Goal: Task Accomplishment & Management: Manage account settings

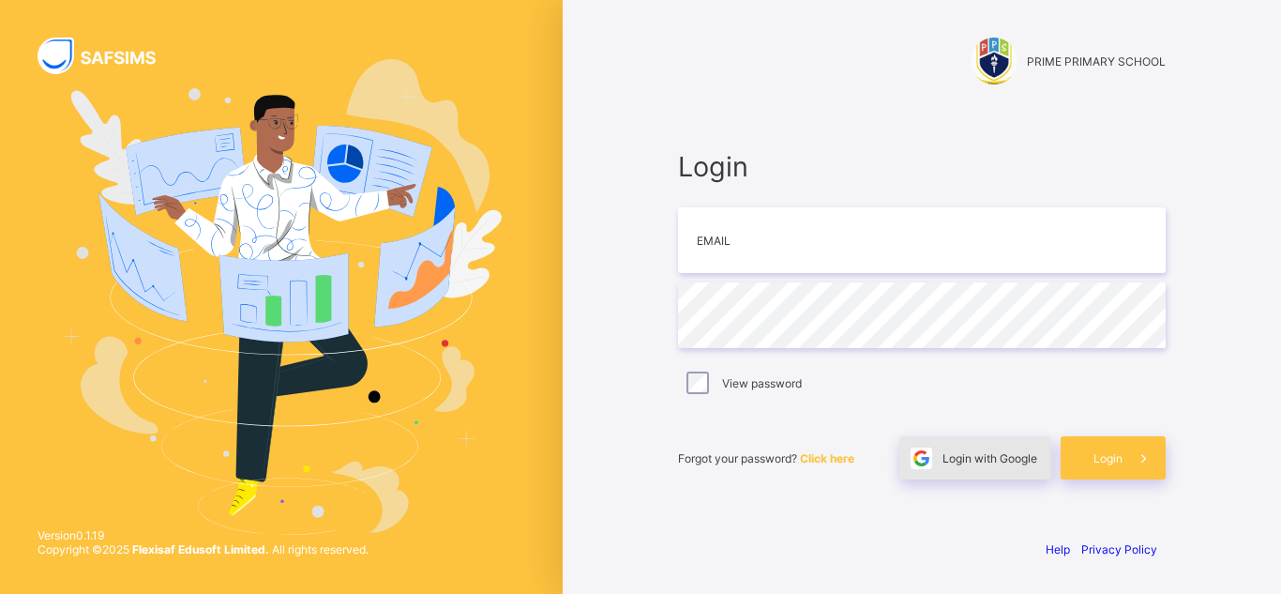
click at [985, 459] on span "Login with Google" at bounding box center [989, 458] width 95 height 14
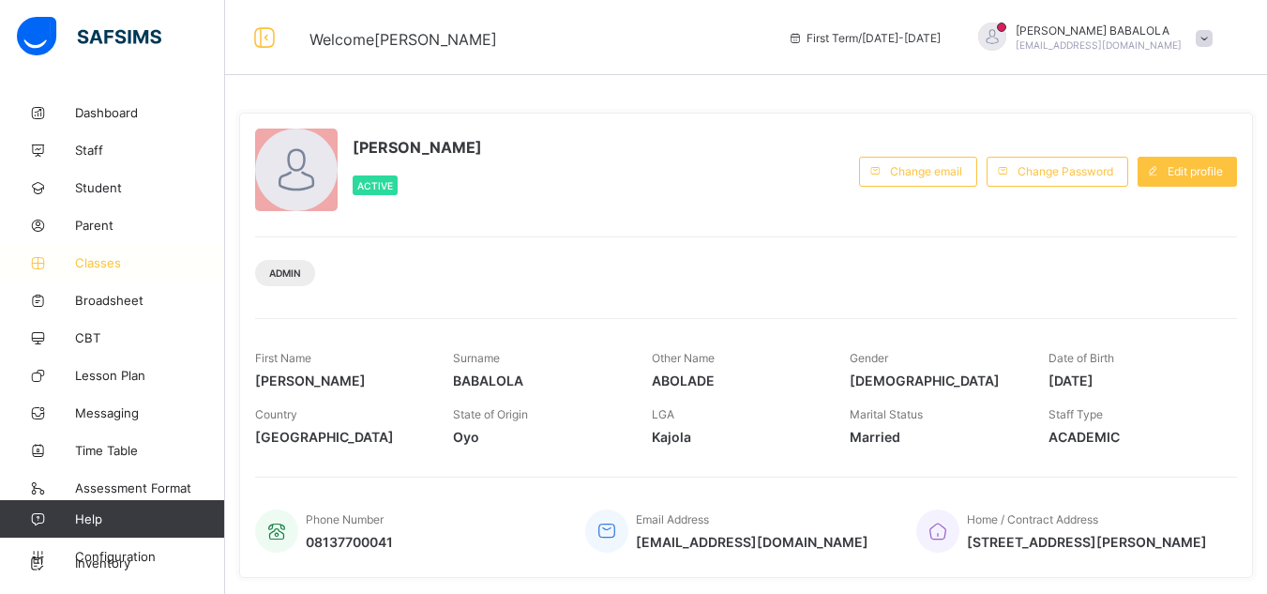
click at [109, 265] on span "Classes" at bounding box center [150, 262] width 150 height 15
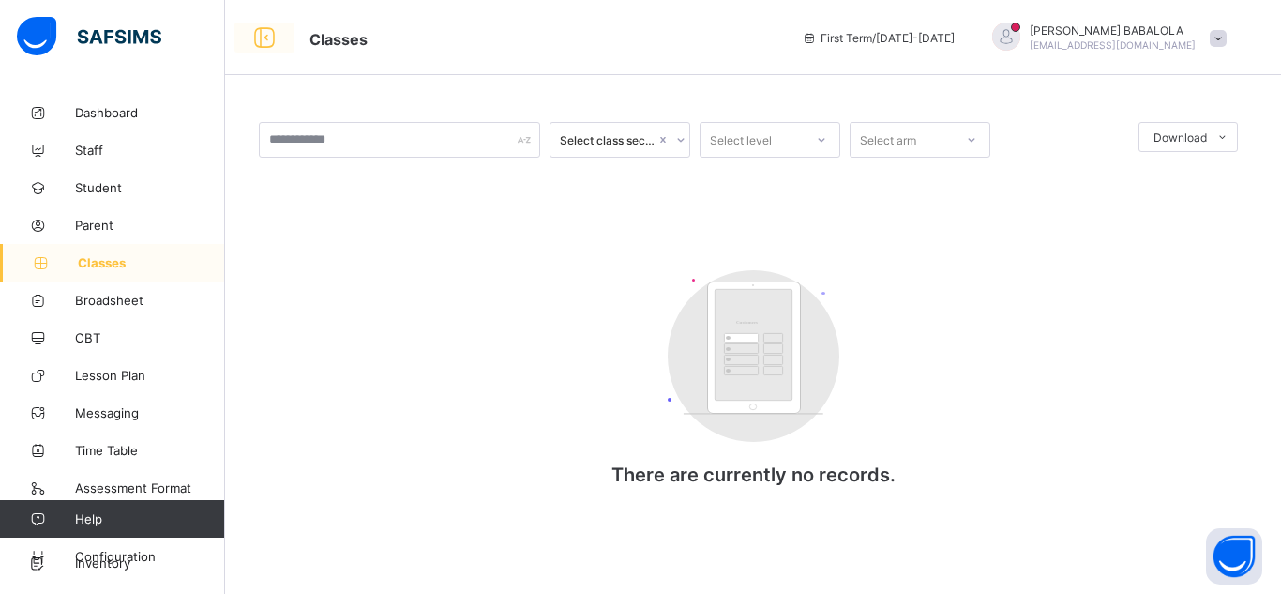
click at [267, 33] on icon at bounding box center [264, 37] width 32 height 27
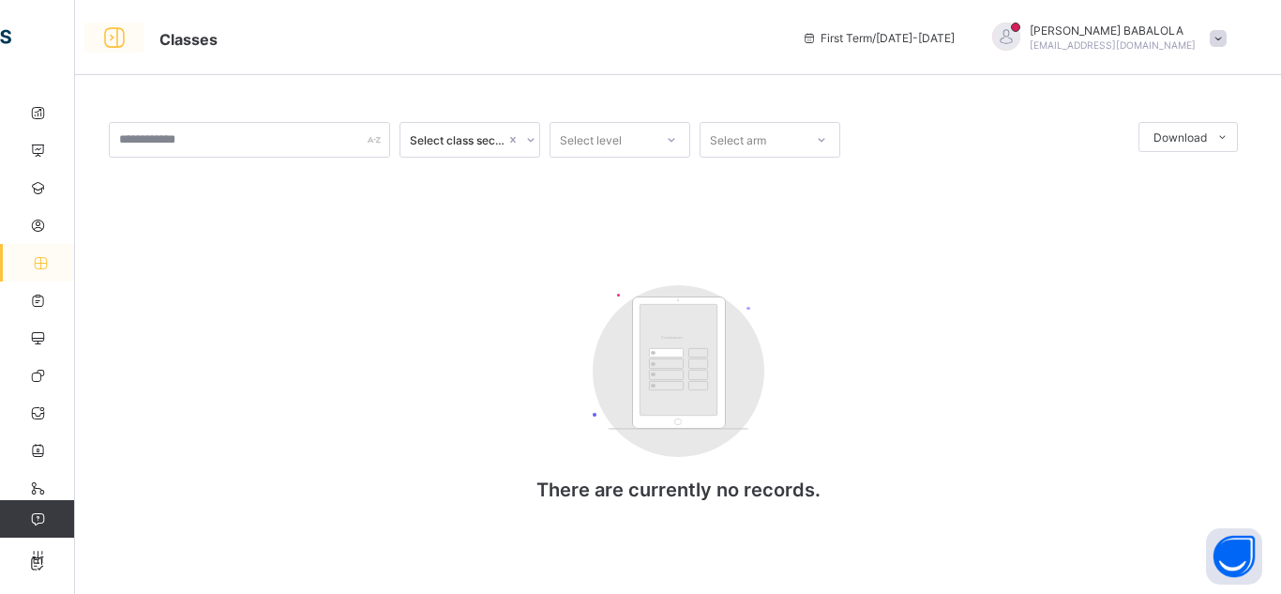
click at [107, 39] on icon at bounding box center [114, 37] width 32 height 27
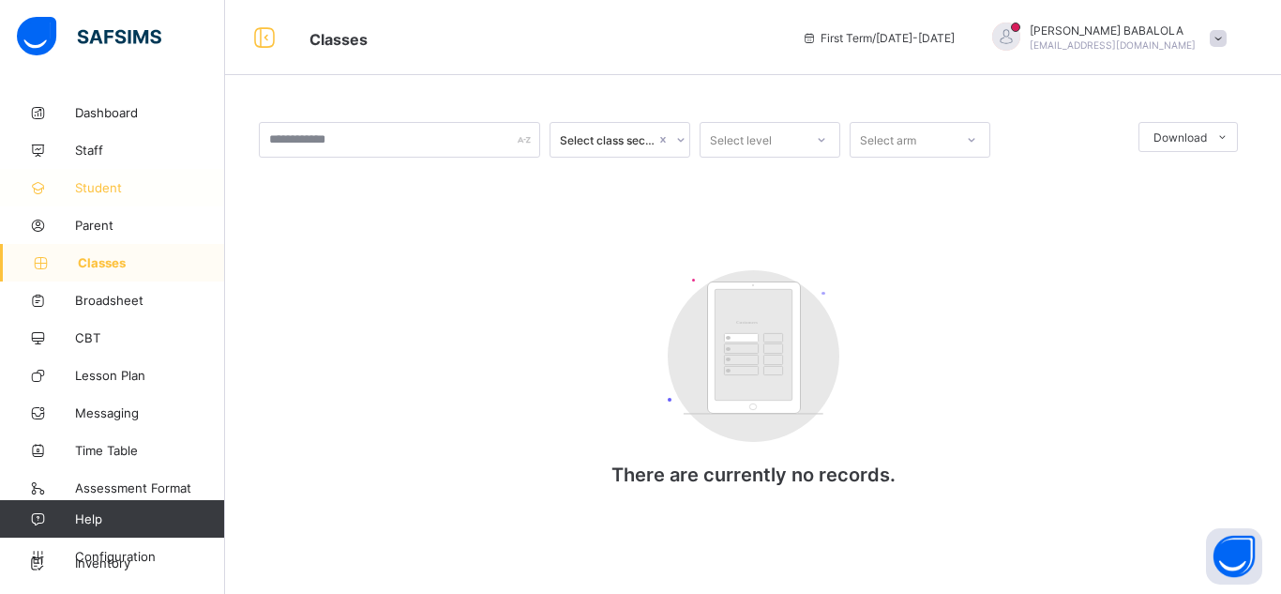
click at [97, 190] on span "Student" at bounding box center [150, 187] width 150 height 15
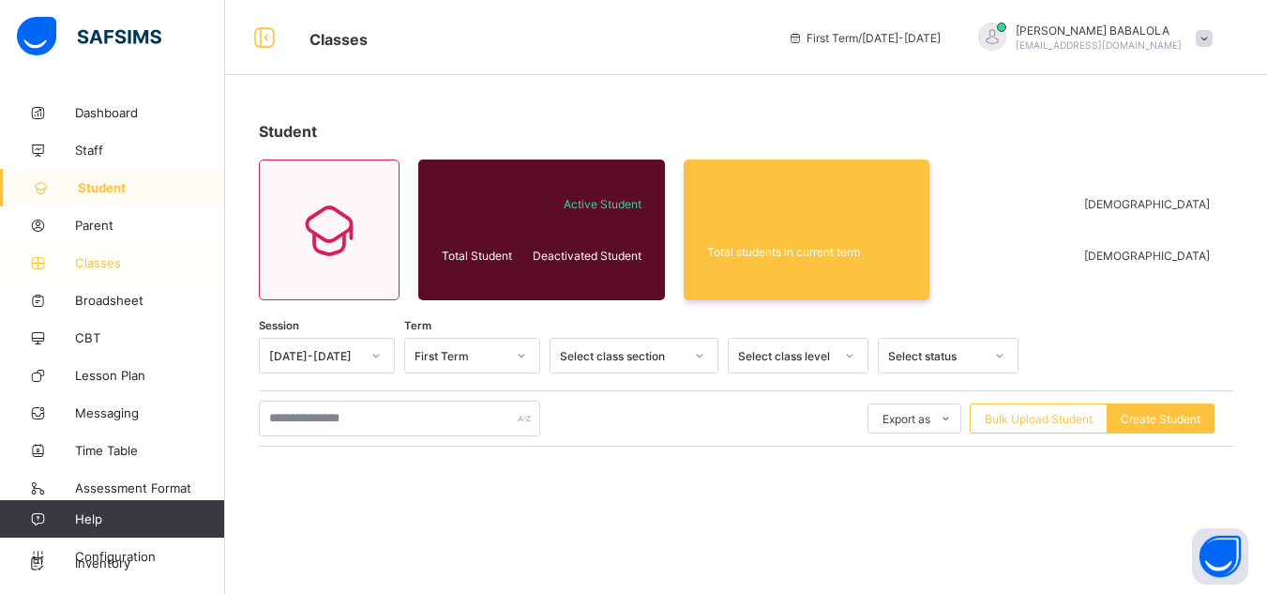
click at [101, 266] on span "Classes" at bounding box center [150, 262] width 150 height 15
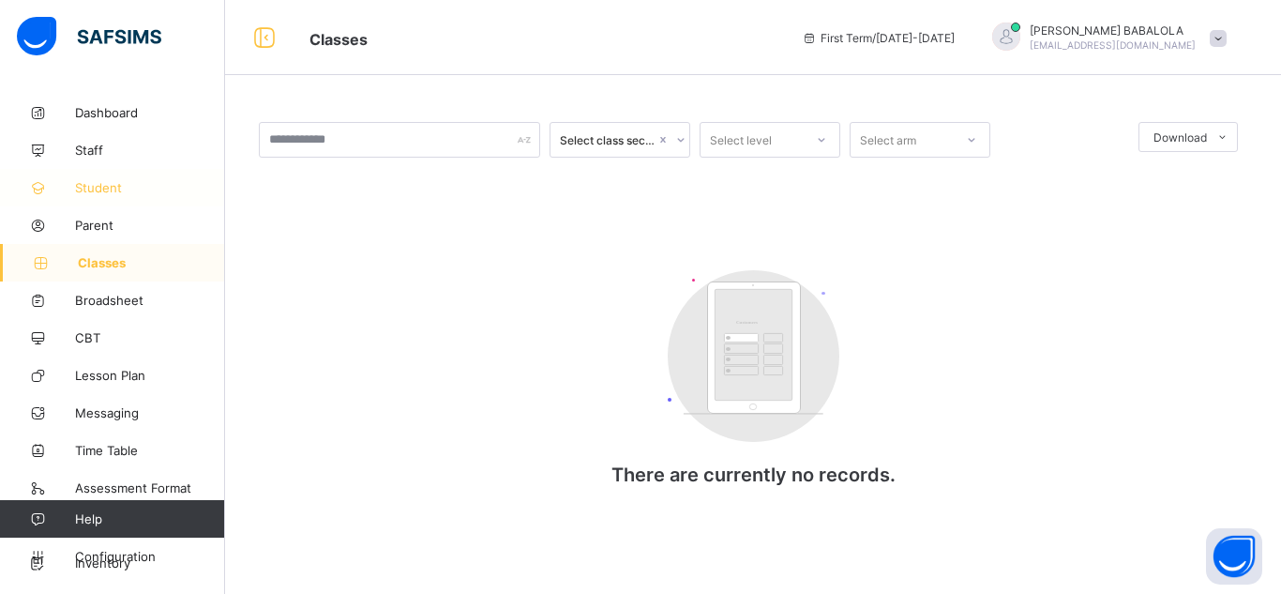
click at [100, 185] on span "Student" at bounding box center [150, 187] width 150 height 15
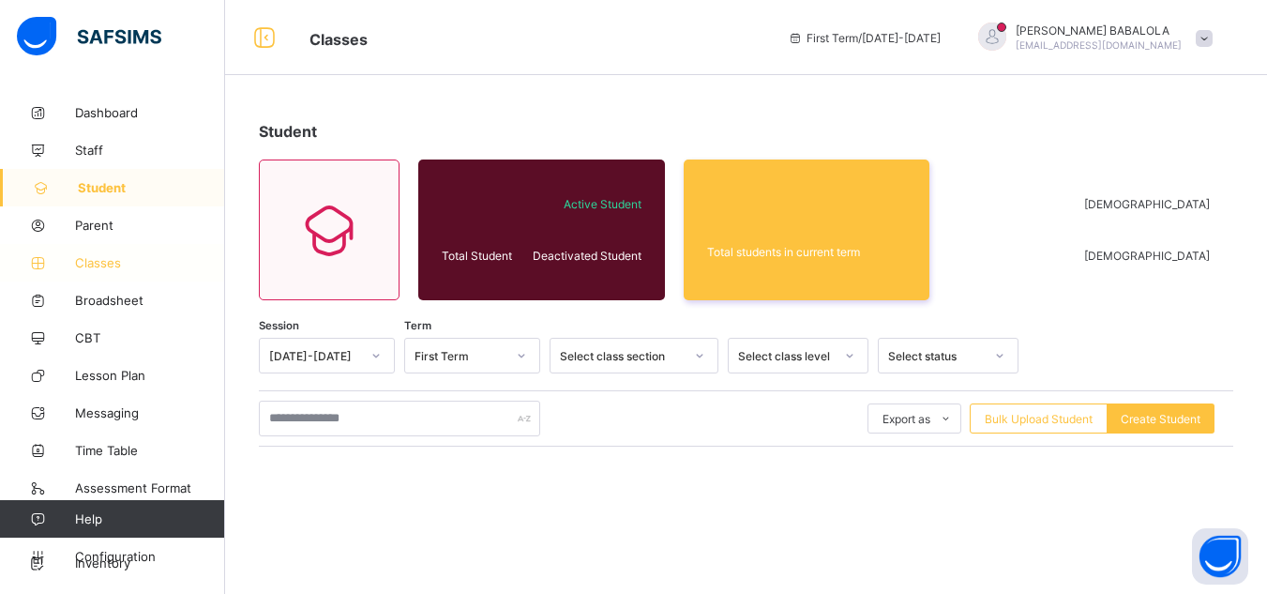
click at [110, 263] on span "Classes" at bounding box center [150, 262] width 150 height 15
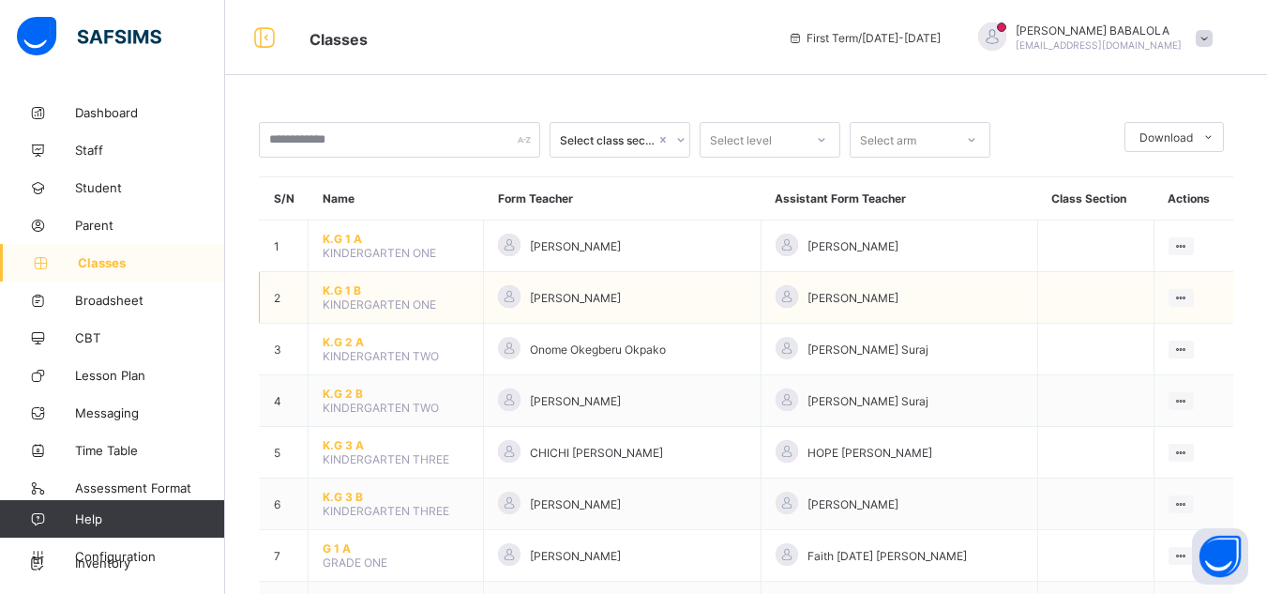
click at [330, 287] on span "K.G 1 B" at bounding box center [396, 290] width 146 height 14
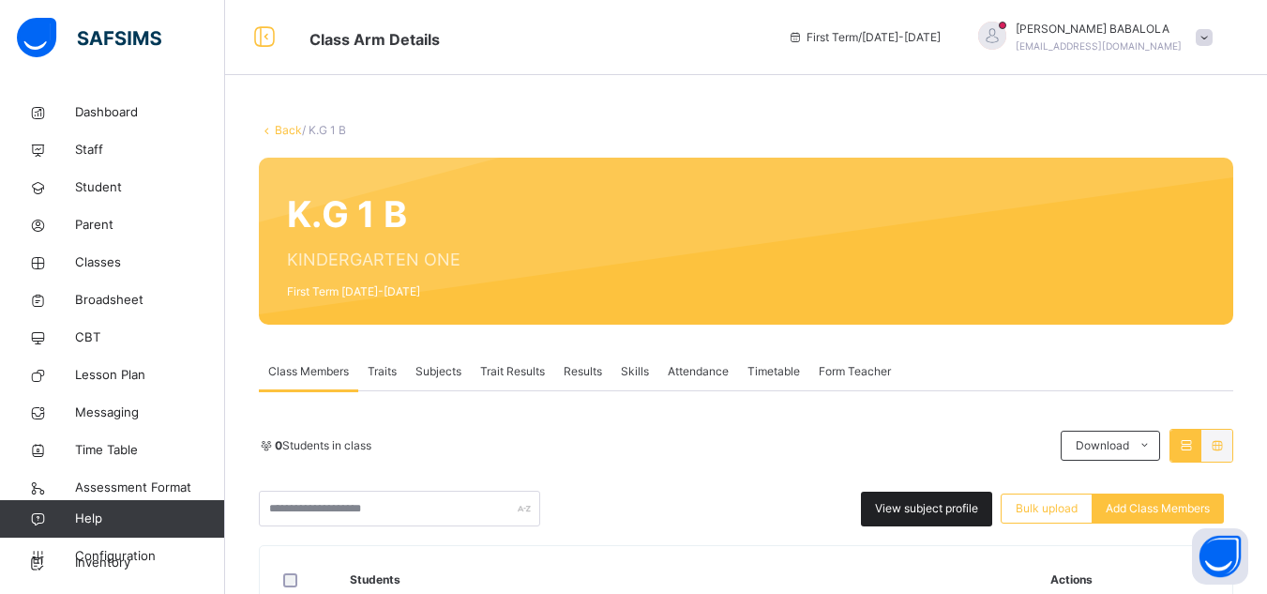
click at [917, 506] on span "View subject profile" at bounding box center [926, 508] width 103 height 17
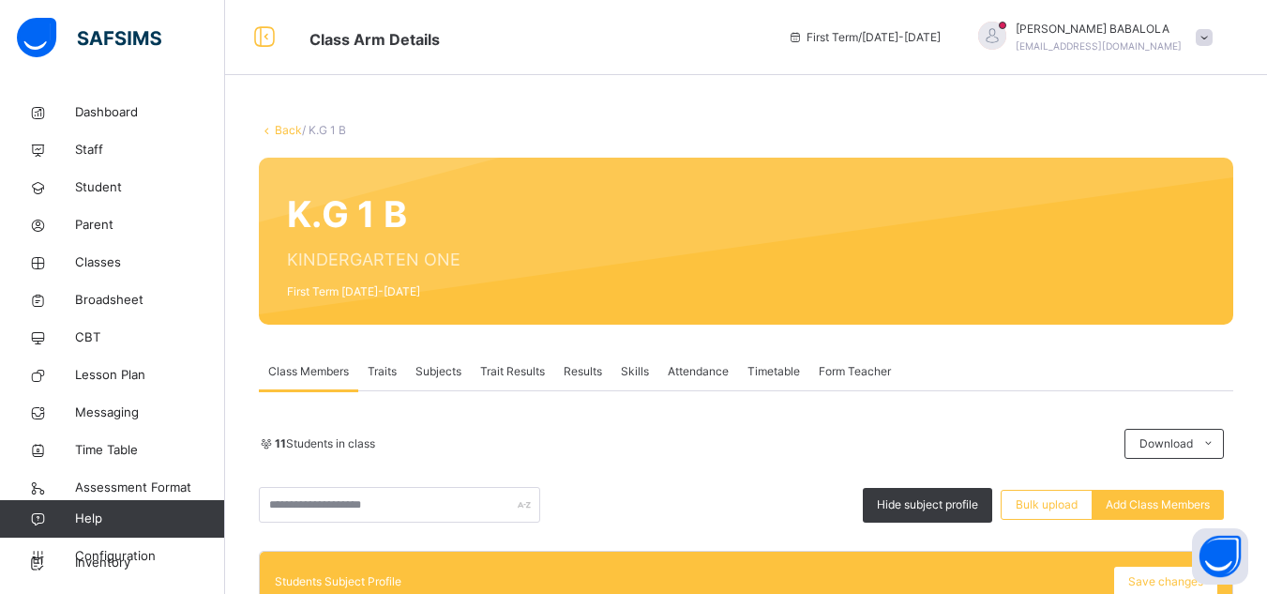
click at [289, 124] on link "Back" at bounding box center [288, 130] width 27 height 14
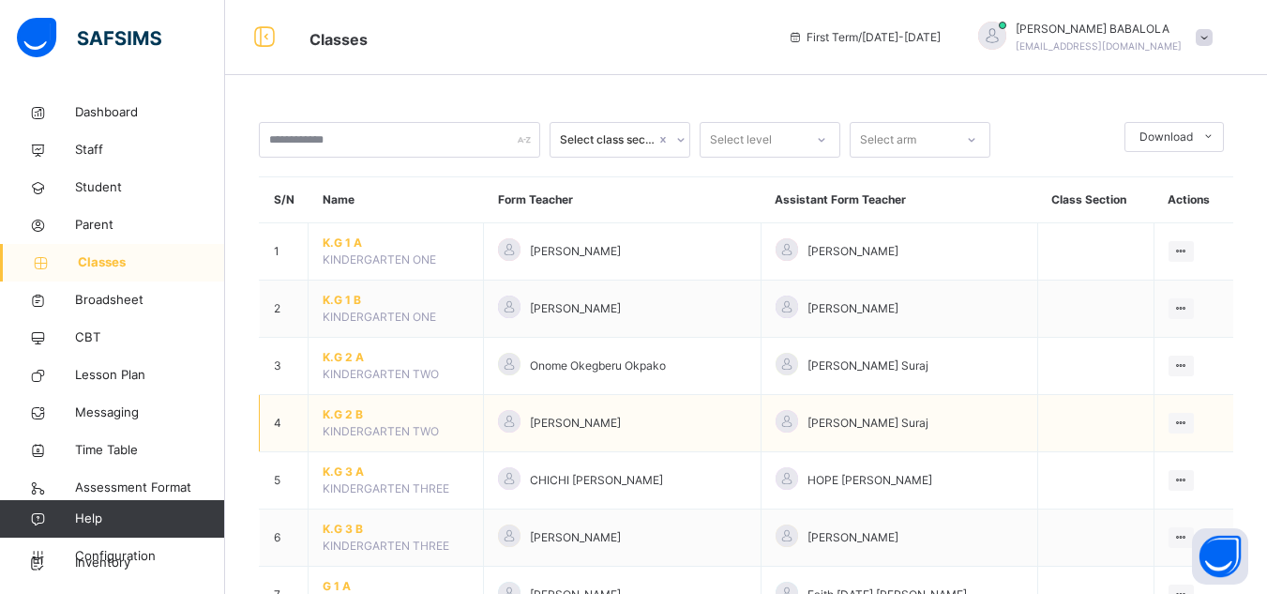
click at [341, 414] on span "K.G 2 B" at bounding box center [396, 414] width 146 height 17
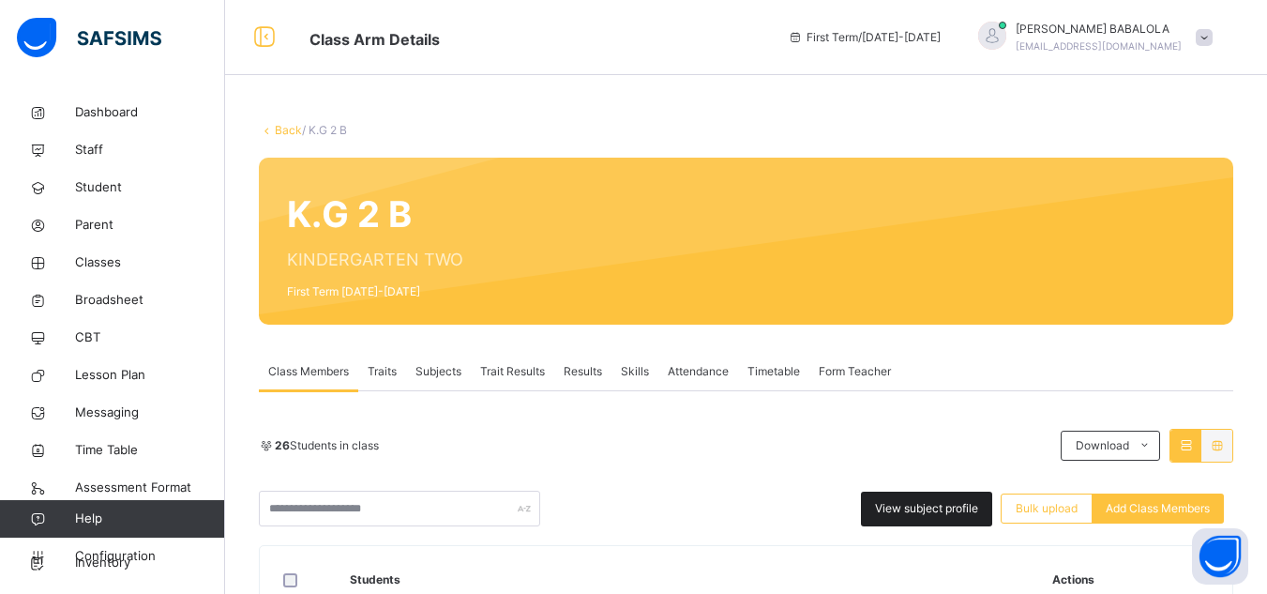
click at [923, 508] on span "View subject profile" at bounding box center [926, 508] width 103 height 17
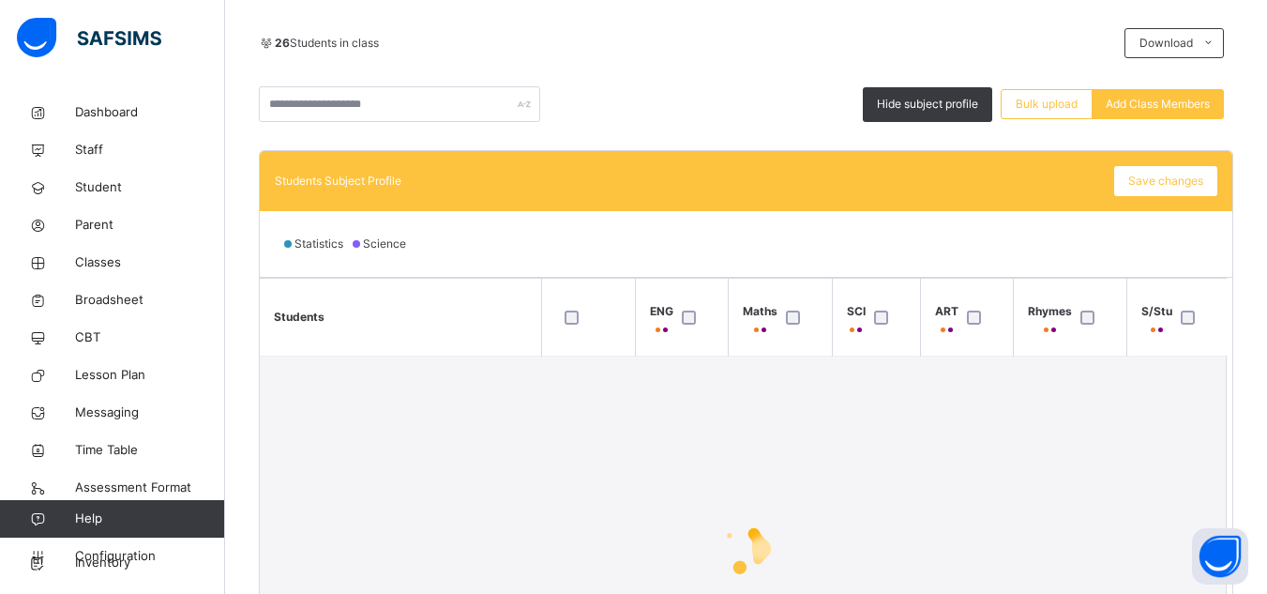
scroll to position [450, 0]
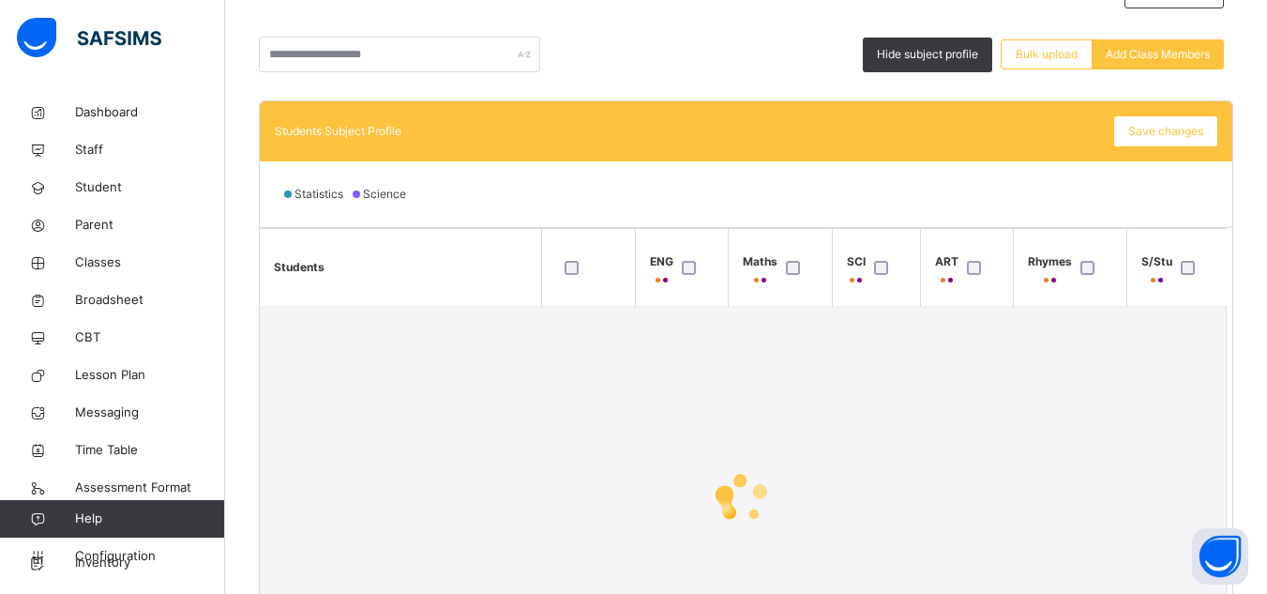
click at [1231, 369] on div "Students ENG Maths SCI ART Rhymes S/Stu" at bounding box center [746, 459] width 972 height 464
click at [441, 266] on th "Students" at bounding box center [400, 268] width 281 height 78
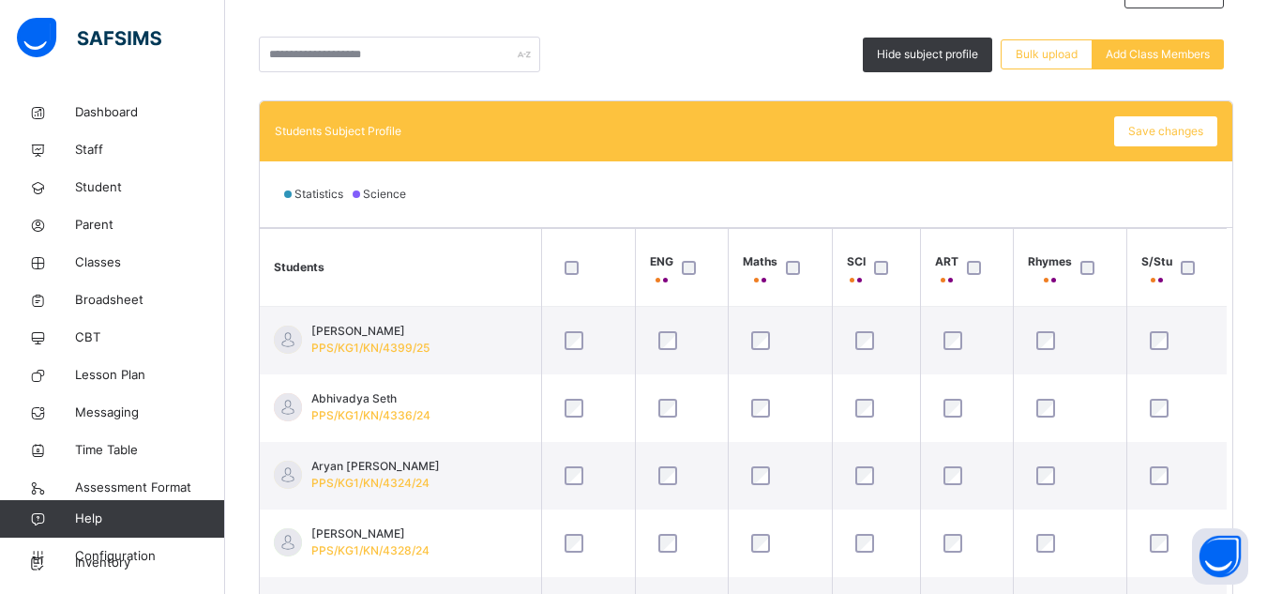
click at [1206, 248] on div at bounding box center [1192, 267] width 40 height 39
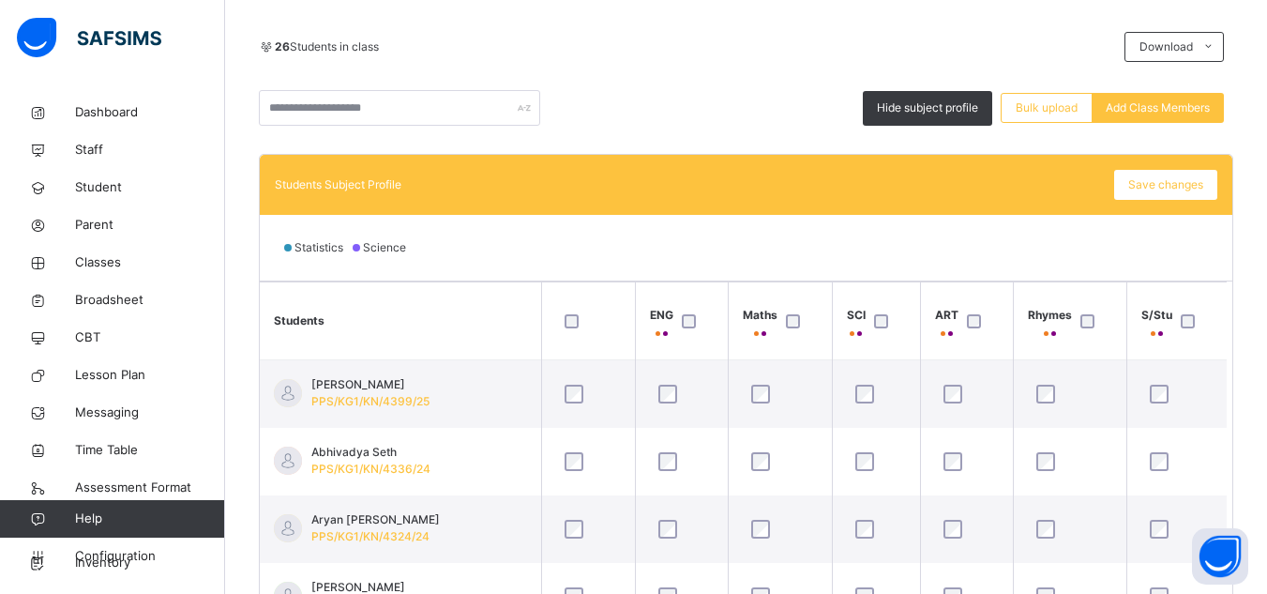
scroll to position [335, 0]
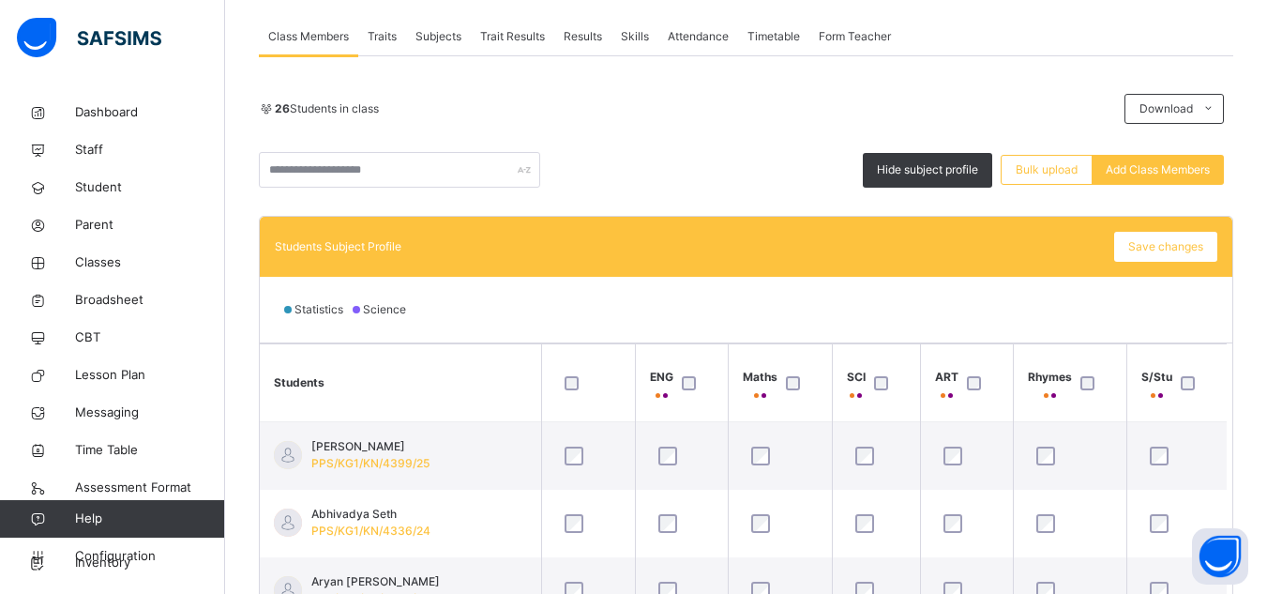
click at [1221, 395] on th "S/Stu" at bounding box center [1176, 383] width 100 height 78
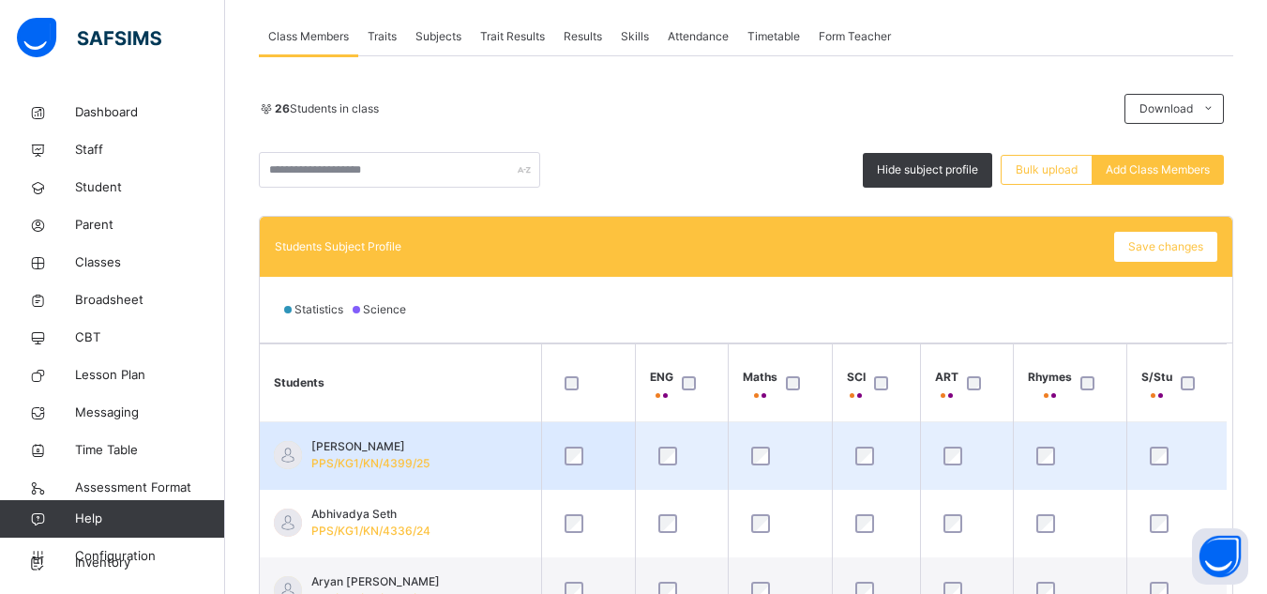
click at [1220, 440] on td at bounding box center [1176, 456] width 100 height 68
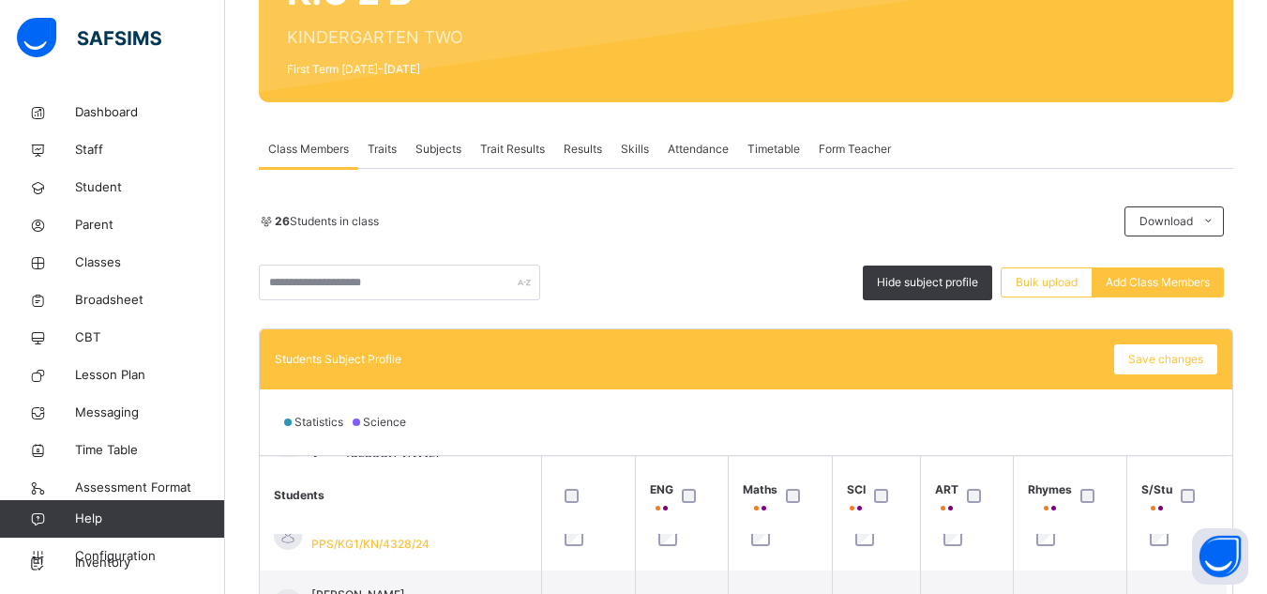
scroll to position [300, 0]
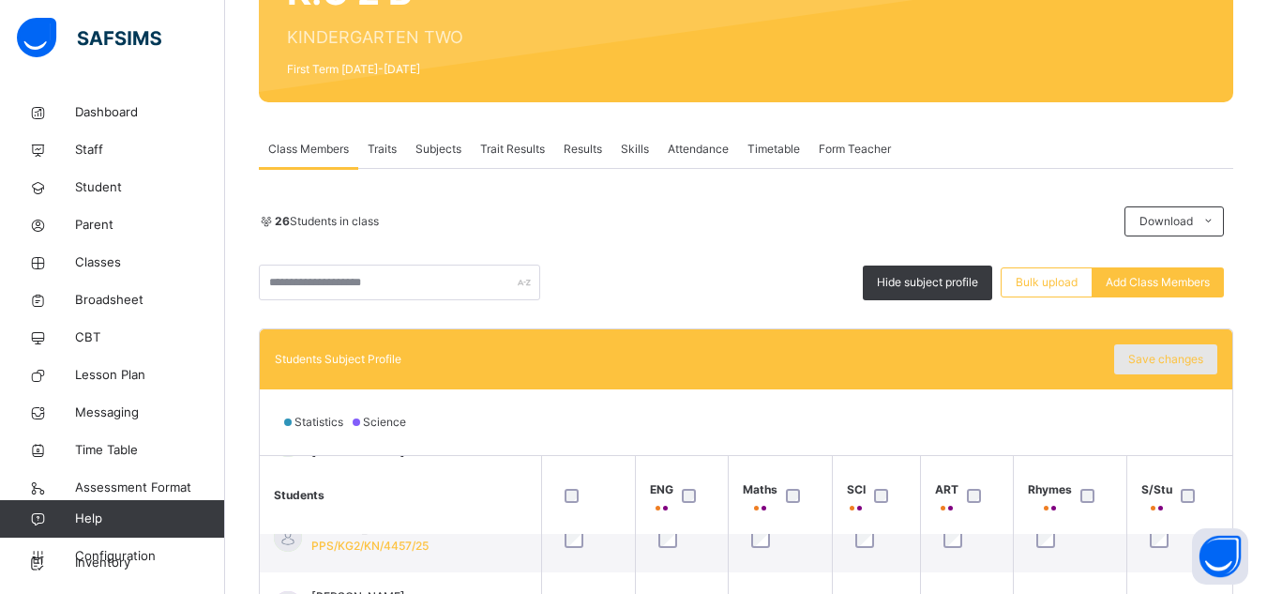
click at [1159, 359] on span "Save changes" at bounding box center [1165, 359] width 75 height 17
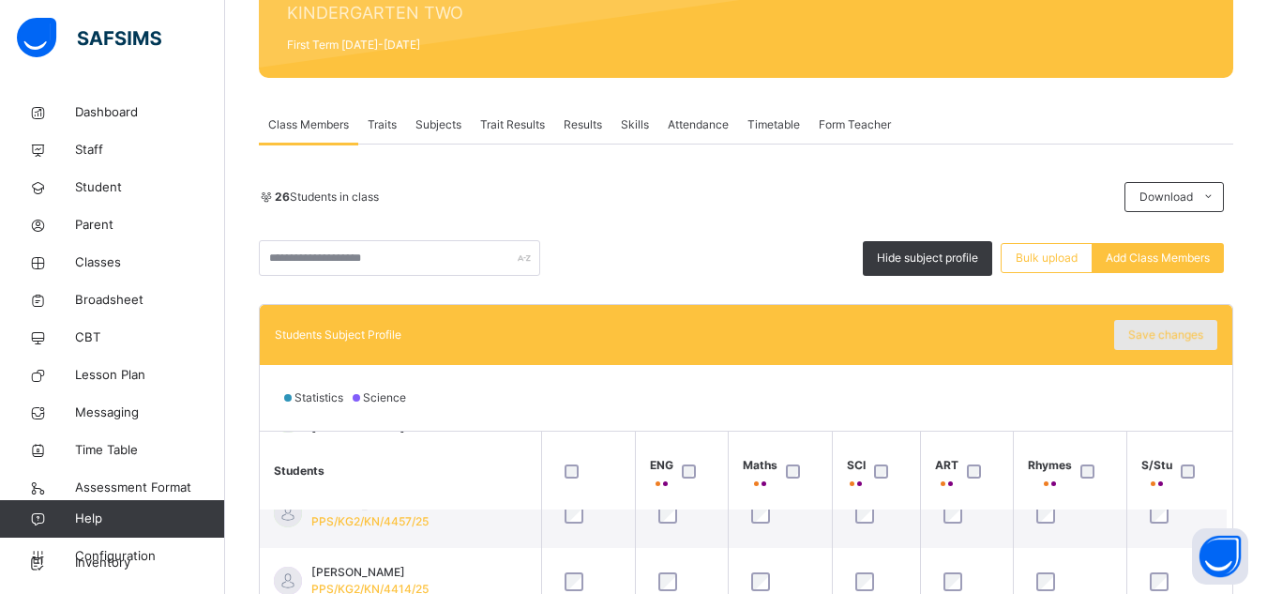
scroll to position [335, 0]
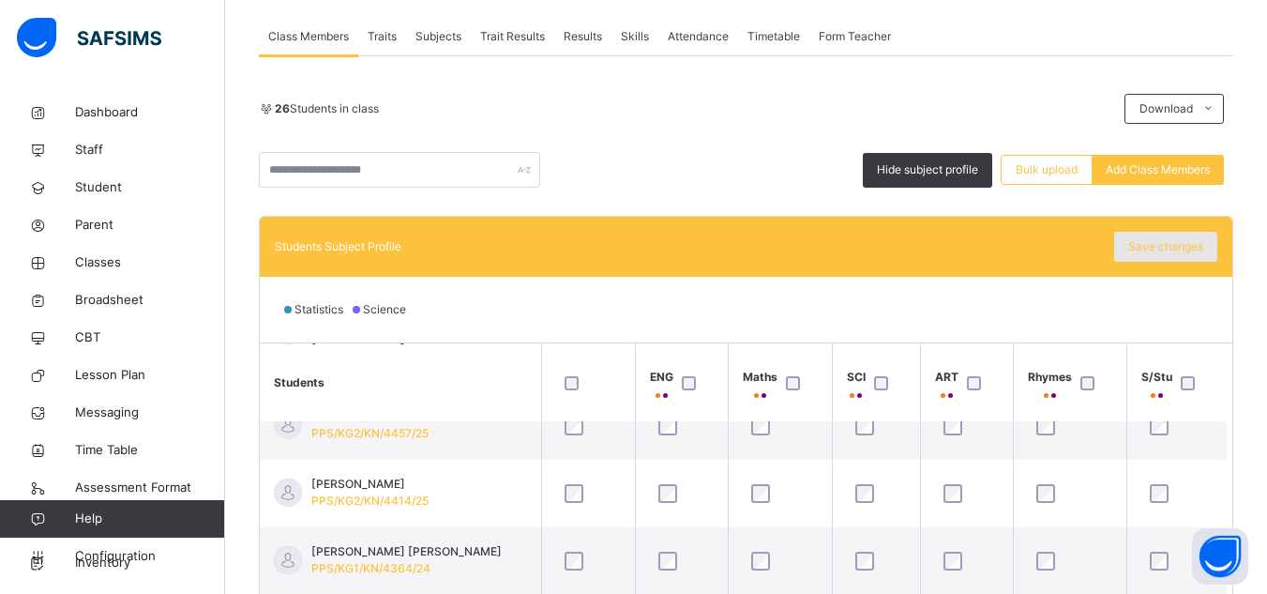
click at [1170, 252] on div "Save changes" at bounding box center [1165, 247] width 103 height 30
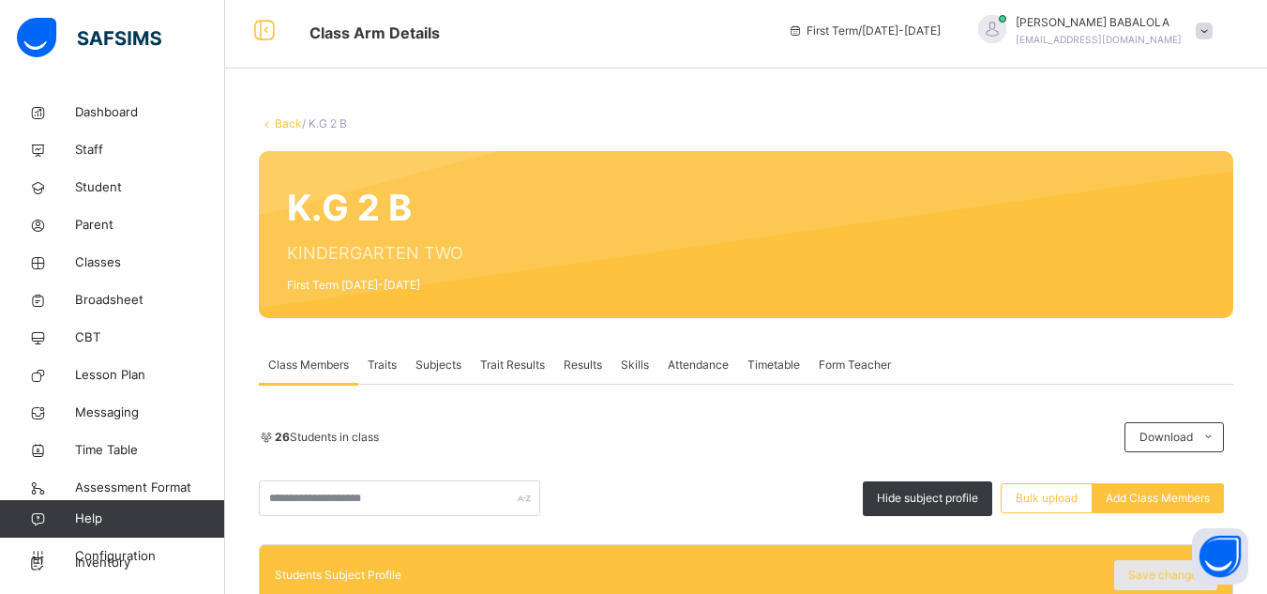
scroll to position [0, 0]
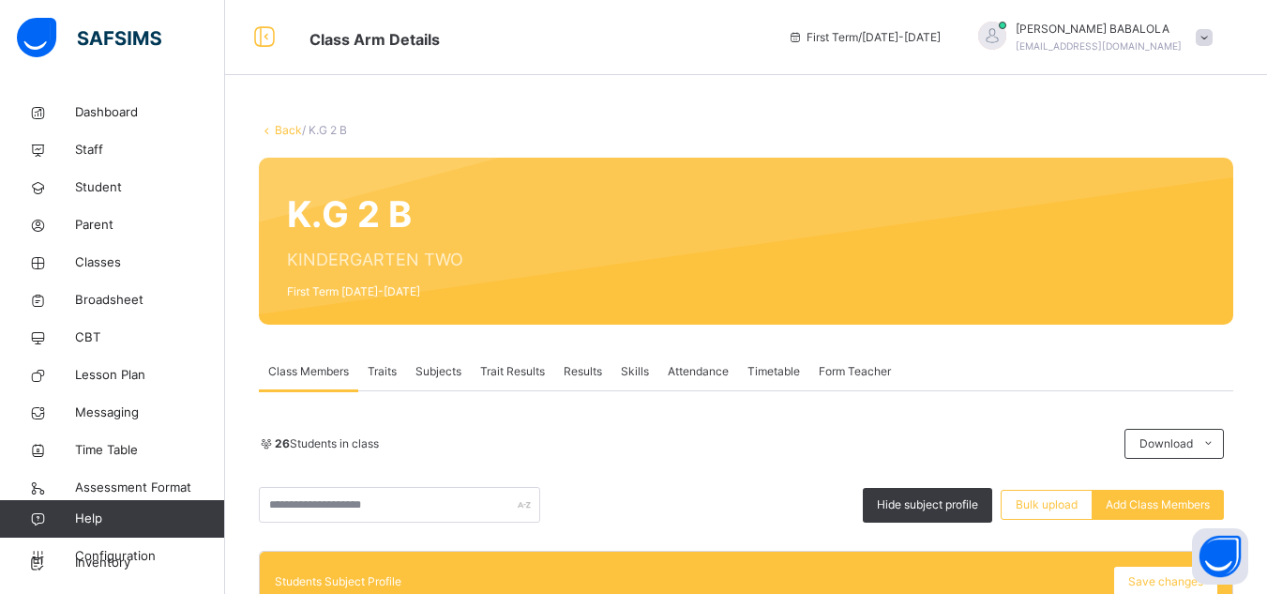
click at [279, 134] on link "Back" at bounding box center [288, 130] width 27 height 14
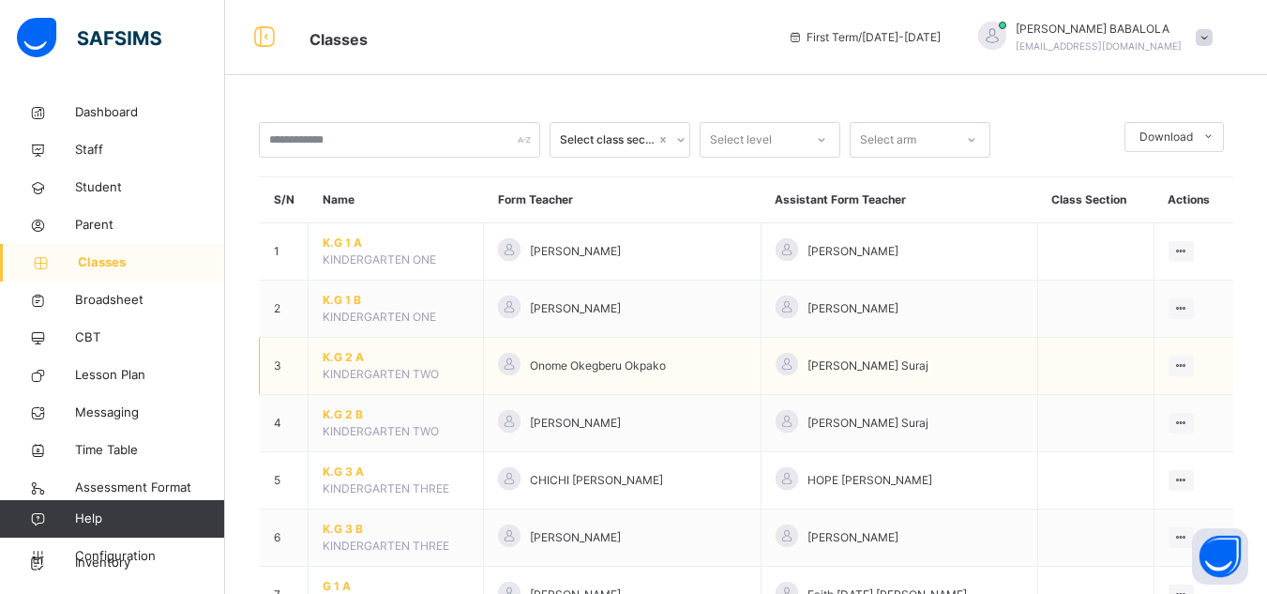
click at [331, 359] on span "K.G 2 A" at bounding box center [396, 357] width 146 height 17
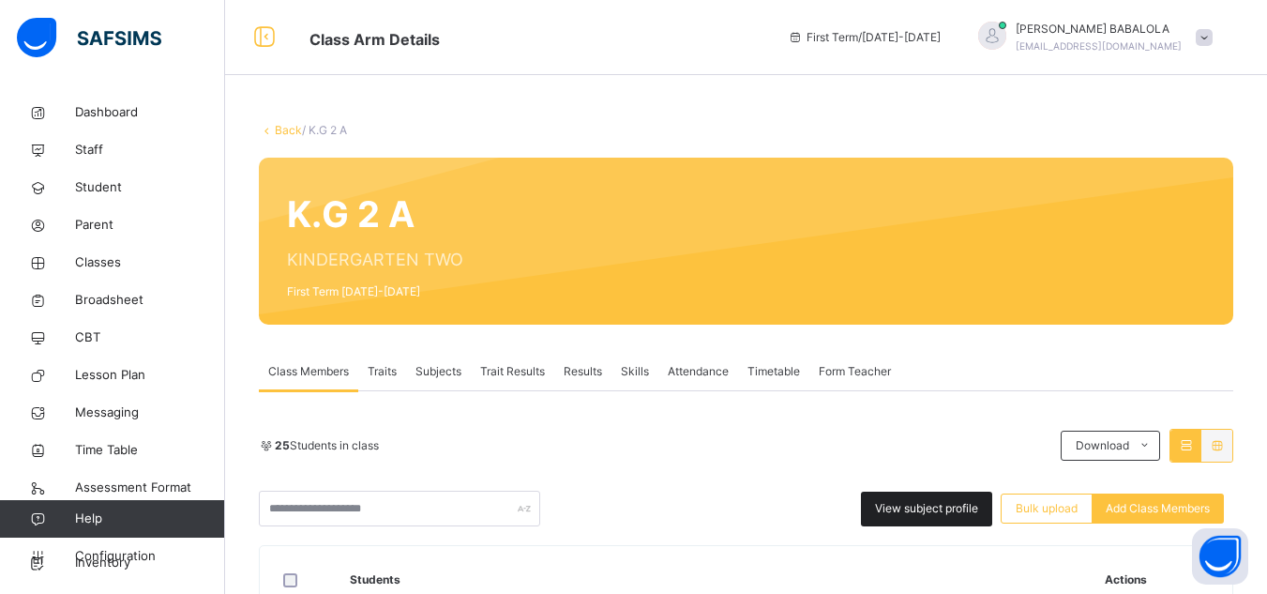
click at [907, 512] on span "View subject profile" at bounding box center [926, 508] width 103 height 17
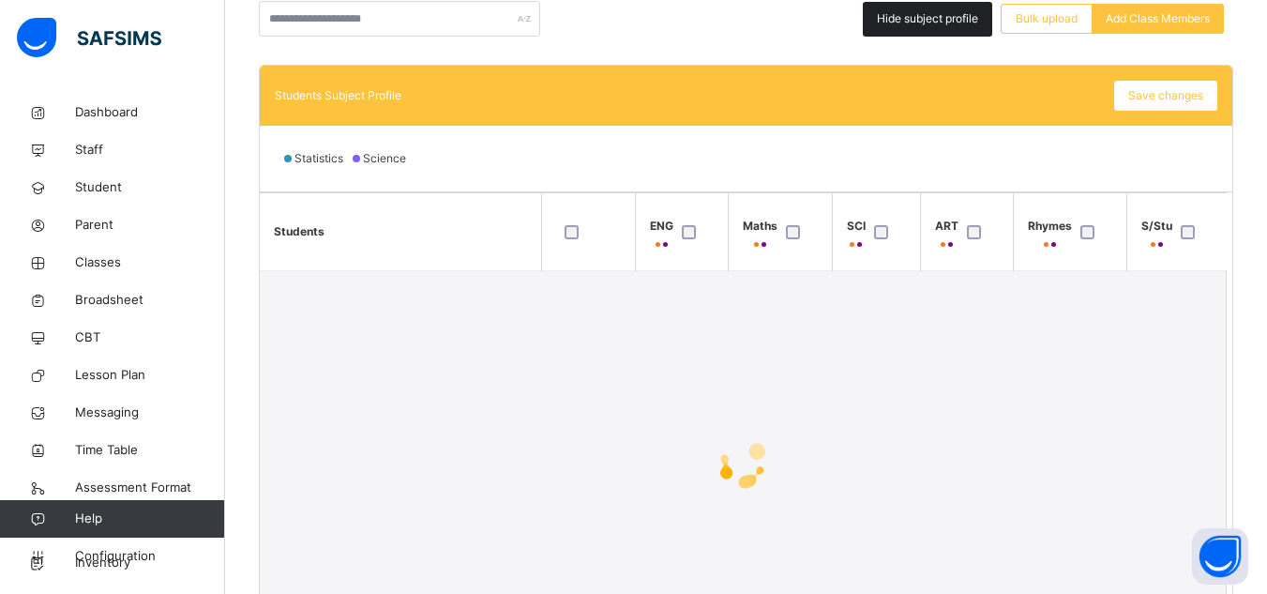
scroll to position [488, 0]
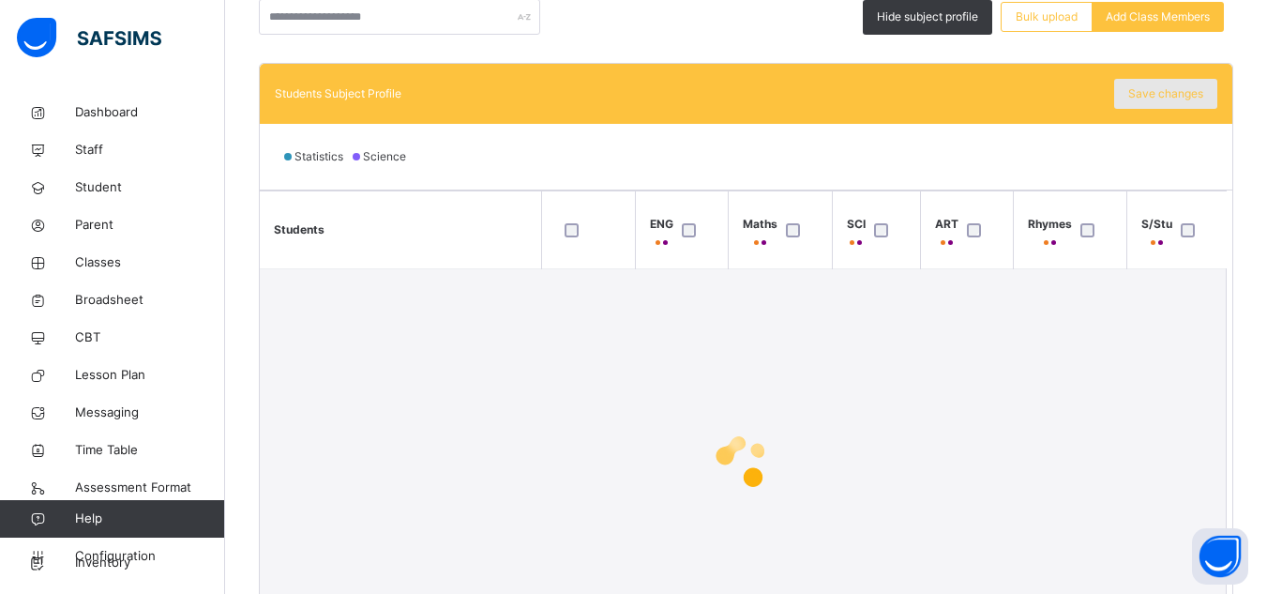
click at [1162, 99] on span "Save changes" at bounding box center [1165, 93] width 75 height 17
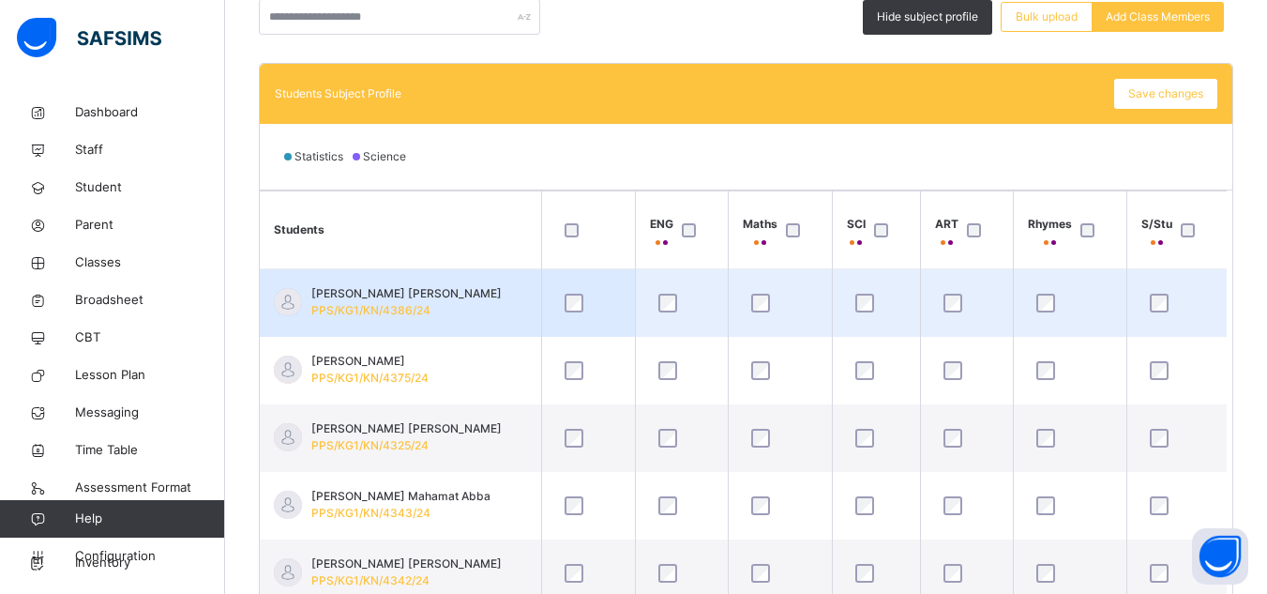
click at [1204, 282] on td at bounding box center [1176, 303] width 100 height 68
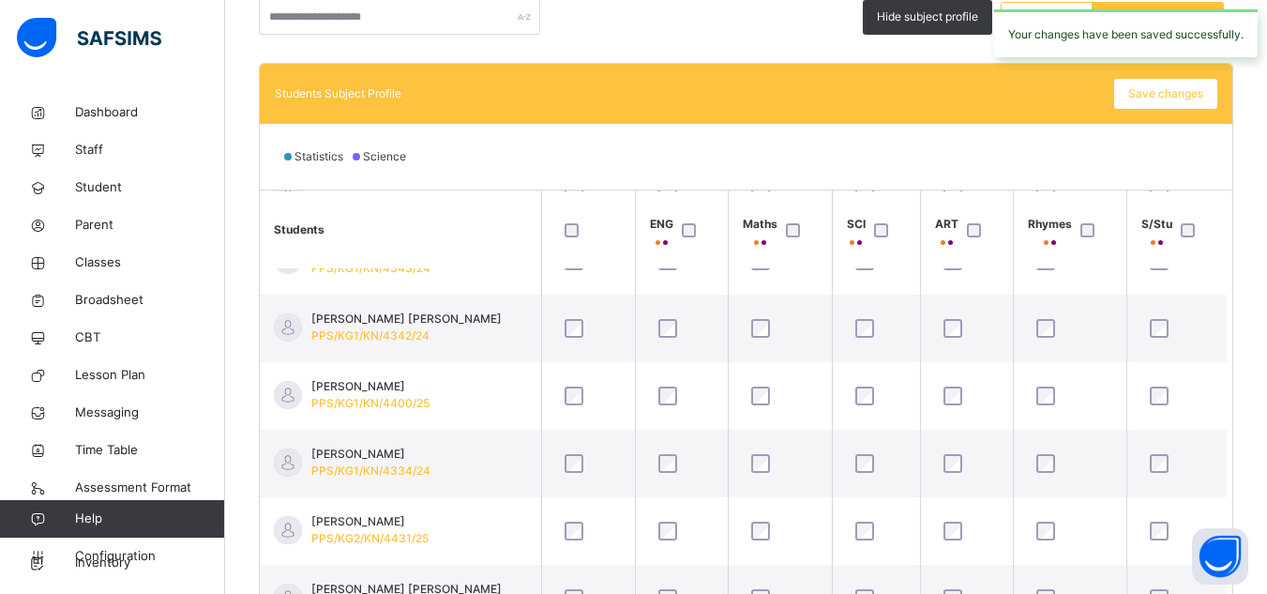
scroll to position [338, 0]
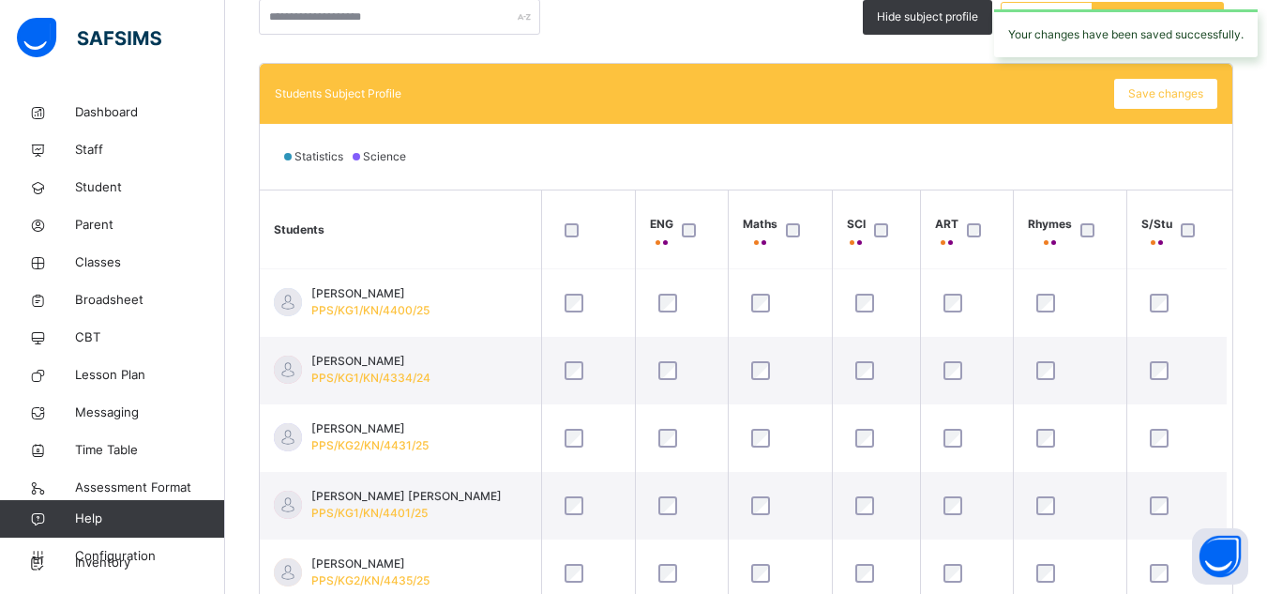
click at [776, 28] on div "Hide subject profile Bulk upload Add Class Members" at bounding box center [746, 17] width 974 height 36
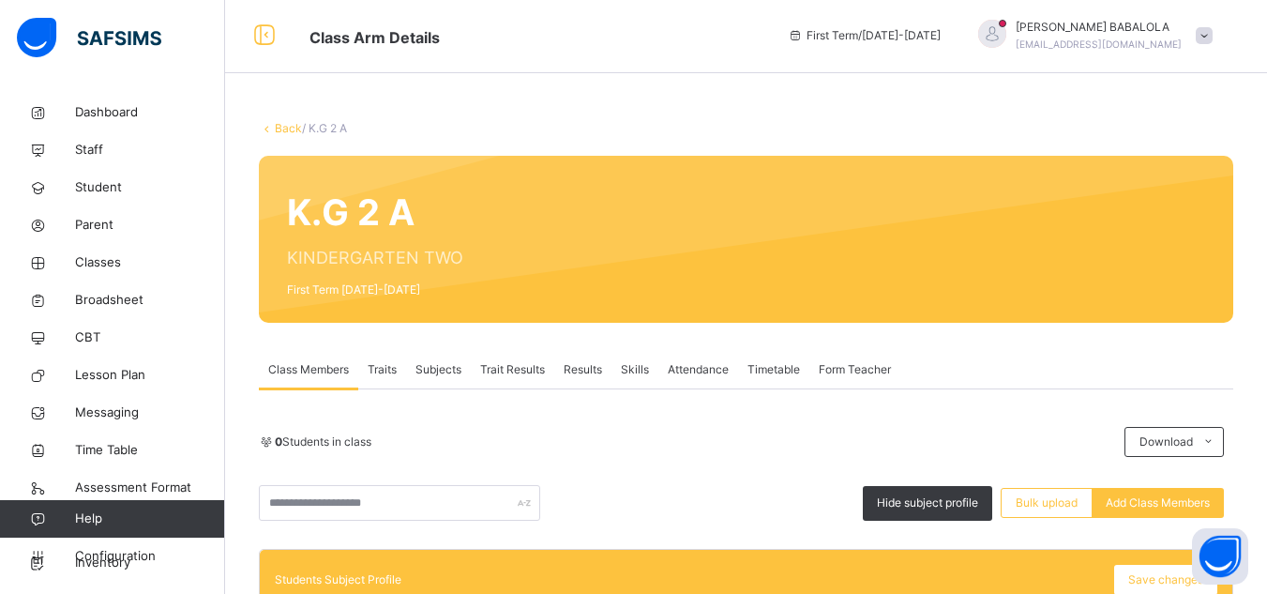
scroll to position [0, 0]
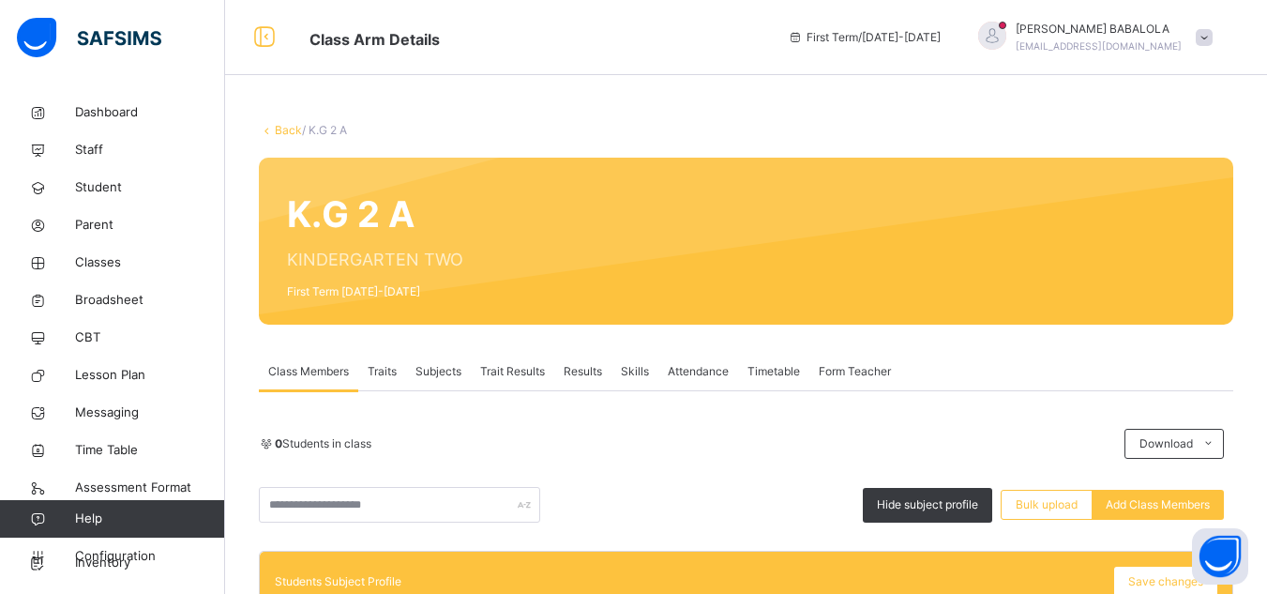
click at [277, 132] on link "Back" at bounding box center [288, 130] width 27 height 14
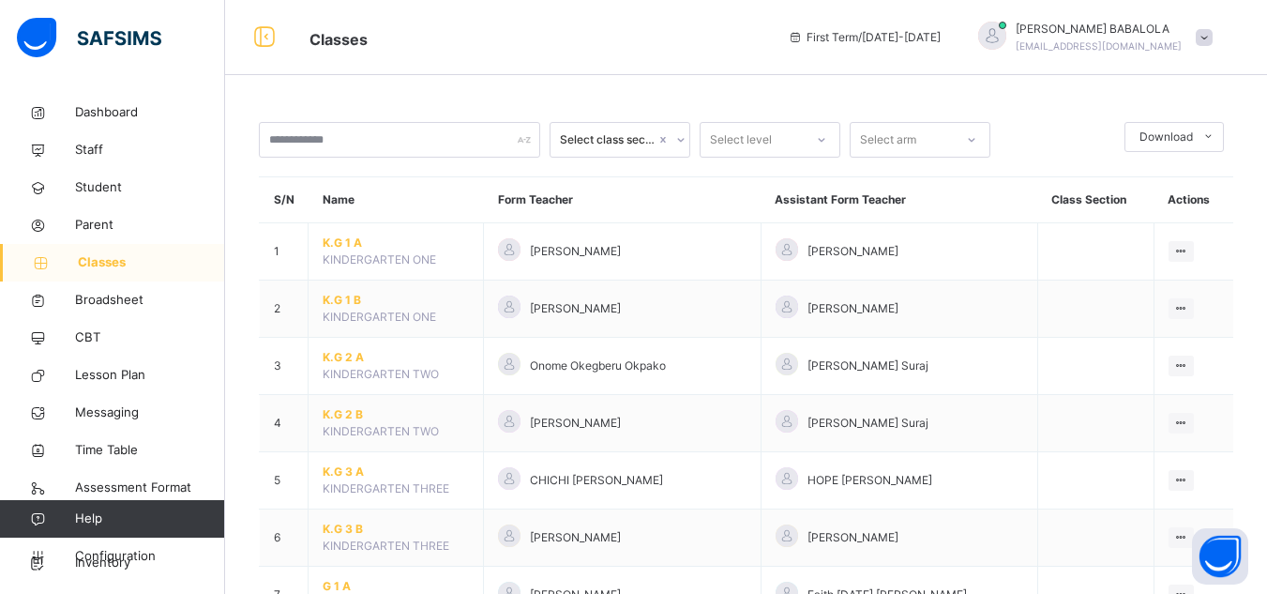
drag, startPoint x: 273, startPoint y: 128, endPoint x: 365, endPoint y: 96, distance: 97.3
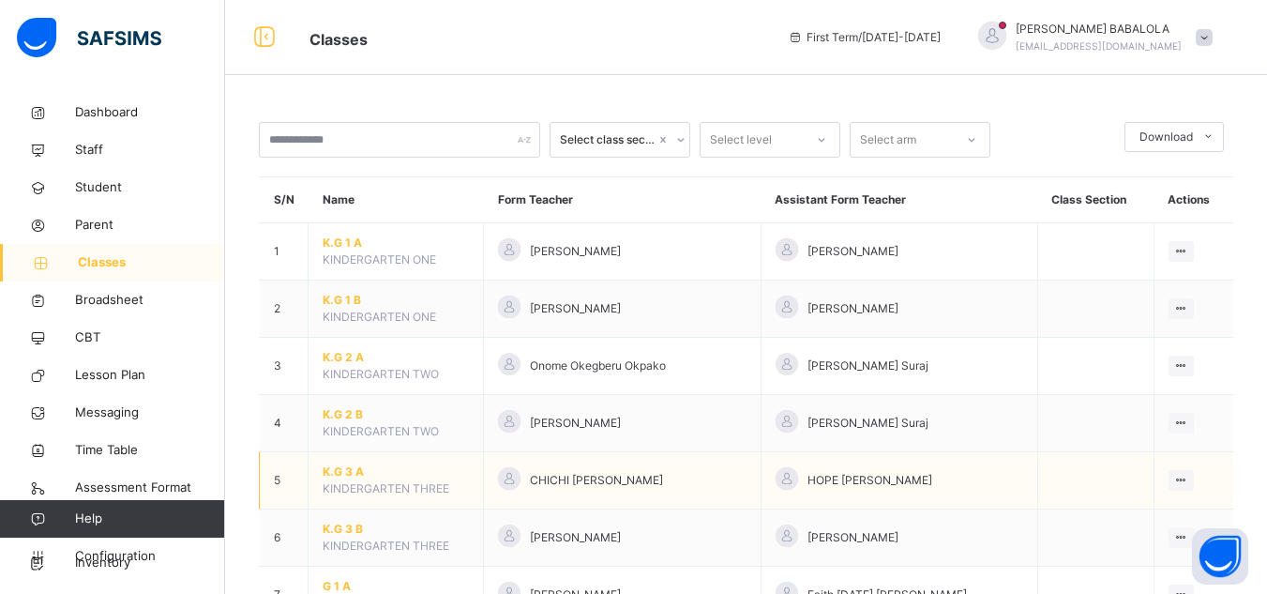
click at [346, 473] on span "K.G 3 A" at bounding box center [396, 471] width 146 height 17
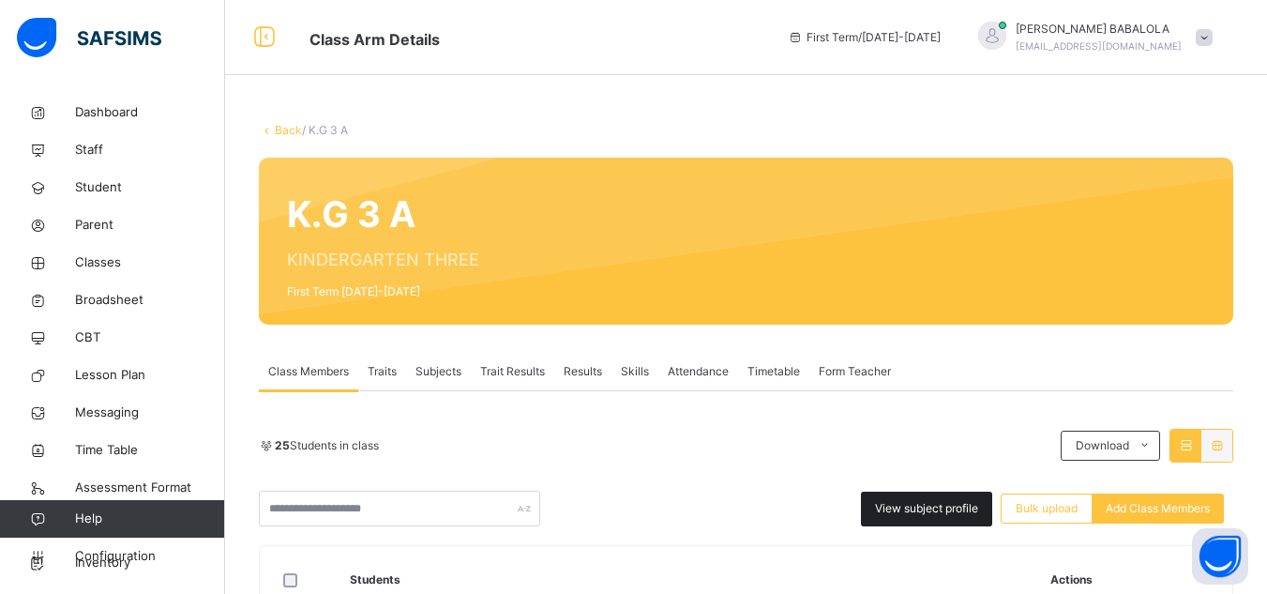
click at [908, 506] on span "View subject profile" at bounding box center [926, 508] width 103 height 17
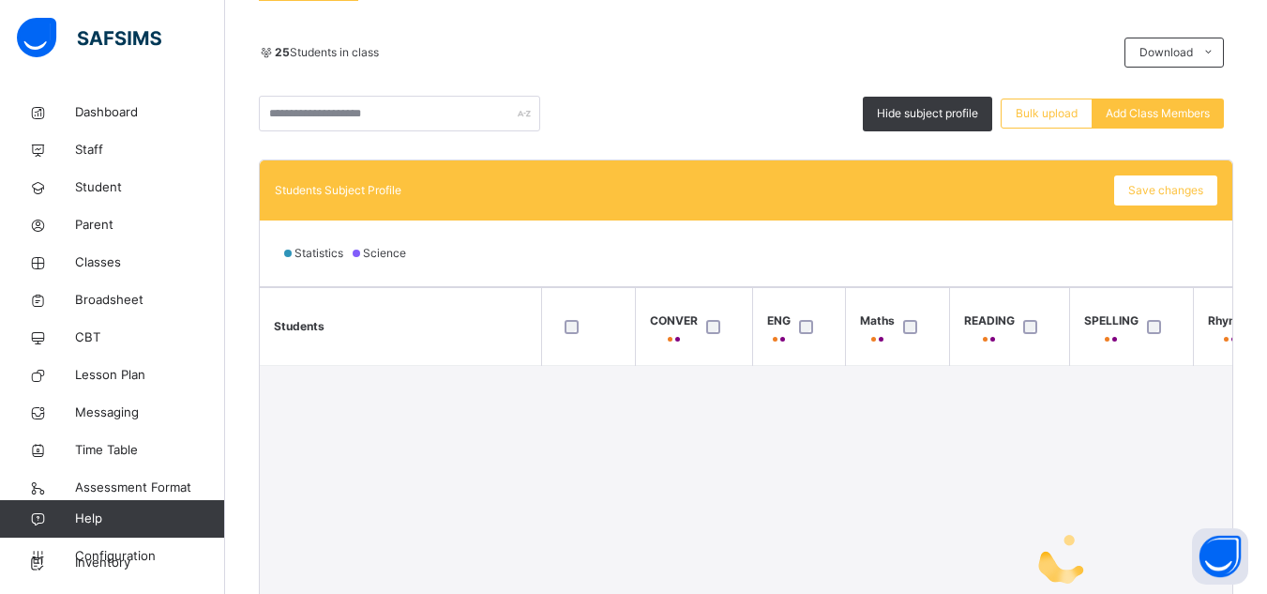
scroll to position [413, 0]
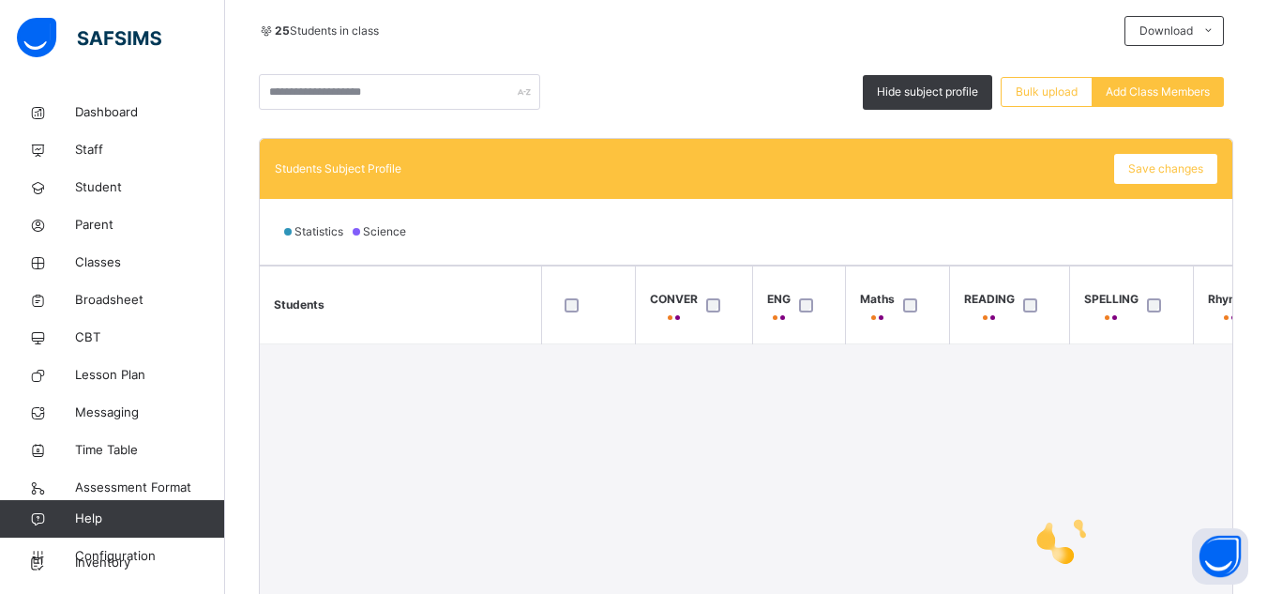
click at [814, 309] on div at bounding box center [810, 305] width 31 height 14
click at [1142, 308] on div at bounding box center [1158, 304] width 40 height 39
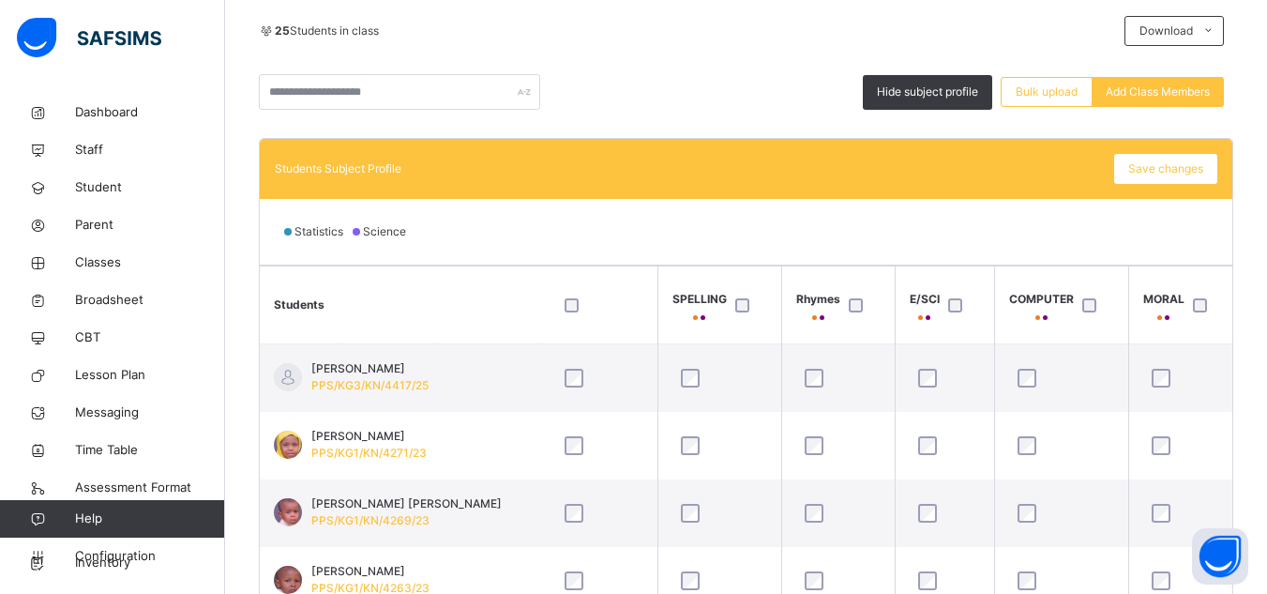
scroll to position [0, 413]
click at [963, 307] on div at bounding box center [958, 305] width 31 height 14
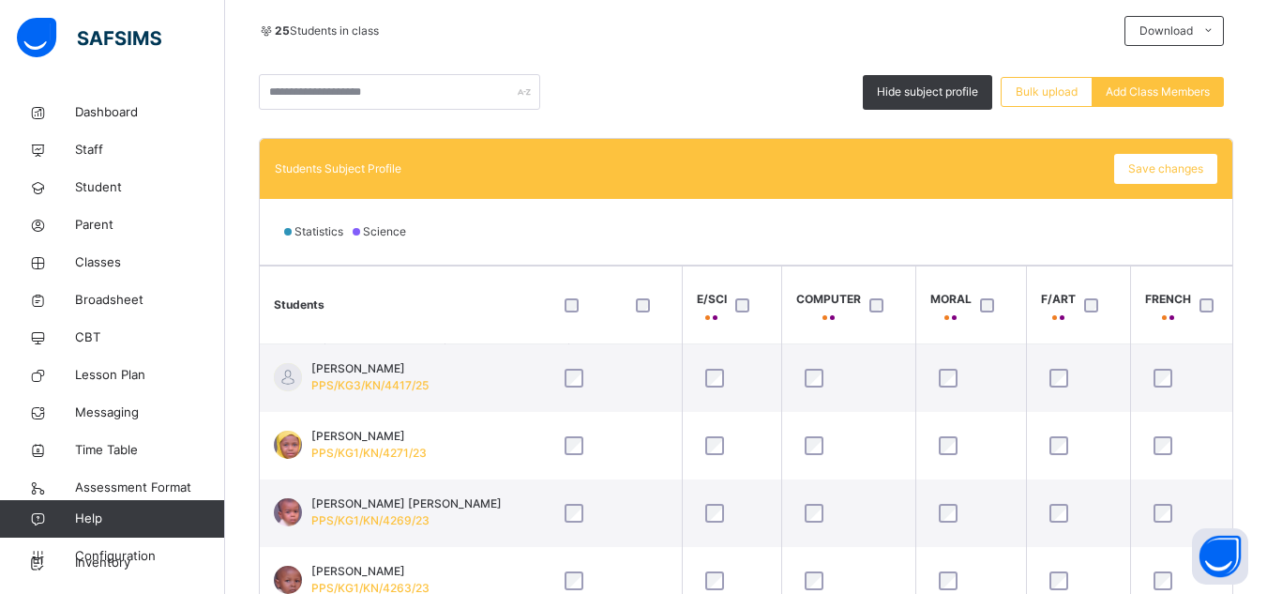
scroll to position [0, 632]
click at [1091, 304] on div at bounding box center [1088, 305] width 31 height 14
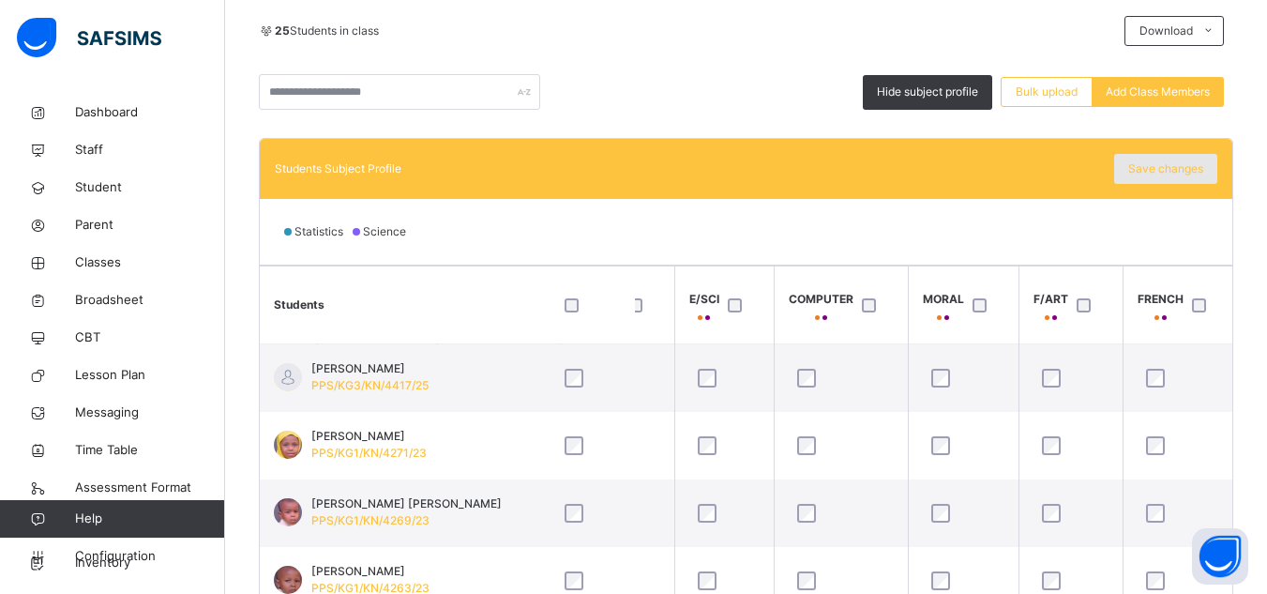
click at [1168, 167] on span "Save changes" at bounding box center [1165, 168] width 75 height 17
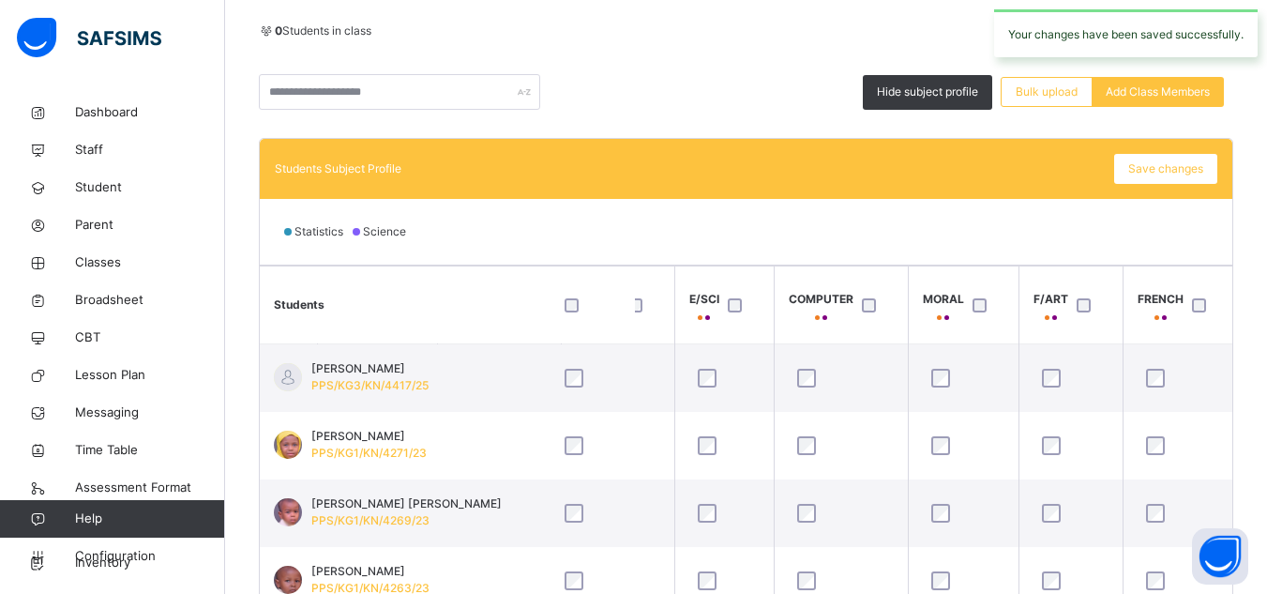
click at [707, 72] on div "0 Students in class Download Pdf Report Excel Report Hide subject profile Bulk …" at bounding box center [746, 63] width 974 height 94
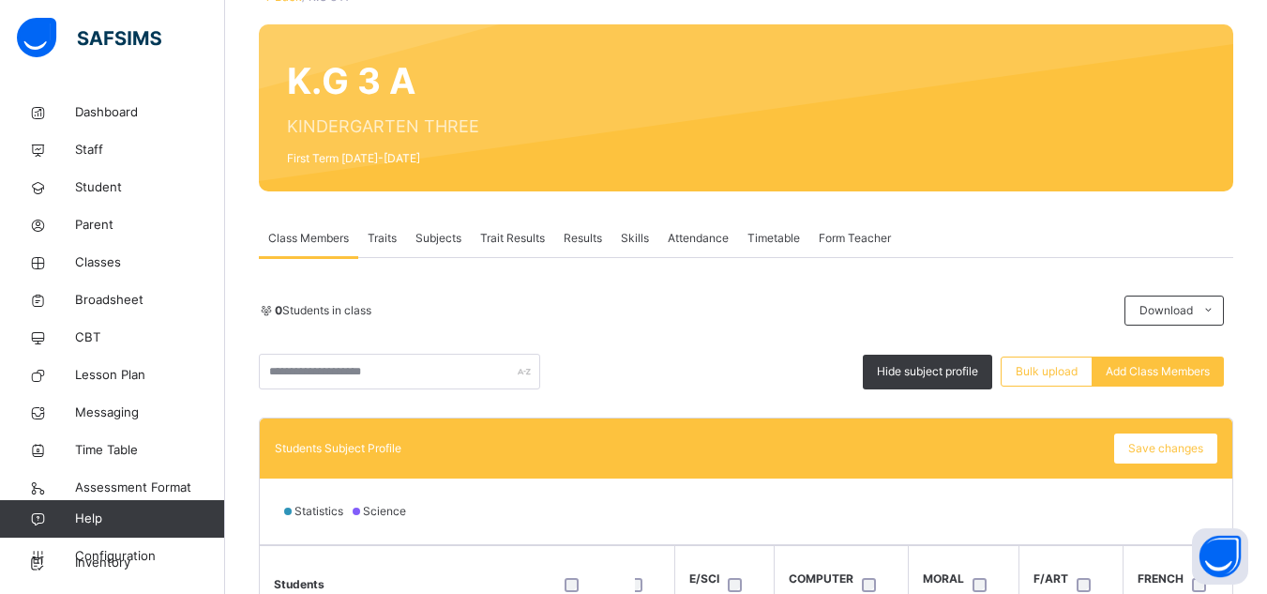
scroll to position [38, 0]
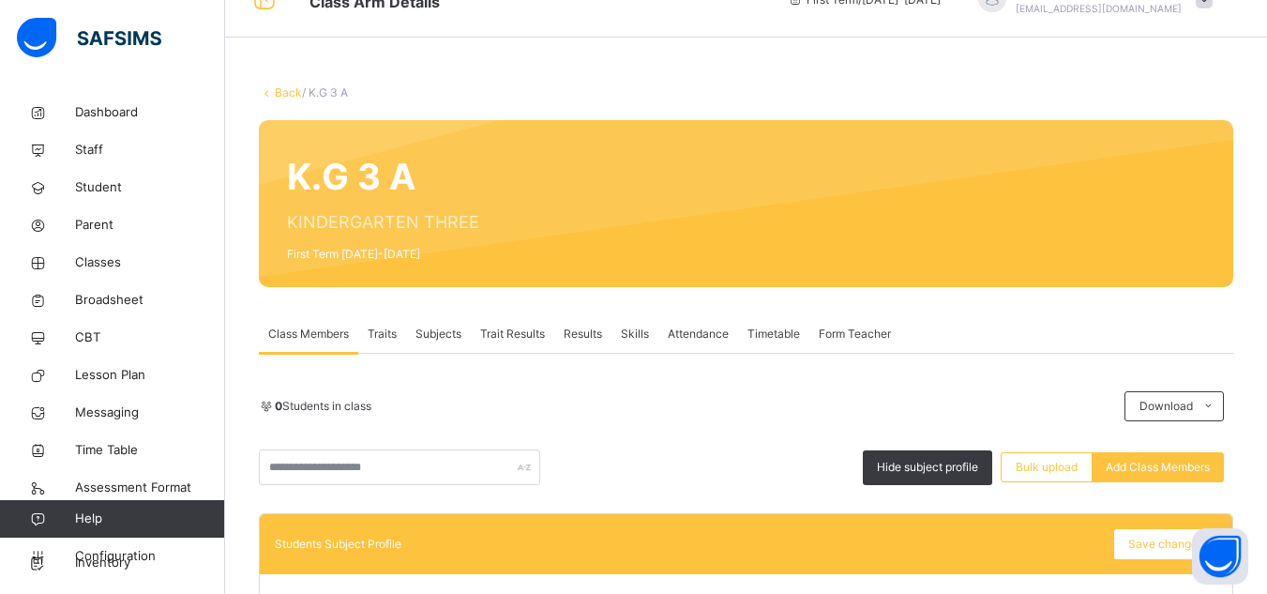
click at [285, 95] on link "Back" at bounding box center [288, 92] width 27 height 14
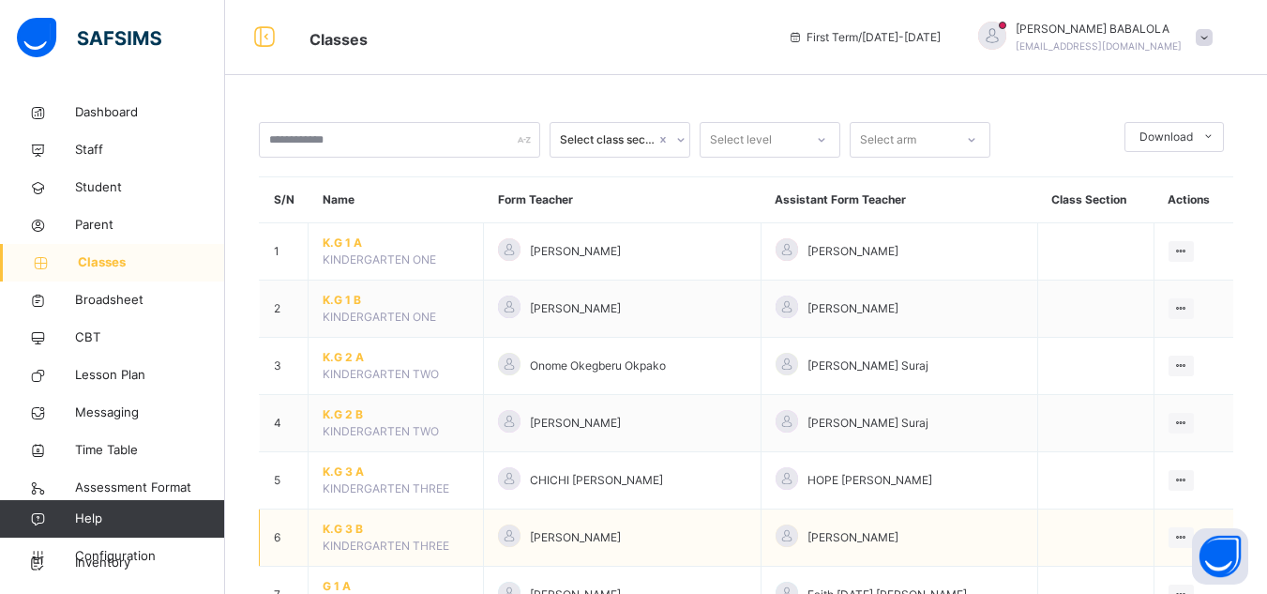
click at [343, 528] on span "K.G 3 B" at bounding box center [396, 528] width 146 height 17
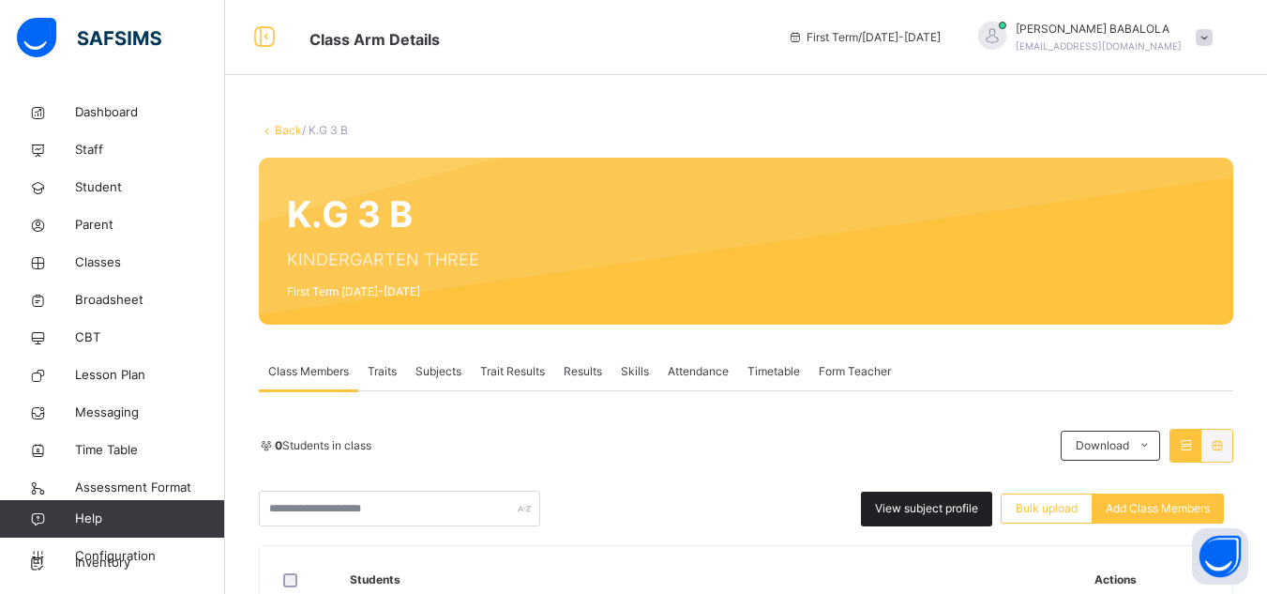
click at [913, 508] on span "View subject profile" at bounding box center [926, 508] width 103 height 17
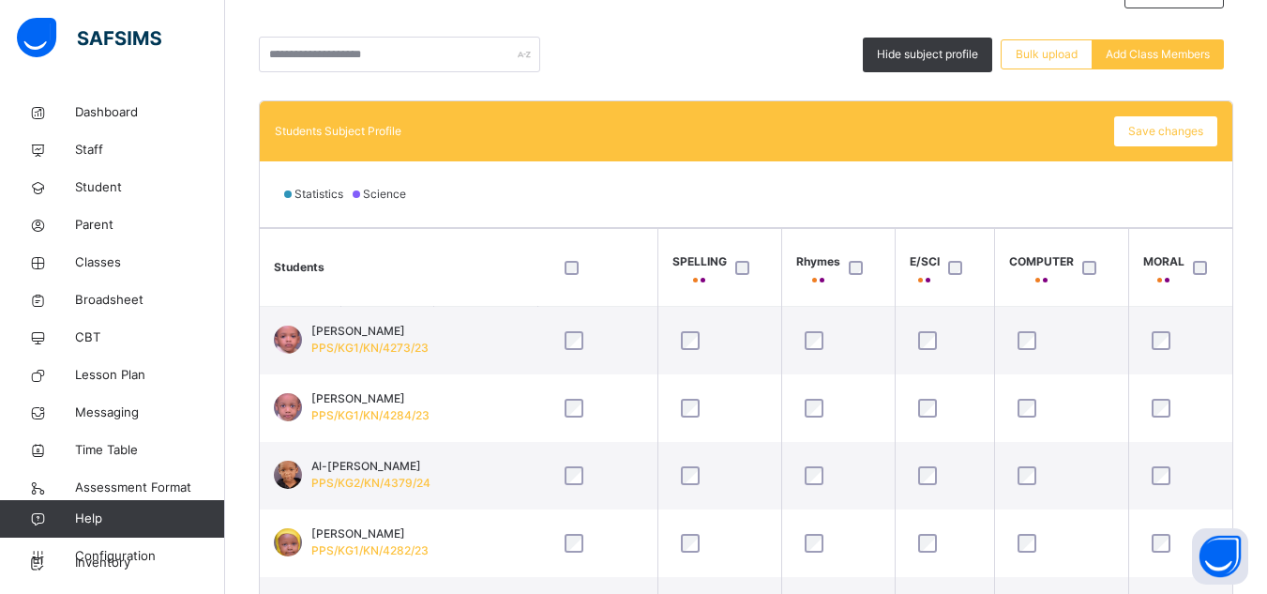
scroll to position [0, 488]
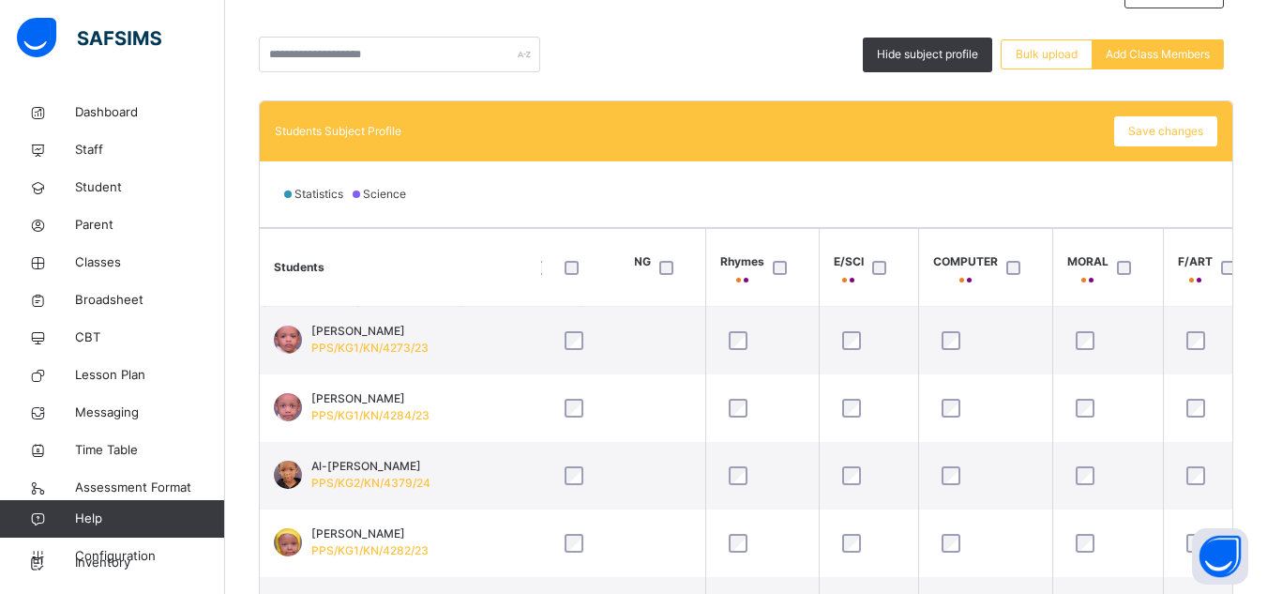
click at [775, 276] on div at bounding box center [784, 267] width 40 height 39
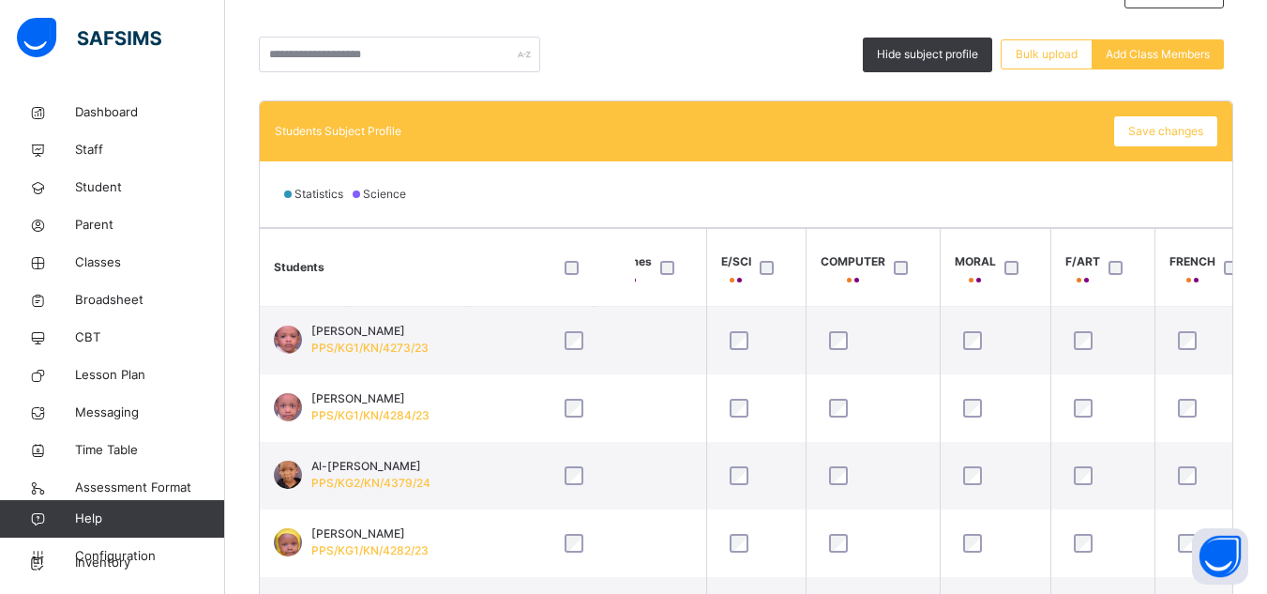
scroll to position [0, 632]
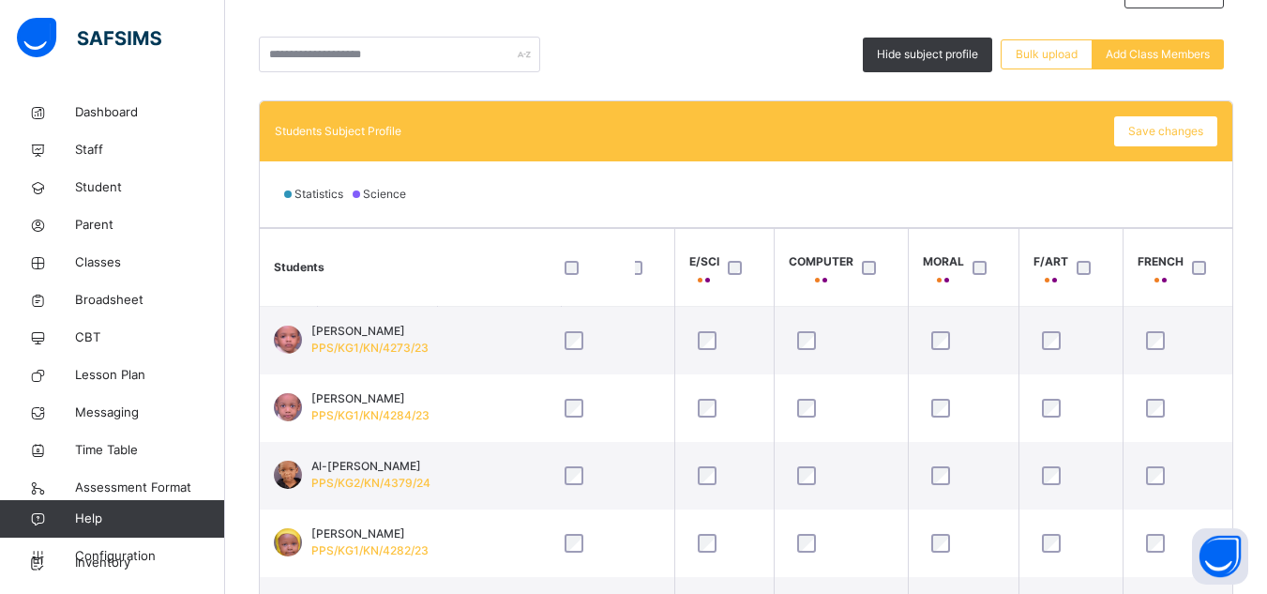
click at [1207, 262] on div at bounding box center [1203, 268] width 31 height 14
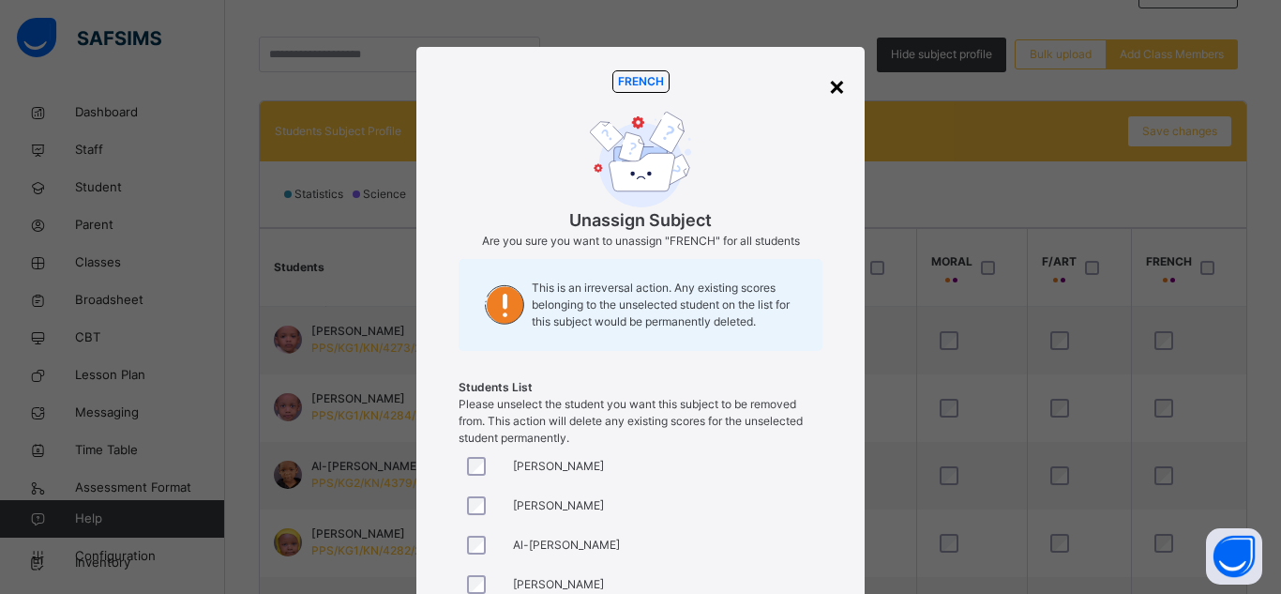
click at [835, 87] on div "×" at bounding box center [837, 85] width 18 height 39
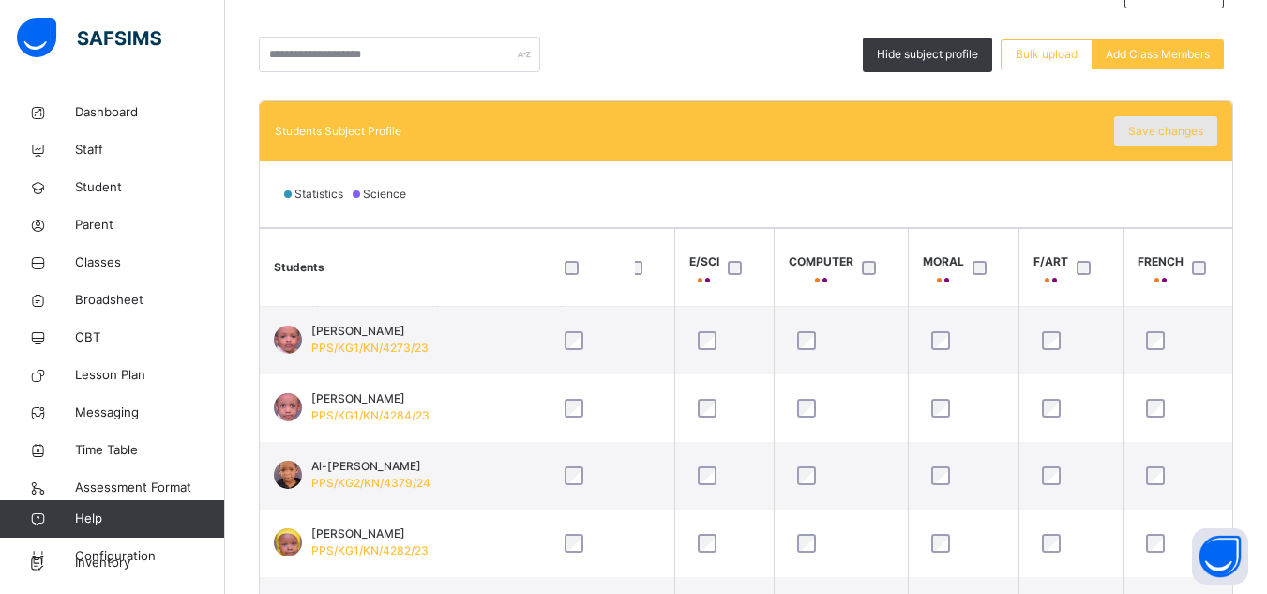
click at [1182, 136] on span "Save changes" at bounding box center [1165, 131] width 75 height 17
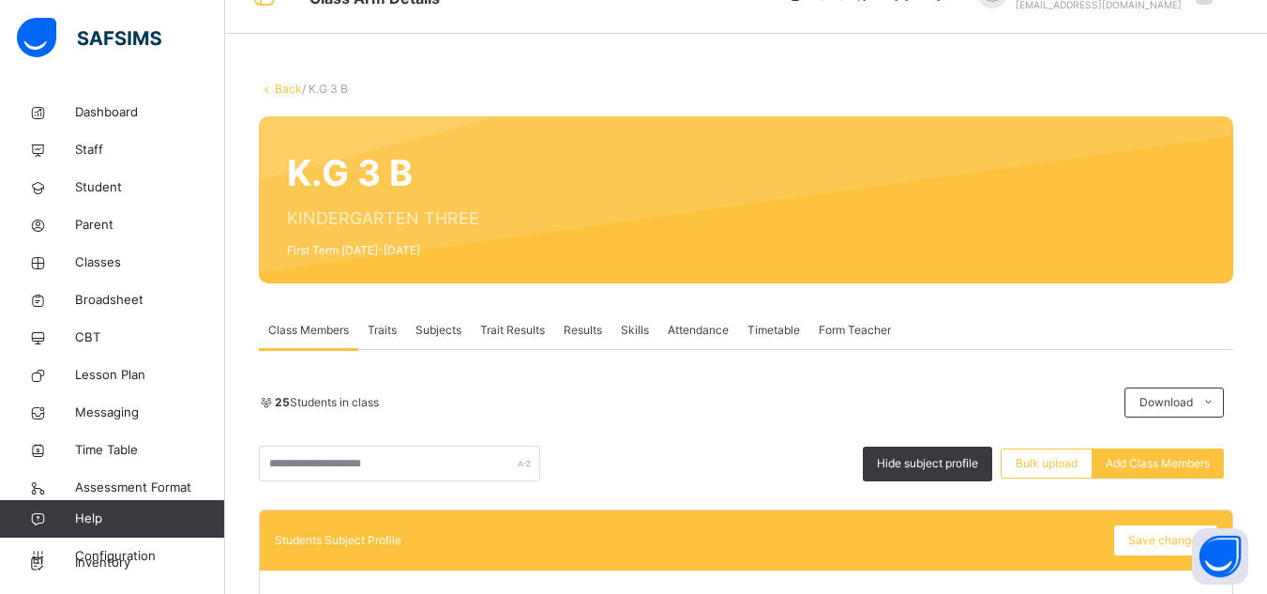
scroll to position [38, 0]
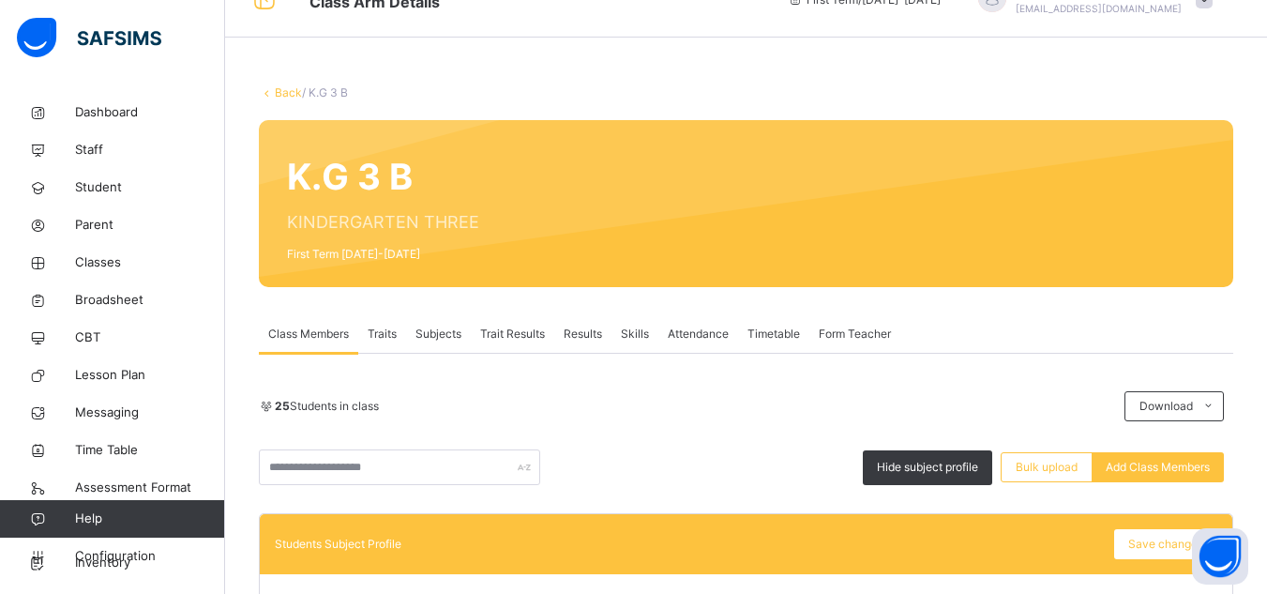
click at [294, 89] on link "Back" at bounding box center [288, 92] width 27 height 14
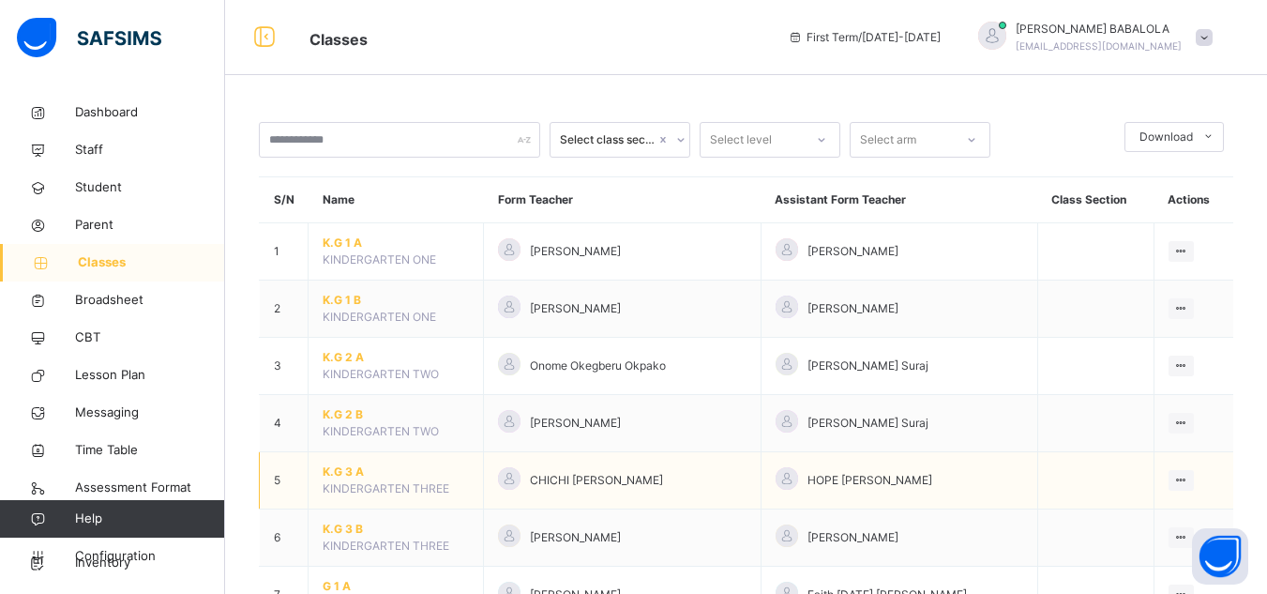
click at [337, 473] on span "K.G 3 A" at bounding box center [396, 471] width 146 height 17
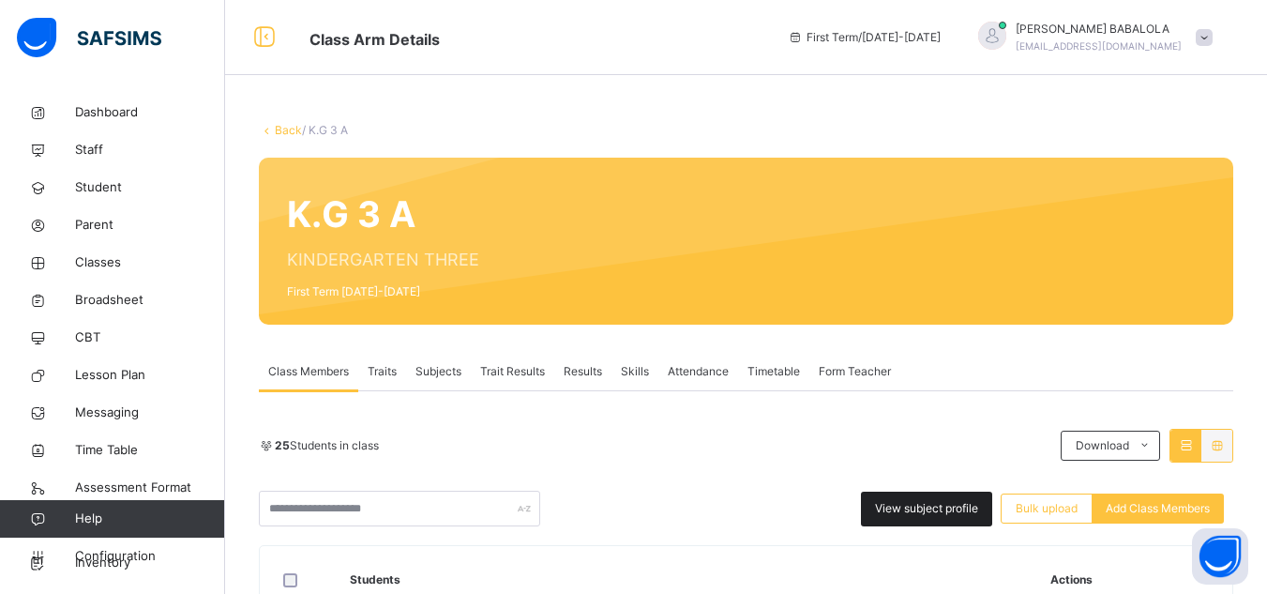
click at [944, 506] on span "View subject profile" at bounding box center [926, 508] width 103 height 17
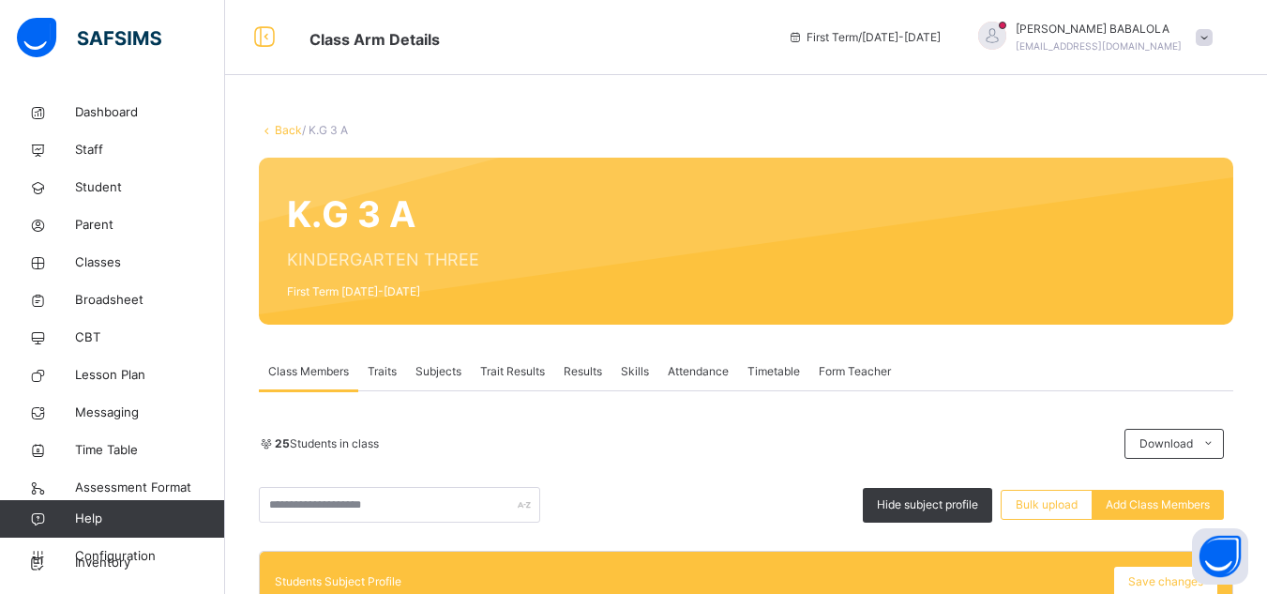
click at [283, 129] on link "Back" at bounding box center [288, 130] width 27 height 14
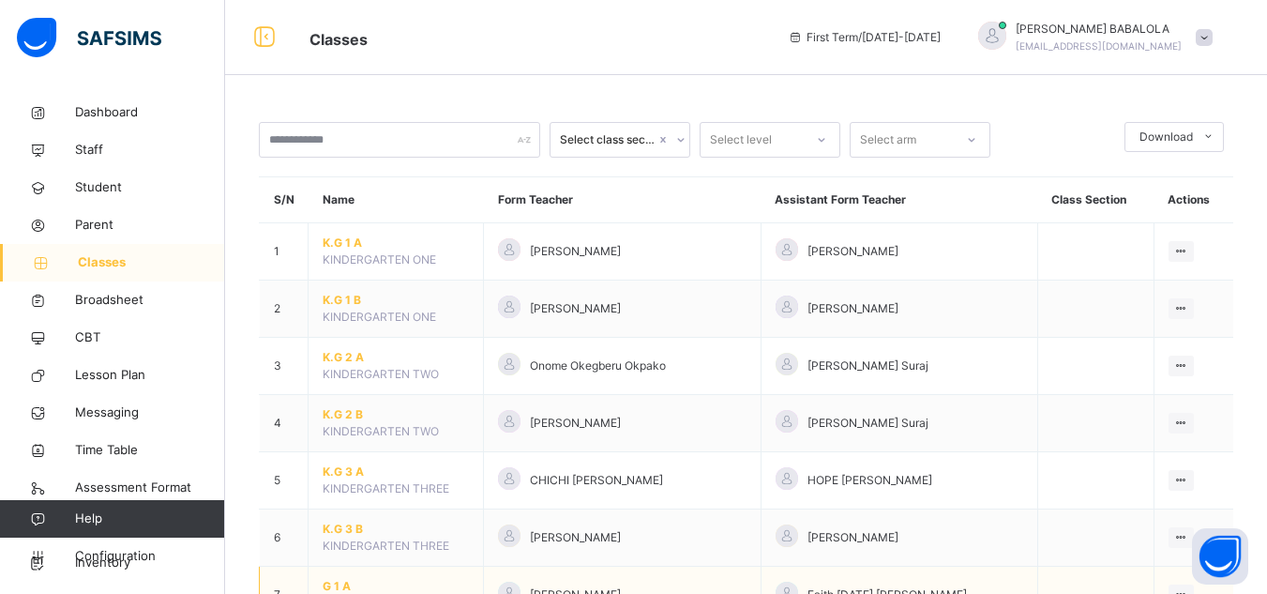
click at [334, 582] on span "G 1 A" at bounding box center [396, 586] width 146 height 17
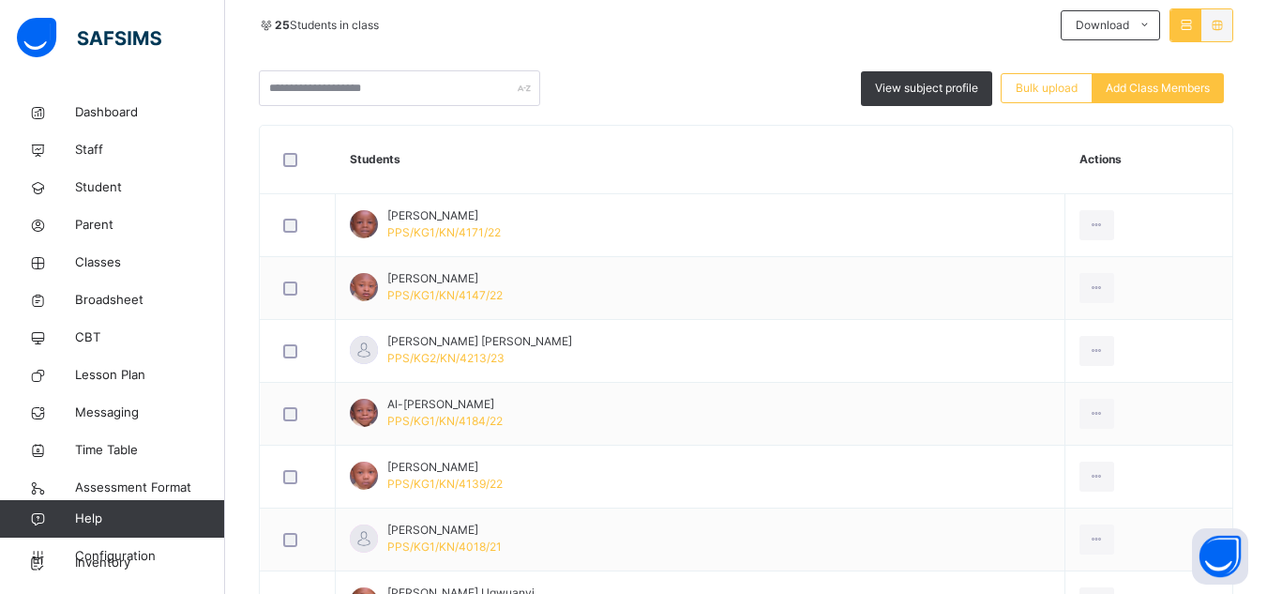
scroll to position [450, 0]
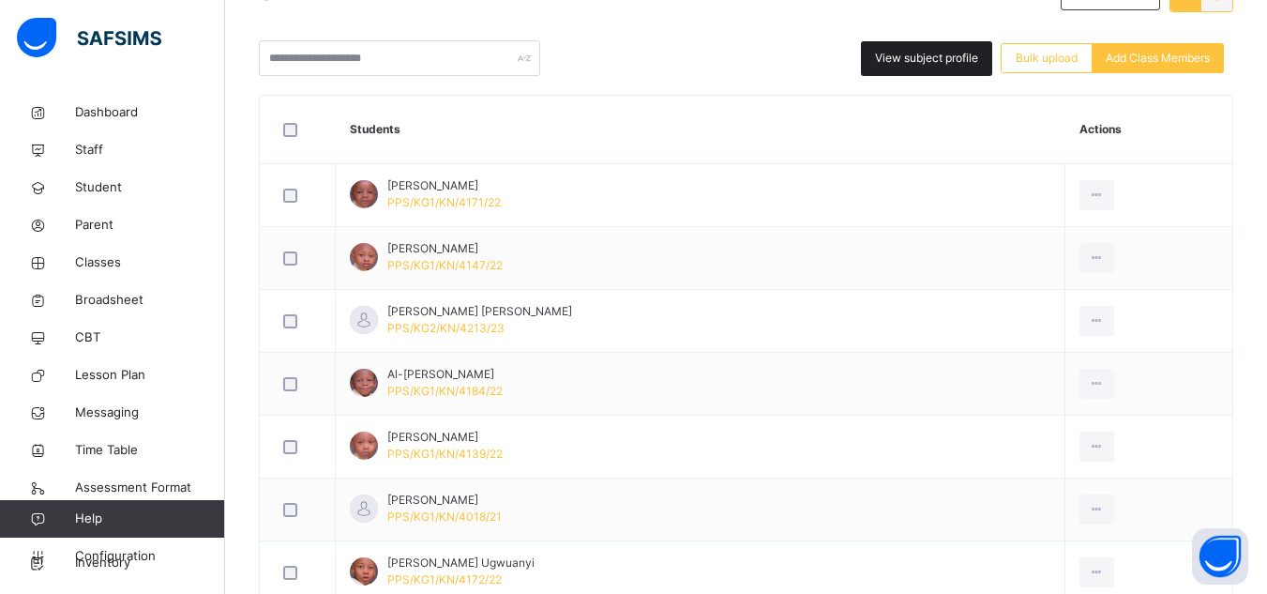
click at [894, 67] on div "View subject profile" at bounding box center [926, 58] width 131 height 35
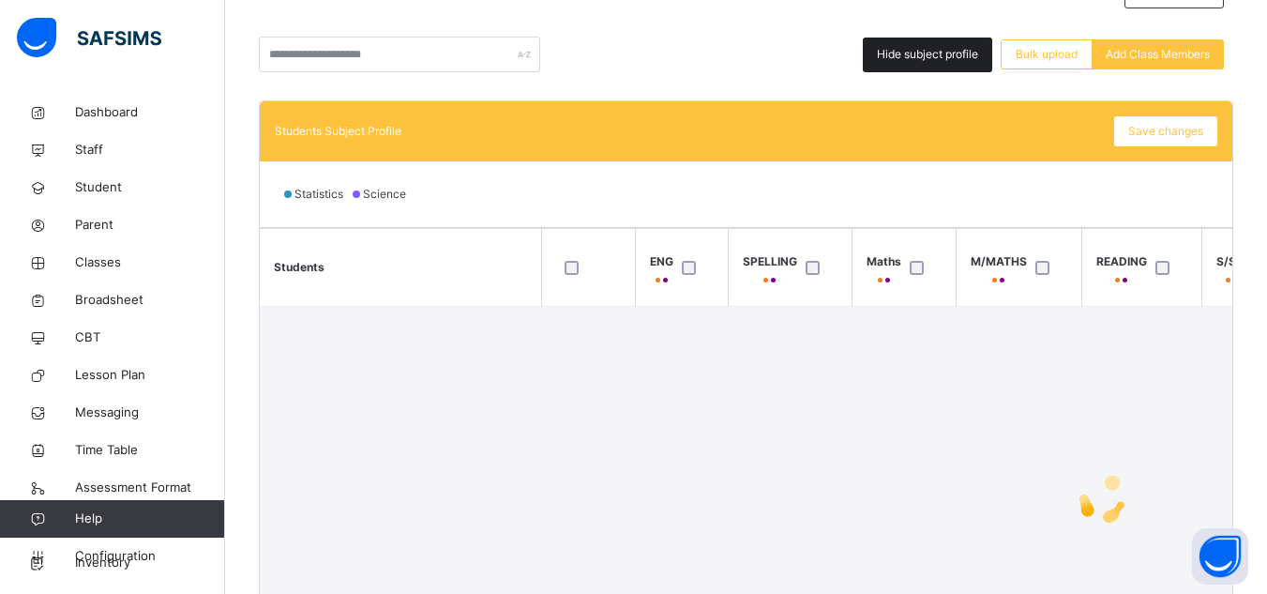
scroll to position [448, 0]
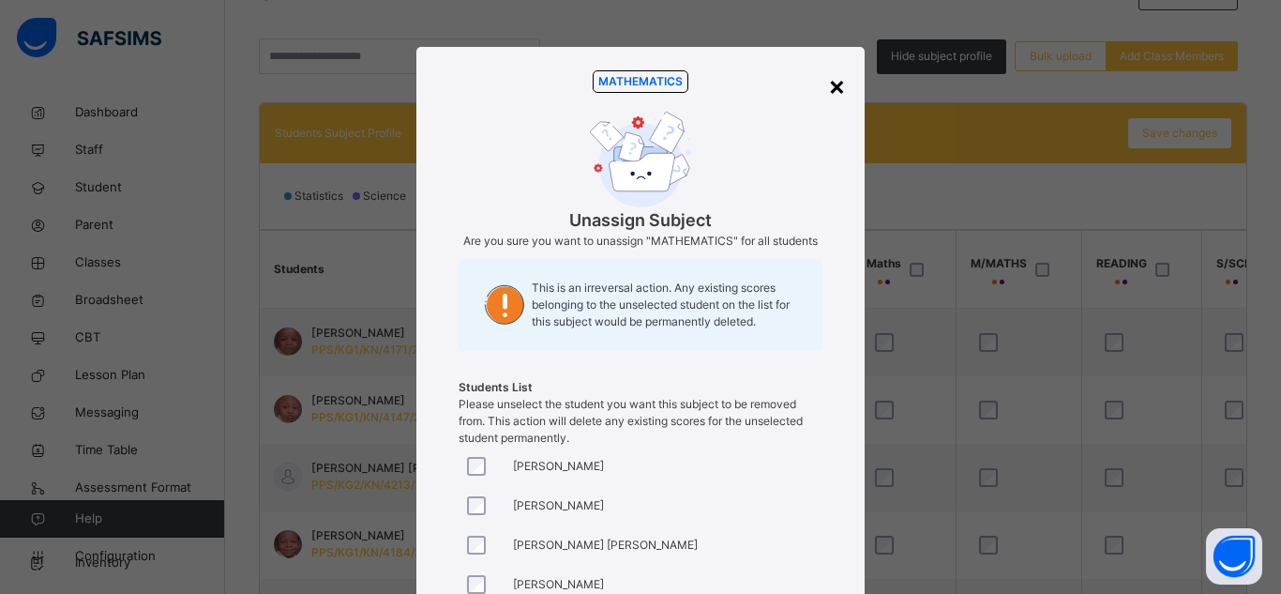
click at [834, 82] on div "×" at bounding box center [837, 85] width 18 height 39
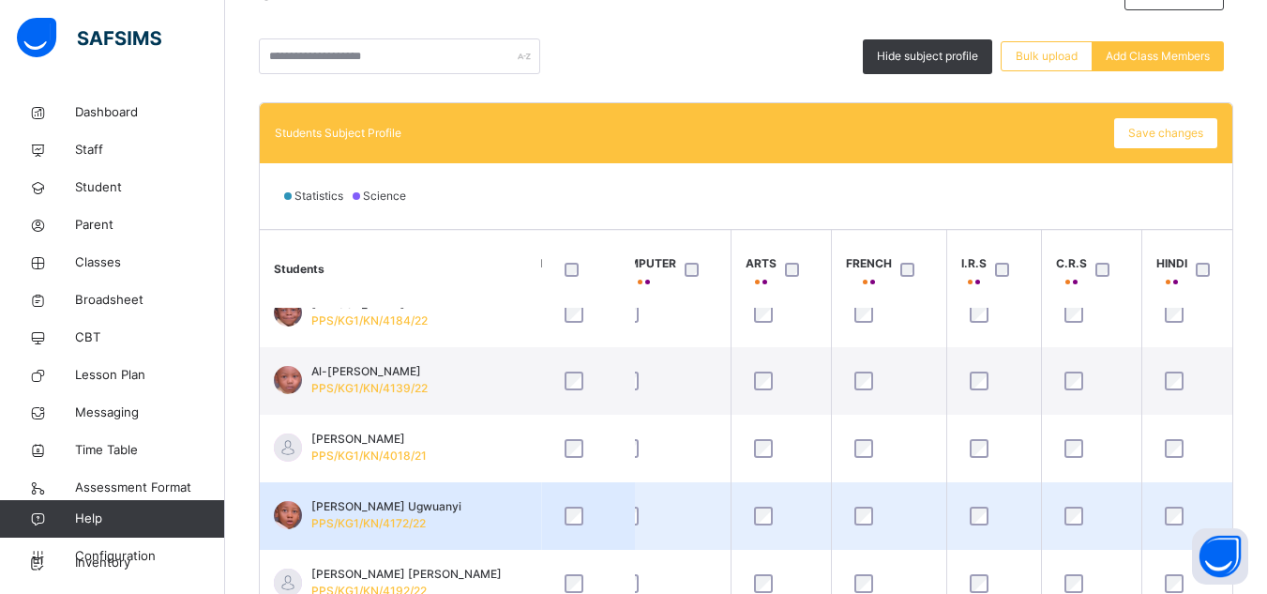
scroll to position [263, 705]
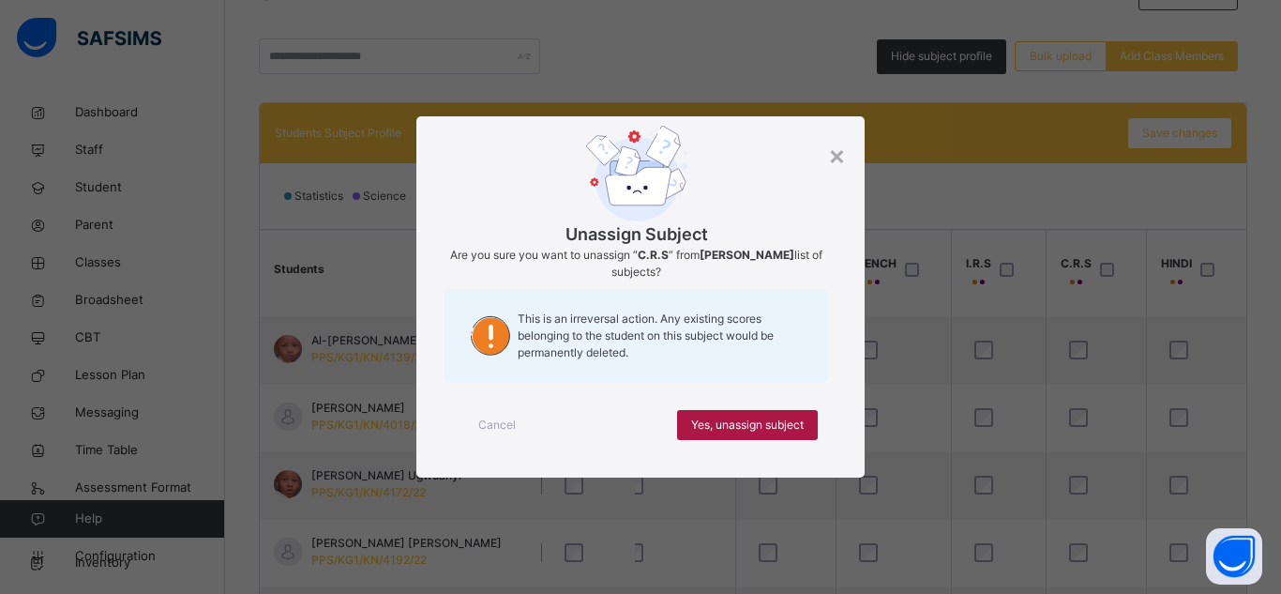
click at [750, 419] on span "Yes, unassign subject" at bounding box center [747, 424] width 113 height 17
click at [733, 429] on span "Yes, unassign subject" at bounding box center [747, 424] width 113 height 17
click at [801, 424] on span "Yes, unassign subject" at bounding box center [747, 424] width 113 height 17
click at [705, 434] on div "Yes, unassign subject" at bounding box center [747, 425] width 141 height 30
click at [766, 431] on span "Yes, unassign subject" at bounding box center [747, 424] width 113 height 17
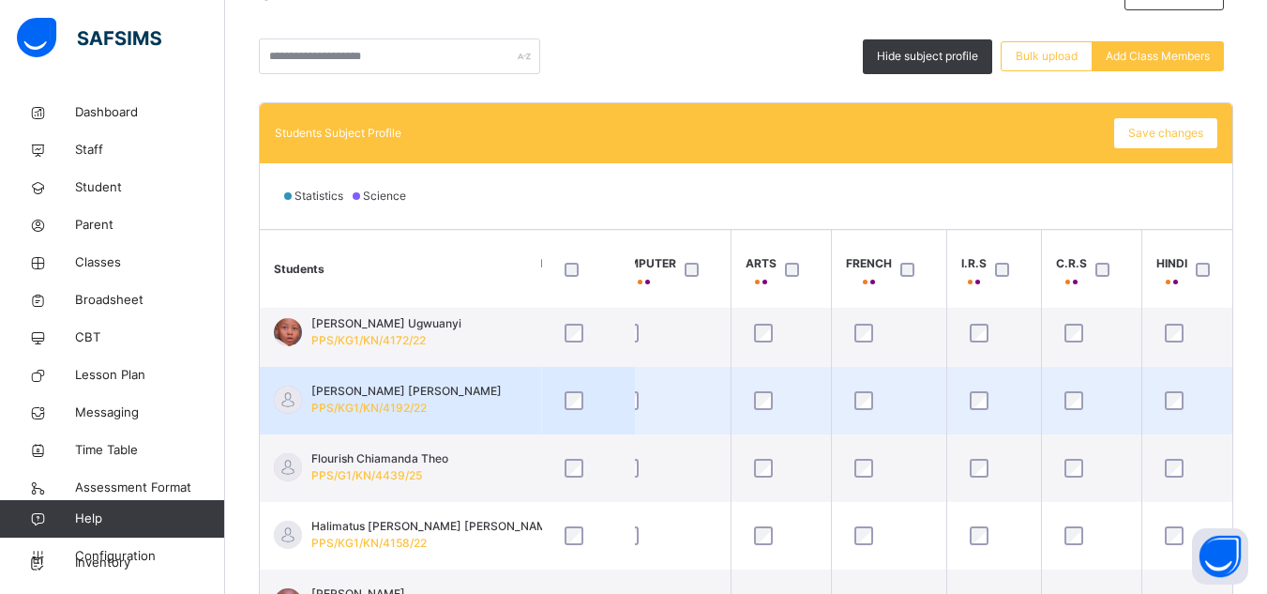
scroll to position [450, 705]
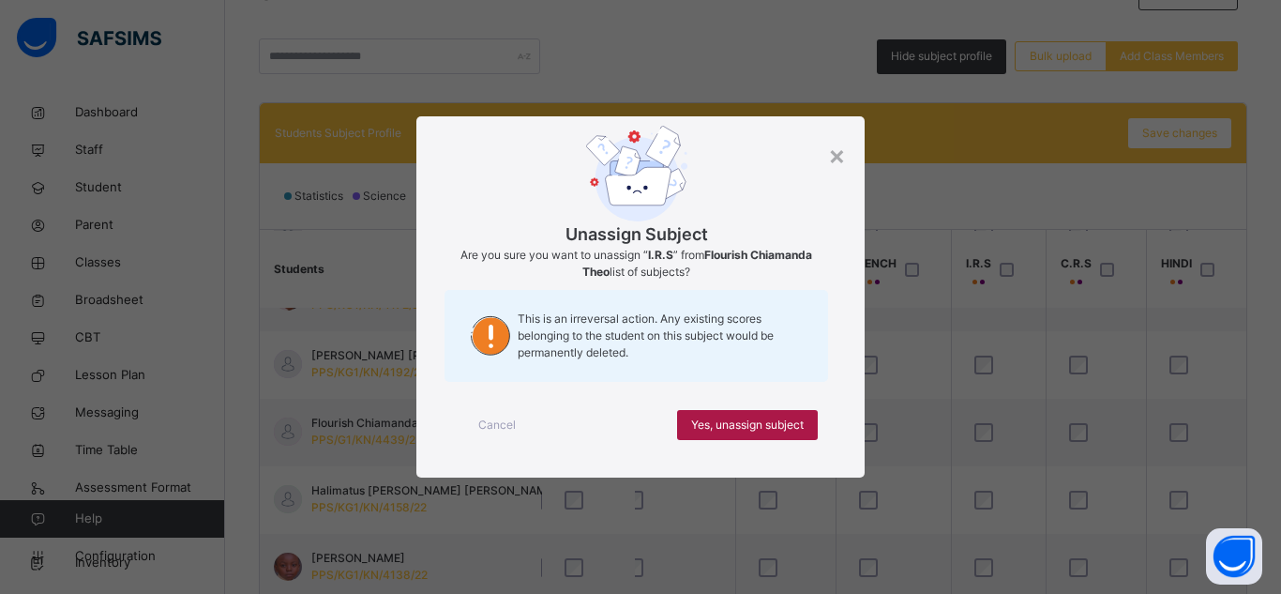
click at [701, 427] on span "Yes, unassign subject" at bounding box center [747, 424] width 113 height 17
click at [802, 422] on span "Yes, unassign subject" at bounding box center [747, 424] width 113 height 17
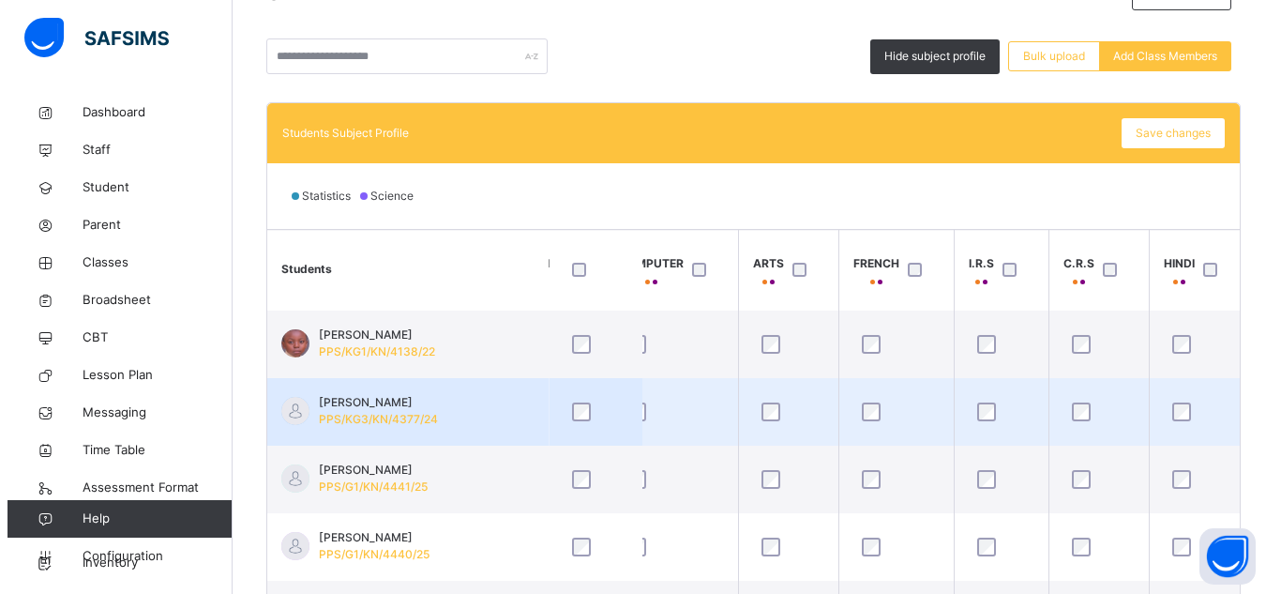
scroll to position [675, 705]
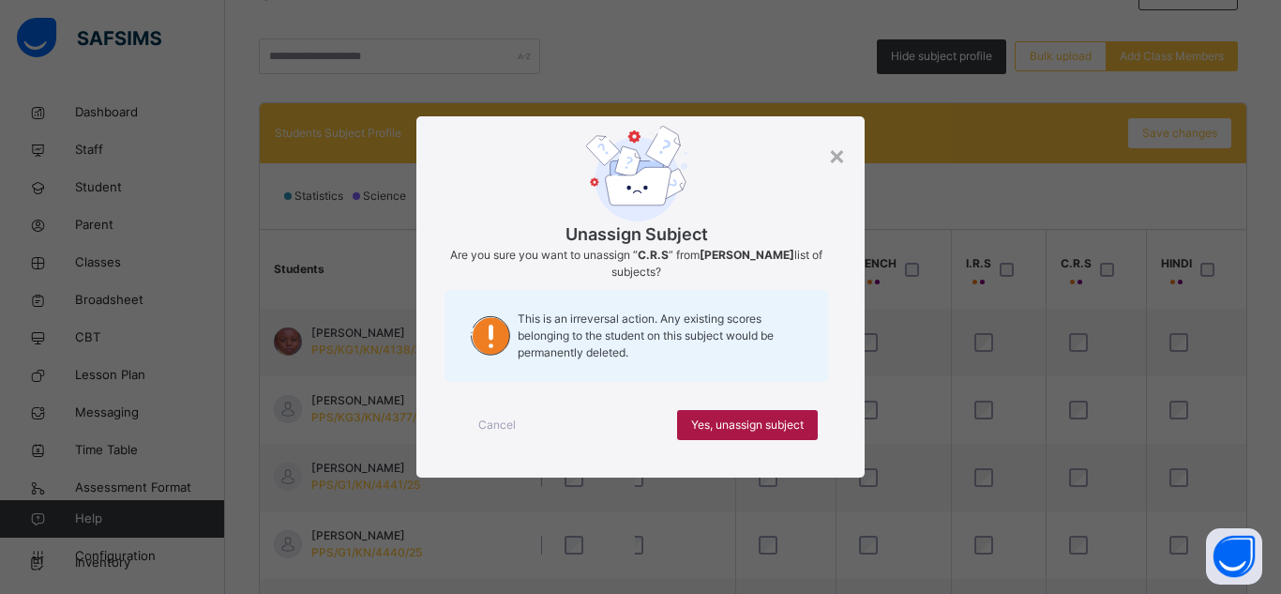
click at [789, 426] on span "Yes, unassign subject" at bounding box center [747, 424] width 113 height 17
click at [760, 425] on span "Yes, unassign subject" at bounding box center [747, 424] width 113 height 17
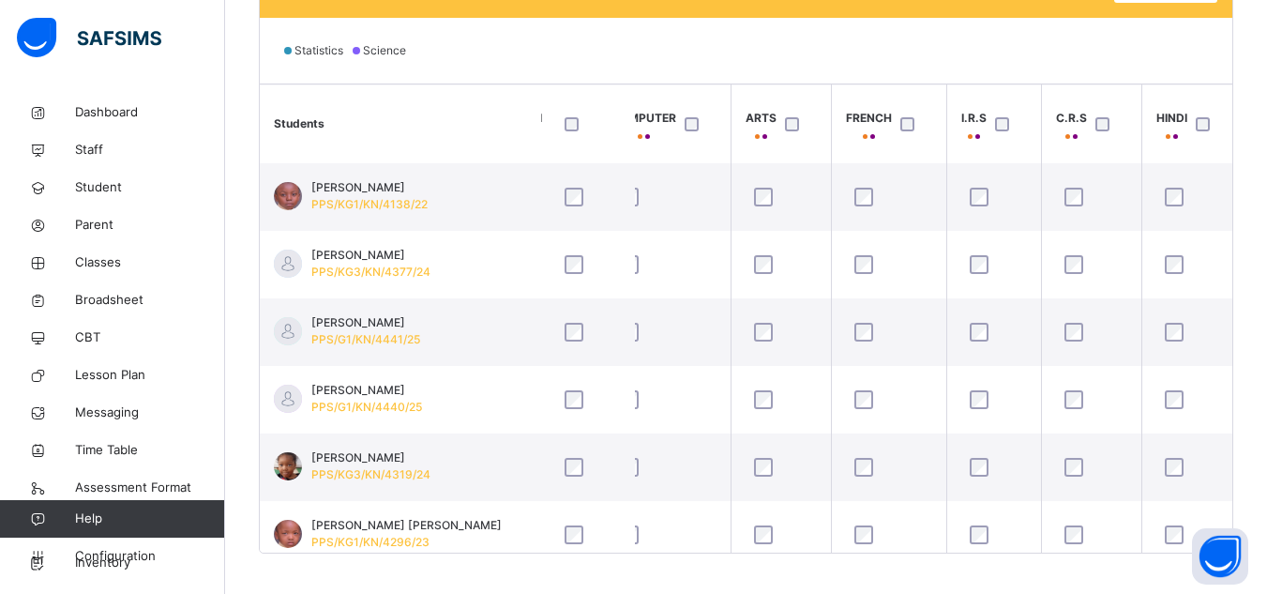
scroll to position [610, 0]
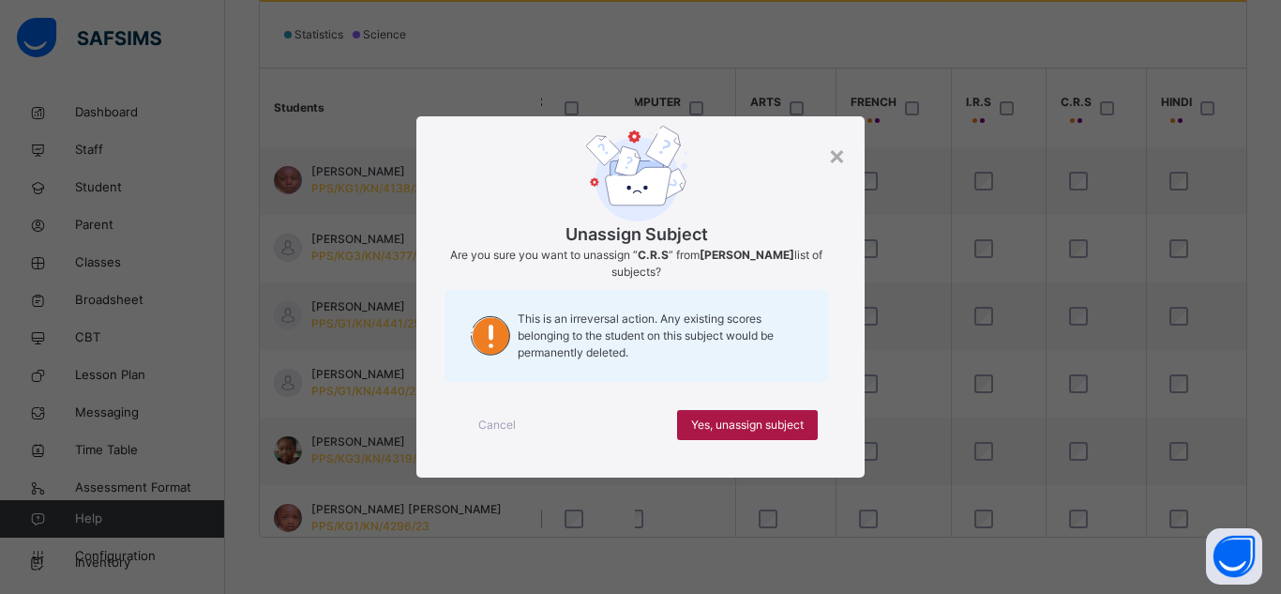
click at [782, 428] on span "Yes, unassign subject" at bounding box center [747, 424] width 113 height 17
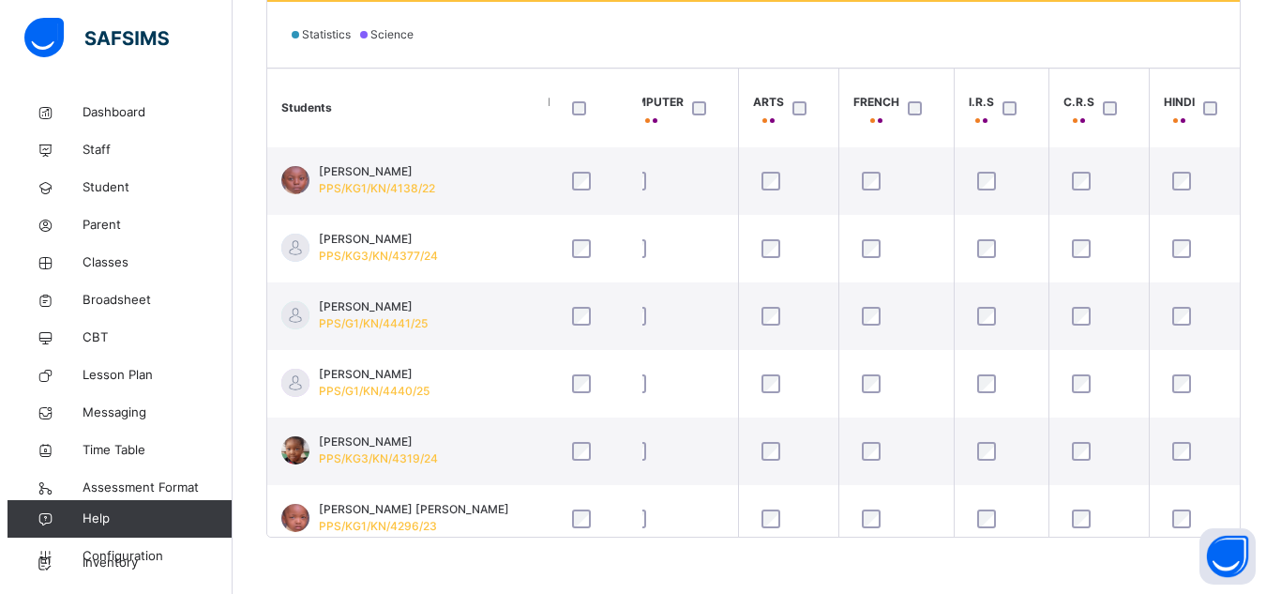
scroll to position [675, 705]
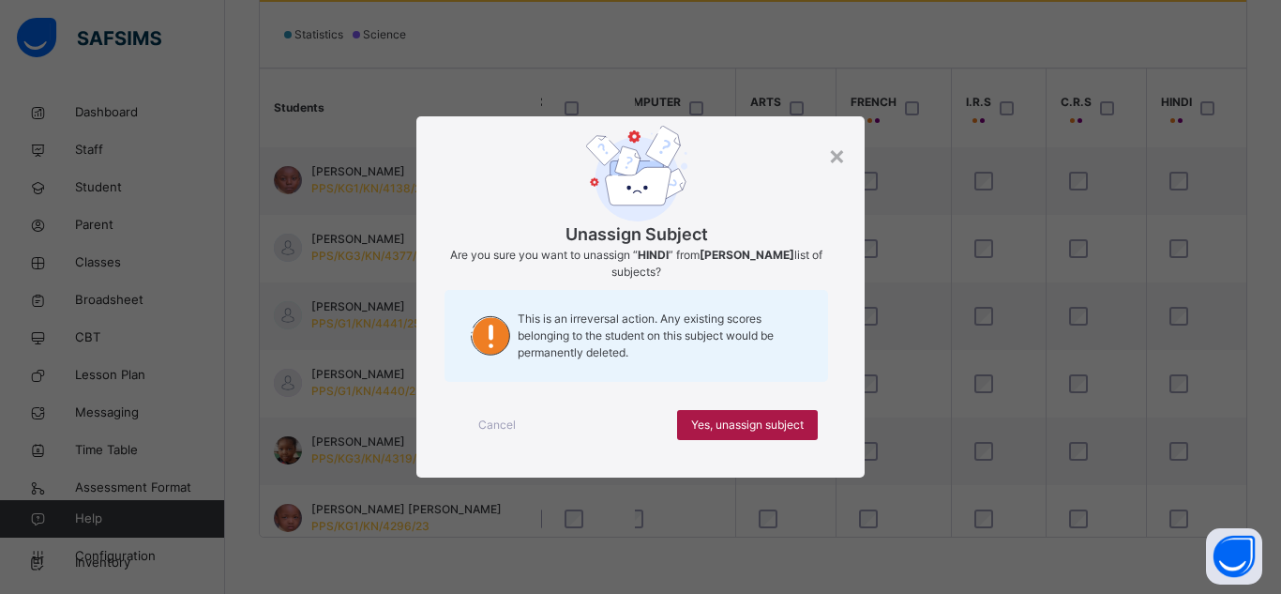
click at [772, 424] on span "Yes, unassign subject" at bounding box center [747, 424] width 113 height 17
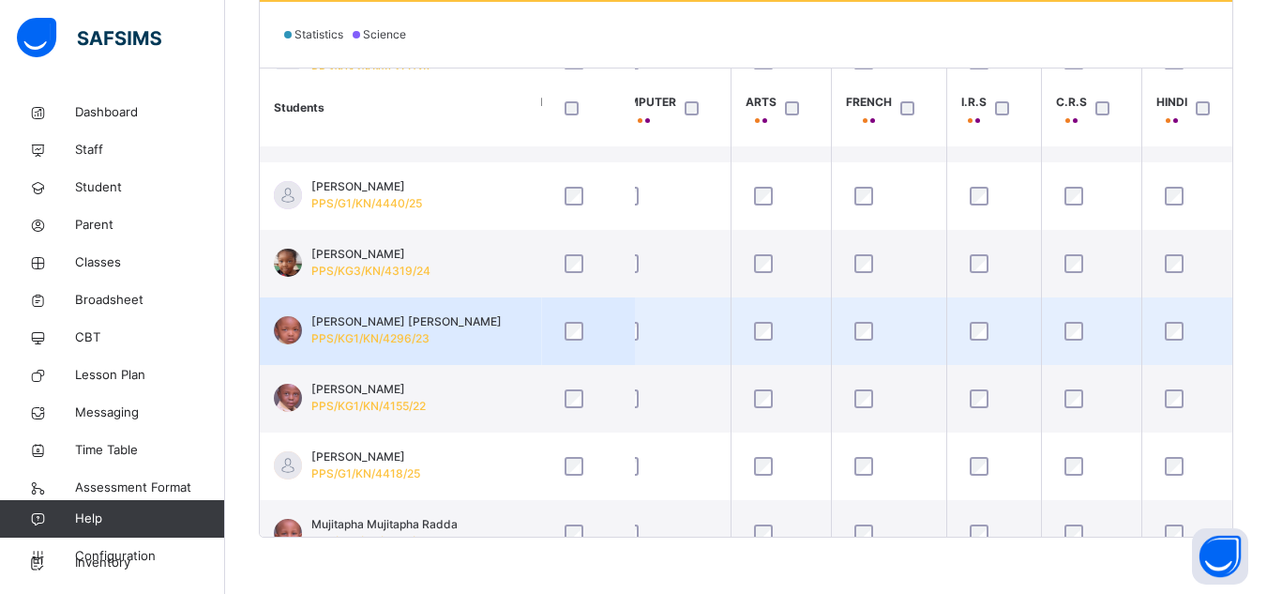
scroll to position [900, 705]
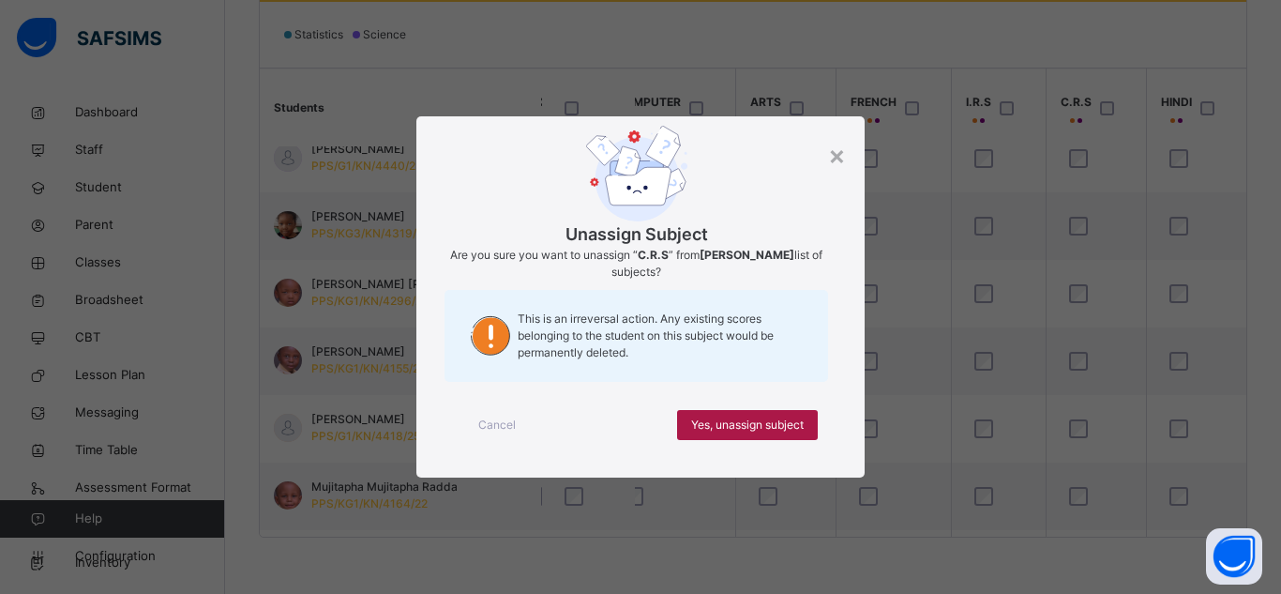
click at [796, 425] on span "Yes, unassign subject" at bounding box center [747, 424] width 113 height 17
click at [770, 417] on span "Yes, unassign subject" at bounding box center [747, 424] width 113 height 17
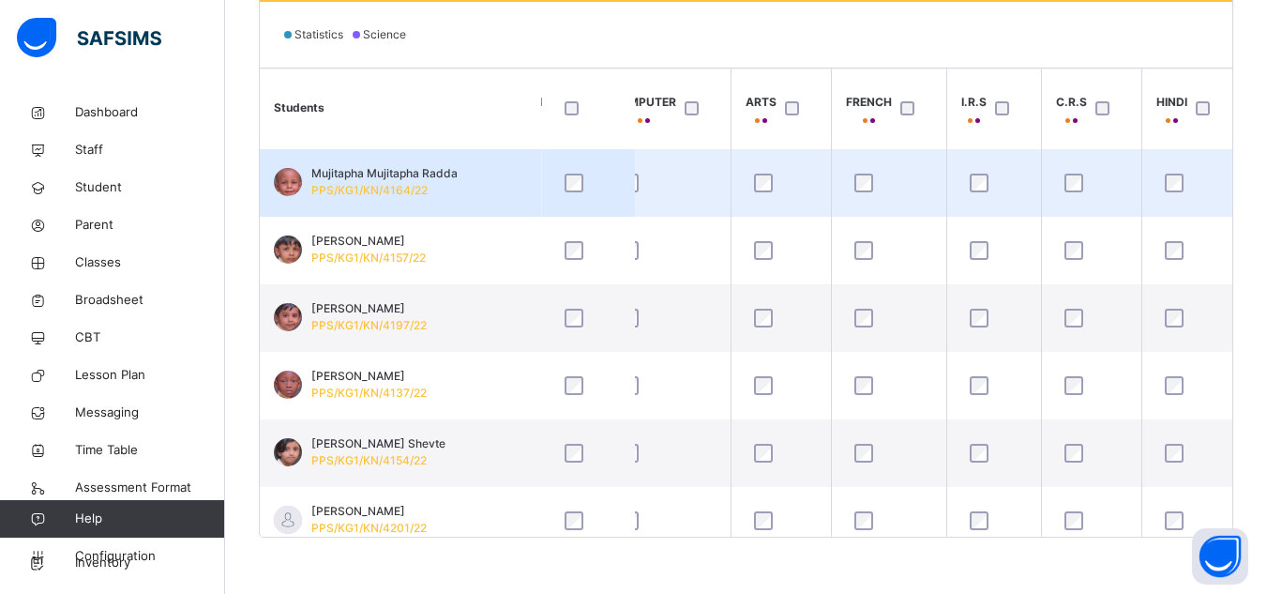
scroll to position [1238, 705]
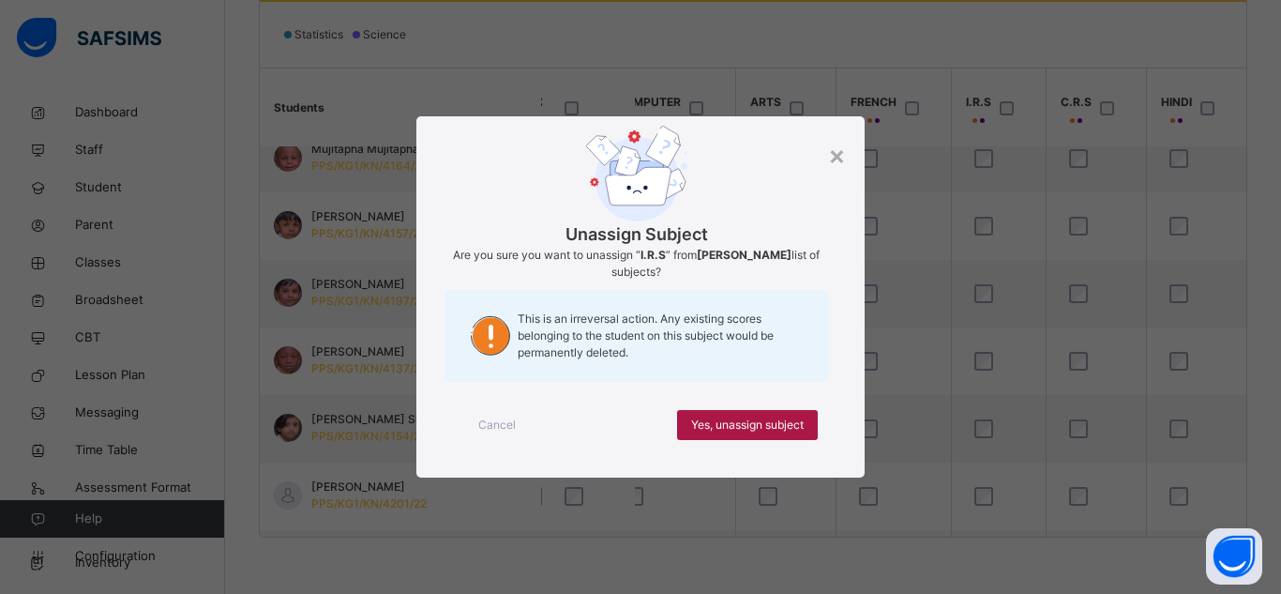
click at [793, 427] on span "Yes, unassign subject" at bounding box center [747, 424] width 113 height 17
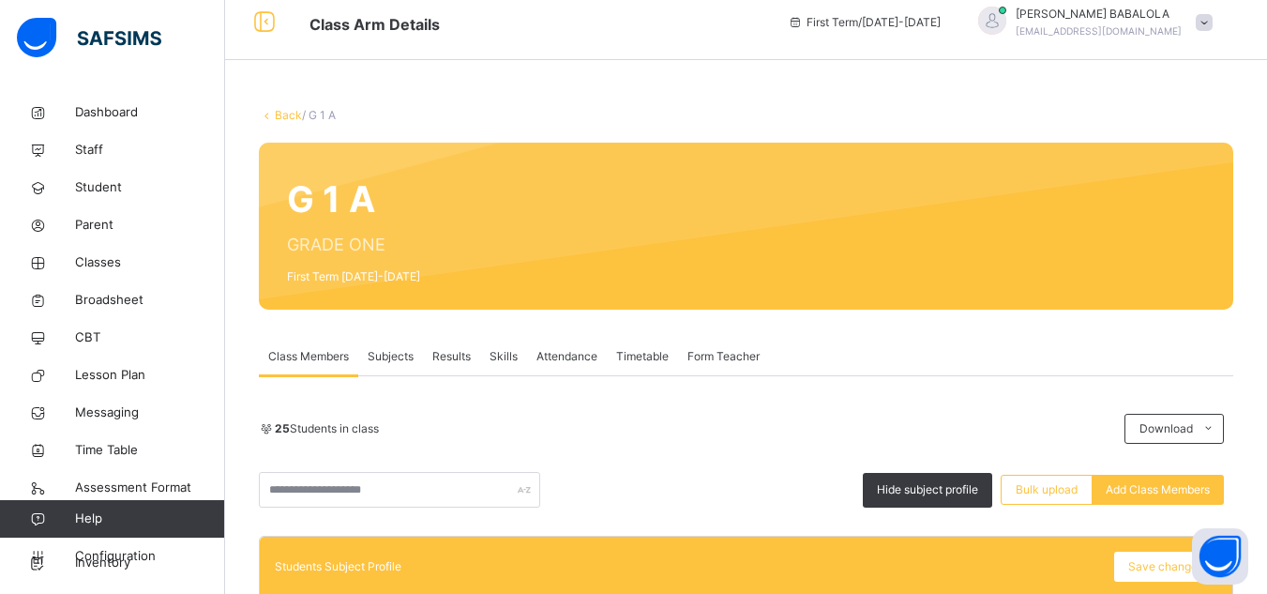
scroll to position [0, 0]
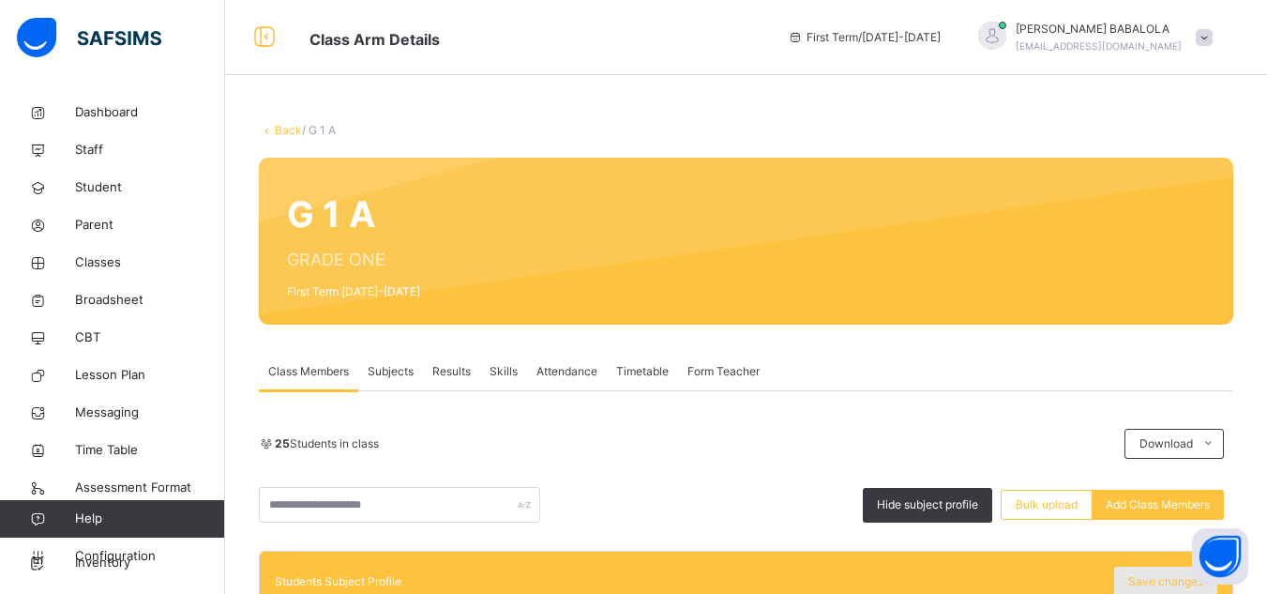
click at [1154, 576] on span "Save changes" at bounding box center [1165, 581] width 75 height 17
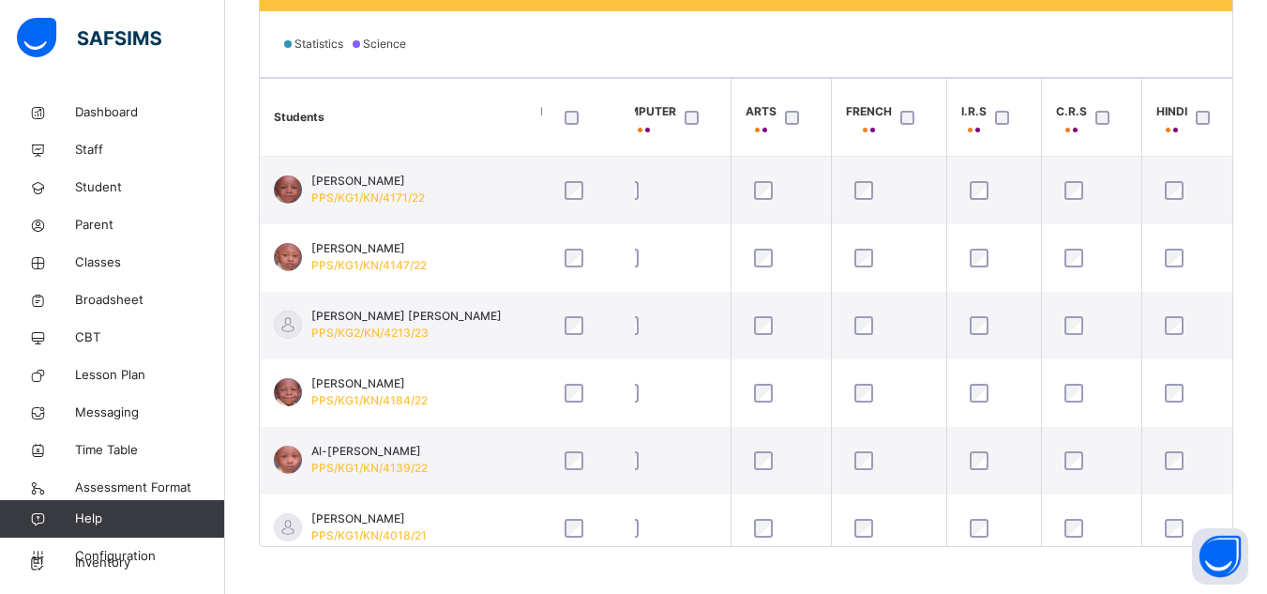
scroll to position [610, 0]
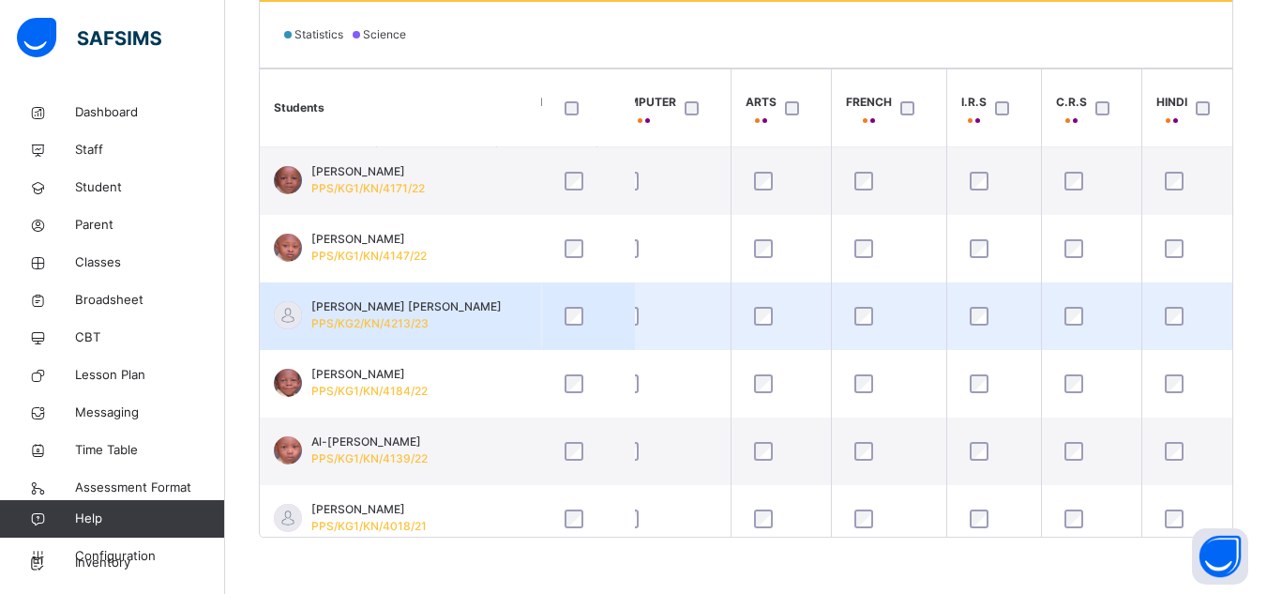
click at [533, 308] on td "Aisha Amal Hussain PPS/KG2/KN/4213/23" at bounding box center [400, 316] width 281 height 68
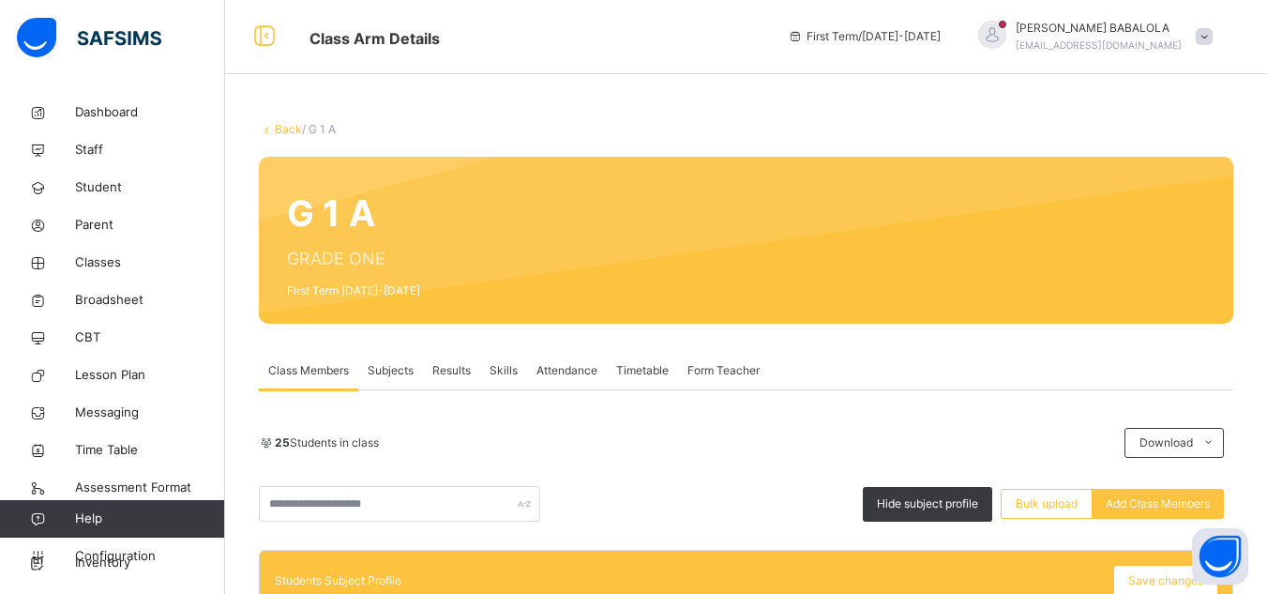
scroll to position [0, 0]
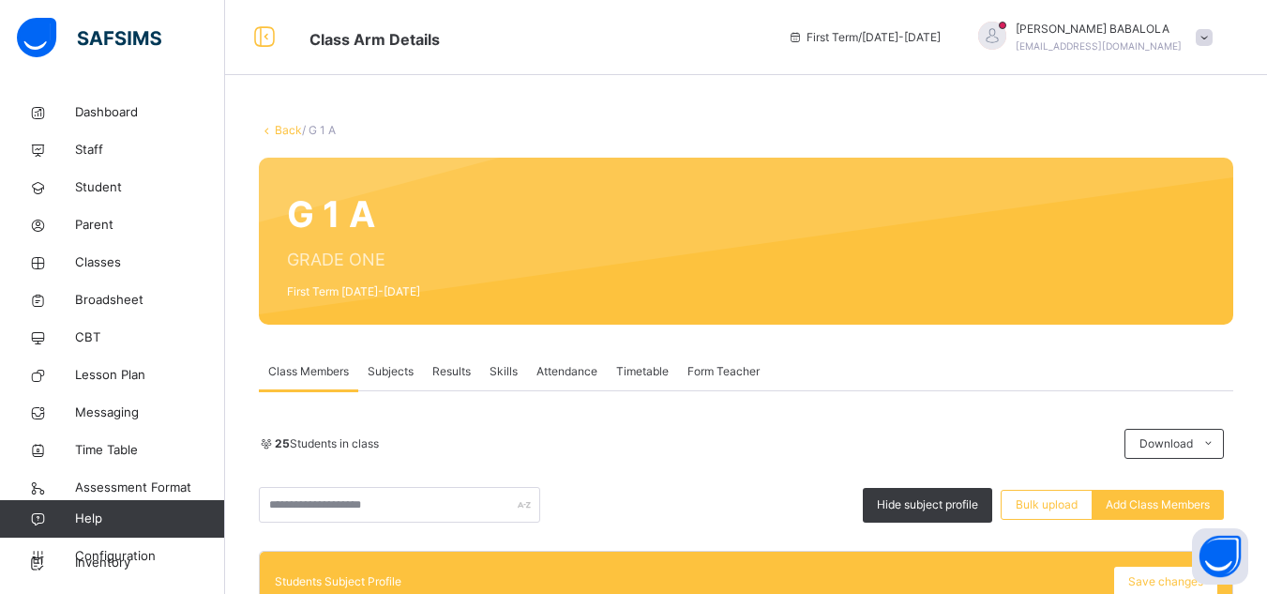
click at [279, 133] on link "Back" at bounding box center [288, 130] width 27 height 14
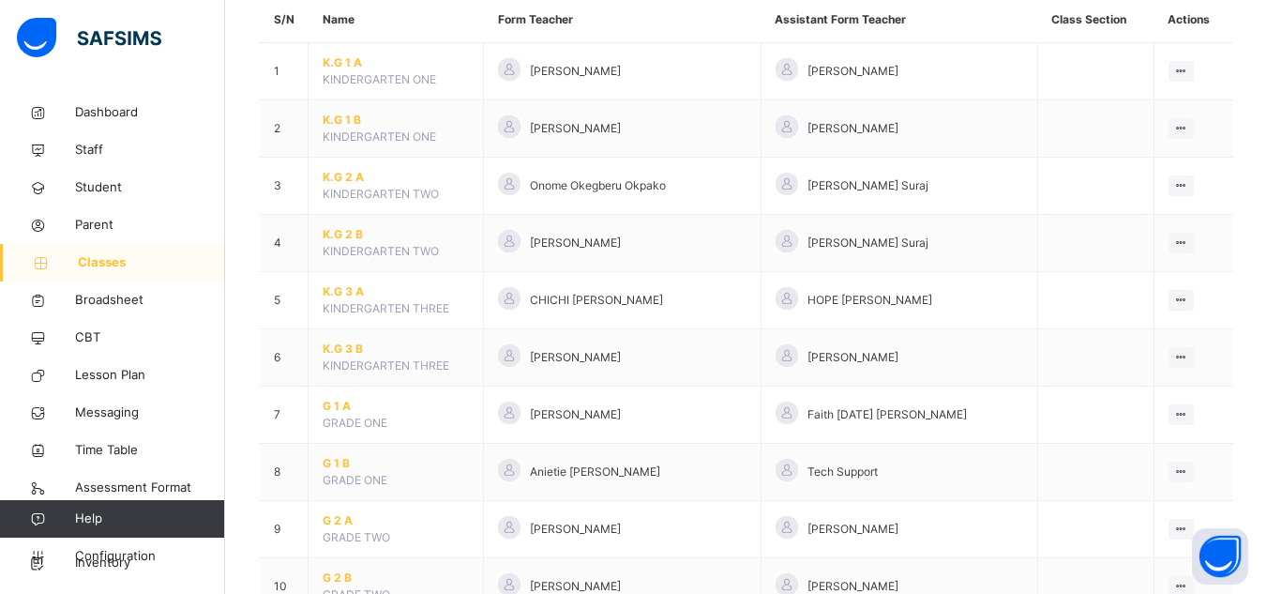
scroll to position [188, 0]
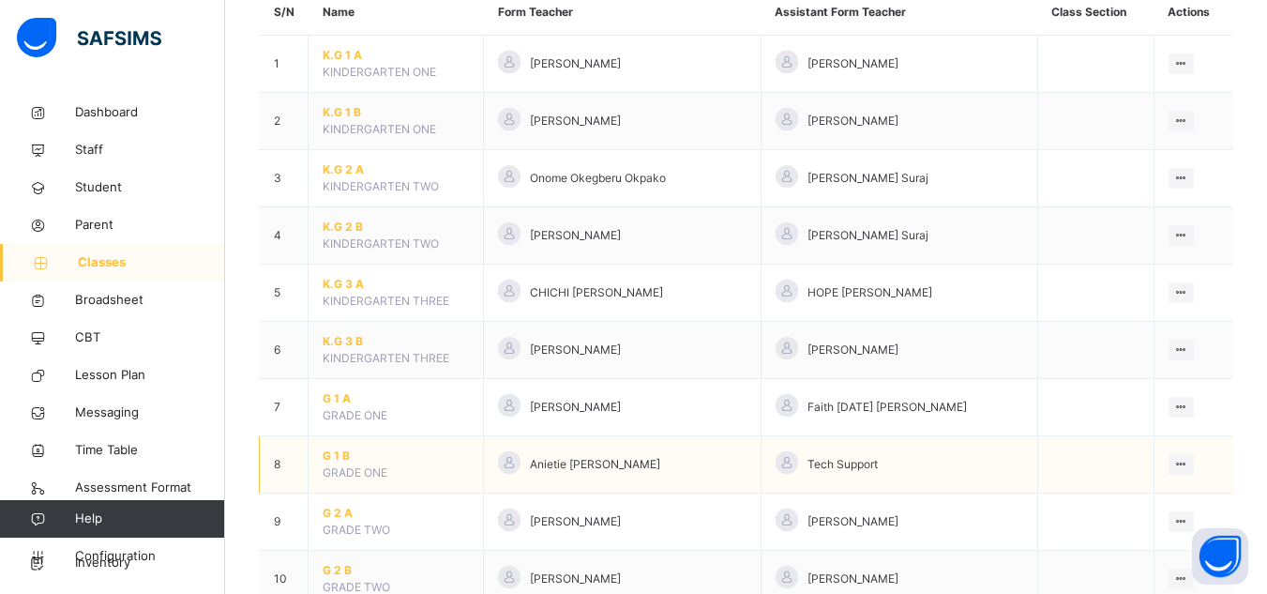
click at [331, 455] on span "G 1 B" at bounding box center [396, 455] width 146 height 17
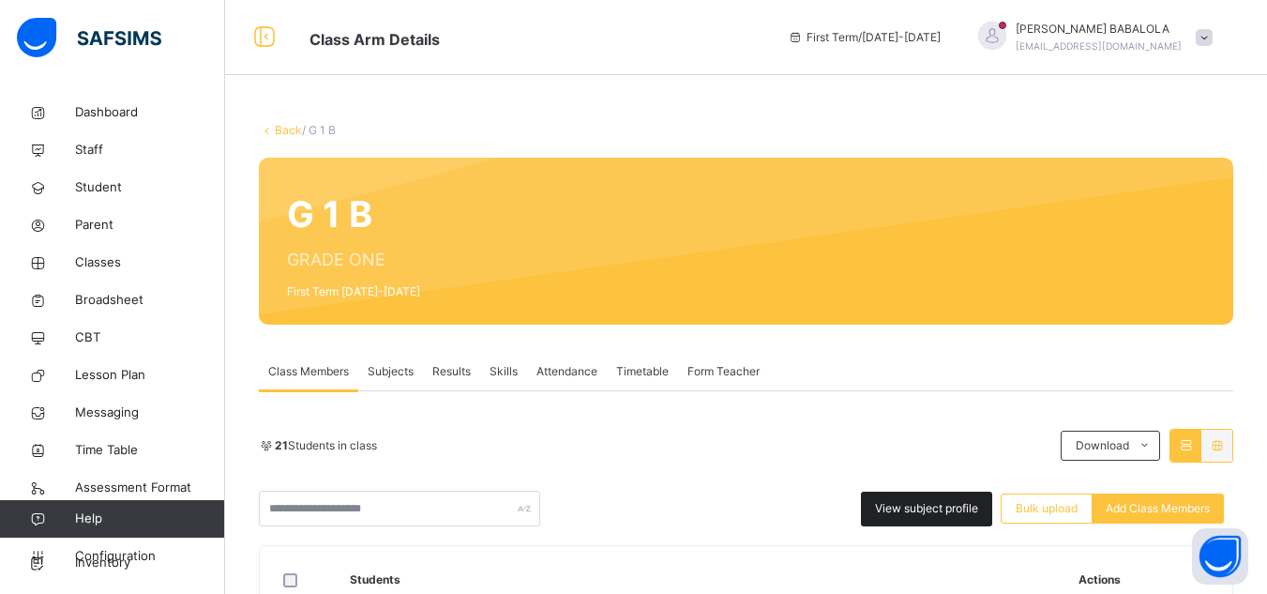
click at [906, 507] on span "View subject profile" at bounding box center [926, 508] width 103 height 17
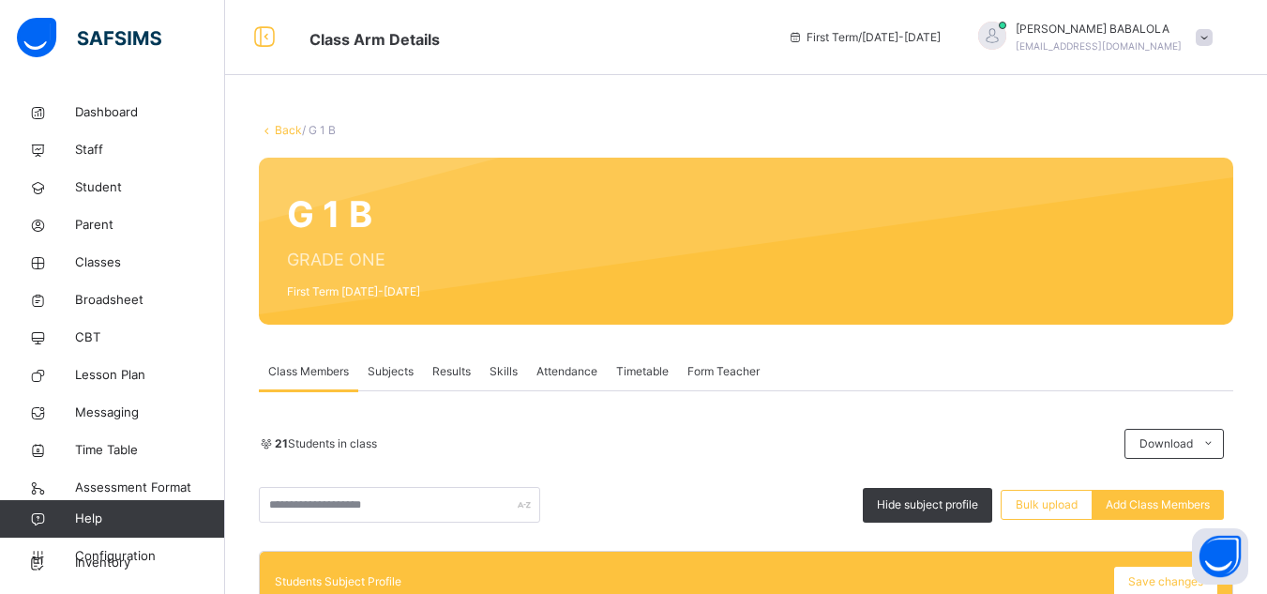
drag, startPoint x: 906, startPoint y: 507, endPoint x: 807, endPoint y: 459, distance: 109.9
click at [807, 459] on div "21 Students in class Download Pdf Report Excel Report Hide subject profile Bulk…" at bounding box center [746, 476] width 974 height 94
click at [952, 510] on span "Hide subject profile" at bounding box center [927, 504] width 101 height 17
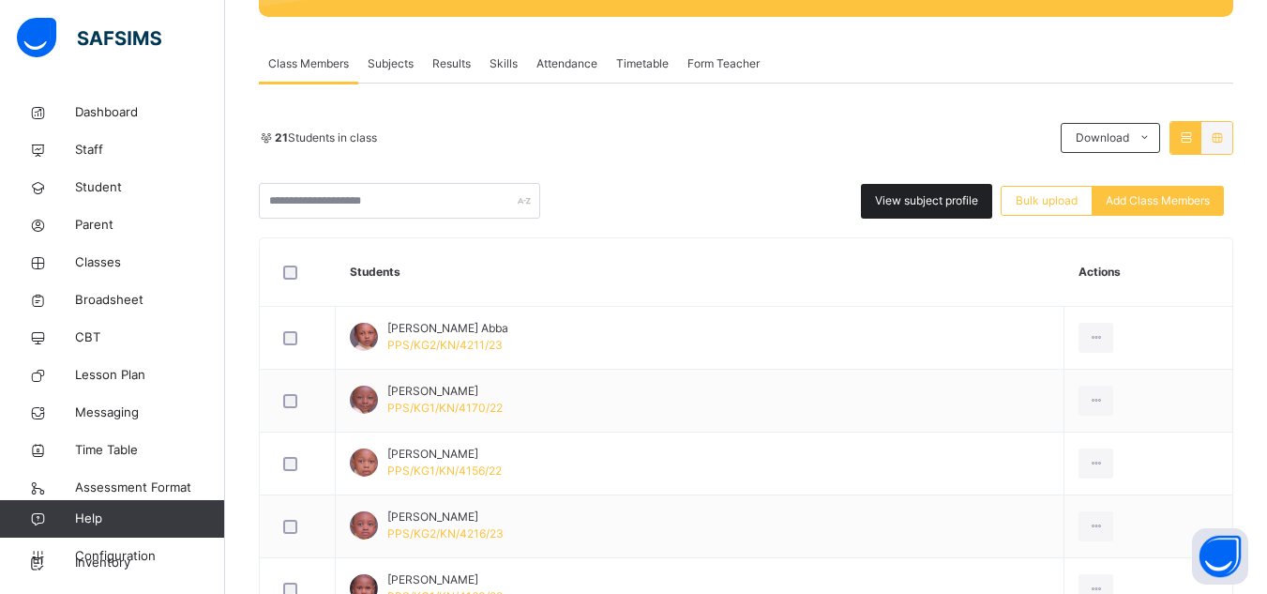
scroll to position [338, 0]
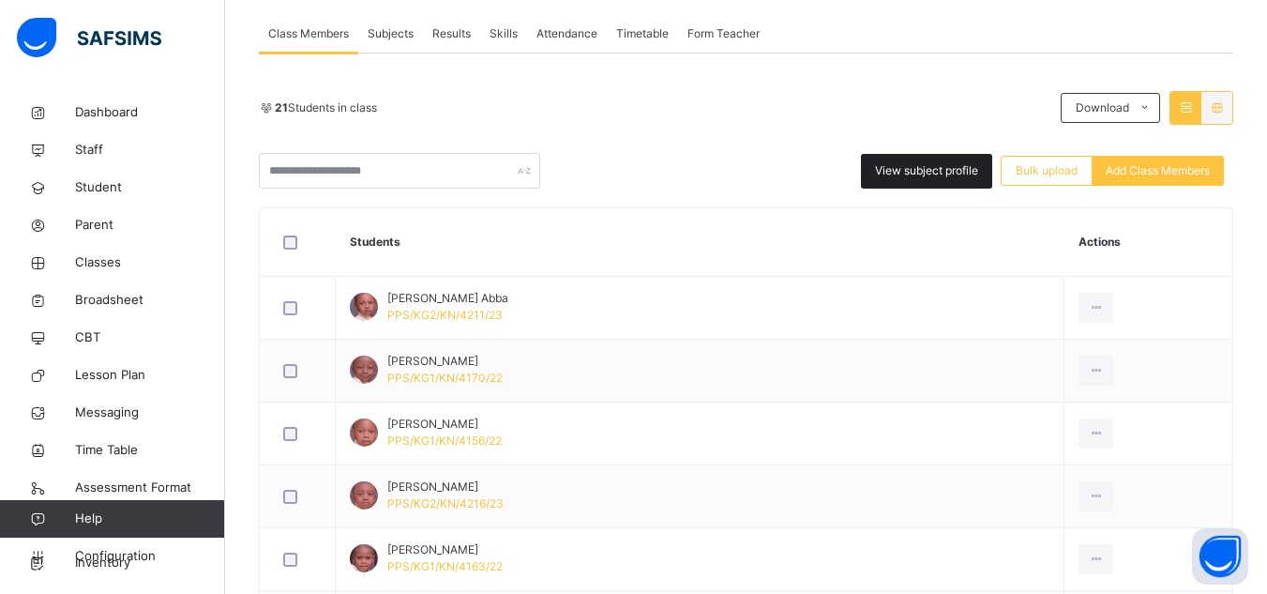
click at [910, 172] on span "View subject profile" at bounding box center [926, 170] width 103 height 17
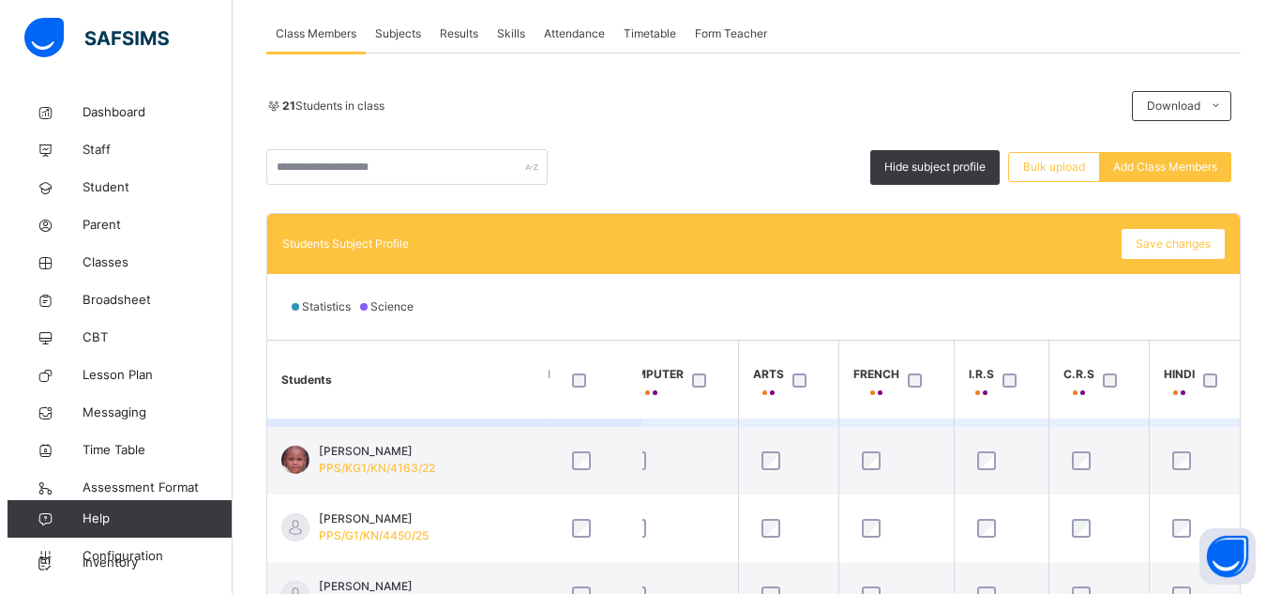
scroll to position [300, 705]
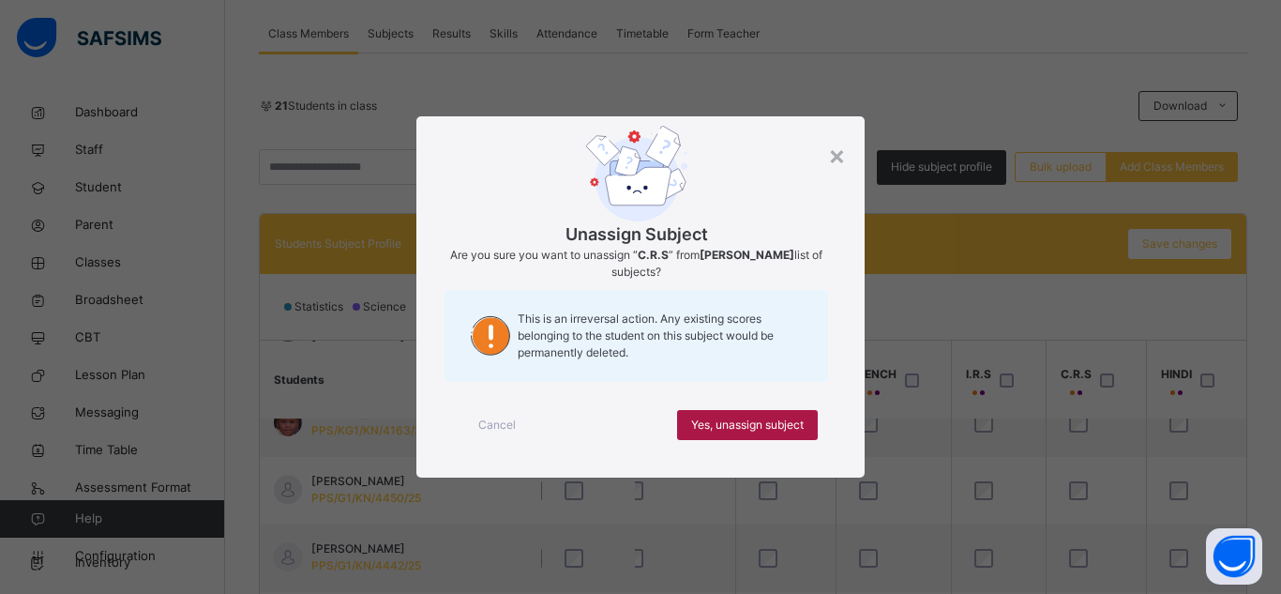
click at [769, 424] on span "Yes, unassign subject" at bounding box center [747, 424] width 113 height 17
click at [732, 428] on span "Yes, unassign subject" at bounding box center [747, 424] width 113 height 17
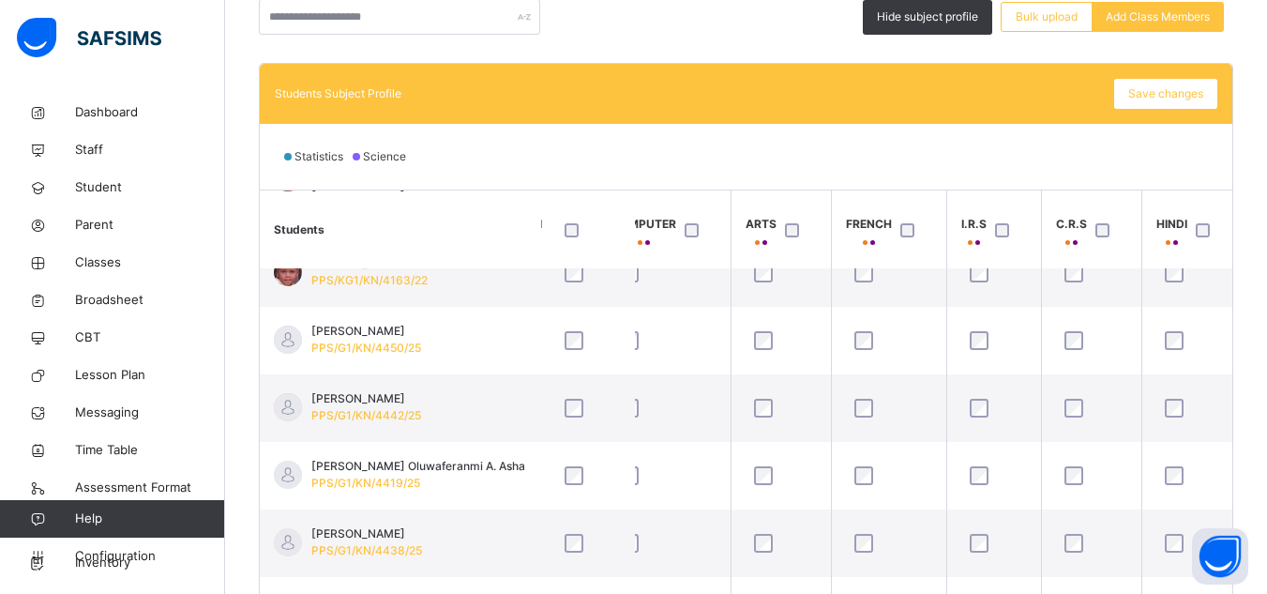
scroll to position [525, 0]
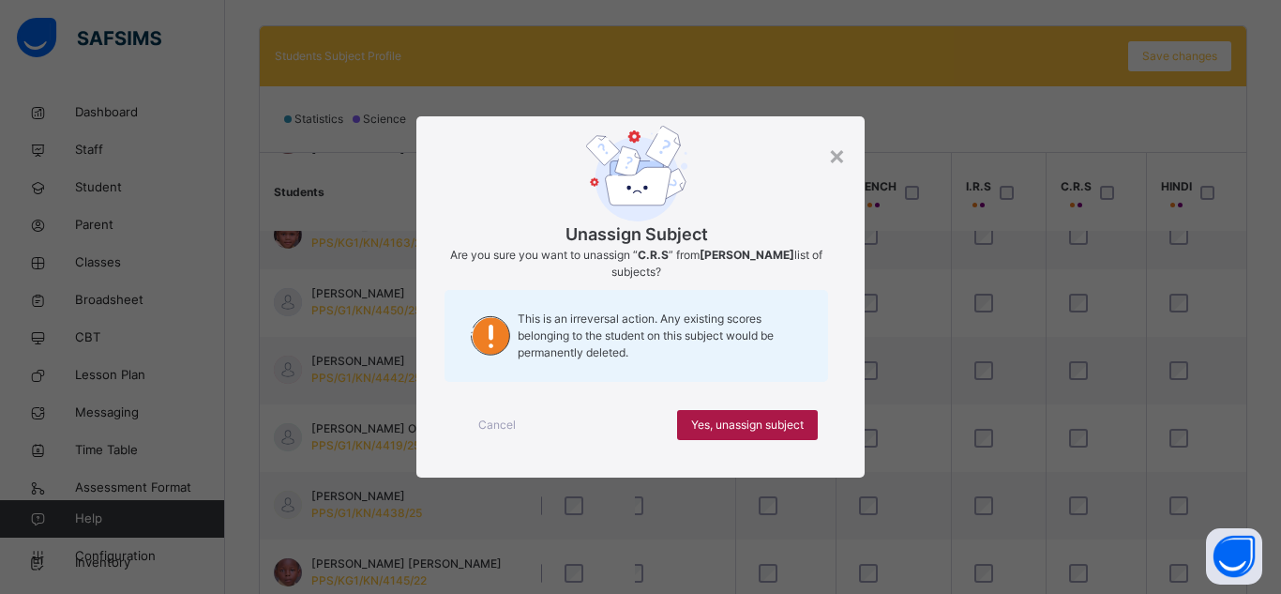
click at [783, 429] on span "Yes, unassign subject" at bounding box center [747, 424] width 113 height 17
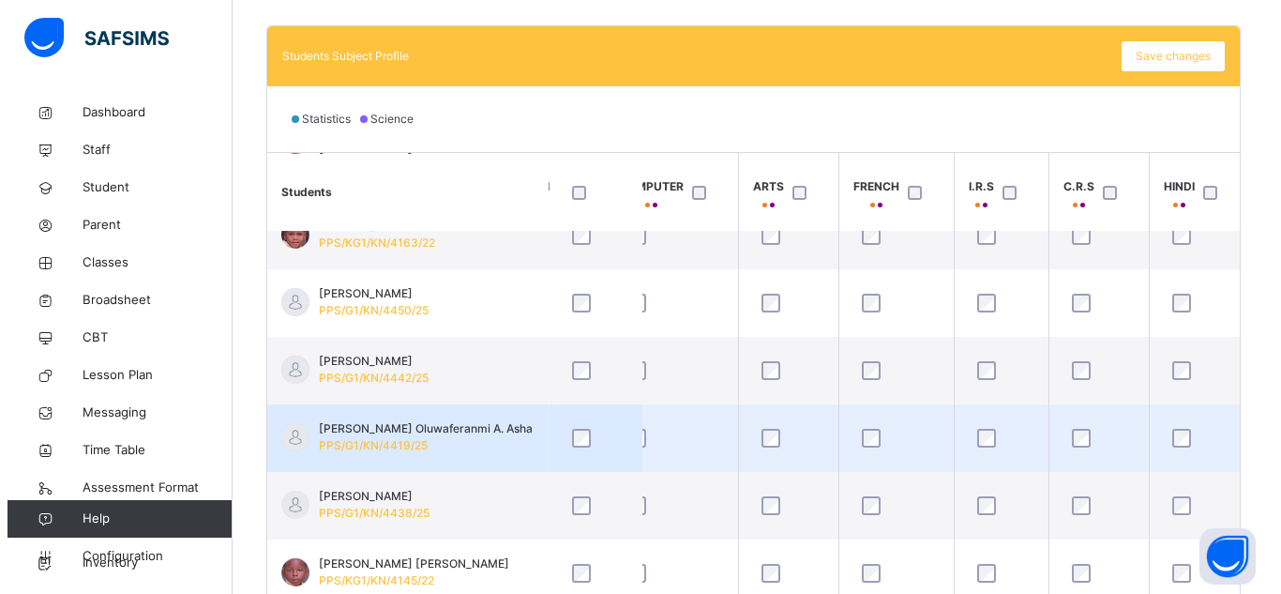
scroll to position [300, 705]
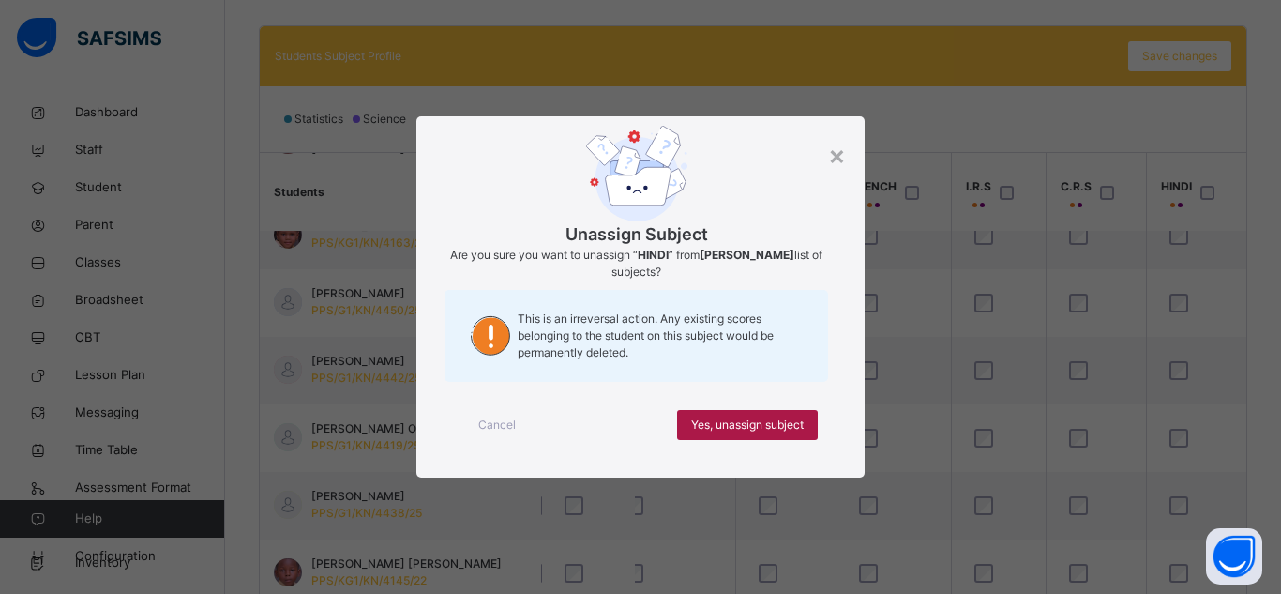
click at [782, 425] on span "Yes, unassign subject" at bounding box center [747, 424] width 113 height 17
click at [754, 422] on span "Yes, unassign subject" at bounding box center [747, 424] width 113 height 17
click at [803, 432] on span "Yes, unassign subject" at bounding box center [747, 424] width 113 height 17
click at [716, 429] on span "Yes, unassign subject" at bounding box center [747, 424] width 113 height 17
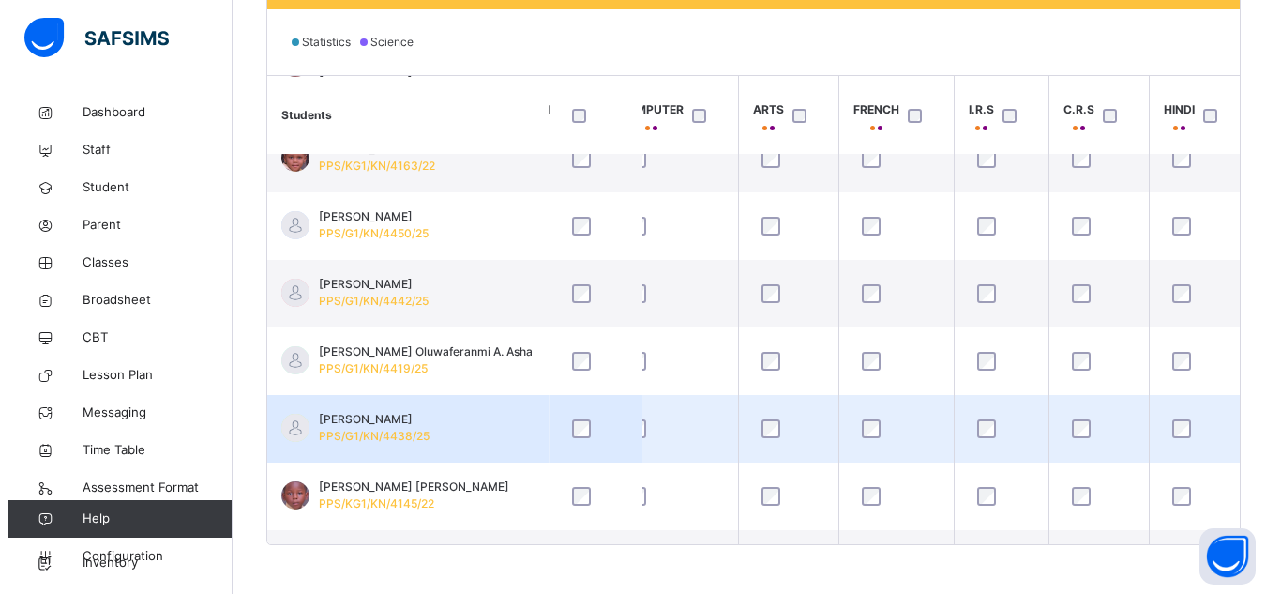
scroll to position [610, 0]
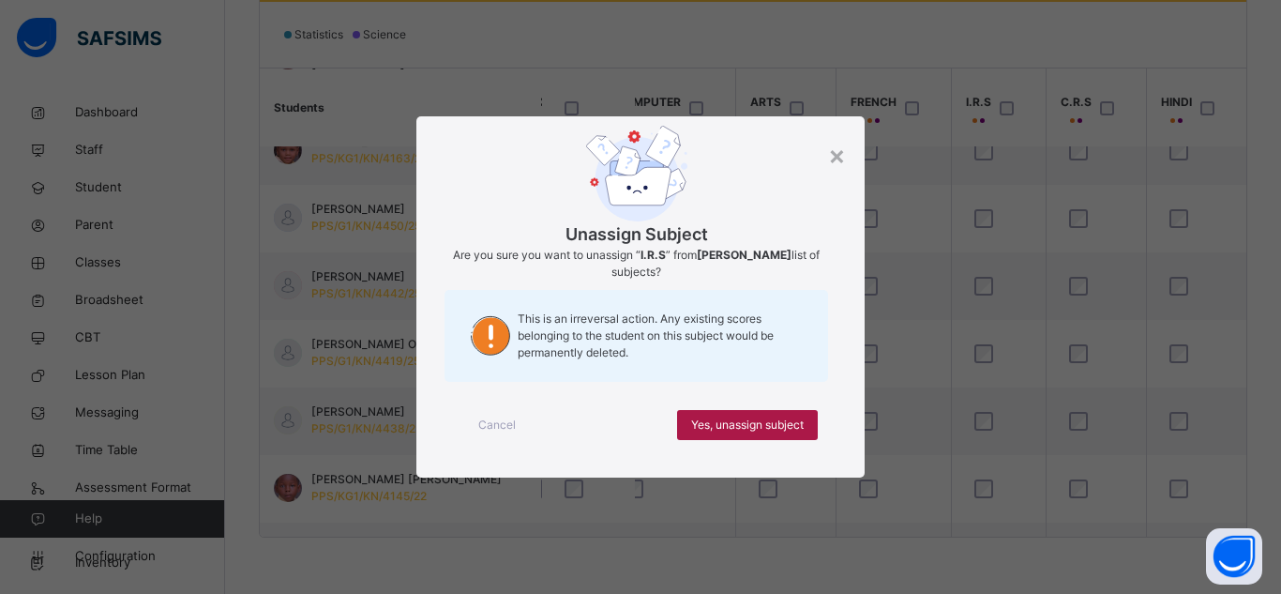
click at [787, 417] on span "Yes, unassign subject" at bounding box center [747, 424] width 113 height 17
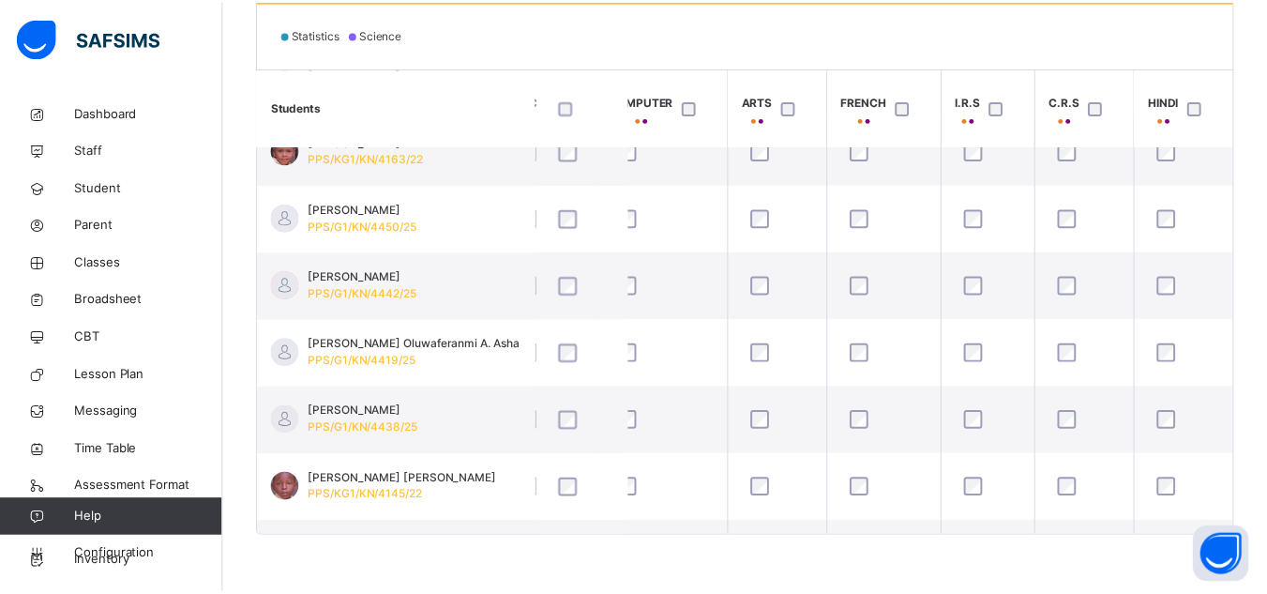
scroll to position [300, 705]
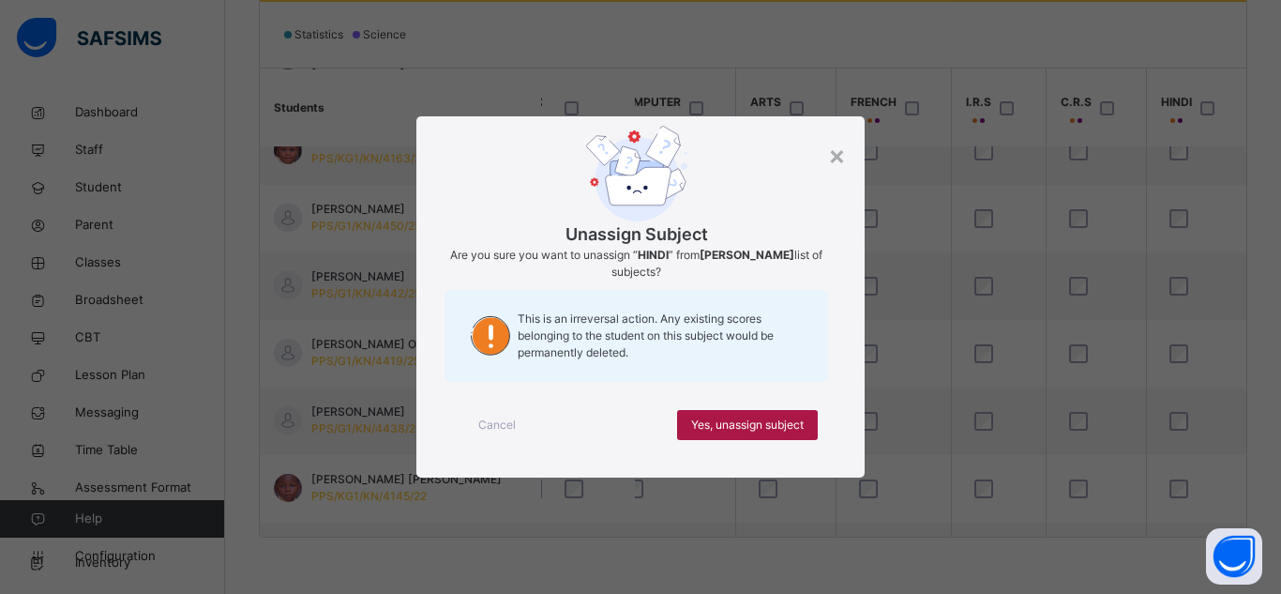
click at [738, 418] on span "Yes, unassign subject" at bounding box center [747, 424] width 113 height 17
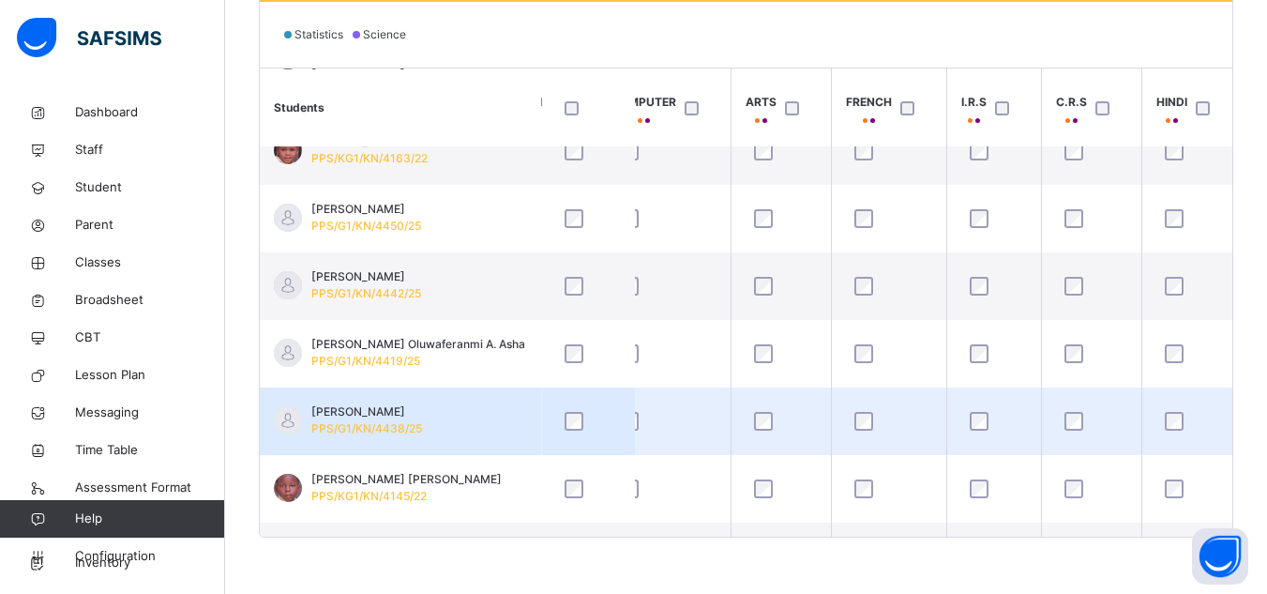
click at [397, 411] on span "Cherish Chisimdi Theo" at bounding box center [366, 411] width 111 height 17
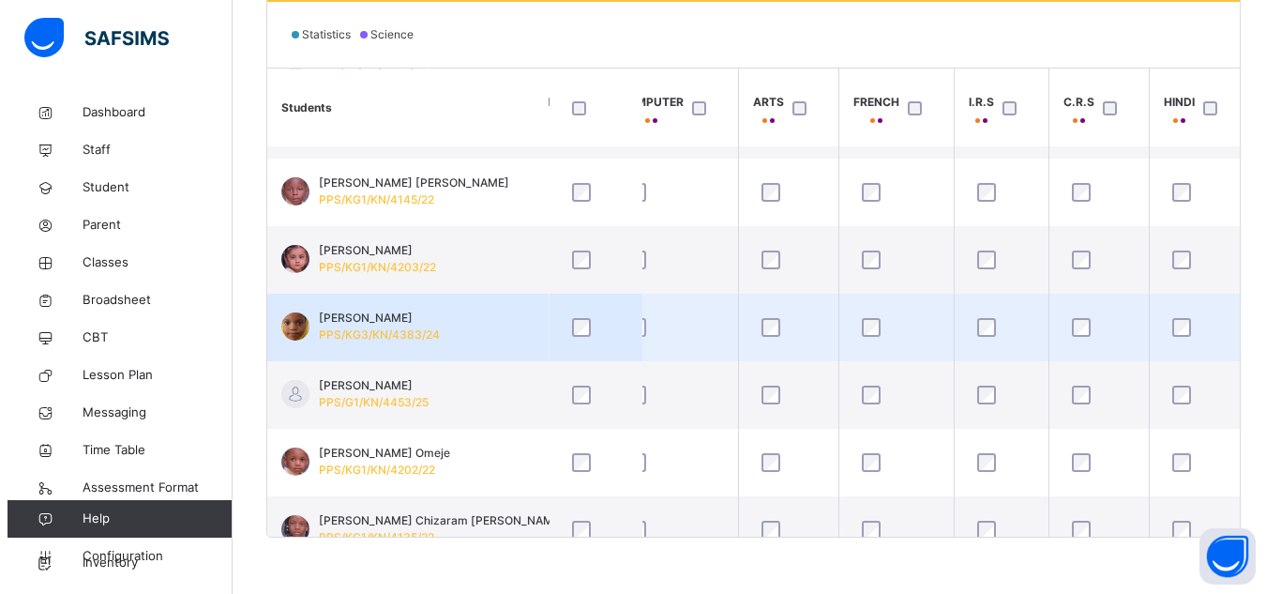
scroll to position [600, 705]
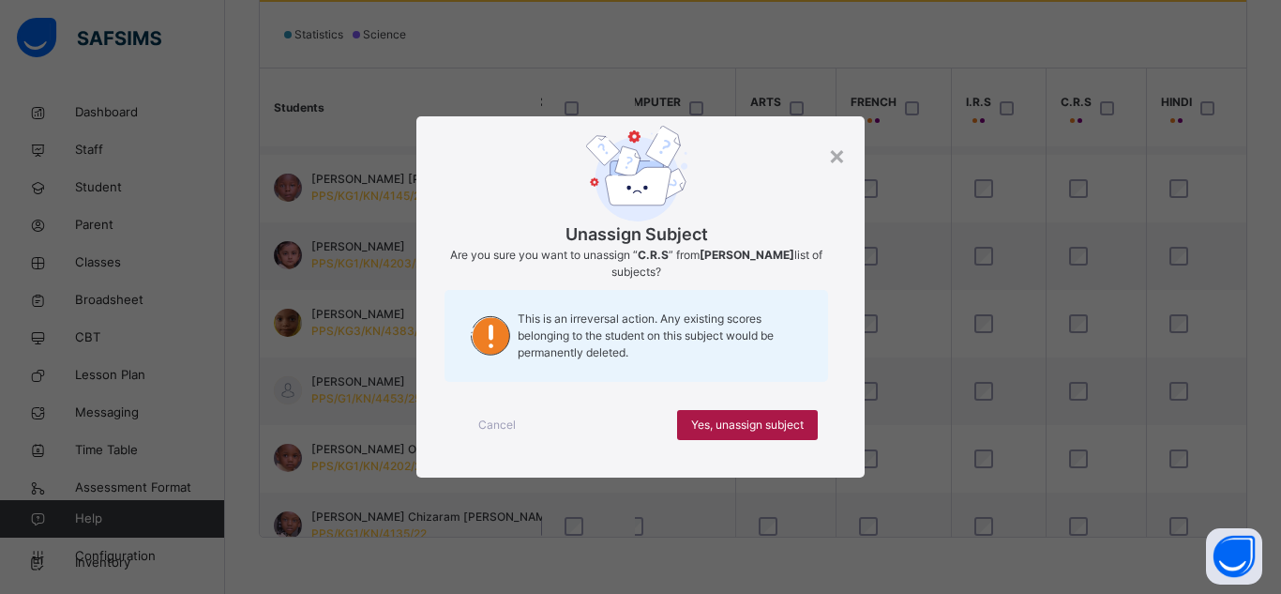
click at [729, 426] on span "Yes, unassign subject" at bounding box center [747, 424] width 113 height 17
click at [795, 418] on span "Yes, unassign subject" at bounding box center [747, 424] width 113 height 17
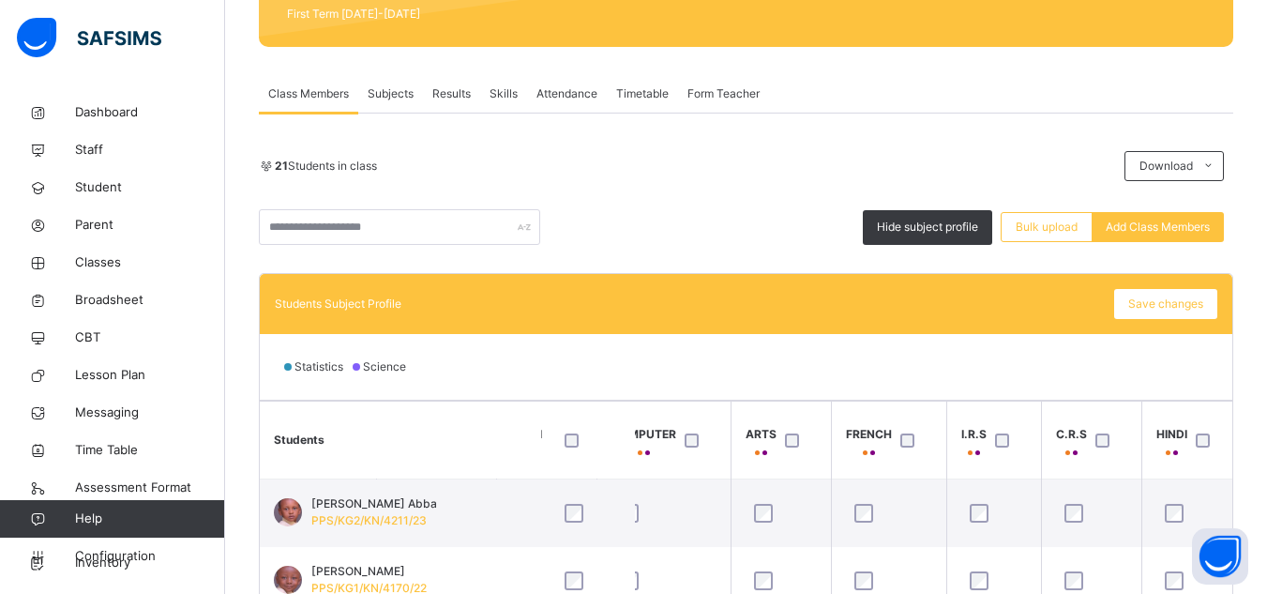
scroll to position [272, 0]
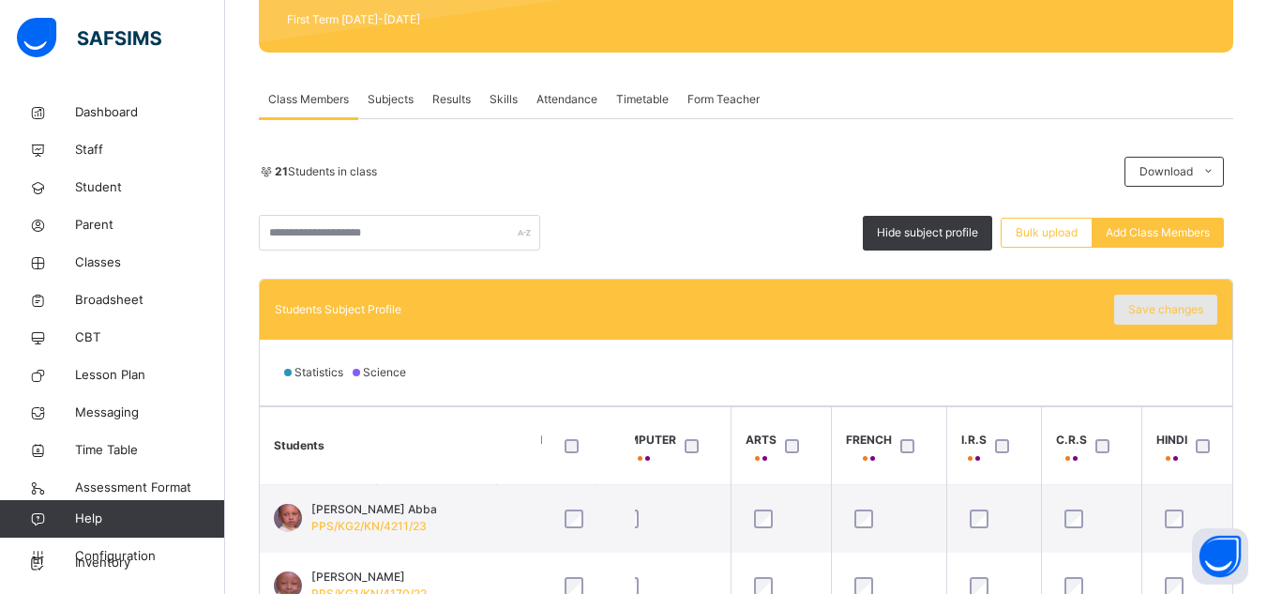
click at [1176, 308] on span "Save changes" at bounding box center [1165, 309] width 75 height 17
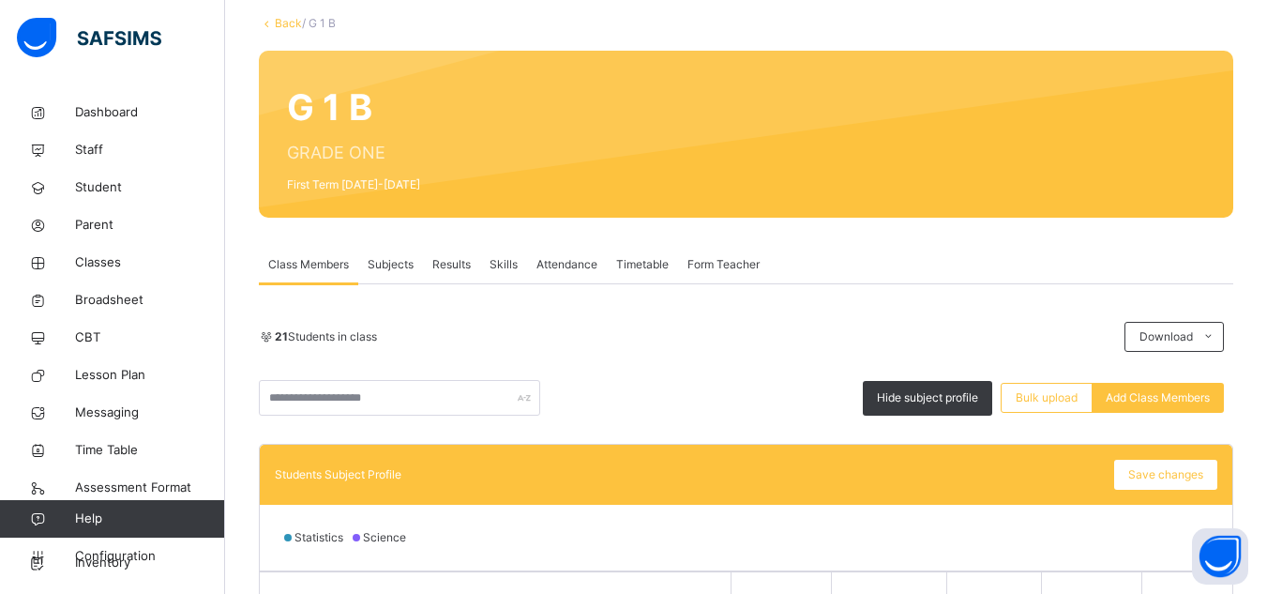
scroll to position [84, 0]
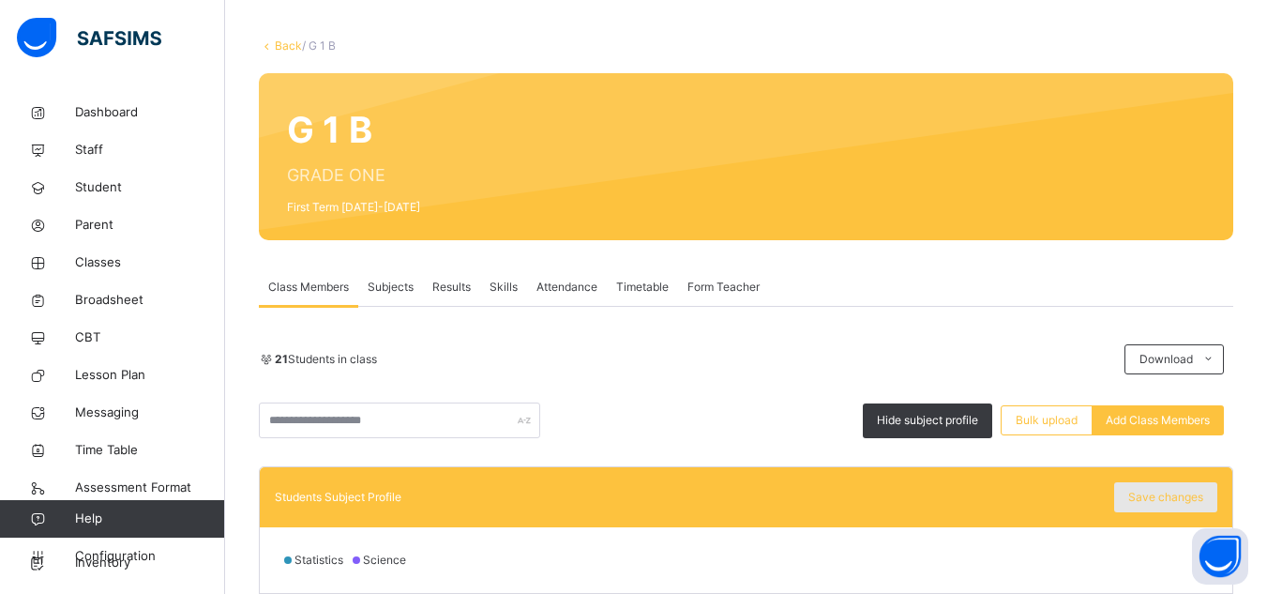
click at [1159, 493] on span "Save changes" at bounding box center [1165, 497] width 75 height 17
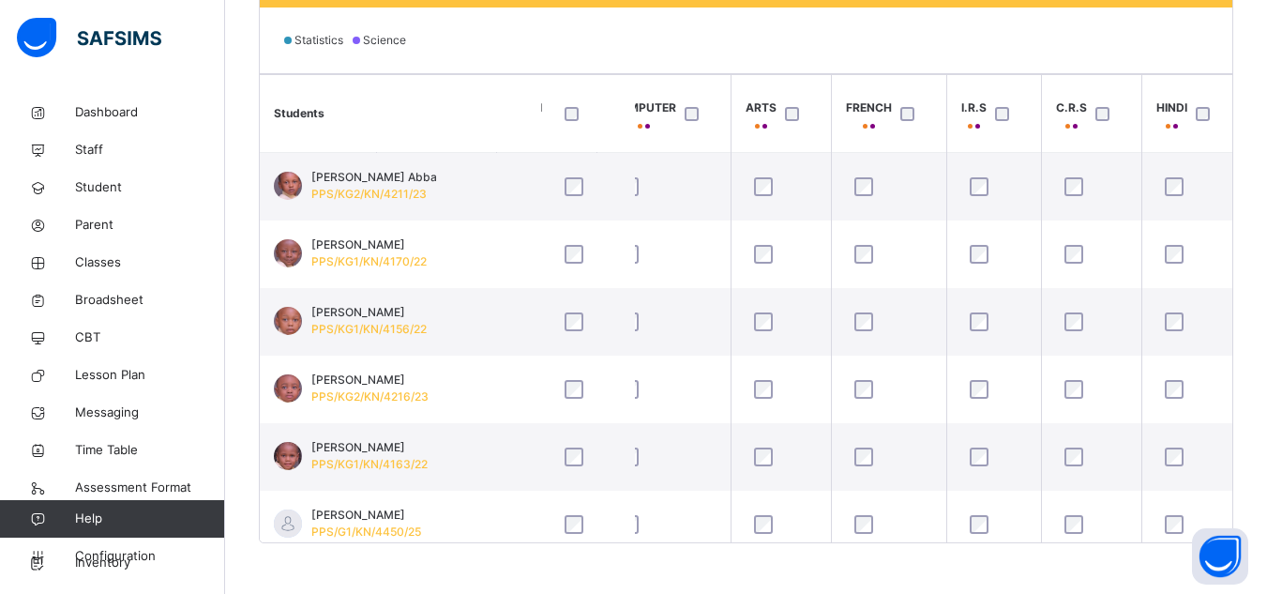
scroll to position [610, 0]
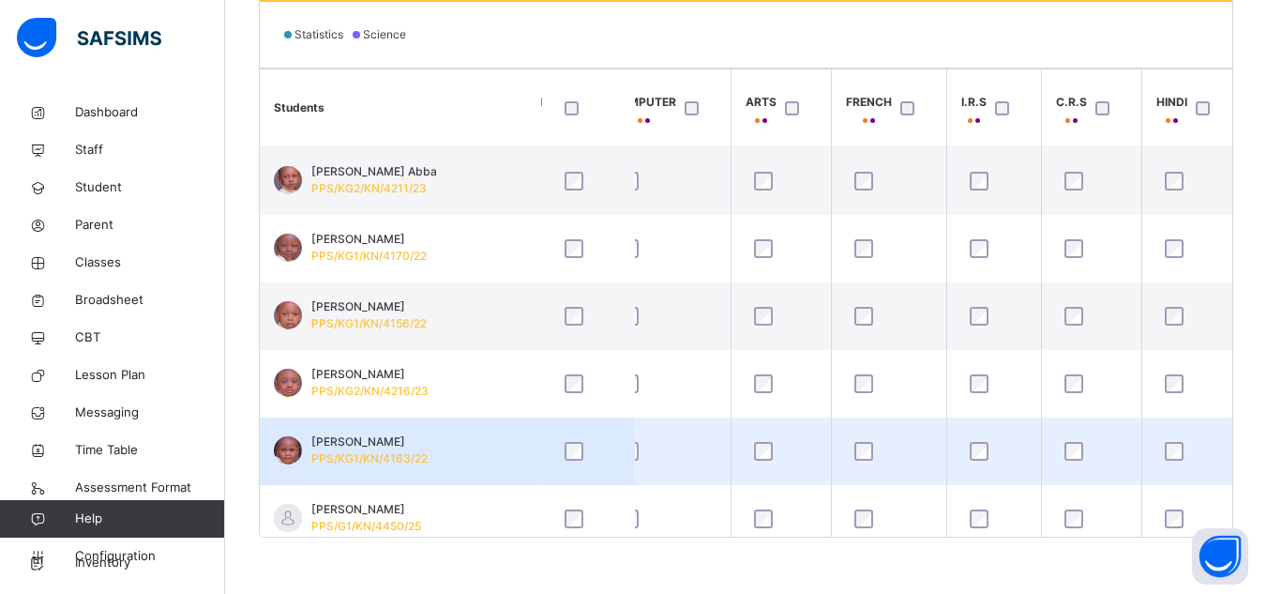
click at [474, 444] on td "Aisha Mujitapha Radda PPS/KG1/KN/4163/22" at bounding box center [400, 451] width 281 height 68
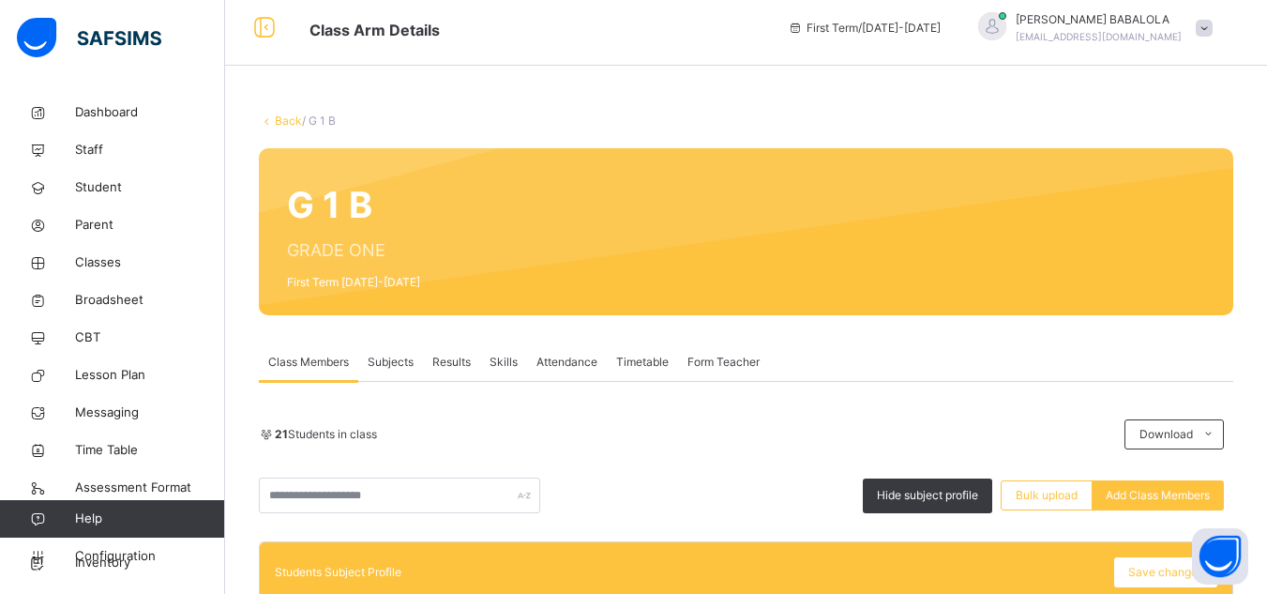
scroll to position [225, 705]
click at [279, 117] on link "Back" at bounding box center [288, 120] width 27 height 14
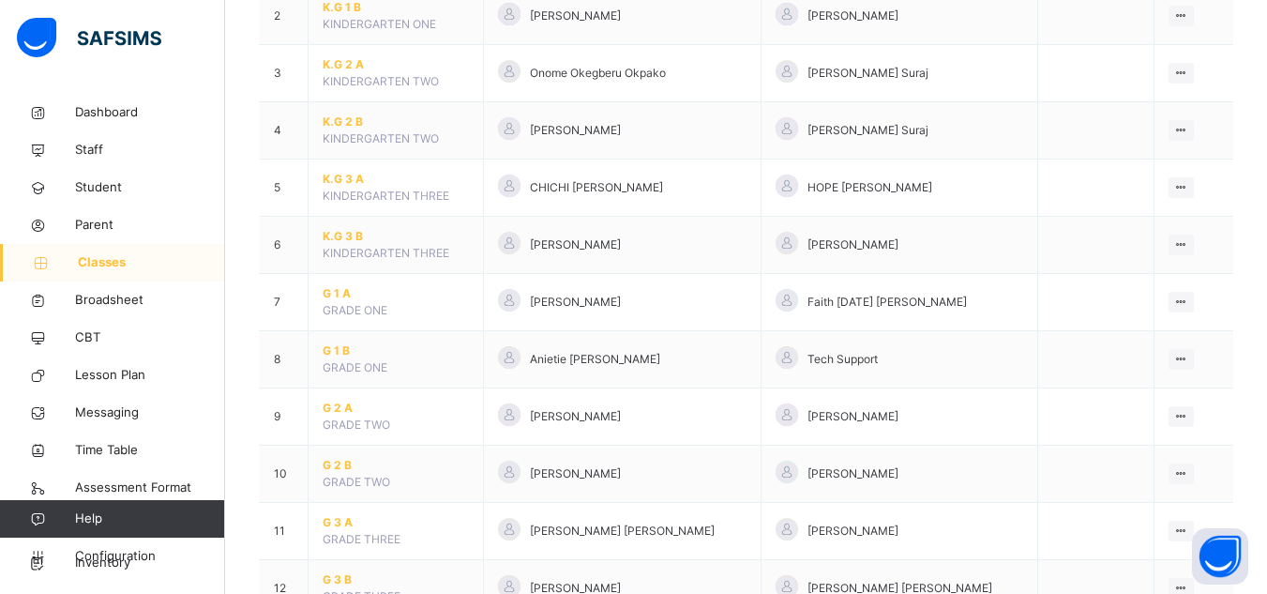
scroll to position [300, 0]
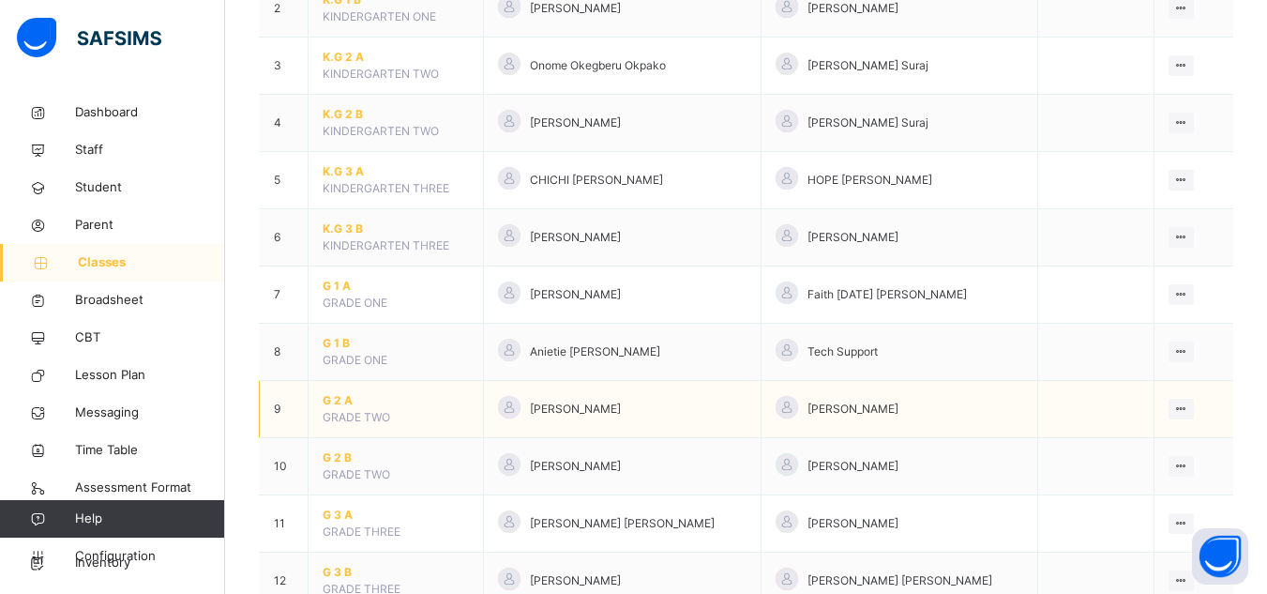
click at [329, 397] on span "G 2 A" at bounding box center [396, 400] width 146 height 17
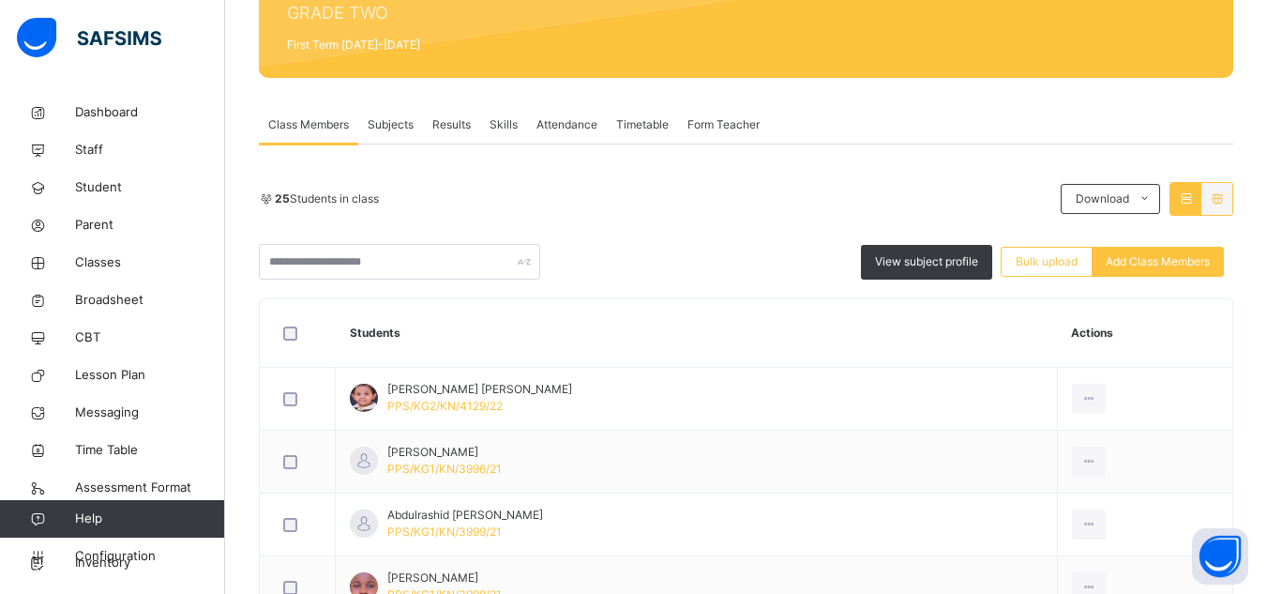
scroll to position [263, 0]
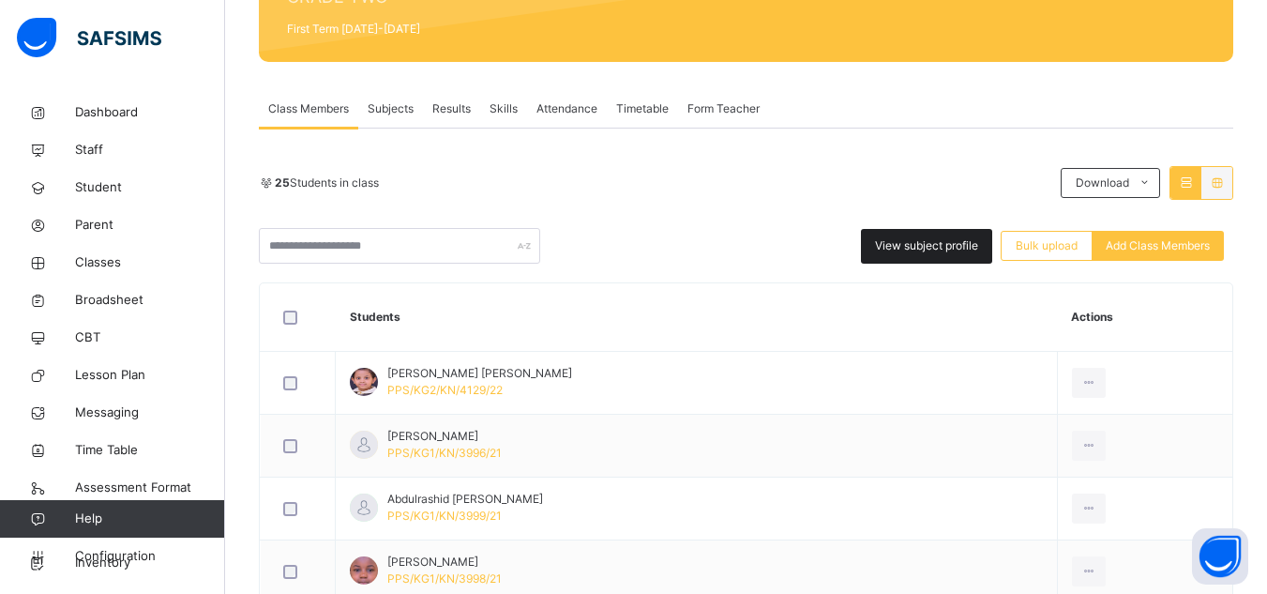
click at [914, 254] on div "View subject profile" at bounding box center [926, 246] width 131 height 35
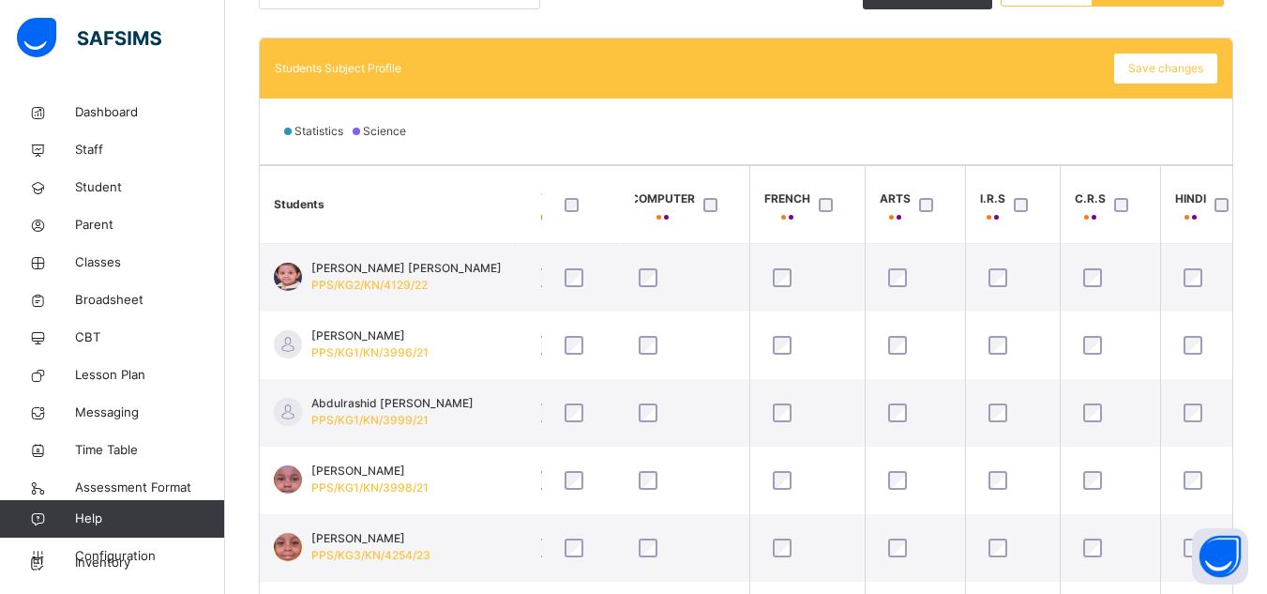
scroll to position [537, 0]
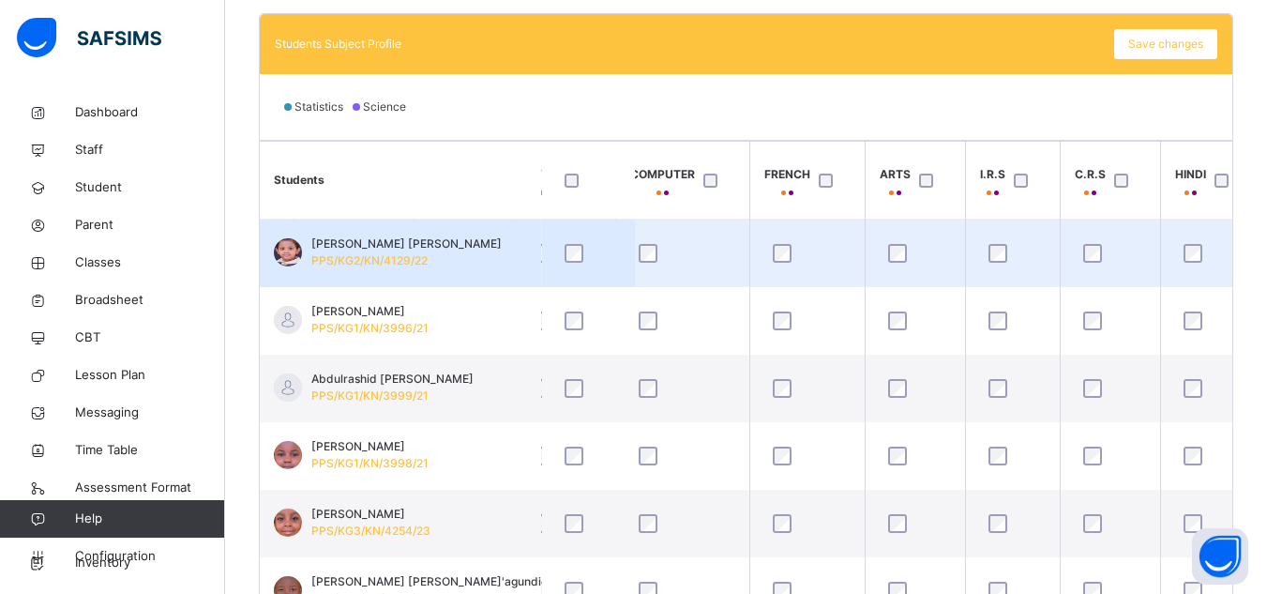
click at [1201, 258] on div at bounding box center [1211, 253] width 62 height 19
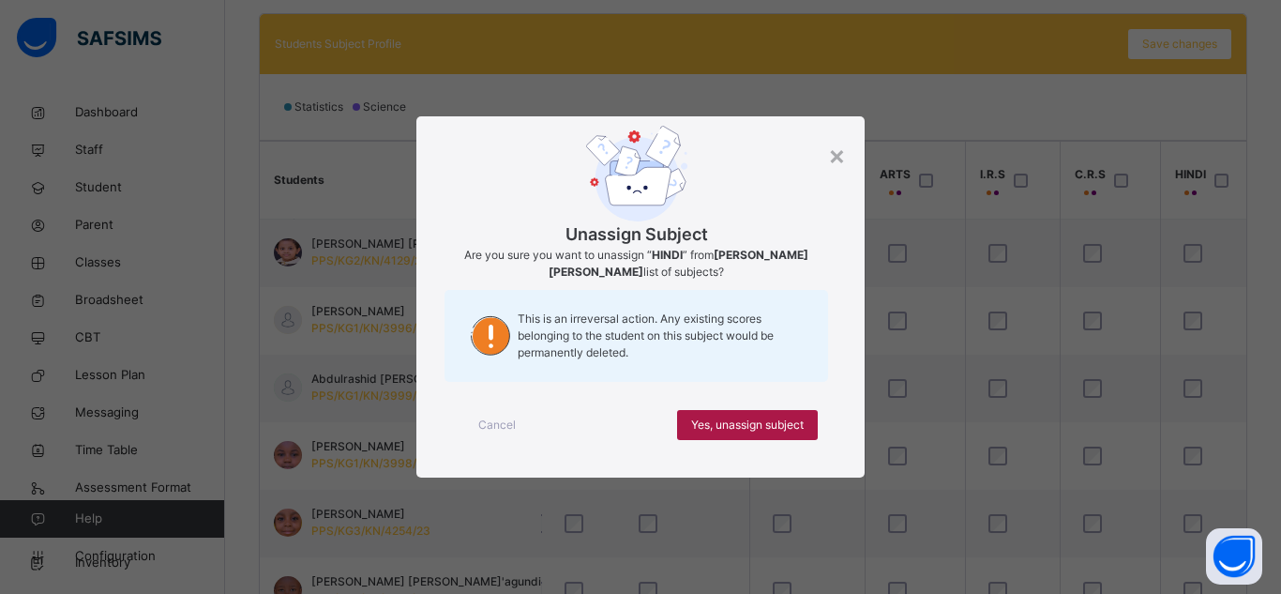
click at [739, 428] on span "Yes, unassign subject" at bounding box center [747, 424] width 113 height 17
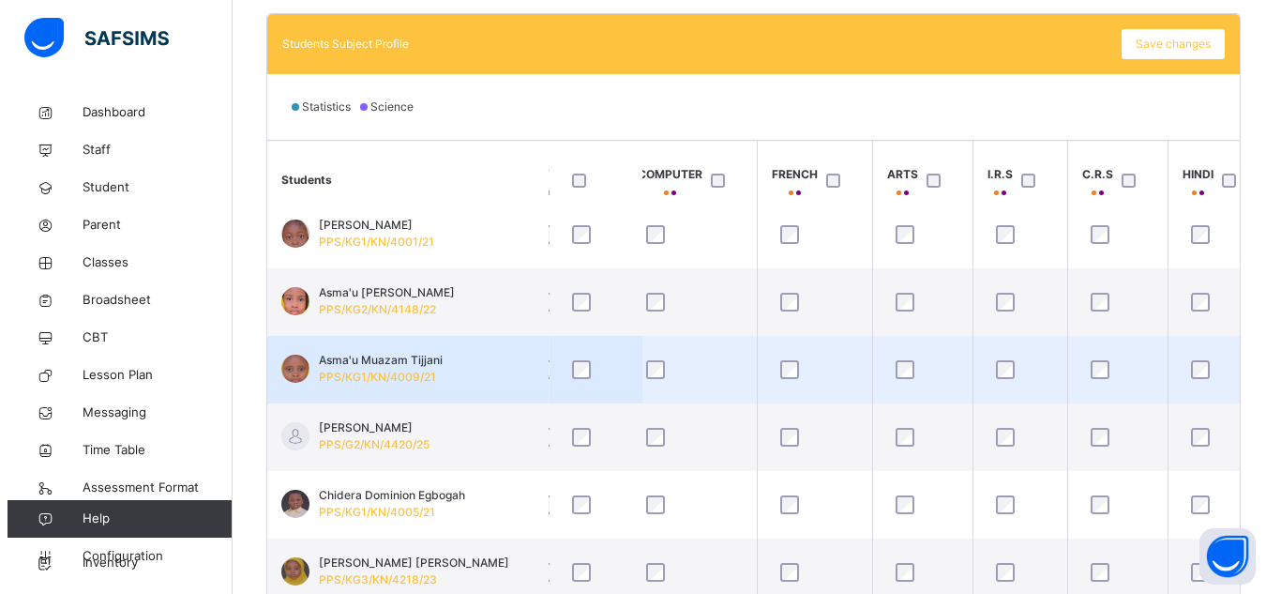
scroll to position [525, 788]
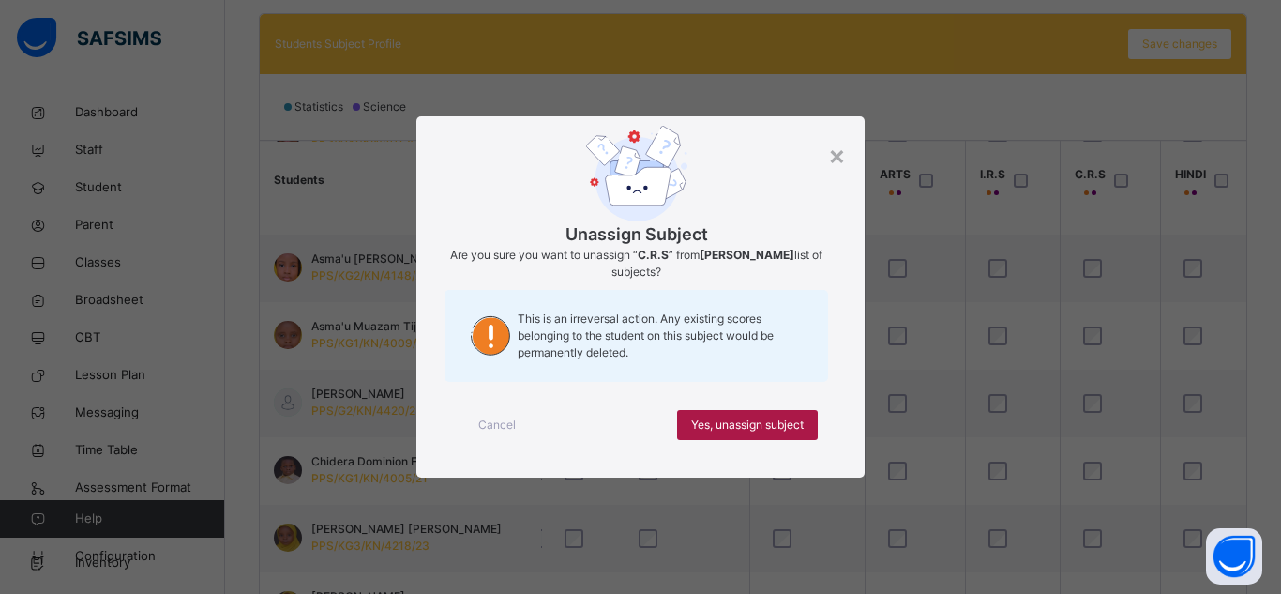
click at [784, 425] on span "Yes, unassign subject" at bounding box center [747, 424] width 113 height 17
click at [800, 428] on span "Yes, unassign subject" at bounding box center [747, 424] width 113 height 17
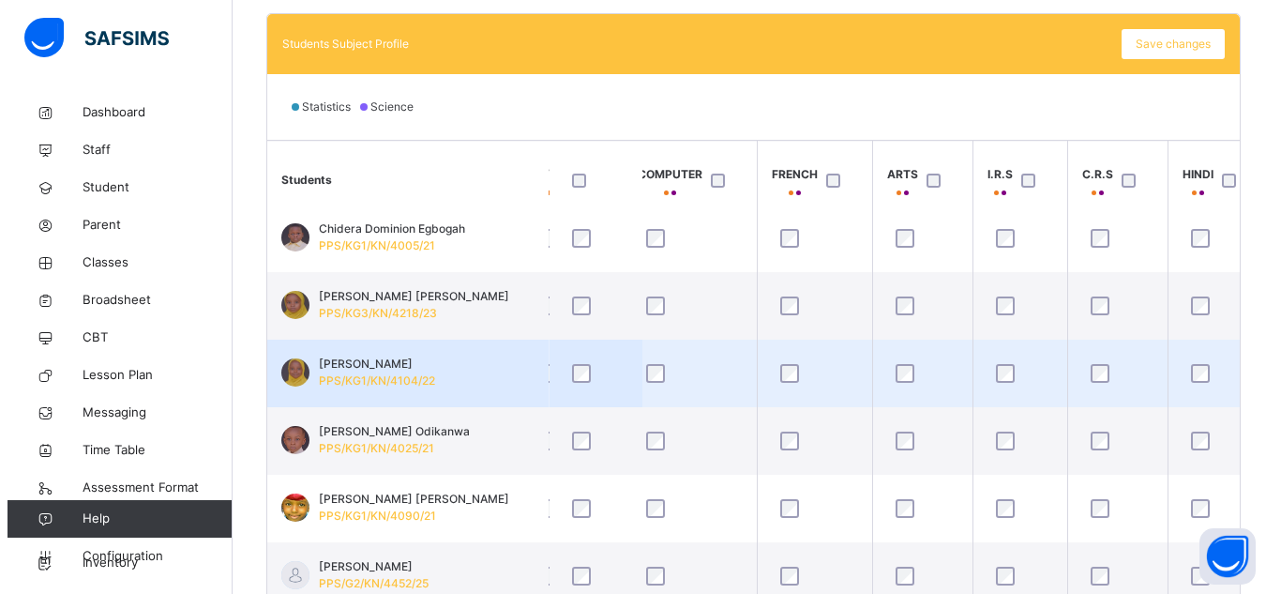
scroll to position [788, 788]
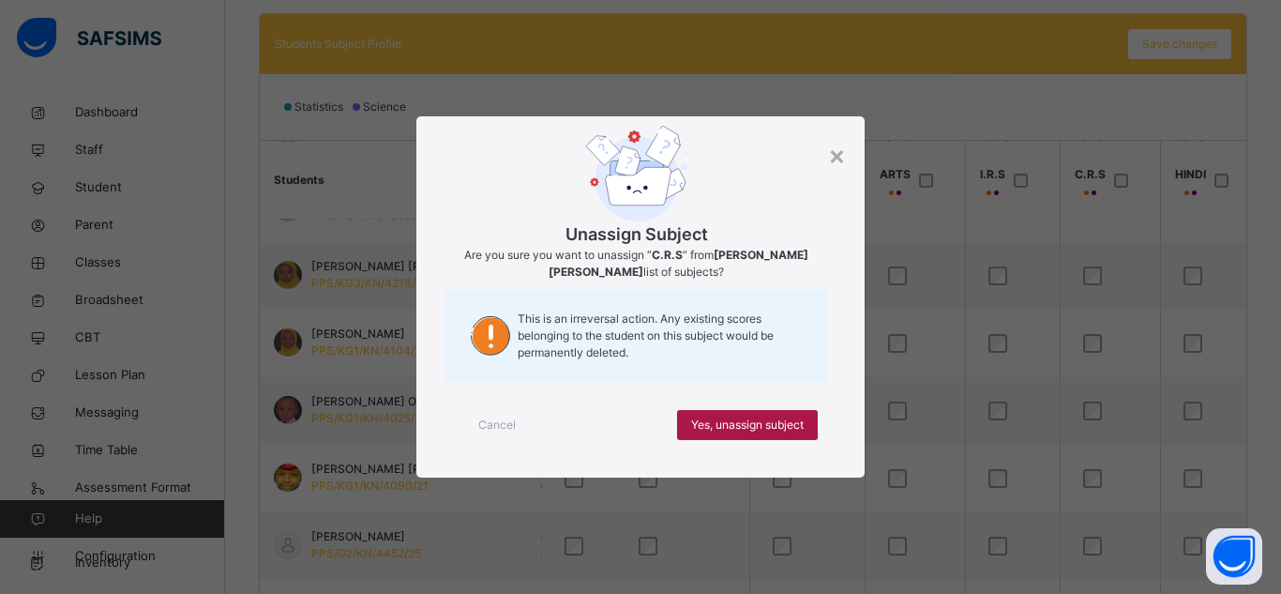
click at [791, 417] on span "Yes, unassign subject" at bounding box center [747, 424] width 113 height 17
click at [795, 424] on span "Yes, unassign subject" at bounding box center [747, 424] width 113 height 17
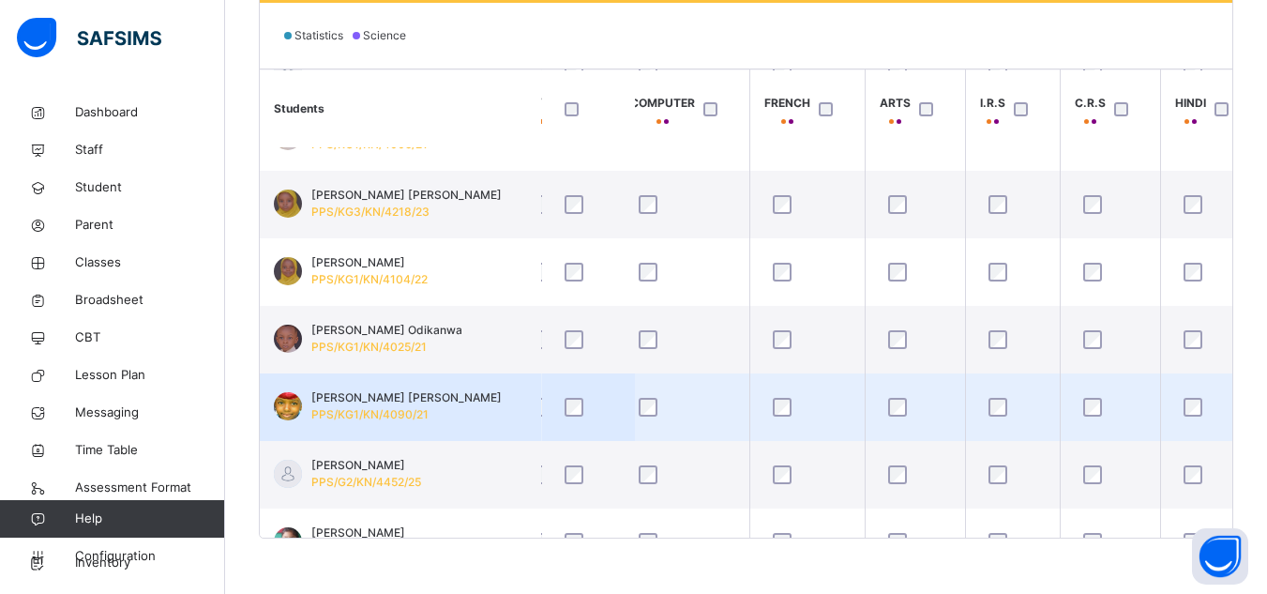
scroll to position [610, 0]
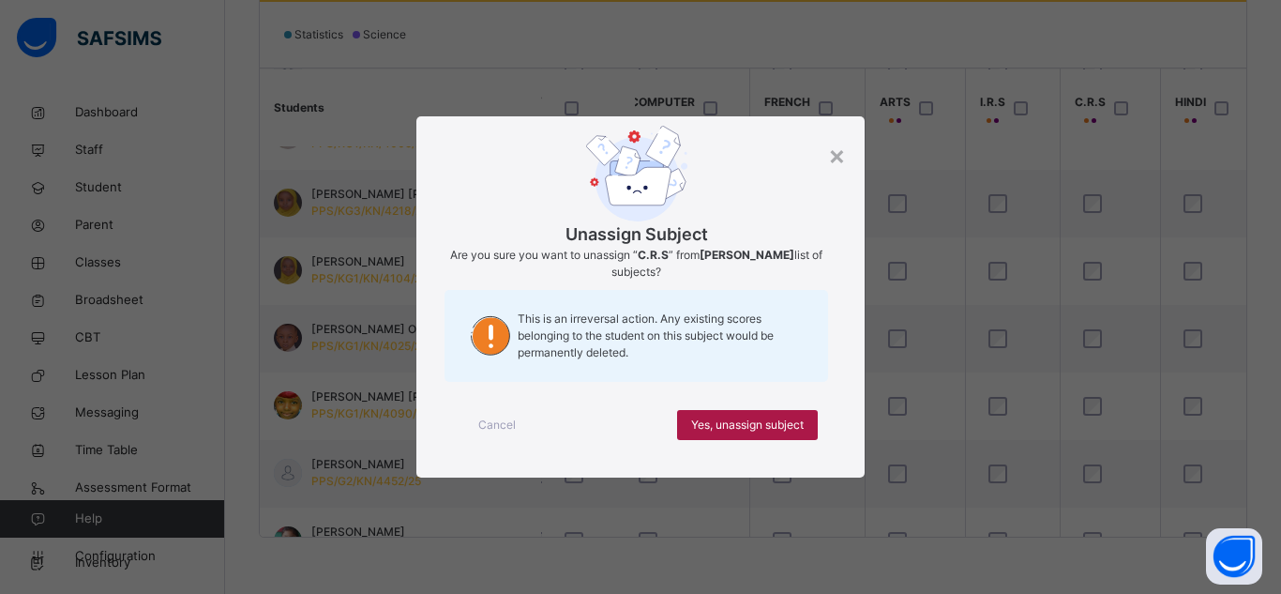
click at [730, 430] on span "Yes, unassign subject" at bounding box center [747, 424] width 113 height 17
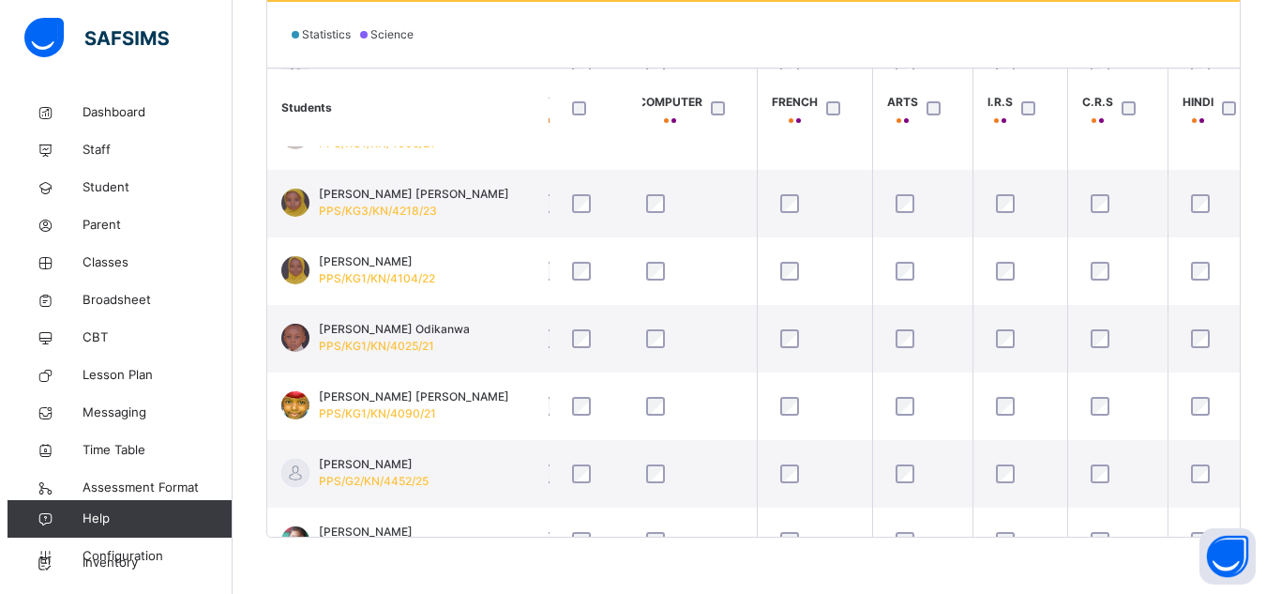
scroll to position [788, 788]
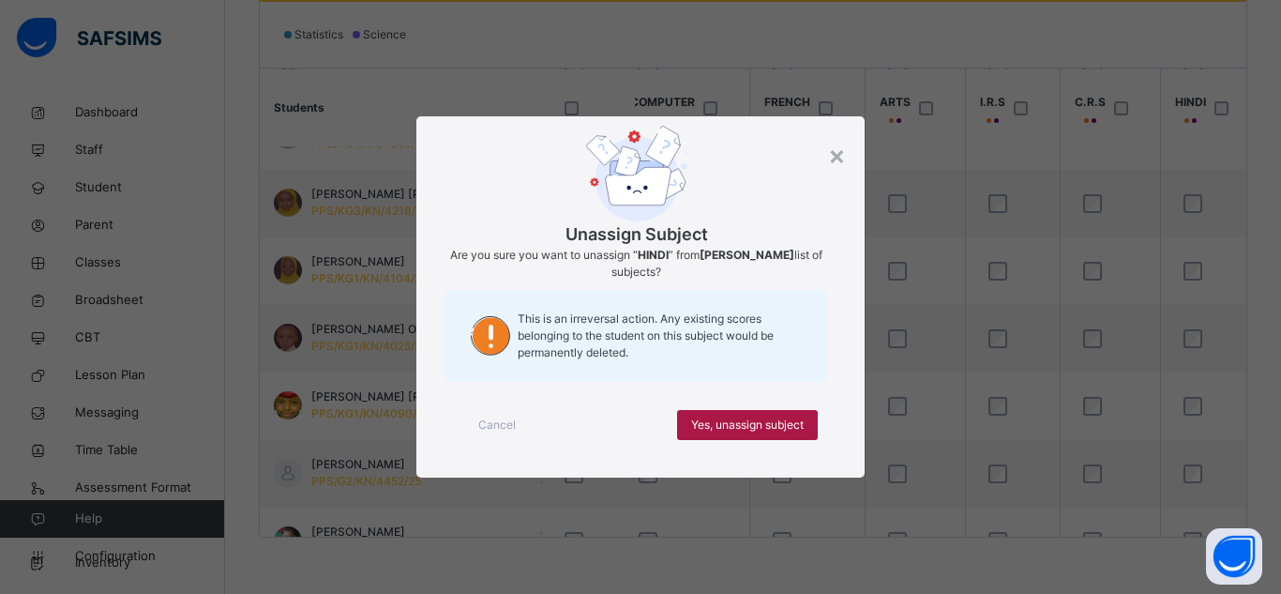
click at [753, 425] on span "Yes, unassign subject" at bounding box center [747, 424] width 113 height 17
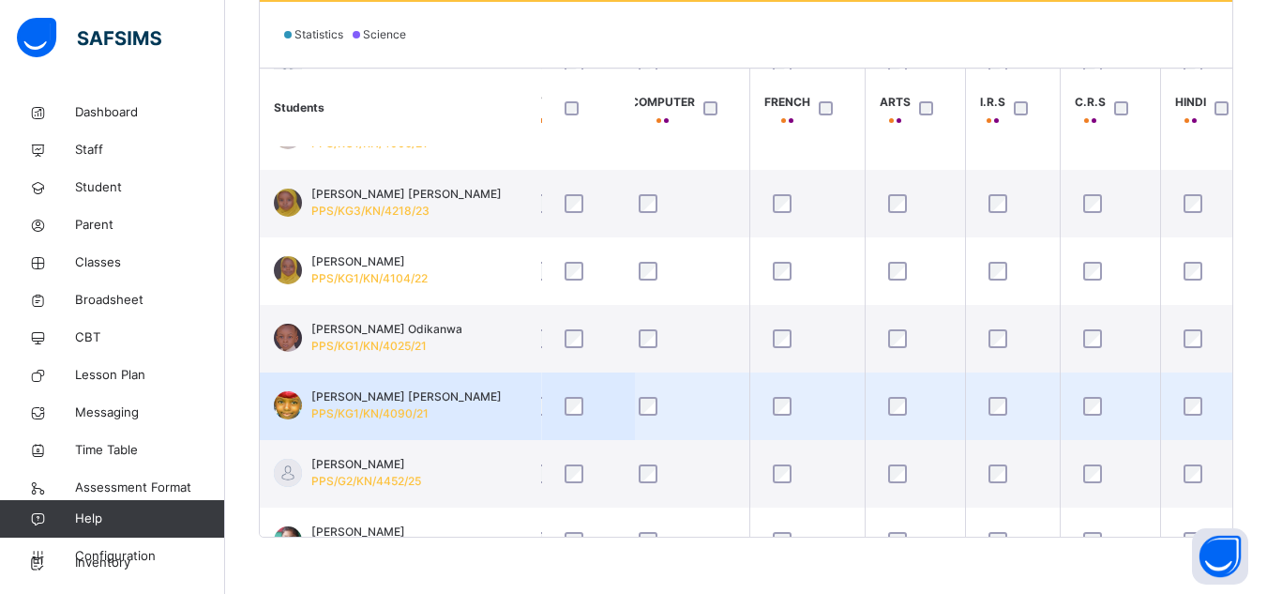
click at [488, 419] on td "Halima Nura Bashir PPS/KG1/KN/4090/21" at bounding box center [400, 406] width 281 height 68
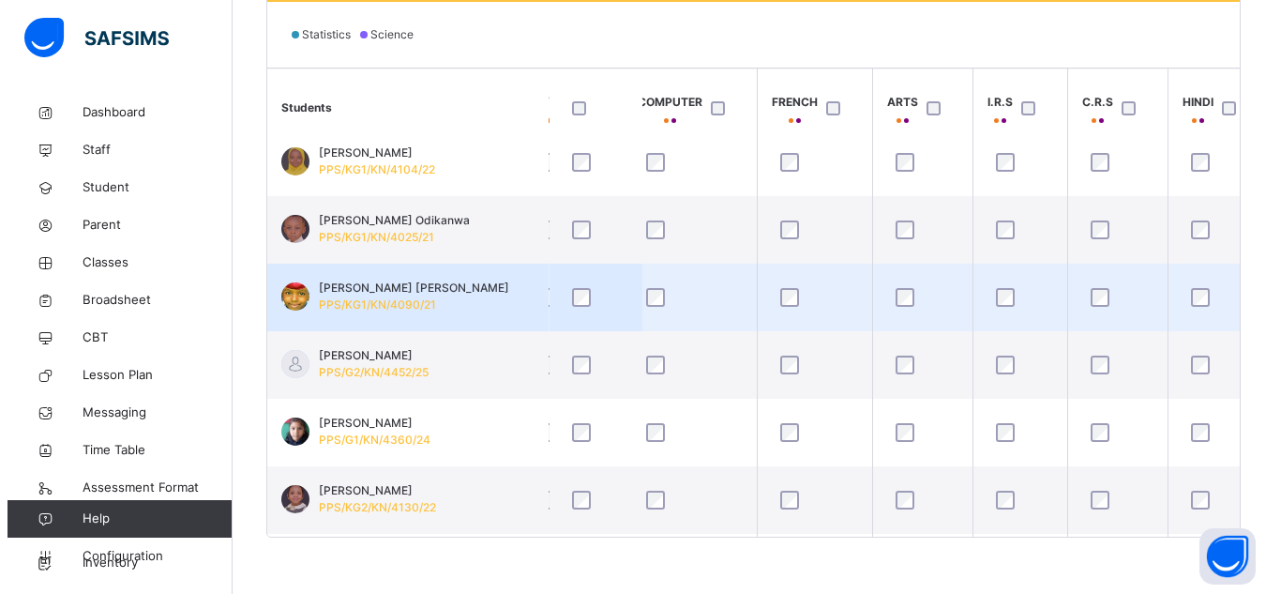
scroll to position [900, 788]
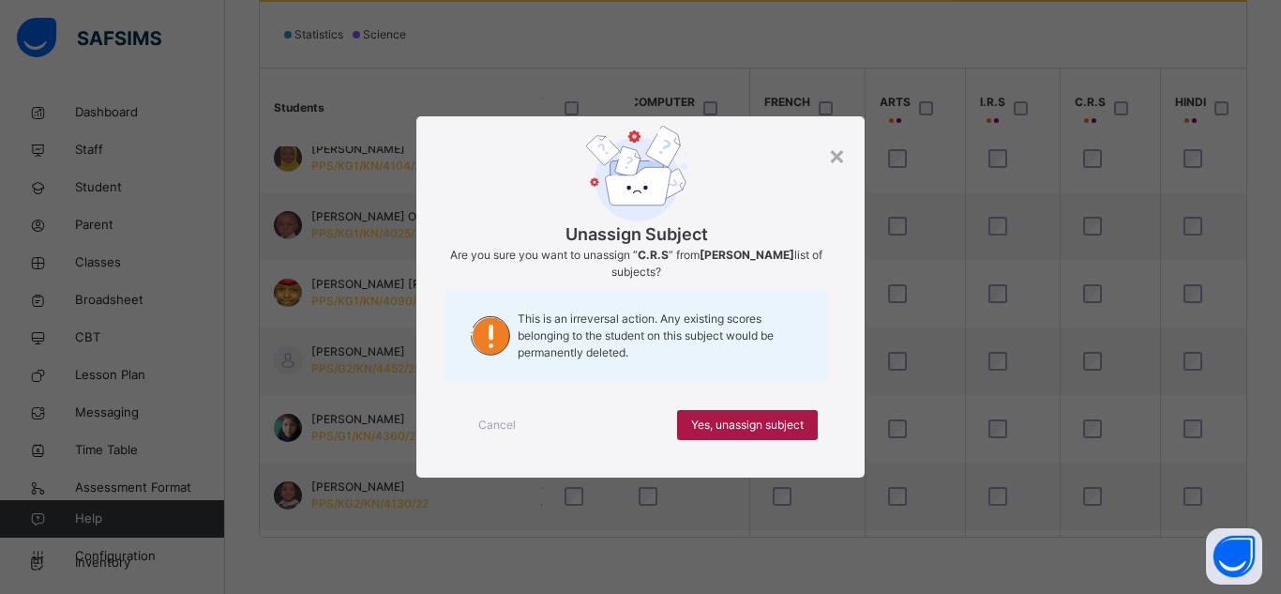
click at [760, 427] on span "Yes, unassign subject" at bounding box center [747, 424] width 113 height 17
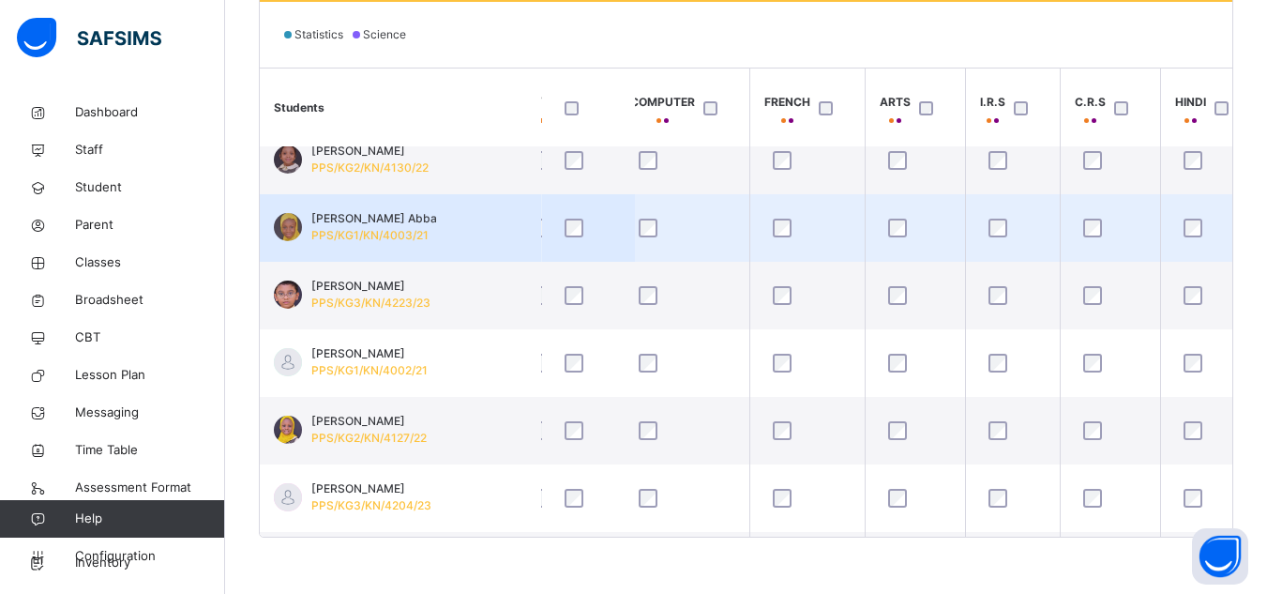
scroll to position [1238, 788]
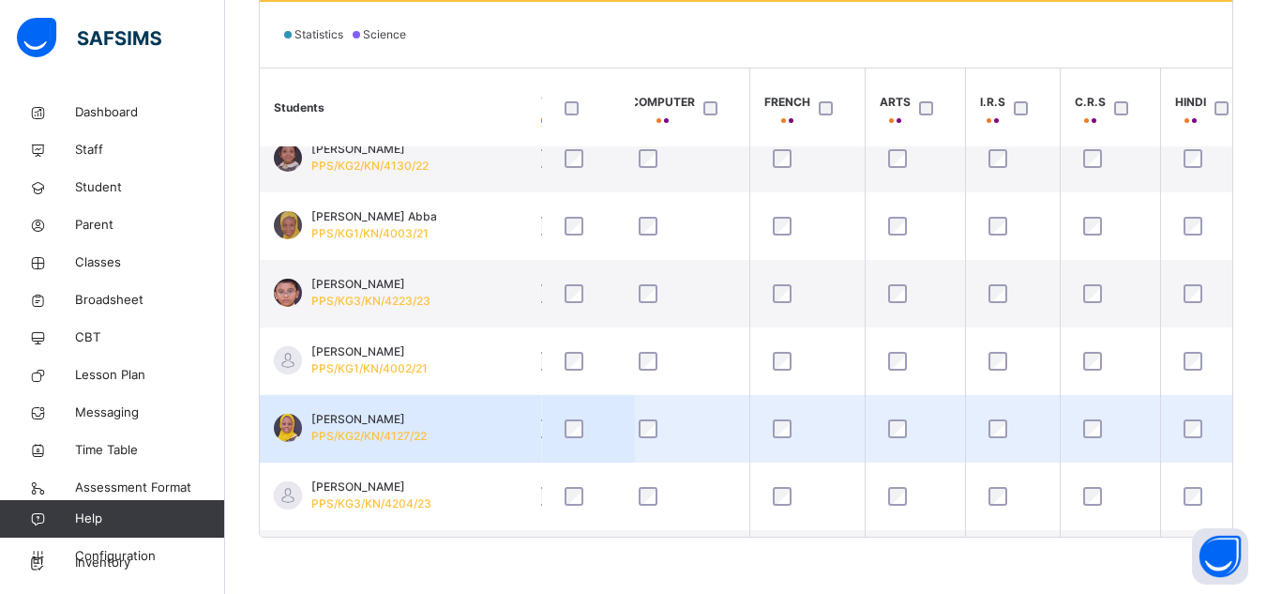
click at [1001, 440] on div at bounding box center [1013, 428] width 66 height 39
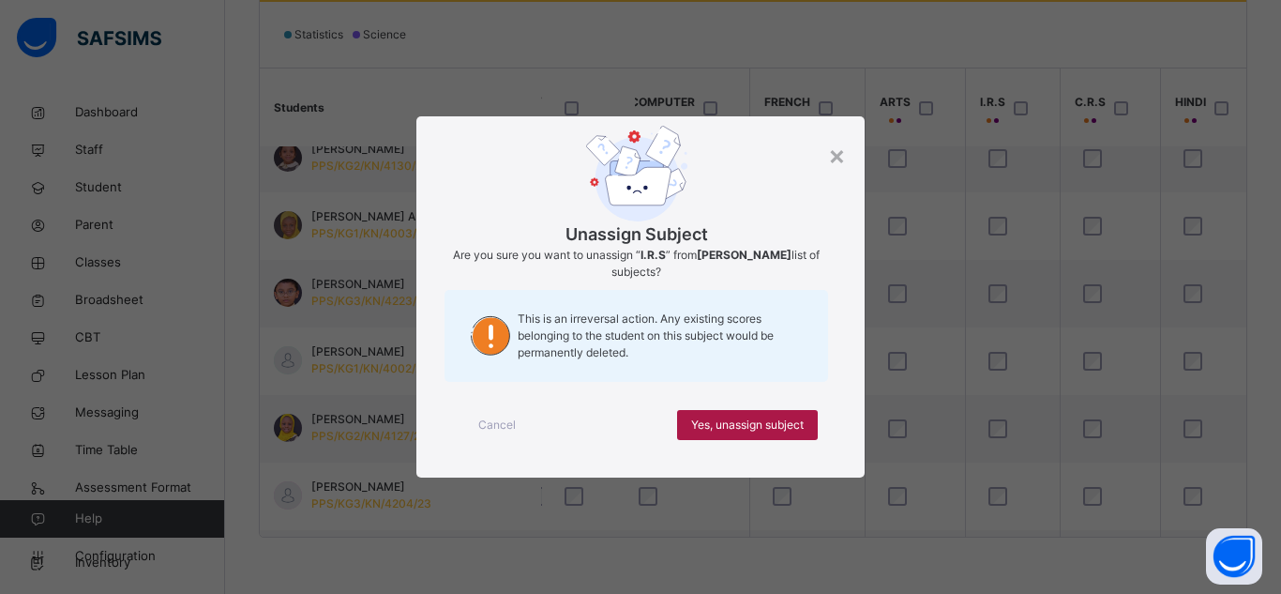
click at [784, 418] on span "Yes, unassign subject" at bounding box center [747, 424] width 113 height 17
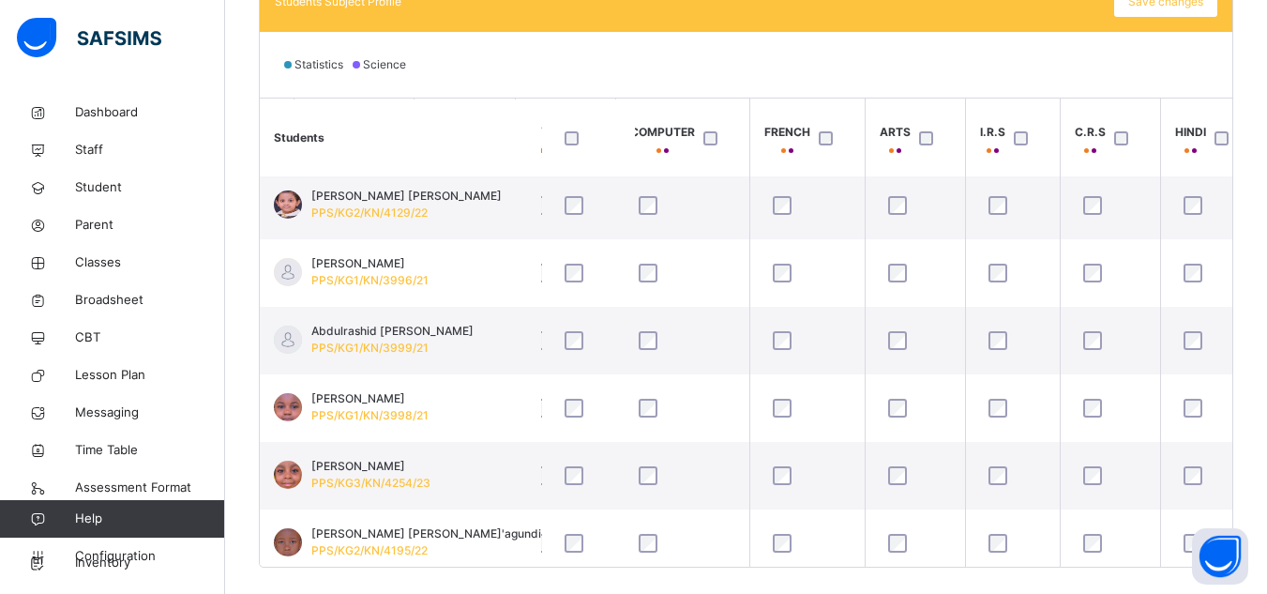
scroll to position [0, 788]
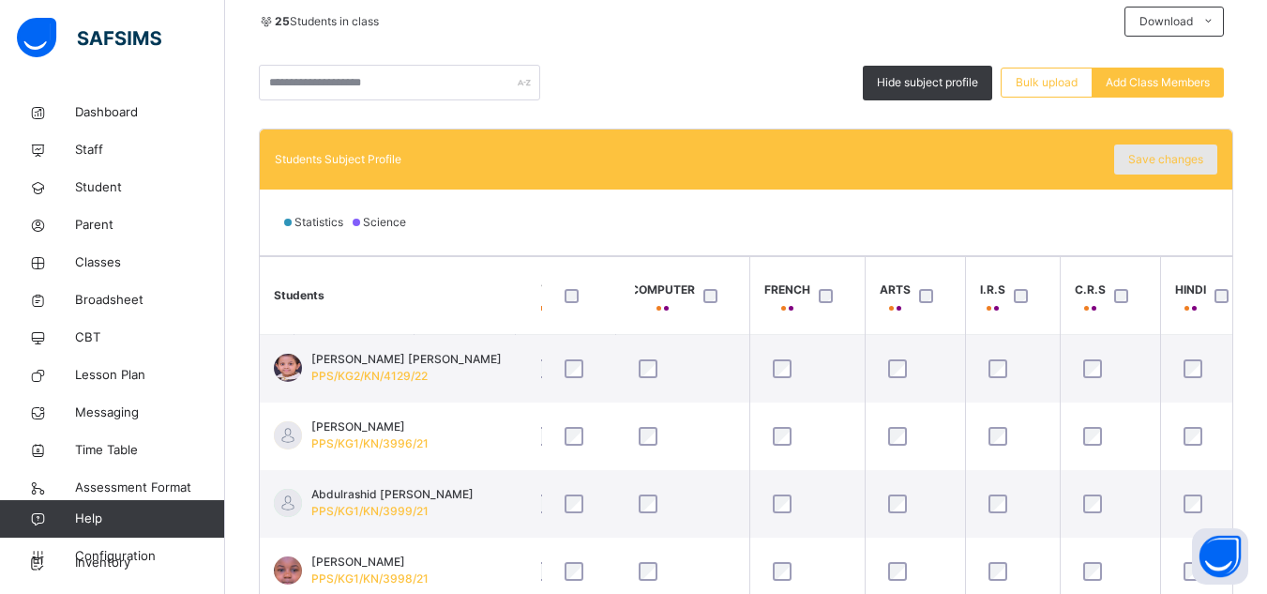
click at [1167, 169] on div "Save changes" at bounding box center [1165, 159] width 103 height 30
click at [1167, 155] on span "Save changes" at bounding box center [1165, 159] width 75 height 17
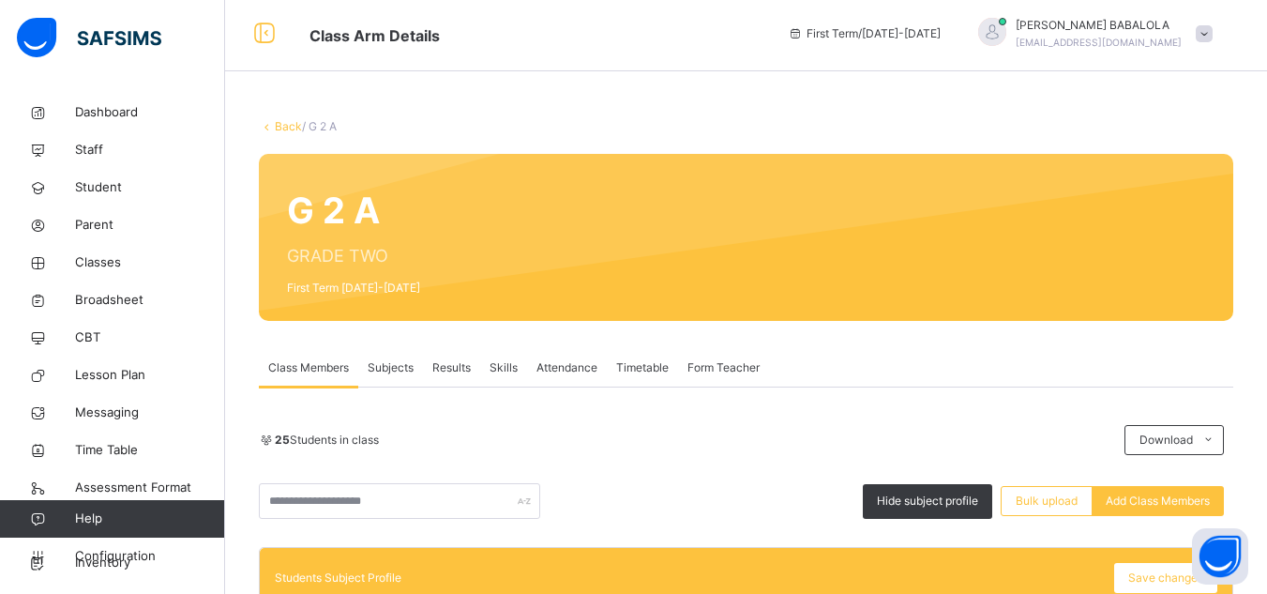
scroll to position [0, 0]
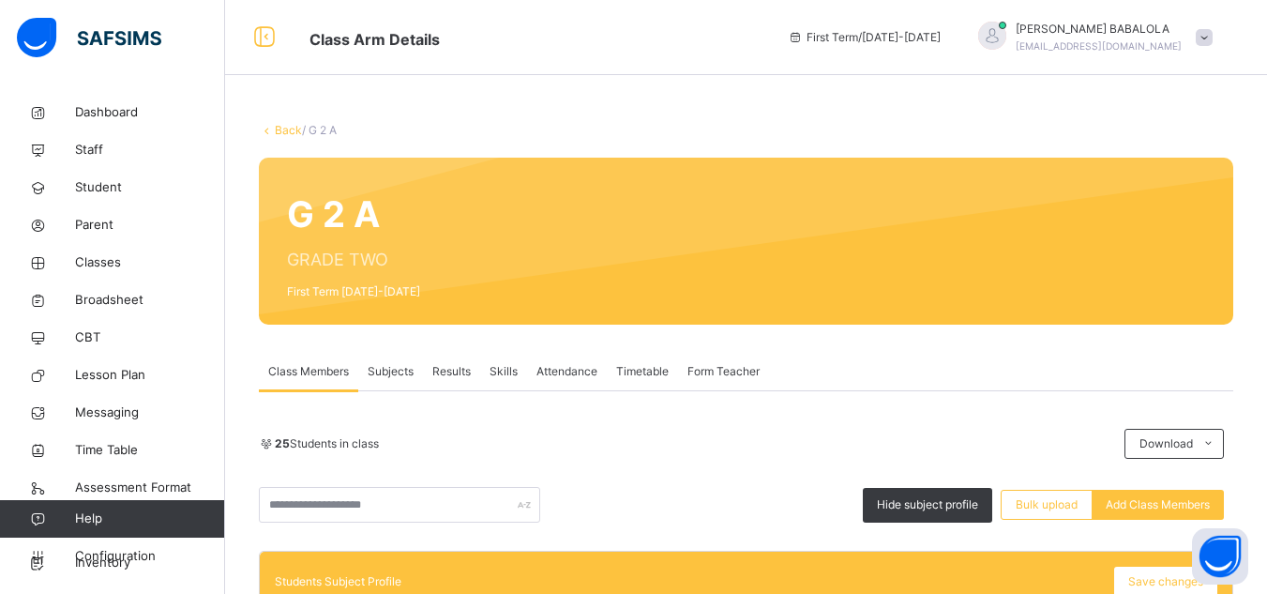
click at [286, 132] on link "Back" at bounding box center [288, 130] width 27 height 14
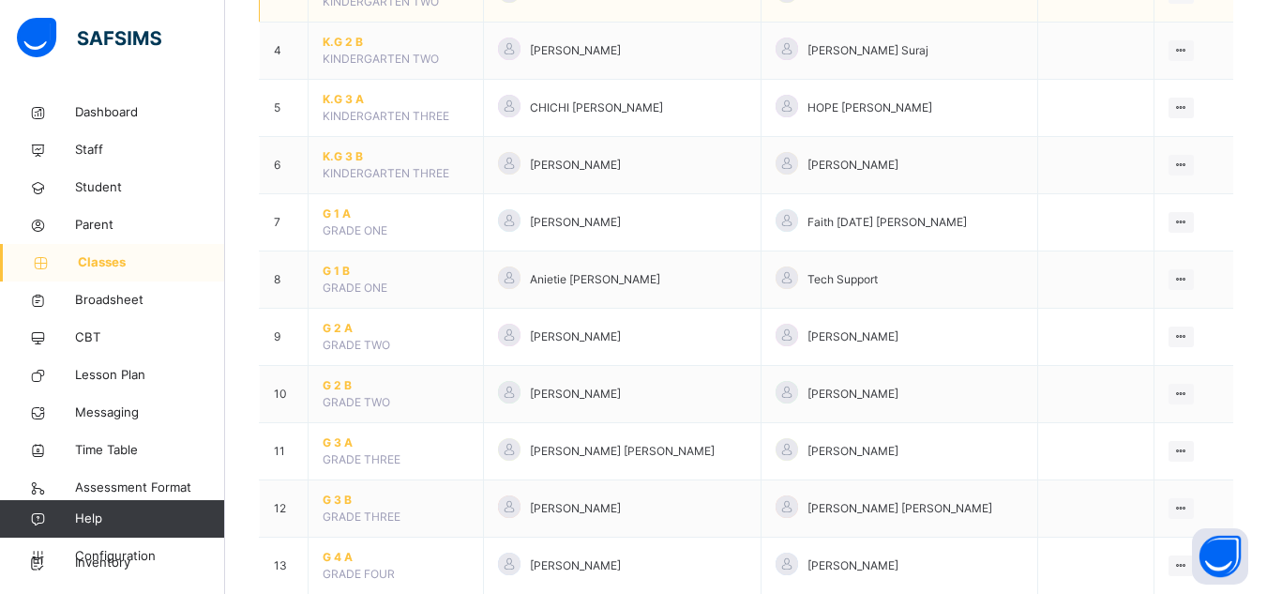
scroll to position [375, 0]
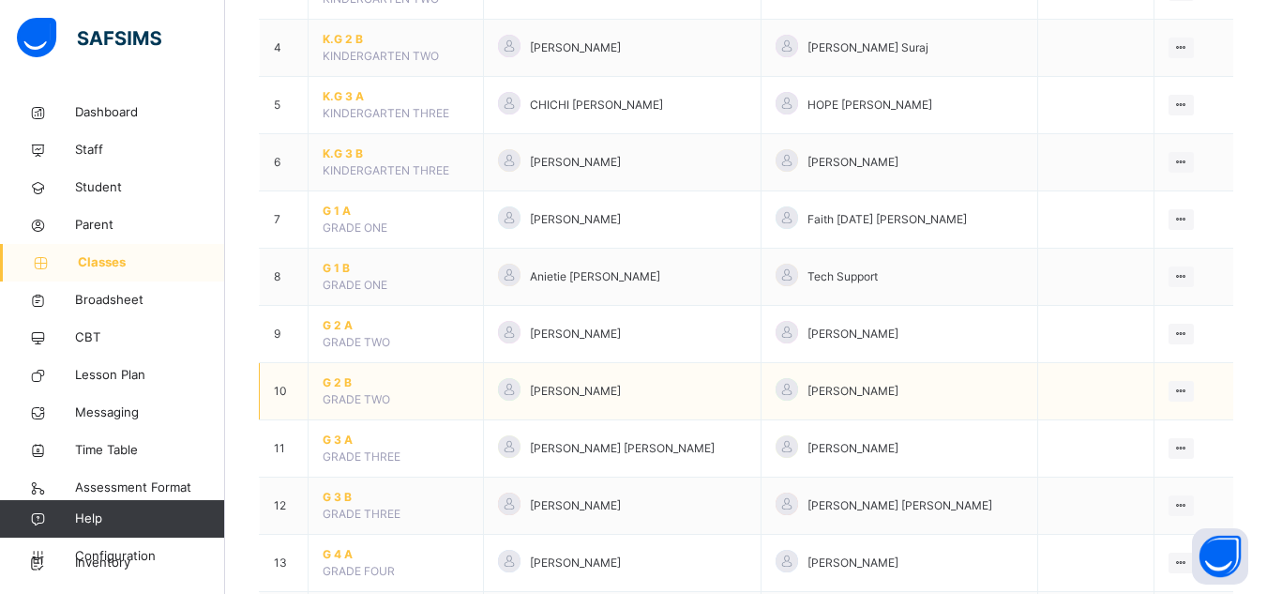
click at [336, 384] on span "G 2 B" at bounding box center [396, 382] width 146 height 17
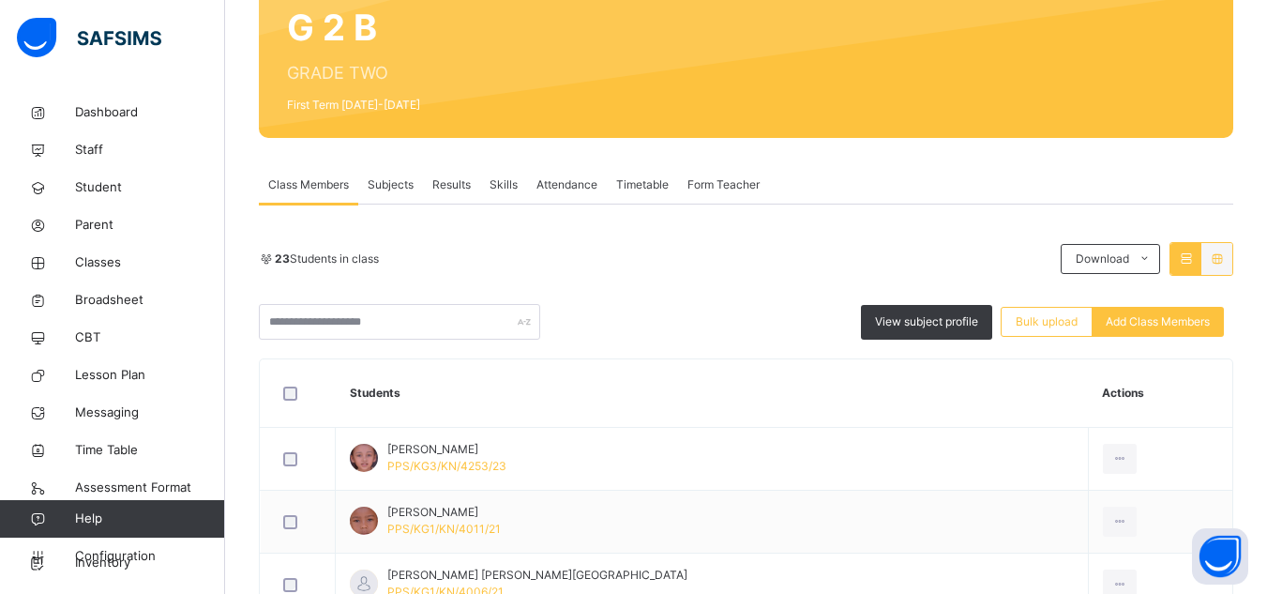
scroll to position [188, 0]
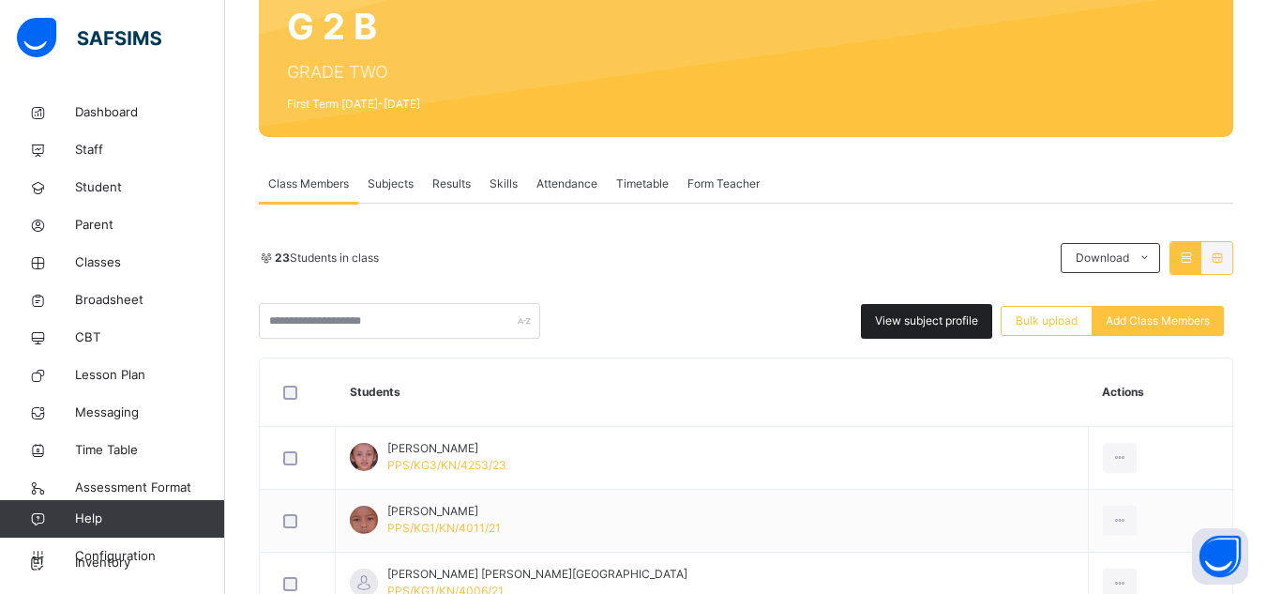
click at [932, 317] on span "View subject profile" at bounding box center [926, 320] width 103 height 17
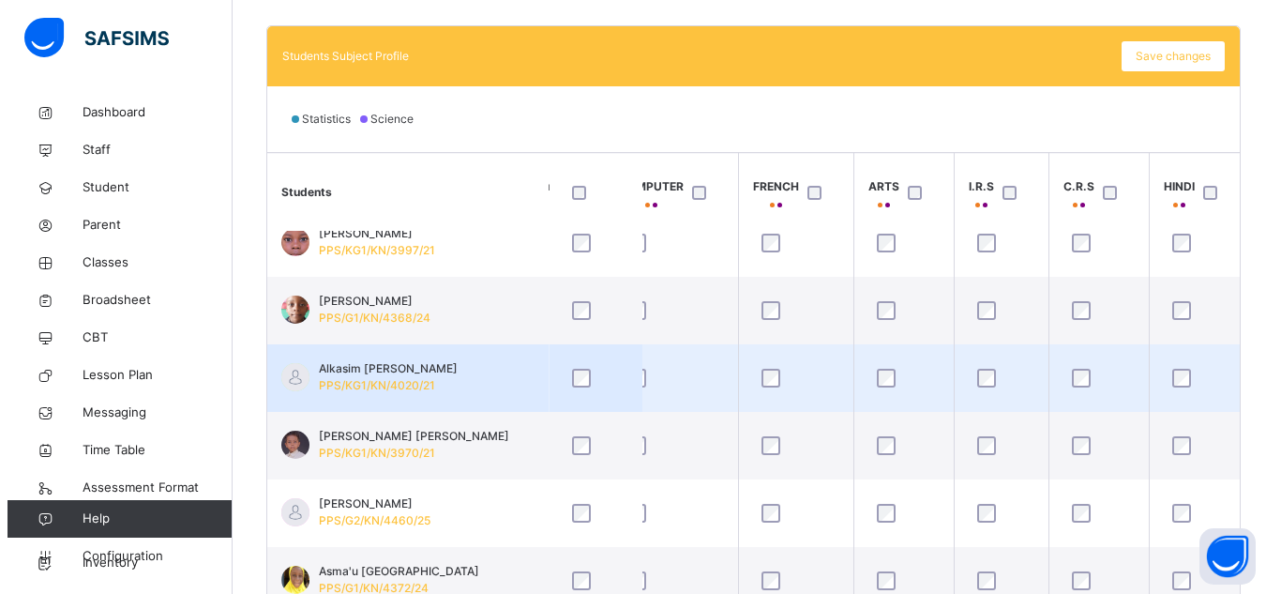
scroll to position [263, 806]
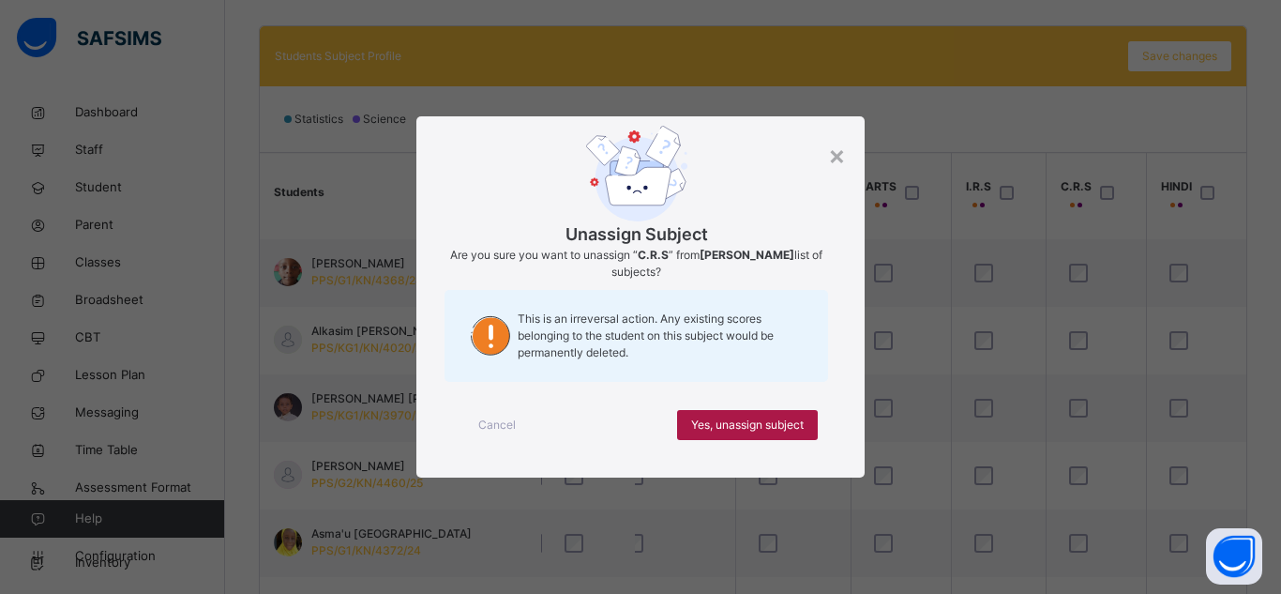
click at [766, 422] on span "Yes, unassign subject" at bounding box center [747, 424] width 113 height 17
click at [745, 423] on span "Yes, unassign subject" at bounding box center [747, 424] width 113 height 17
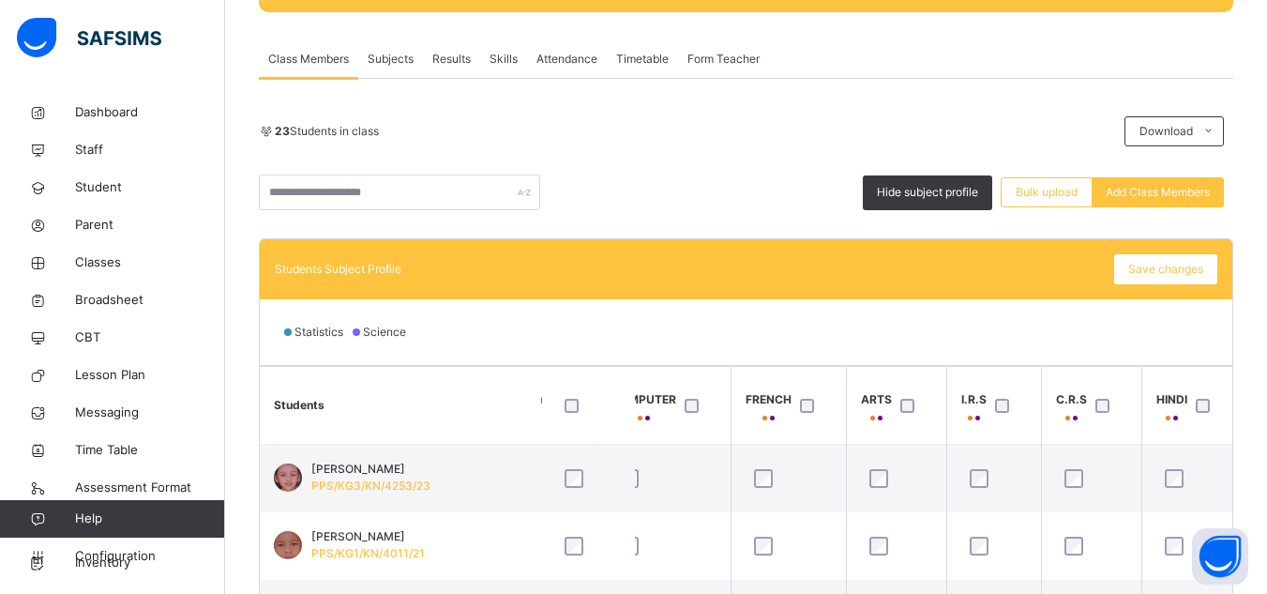
scroll to position [309, 0]
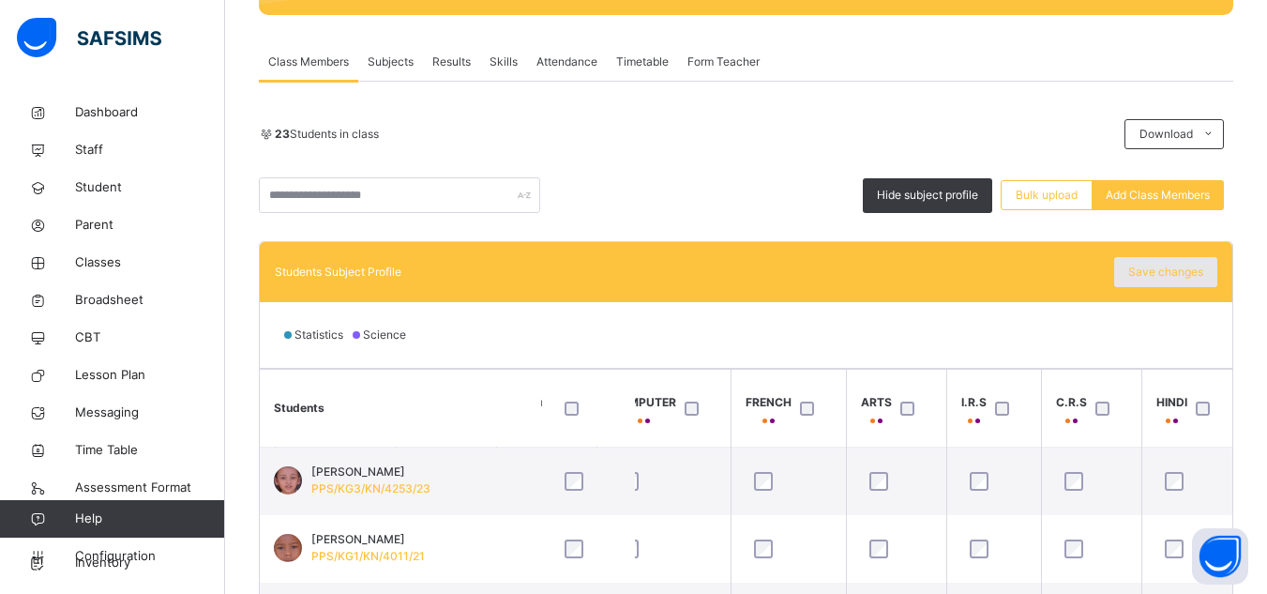
click at [1165, 266] on span "Save changes" at bounding box center [1165, 271] width 75 height 17
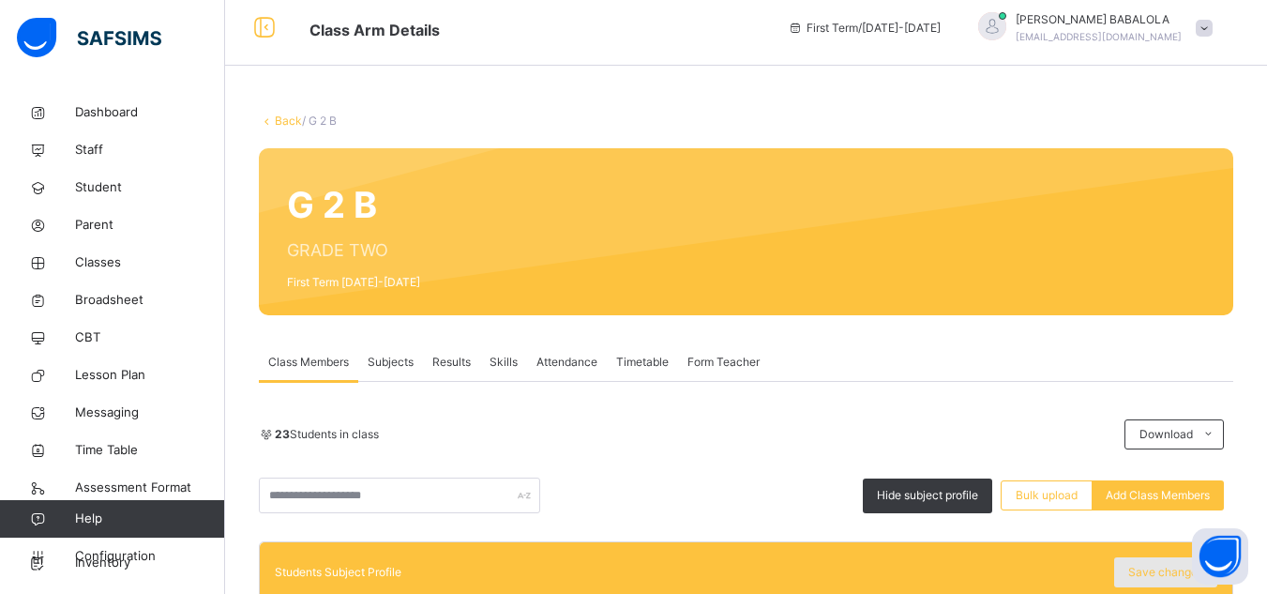
scroll to position [0, 0]
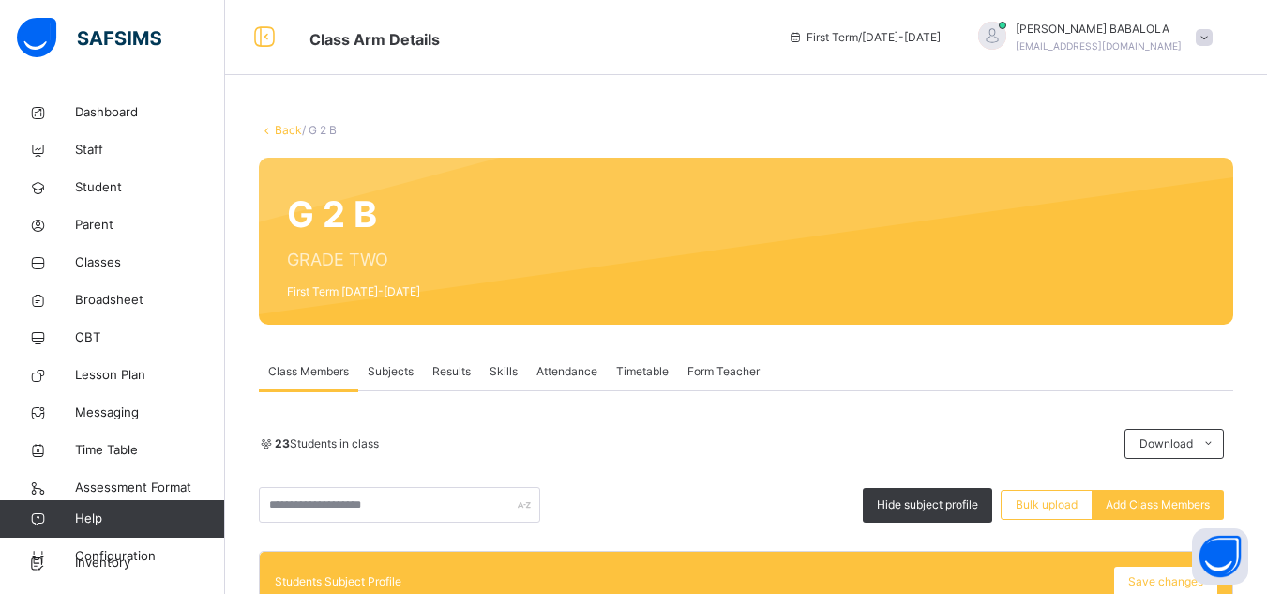
click at [284, 128] on link "Back" at bounding box center [288, 130] width 27 height 14
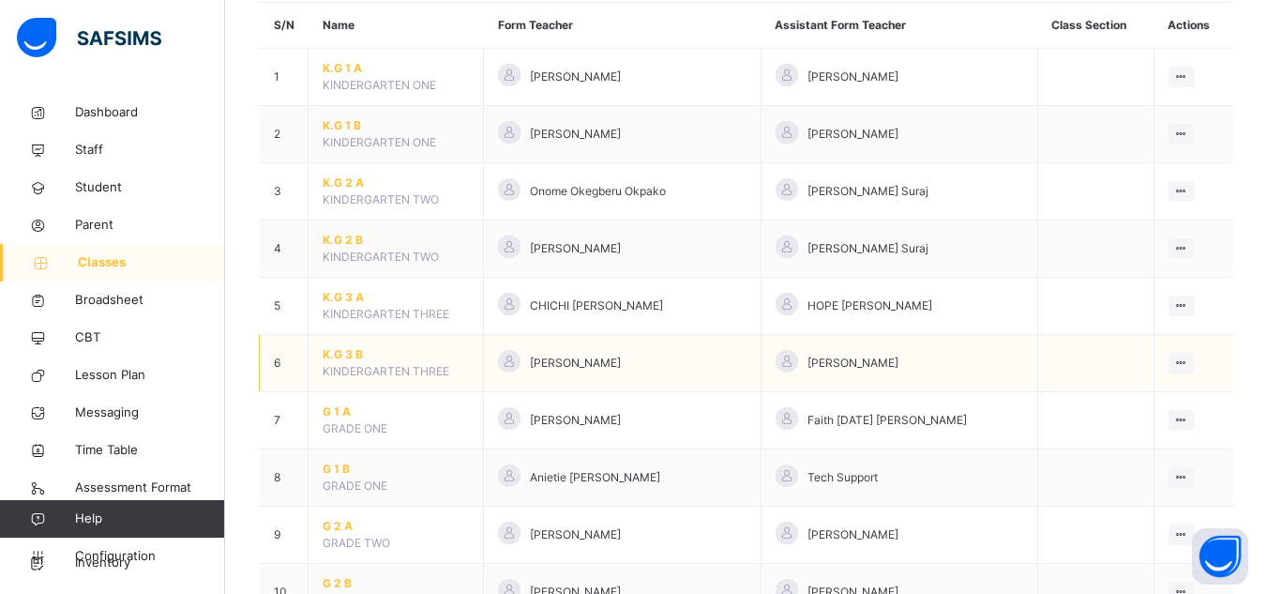
scroll to position [188, 0]
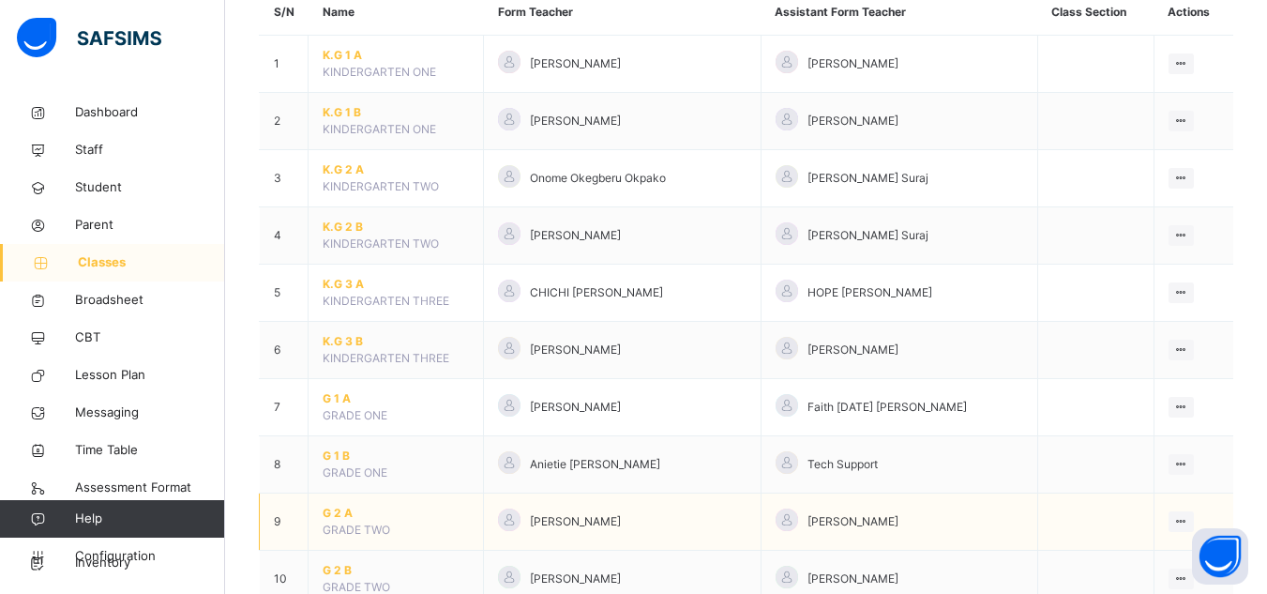
click at [346, 514] on span "G 2 A" at bounding box center [396, 512] width 146 height 17
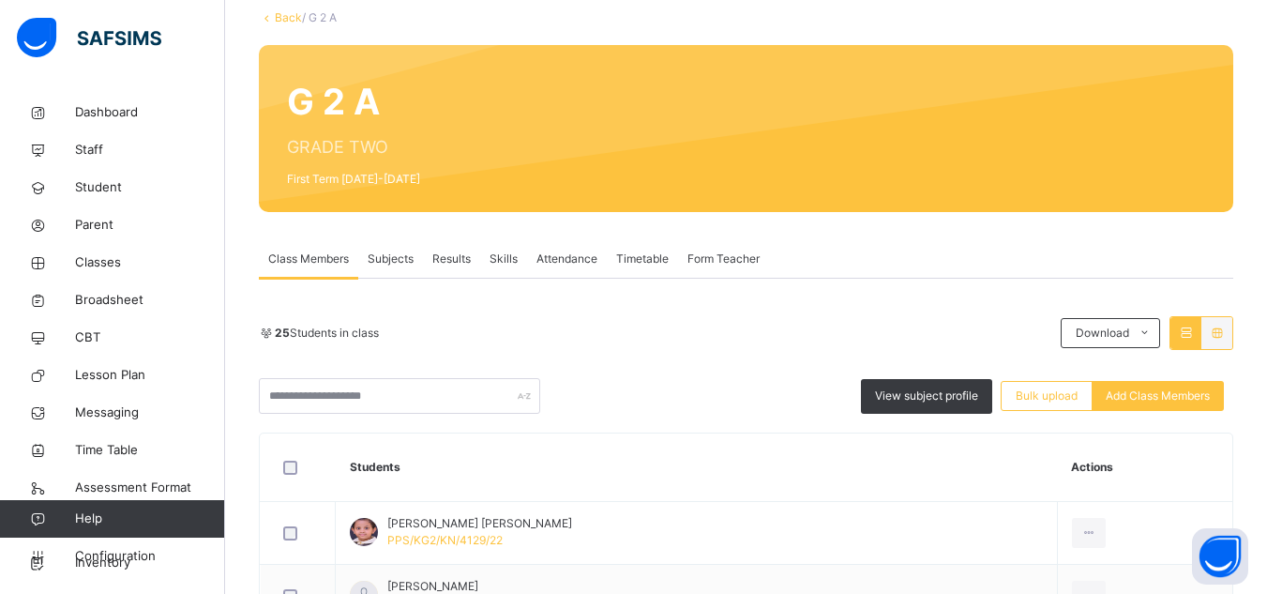
scroll to position [188, 0]
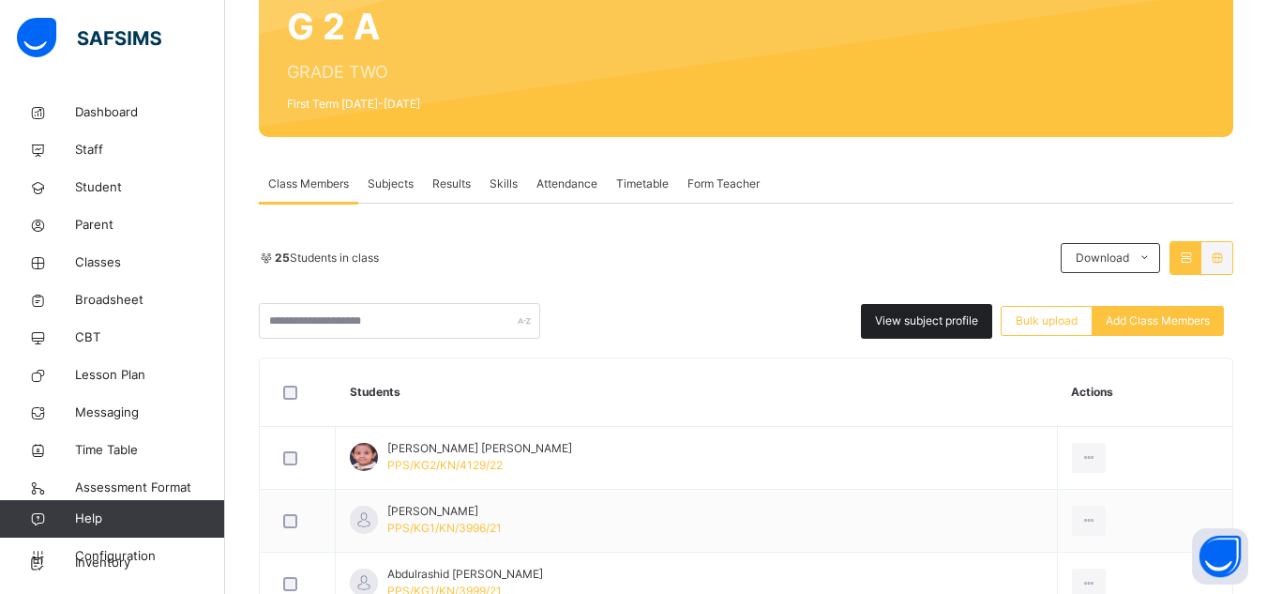
click at [900, 325] on span "View subject profile" at bounding box center [926, 320] width 103 height 17
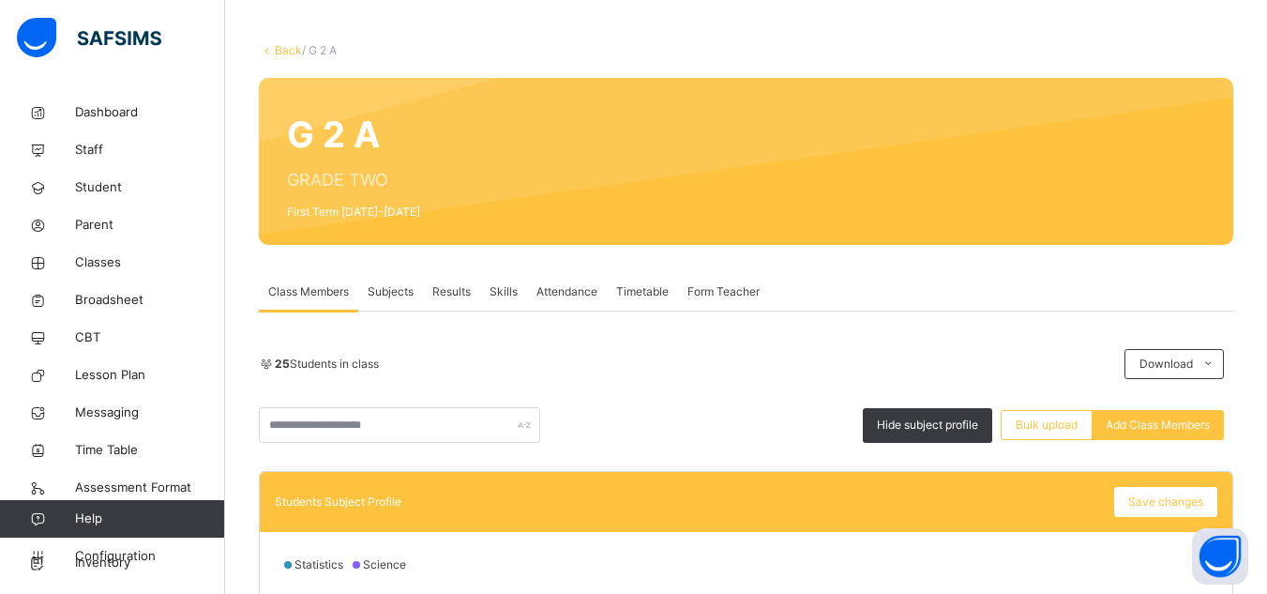
scroll to position [0, 0]
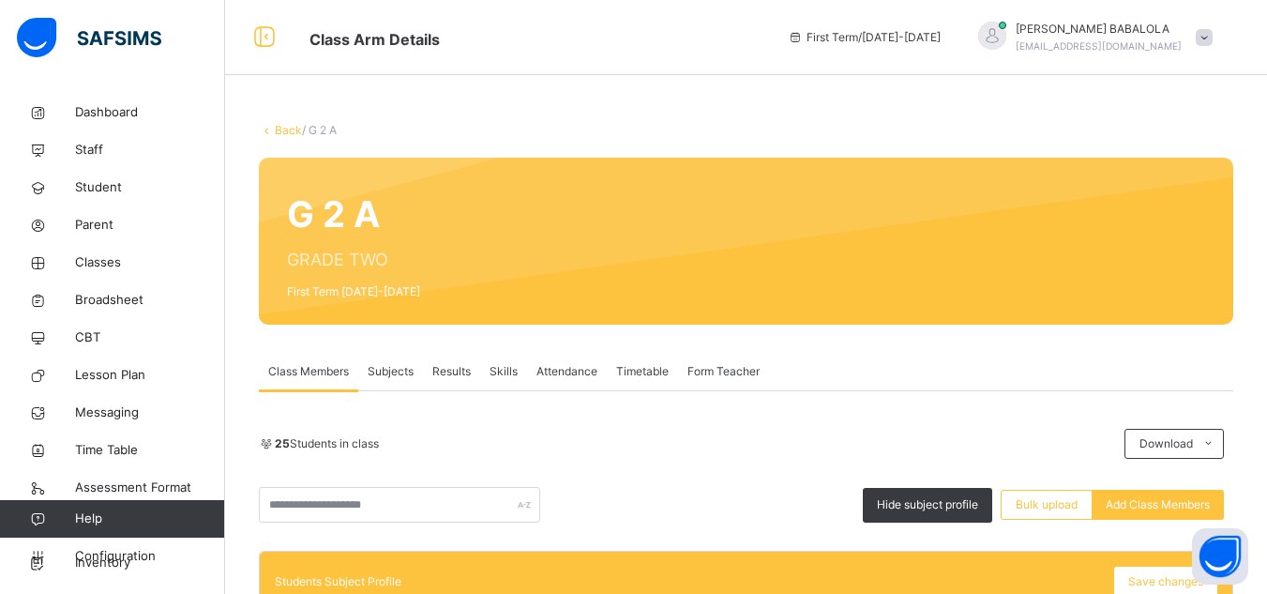
click at [286, 130] on link "Back" at bounding box center [288, 130] width 27 height 14
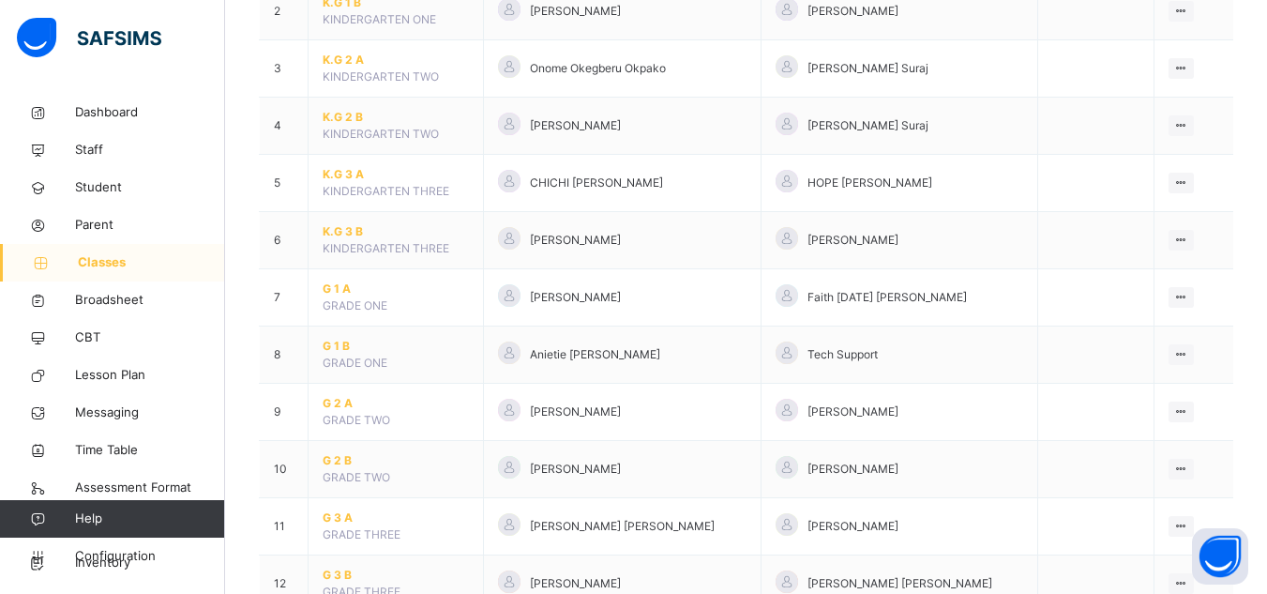
scroll to position [300, 0]
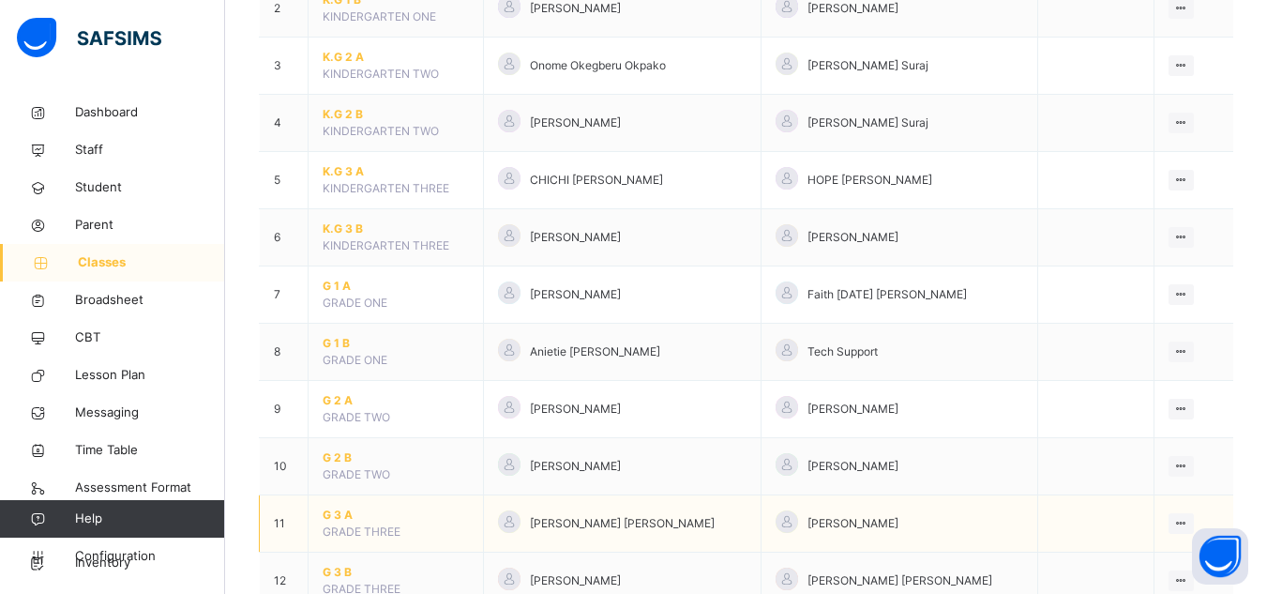
click at [334, 509] on span "G 3 A" at bounding box center [396, 514] width 146 height 17
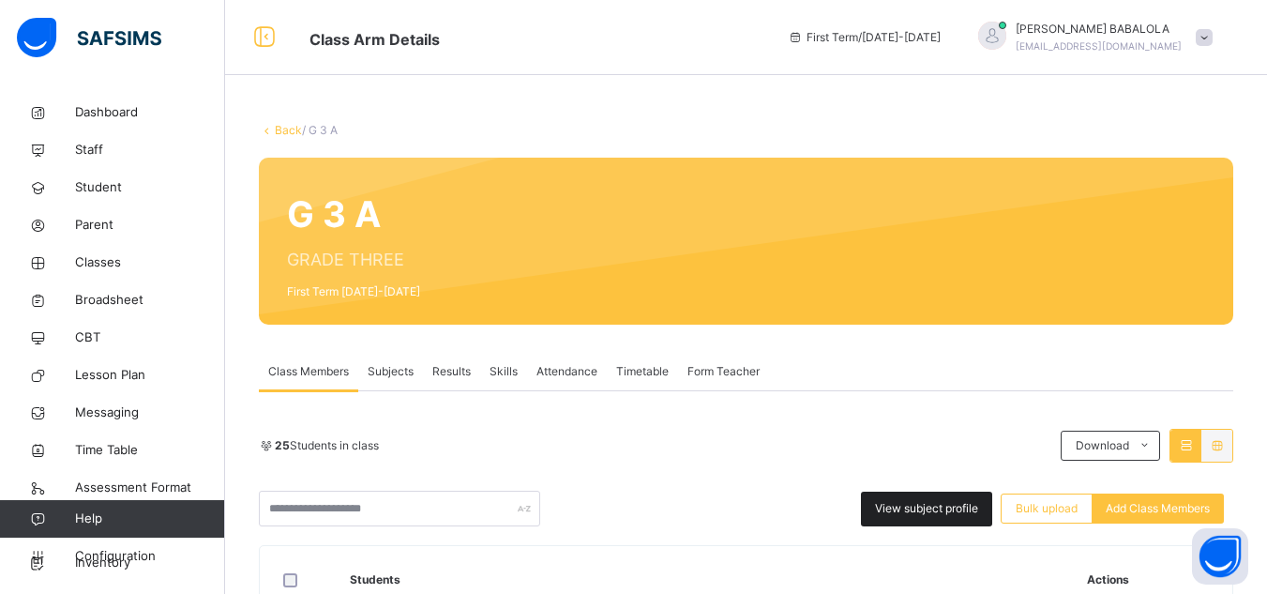
click at [902, 513] on span "View subject profile" at bounding box center [926, 508] width 103 height 17
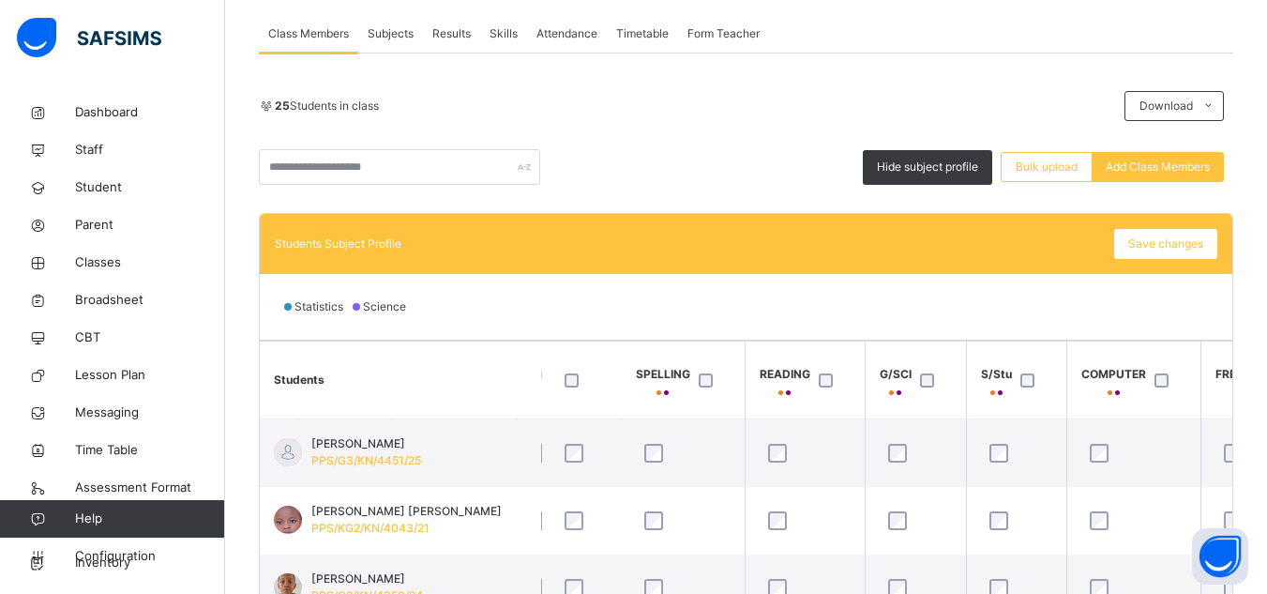
scroll to position [0, 338]
click at [1147, 382] on div at bounding box center [1165, 379] width 40 height 39
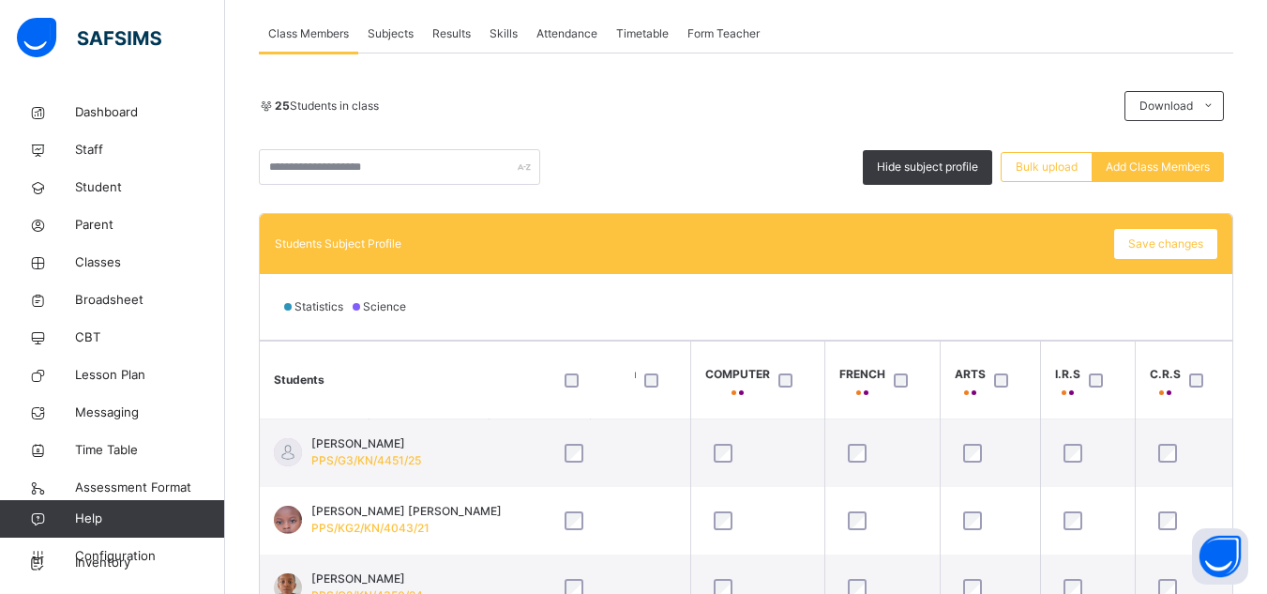
scroll to position [0, 750]
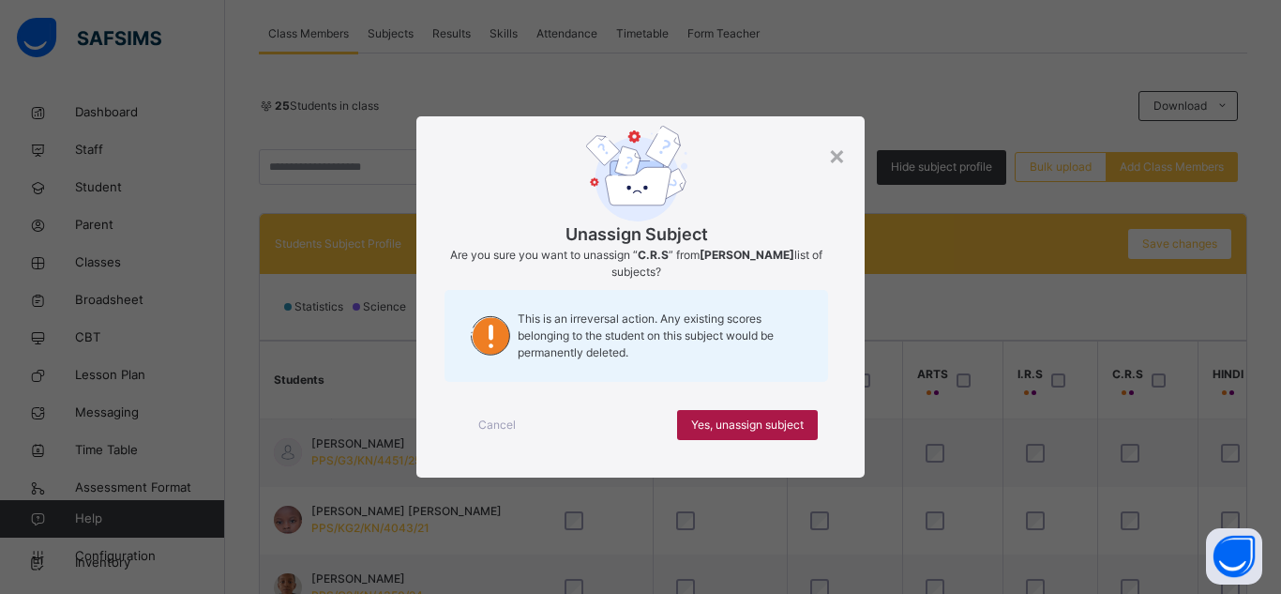
click at [744, 420] on span "Yes, unassign subject" at bounding box center [747, 424] width 113 height 17
click at [709, 426] on span "Yes, unassign subject" at bounding box center [747, 424] width 113 height 17
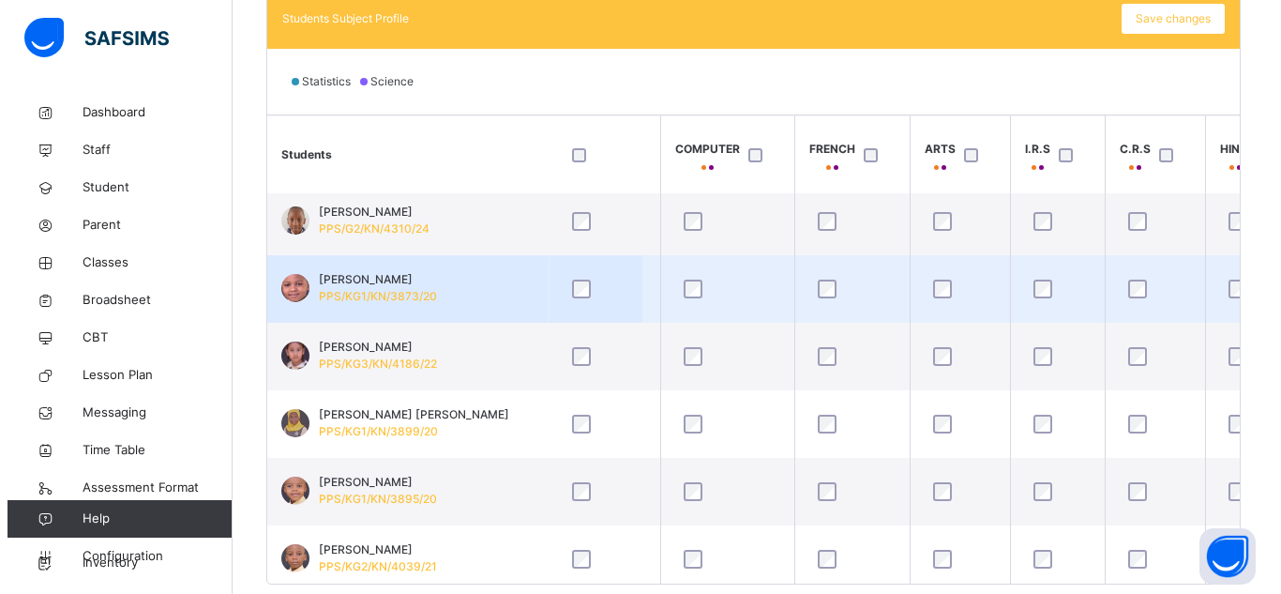
scroll to position [413, 750]
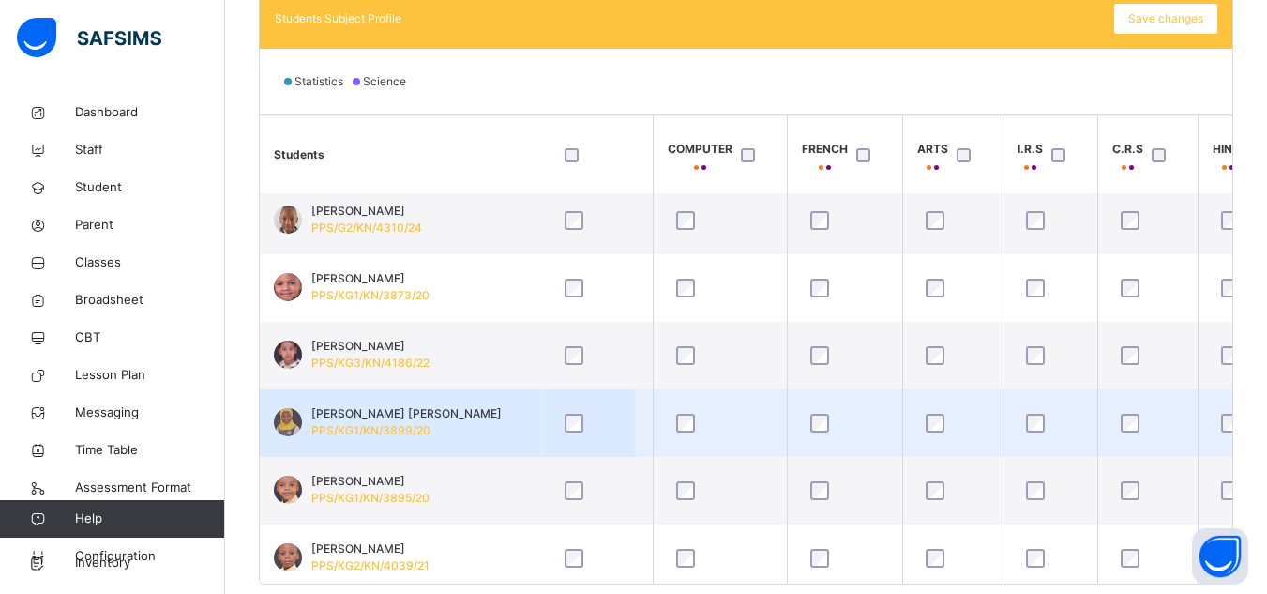
click at [1045, 424] on div at bounding box center [1050, 423] width 56 height 19
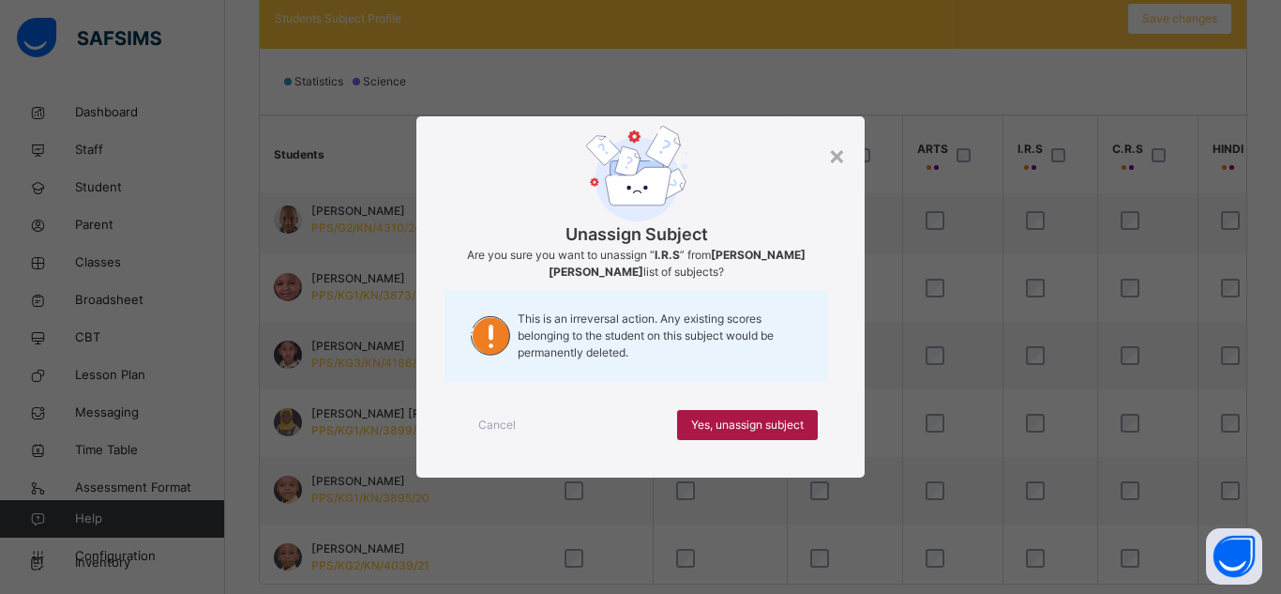
click at [775, 427] on span "Yes, unassign subject" at bounding box center [747, 424] width 113 height 17
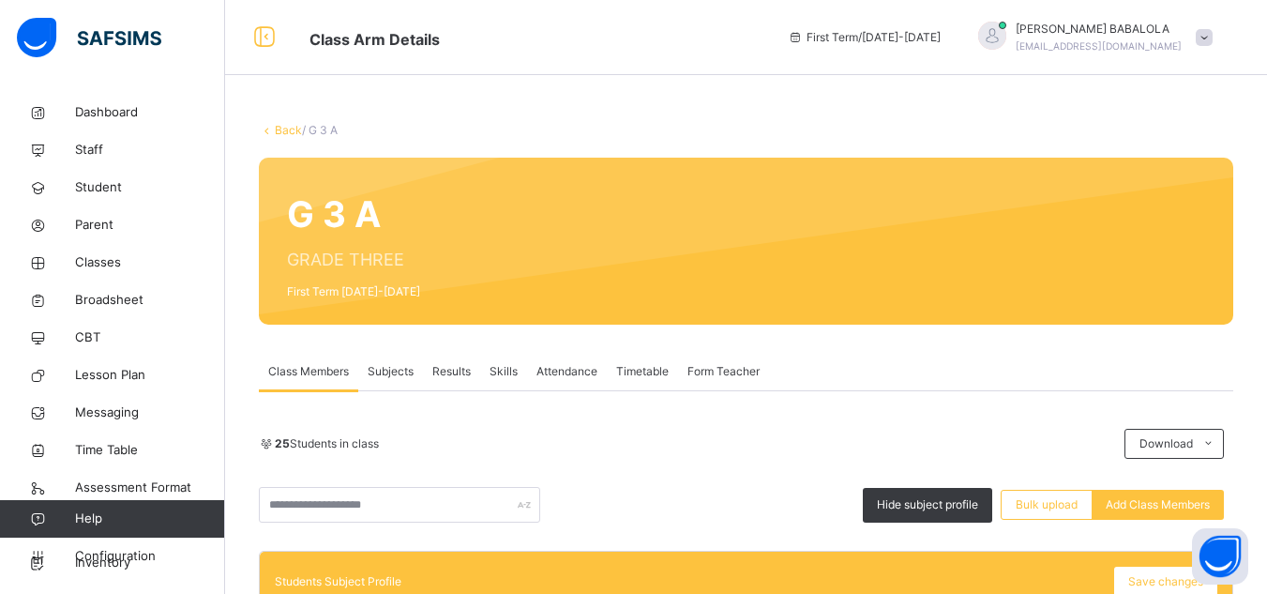
click at [580, 574] on div "Students Subject Profile Save changes" at bounding box center [746, 581] width 942 height 30
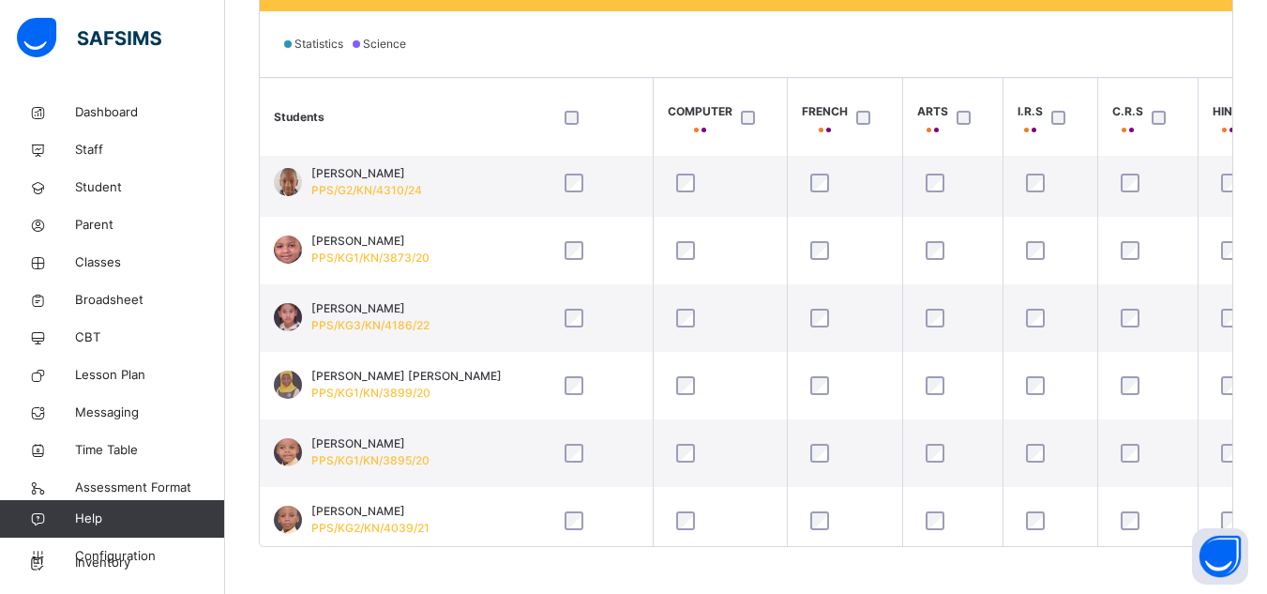
scroll to position [610, 0]
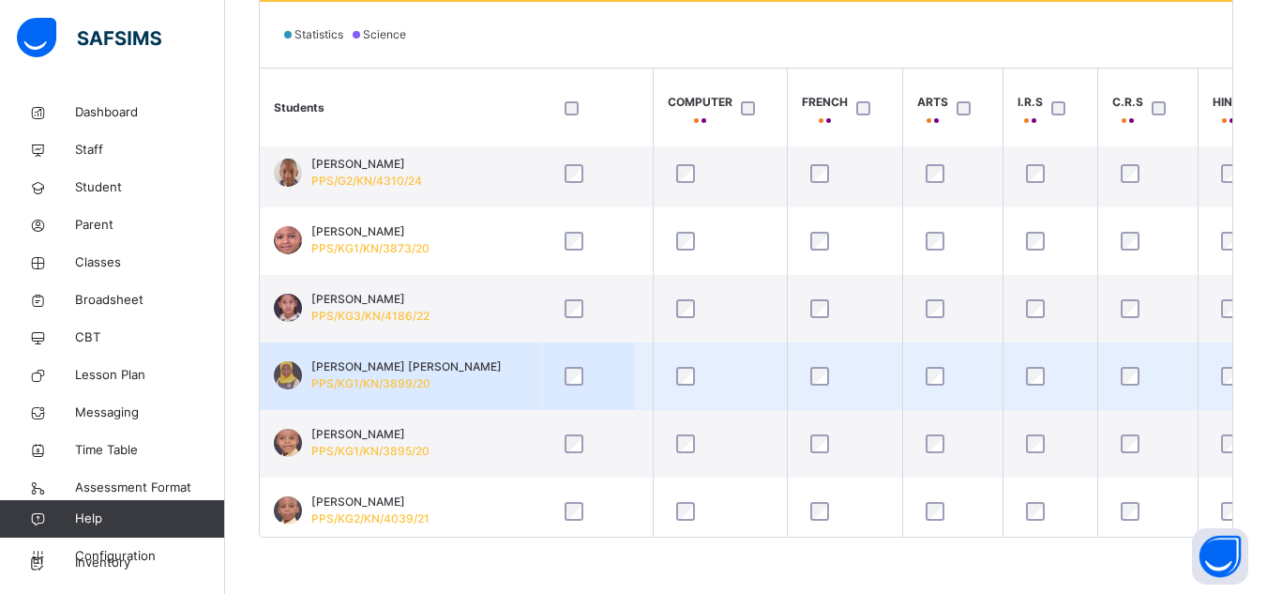
click at [490, 385] on td "Fatima Gazali Mukhtar PPS/KG1/KN/3899/20" at bounding box center [400, 376] width 281 height 68
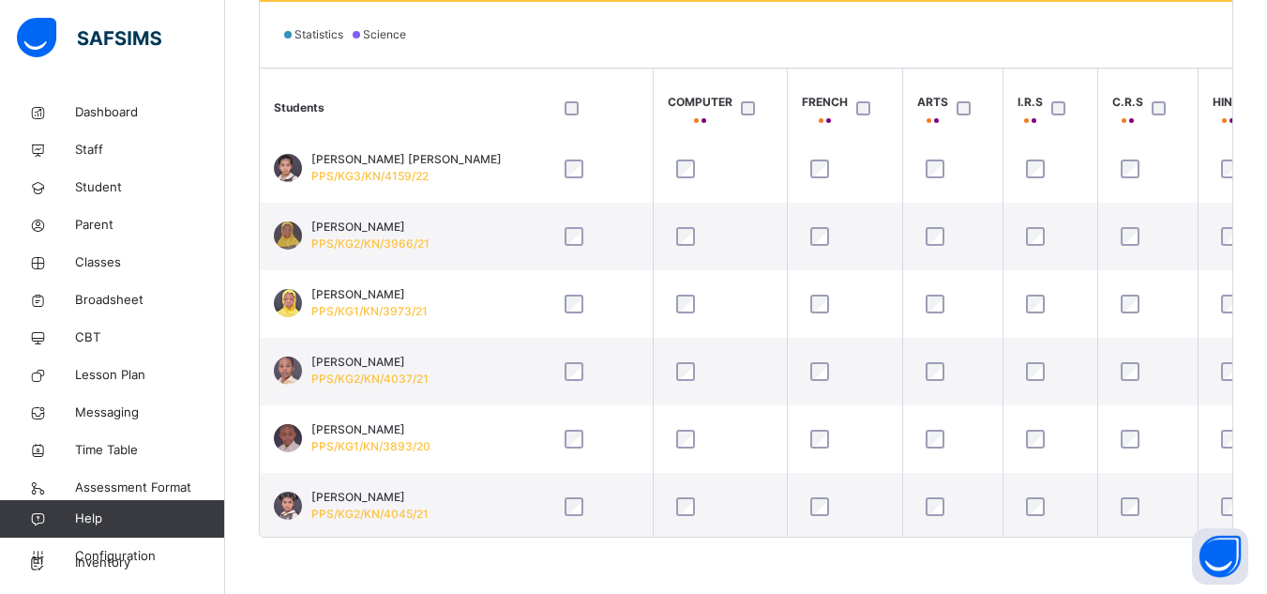
scroll to position [1306, 750]
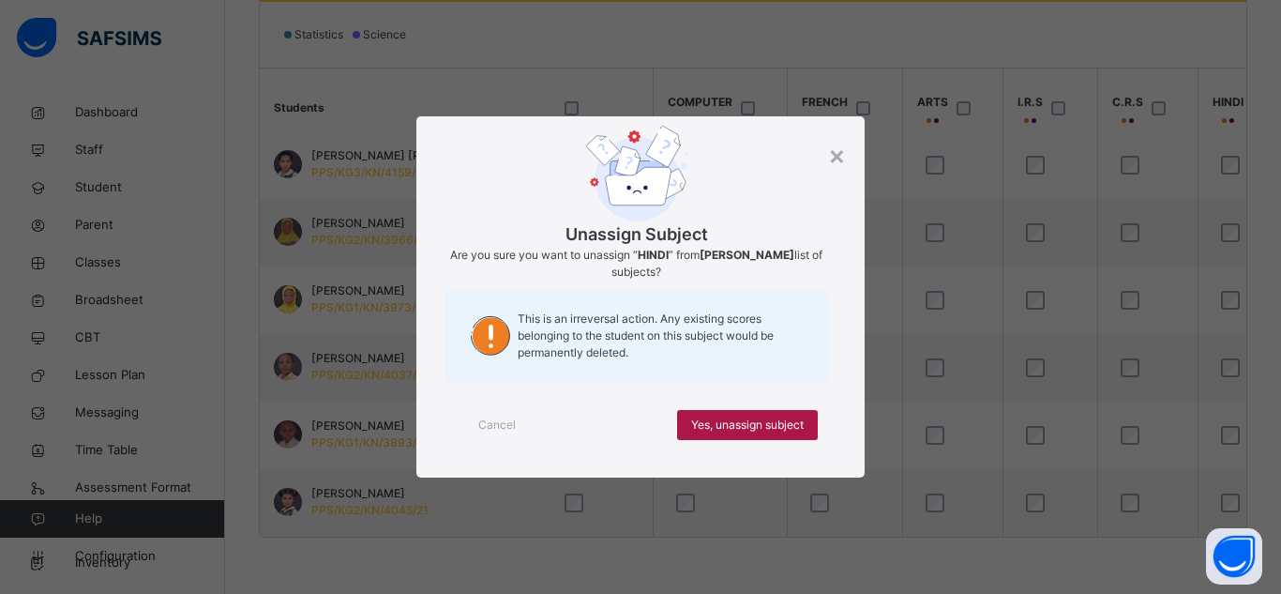
click at [715, 422] on span "Yes, unassign subject" at bounding box center [747, 424] width 113 height 17
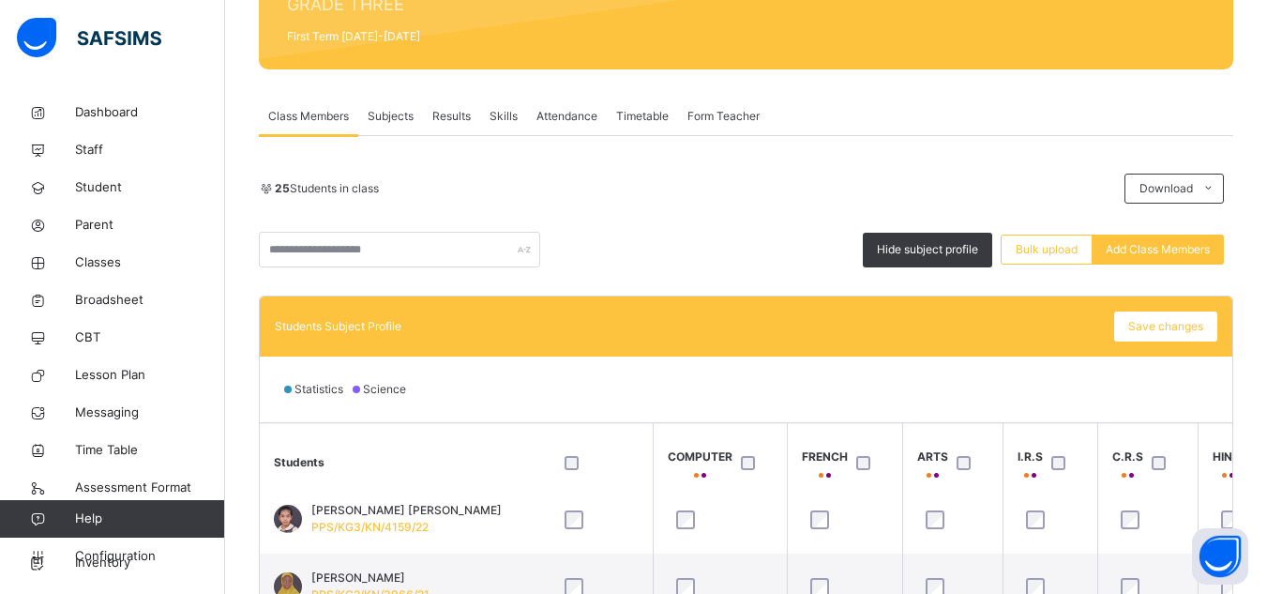
scroll to position [234, 0]
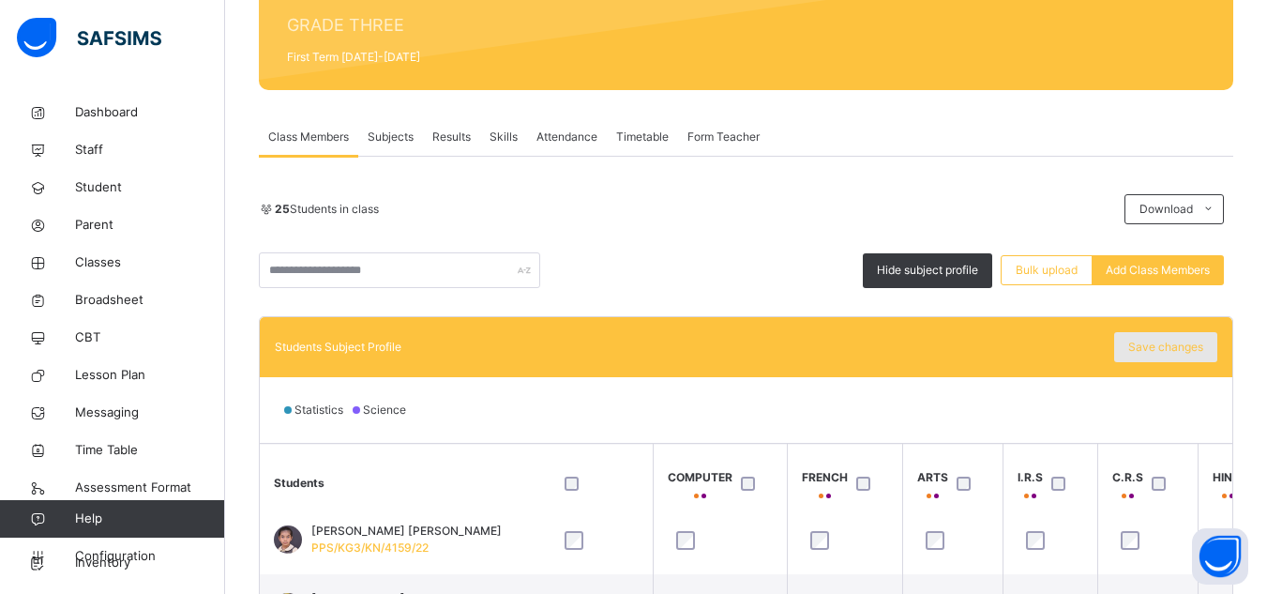
click at [1174, 347] on span "Save changes" at bounding box center [1165, 347] width 75 height 17
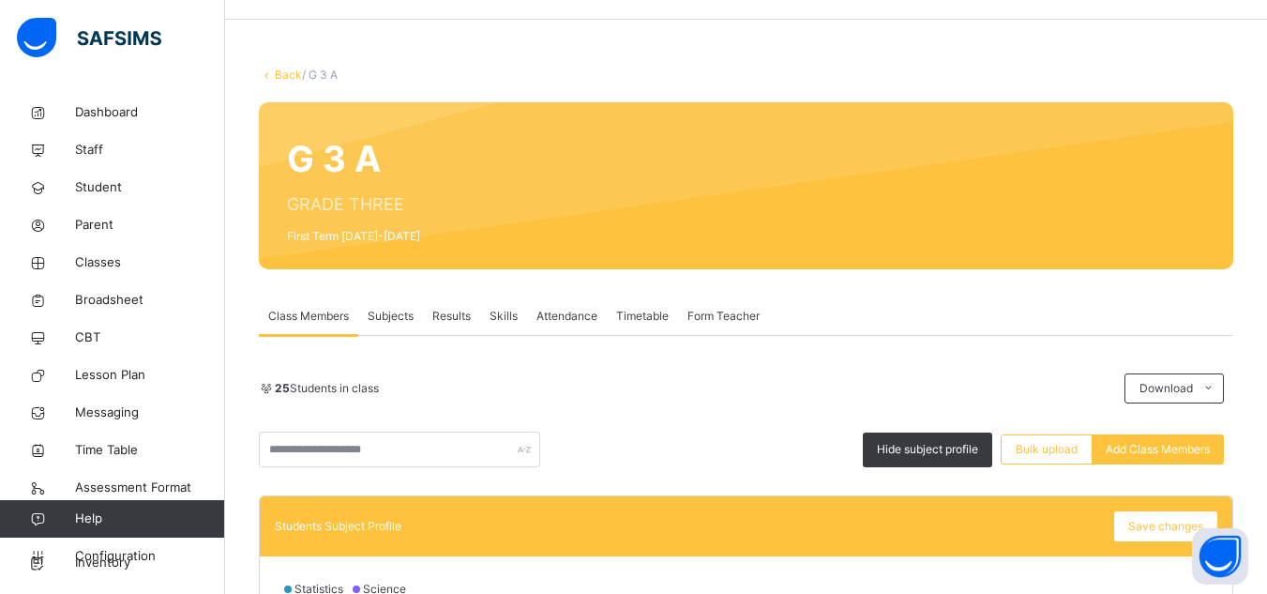
scroll to position [9, 0]
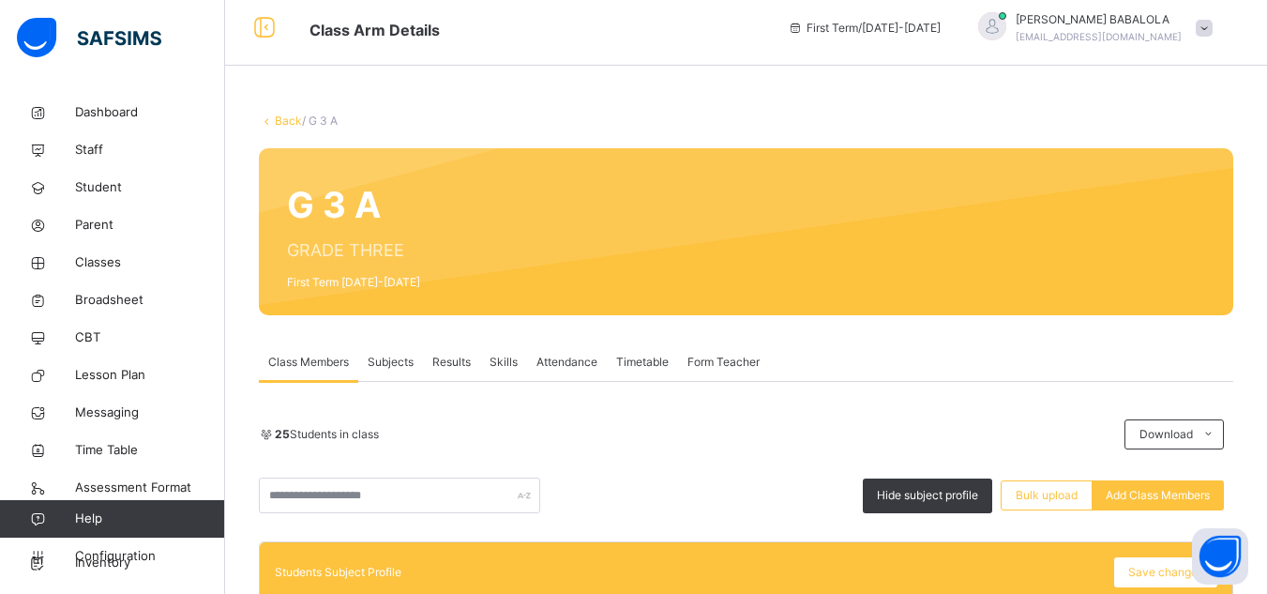
click at [291, 123] on link "Back" at bounding box center [288, 120] width 27 height 14
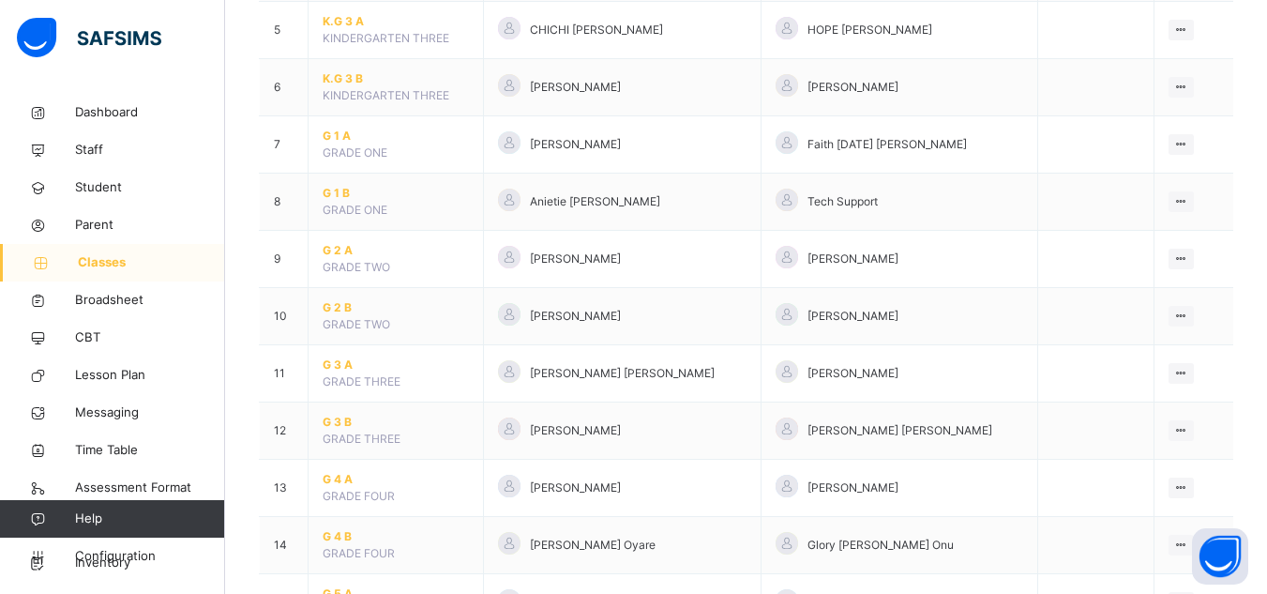
scroll to position [488, 0]
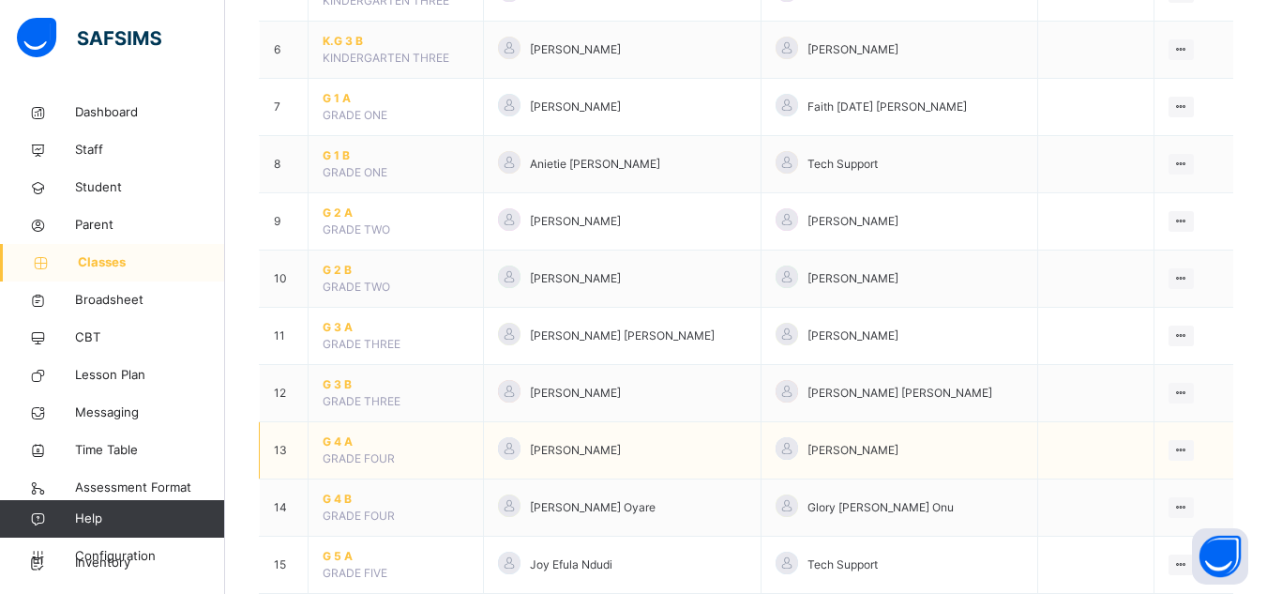
click at [335, 442] on span "G 4 A" at bounding box center [396, 441] width 146 height 17
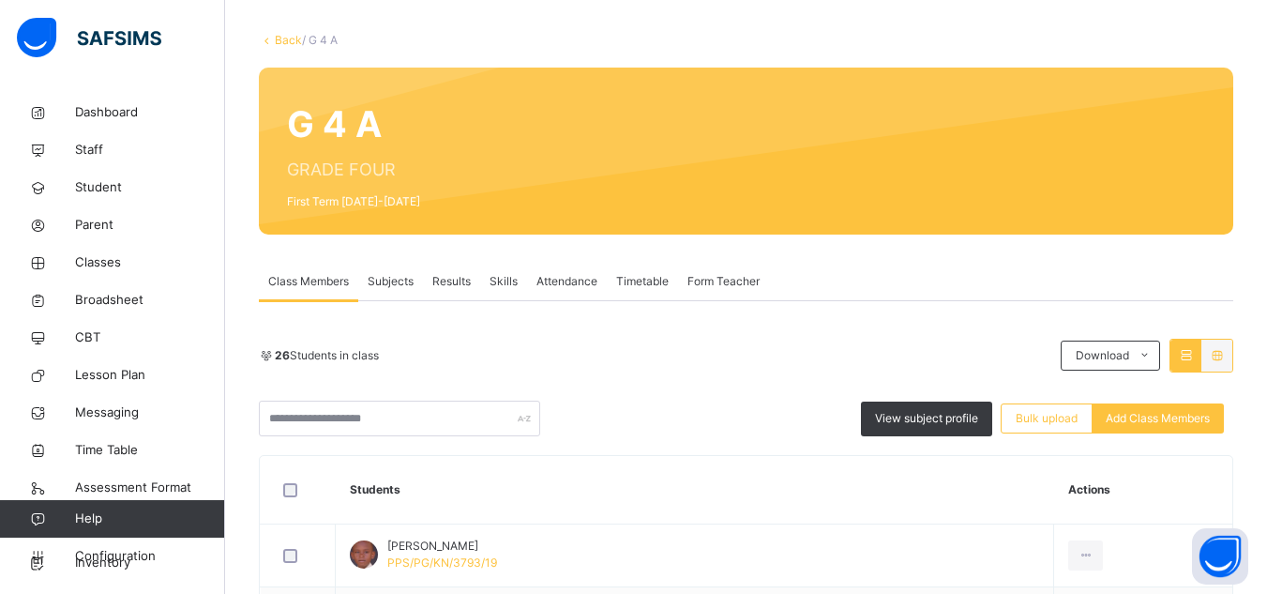
scroll to position [150, 0]
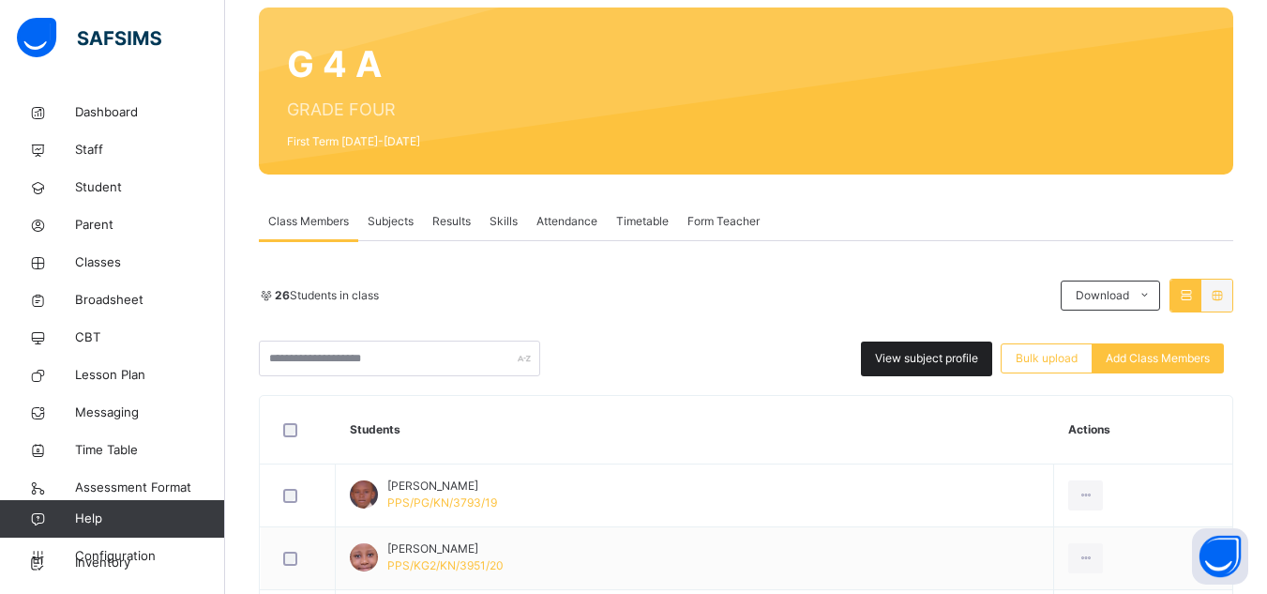
click at [908, 365] on span "View subject profile" at bounding box center [926, 358] width 103 height 17
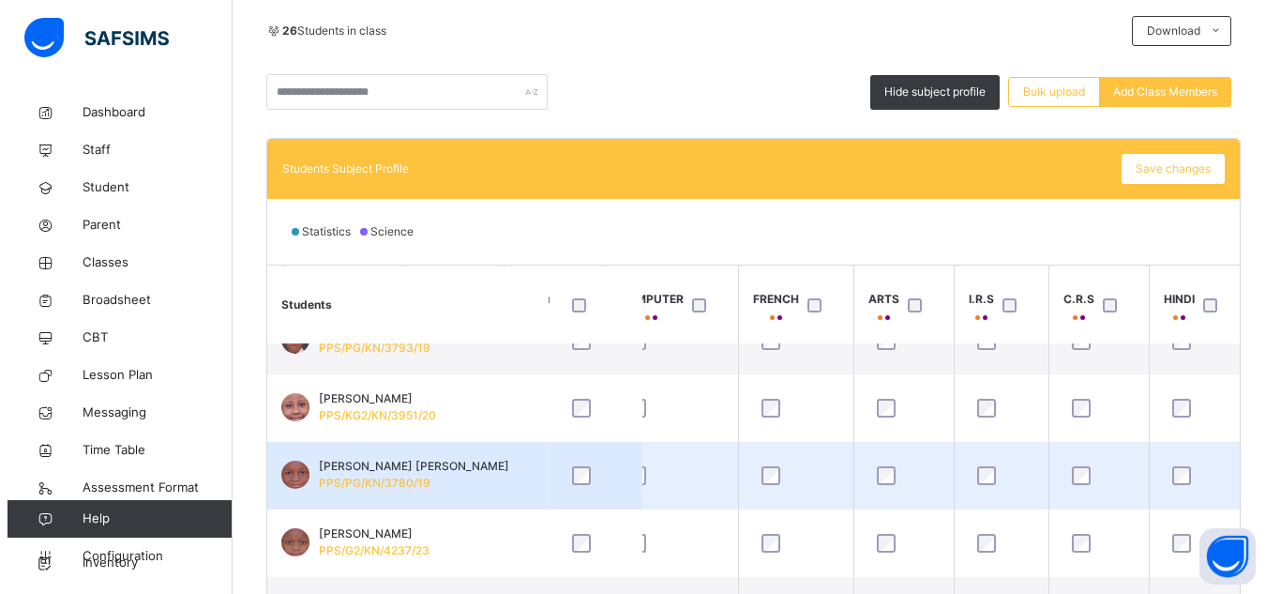
scroll to position [75, 806]
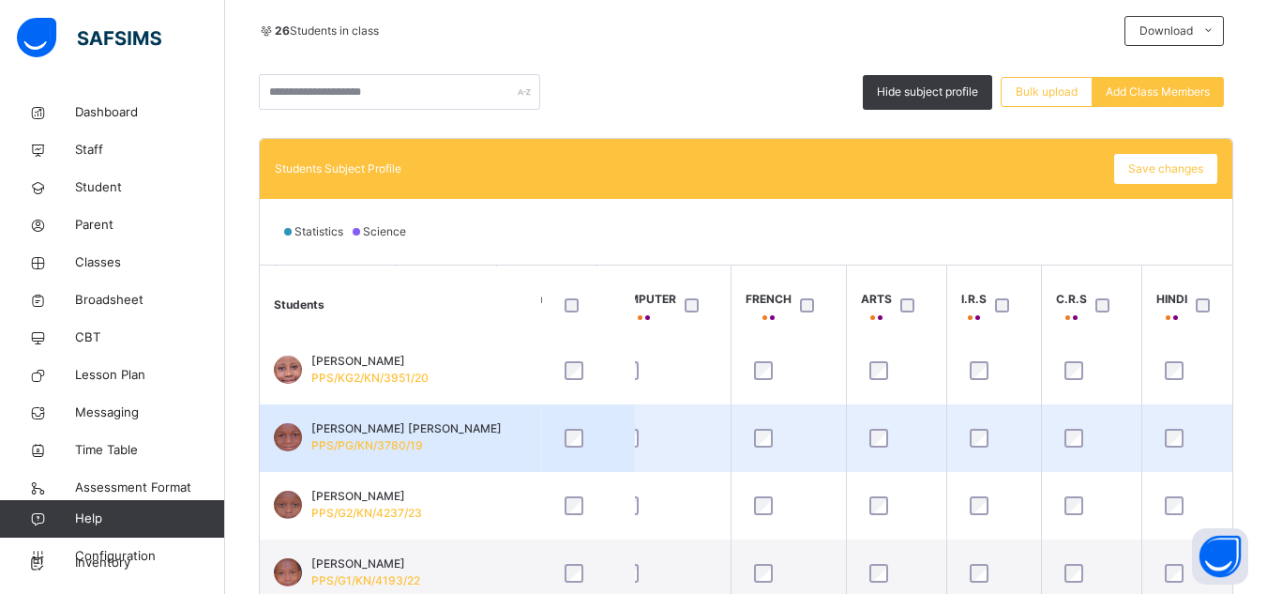
click at [977, 516] on div at bounding box center [994, 505] width 66 height 39
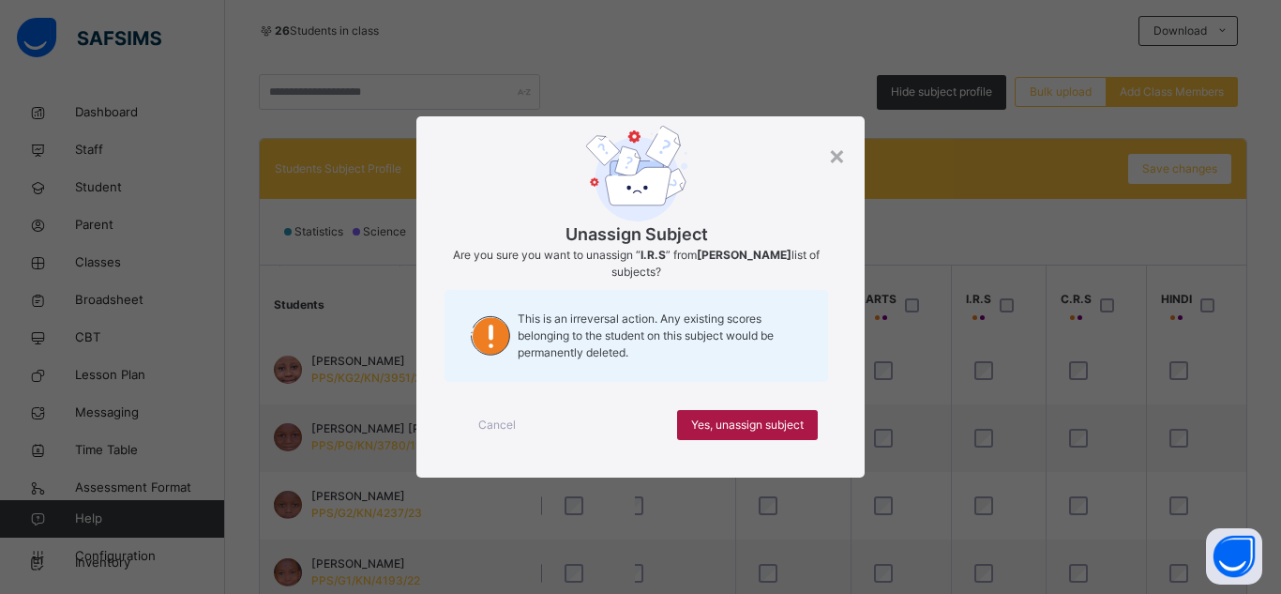
click at [757, 417] on span "Yes, unassign subject" at bounding box center [747, 424] width 113 height 17
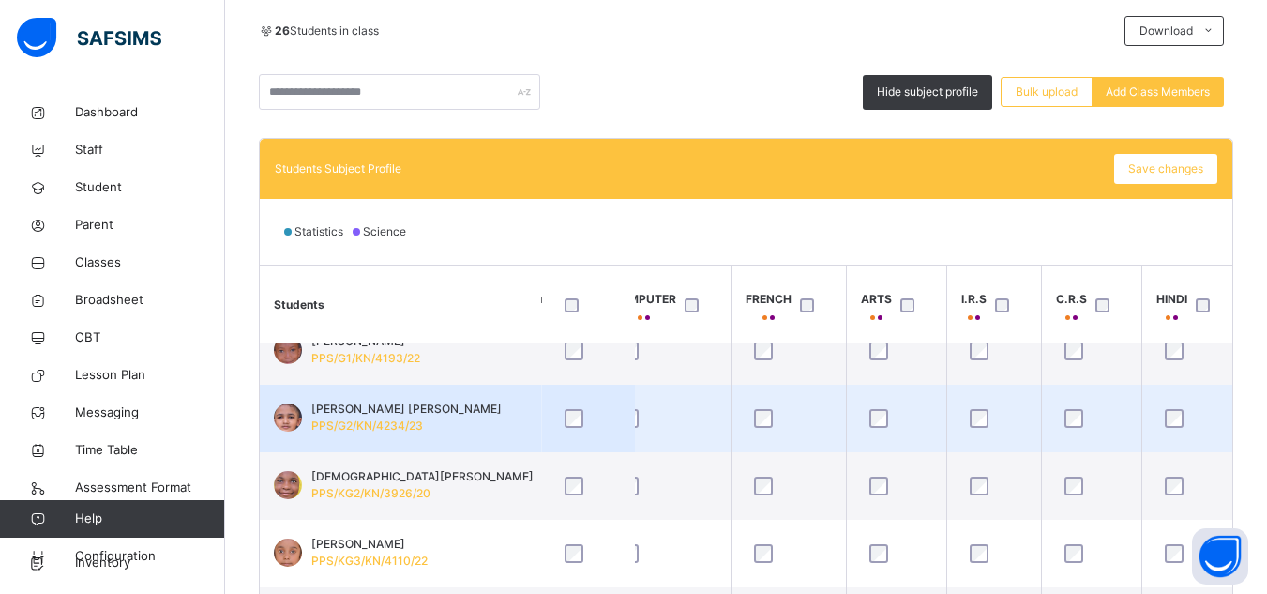
scroll to position [300, 806]
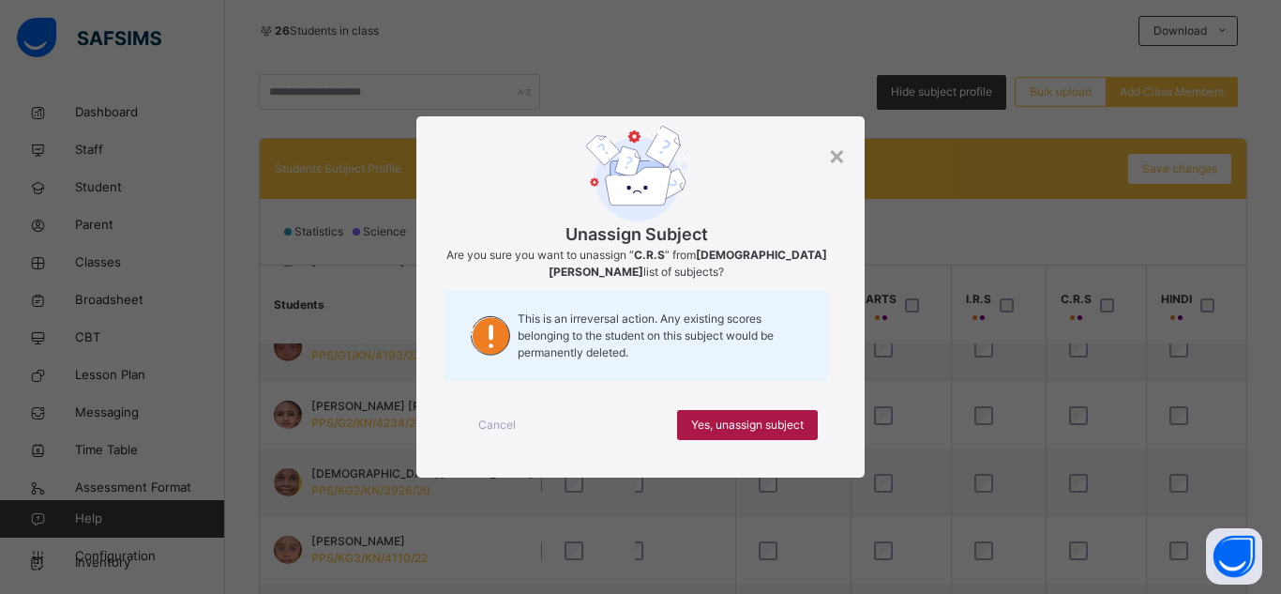
click at [795, 431] on span "Yes, unassign subject" at bounding box center [747, 424] width 113 height 17
click at [795, 427] on span "Yes, unassign subject" at bounding box center [747, 424] width 113 height 17
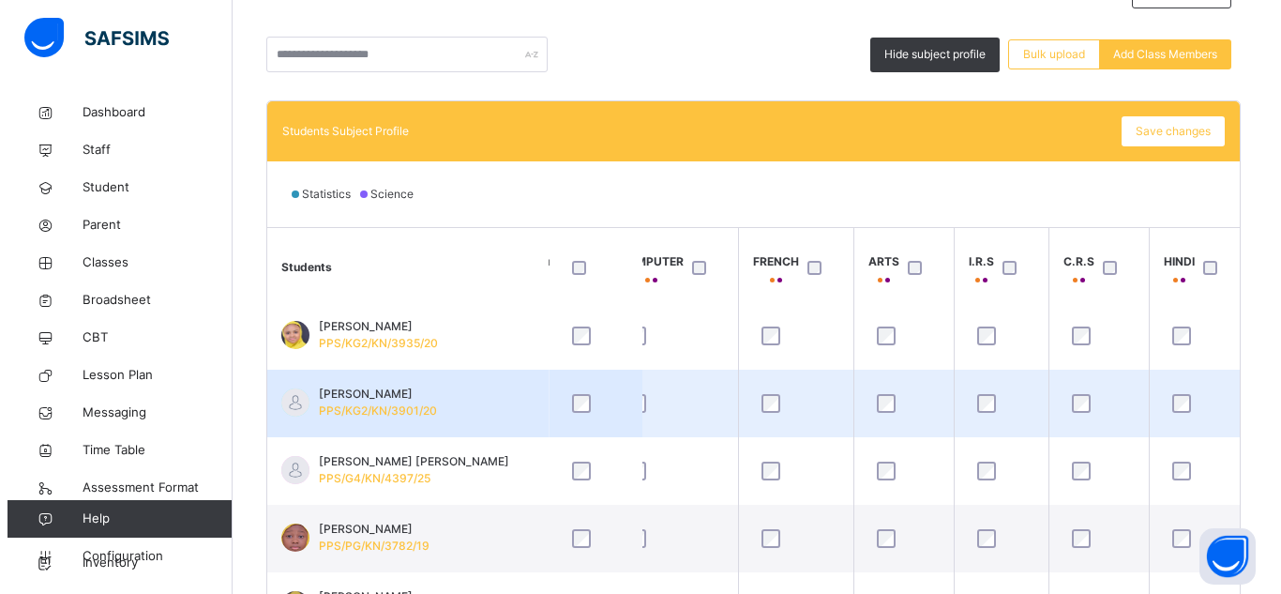
scroll to position [750, 806]
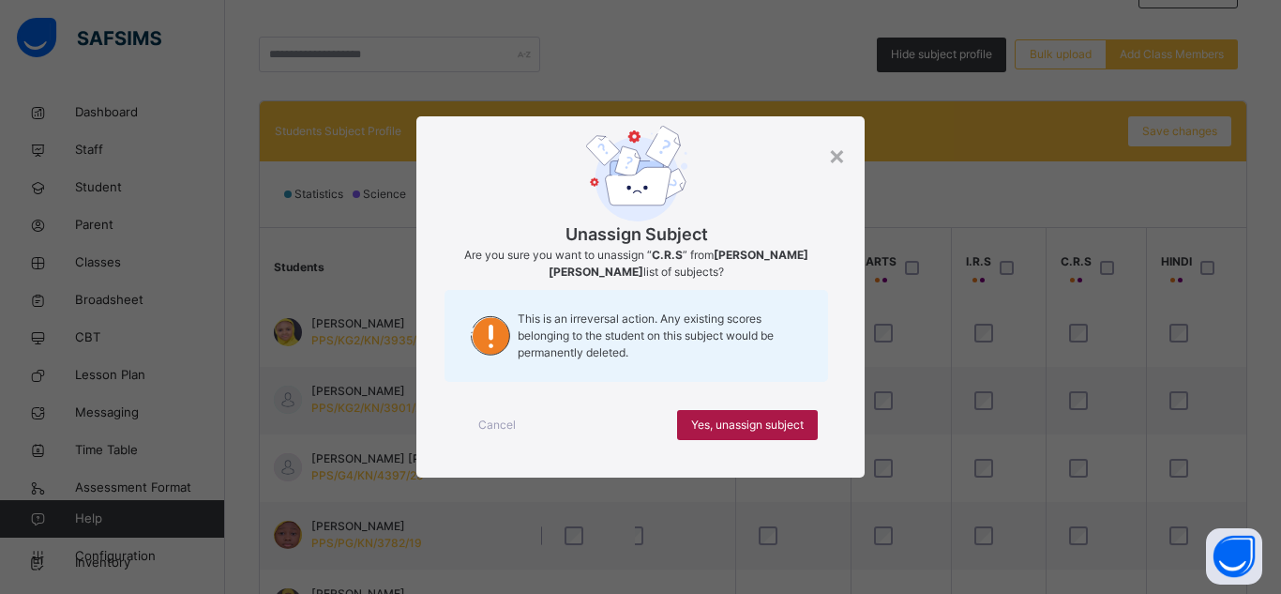
click at [738, 422] on span "Yes, unassign subject" at bounding box center [747, 424] width 113 height 17
click at [727, 428] on span "Yes, unassign subject" at bounding box center [747, 424] width 113 height 17
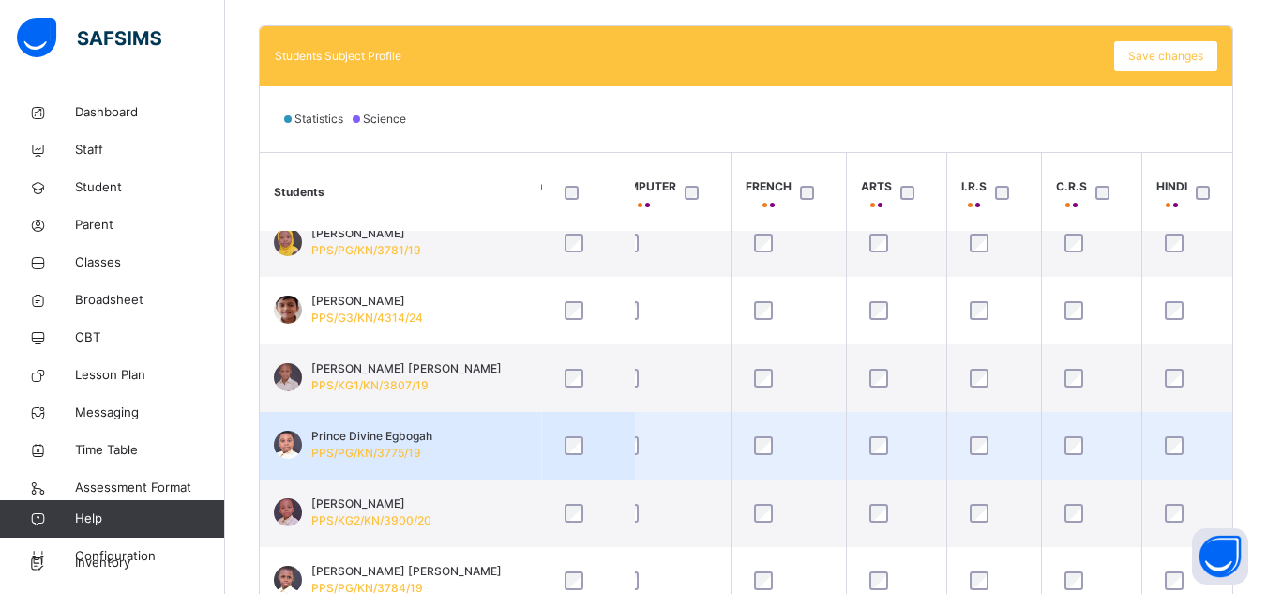
scroll to position [1275, 806]
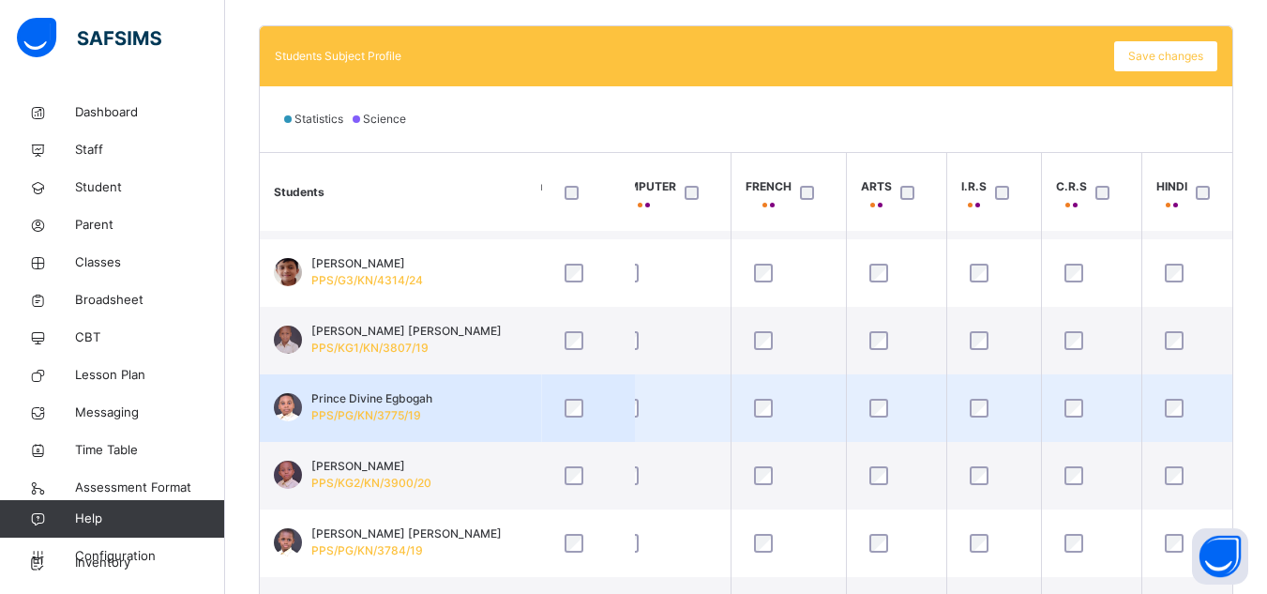
click at [1068, 488] on div at bounding box center [1091, 475] width 71 height 39
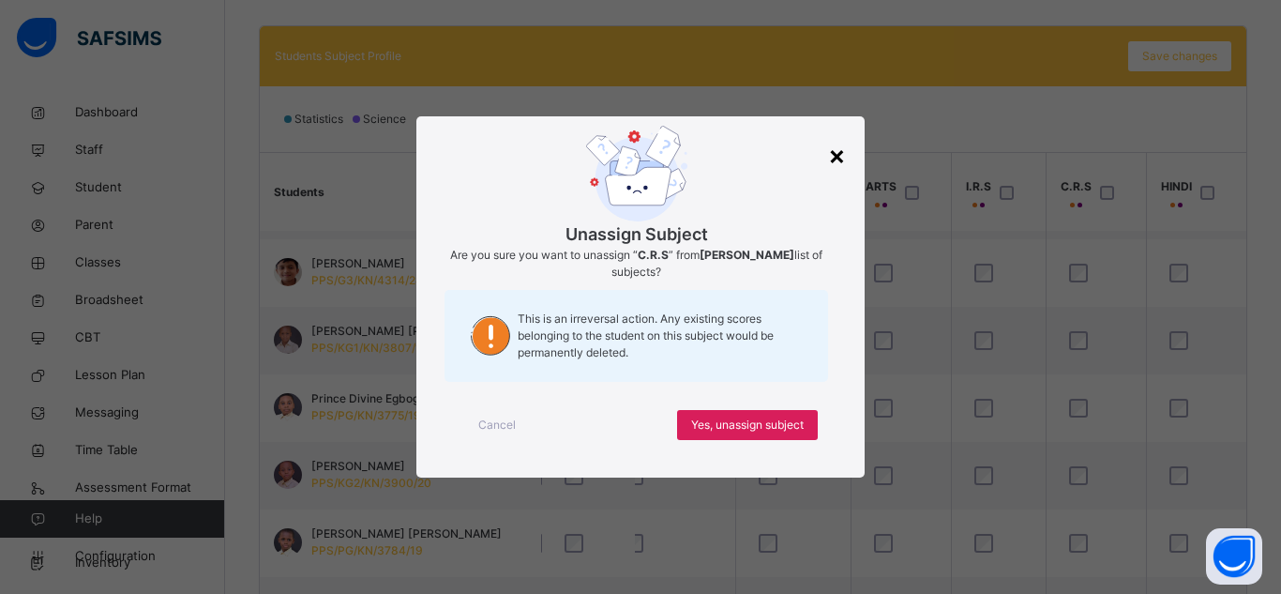
click at [833, 154] on div "×" at bounding box center [837, 154] width 18 height 39
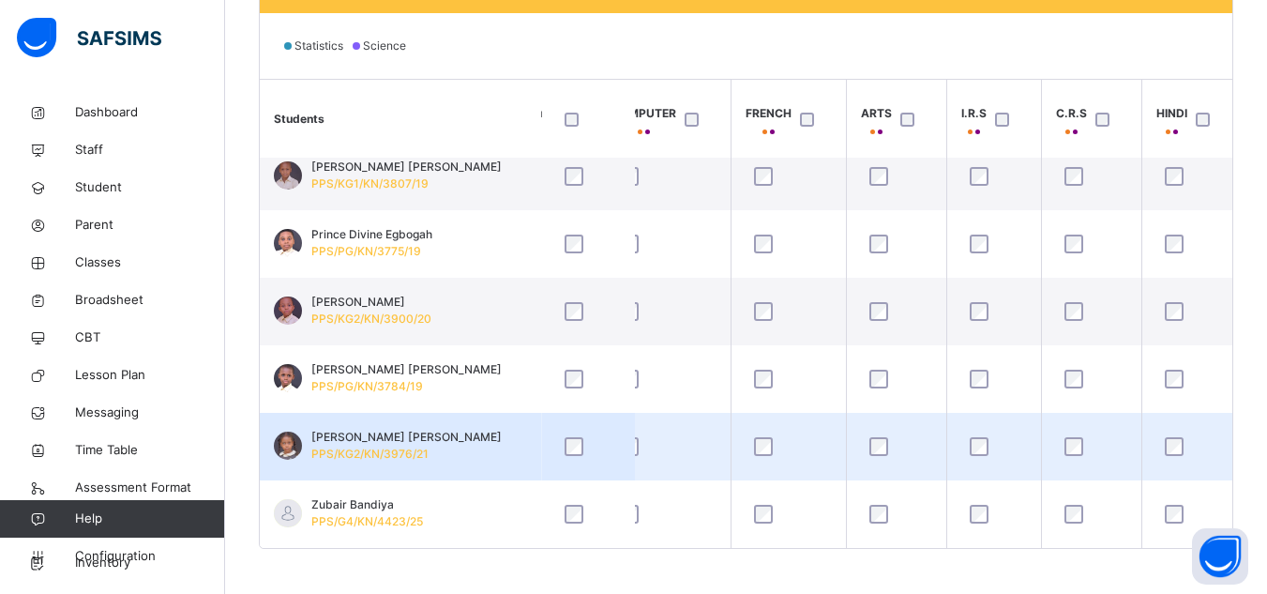
scroll to position [600, 0]
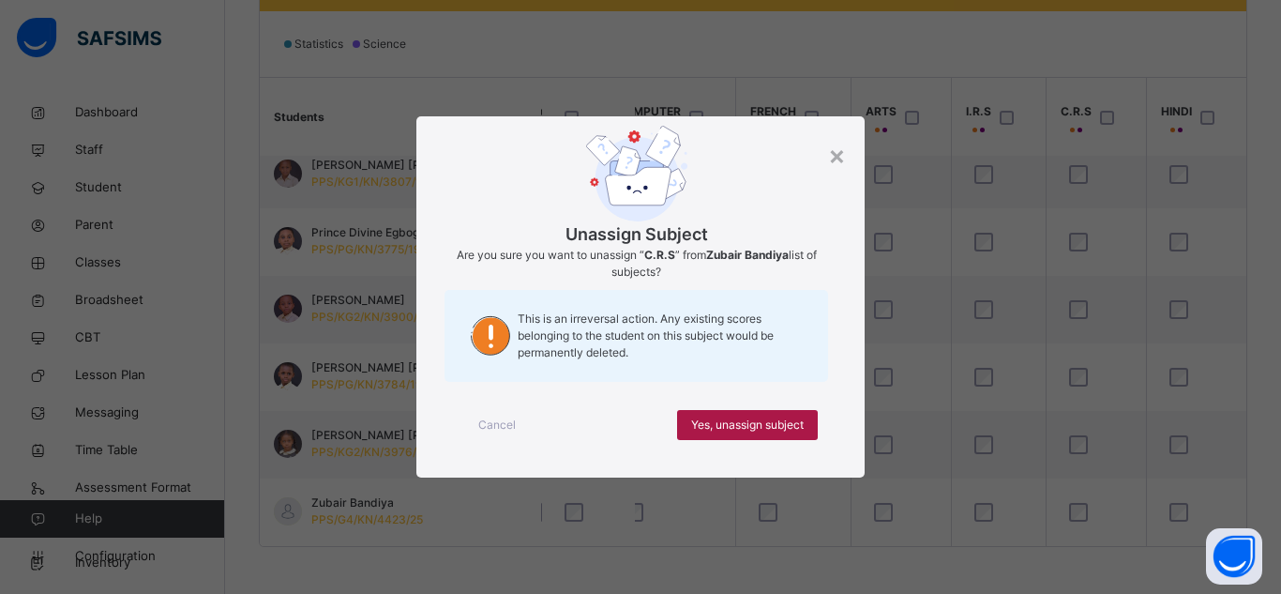
click at [803, 426] on span "Yes, unassign subject" at bounding box center [747, 424] width 113 height 17
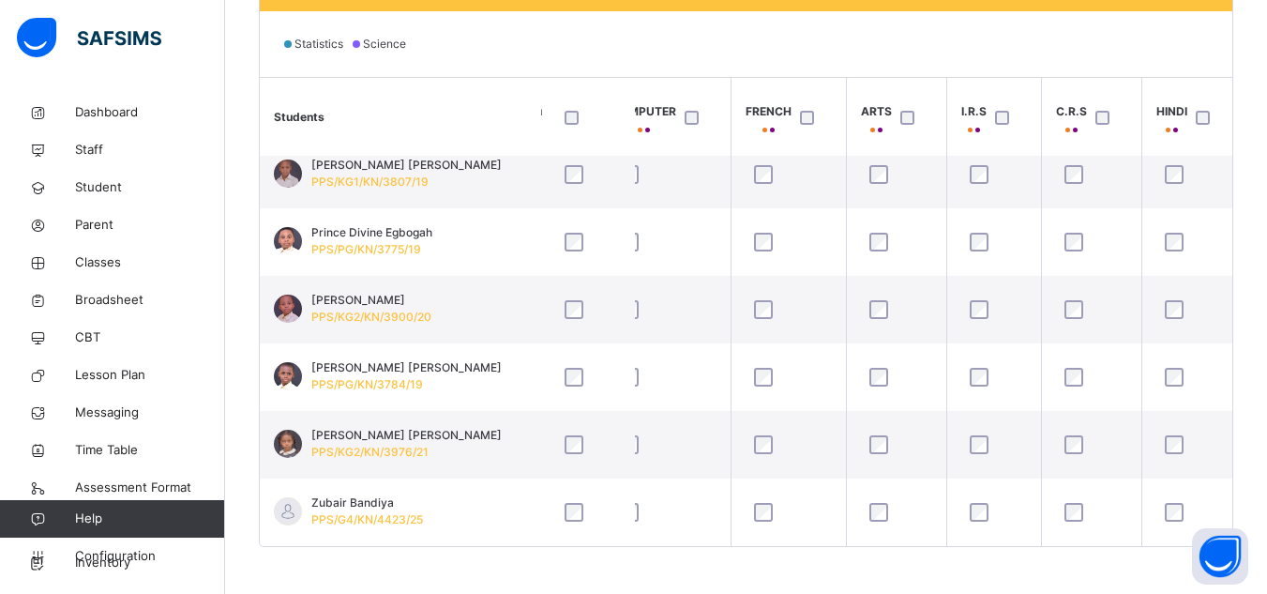
scroll to position [1374, 806]
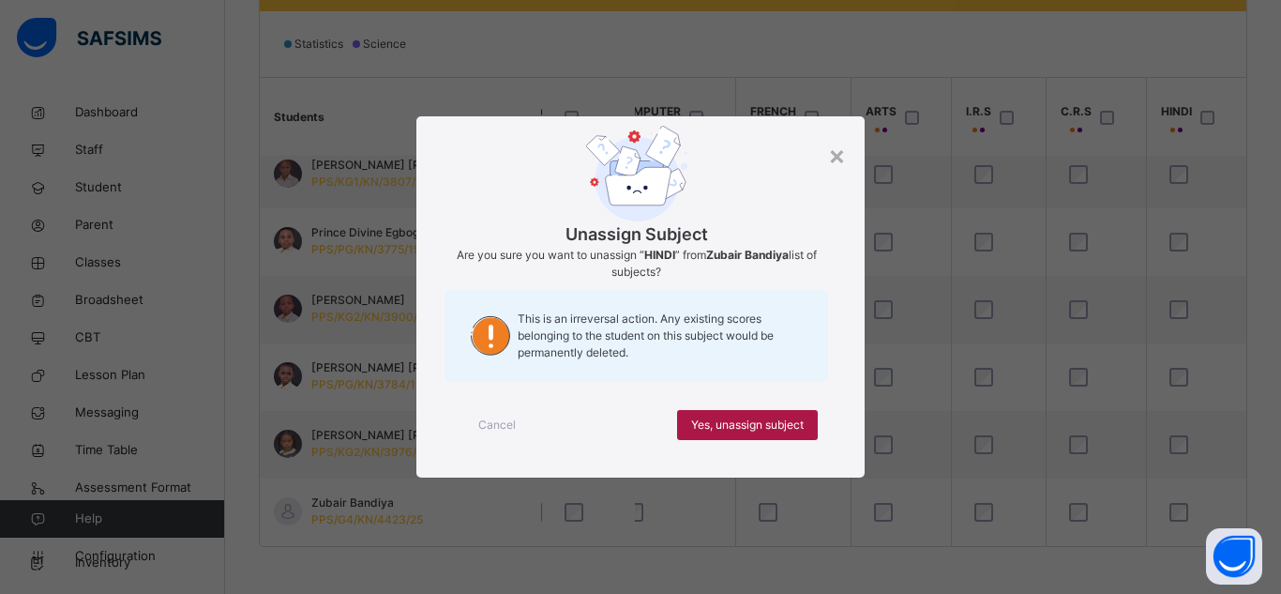
click at [715, 426] on span "Yes, unassign subject" at bounding box center [747, 424] width 113 height 17
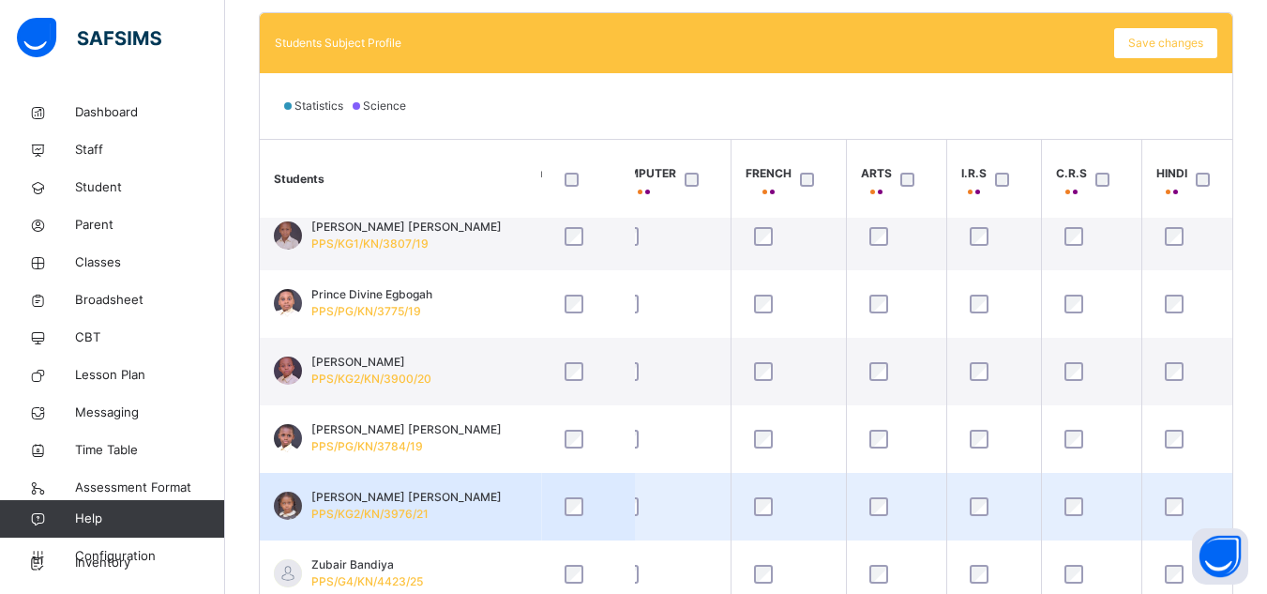
scroll to position [534, 0]
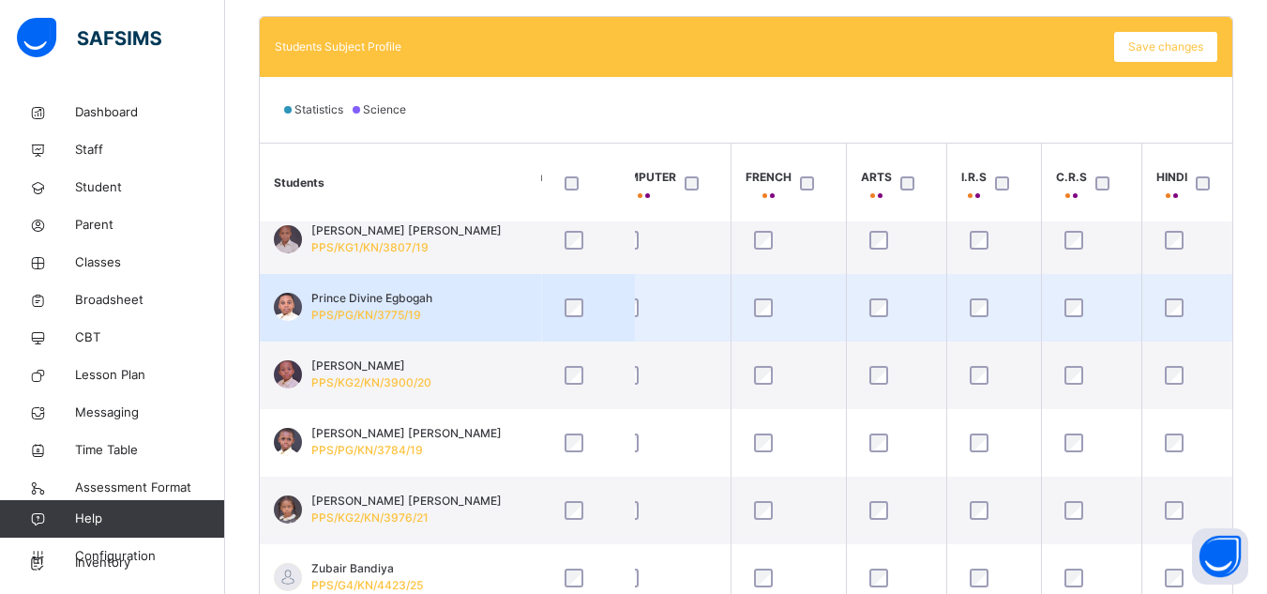
click at [486, 296] on td "Prince Divine Egbogah PPS/PG/KN/3775/19" at bounding box center [400, 308] width 281 height 68
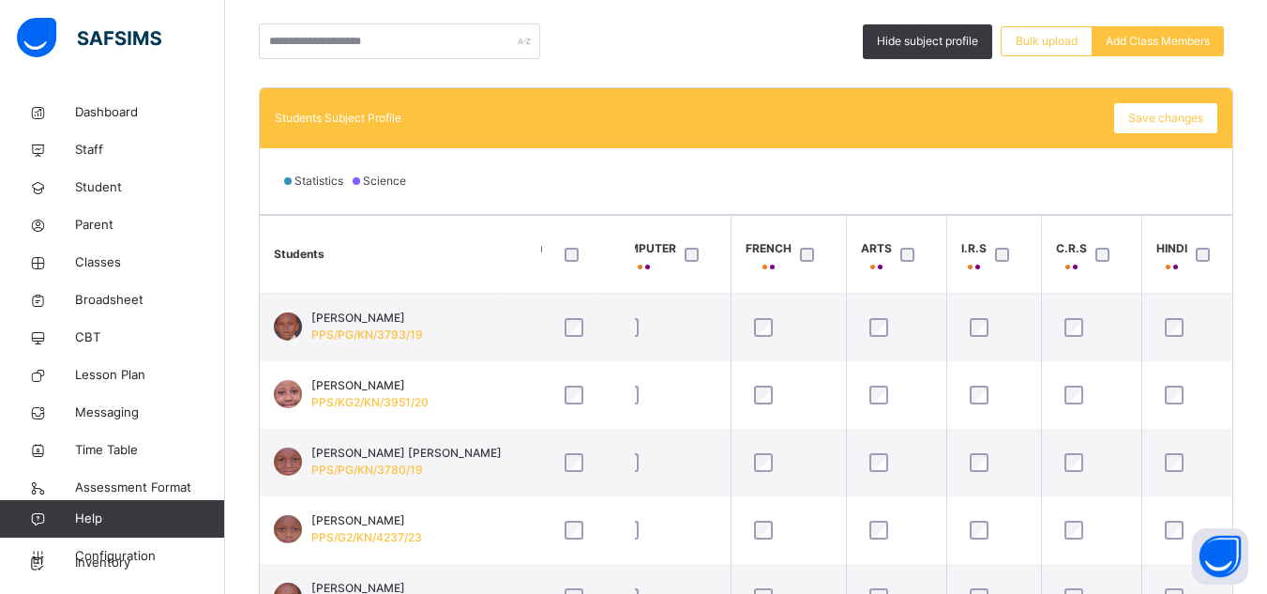
scroll to position [459, 0]
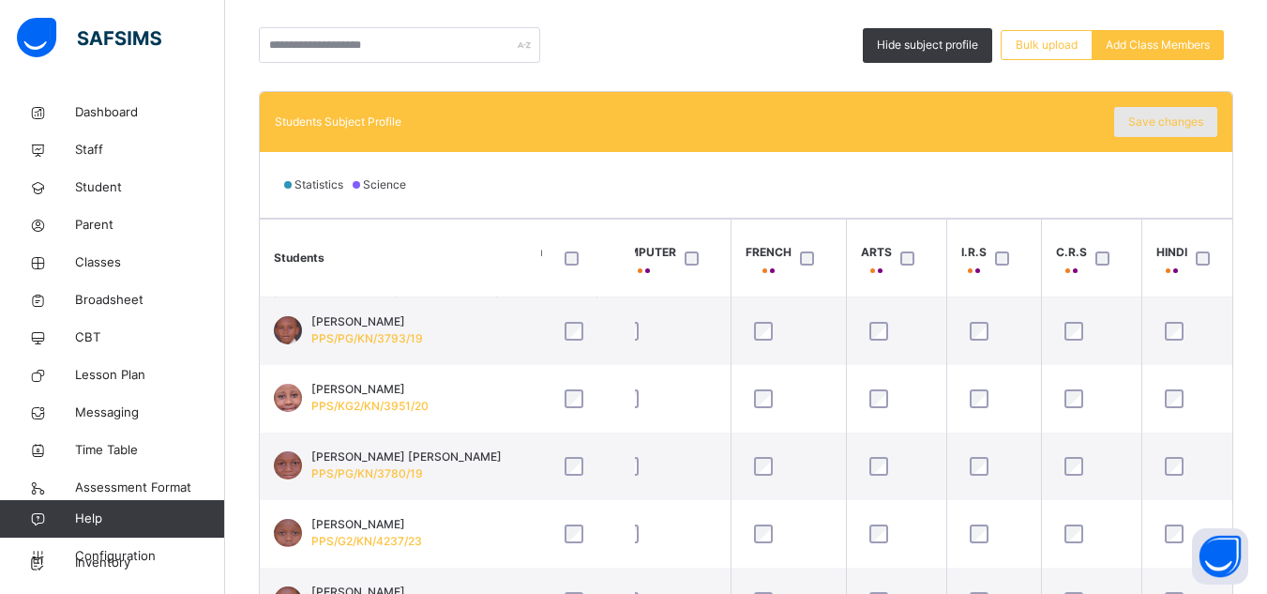
click at [1148, 123] on span "Save changes" at bounding box center [1165, 121] width 75 height 17
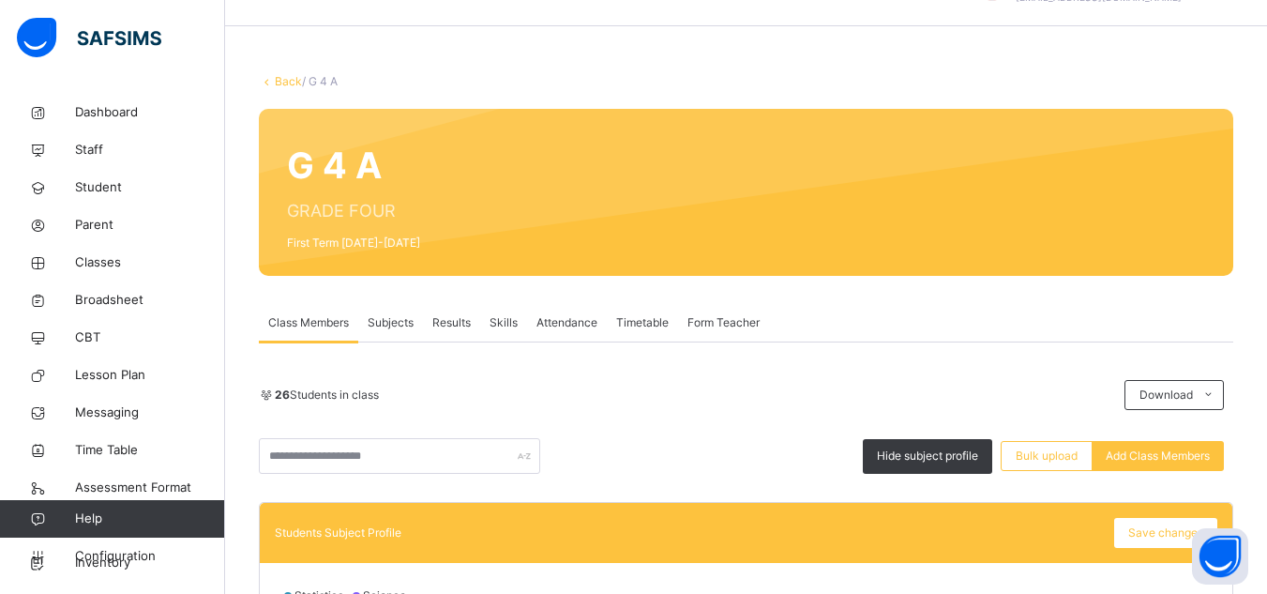
scroll to position [47, 0]
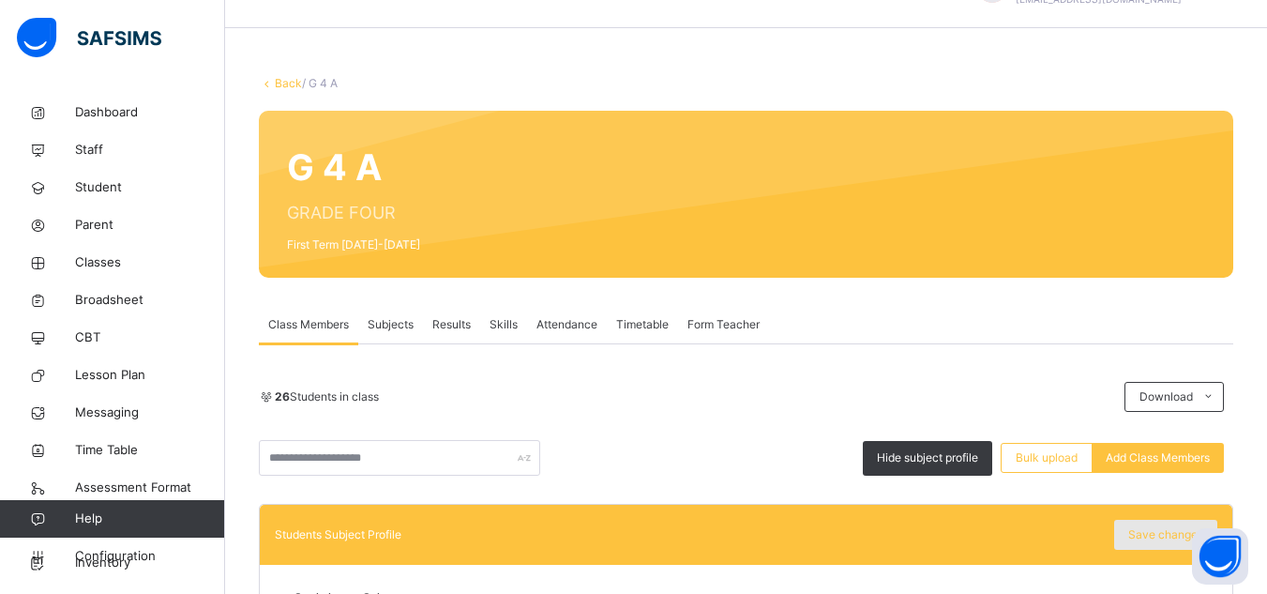
click at [1156, 531] on span "Save changes" at bounding box center [1165, 534] width 75 height 17
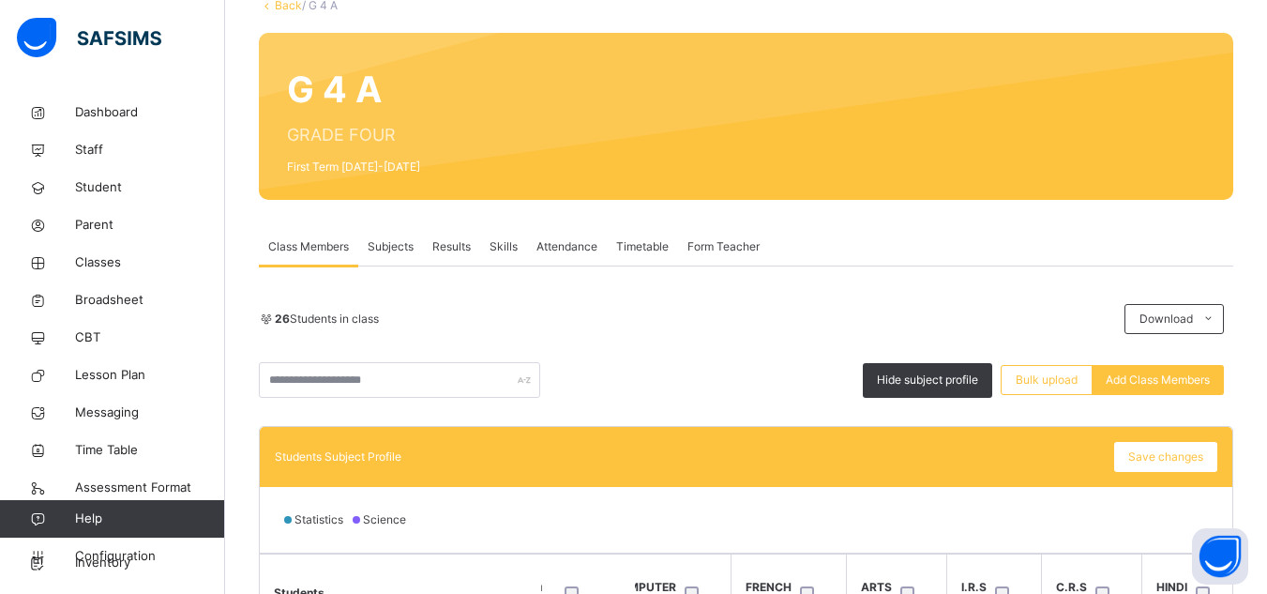
scroll to position [159, 0]
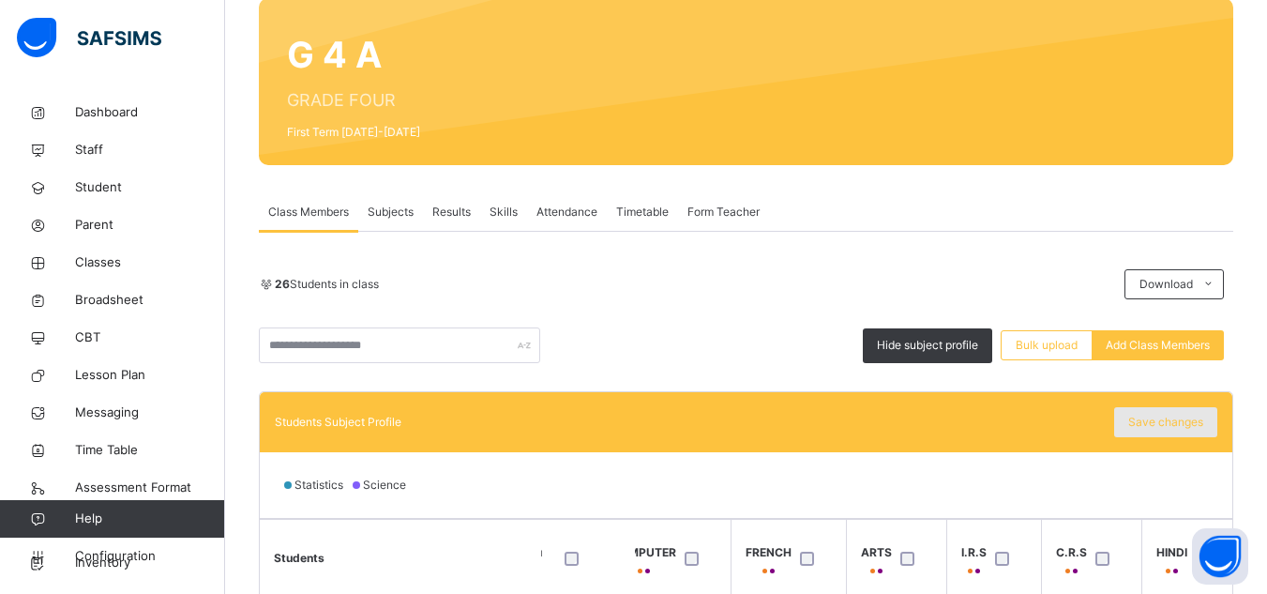
click at [1153, 415] on span "Save changes" at bounding box center [1165, 422] width 75 height 17
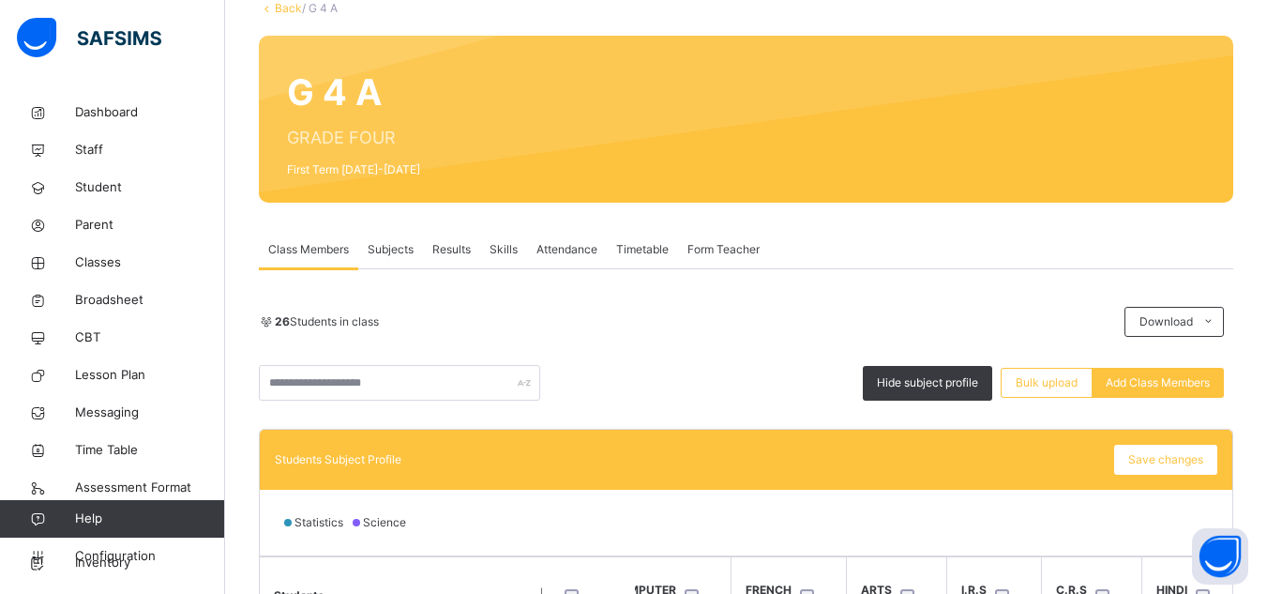
scroll to position [0, 0]
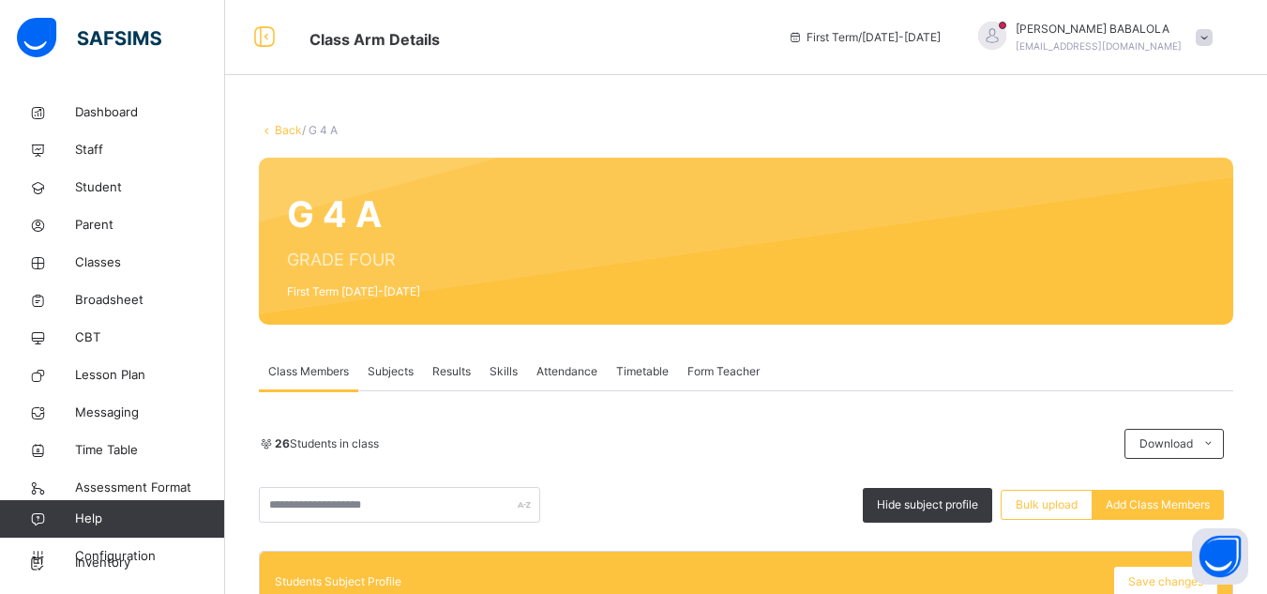
click at [269, 126] on icon at bounding box center [267, 130] width 16 height 14
click at [289, 128] on link "Back" at bounding box center [288, 130] width 27 height 14
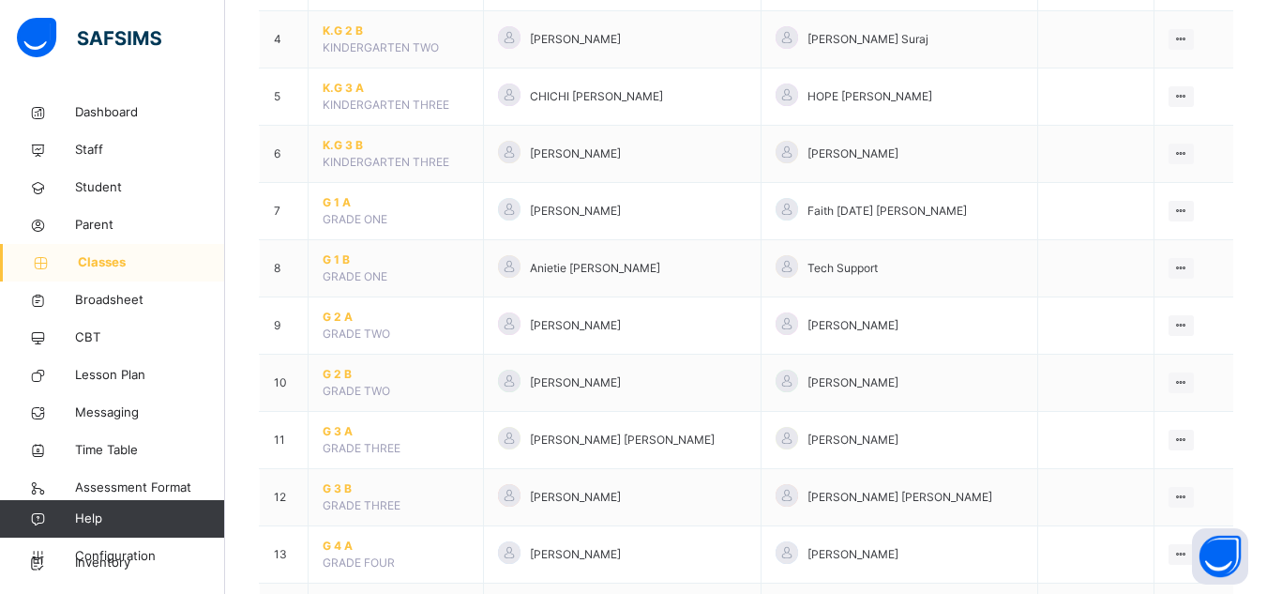
scroll to position [413, 0]
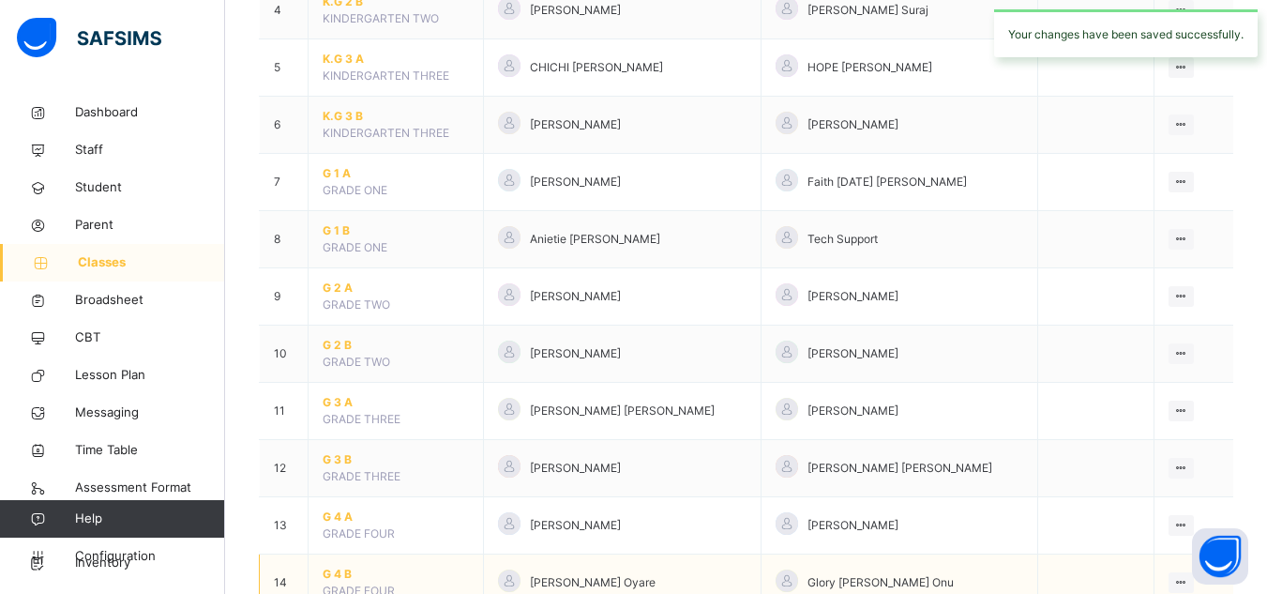
click at [336, 572] on span "G 4 B" at bounding box center [396, 573] width 146 height 17
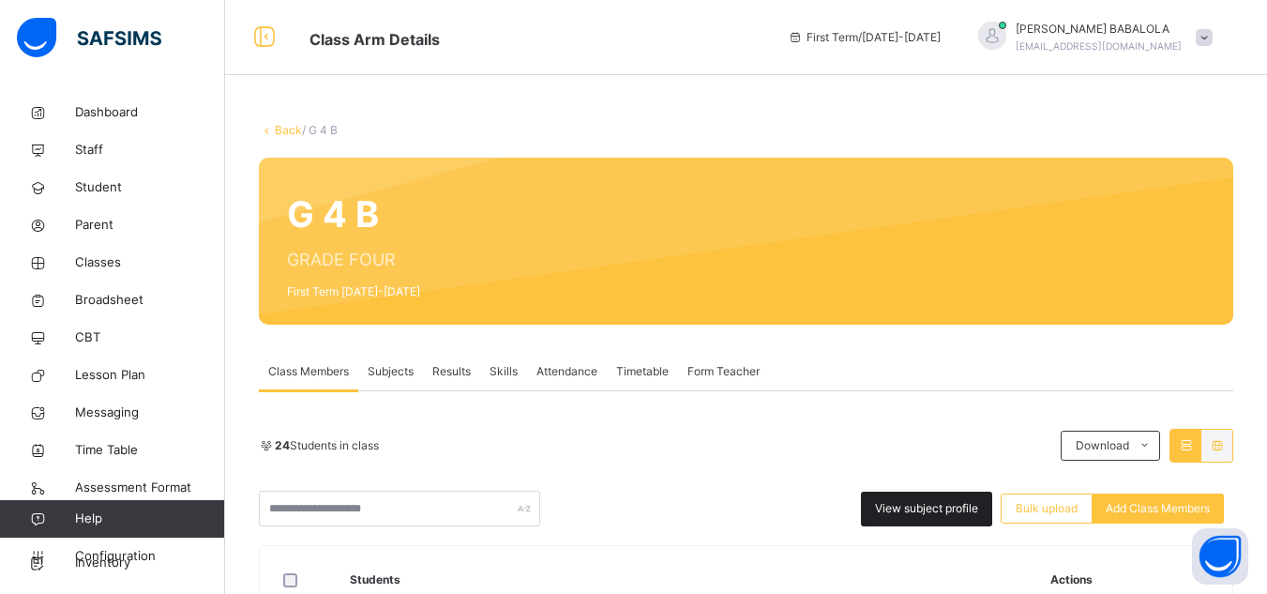
click at [943, 509] on span "View subject profile" at bounding box center [926, 508] width 103 height 17
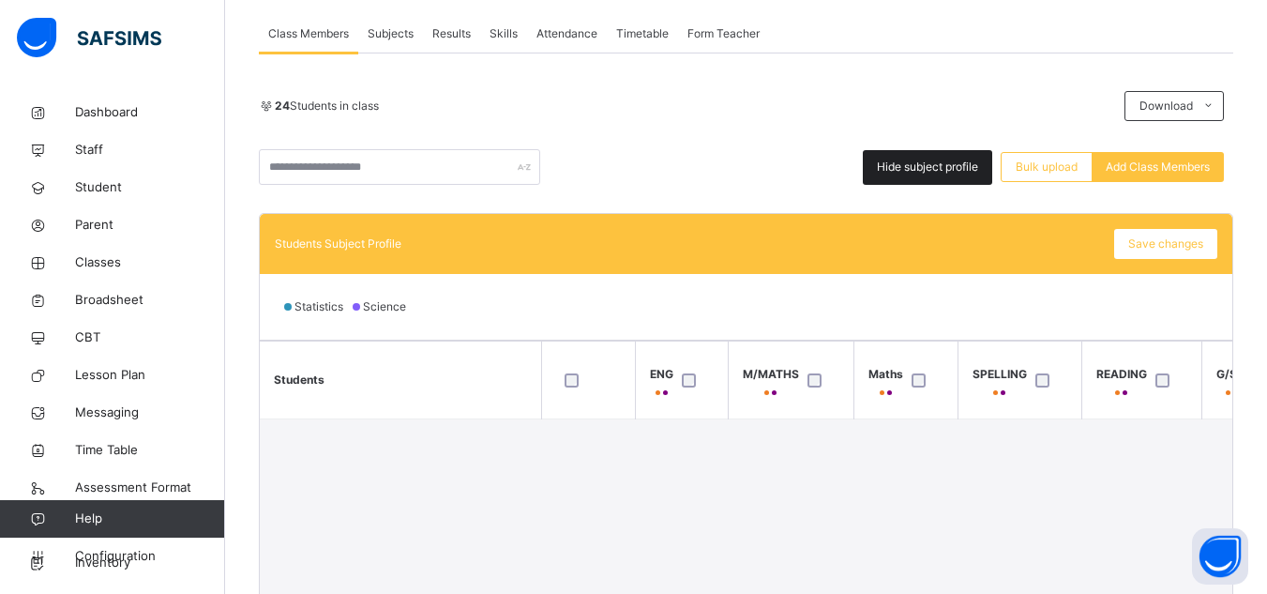
scroll to position [375, 0]
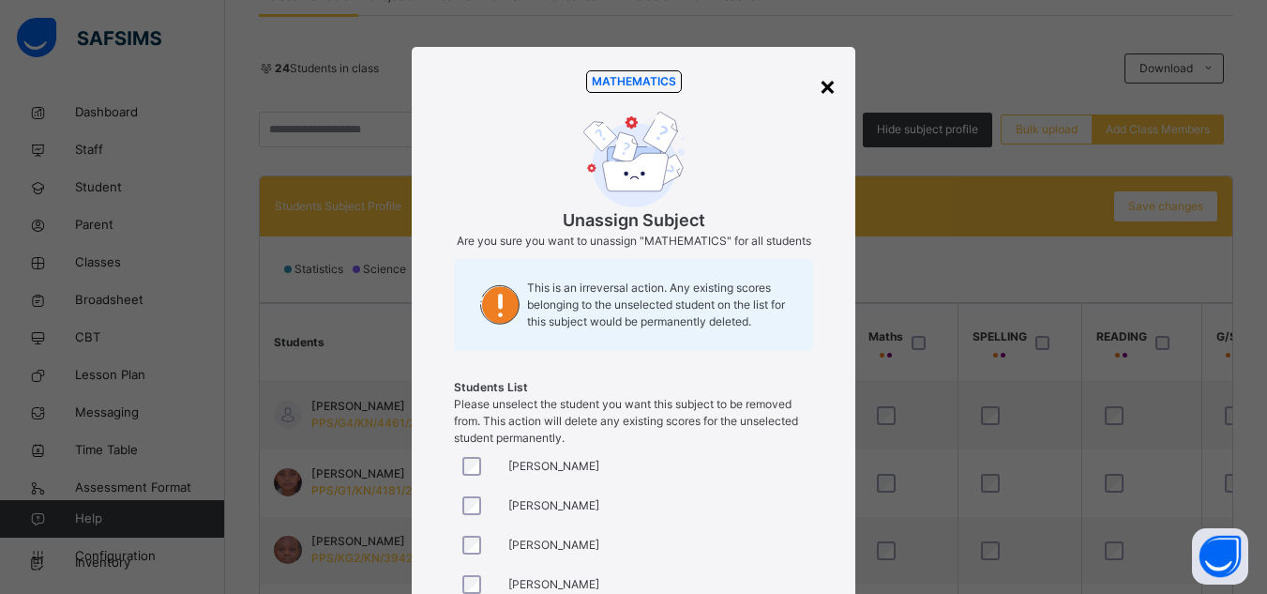
click at [825, 89] on div "×" at bounding box center [828, 85] width 18 height 39
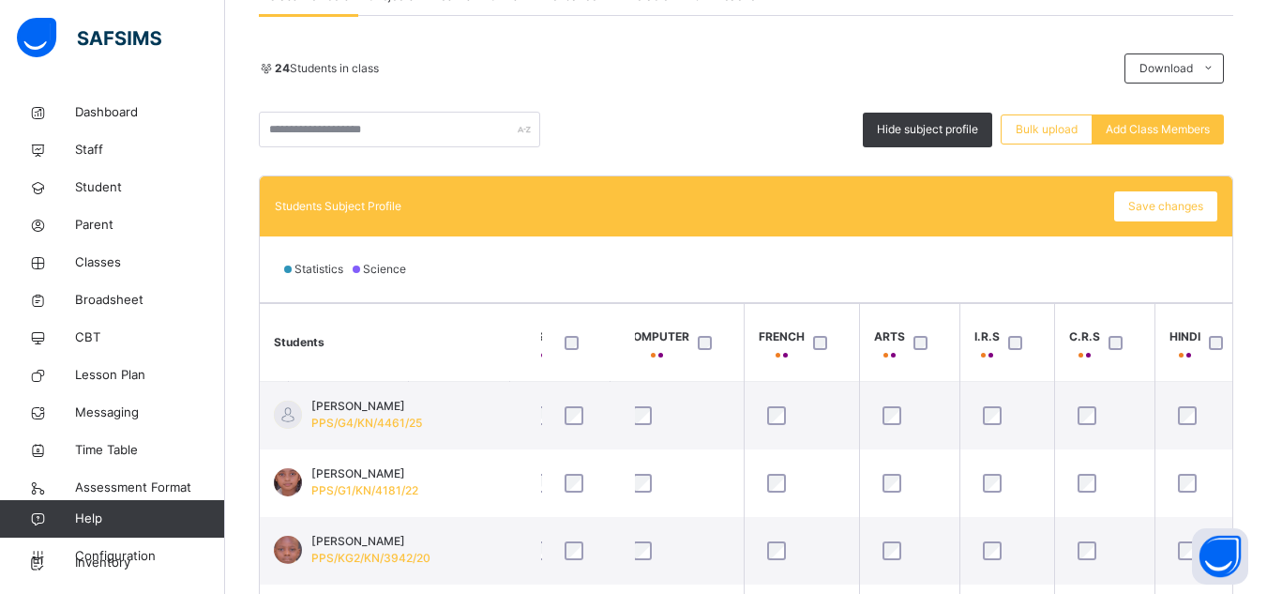
scroll to position [0, 806]
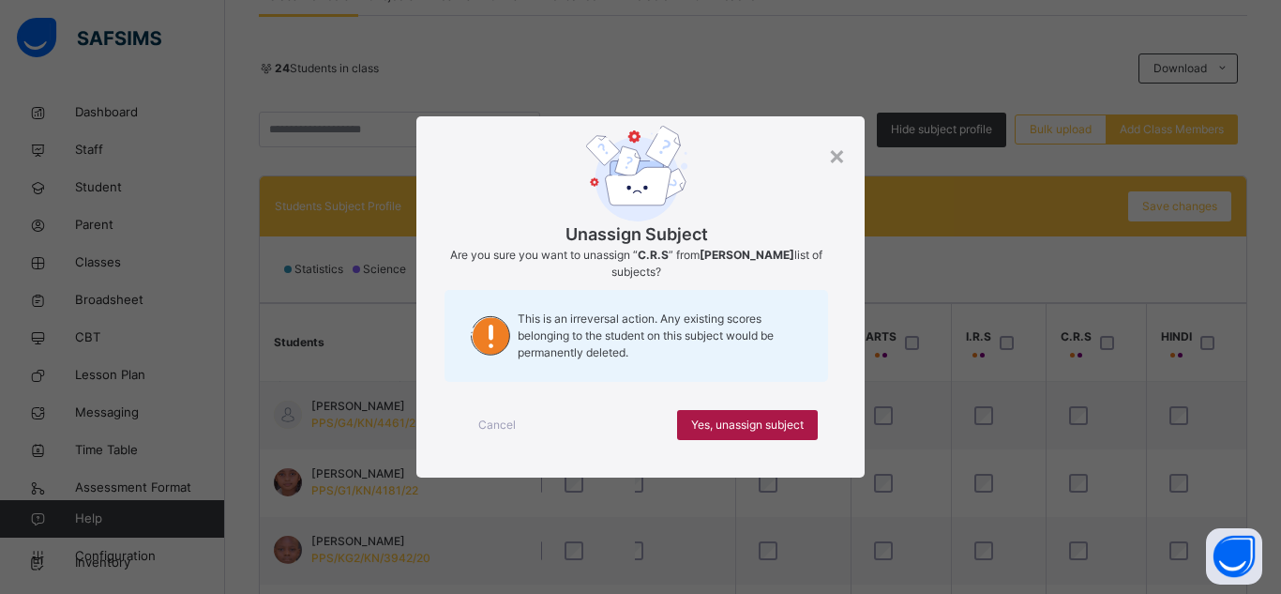
click at [780, 425] on span "Yes, unassign subject" at bounding box center [747, 424] width 113 height 17
click at [795, 406] on div "Cancel Yes, unassign subject" at bounding box center [640, 425] width 392 height 68
click at [776, 423] on span "Yes, unassign subject" at bounding box center [747, 424] width 113 height 17
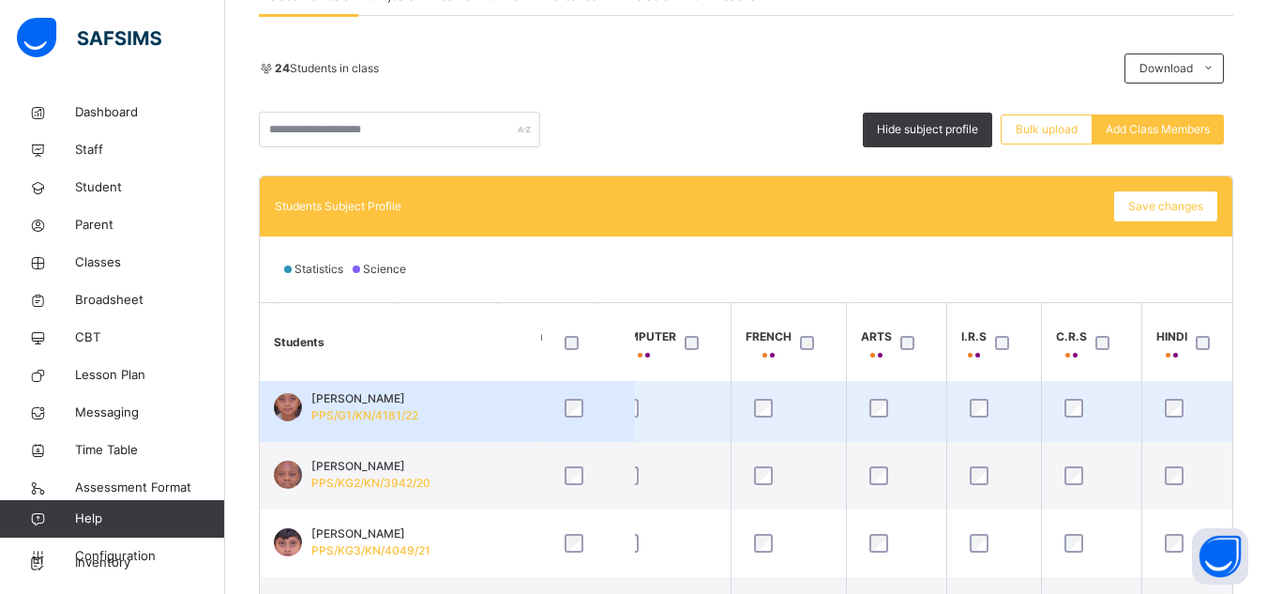
scroll to position [113, 806]
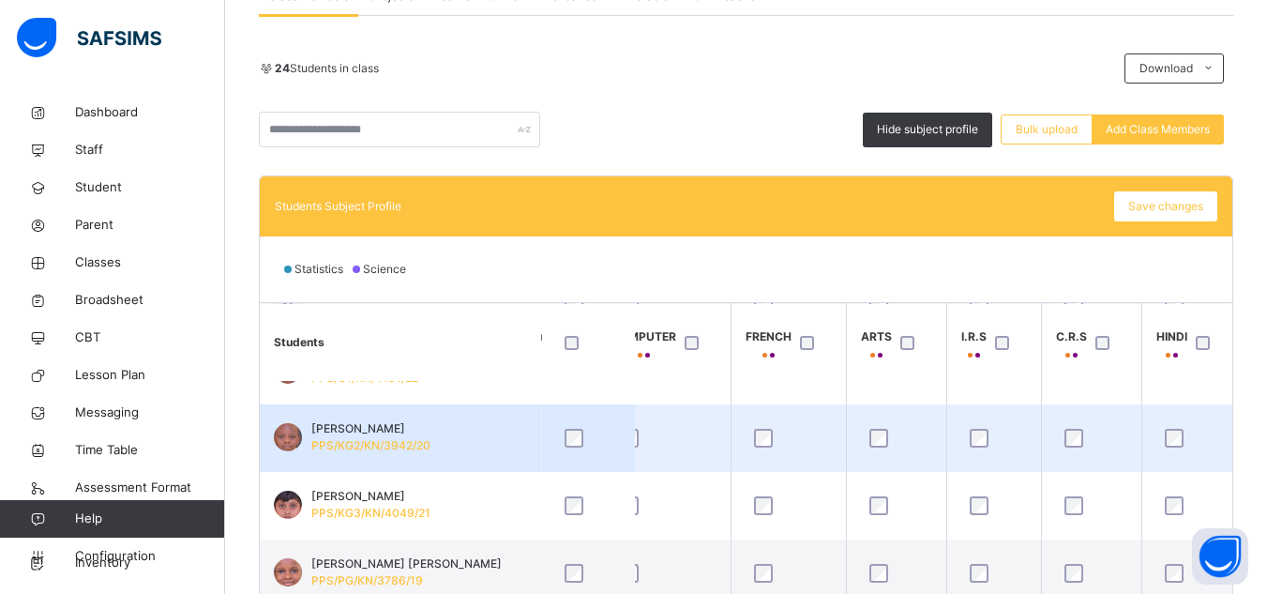
click at [987, 451] on div at bounding box center [994, 437] width 66 height 39
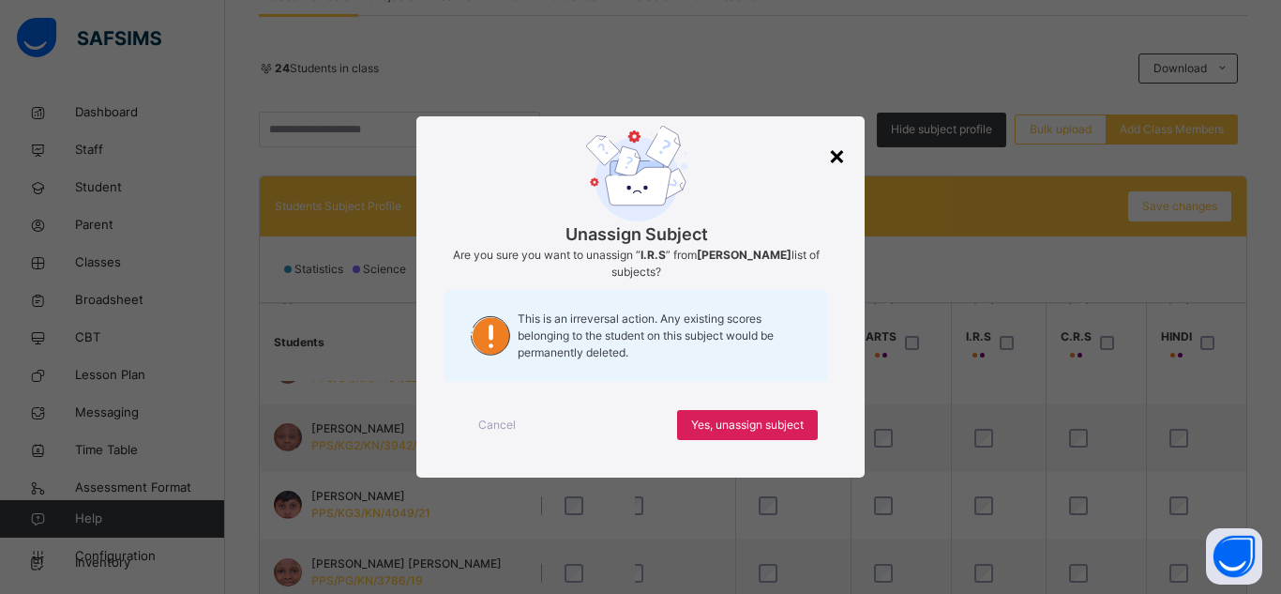
click at [842, 160] on div "×" at bounding box center [837, 154] width 18 height 39
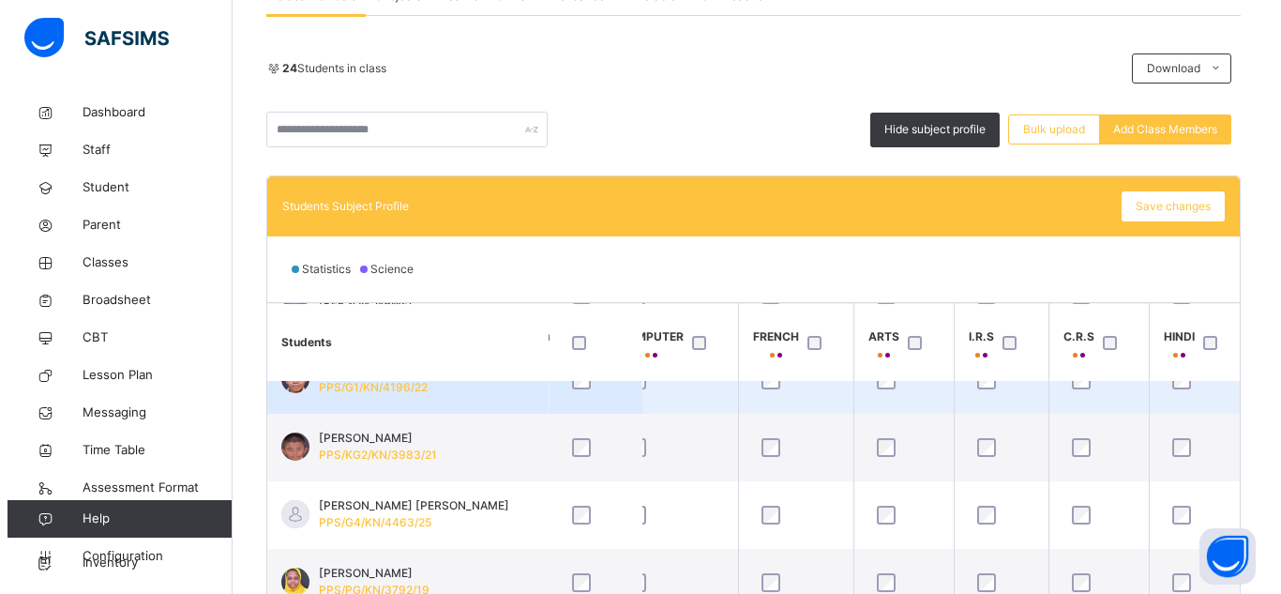
scroll to position [525, 806]
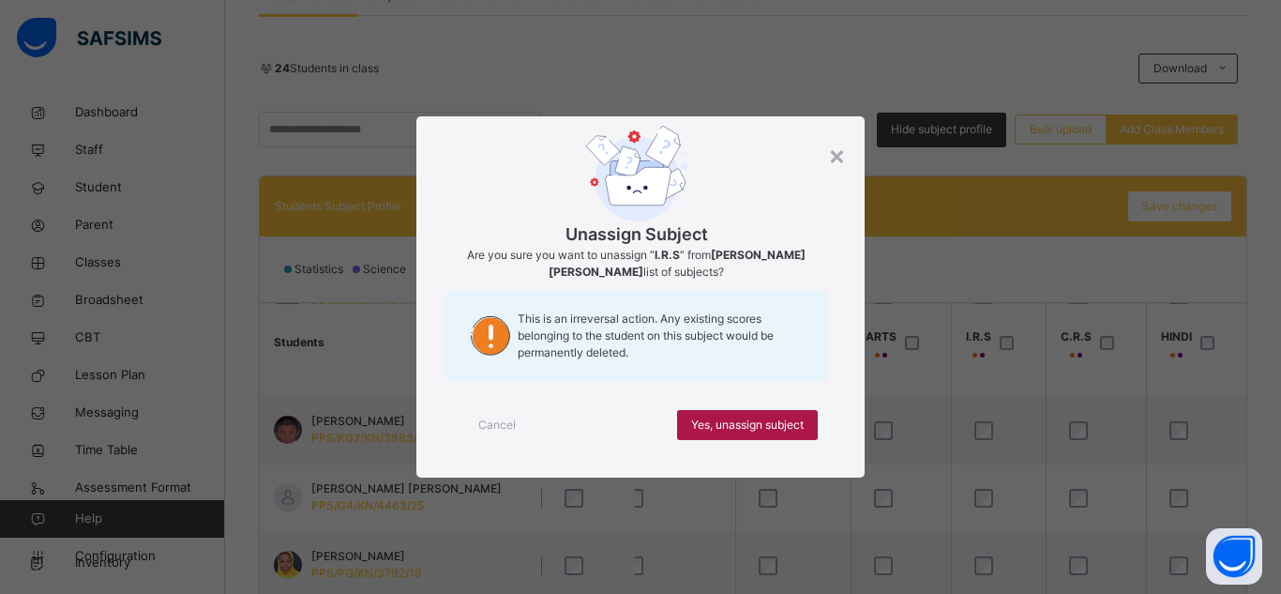
click at [780, 423] on span "Yes, unassign subject" at bounding box center [747, 424] width 113 height 17
click at [761, 418] on span "Yes, unassign subject" at bounding box center [747, 424] width 113 height 17
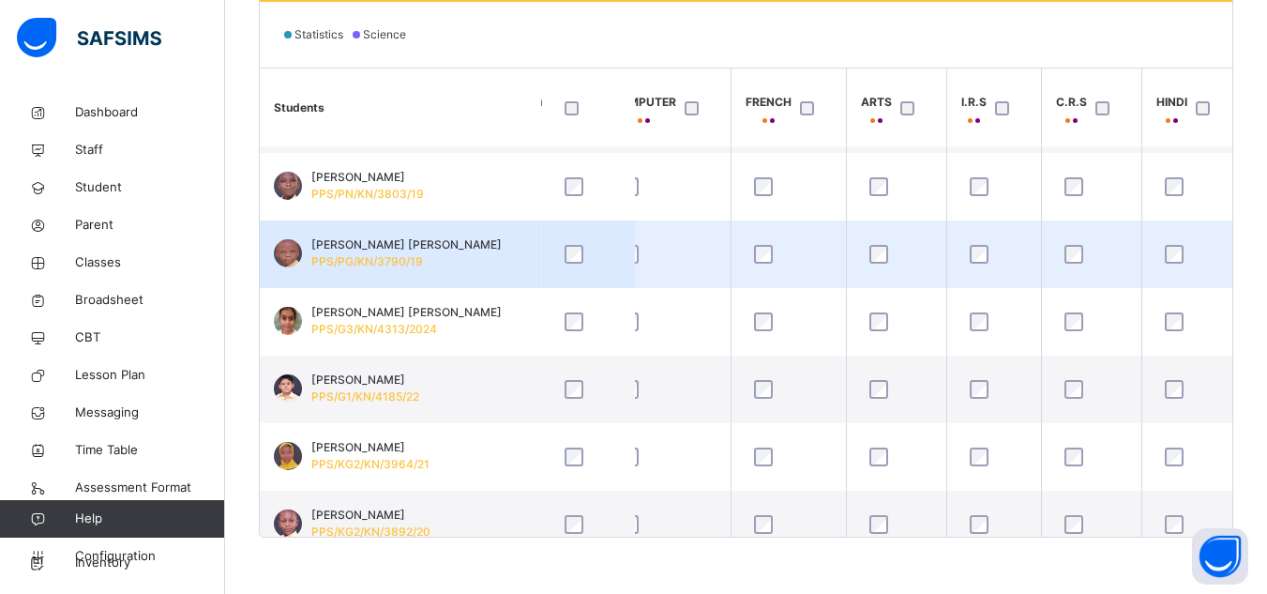
scroll to position [1163, 806]
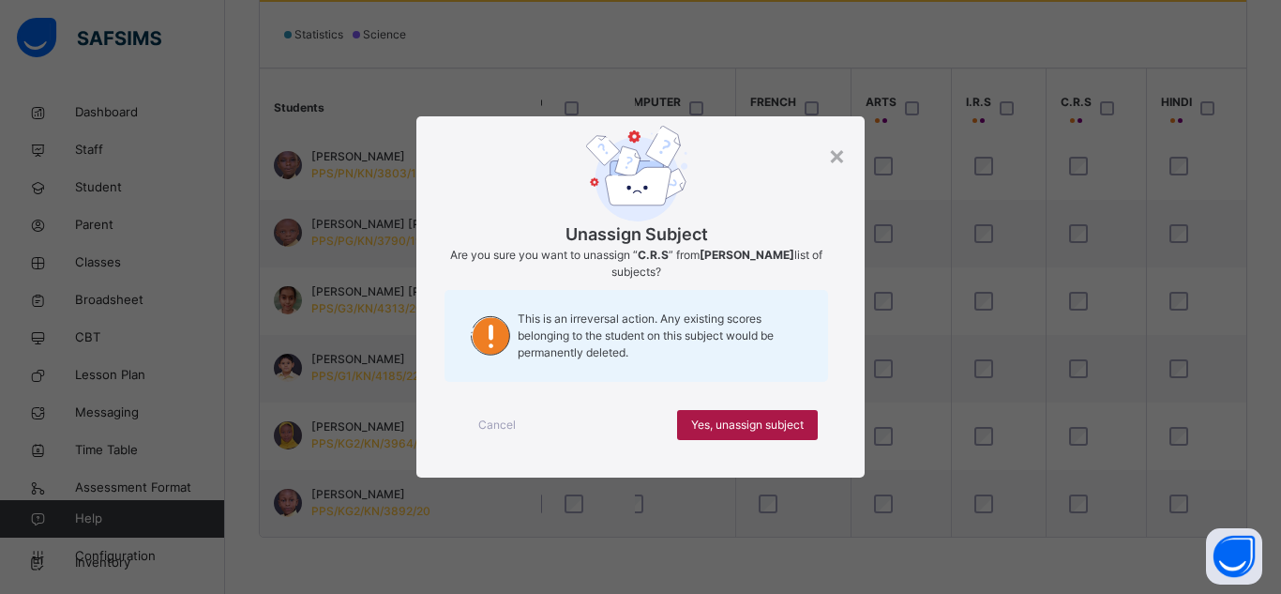
click at [790, 420] on span "Yes, unassign subject" at bounding box center [747, 424] width 113 height 17
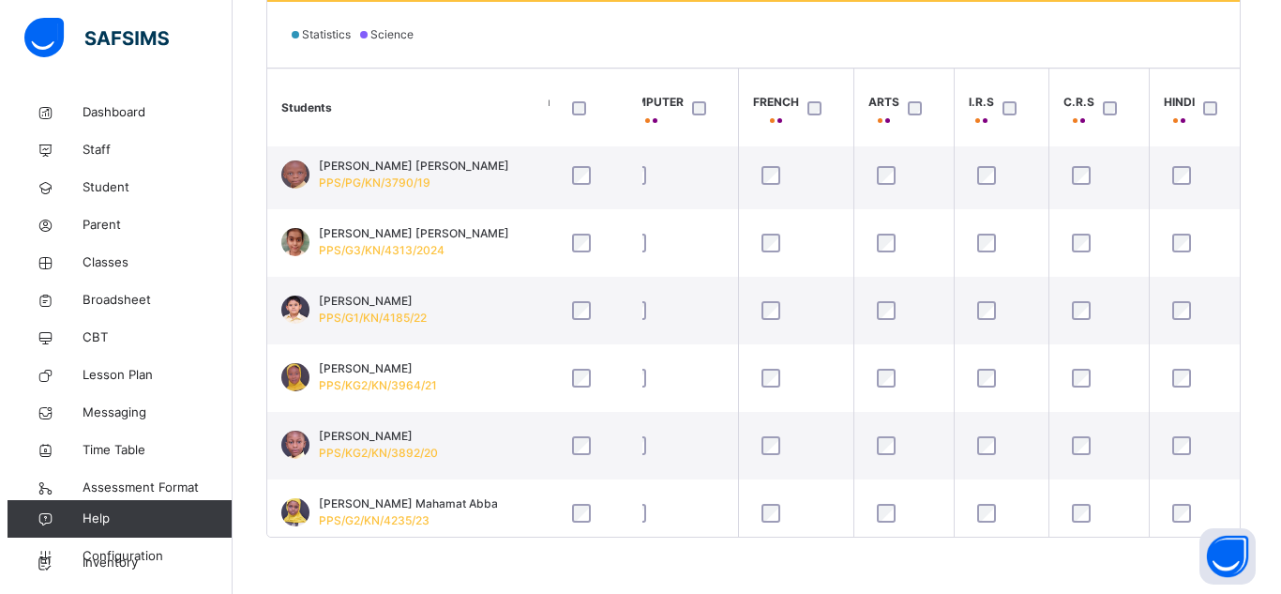
scroll to position [1239, 806]
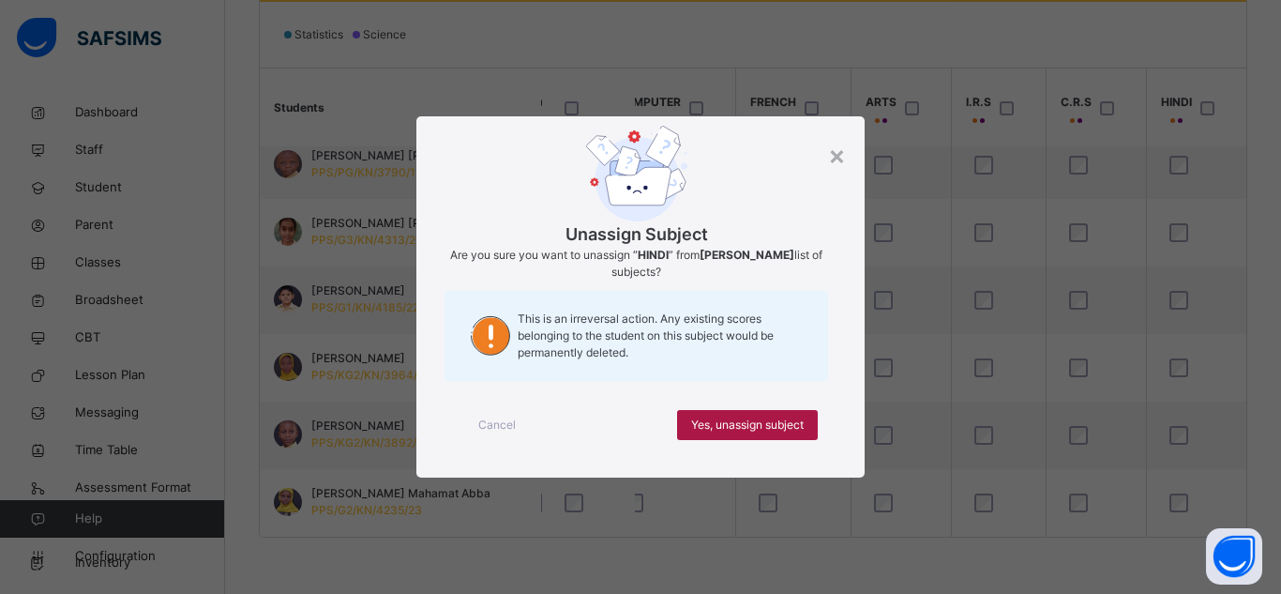
click at [733, 428] on span "Yes, unassign subject" at bounding box center [747, 424] width 113 height 17
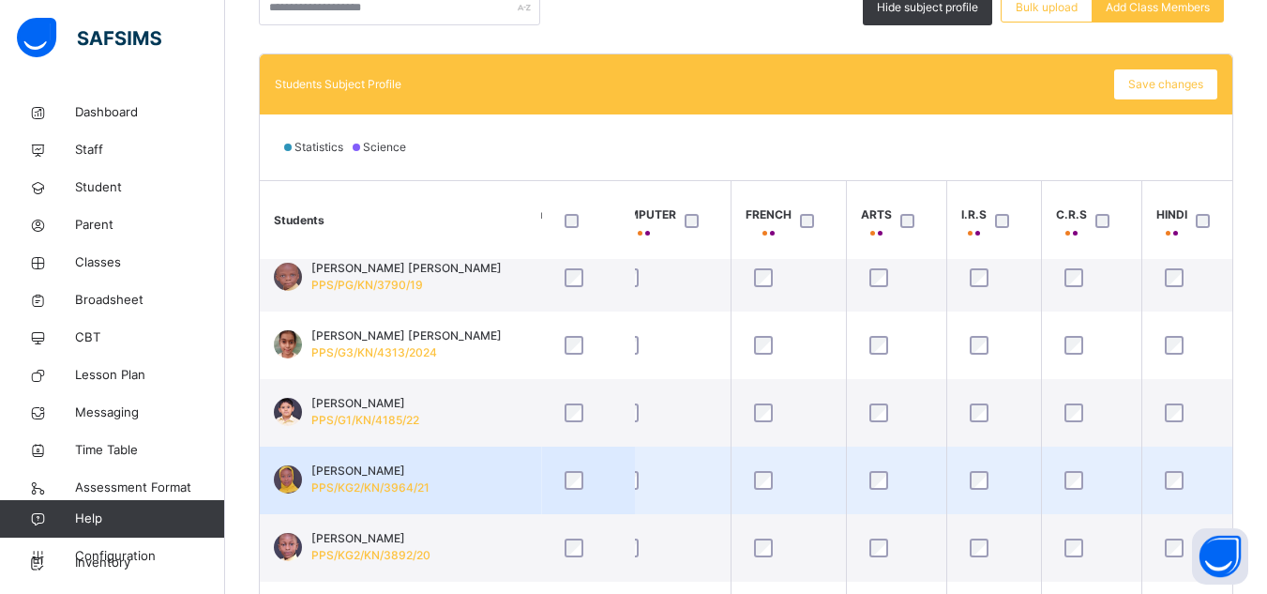
scroll to position [459, 0]
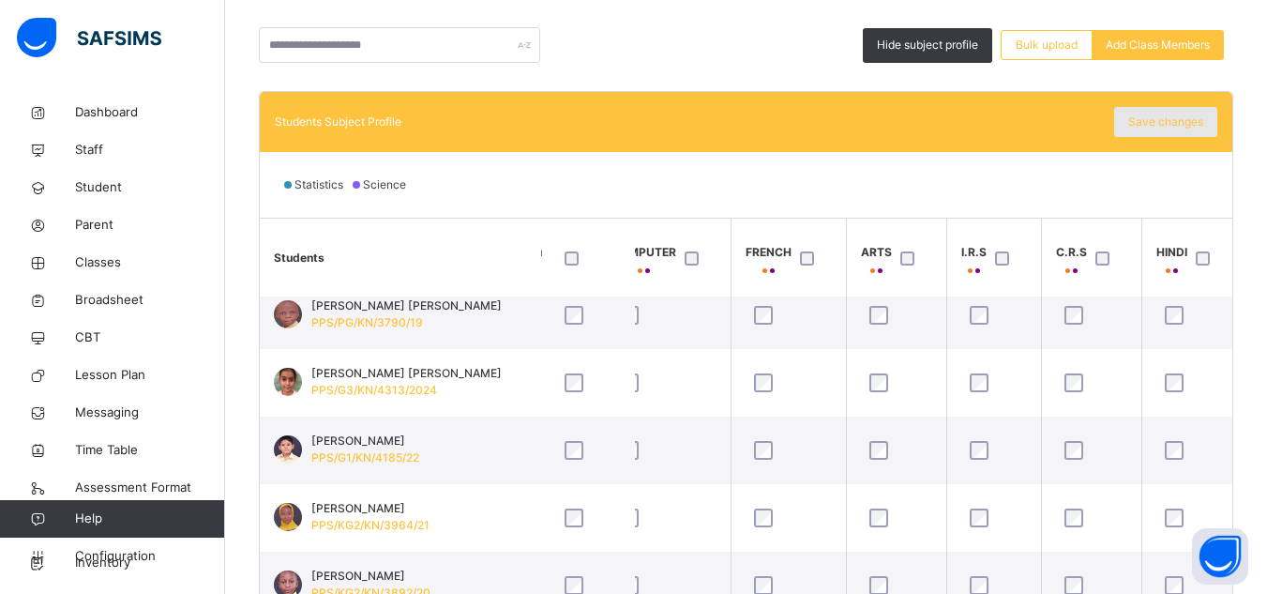
click at [1167, 124] on span "Save changes" at bounding box center [1165, 121] width 75 height 17
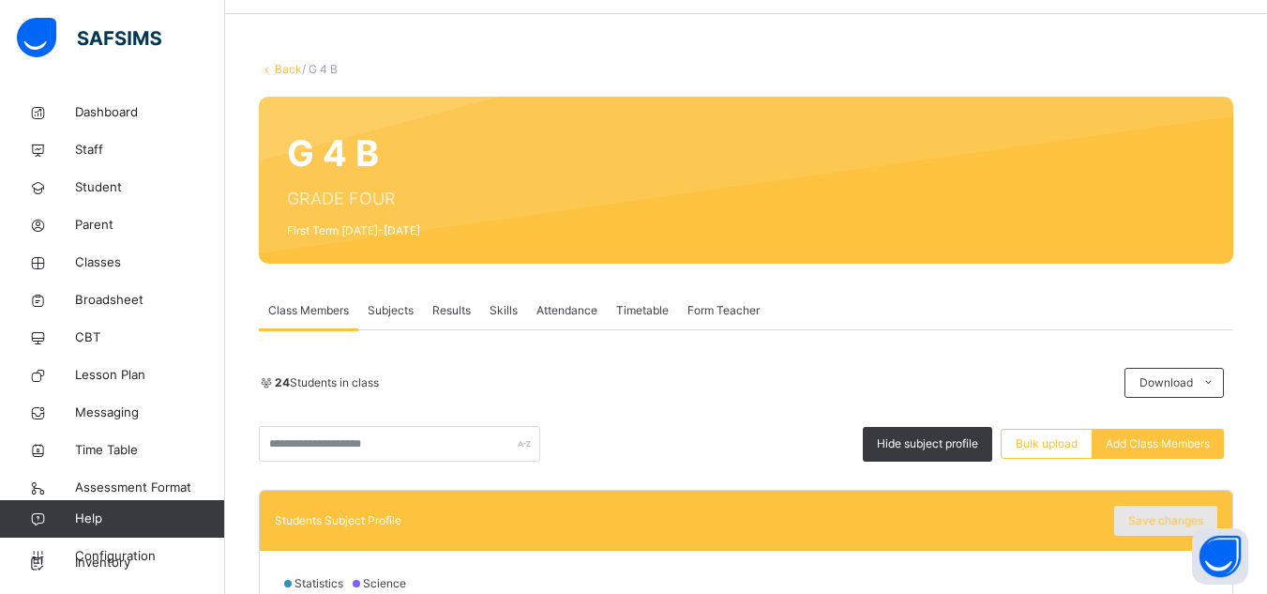
scroll to position [47, 0]
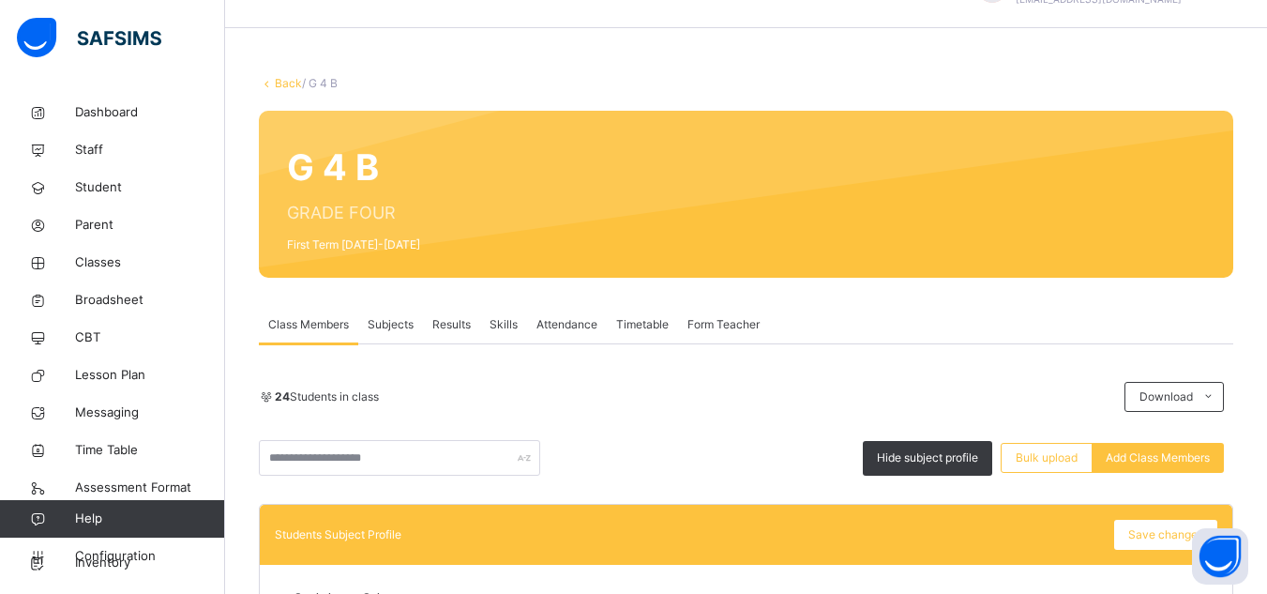
click at [894, 160] on div "G 4 B GRADE FOUR First Term 2025-2026" at bounding box center [746, 194] width 974 height 167
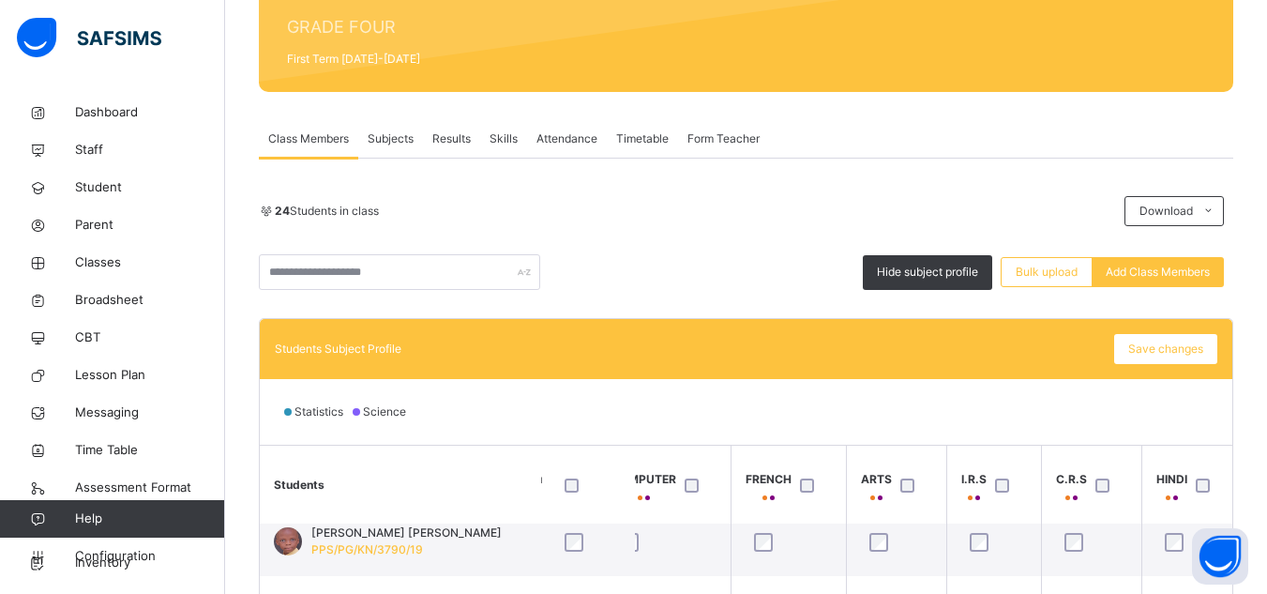
scroll to position [234, 0]
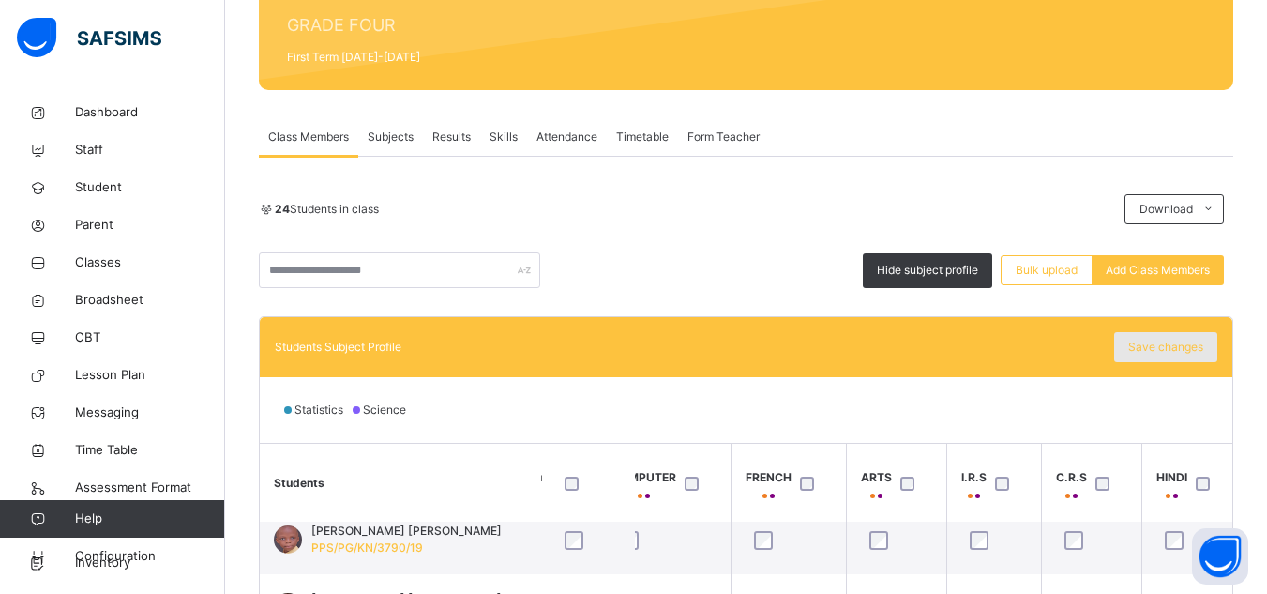
click at [1166, 344] on span "Save changes" at bounding box center [1165, 347] width 75 height 17
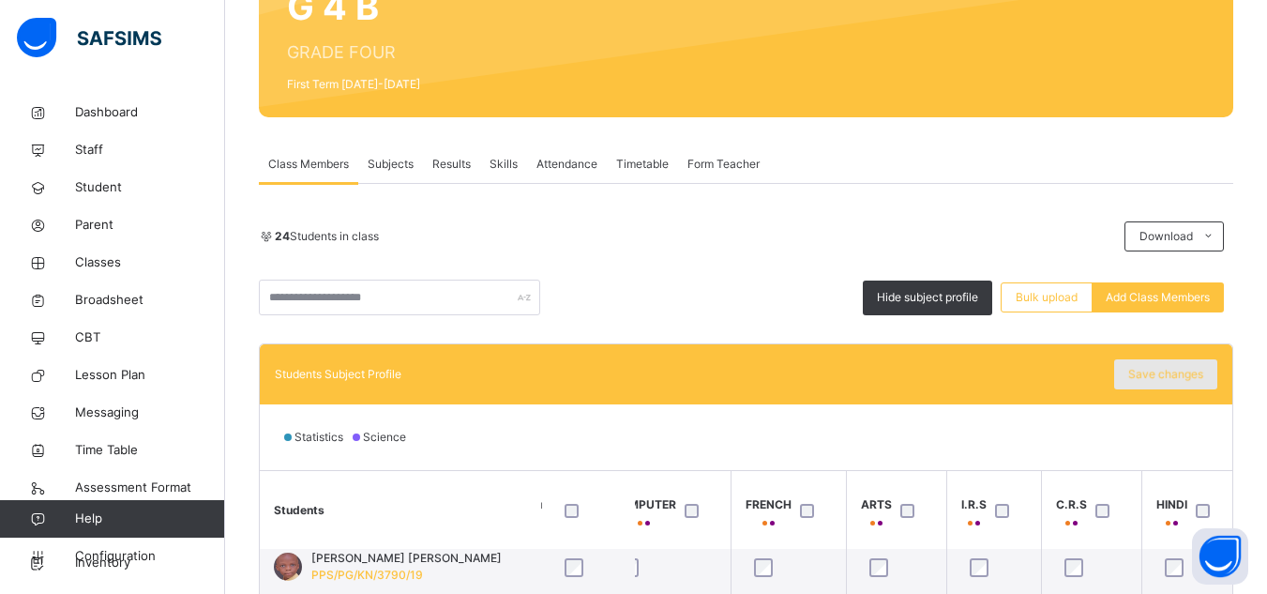
scroll to position [0, 0]
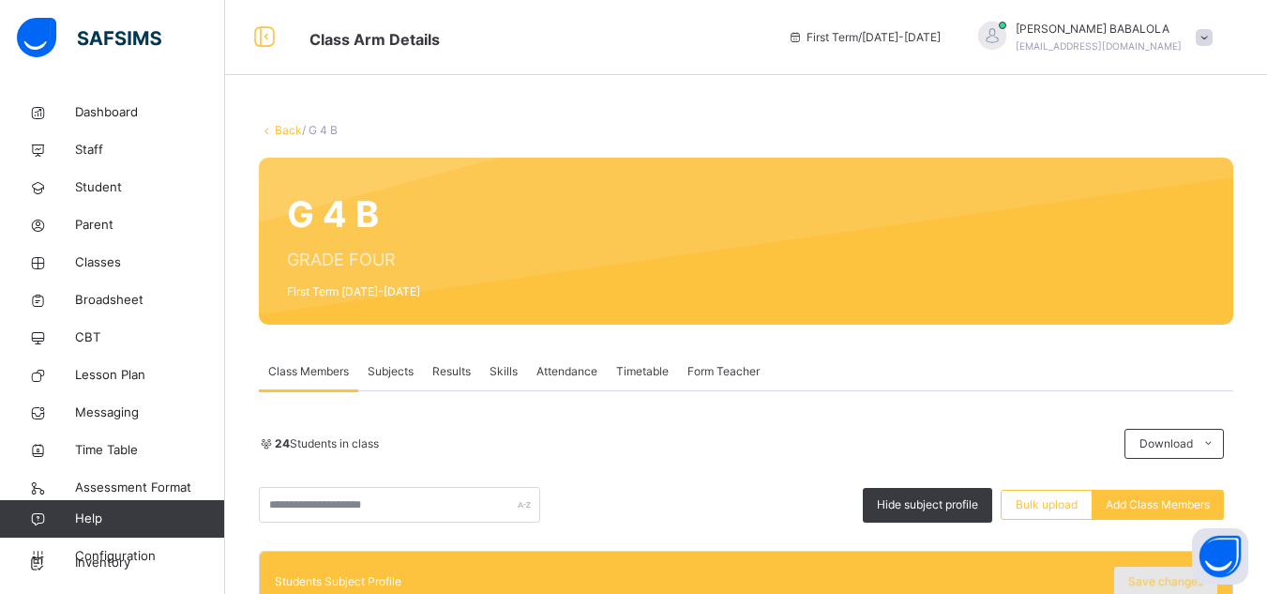
click at [1161, 578] on div "Save changes" at bounding box center [1165, 581] width 103 height 30
click at [276, 134] on link "Back" at bounding box center [288, 130] width 27 height 14
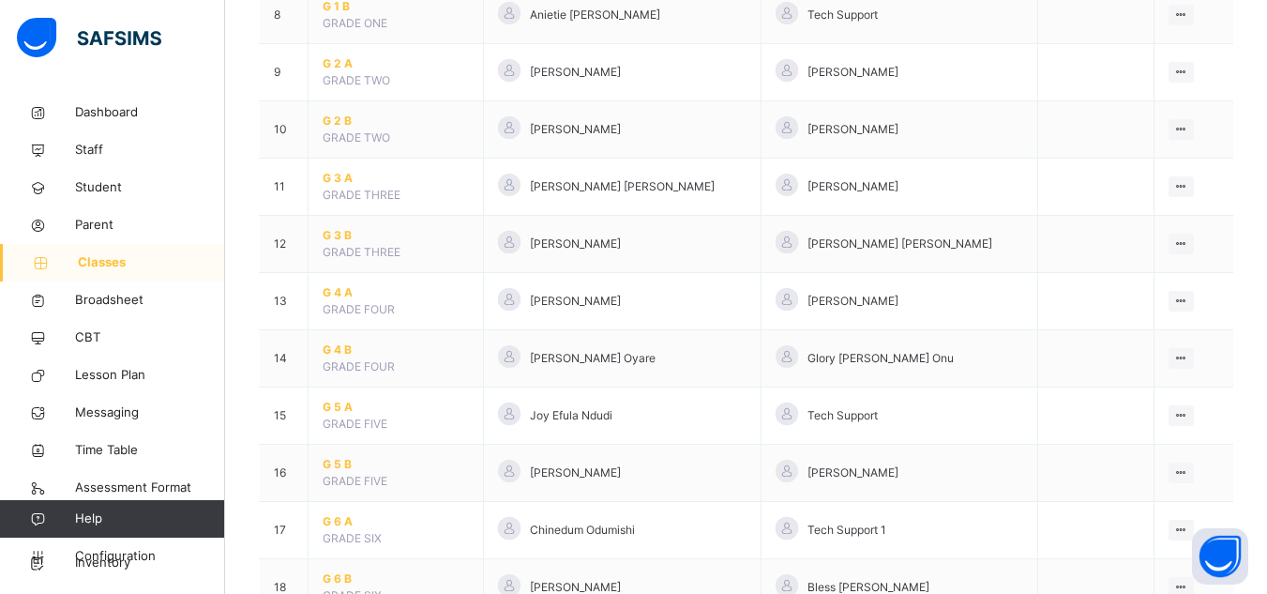
scroll to position [638, 0]
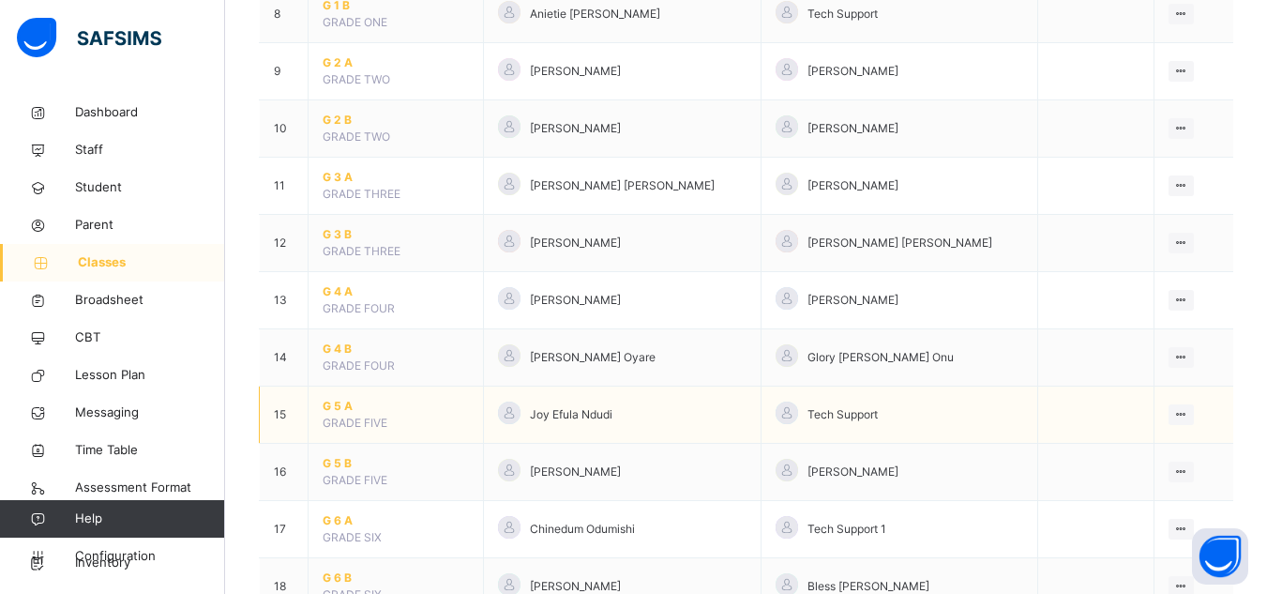
click at [330, 405] on span "G 5 A" at bounding box center [396, 406] width 146 height 17
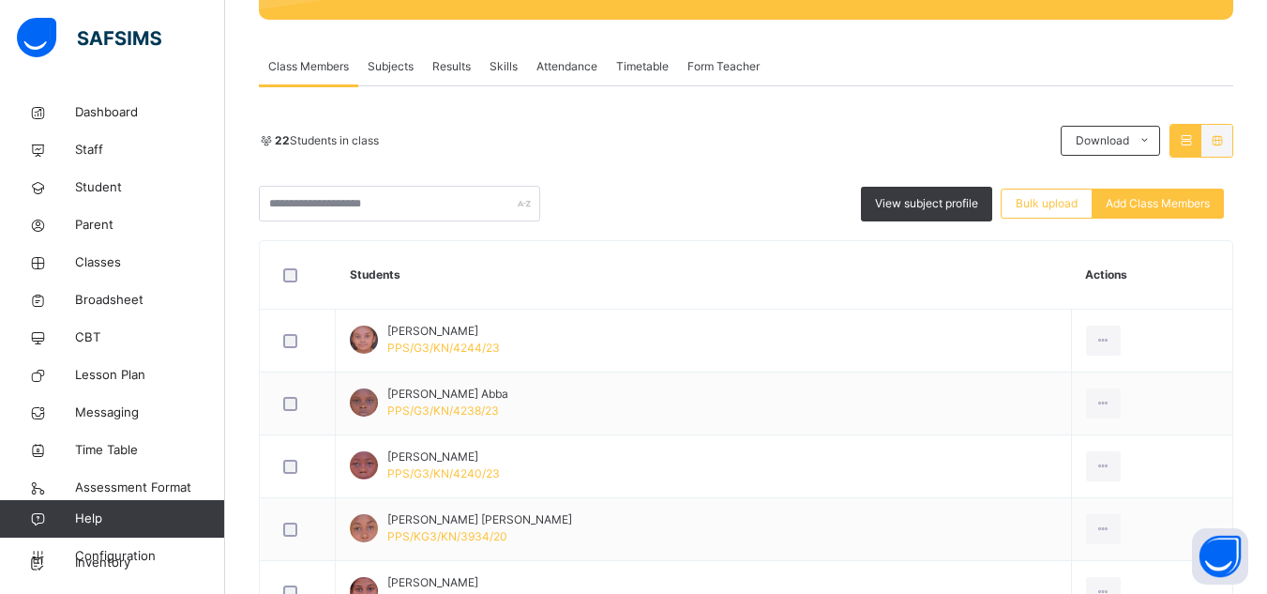
scroll to position [338, 0]
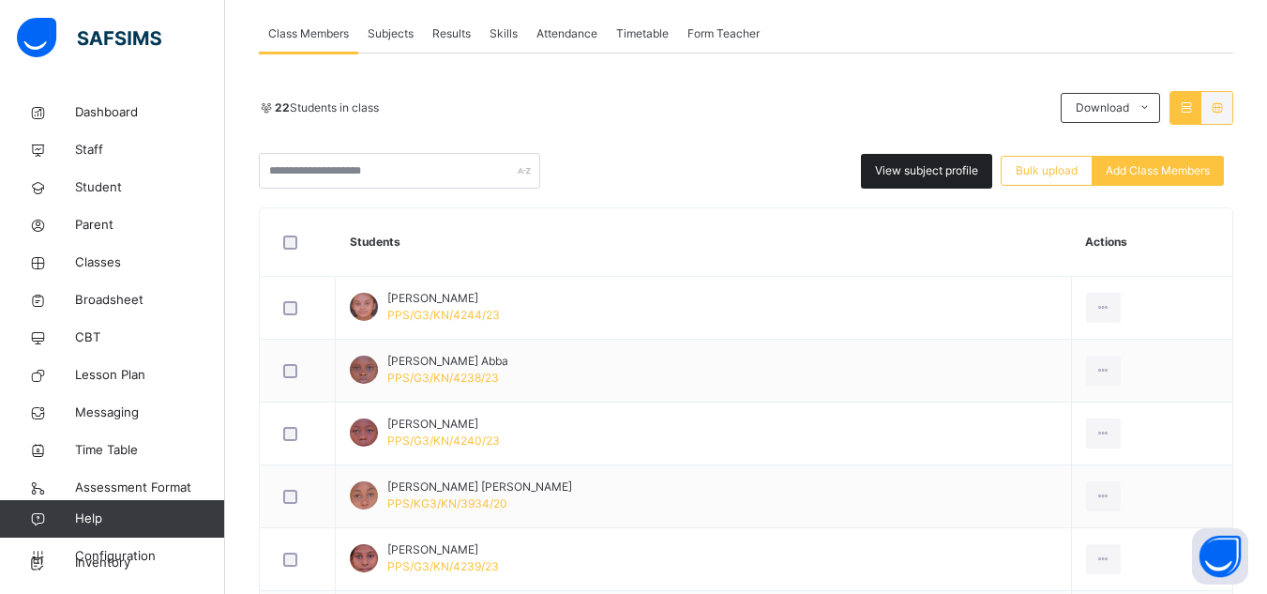
click at [914, 181] on div "View subject profile" at bounding box center [926, 171] width 131 height 35
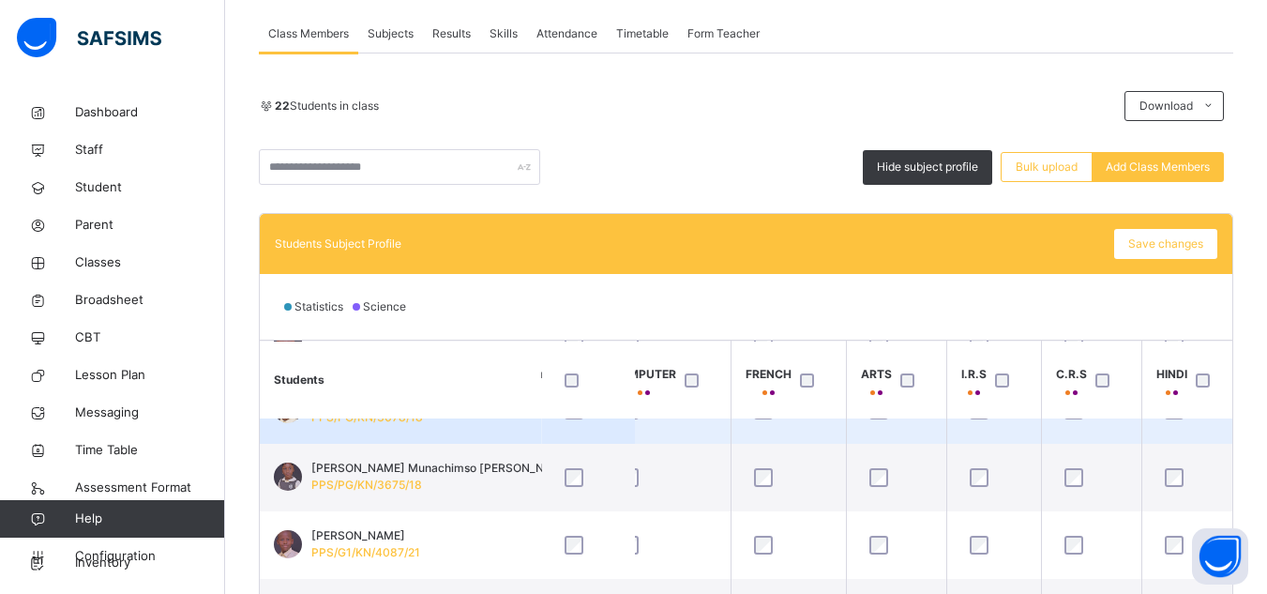
scroll to position [788, 806]
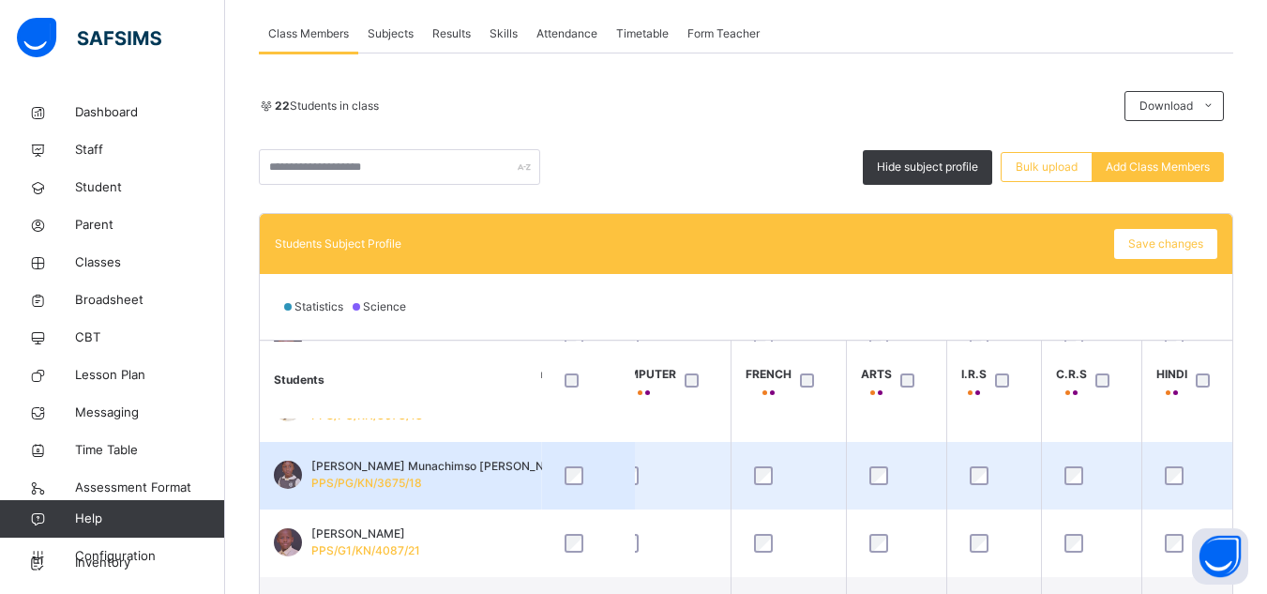
click at [1061, 474] on div at bounding box center [1092, 475] width 62 height 19
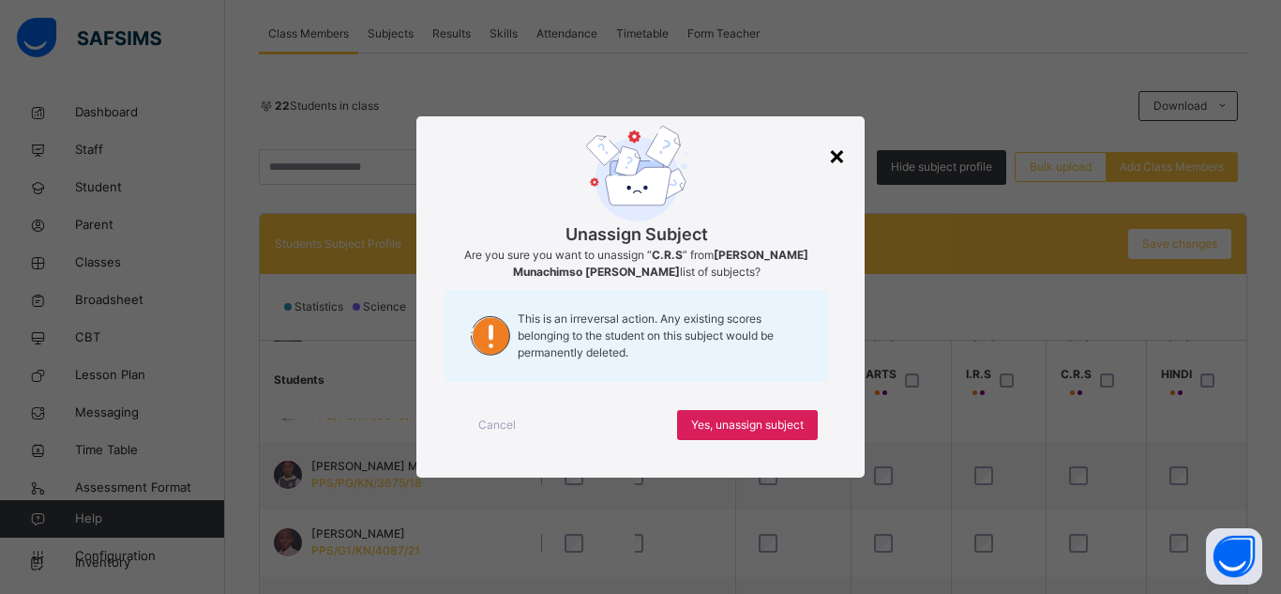
click at [837, 164] on div "×" at bounding box center [837, 154] width 18 height 39
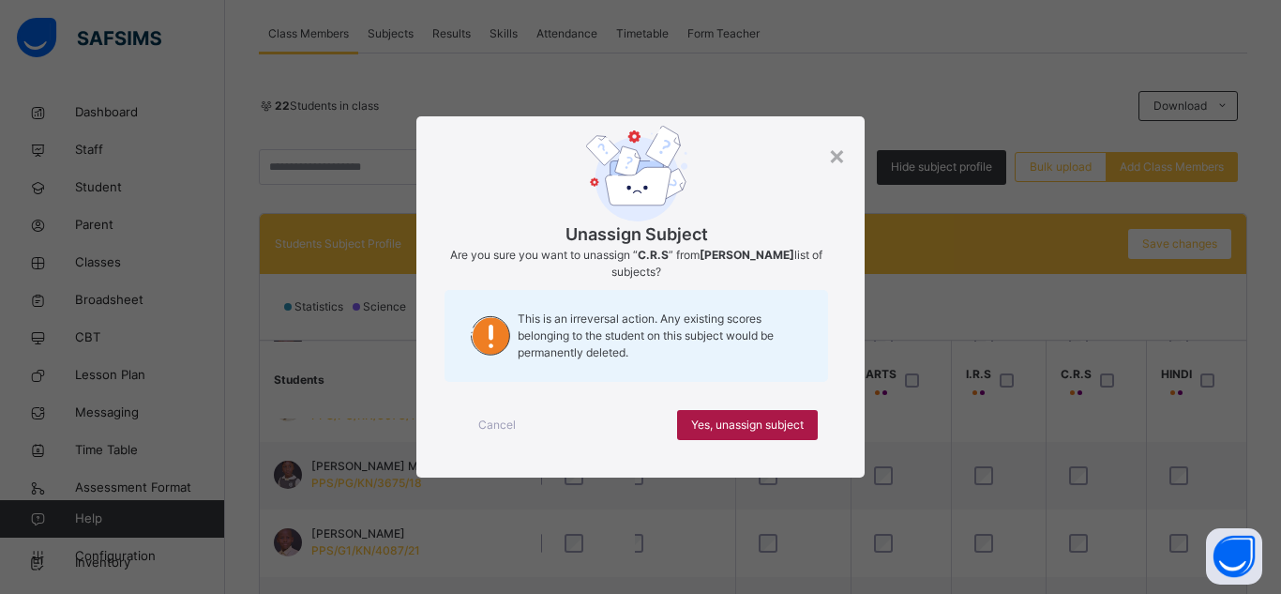
click at [730, 422] on span "Yes, unassign subject" at bounding box center [747, 424] width 113 height 17
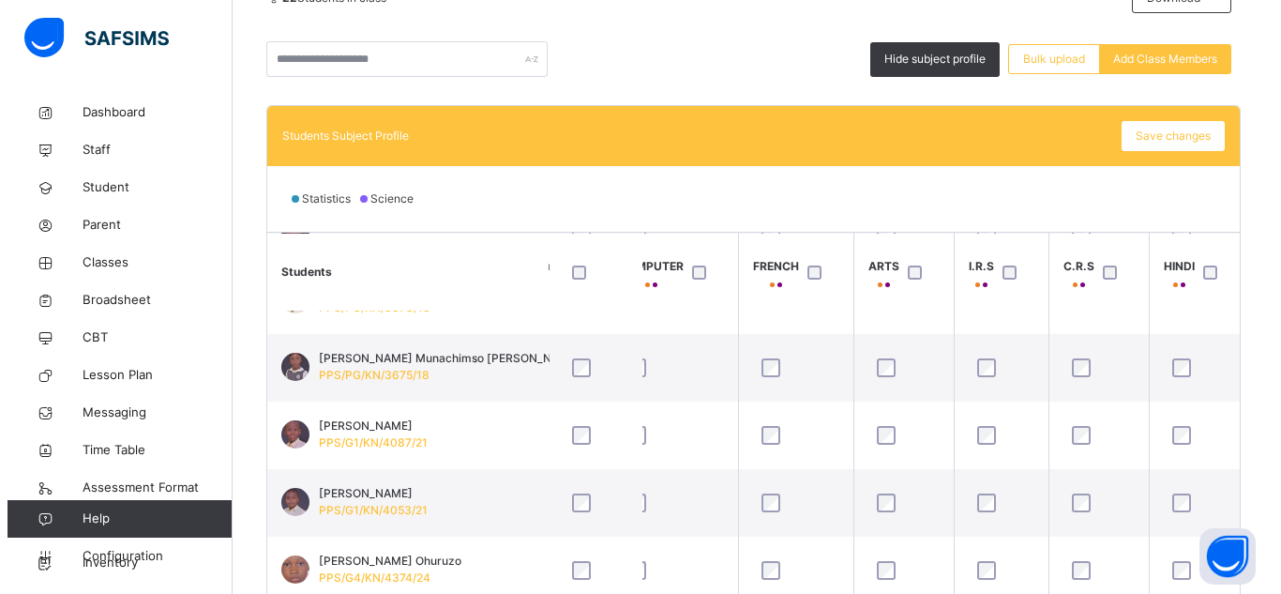
scroll to position [450, 0]
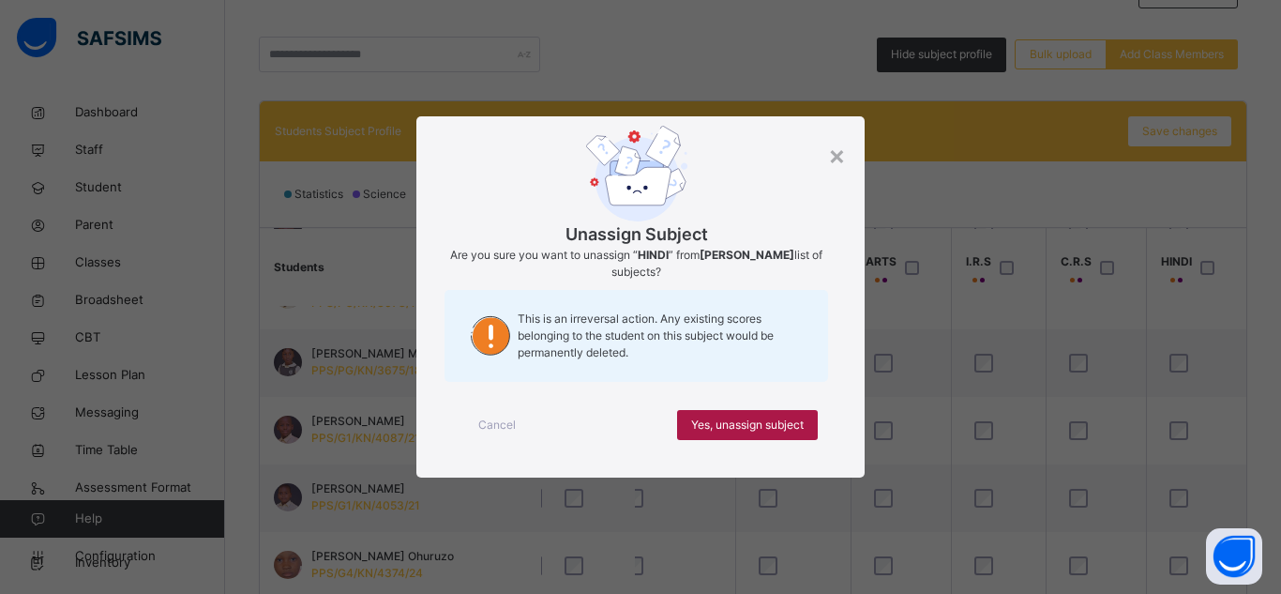
click at [739, 426] on span "Yes, unassign subject" at bounding box center [747, 424] width 113 height 17
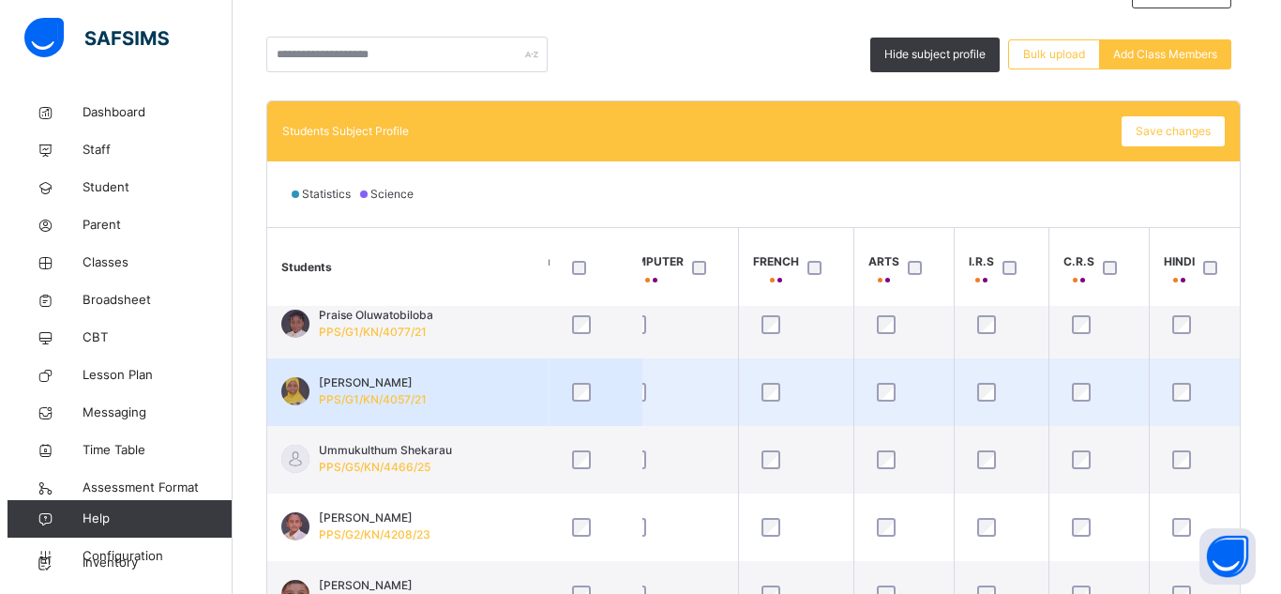
scroll to position [1104, 806]
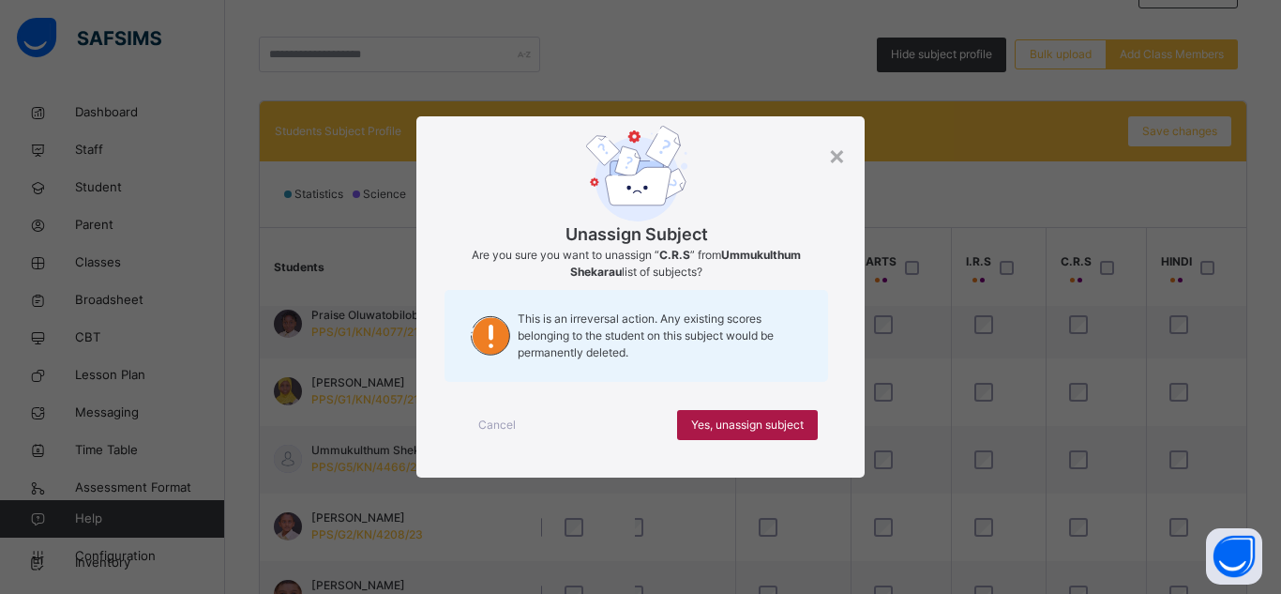
click at [790, 428] on span "Yes, unassign subject" at bounding box center [747, 424] width 113 height 17
click at [719, 426] on span "Yes, unassign subject" at bounding box center [747, 424] width 113 height 17
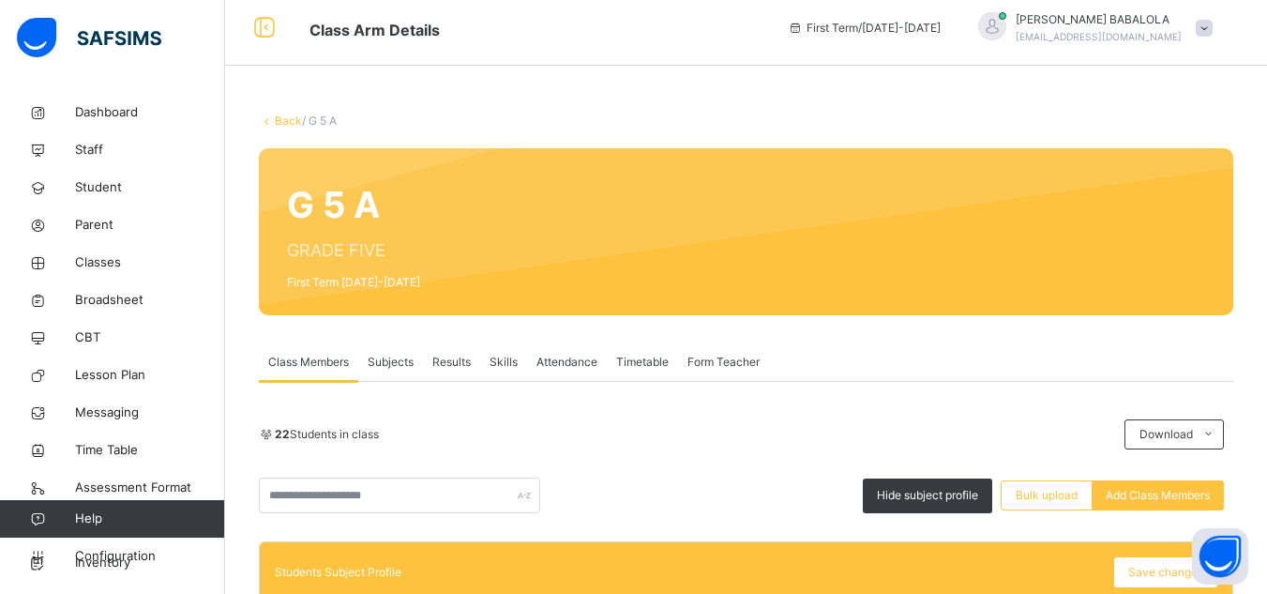
scroll to position [225, 806]
click at [919, 419] on div "22 Students in class Download Pdf Report Excel Report" at bounding box center [746, 434] width 974 height 30
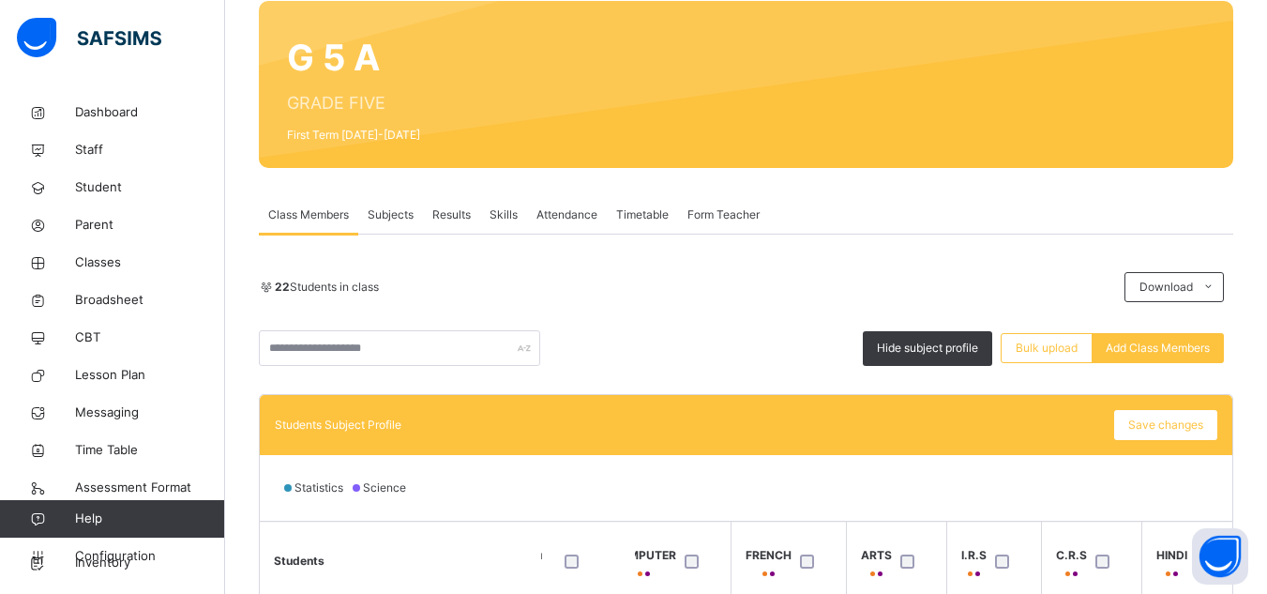
scroll to position [159, 0]
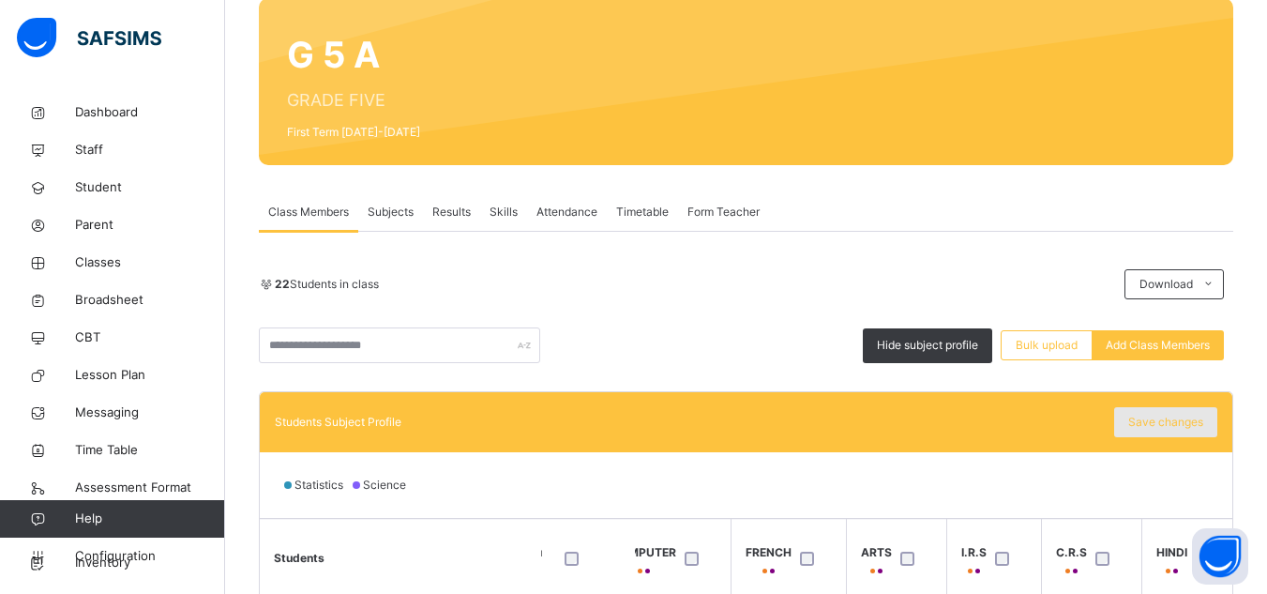
click at [1178, 424] on span "Save changes" at bounding box center [1165, 422] width 75 height 17
click at [1180, 420] on span "Save changes" at bounding box center [1165, 422] width 75 height 17
click at [579, 107] on div "G 5 A GRADE FIVE First Term 2025-2026" at bounding box center [746, 81] width 974 height 167
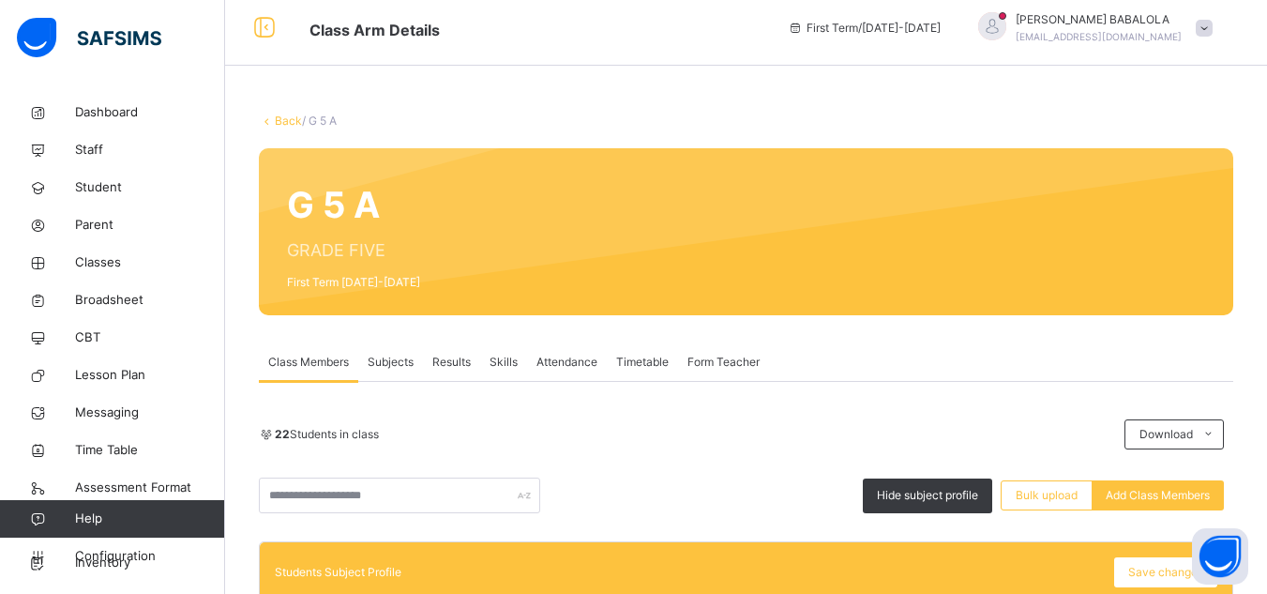
scroll to position [0, 0]
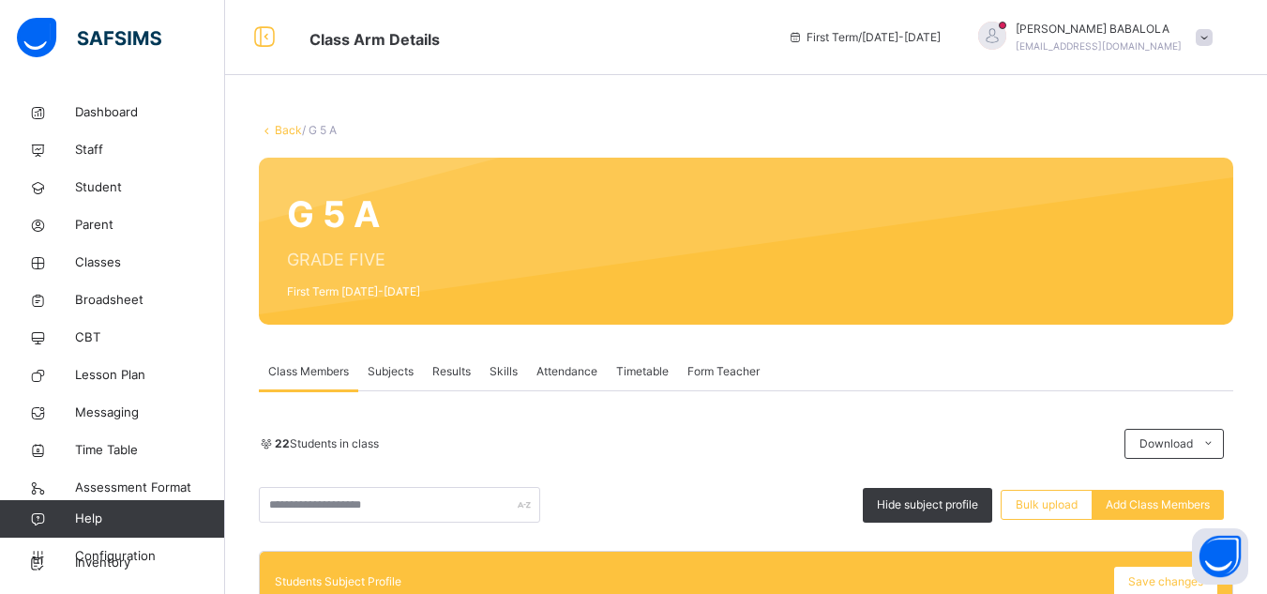
click at [276, 131] on link "Back" at bounding box center [288, 130] width 27 height 14
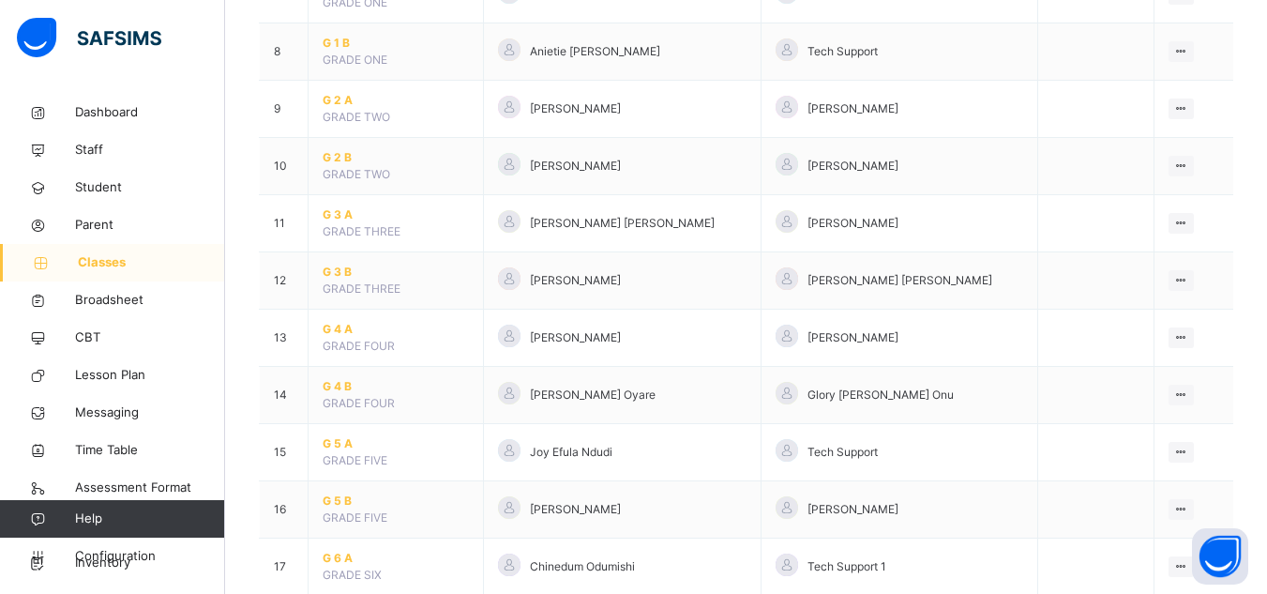
scroll to position [638, 0]
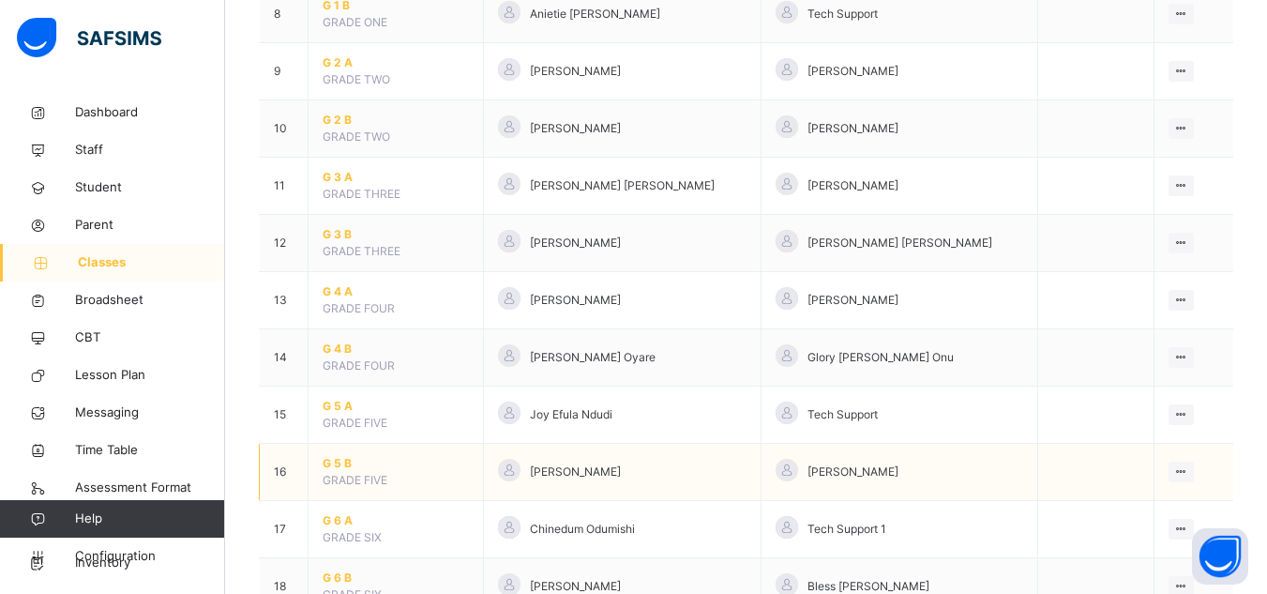
click at [339, 462] on span "G 5 B" at bounding box center [396, 463] width 146 height 17
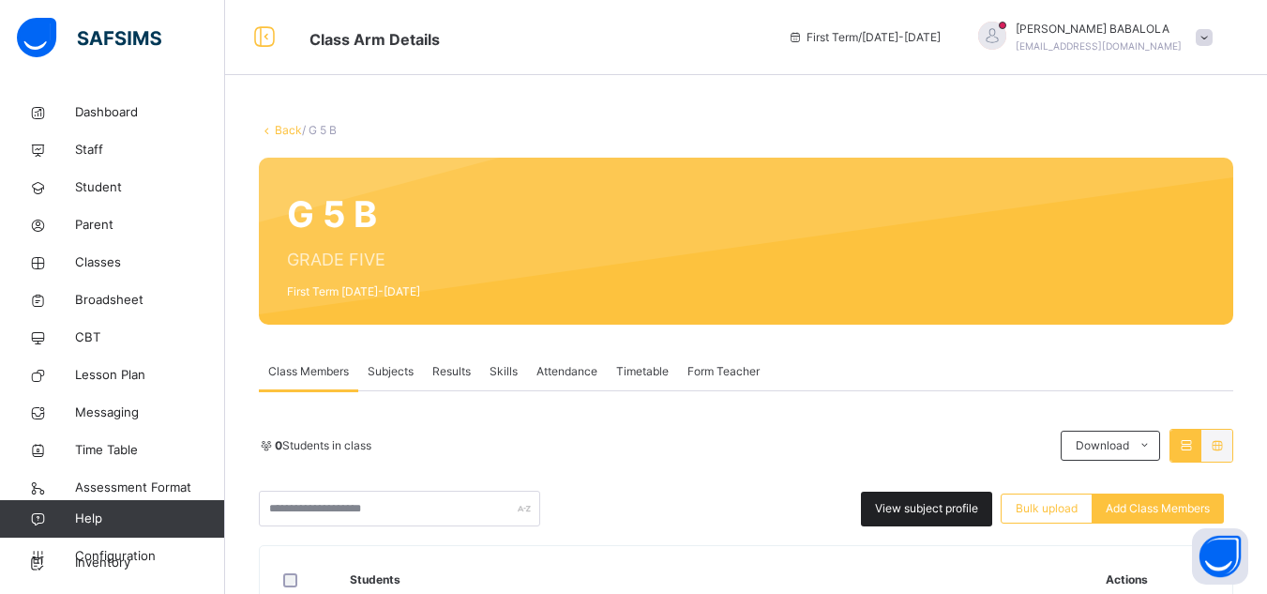
click at [954, 506] on span "View subject profile" at bounding box center [926, 508] width 103 height 17
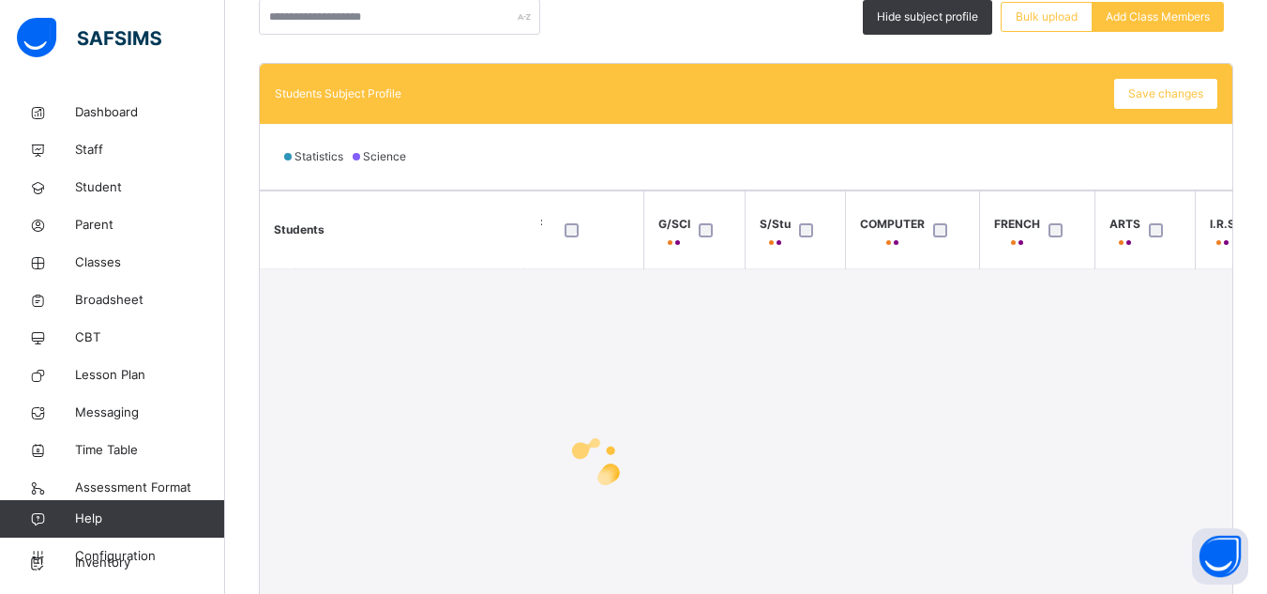
scroll to position [0, 563]
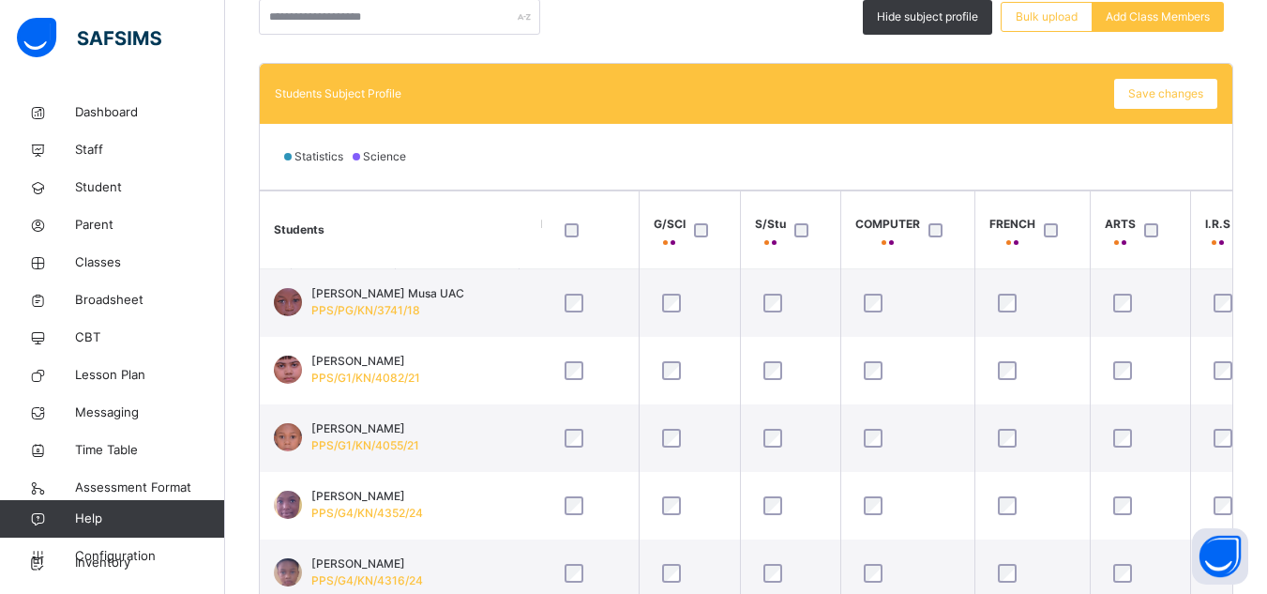
click at [802, 237] on div at bounding box center [806, 229] width 40 height 39
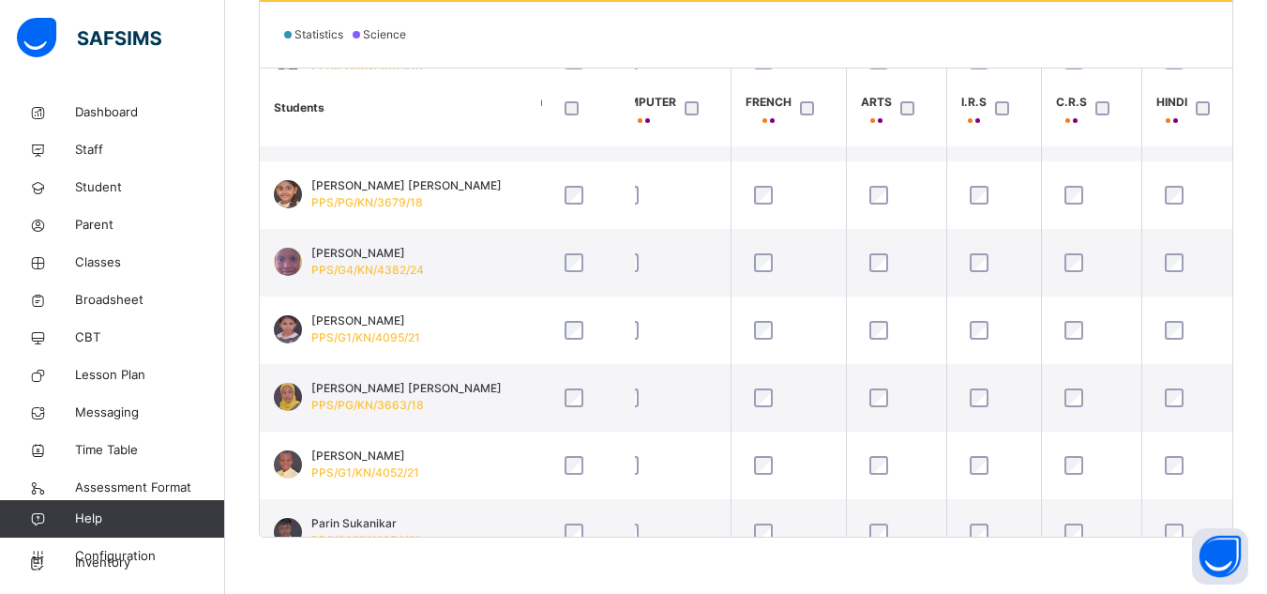
scroll to position [691, 806]
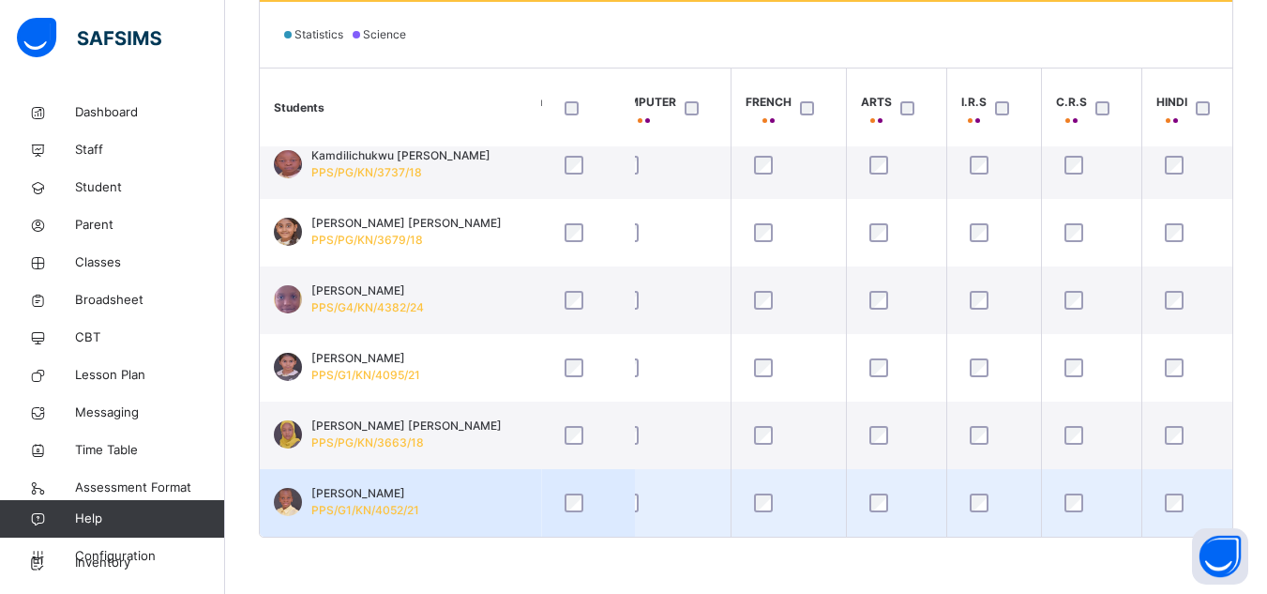
click at [501, 502] on td "Nafiu Ahmad Tsofo PPS/G1/KN/4052/21" at bounding box center [400, 503] width 281 height 68
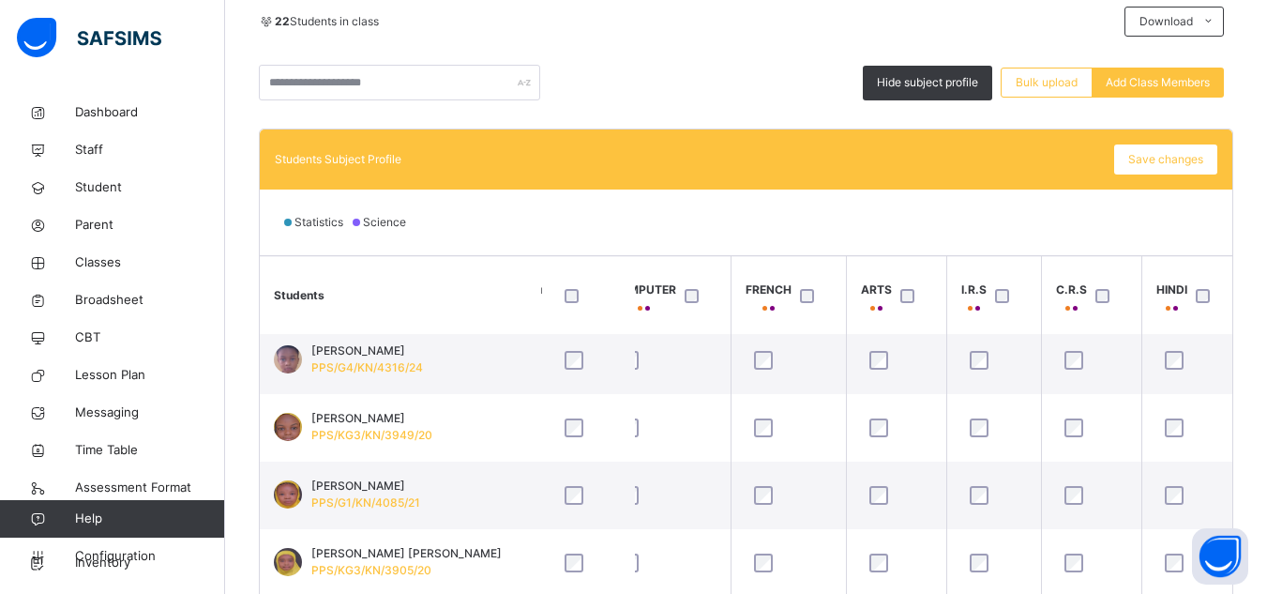
scroll to position [0, 806]
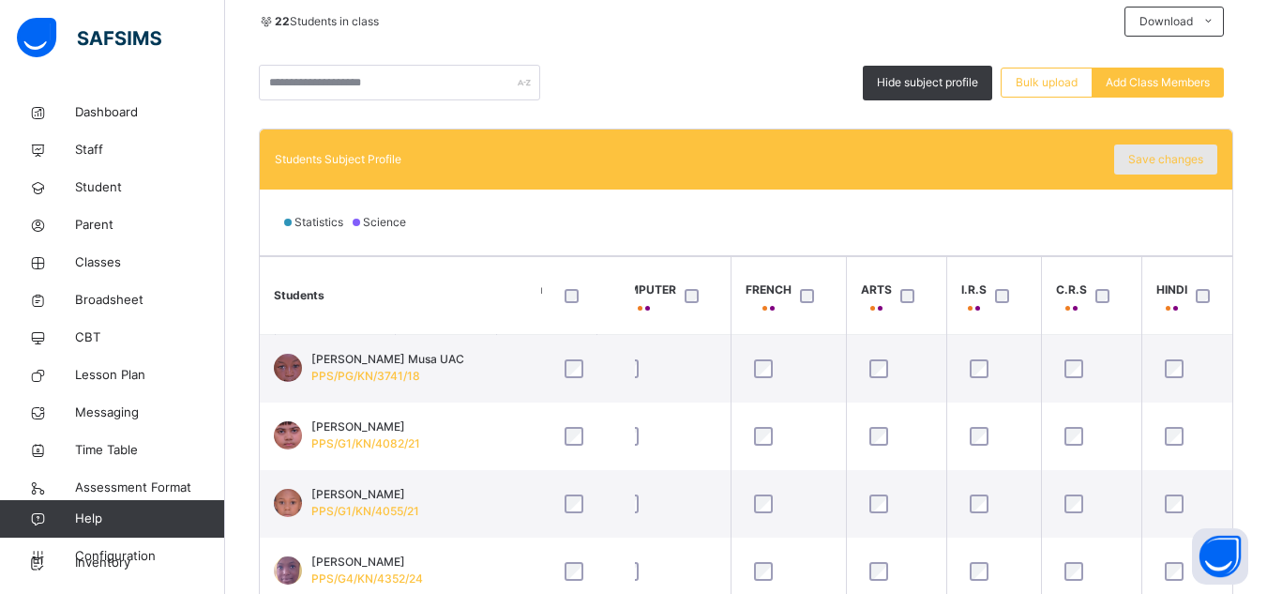
click at [1155, 157] on span "Save changes" at bounding box center [1165, 159] width 75 height 17
click at [1102, 224] on div "Statistics Science" at bounding box center [746, 222] width 972 height 66
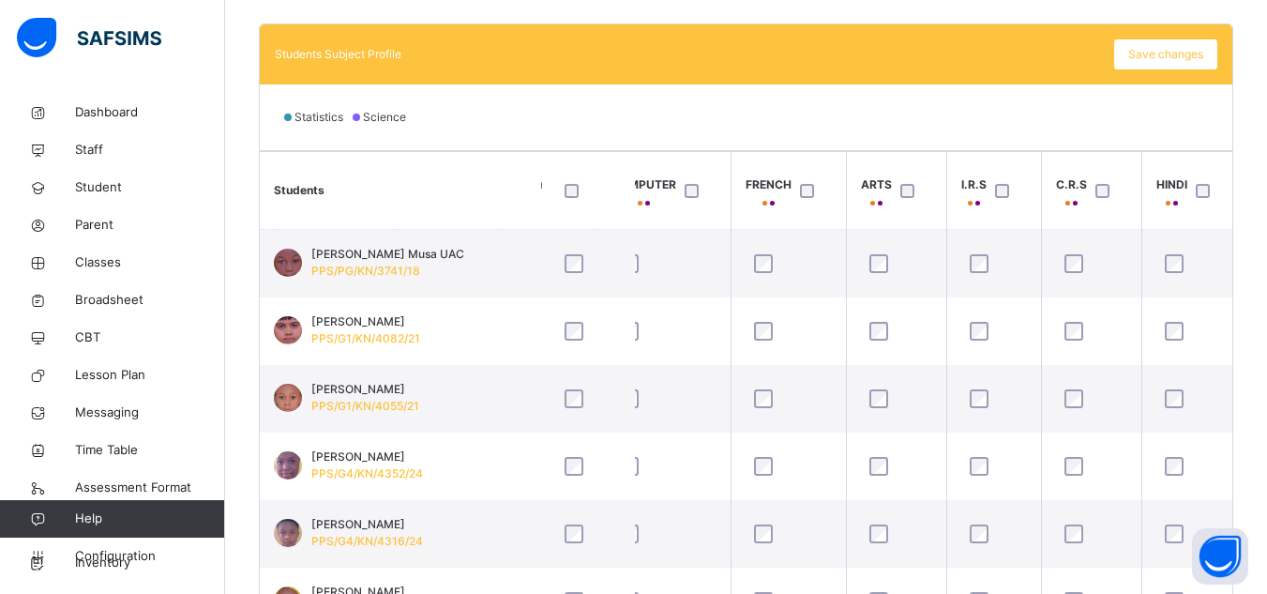
scroll to position [610, 0]
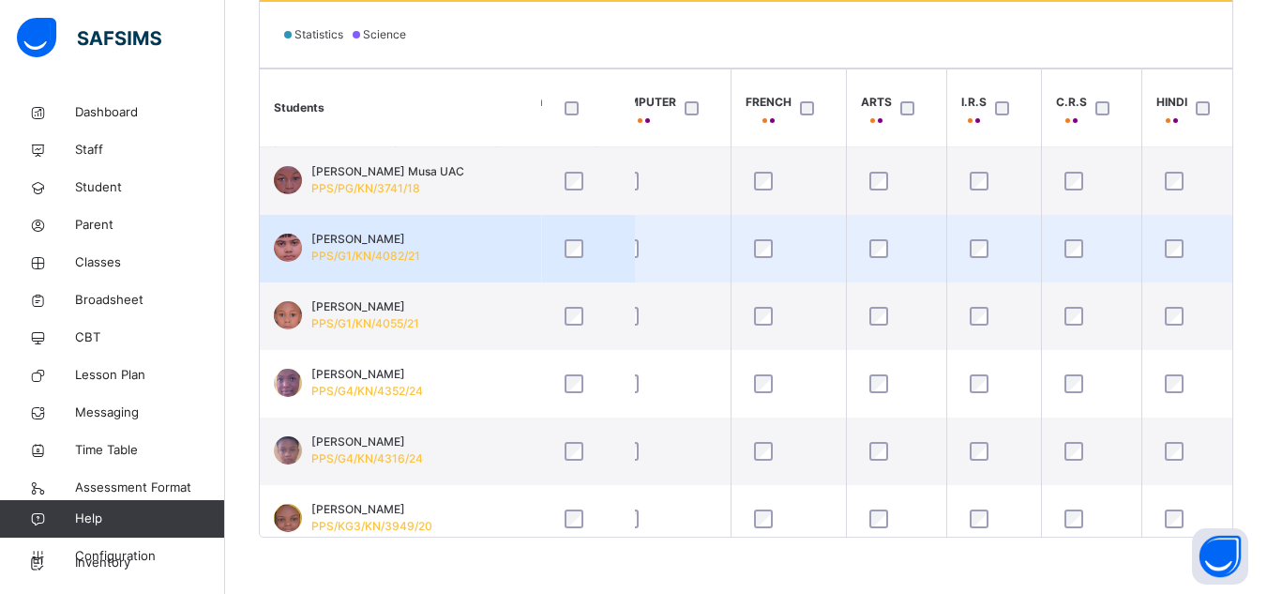
click at [508, 260] on td "Abdullah Mohammad PPS/G1/KN/4082/21" at bounding box center [400, 249] width 281 height 68
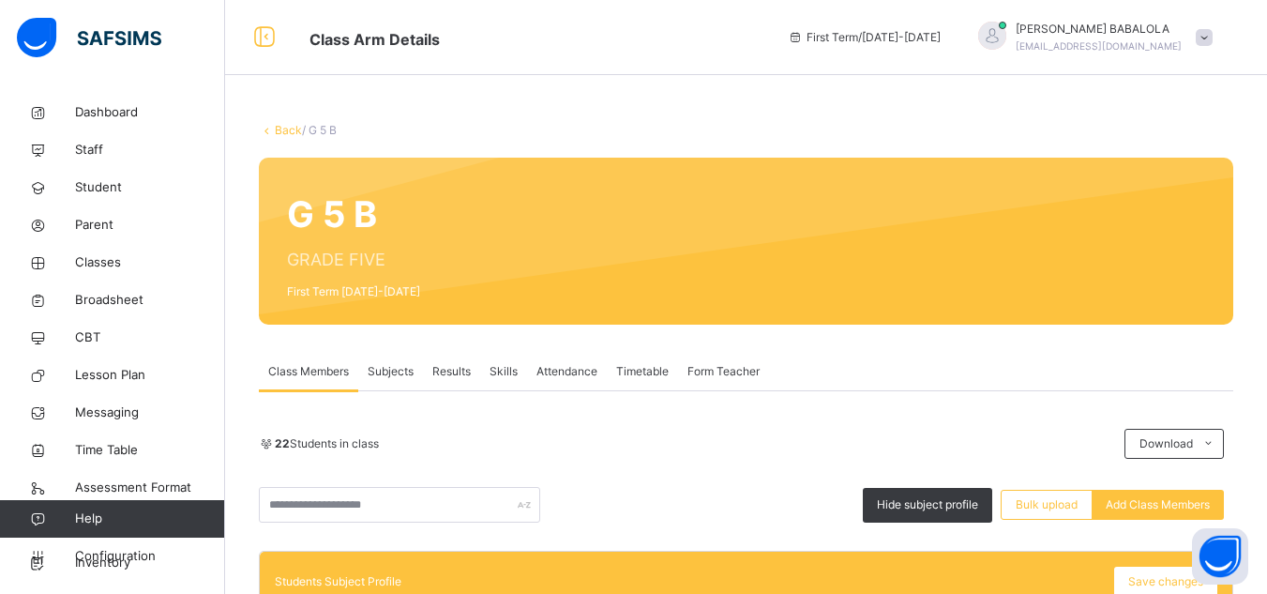
scroll to position [263, 806]
click at [669, 493] on div "Hide subject profile Bulk upload Add Class Members" at bounding box center [746, 505] width 974 height 36
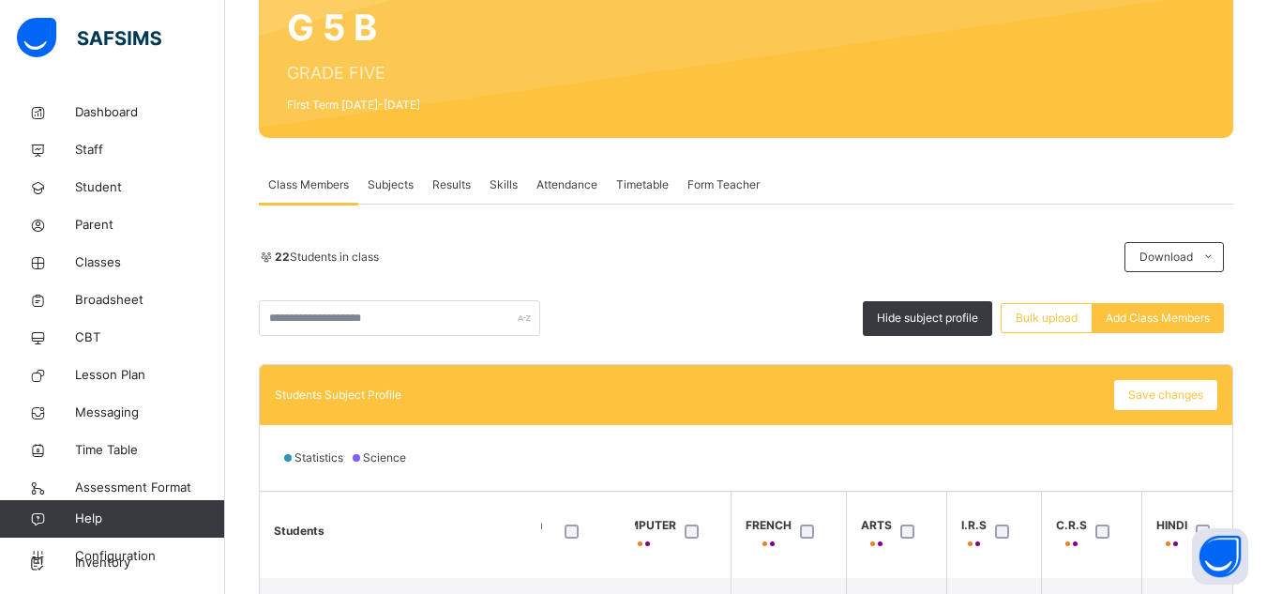
scroll to position [188, 0]
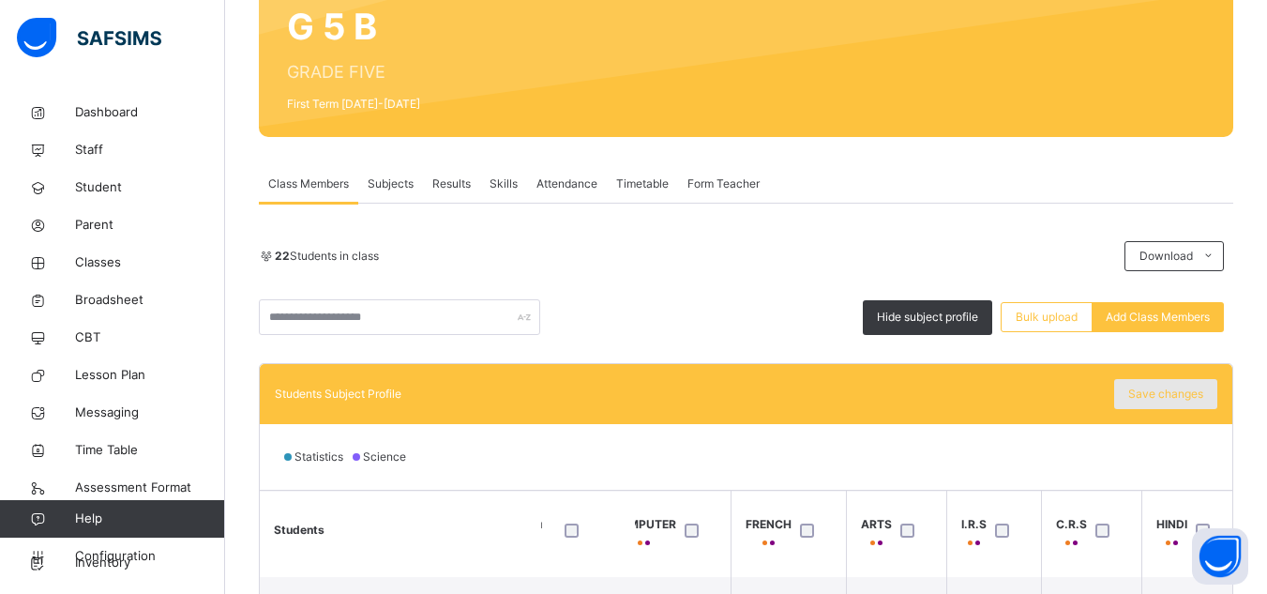
click at [1175, 390] on span "Save changes" at bounding box center [1165, 393] width 75 height 17
click at [726, 446] on div "Statistics Science" at bounding box center [746, 457] width 972 height 66
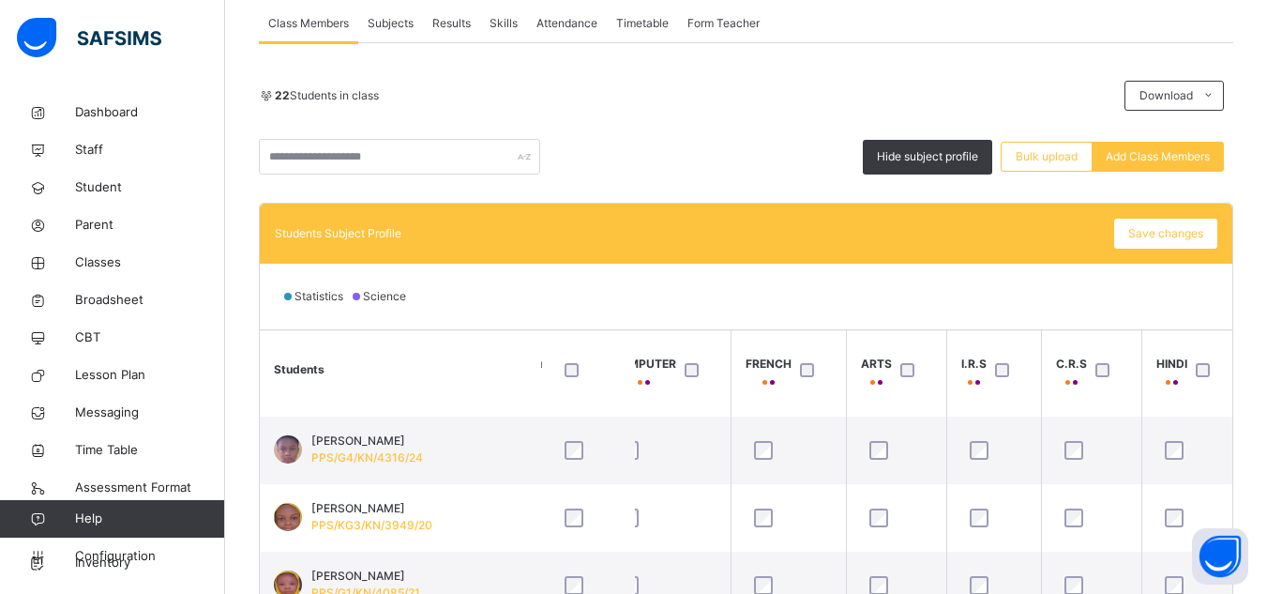
scroll to position [375, 0]
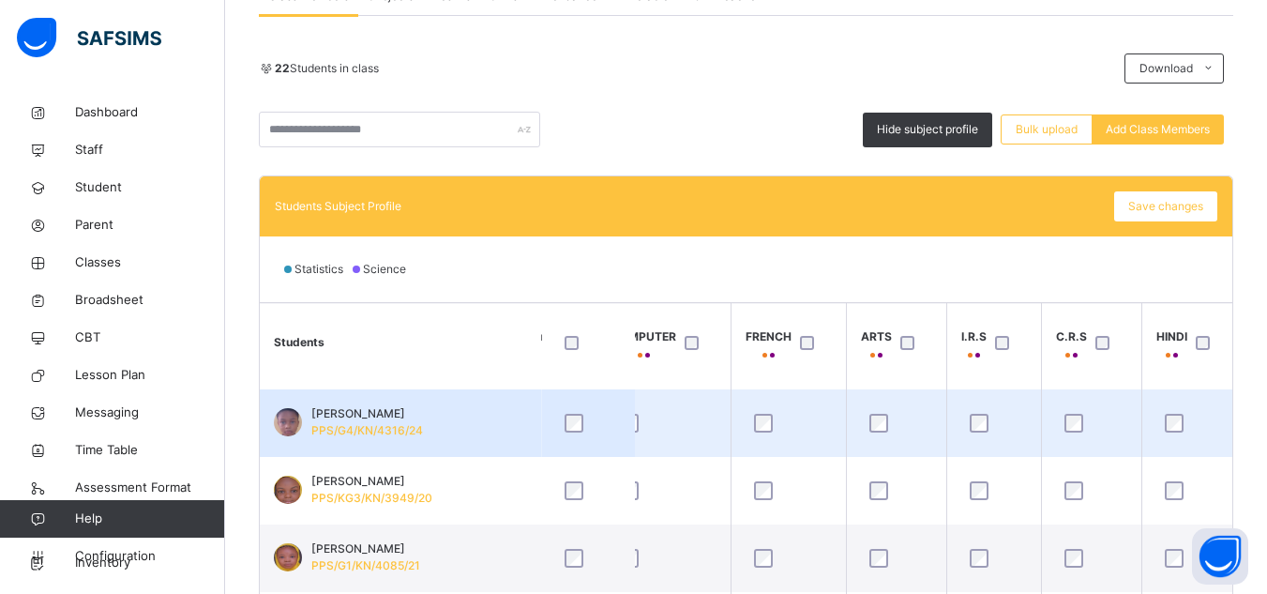
click at [506, 418] on td "David Nosakhare Osemwengie PPS/G4/KN/4316/24" at bounding box center [400, 423] width 281 height 68
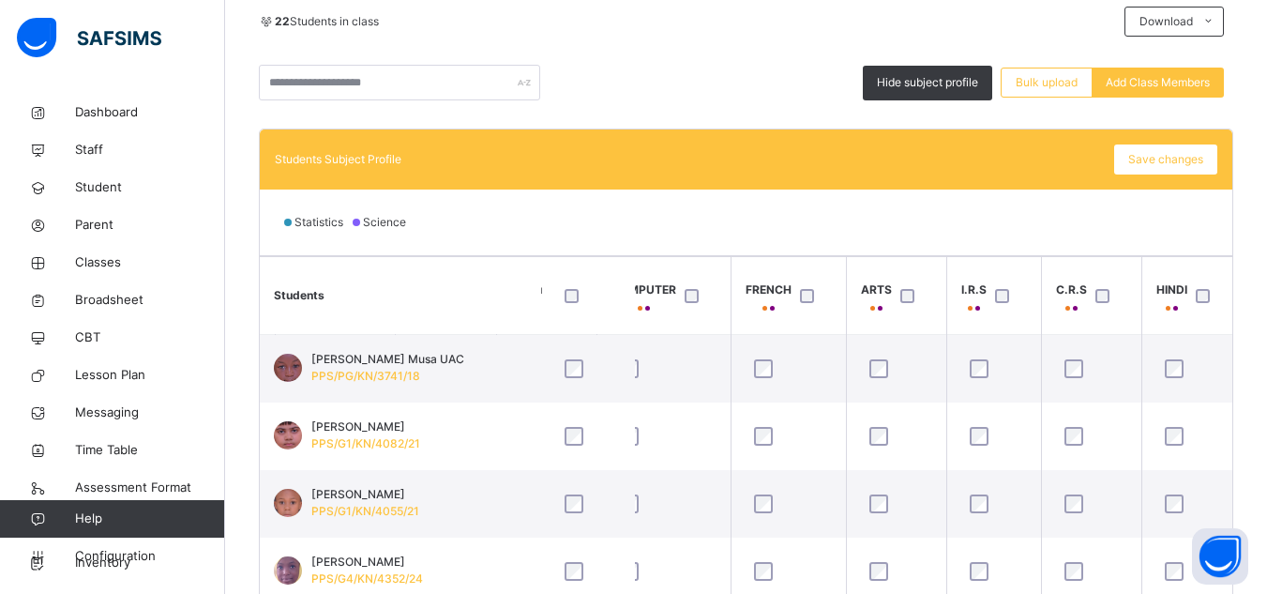
scroll to position [384, 0]
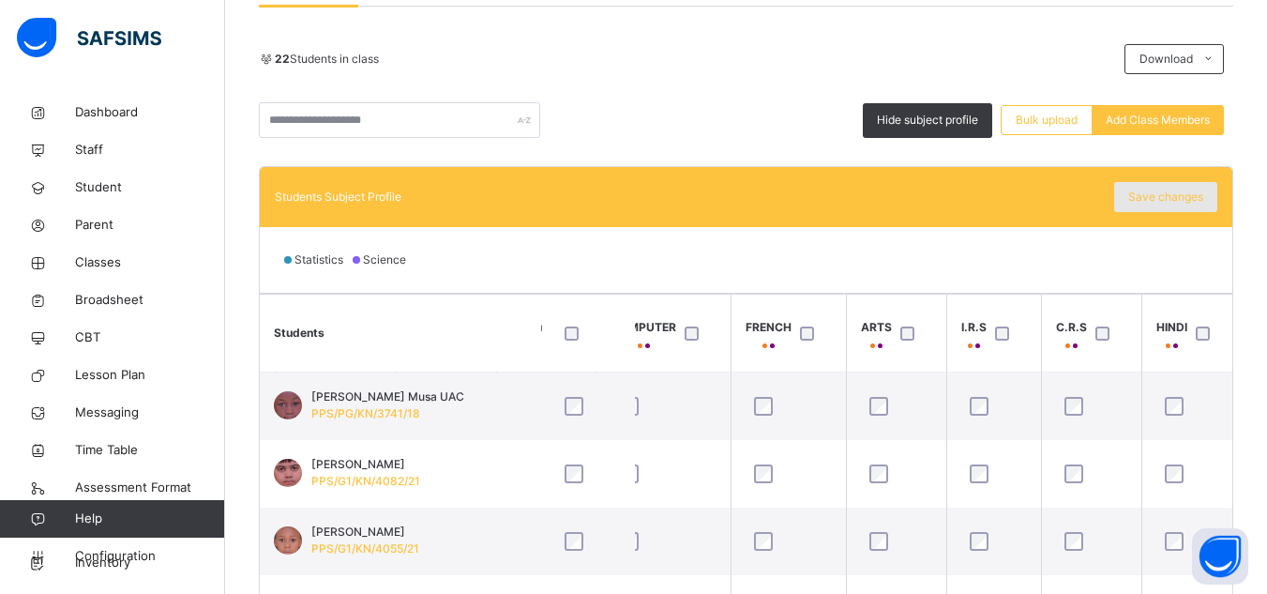
click at [1193, 198] on span "Save changes" at bounding box center [1165, 196] width 75 height 17
click at [1194, 203] on span "Save changes" at bounding box center [1165, 196] width 75 height 17
click at [567, 160] on div "22 Students in class Download Pdf Report Excel Report Hide subject profile Bulk…" at bounding box center [746, 403] width 974 height 718
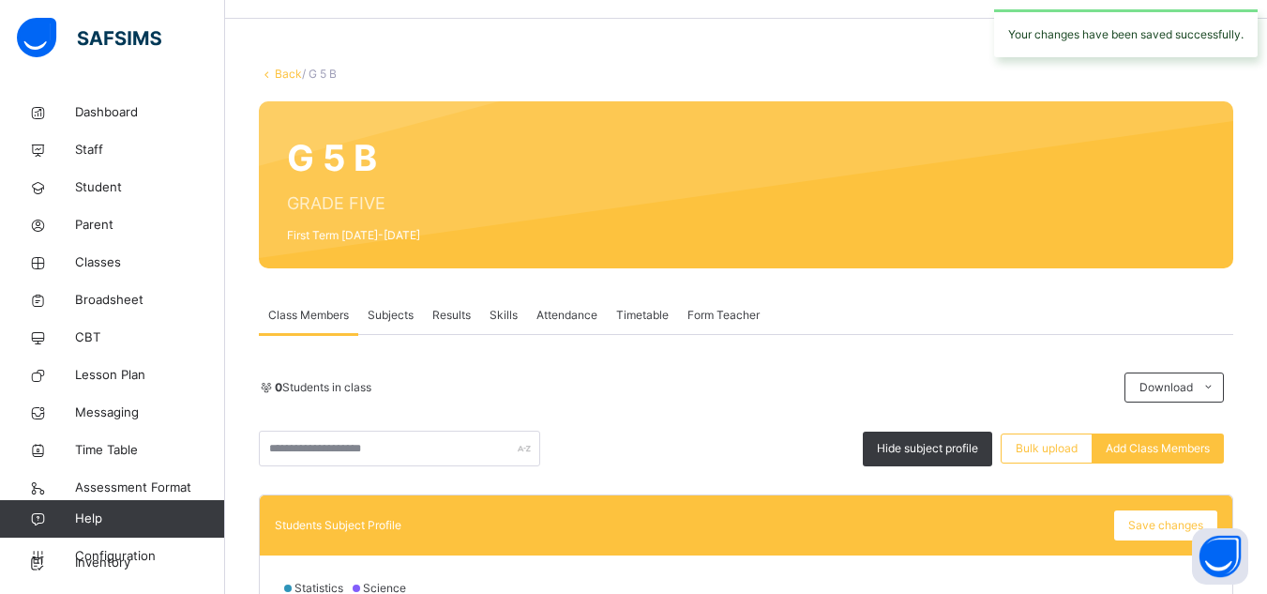
scroll to position [47, 0]
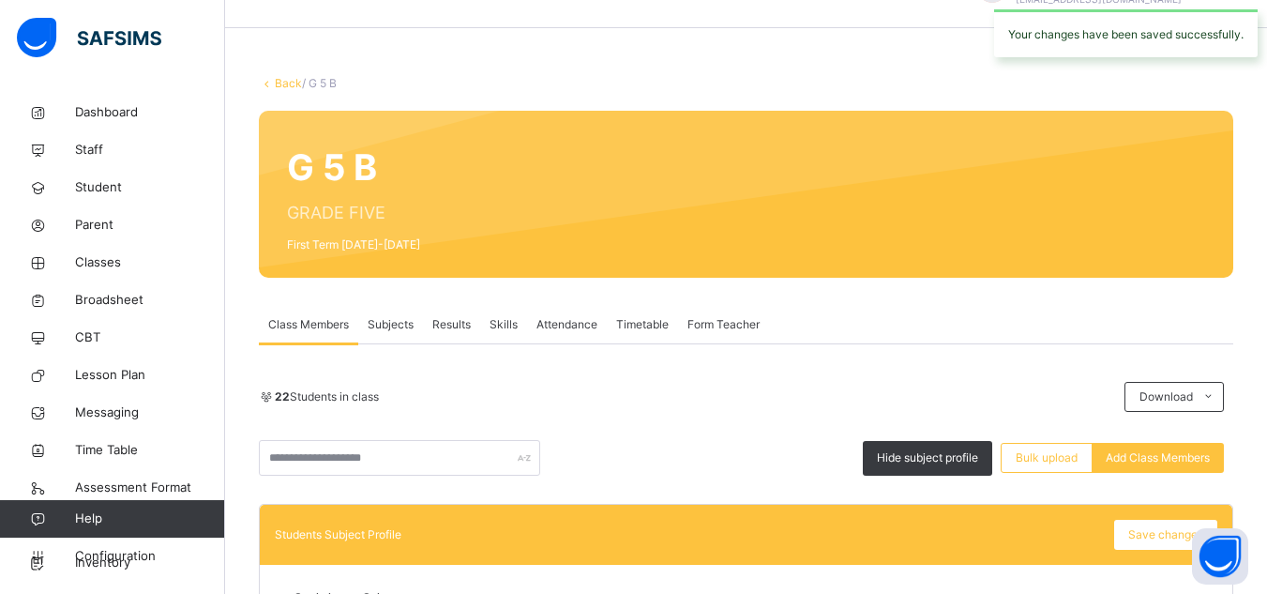
click at [286, 90] on div "Back / G 5 B" at bounding box center [746, 83] width 974 height 17
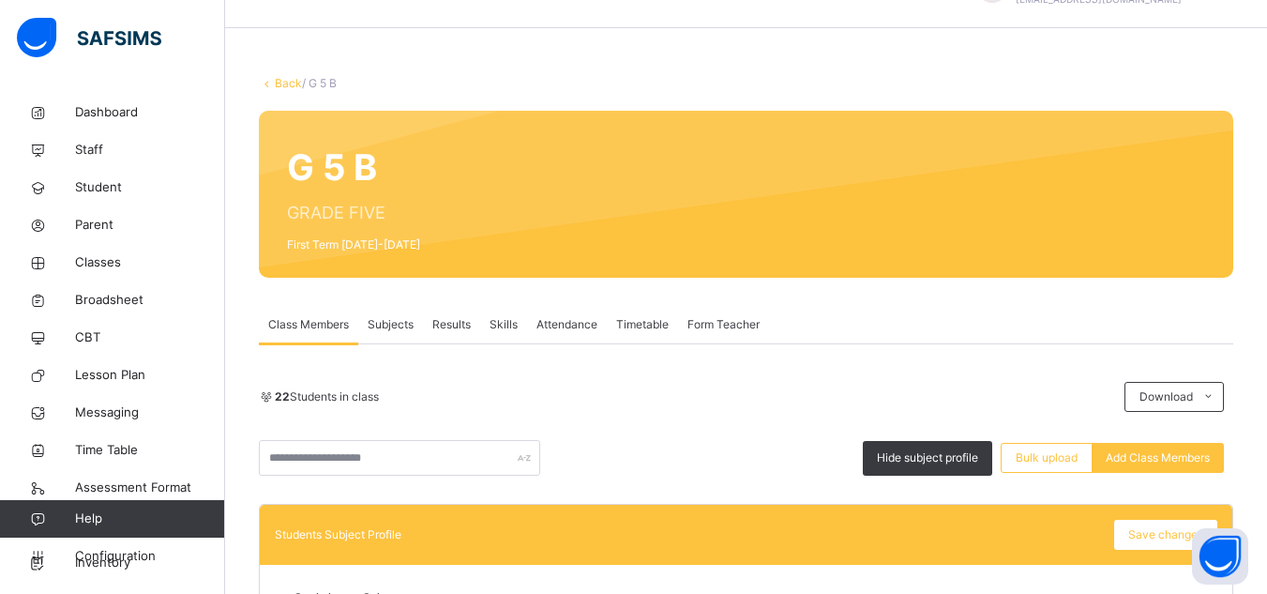
click at [286, 90] on div "Back / G 5 B" at bounding box center [746, 83] width 974 height 17
click at [279, 85] on link "Back" at bounding box center [288, 83] width 27 height 14
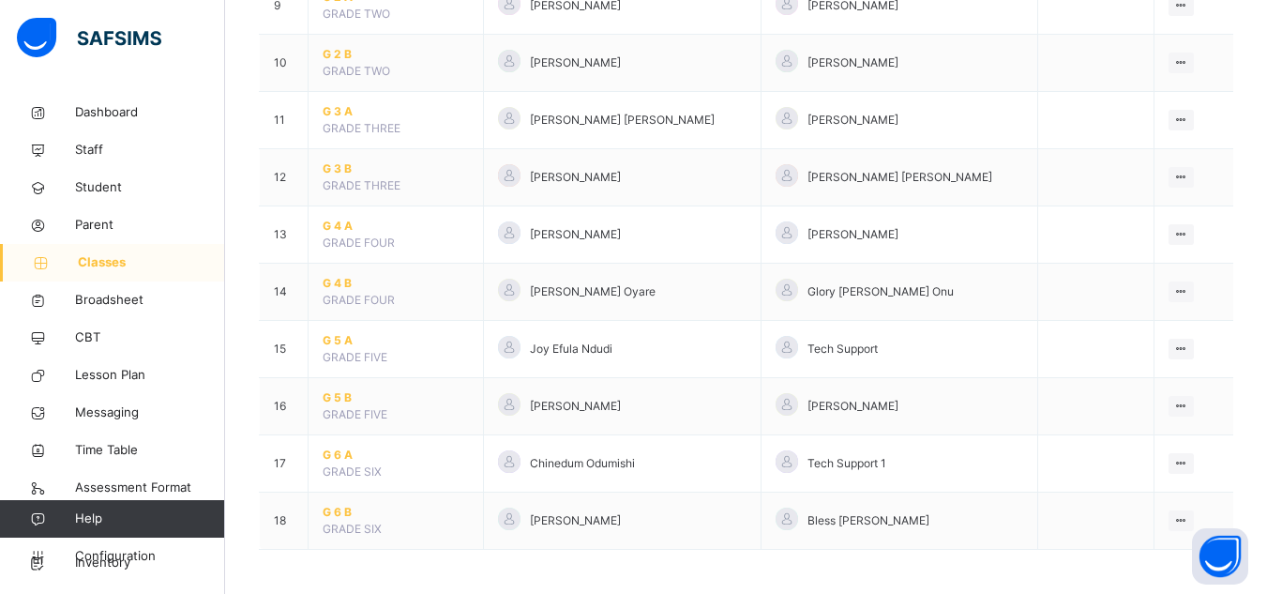
scroll to position [706, 0]
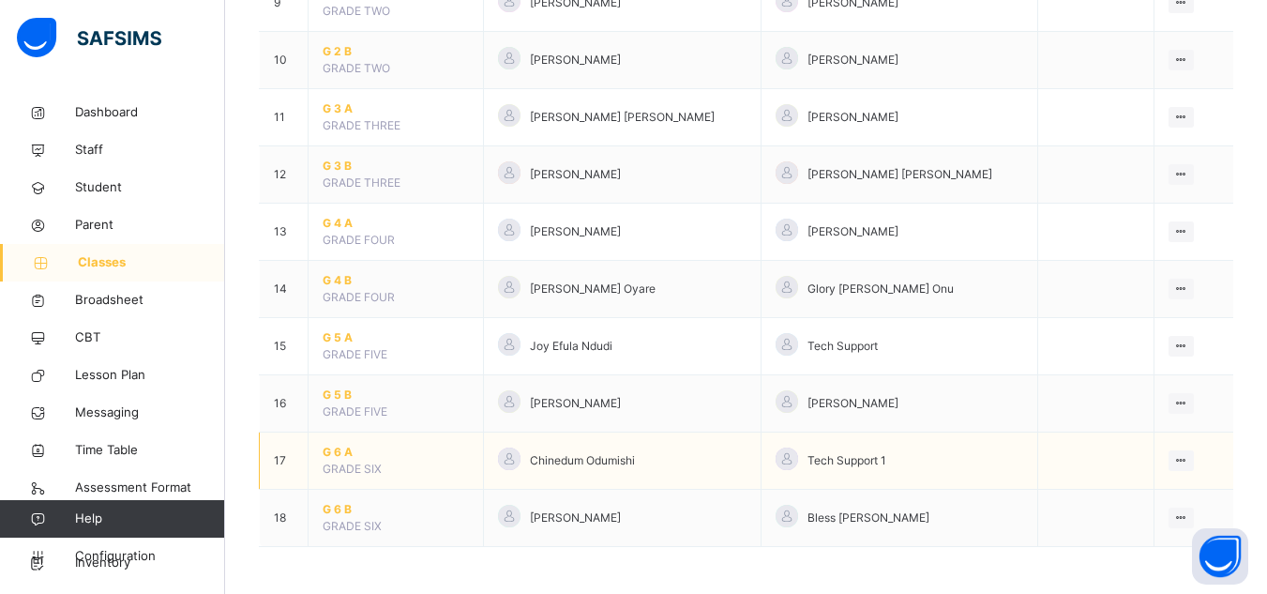
click at [339, 451] on span "G 6 A" at bounding box center [396, 452] width 146 height 17
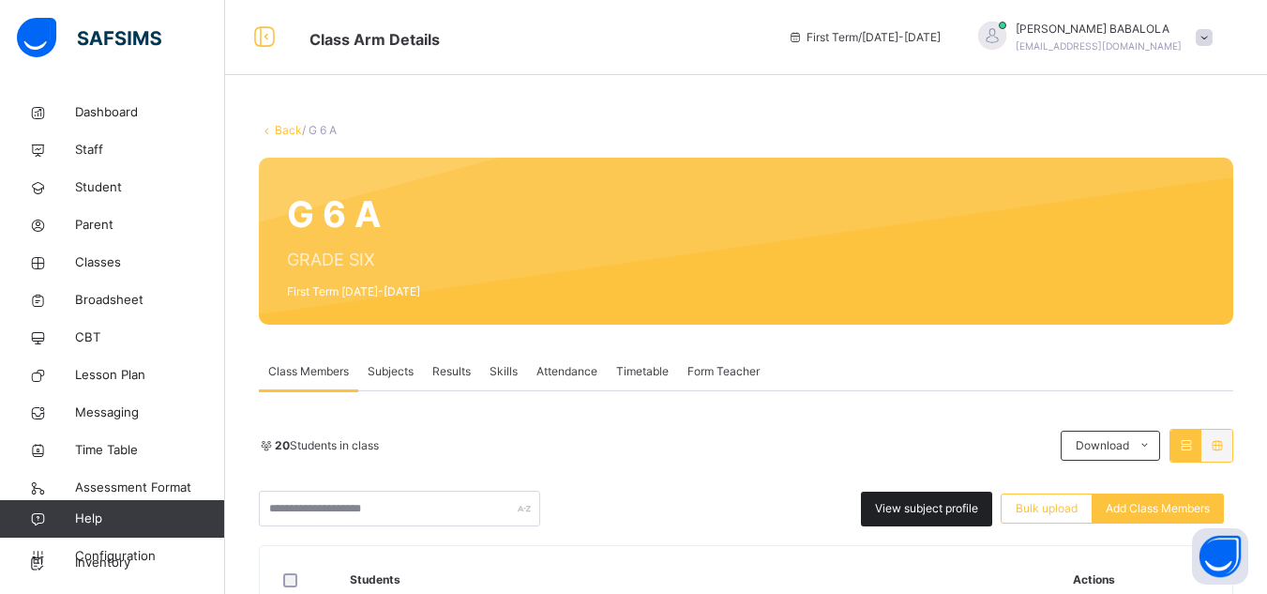
click at [947, 508] on span "View subject profile" at bounding box center [926, 508] width 103 height 17
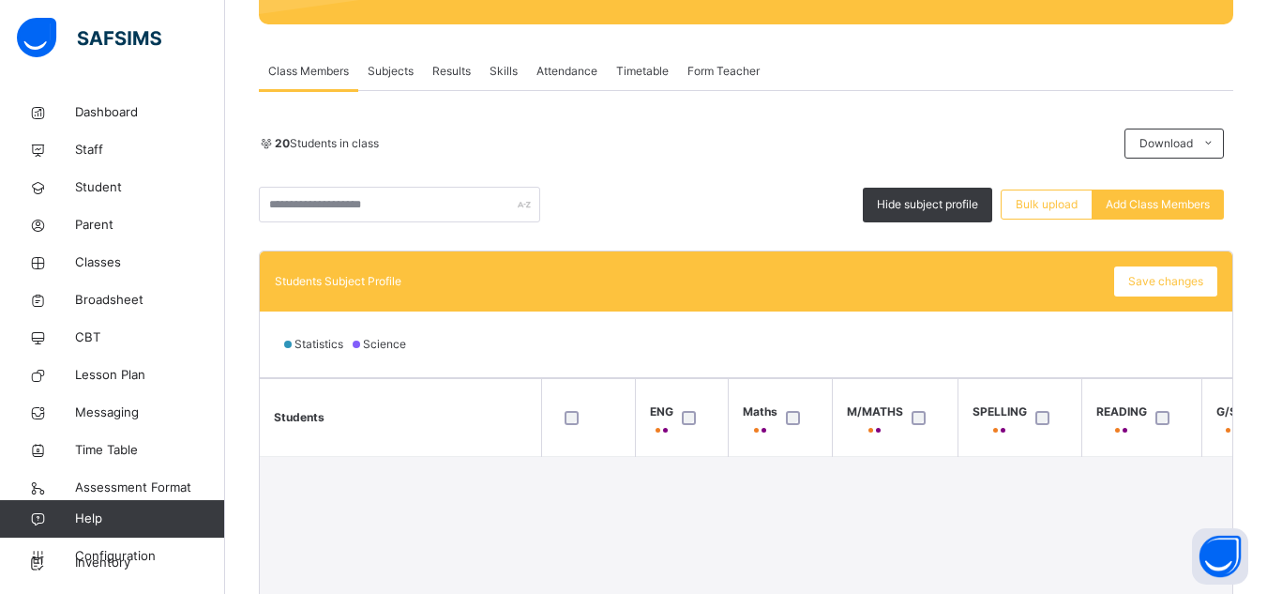
scroll to position [338, 0]
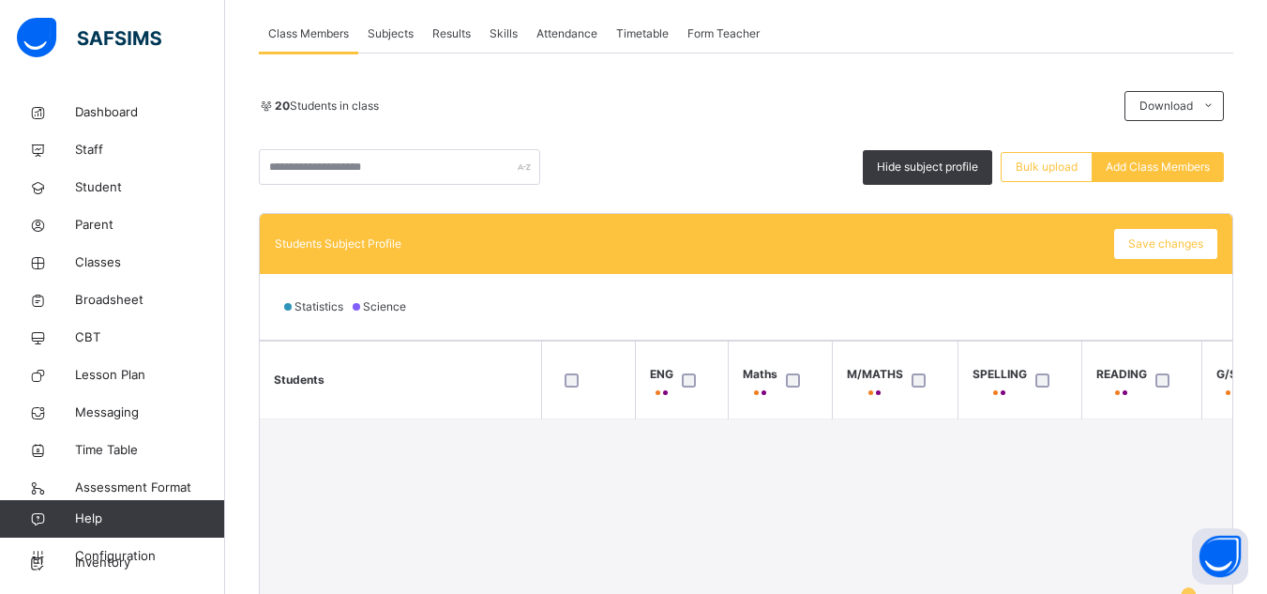
click at [919, 388] on div at bounding box center [923, 379] width 40 height 39
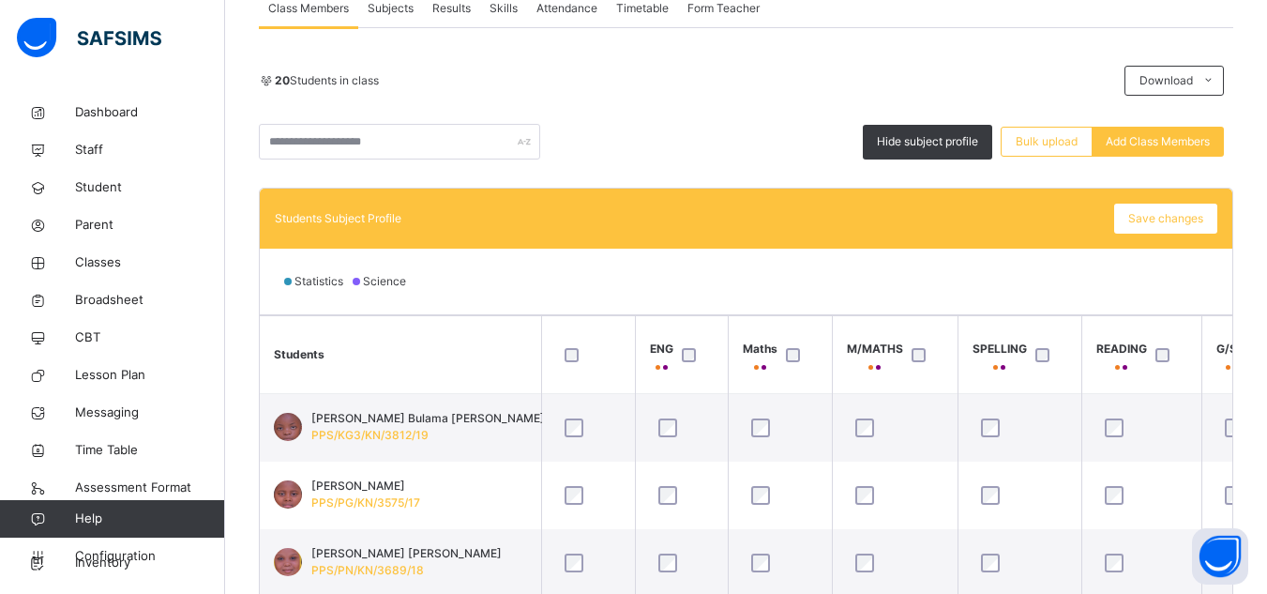
scroll to position [375, 0]
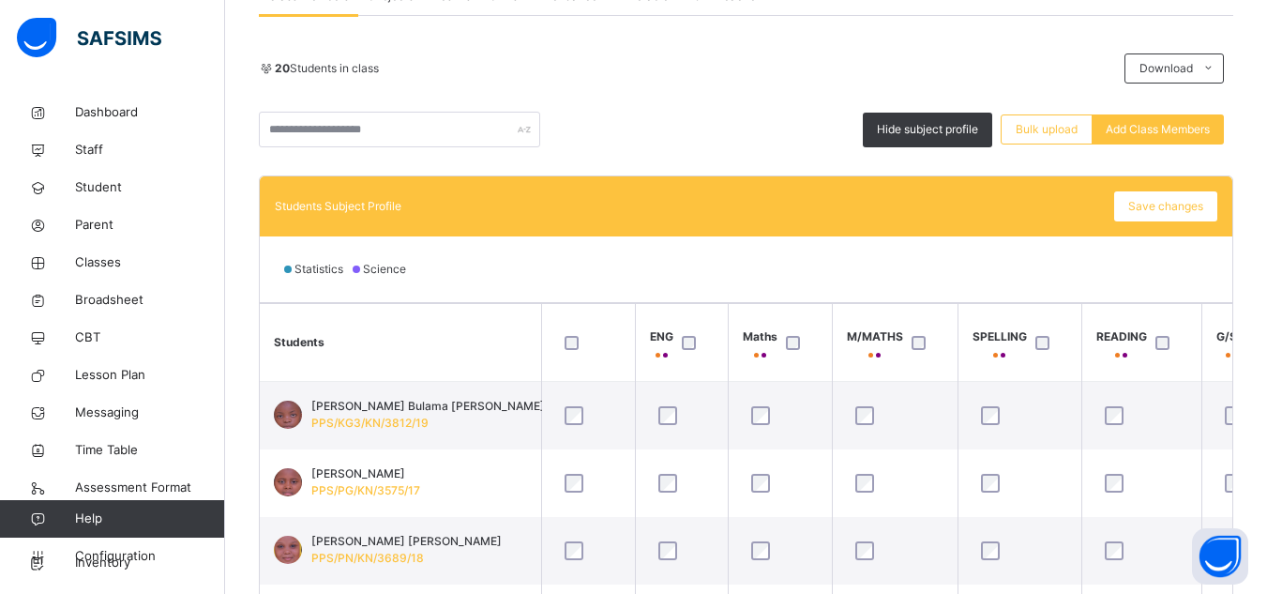
click at [1177, 301] on div "Statistics Science" at bounding box center [746, 269] width 972 height 66
click at [457, 324] on th "Students" at bounding box center [400, 343] width 281 height 78
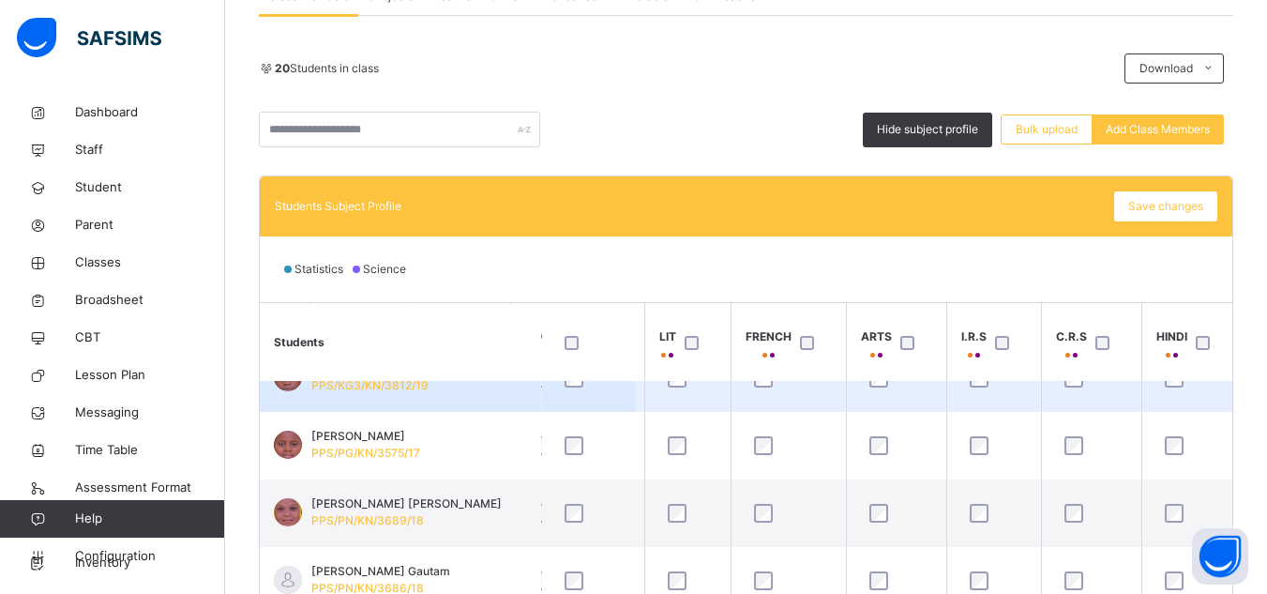
scroll to position [75, 893]
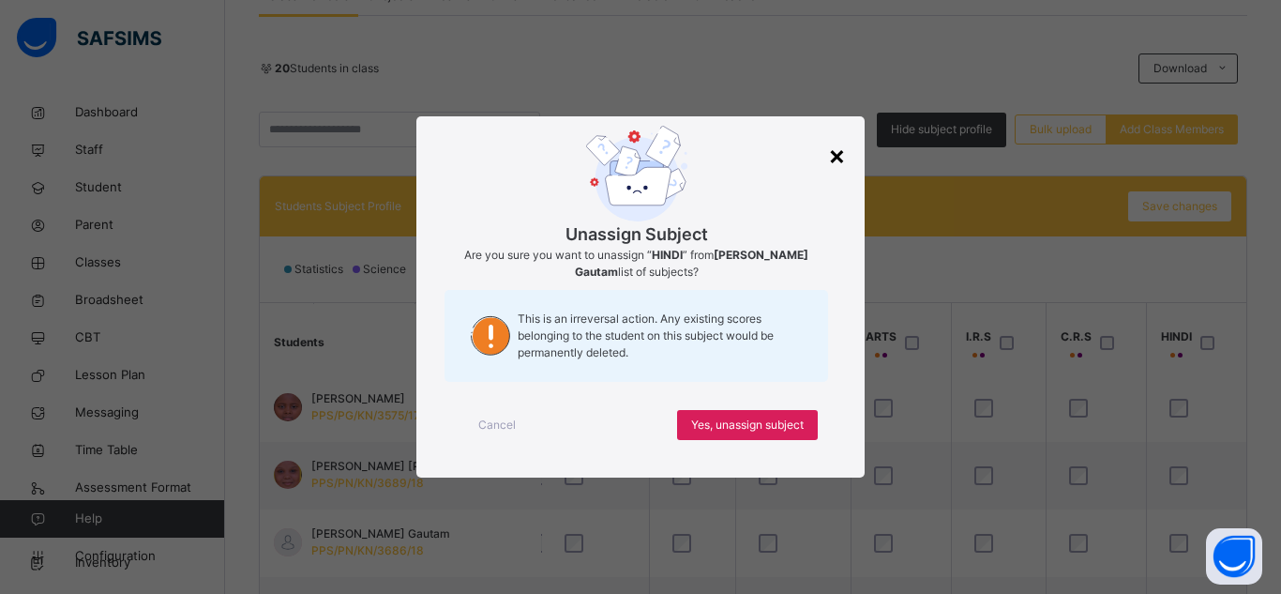
click at [840, 152] on div "×" at bounding box center [837, 154] width 18 height 39
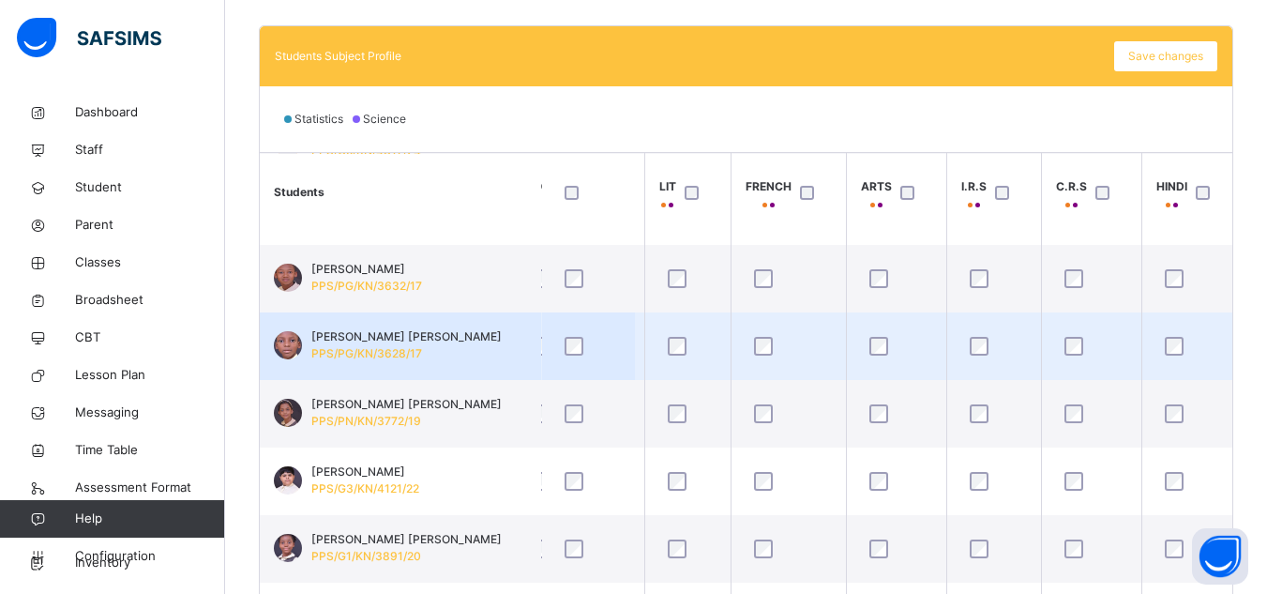
scroll to position [563, 893]
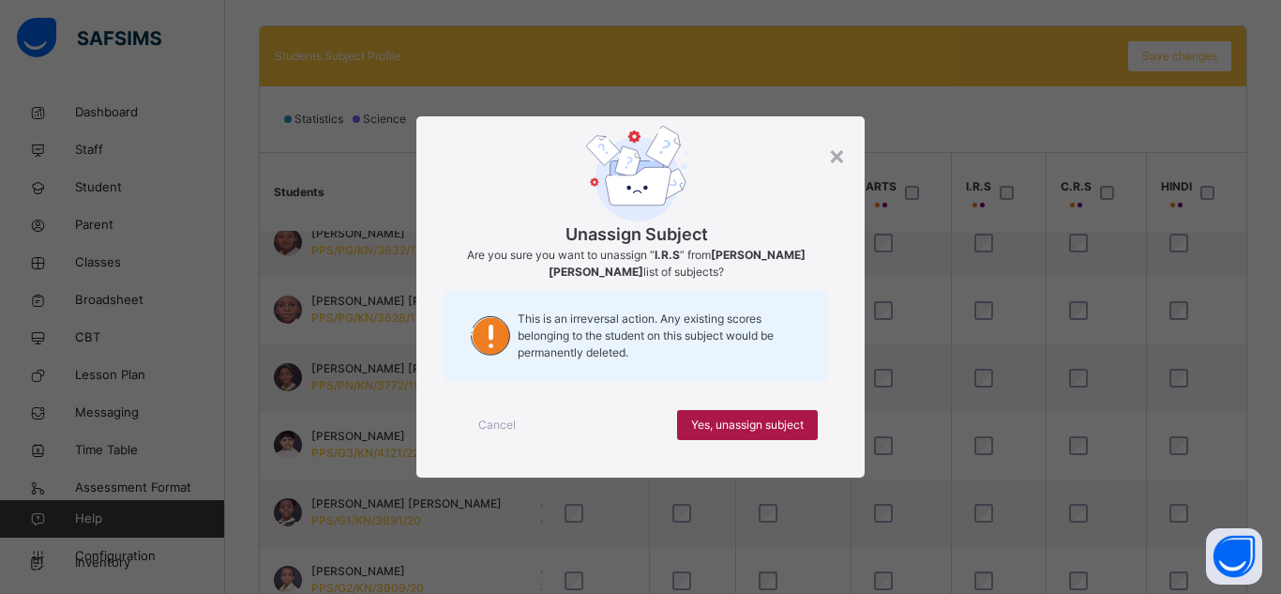
click at [745, 423] on span "Yes, unassign subject" at bounding box center [747, 424] width 113 height 17
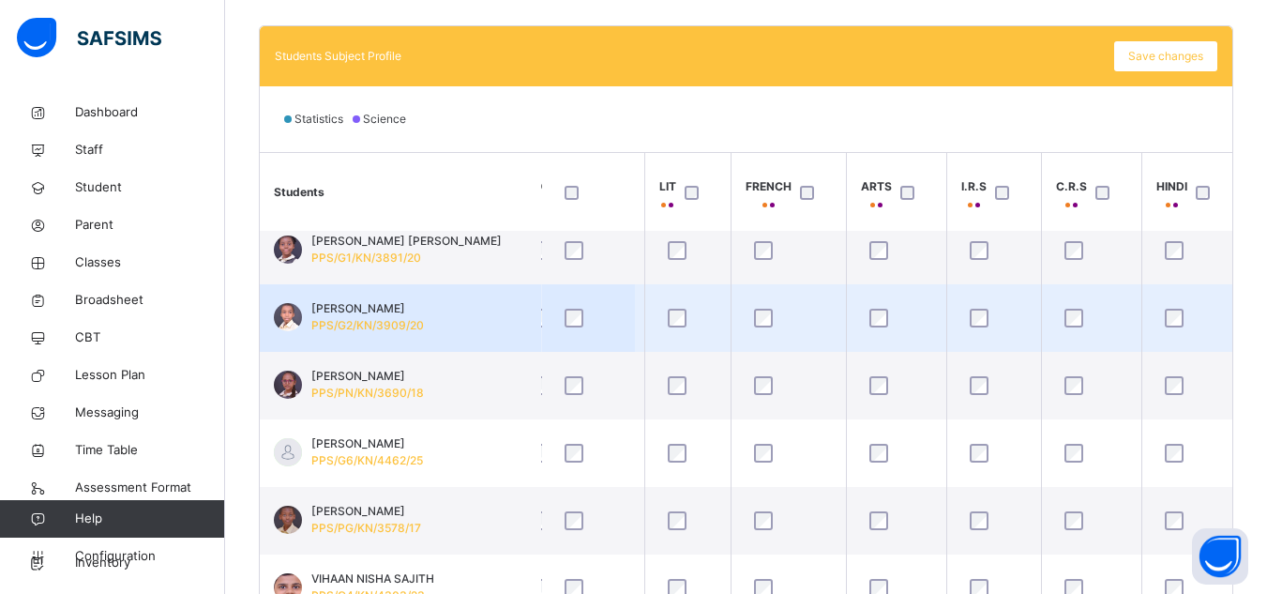
scroll to position [863, 893]
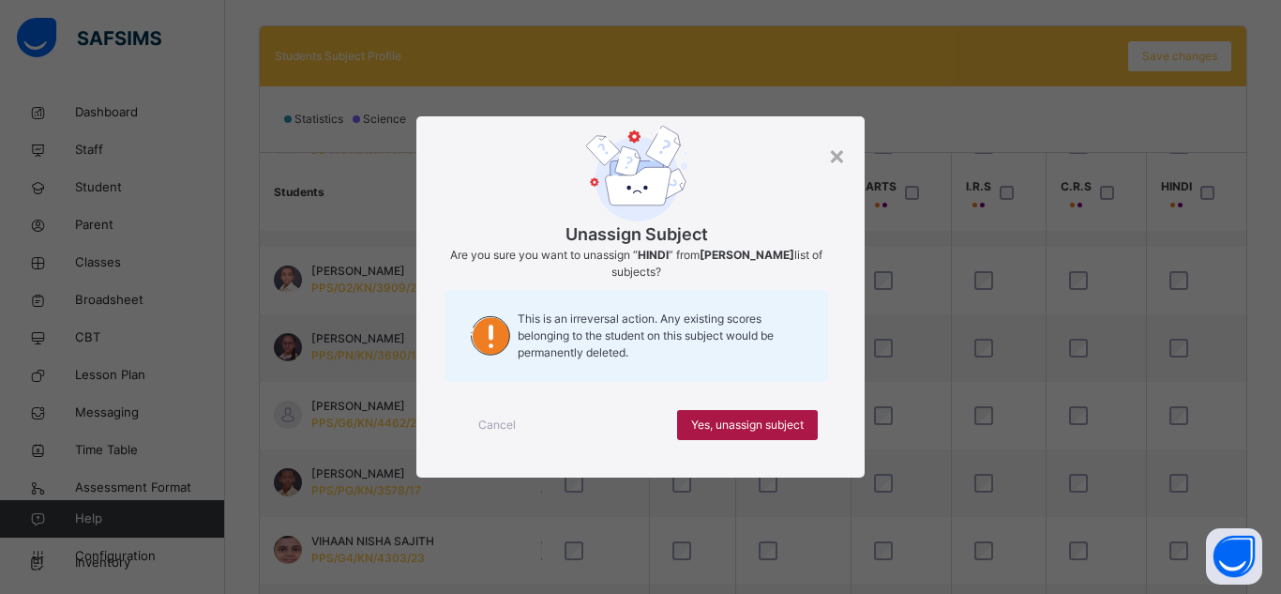
click at [755, 420] on span "Yes, unassign subject" at bounding box center [747, 424] width 113 height 17
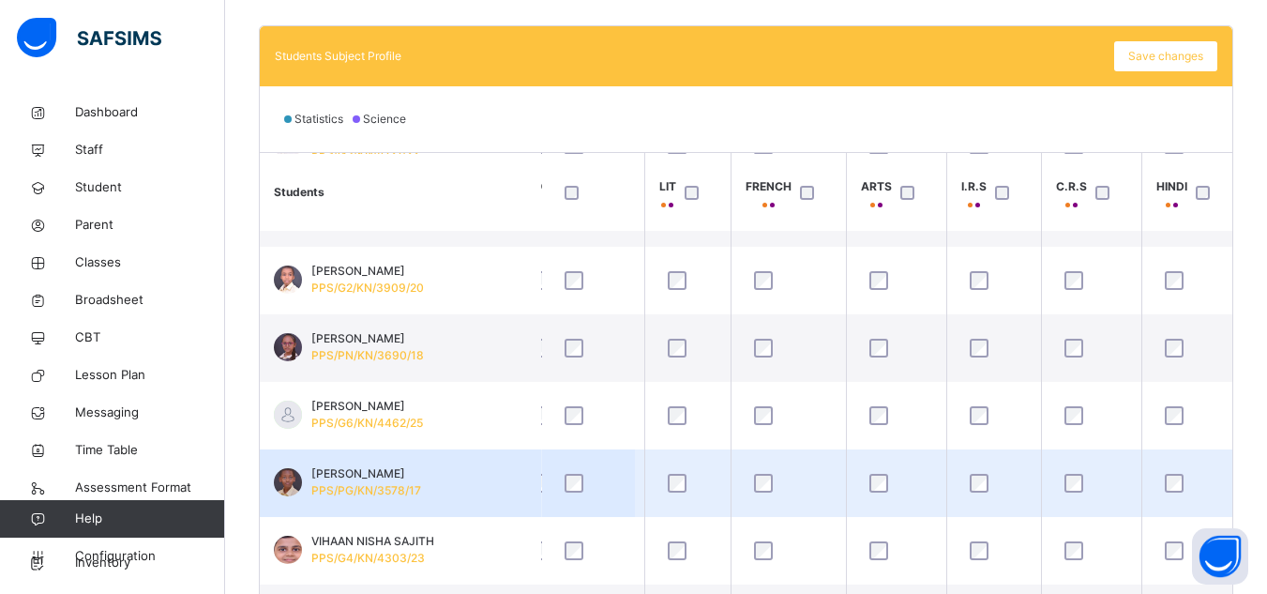
click at [1112, 453] on td at bounding box center [1091, 483] width 100 height 68
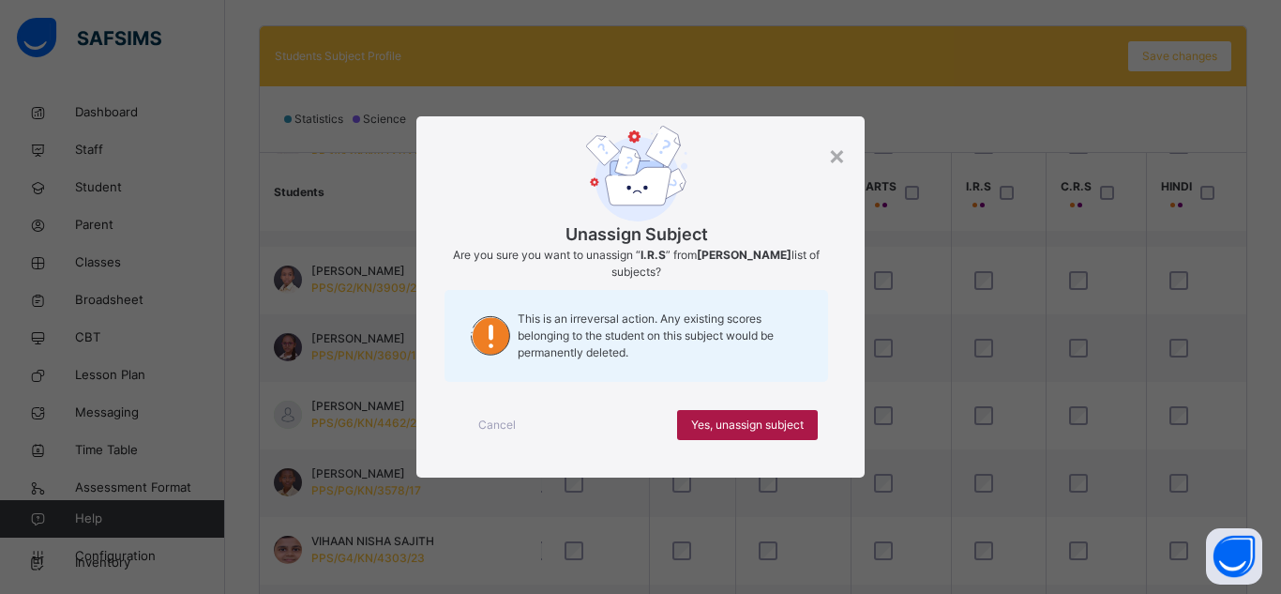
click at [772, 422] on span "Yes, unassign subject" at bounding box center [747, 424] width 113 height 17
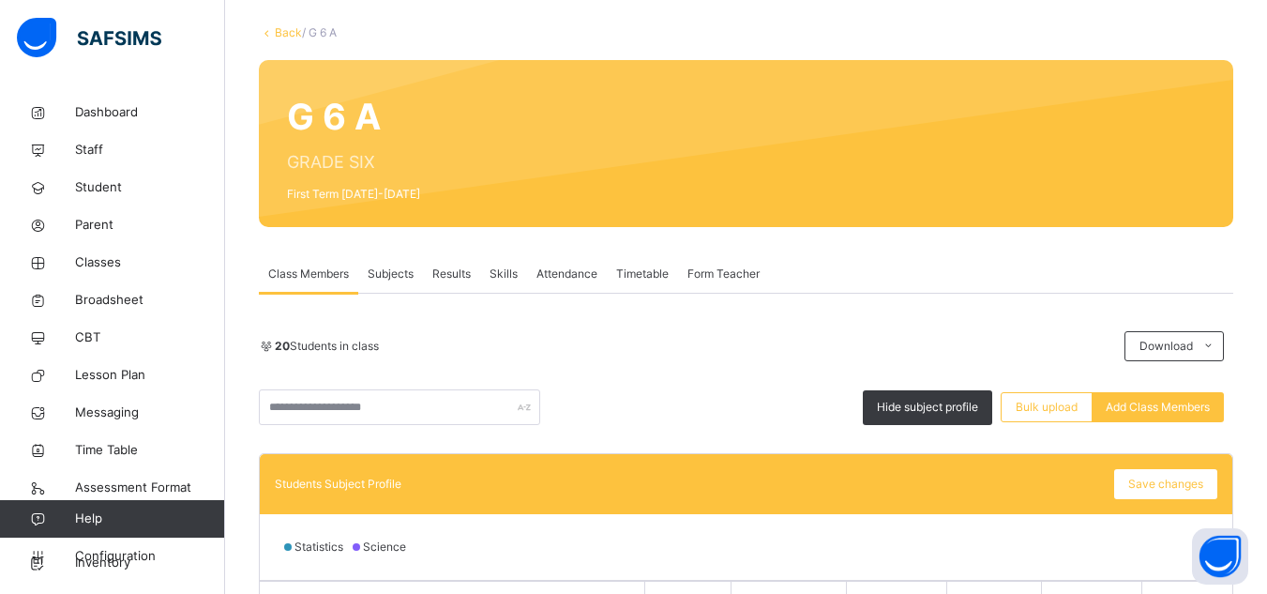
scroll to position [47, 0]
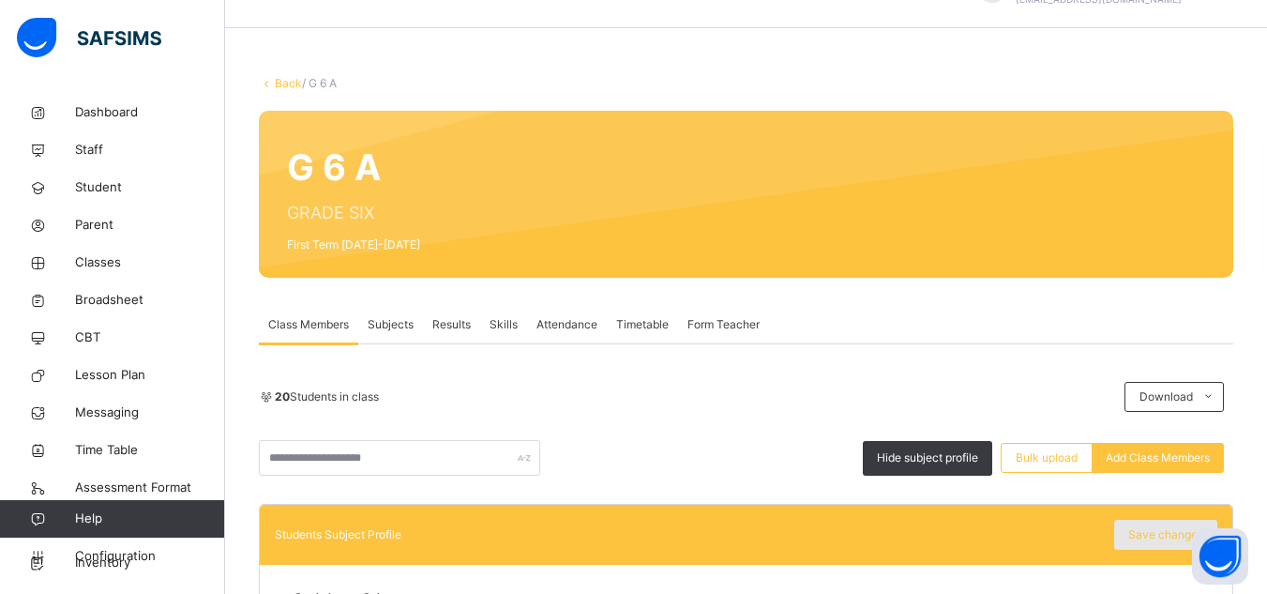
click at [1148, 531] on span "Save changes" at bounding box center [1165, 534] width 75 height 17
click at [1148, 531] on div "Save changes" at bounding box center [1165, 534] width 103 height 30
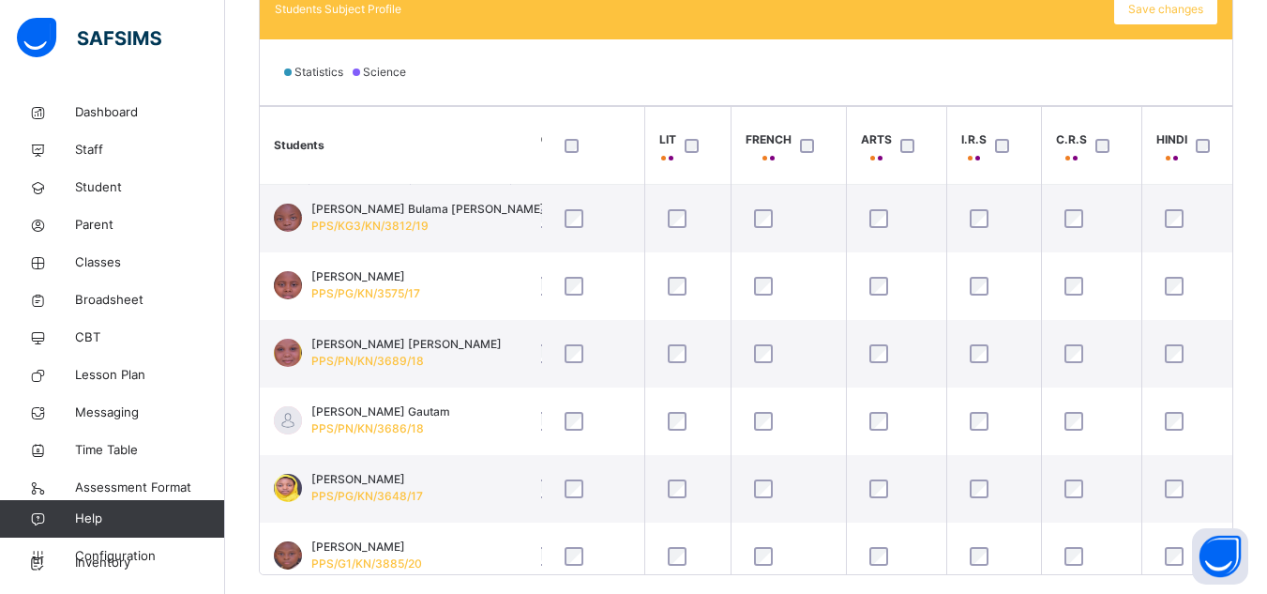
scroll to position [610, 0]
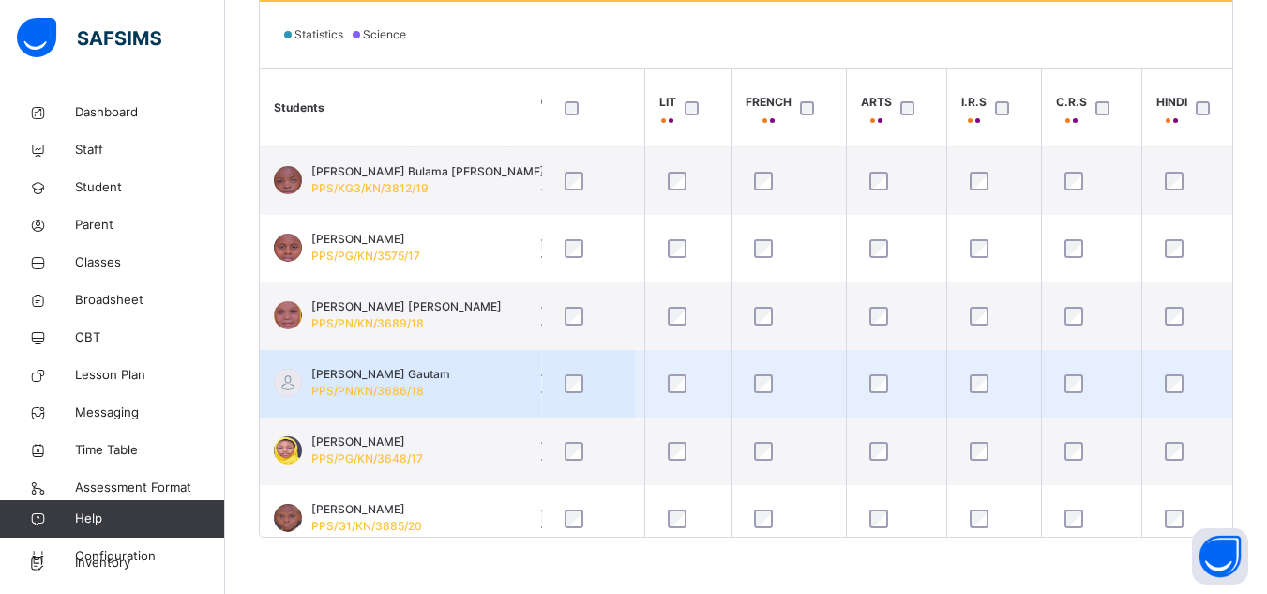
click at [1215, 370] on div at bounding box center [1191, 383] width 71 height 39
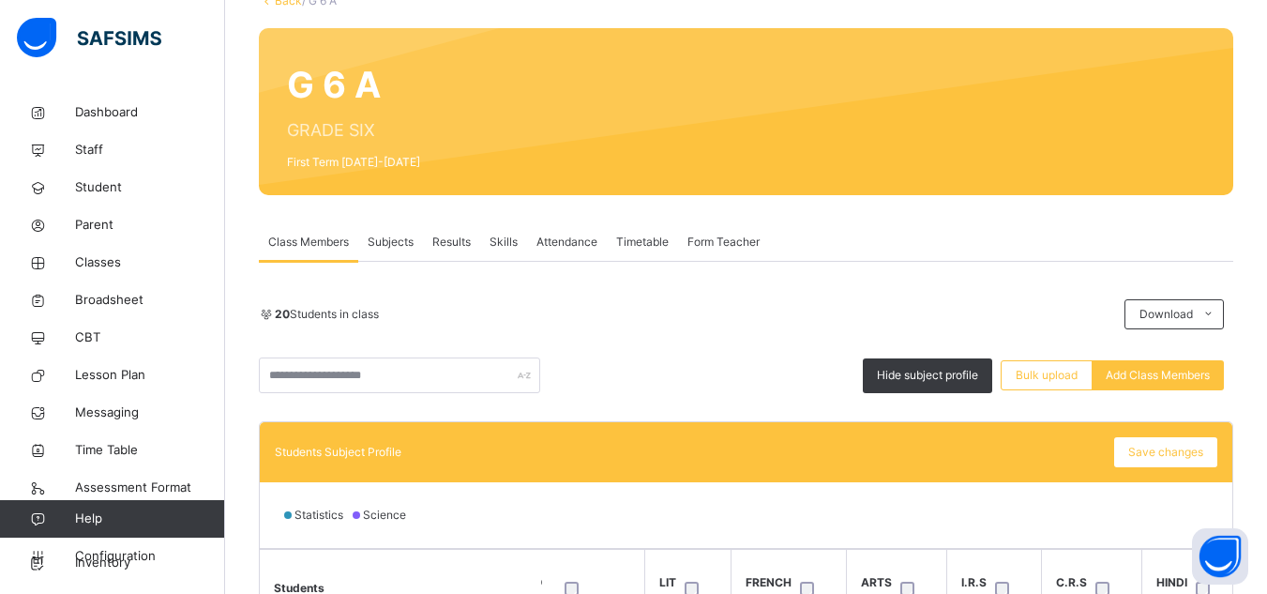
scroll to position [47, 0]
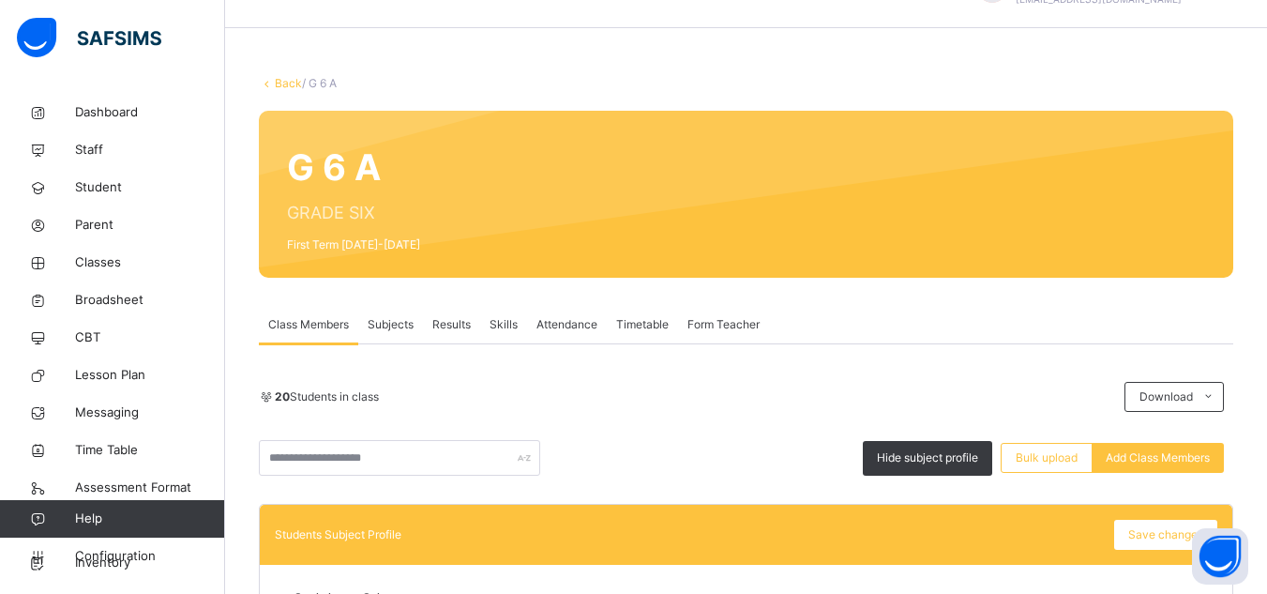
click at [288, 78] on link "Back" at bounding box center [288, 83] width 27 height 14
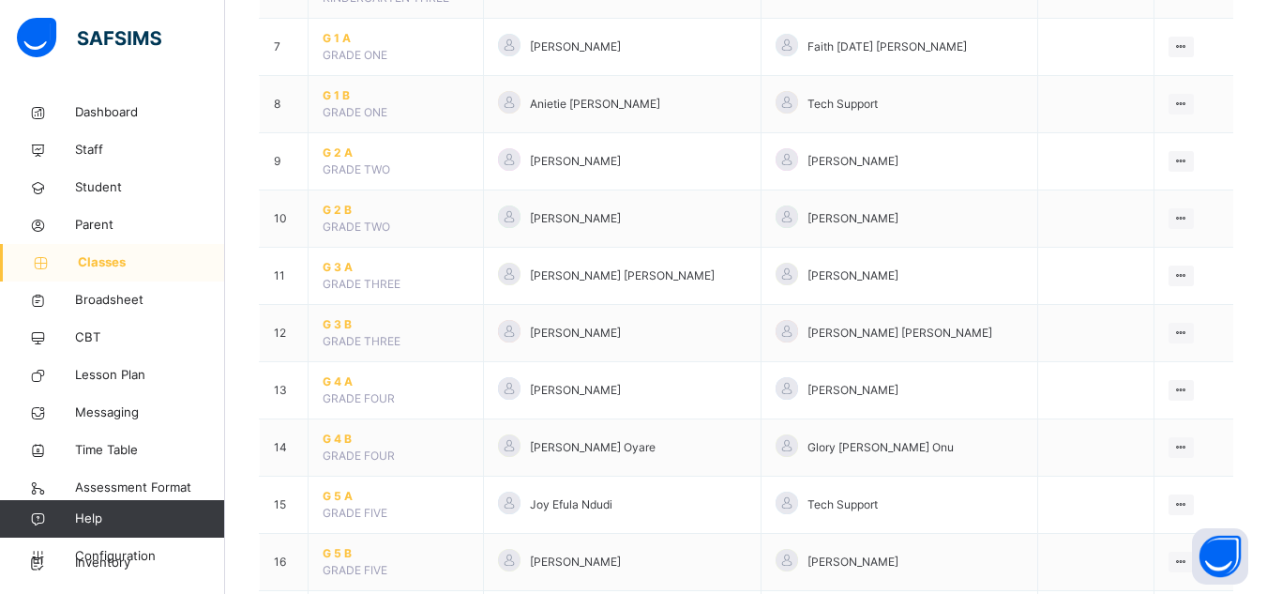
scroll to position [706, 0]
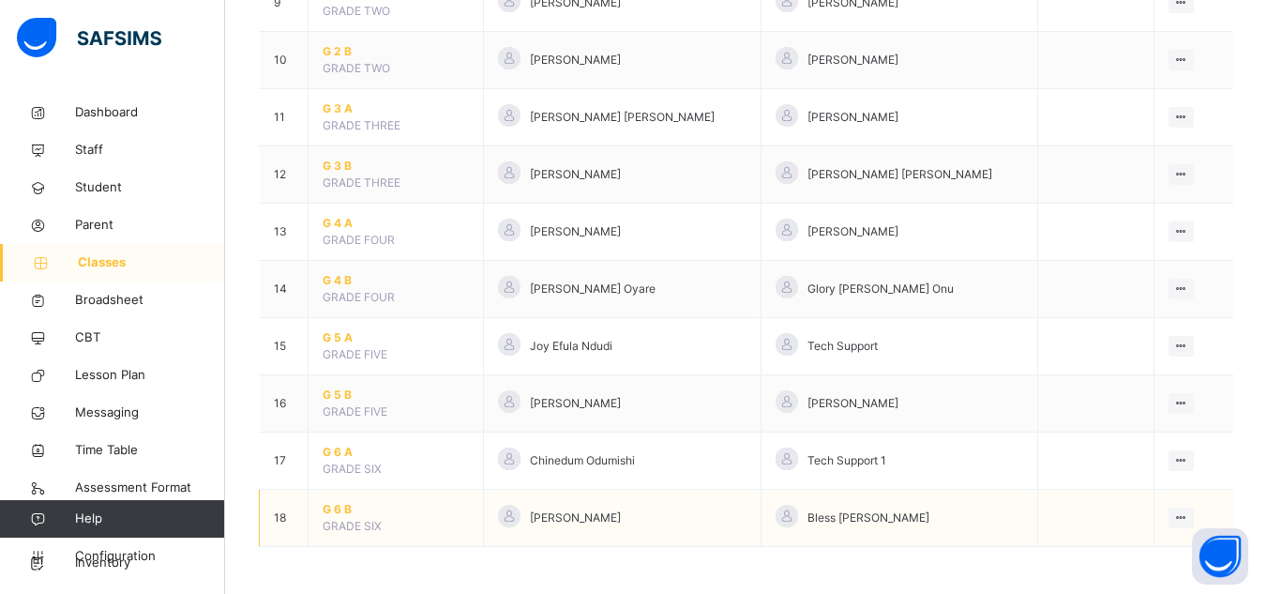
click at [334, 511] on span "G 6 B" at bounding box center [396, 509] width 146 height 17
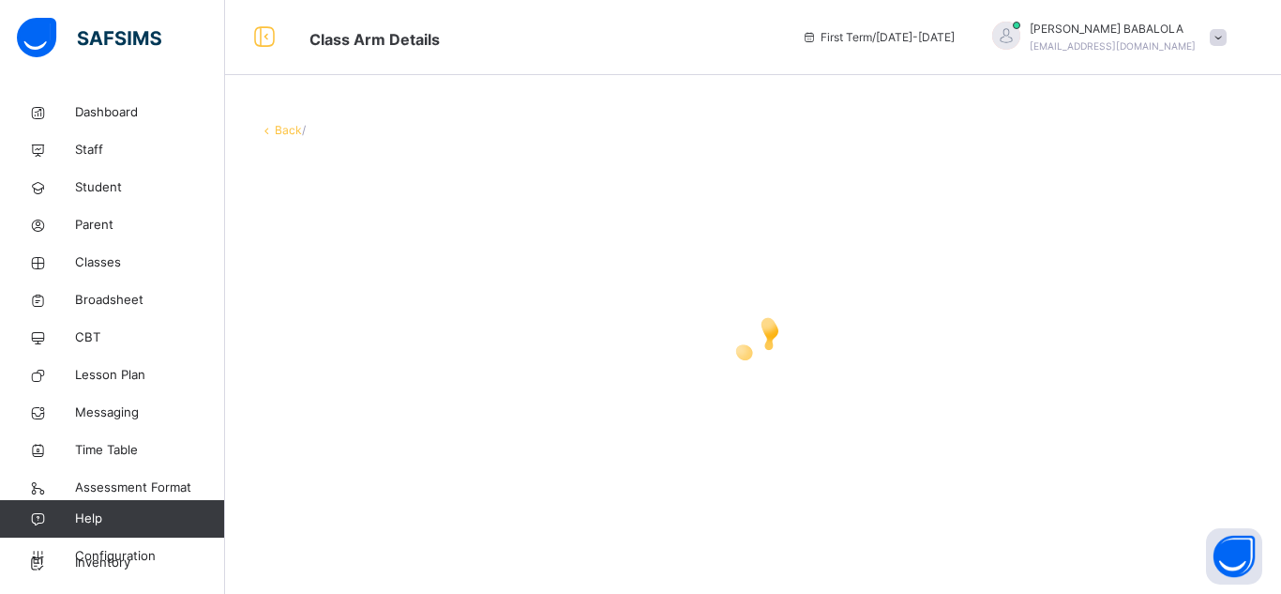
click at [334, 511] on div at bounding box center [753, 336] width 988 height 356
click at [366, 500] on div at bounding box center [753, 336] width 988 height 356
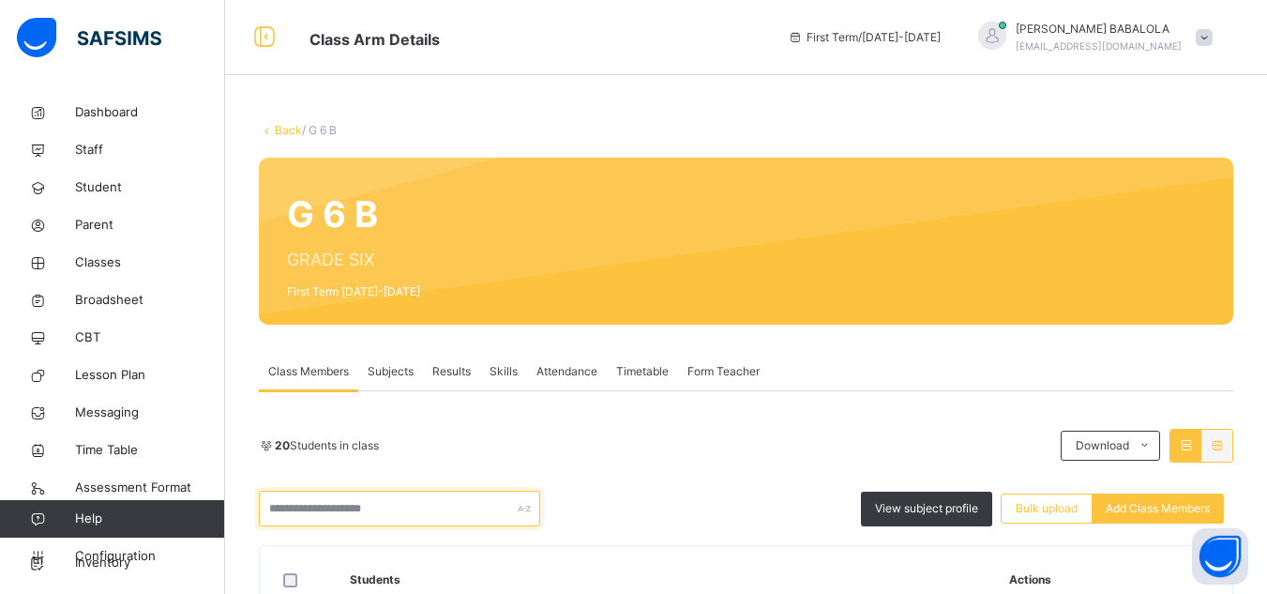
click at [366, 500] on input "text" at bounding box center [399, 508] width 281 height 36
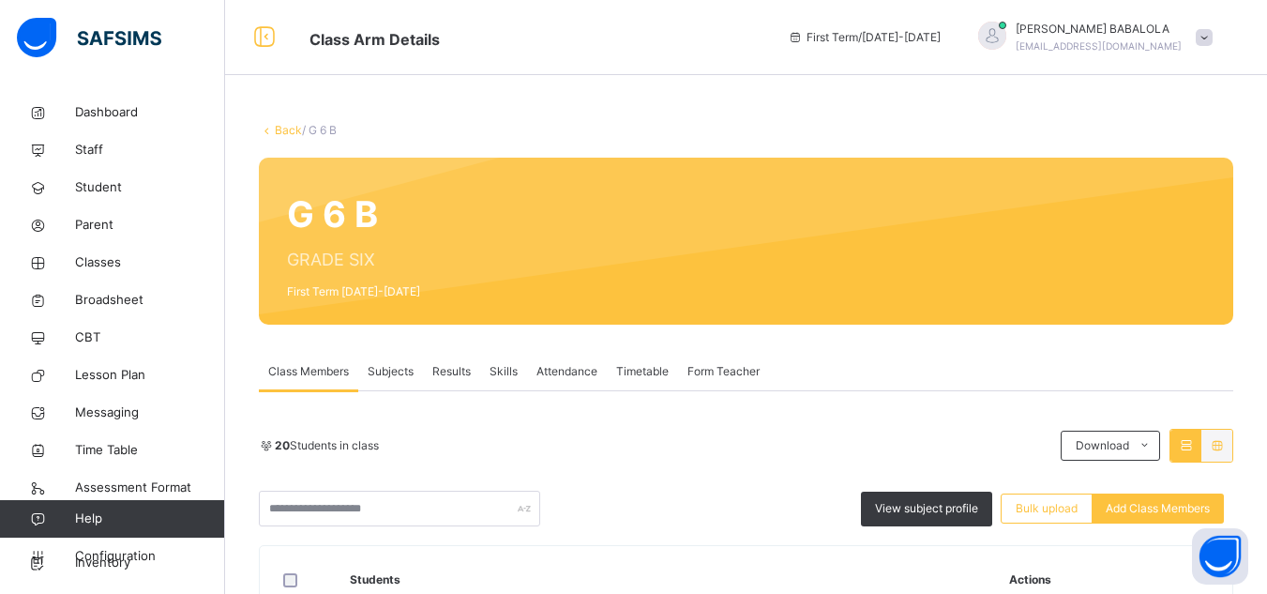
click at [584, 477] on div "20 Students in class Download Pdf Report Excel Report View subject profile Bulk…" at bounding box center [746, 478] width 974 height 98
click at [904, 518] on div "View subject profile" at bounding box center [926, 508] width 131 height 35
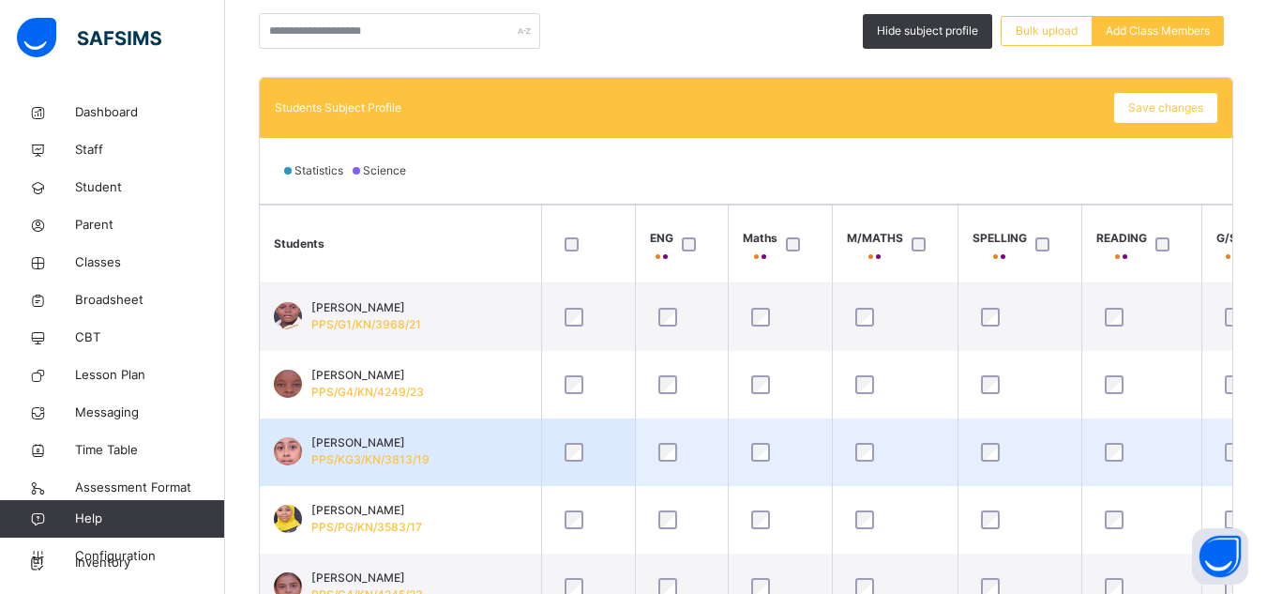
scroll to position [450, 0]
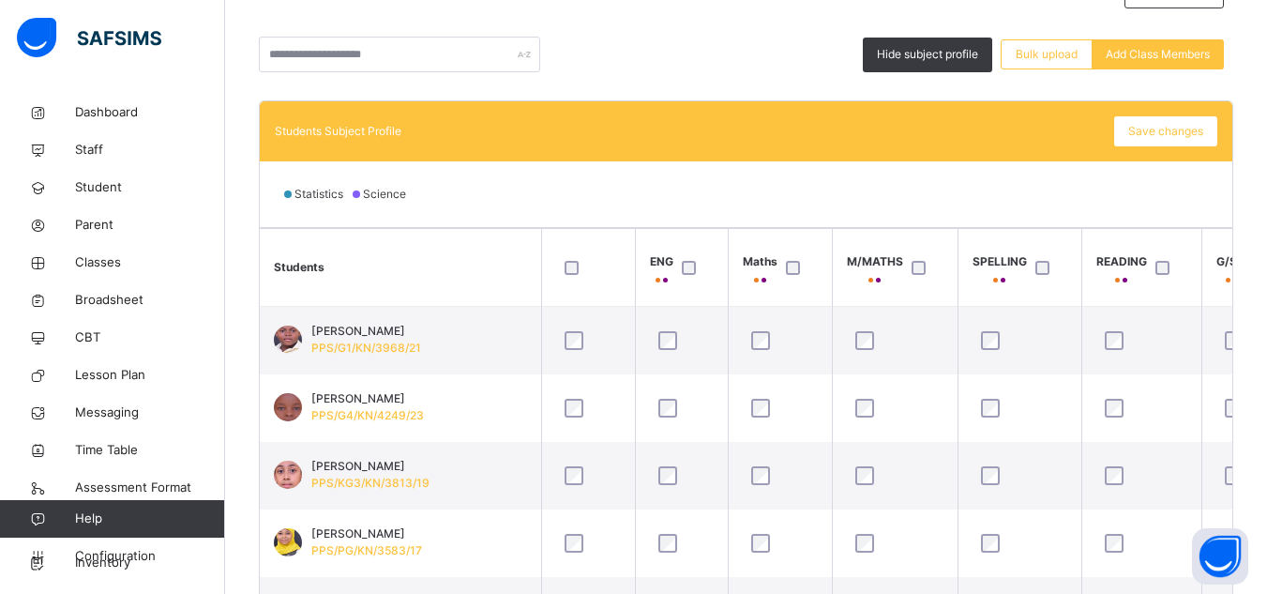
click at [911, 259] on div at bounding box center [923, 267] width 40 height 39
drag, startPoint x: 911, startPoint y: 256, endPoint x: 921, endPoint y: 254, distance: 9.6
click at [921, 254] on div at bounding box center [923, 267] width 40 height 39
click at [1152, 267] on div at bounding box center [1167, 268] width 31 height 14
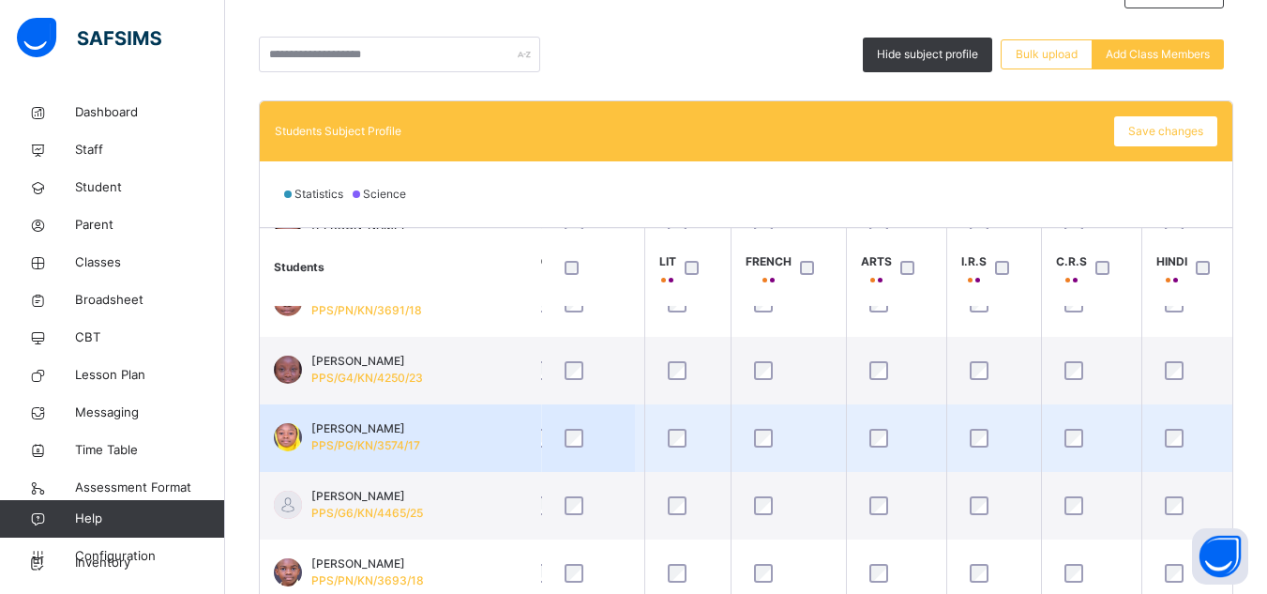
scroll to position [413, 893]
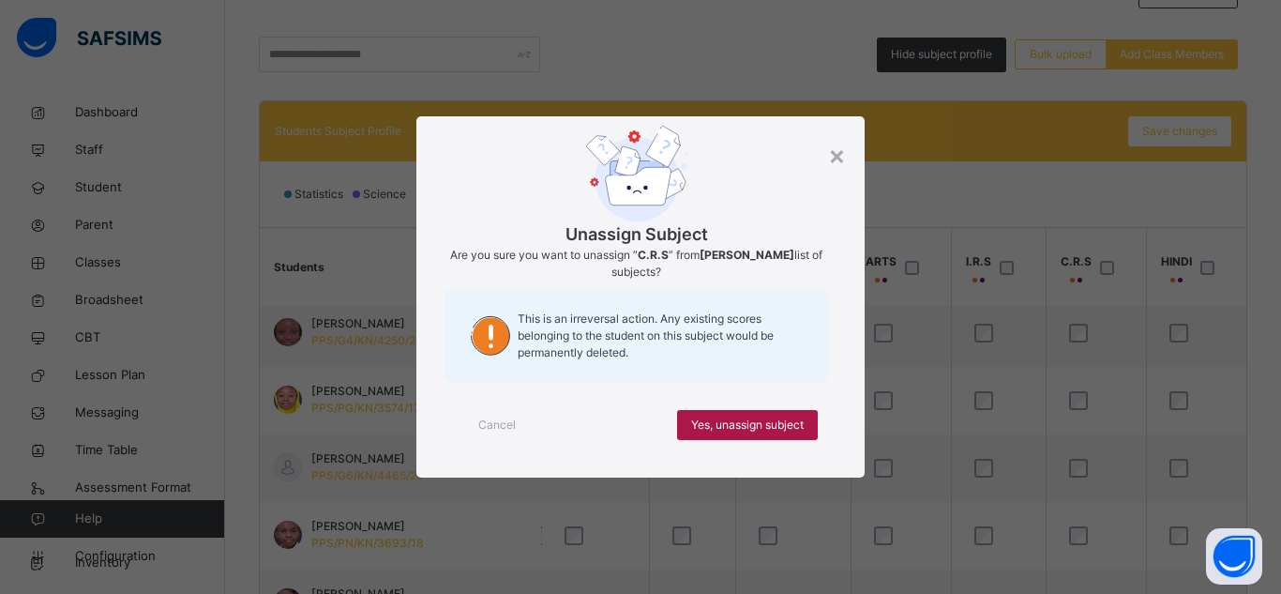
click at [738, 426] on span "Yes, unassign subject" at bounding box center [747, 424] width 113 height 17
click at [721, 427] on span "Yes, unassign subject" at bounding box center [747, 424] width 113 height 17
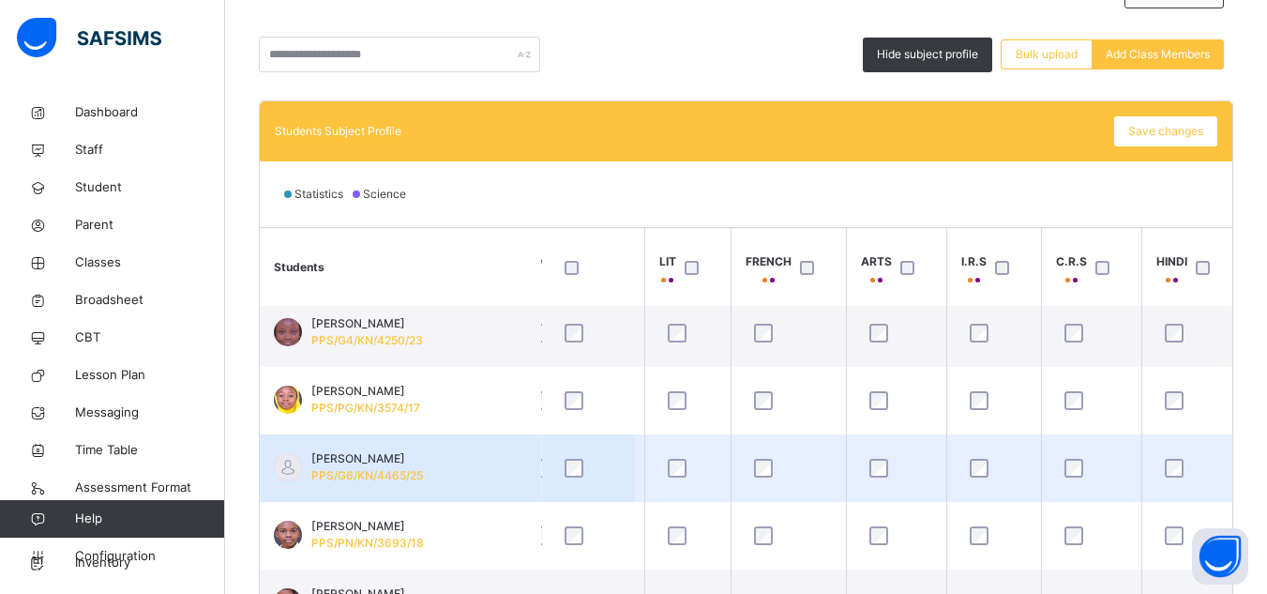
click at [1231, 459] on td at bounding box center [1191, 468] width 100 height 68
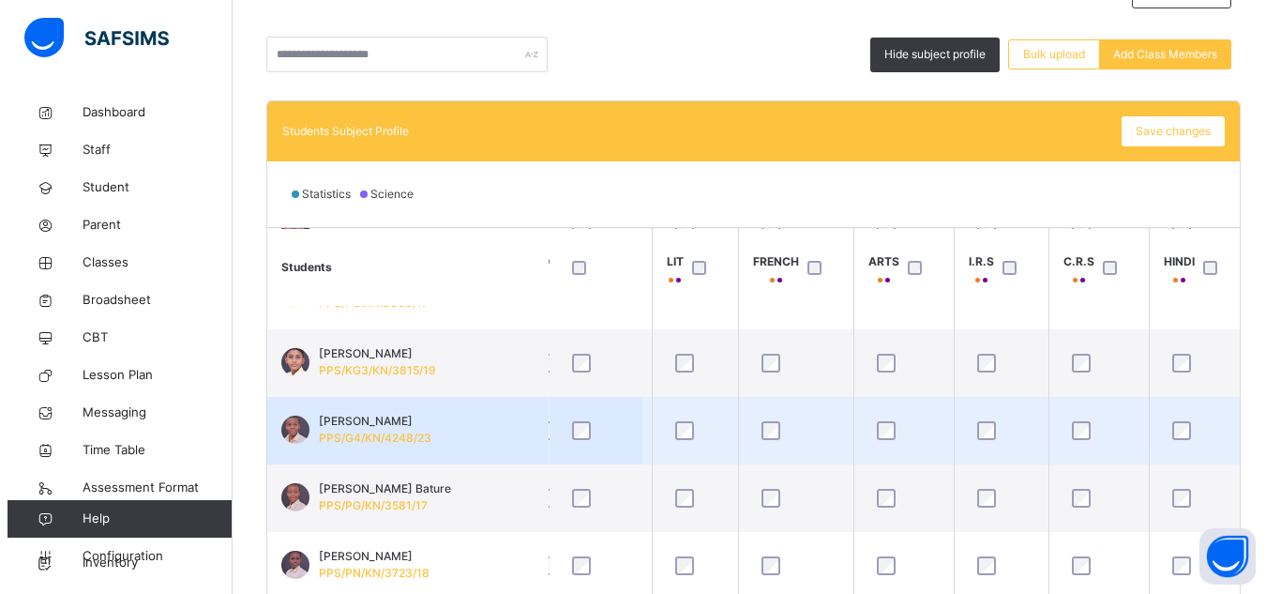
scroll to position [825, 893]
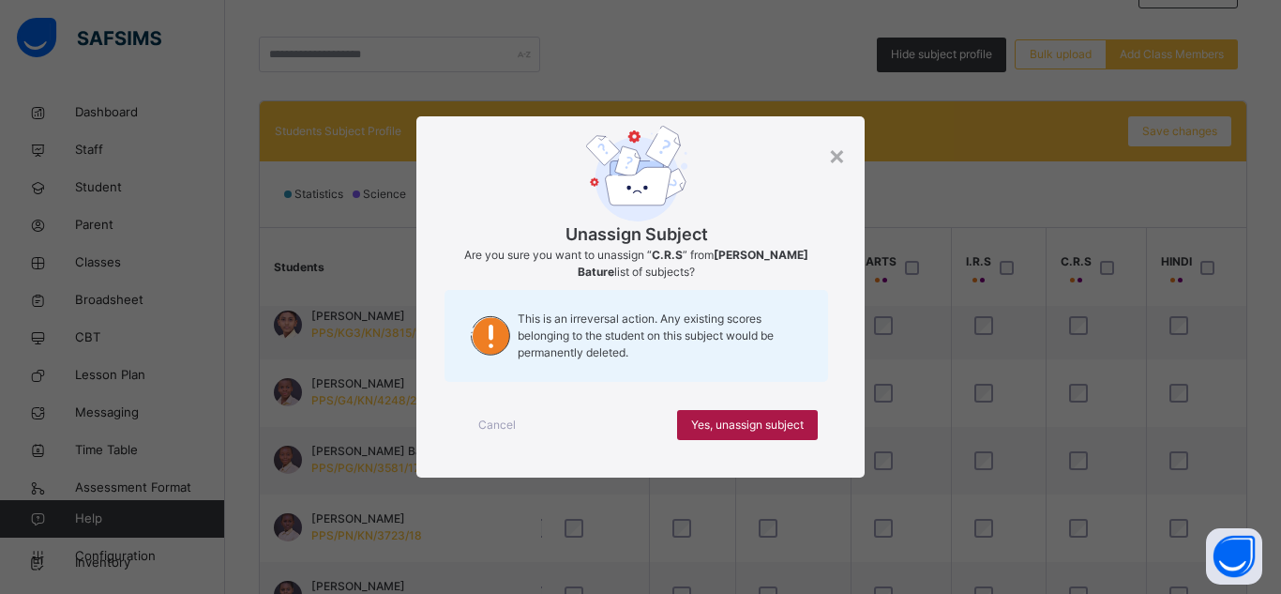
click at [777, 420] on span "Yes, unassign subject" at bounding box center [747, 424] width 113 height 17
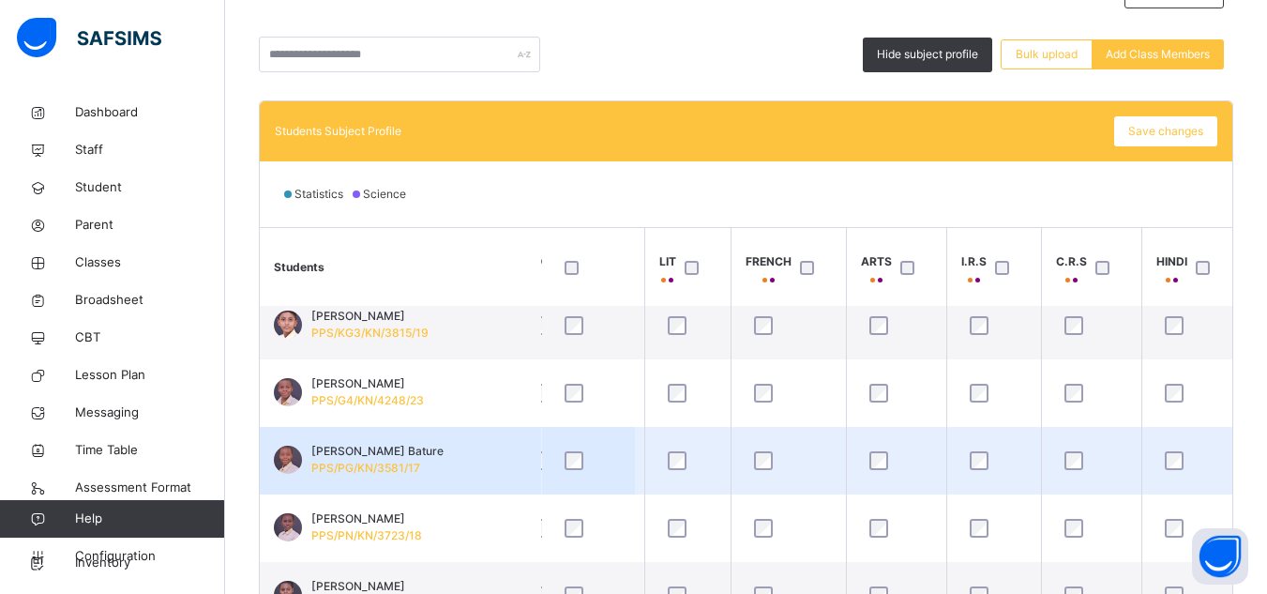
click at [1178, 450] on div at bounding box center [1191, 460] width 71 height 39
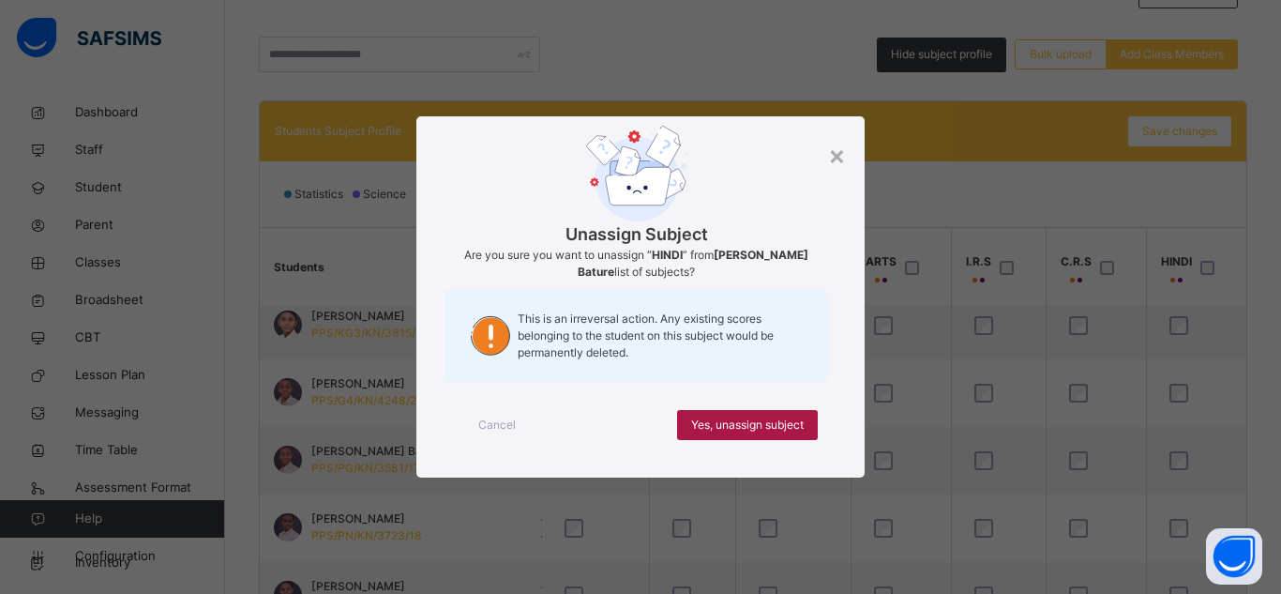
click at [757, 424] on span "Yes, unassign subject" at bounding box center [747, 424] width 113 height 17
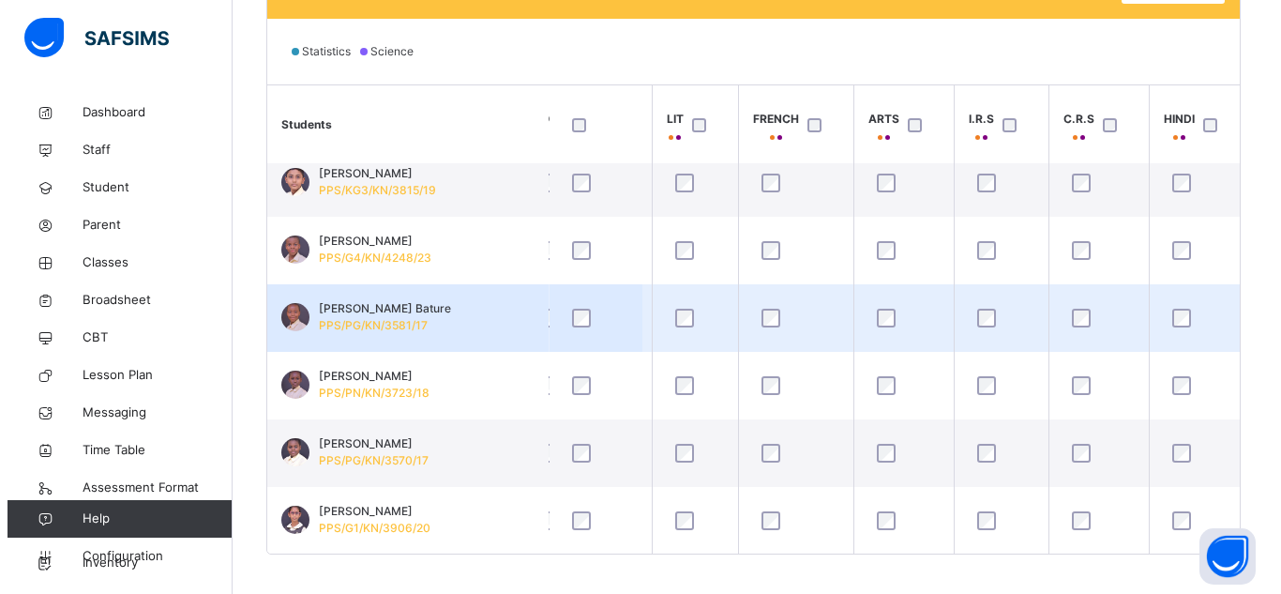
scroll to position [610, 0]
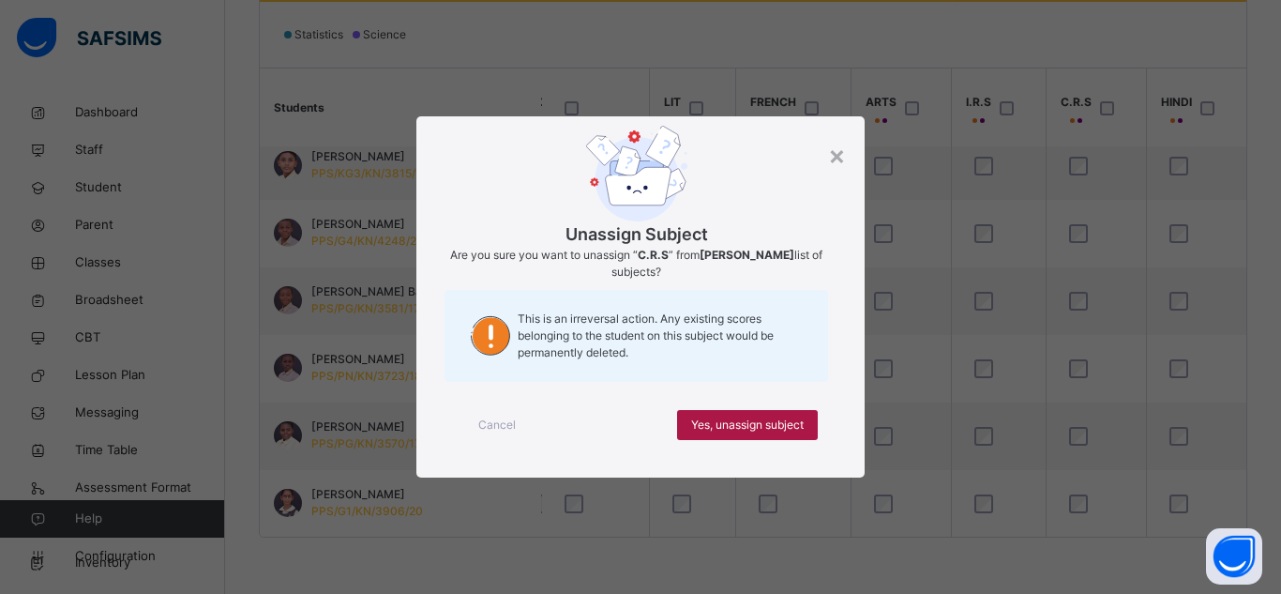
click at [746, 419] on span "Yes, unassign subject" at bounding box center [747, 424] width 113 height 17
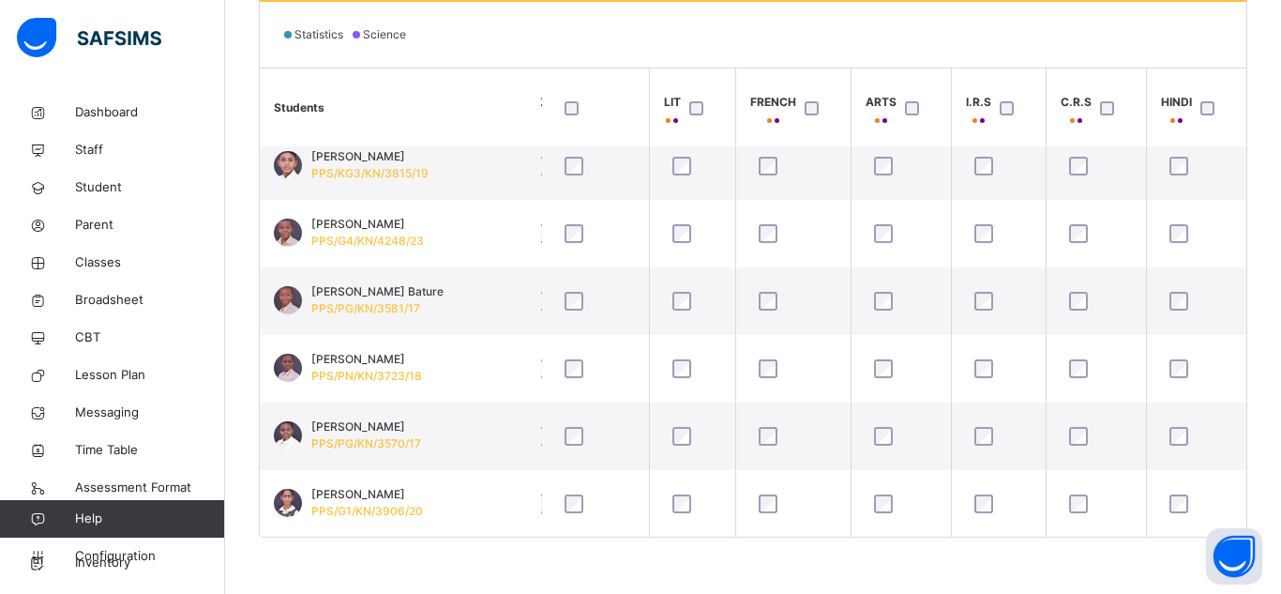
scroll to position [825, 893]
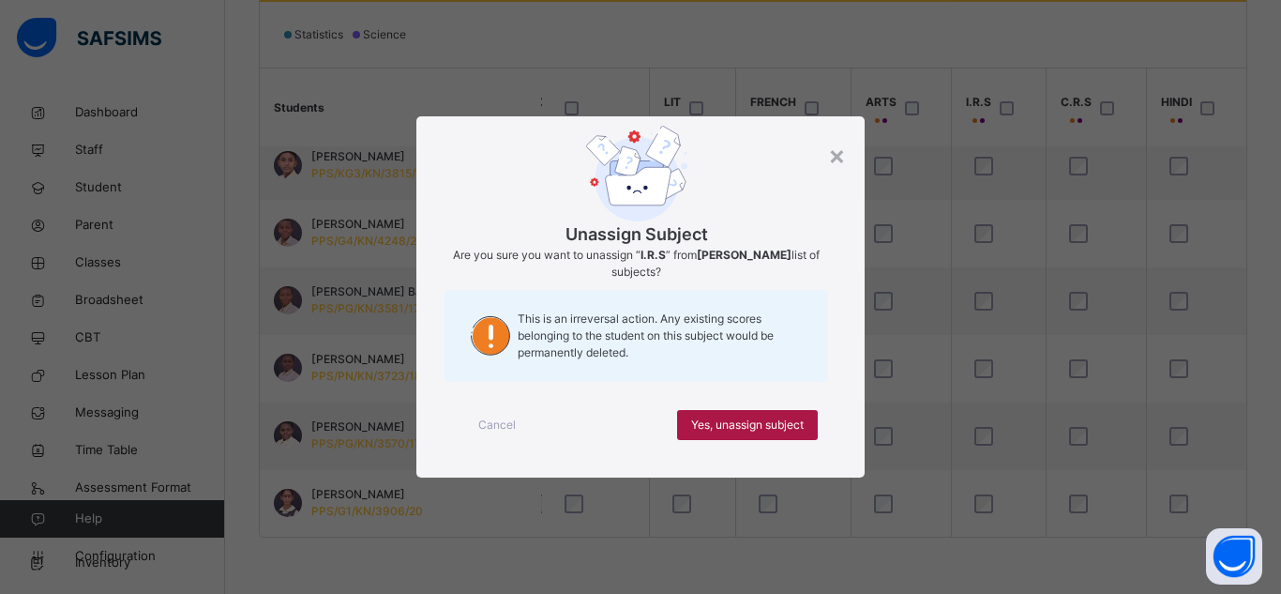
click at [731, 422] on span "Yes, unassign subject" at bounding box center [747, 424] width 113 height 17
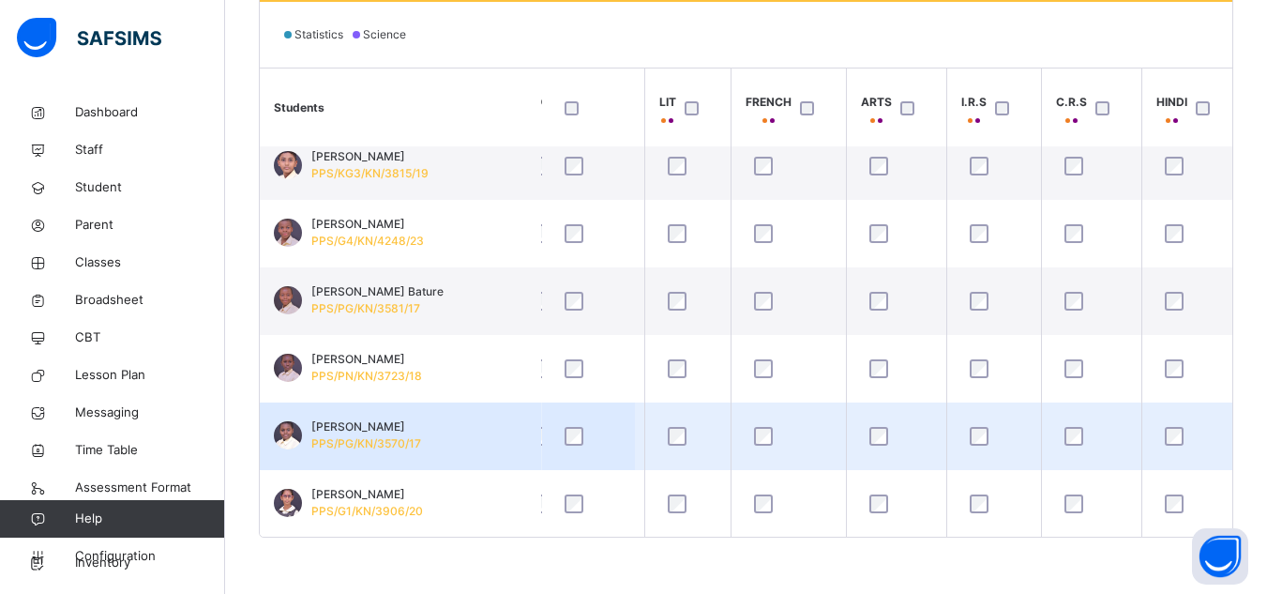
click at [1061, 457] on td at bounding box center [1091, 436] width 100 height 68
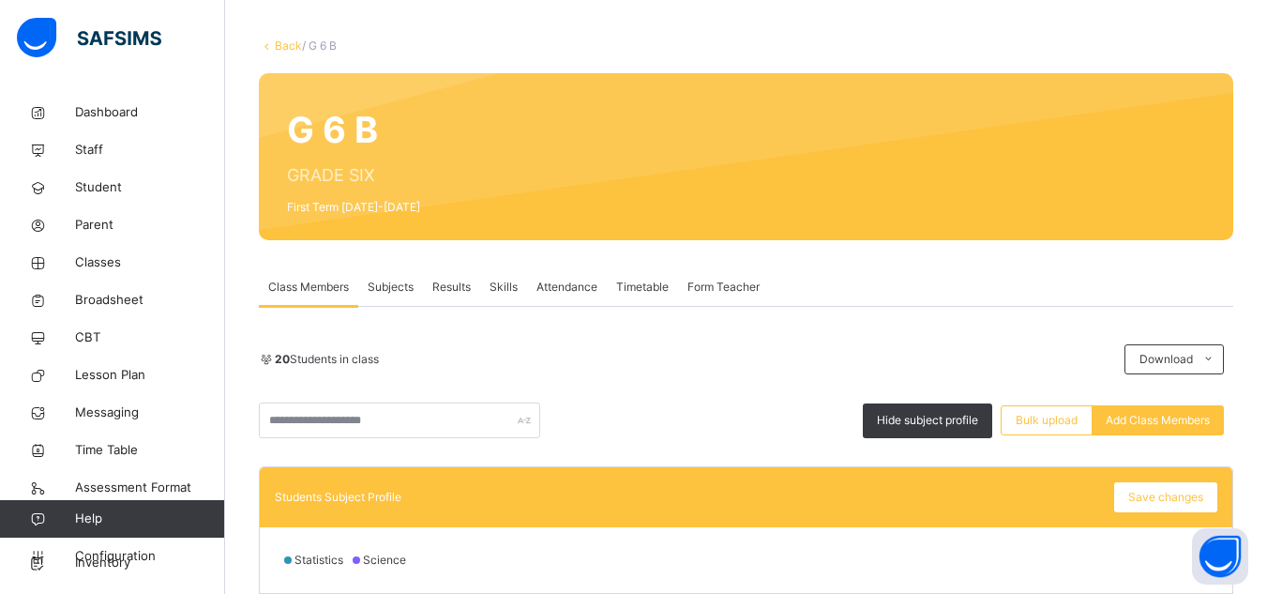
scroll to position [150, 893]
click at [742, 415] on div "Hide subject profile Bulk upload Add Class Members" at bounding box center [746, 420] width 974 height 36
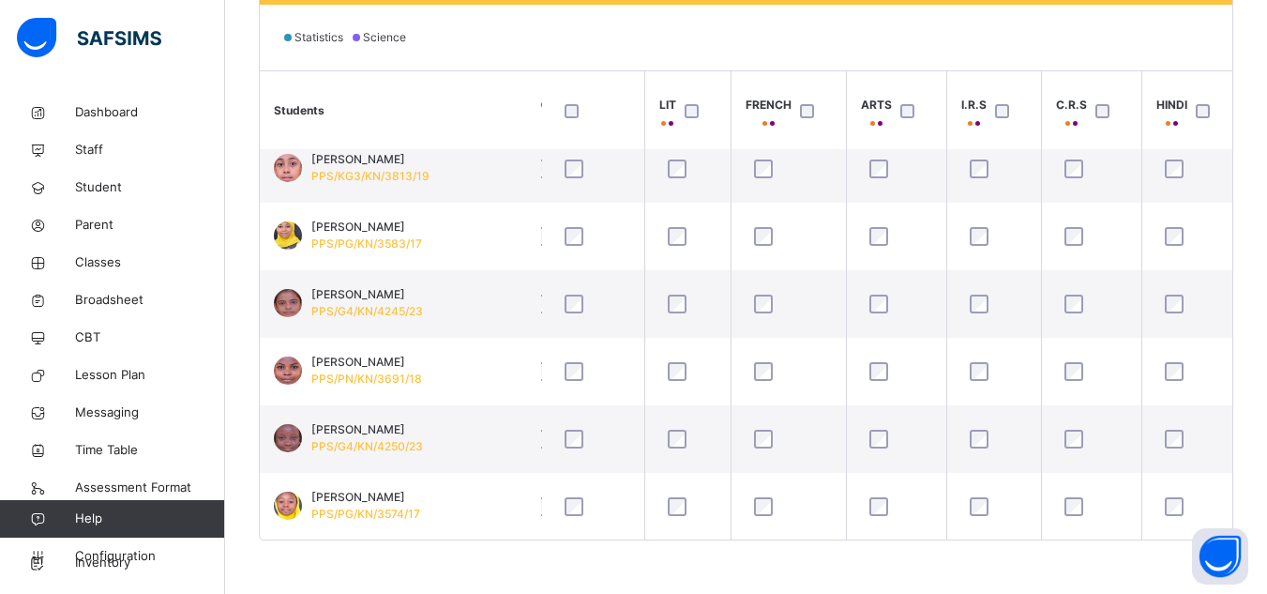
scroll to position [610, 0]
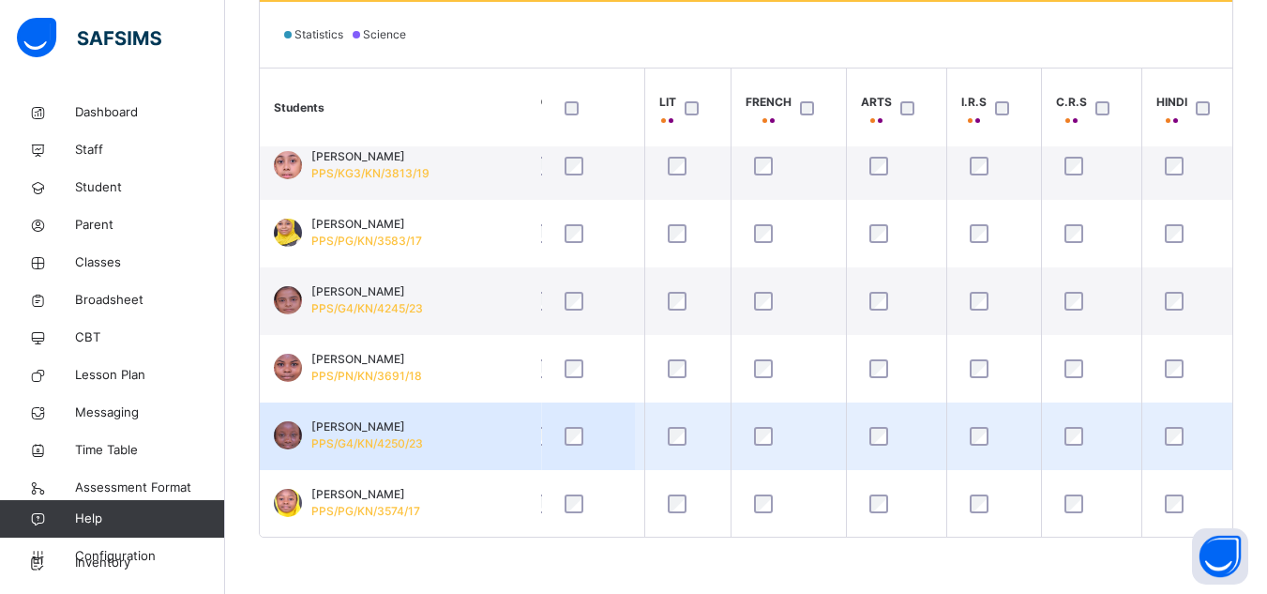
click at [394, 438] on span "PPS/G4/KN/4250/23" at bounding box center [367, 443] width 112 height 14
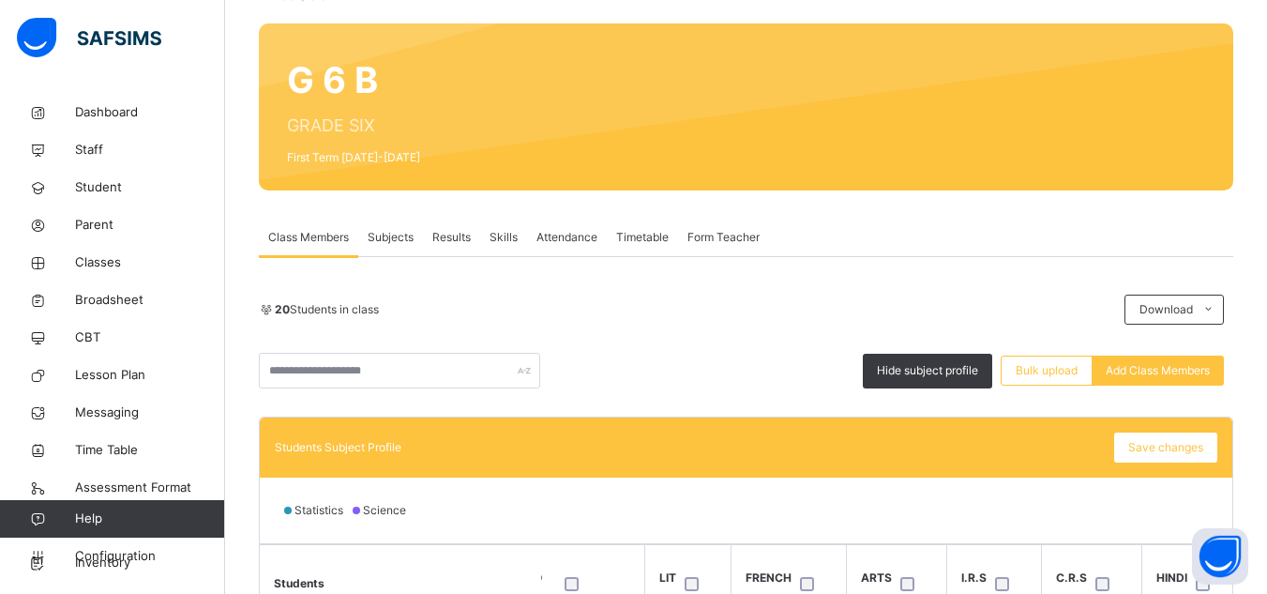
scroll to position [122, 0]
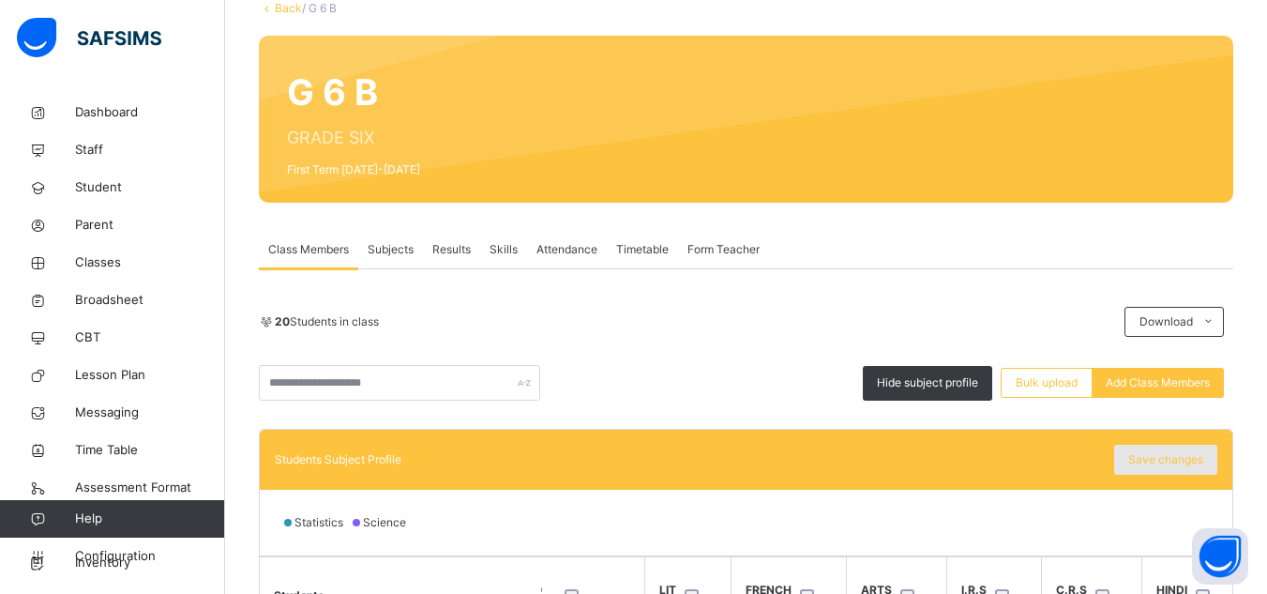
click at [1158, 462] on span "Save changes" at bounding box center [1165, 459] width 75 height 17
click at [334, 45] on div "G 6 B GRADE SIX First Term 2025-2026" at bounding box center [746, 119] width 974 height 167
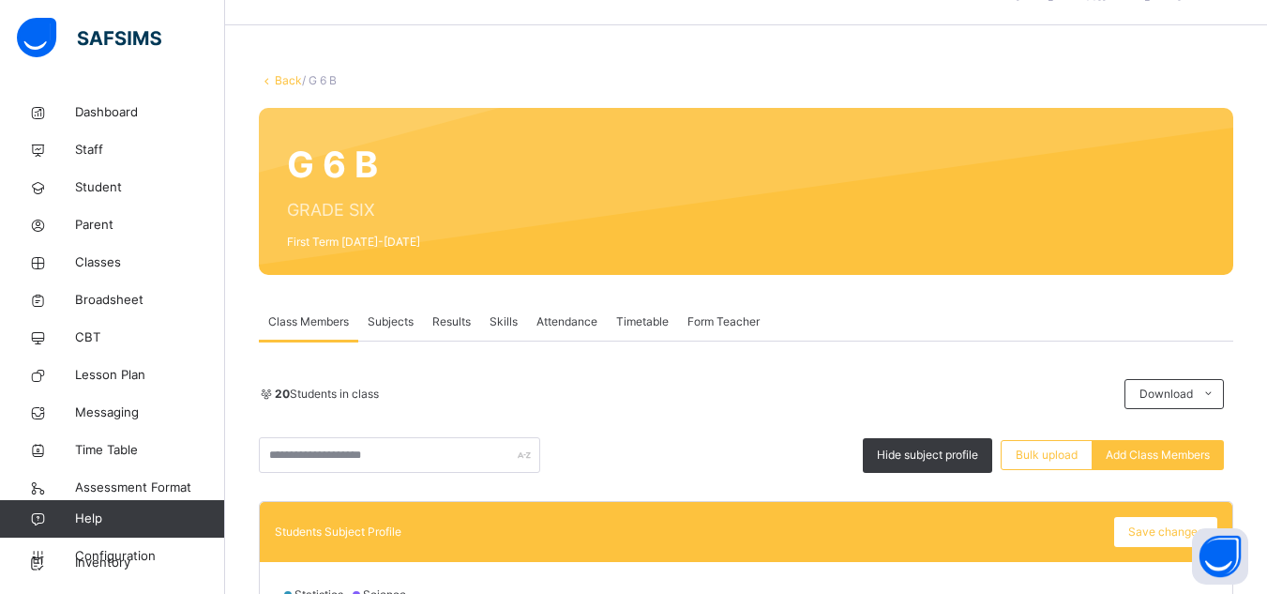
scroll to position [47, 0]
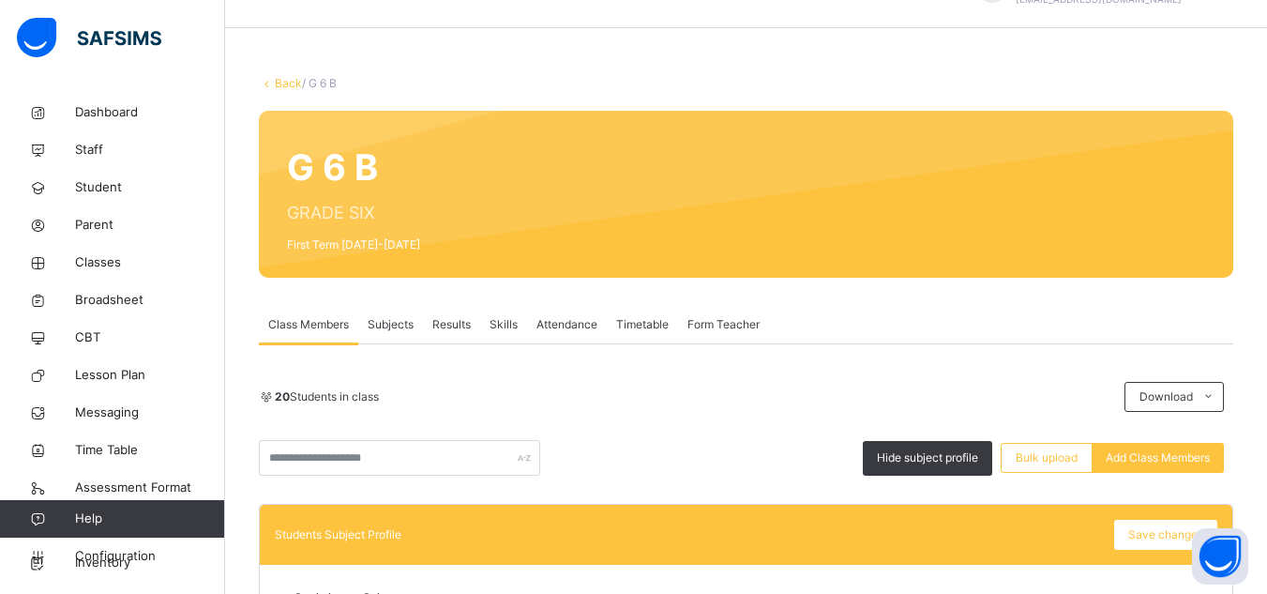
click at [276, 82] on link "Back" at bounding box center [288, 83] width 27 height 14
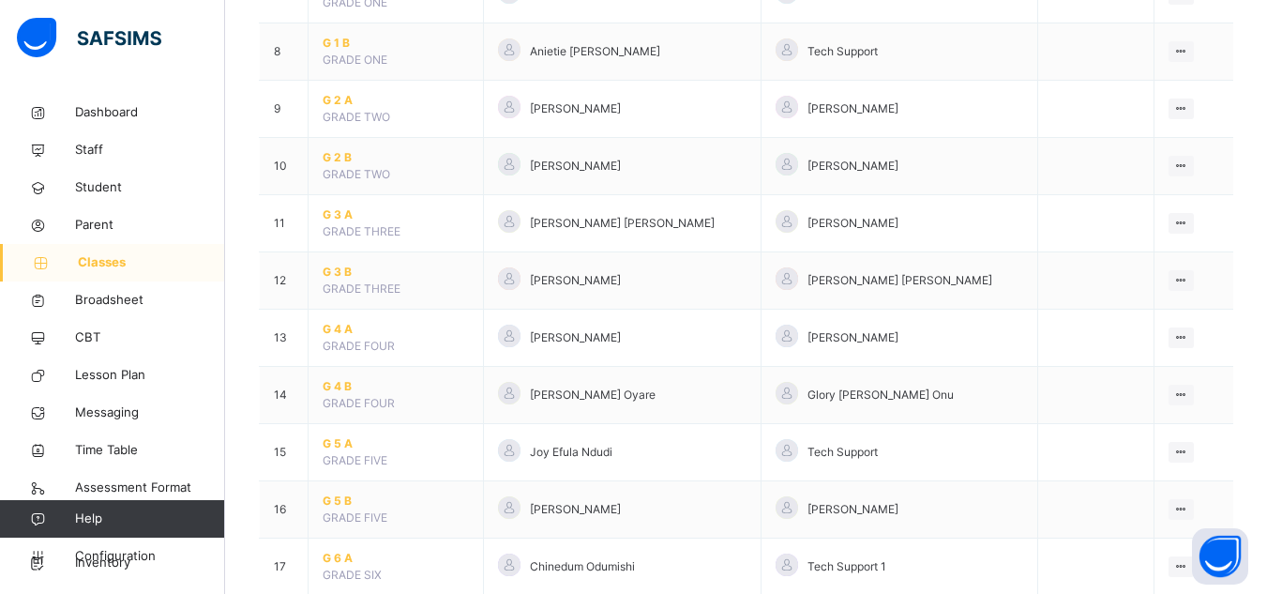
scroll to position [706, 0]
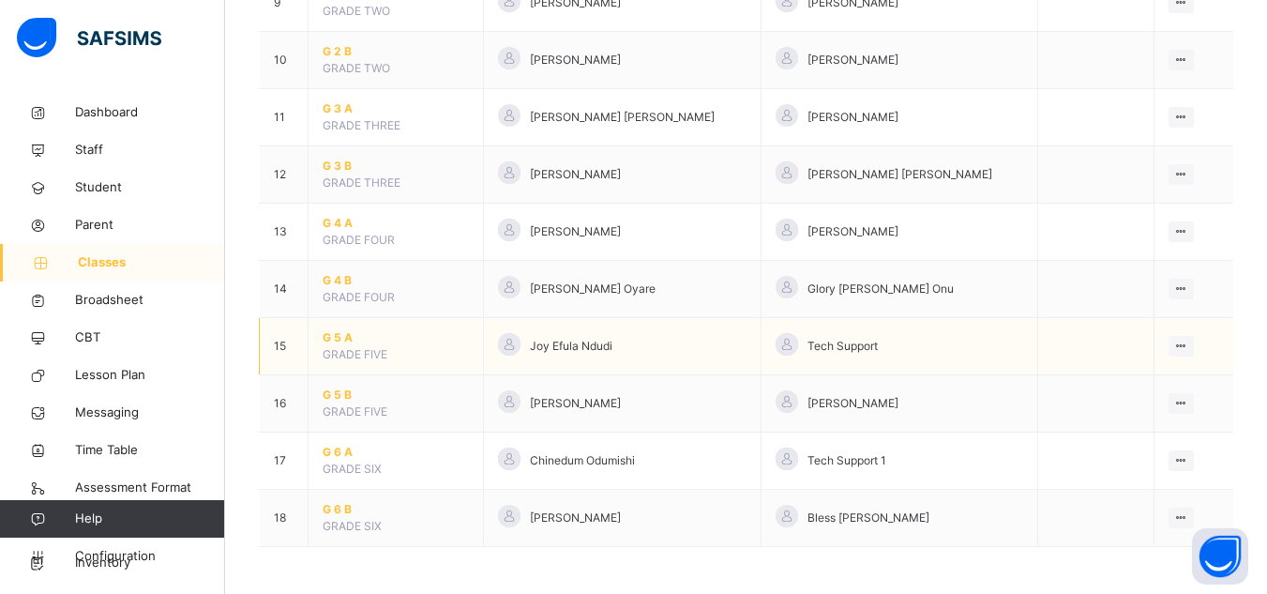
click at [343, 342] on span "G 5 A" at bounding box center [396, 337] width 146 height 17
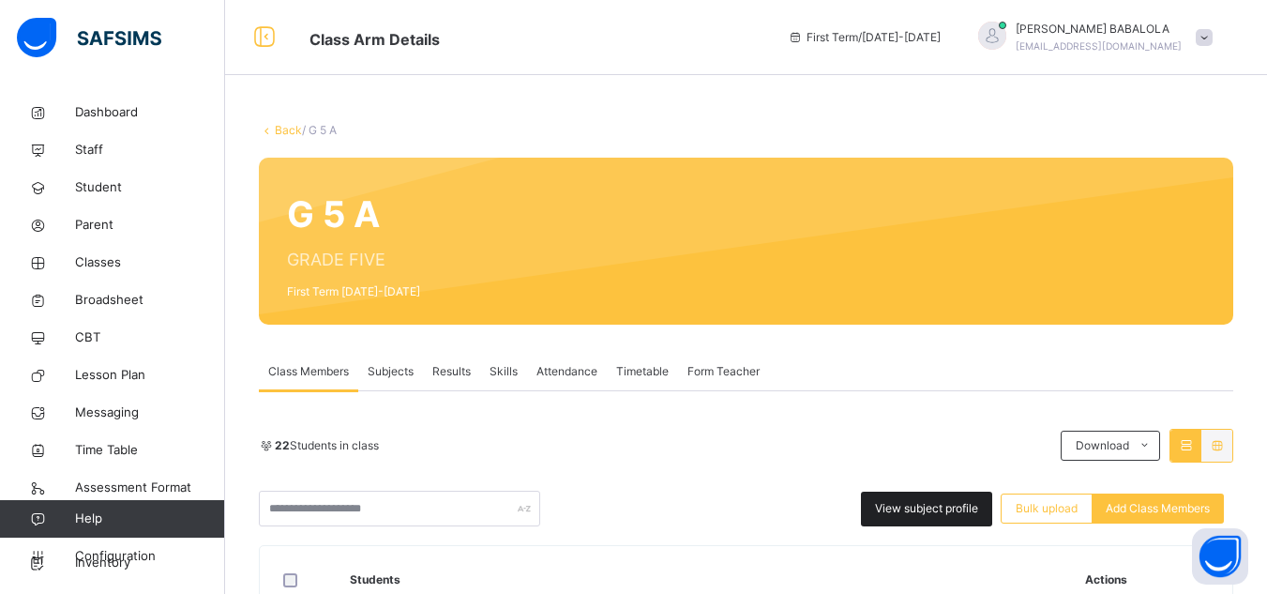
click at [891, 511] on span "View subject profile" at bounding box center [926, 508] width 103 height 17
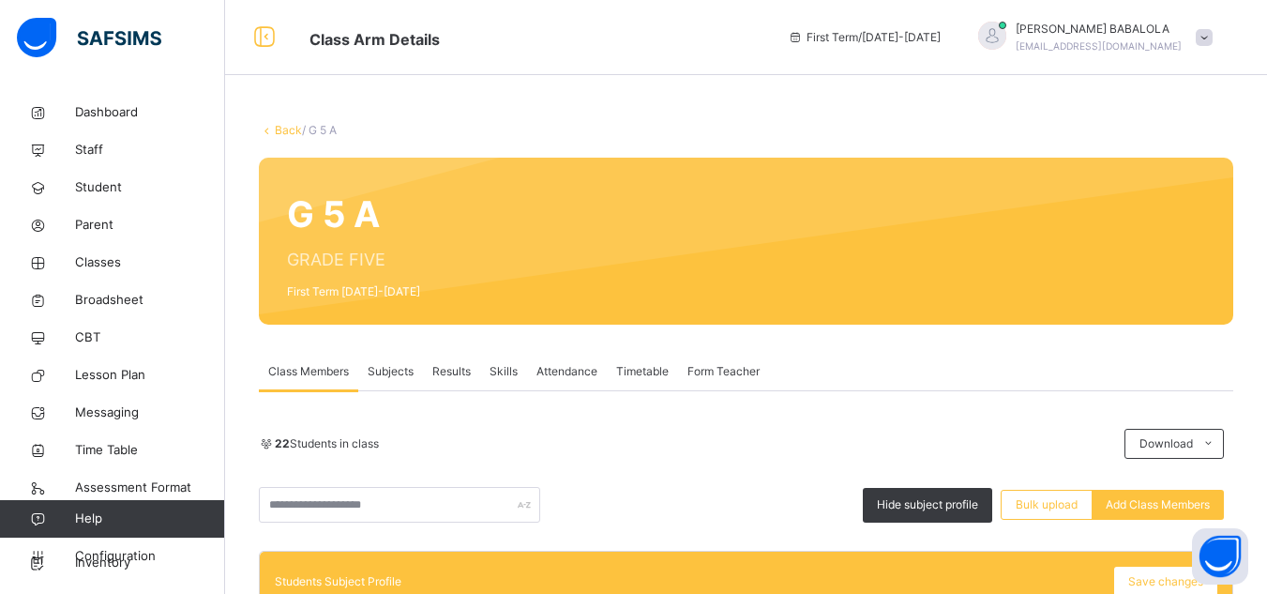
click at [278, 134] on link "Back" at bounding box center [288, 130] width 27 height 14
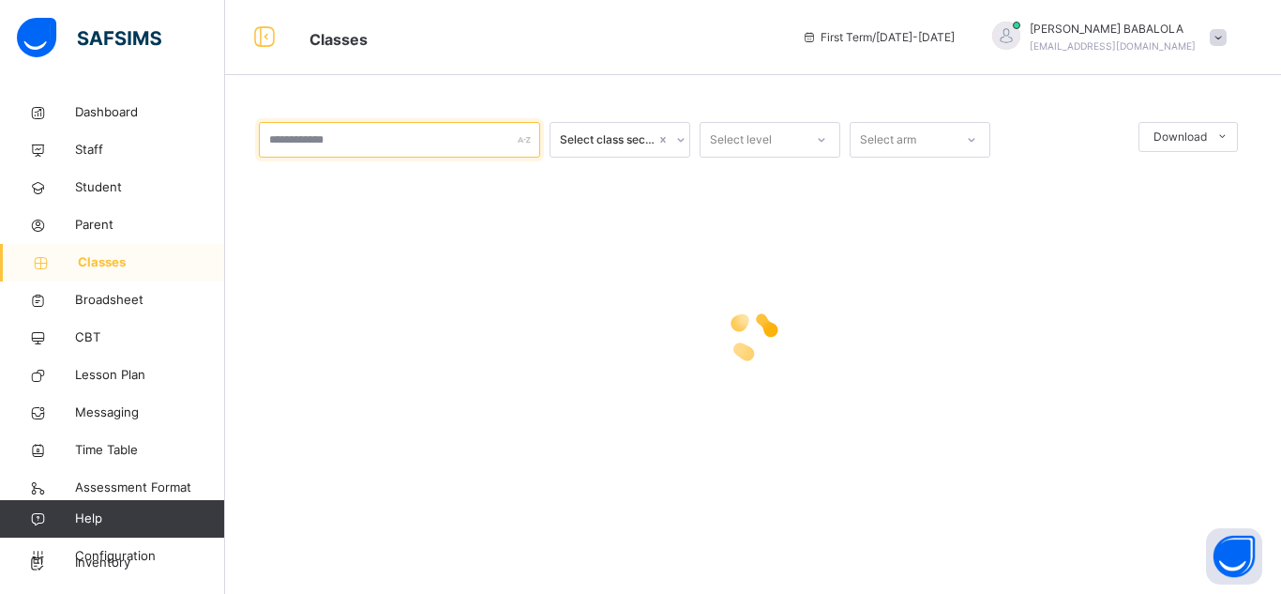
click at [278, 134] on input "text" at bounding box center [399, 140] width 281 height 36
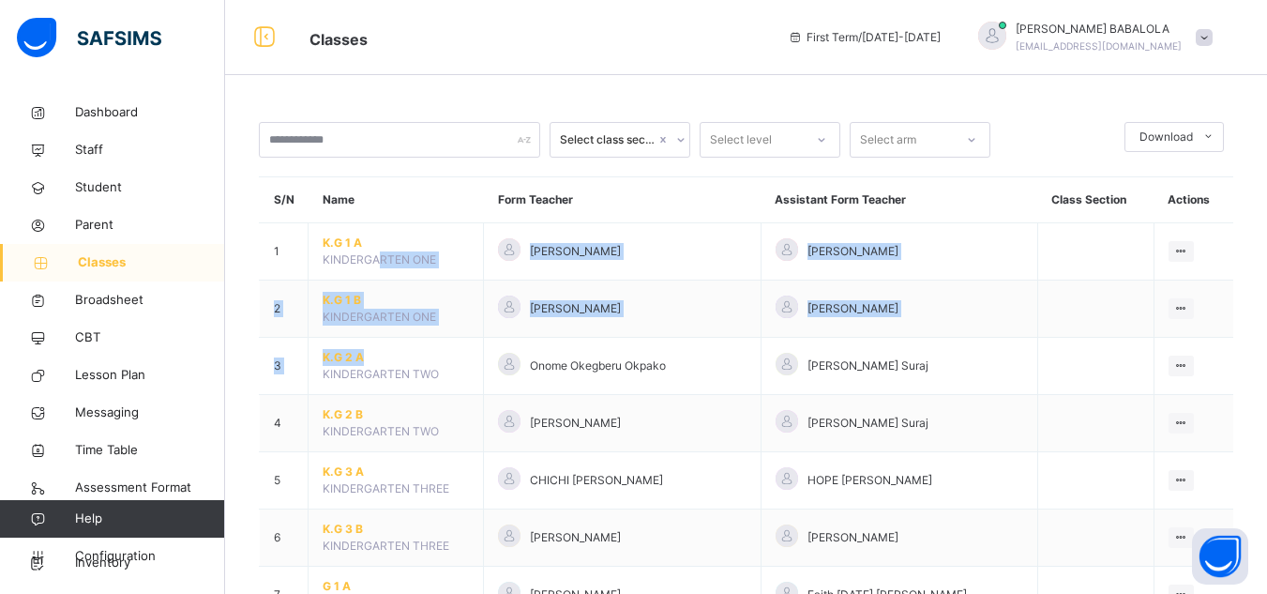
drag, startPoint x: 398, startPoint y: 339, endPoint x: 337, endPoint y: 203, distance: 149.9
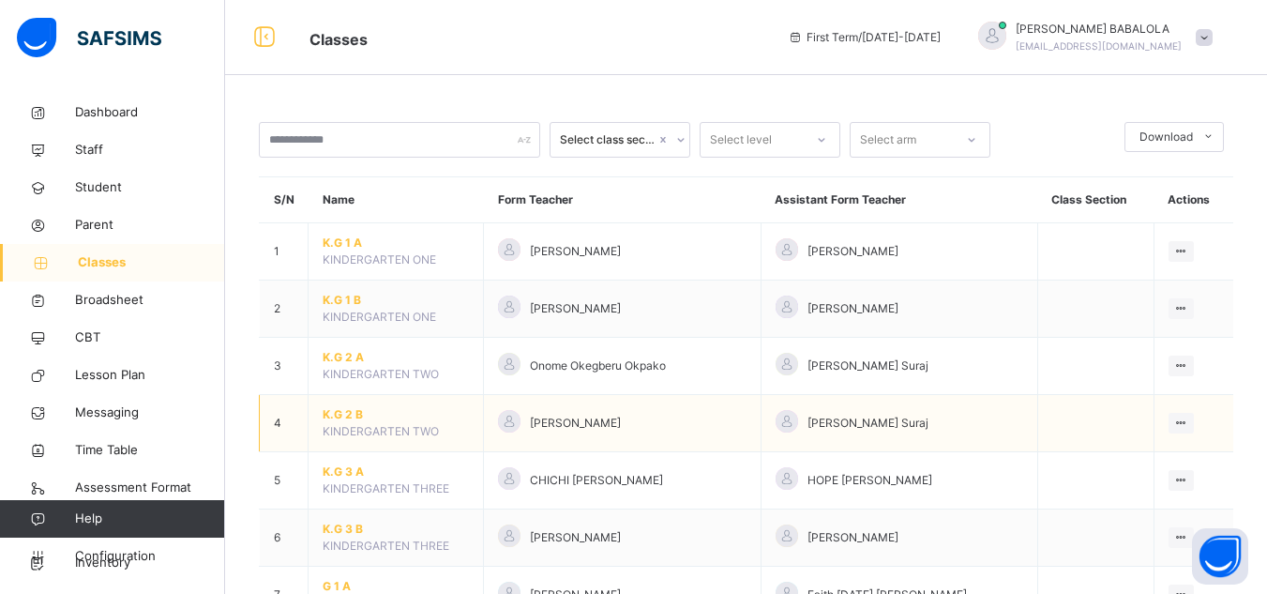
click at [337, 417] on span "K.G 2 B" at bounding box center [396, 414] width 146 height 17
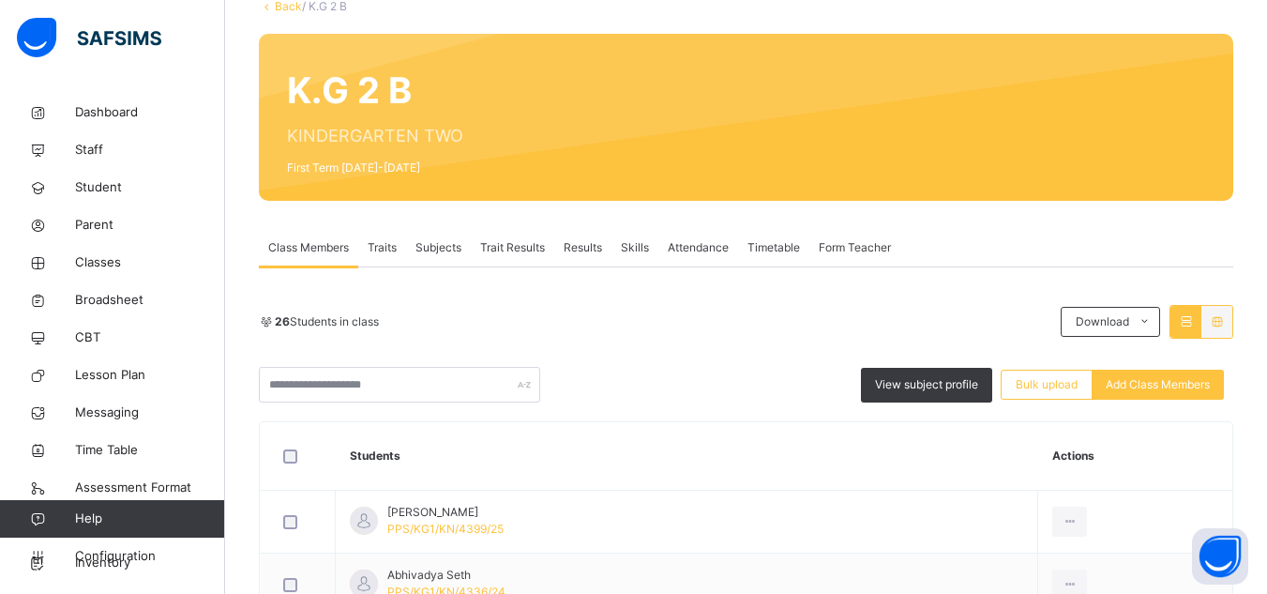
scroll to position [188, 0]
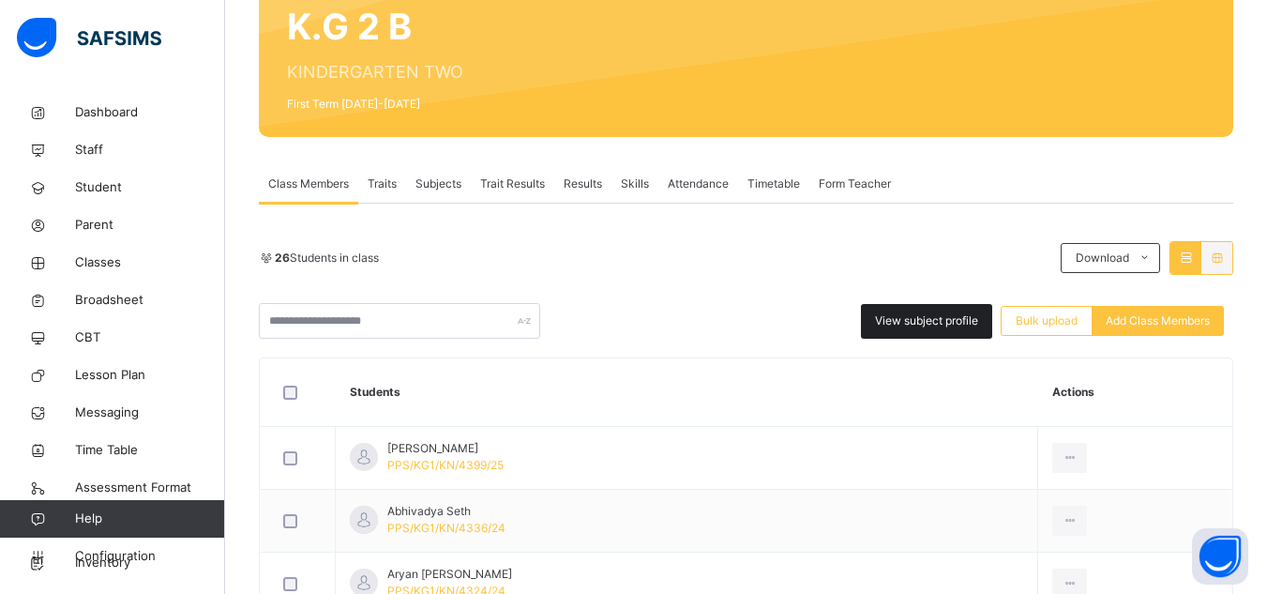
click at [902, 324] on span "View subject profile" at bounding box center [926, 320] width 103 height 17
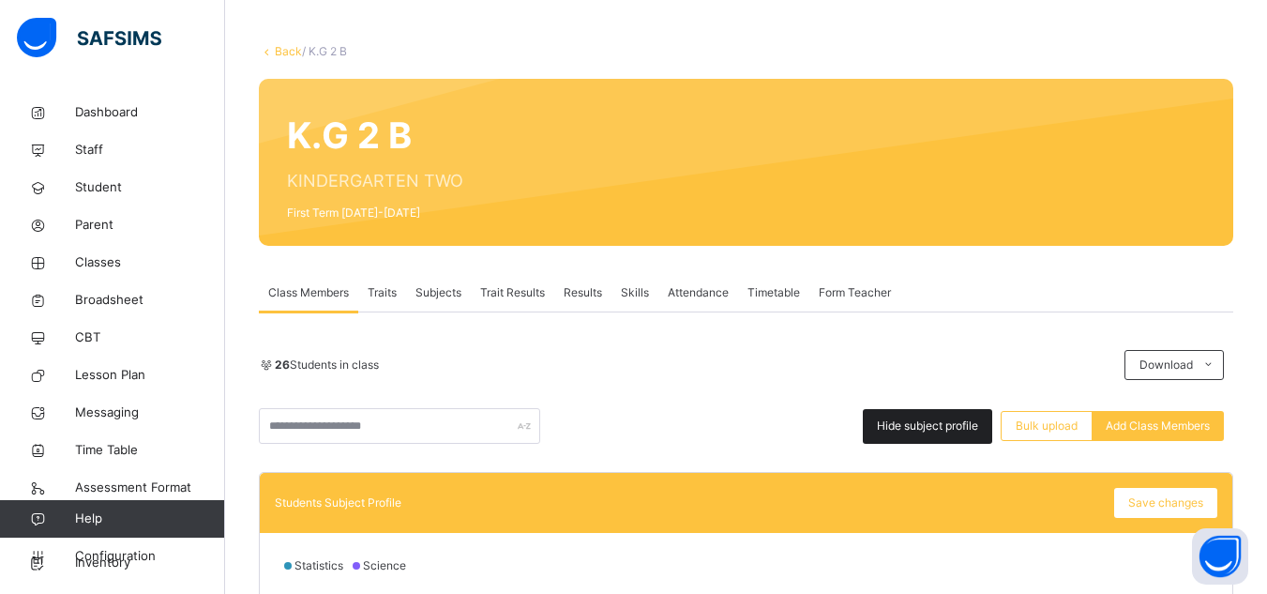
scroll to position [0, 0]
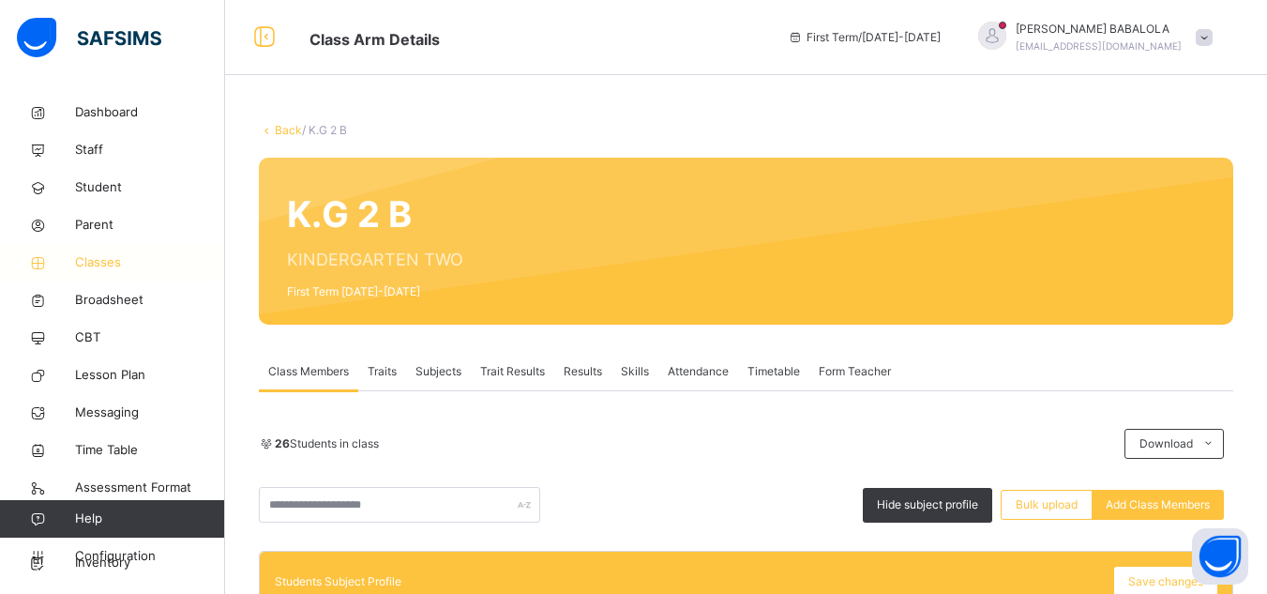
click at [107, 265] on span "Classes" at bounding box center [150, 262] width 150 height 19
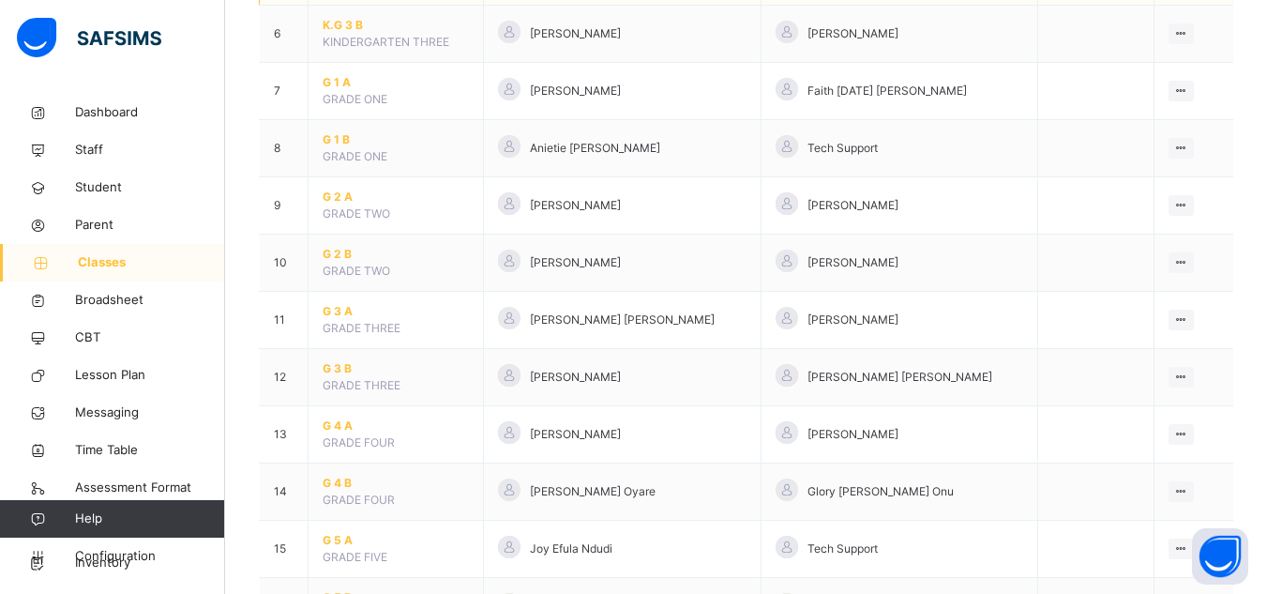
scroll to position [525, 0]
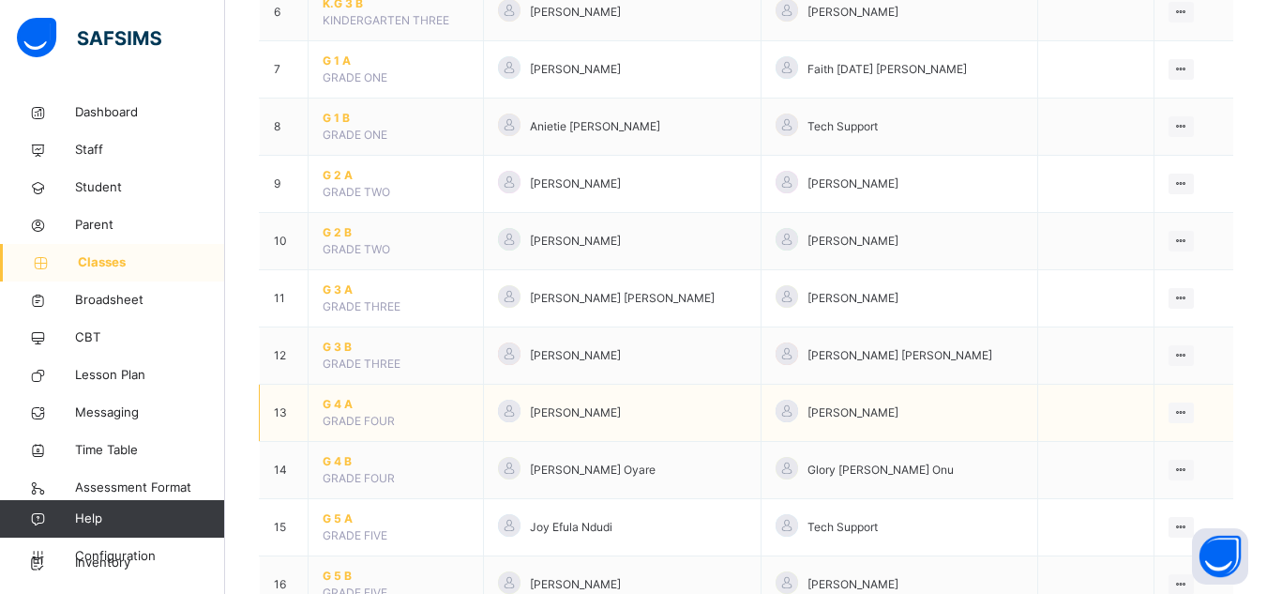
click at [341, 400] on span "G 4 A" at bounding box center [396, 404] width 146 height 17
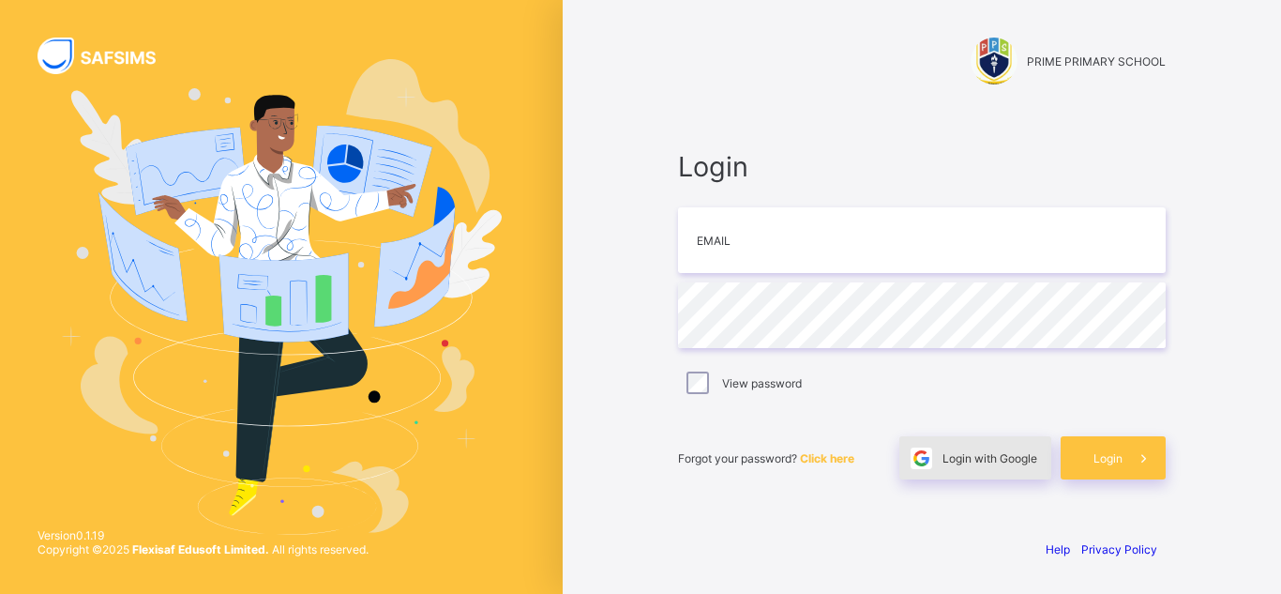
click at [950, 464] on span "Login with Google" at bounding box center [989, 458] width 95 height 14
click at [996, 464] on span "Login with Google" at bounding box center [989, 458] width 95 height 14
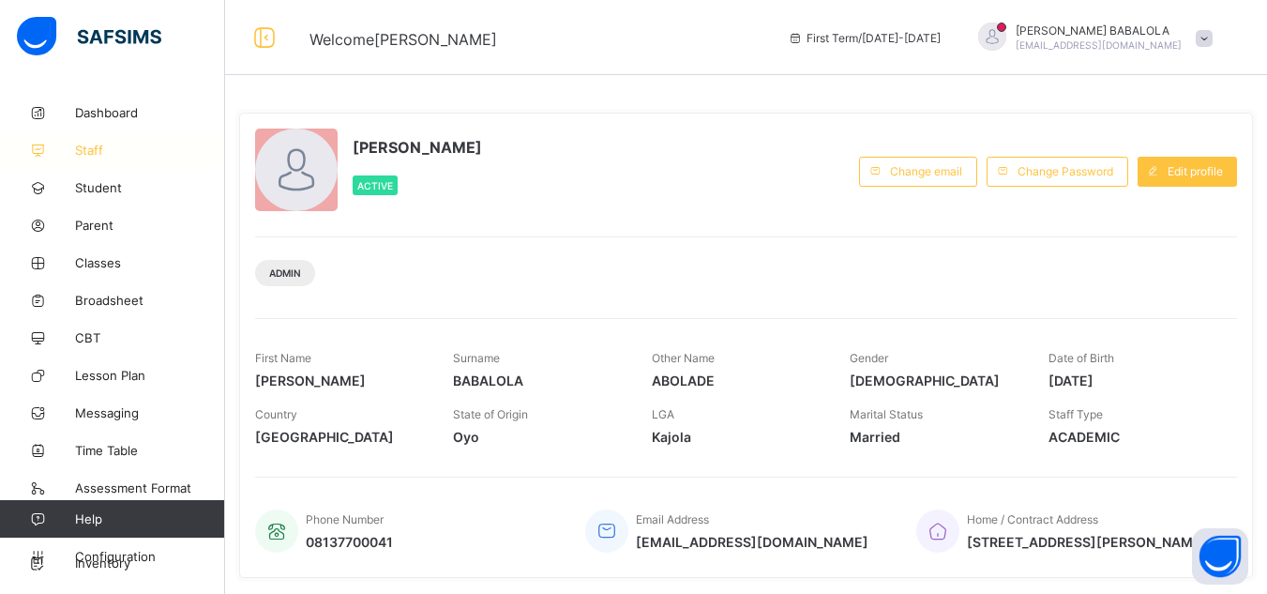
click at [110, 150] on span "Staff" at bounding box center [150, 150] width 150 height 15
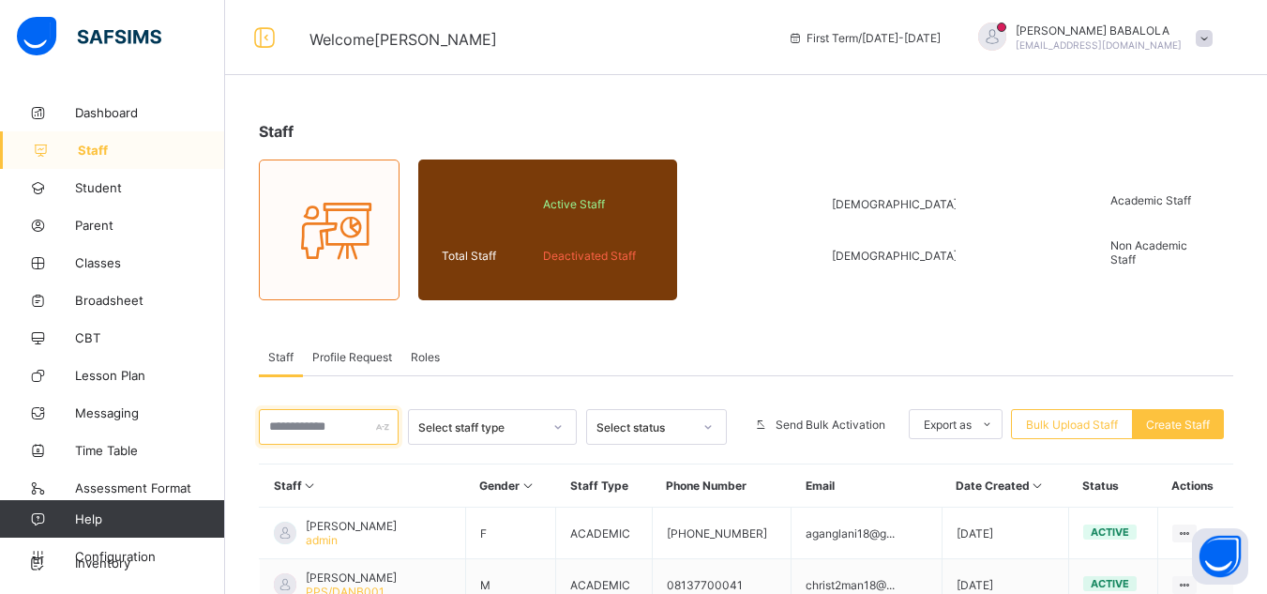
click at [293, 436] on input "text" at bounding box center [329, 427] width 140 height 36
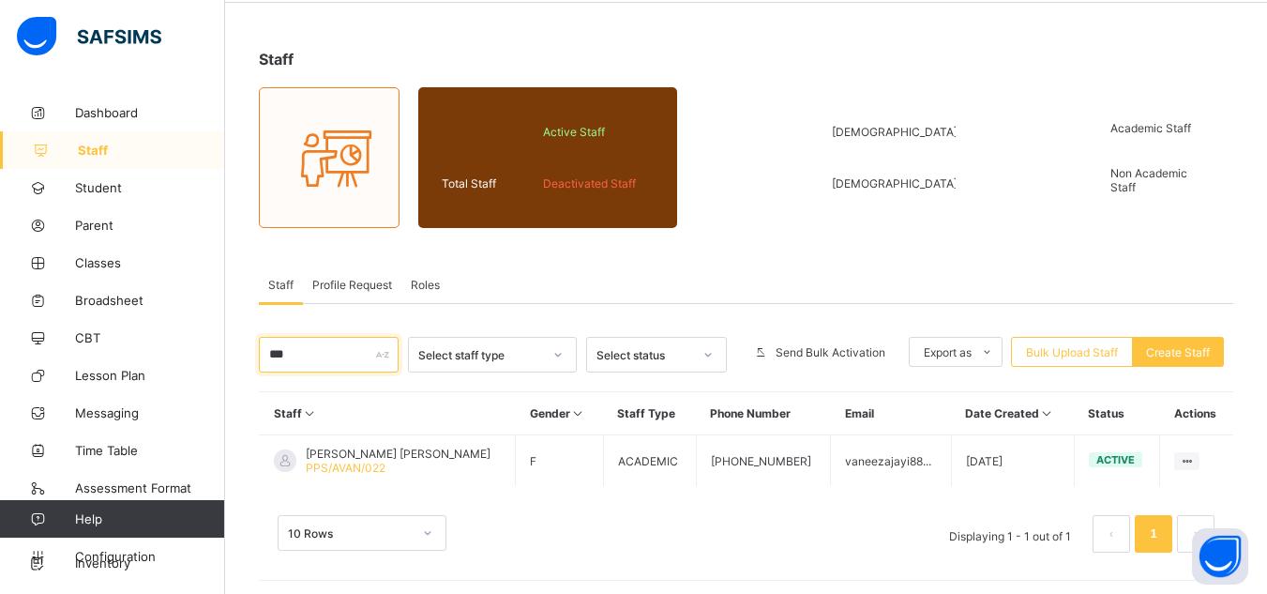
scroll to position [78, 0]
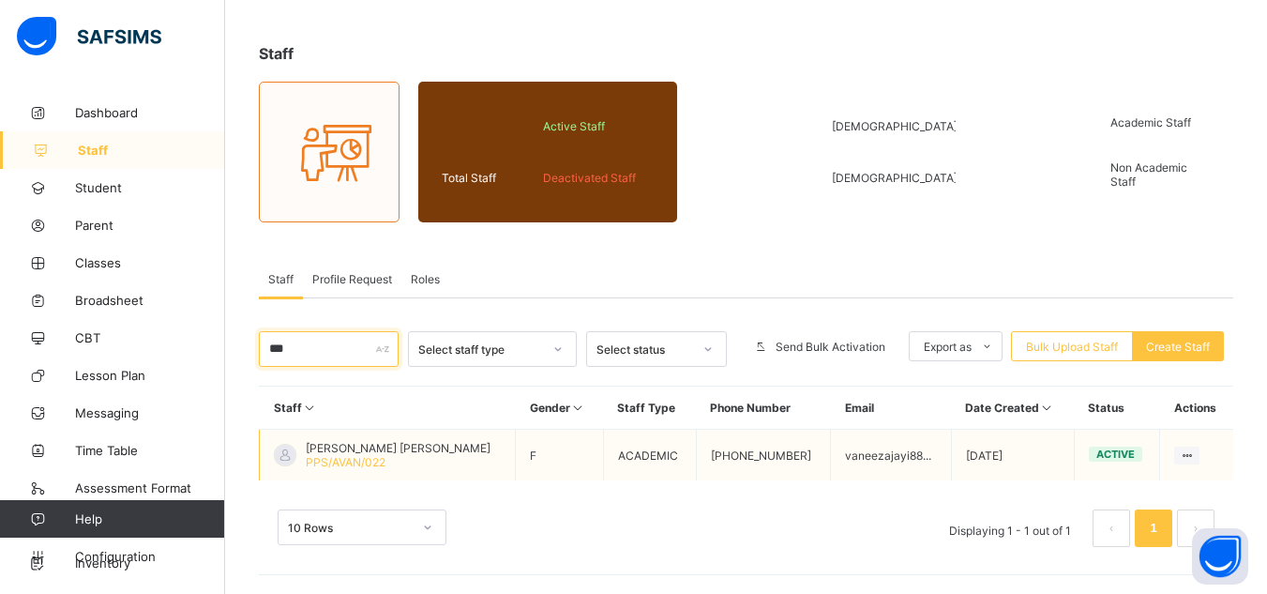
type input "***"
click at [878, 456] on td "vaneezajayi88..." at bounding box center [891, 455] width 120 height 52
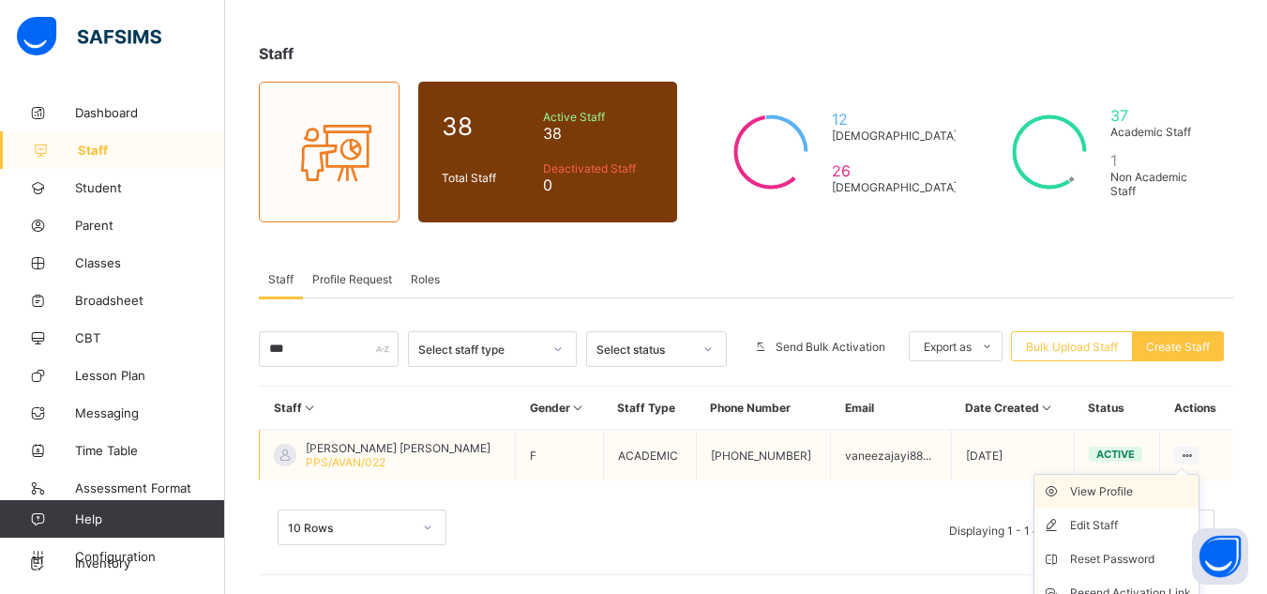
click at [1125, 493] on div "View Profile" at bounding box center [1130, 491] width 121 height 19
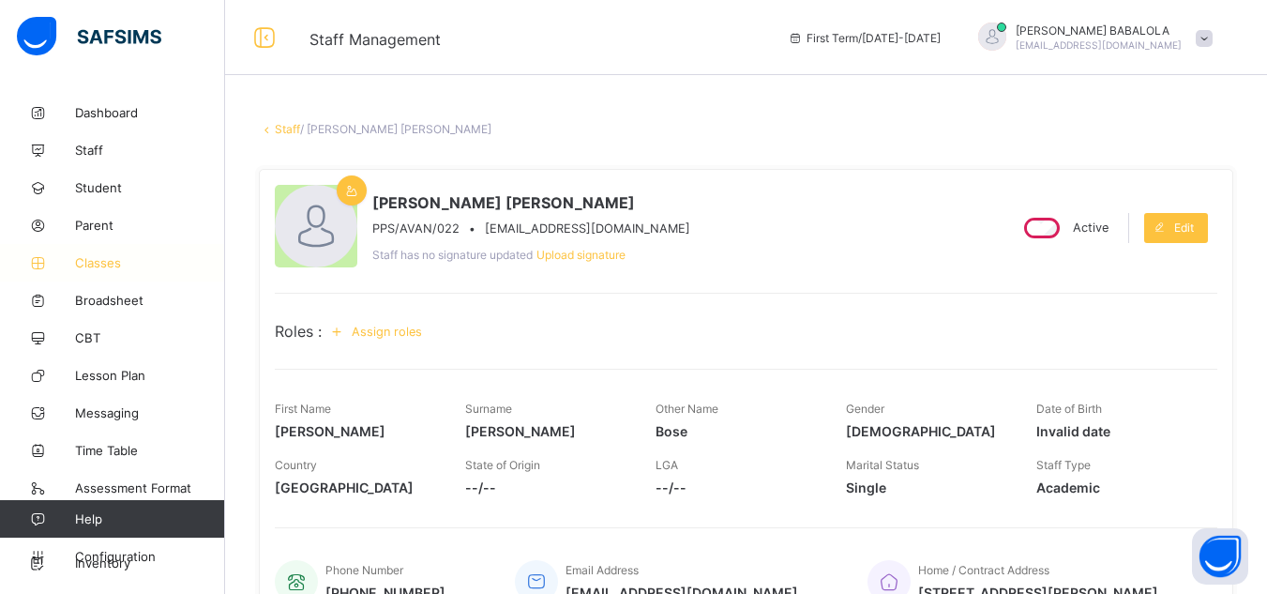
click at [85, 261] on span "Classes" at bounding box center [150, 262] width 150 height 15
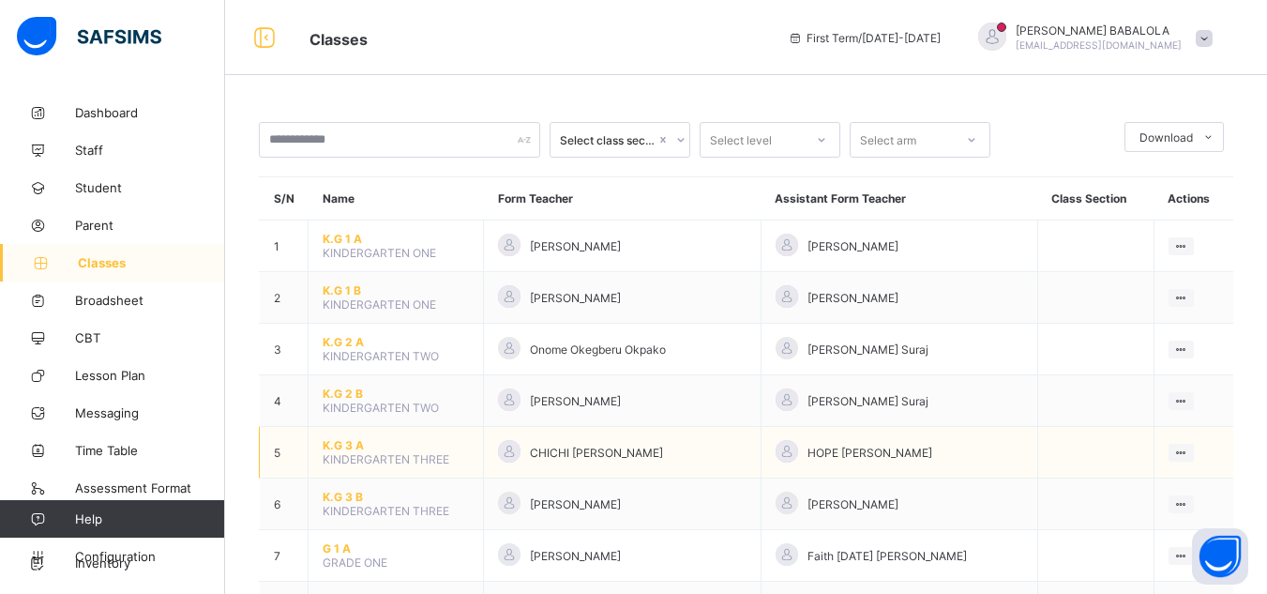
click at [347, 445] on span "K.G 3 A" at bounding box center [396, 445] width 146 height 14
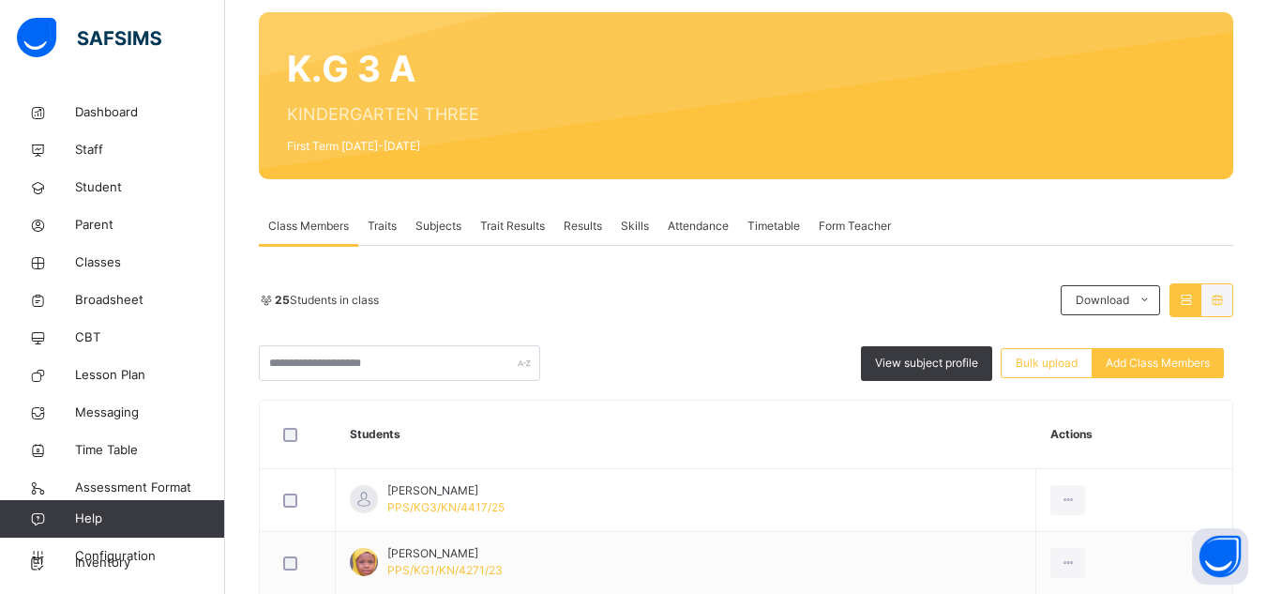
scroll to position [188, 0]
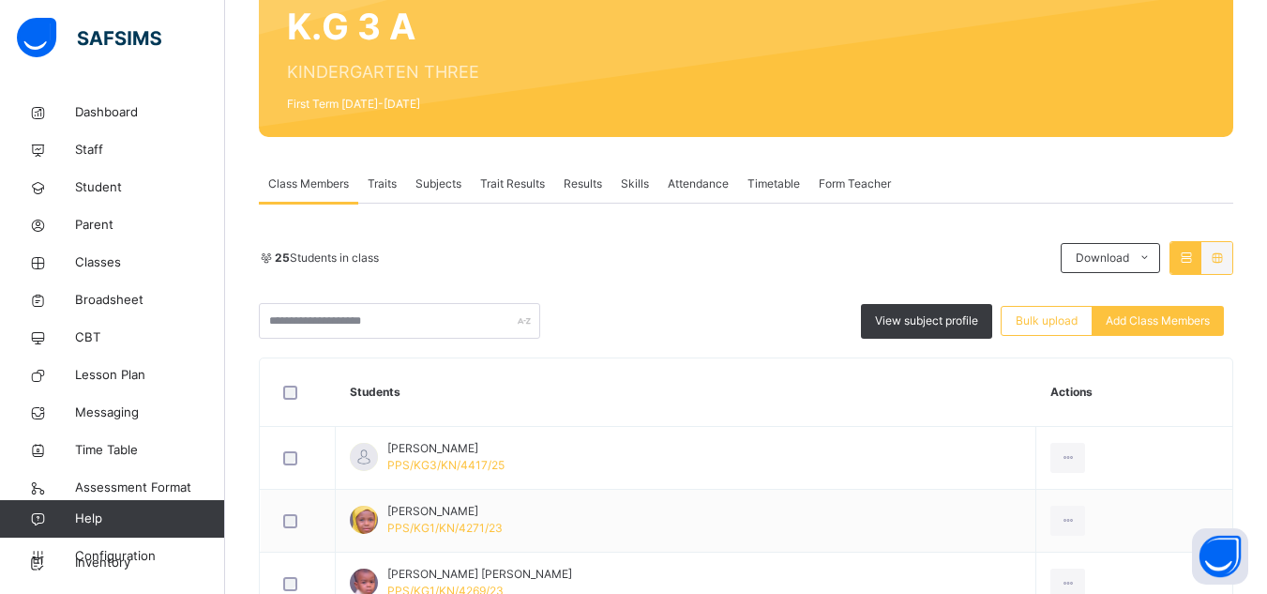
click at [449, 184] on span "Subjects" at bounding box center [438, 183] width 46 height 17
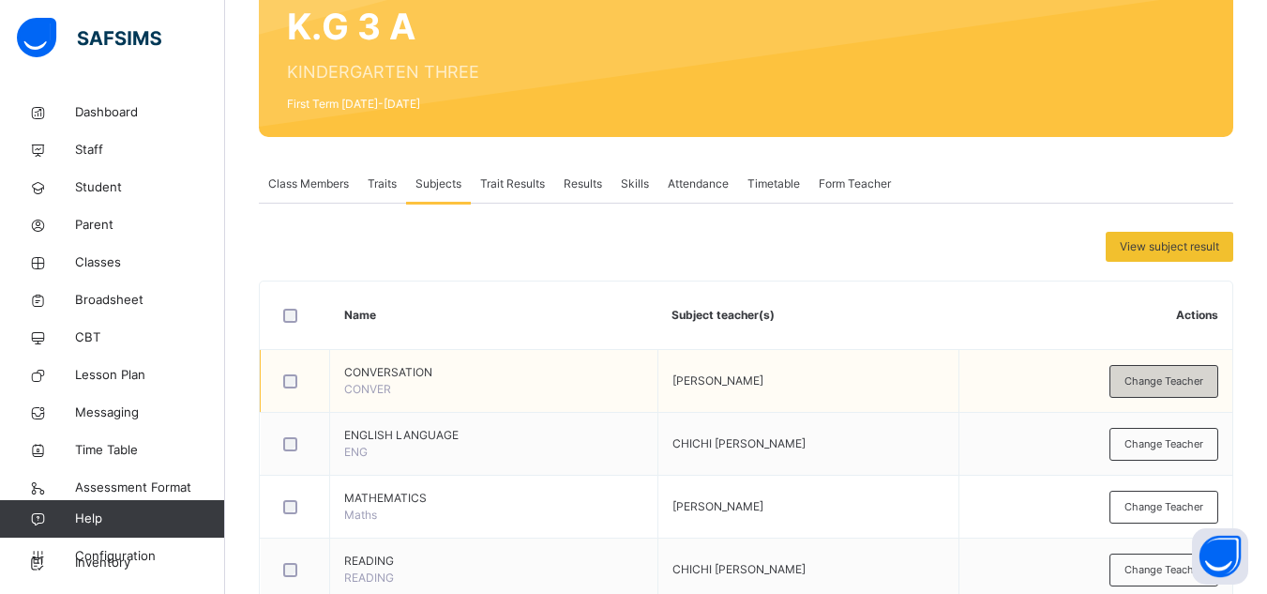
click at [1160, 378] on span "Change Teacher" at bounding box center [1163, 381] width 79 height 16
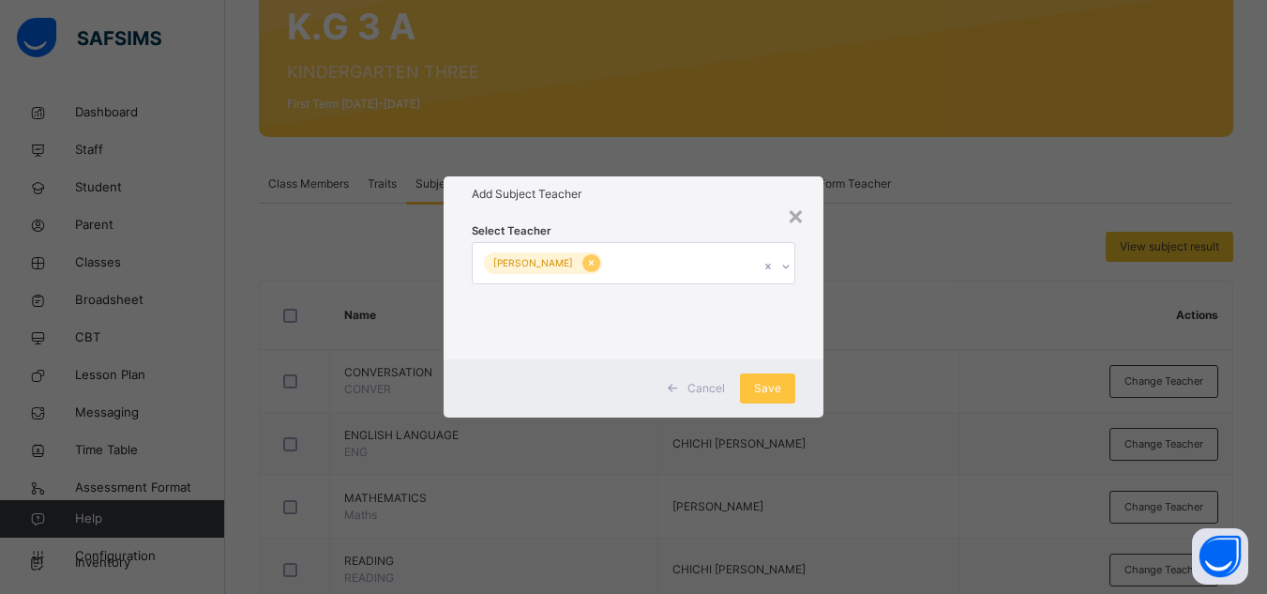
click at [586, 265] on icon at bounding box center [591, 262] width 10 height 13
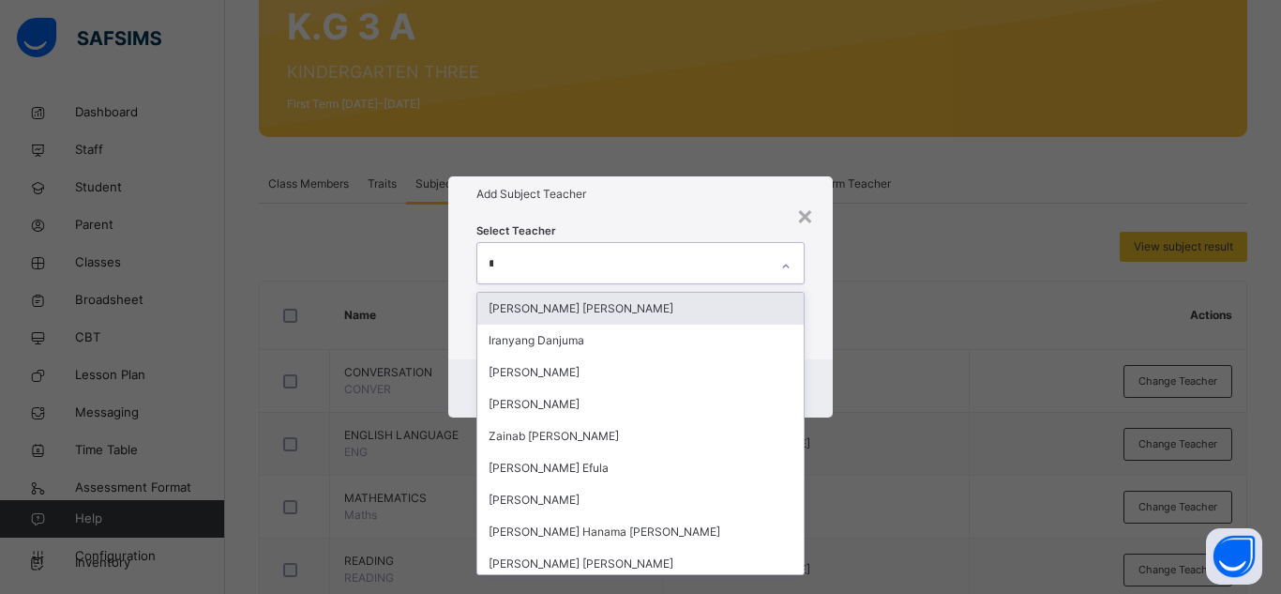
type input "**"
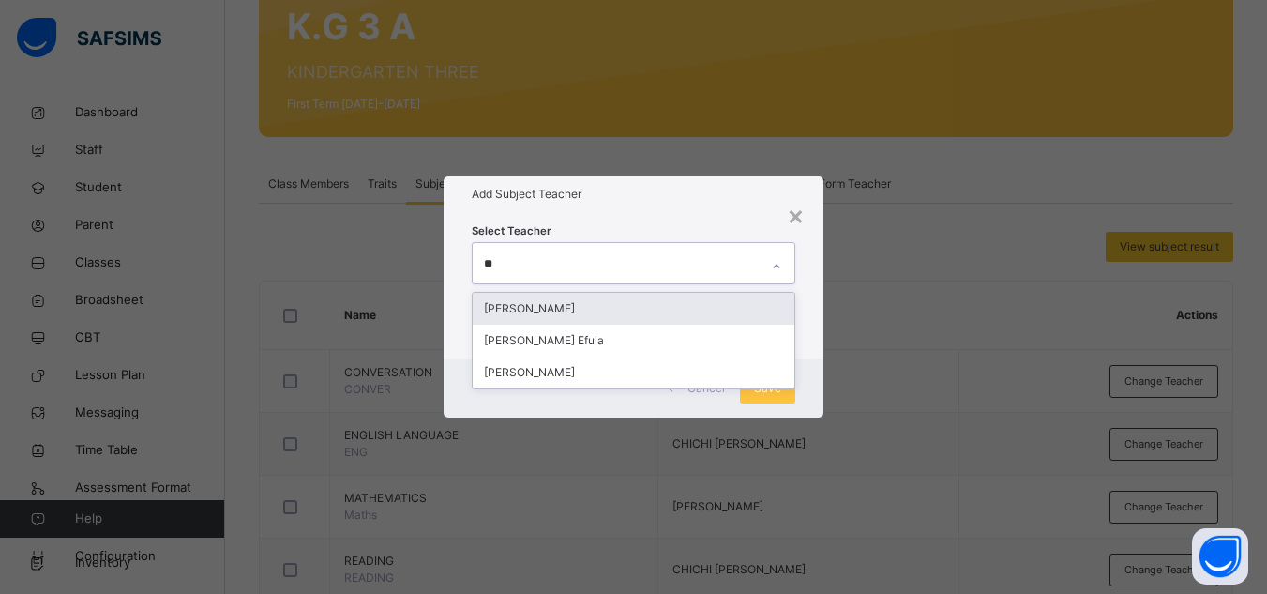
click at [549, 310] on div "[PERSON_NAME]" at bounding box center [634, 309] width 322 height 32
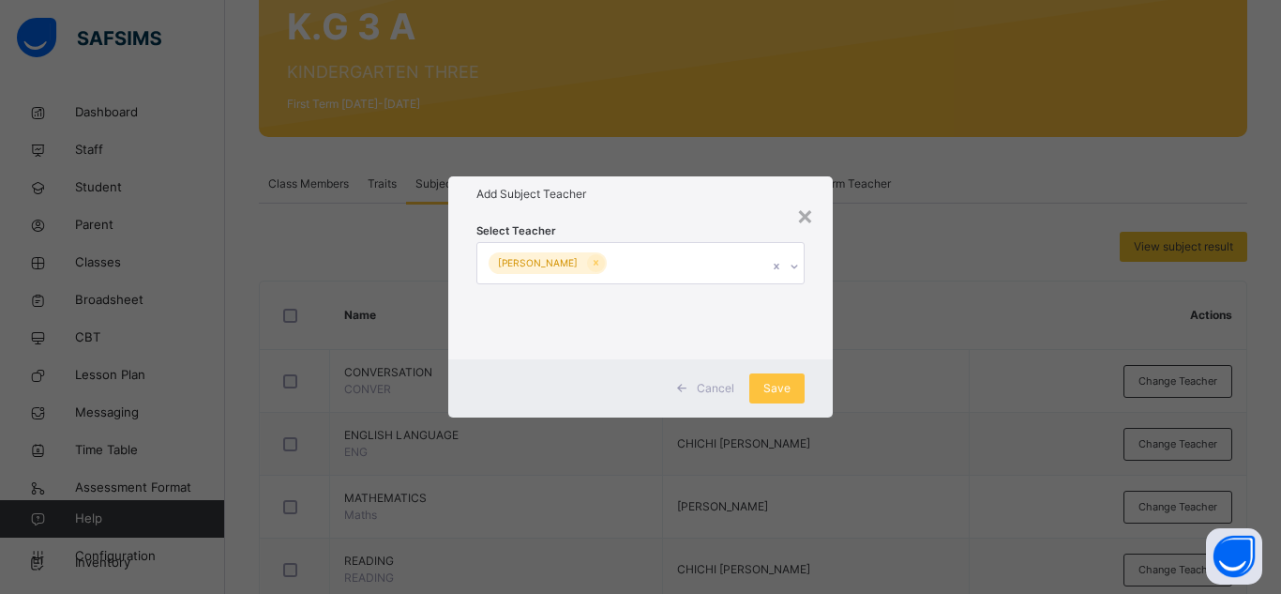
click at [824, 391] on div "Cancel Save" at bounding box center [640, 388] width 384 height 58
click at [786, 384] on span "Save" at bounding box center [776, 388] width 27 height 17
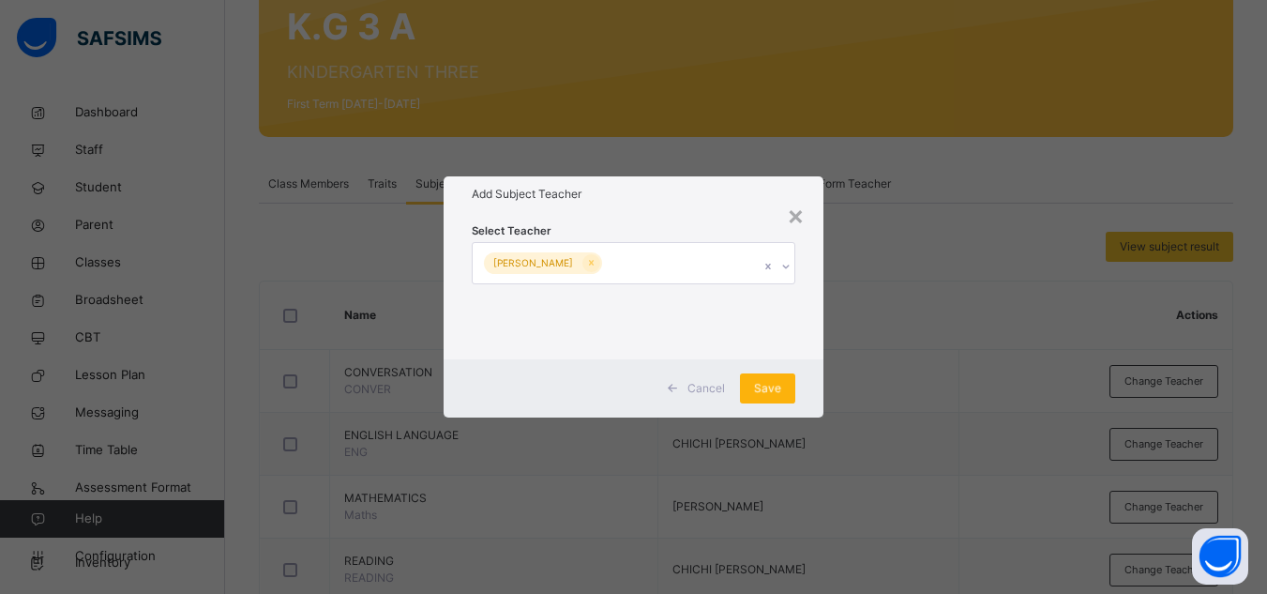
click at [774, 388] on div "Save" at bounding box center [767, 388] width 55 height 30
click at [776, 388] on div "Save" at bounding box center [767, 388] width 55 height 30
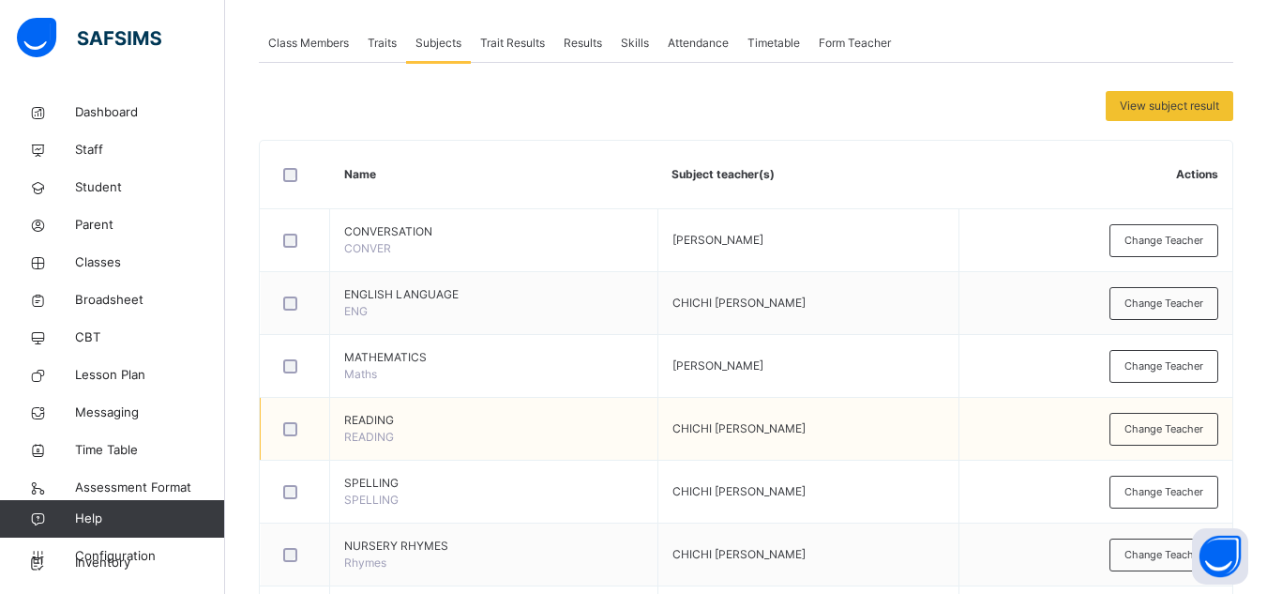
scroll to position [375, 0]
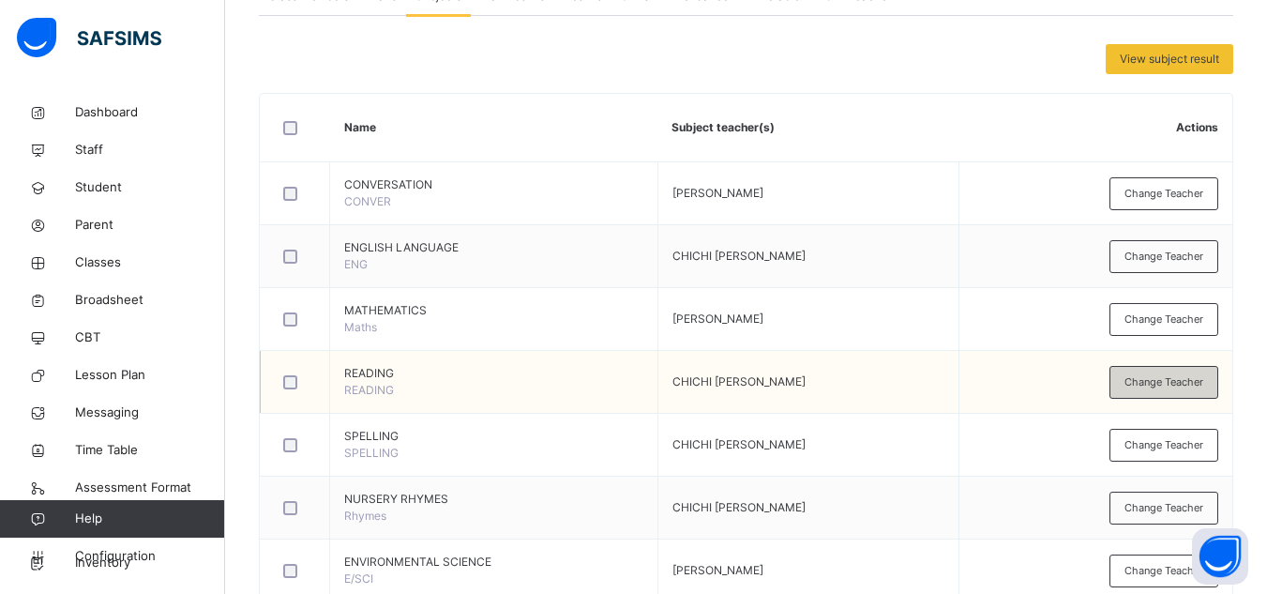
click at [1155, 384] on span "Change Teacher" at bounding box center [1163, 382] width 79 height 16
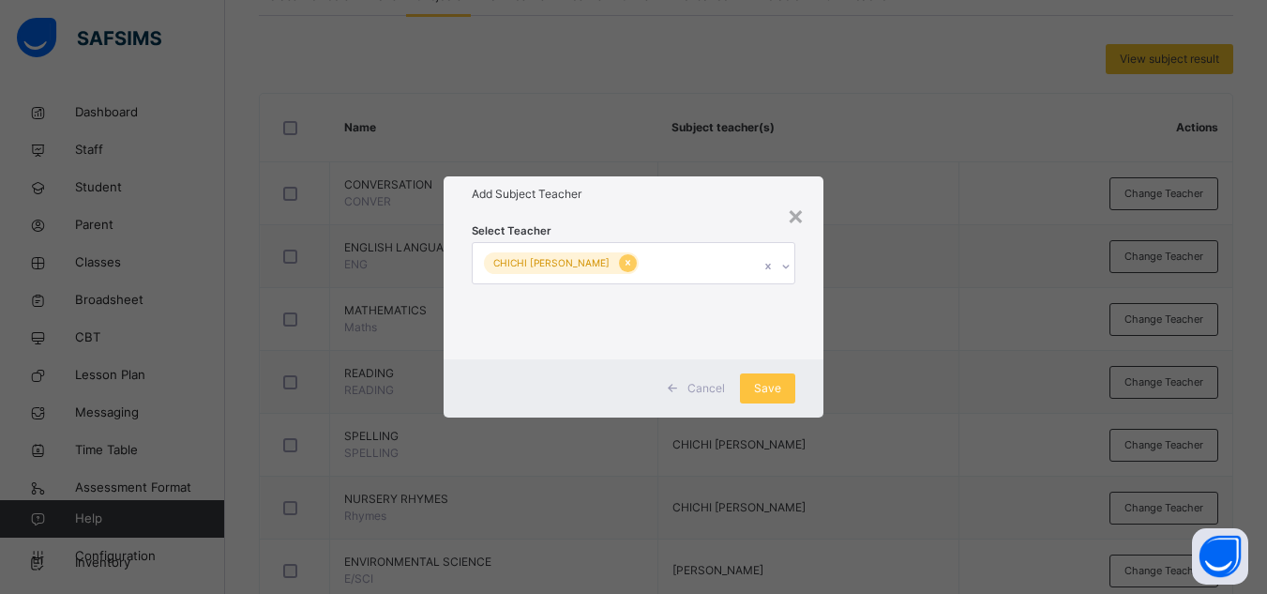
click at [625, 263] on icon at bounding box center [628, 262] width 10 height 13
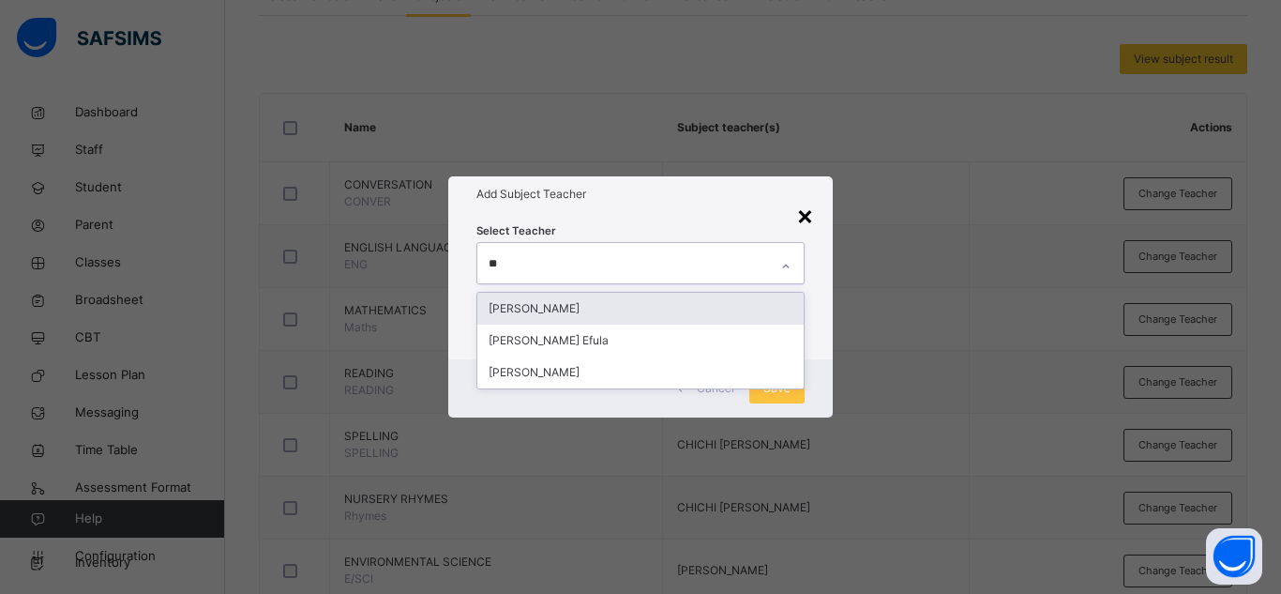
type input "**"
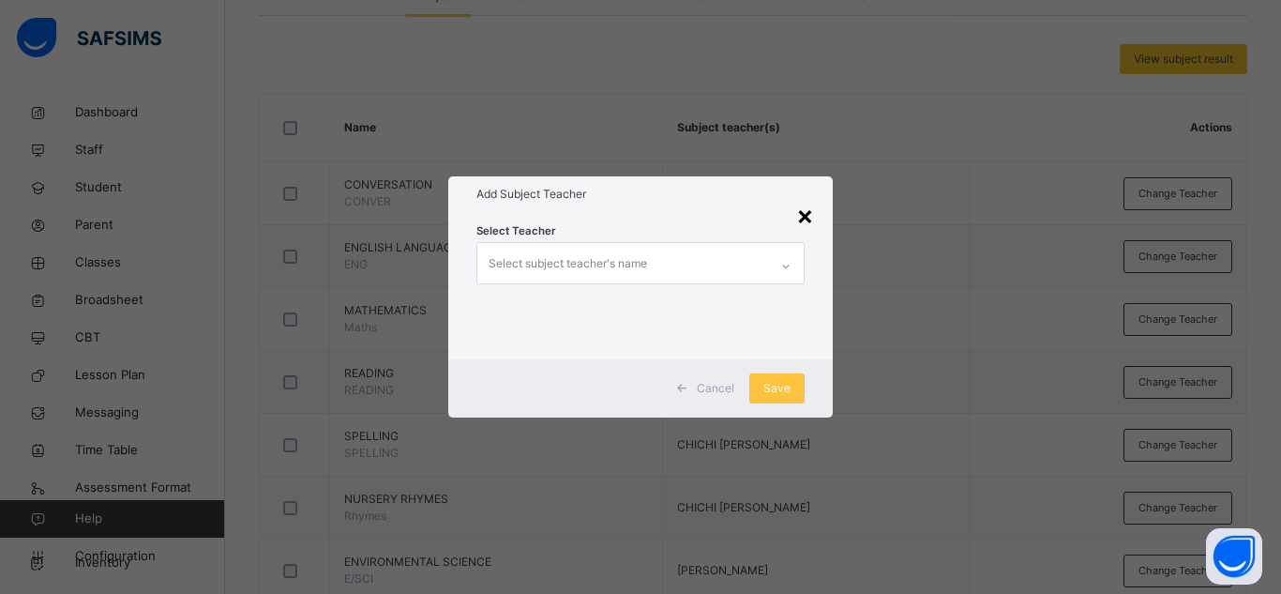
click at [804, 218] on div "×" at bounding box center [805, 214] width 18 height 39
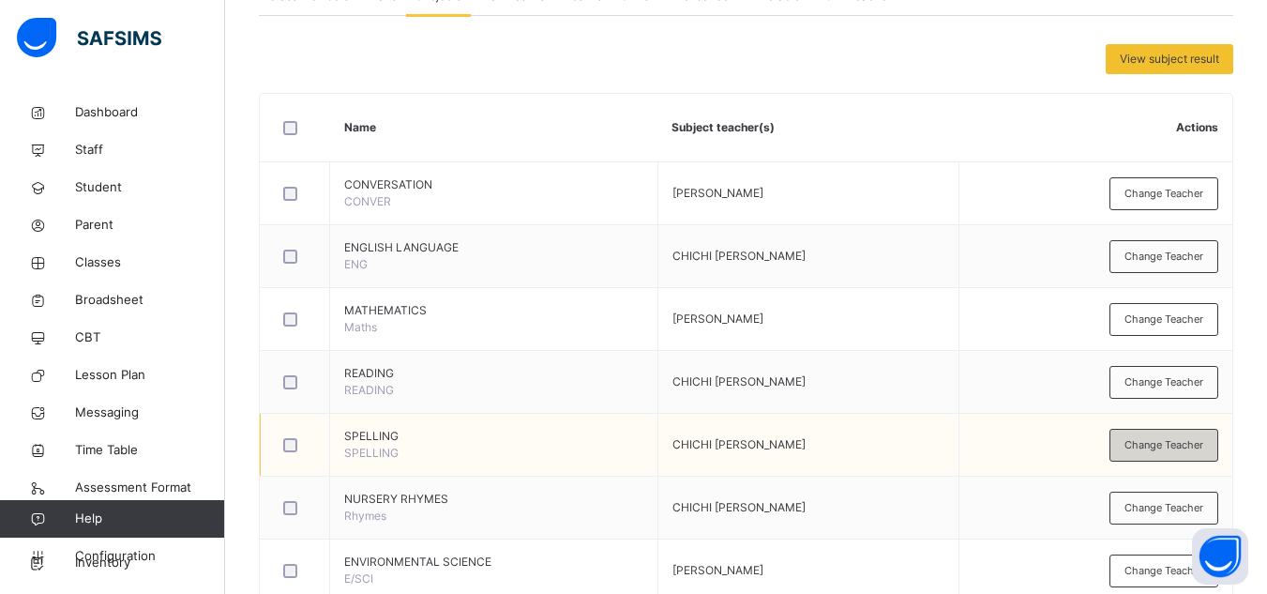
click at [1177, 443] on span "Change Teacher" at bounding box center [1163, 445] width 79 height 16
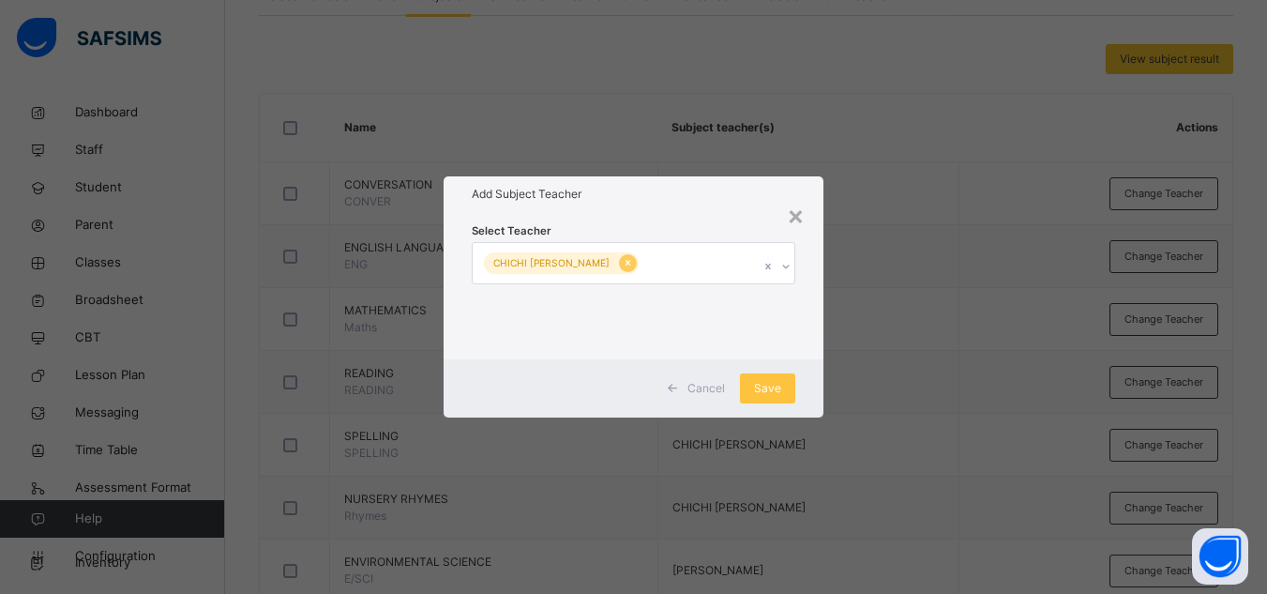
click at [625, 263] on icon at bounding box center [628, 262] width 10 height 13
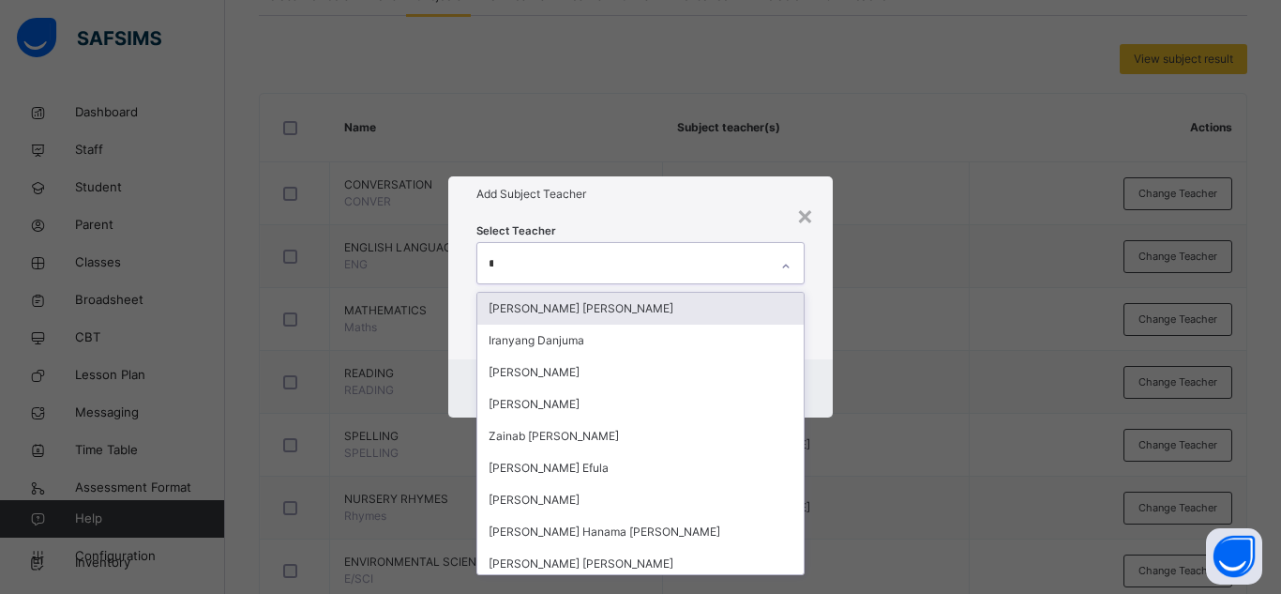
type input "**"
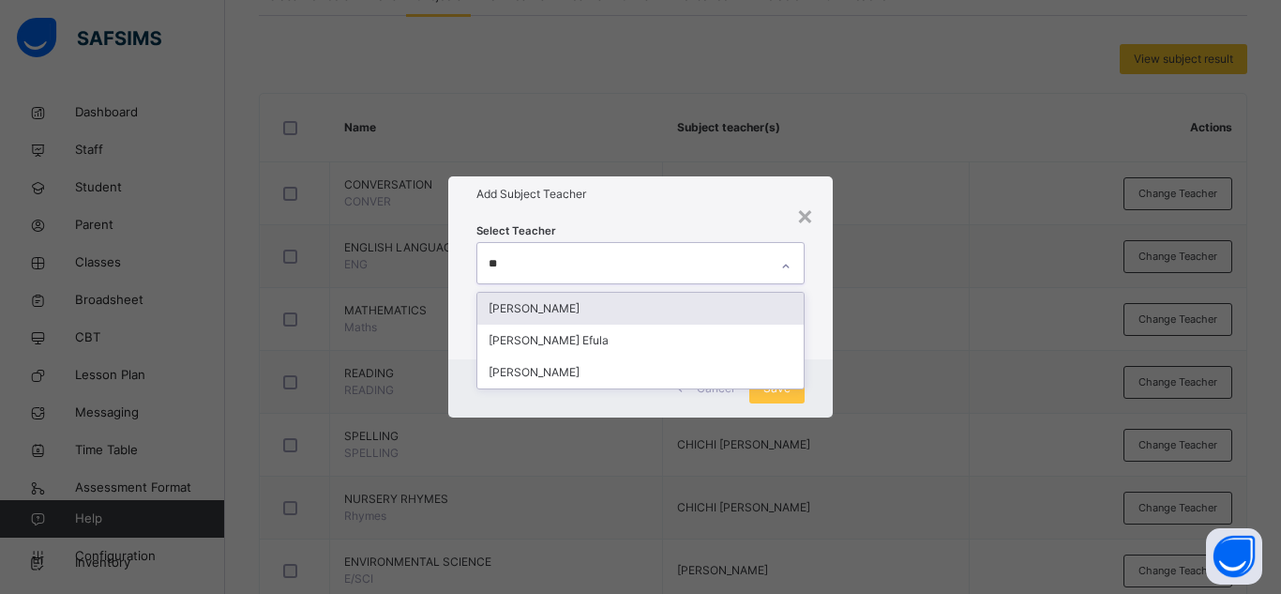
click at [584, 310] on div "[PERSON_NAME]" at bounding box center [640, 309] width 326 height 32
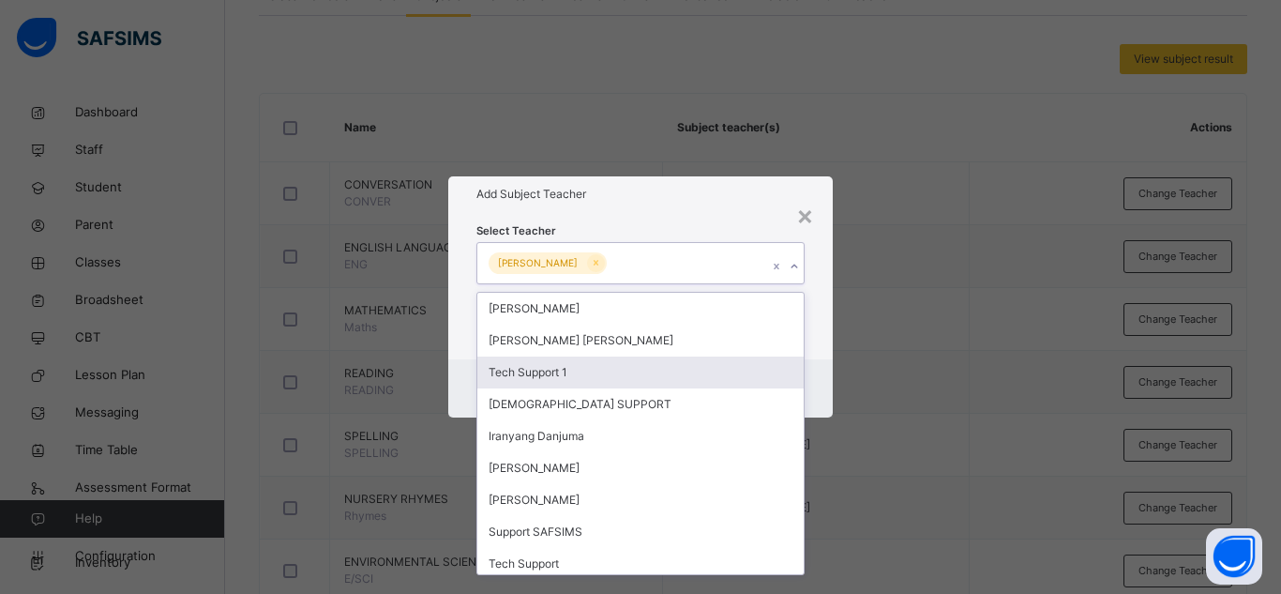
click at [822, 374] on div "Cancel Save" at bounding box center [640, 388] width 384 height 58
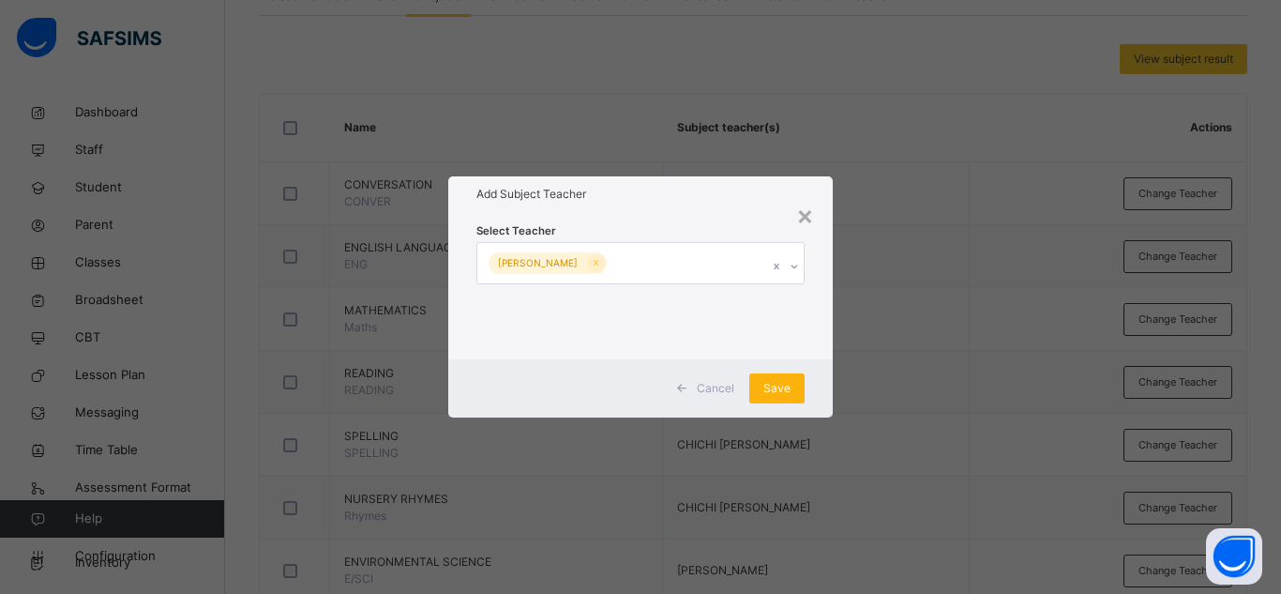
click at [780, 390] on span "Save" at bounding box center [776, 388] width 27 height 17
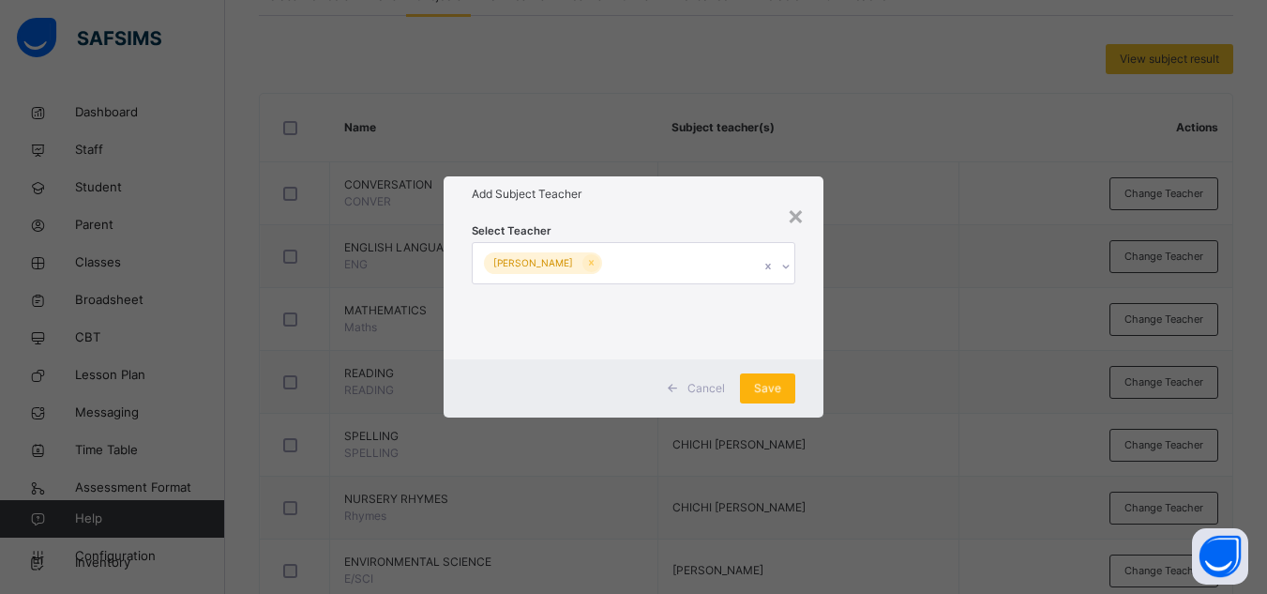
click at [780, 390] on span "Save" at bounding box center [767, 388] width 27 height 17
click at [762, 389] on span "Save" at bounding box center [767, 388] width 27 height 17
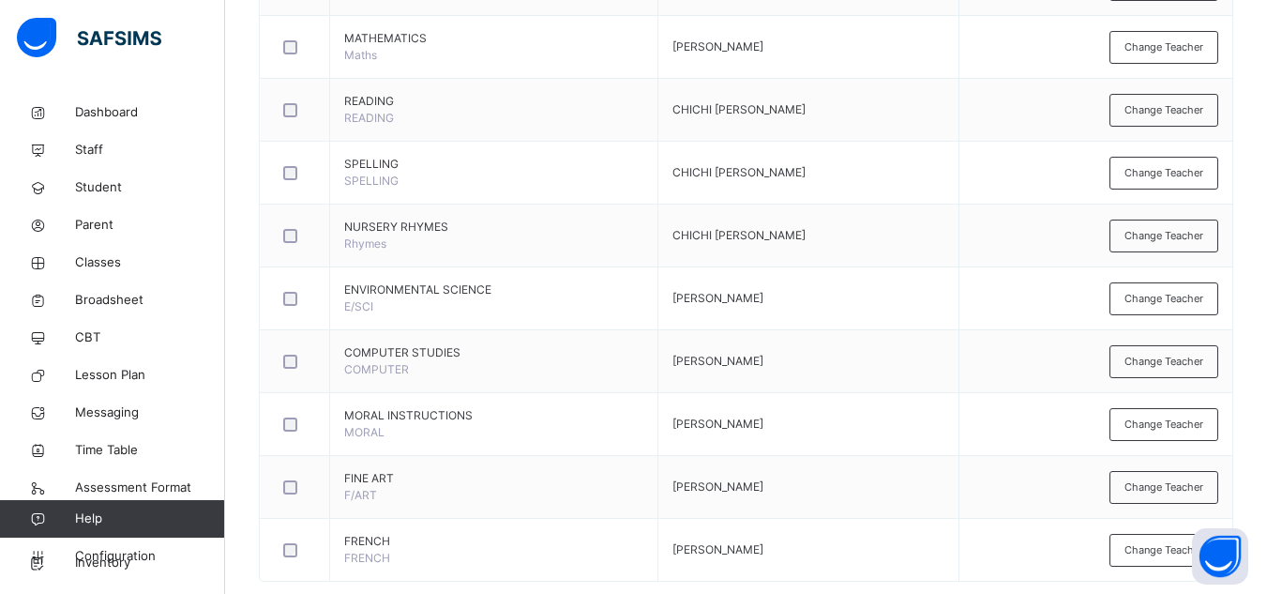
scroll to position [675, 0]
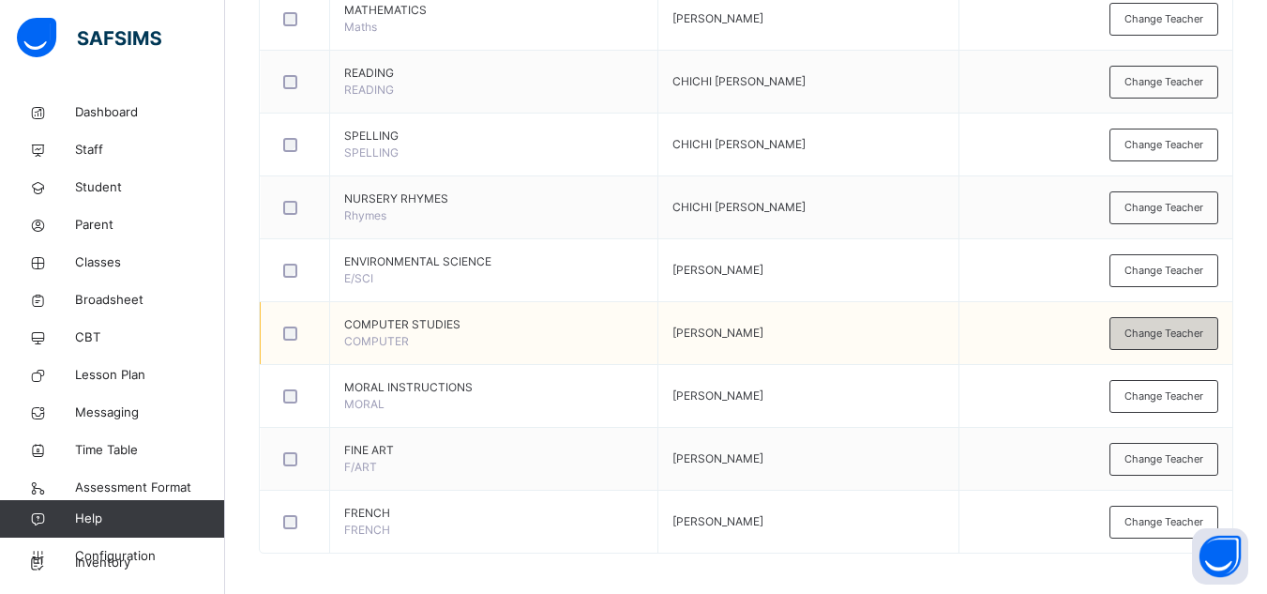
click at [1183, 337] on span "Change Teacher" at bounding box center [1163, 333] width 79 height 16
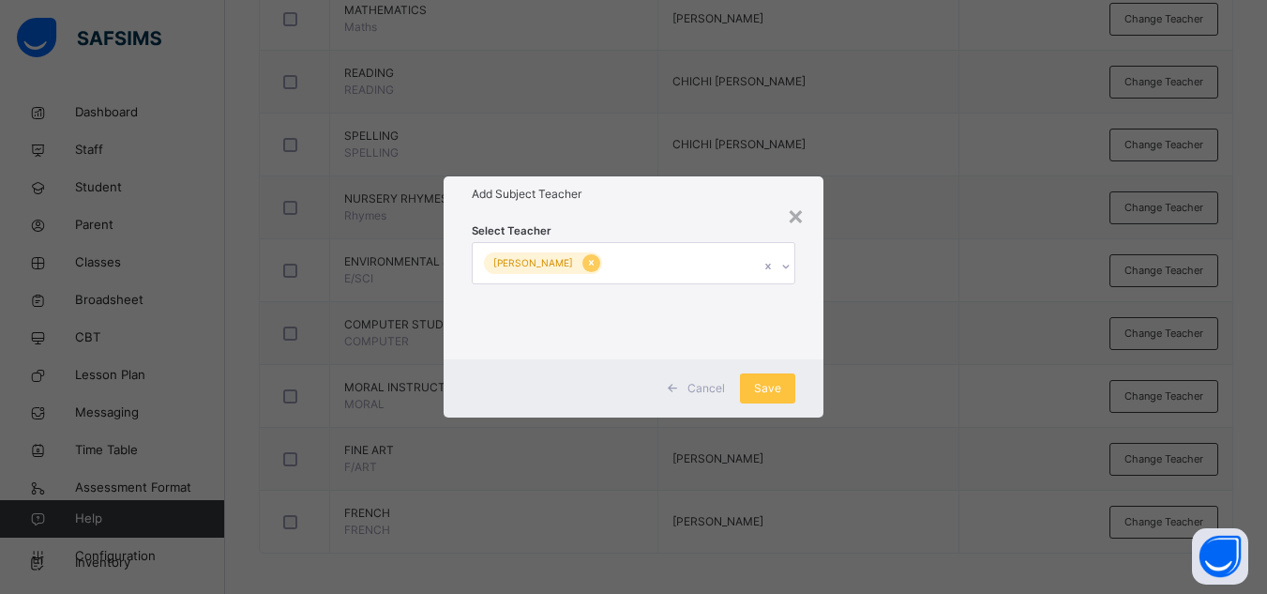
click at [589, 264] on icon at bounding box center [591, 264] width 5 height 6
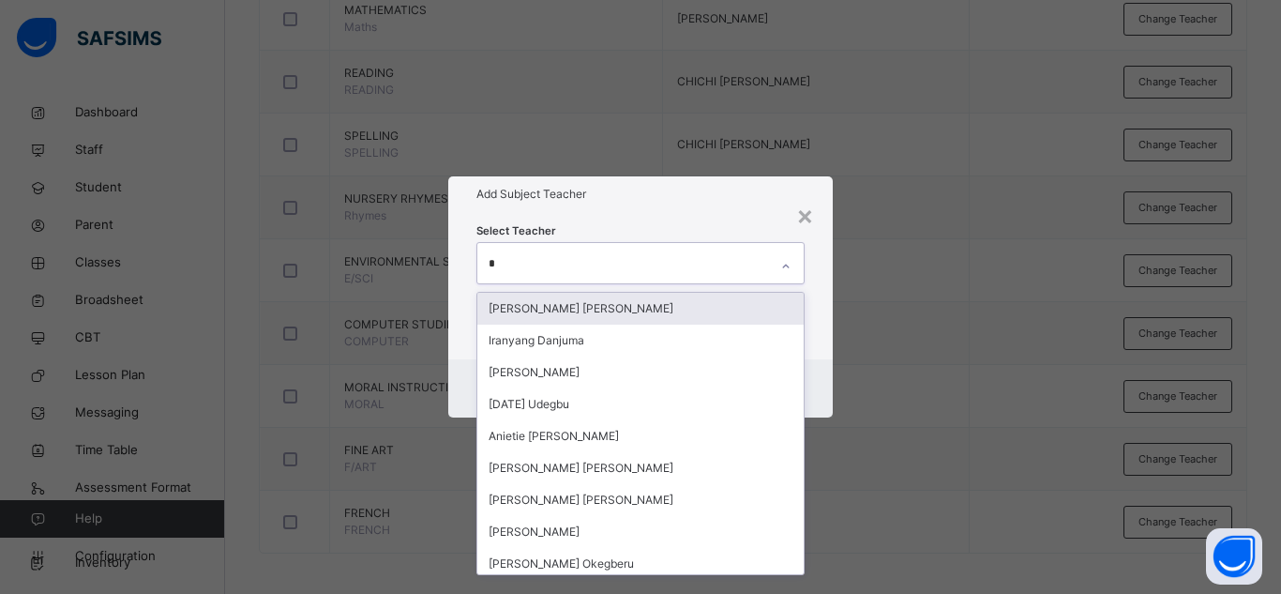
type input "**"
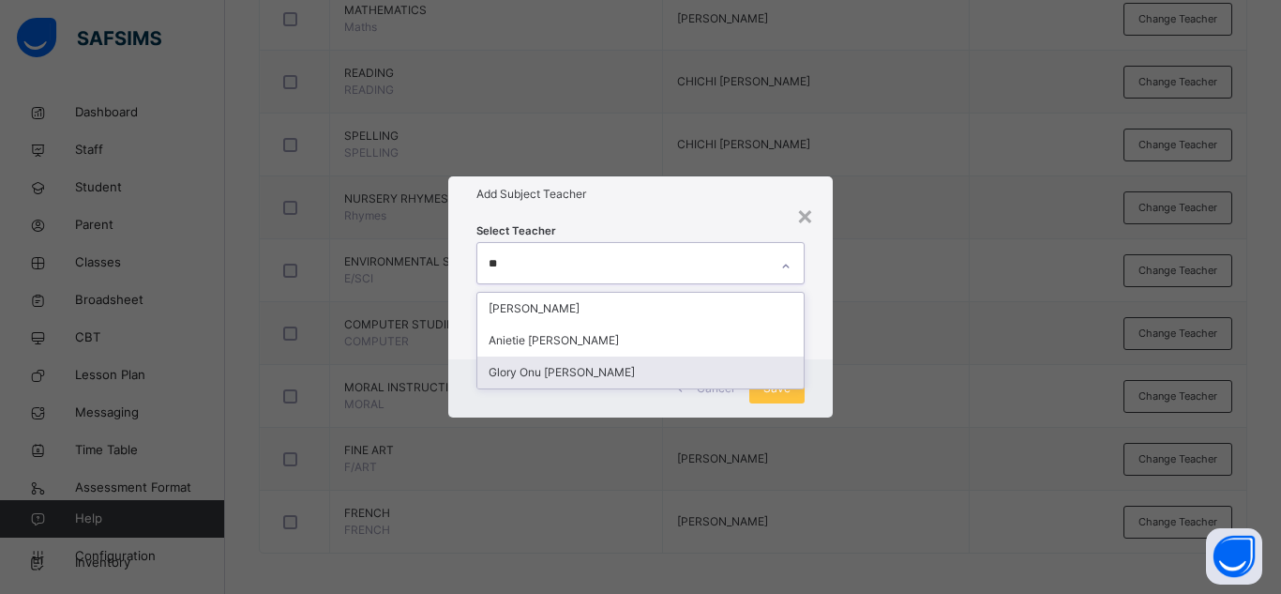
click at [549, 373] on div "Glory Onu [PERSON_NAME]" at bounding box center [640, 372] width 326 height 32
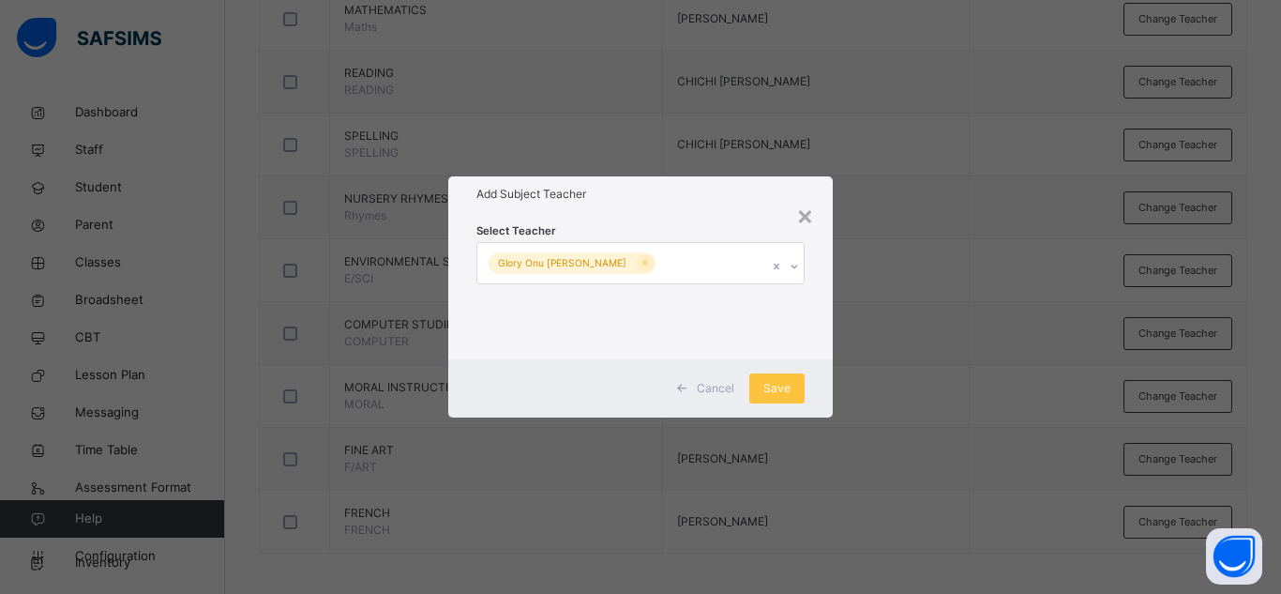
click at [812, 387] on div "Cancel Save" at bounding box center [640, 388] width 384 height 58
click at [782, 391] on span "Save" at bounding box center [776, 388] width 27 height 17
click at [807, 448] on div "× Add Subject Teacher Select Teacher Glory Onu [PERSON_NAME] Cancel Save" at bounding box center [640, 297] width 1281 height 594
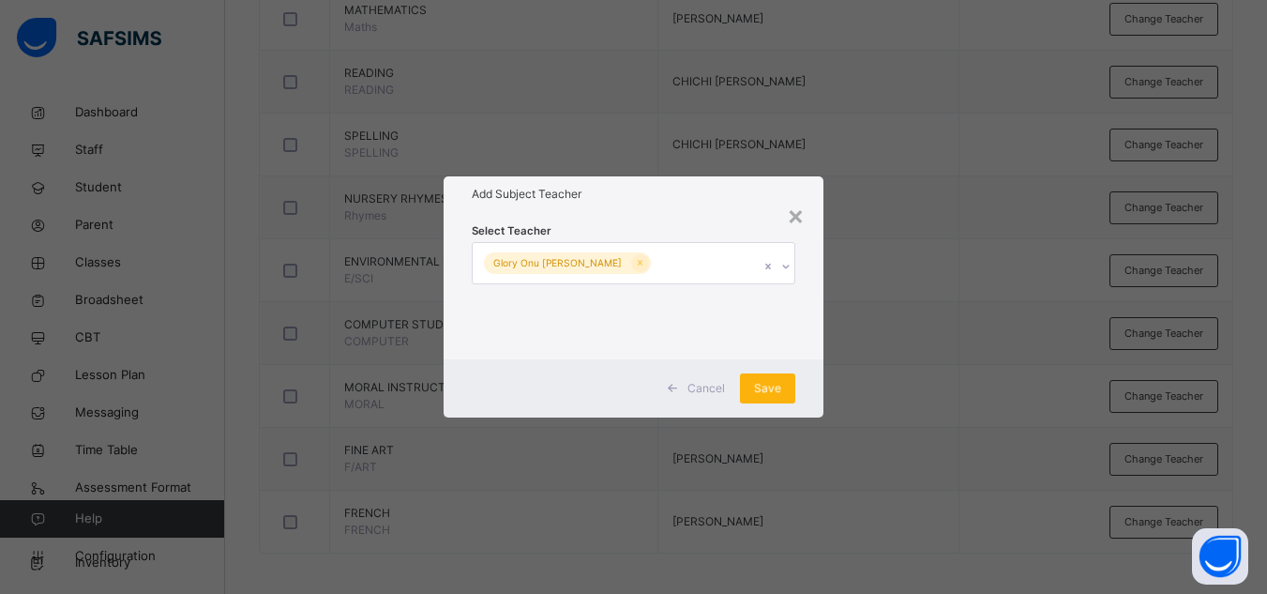
click at [769, 389] on div "Save" at bounding box center [767, 388] width 55 height 30
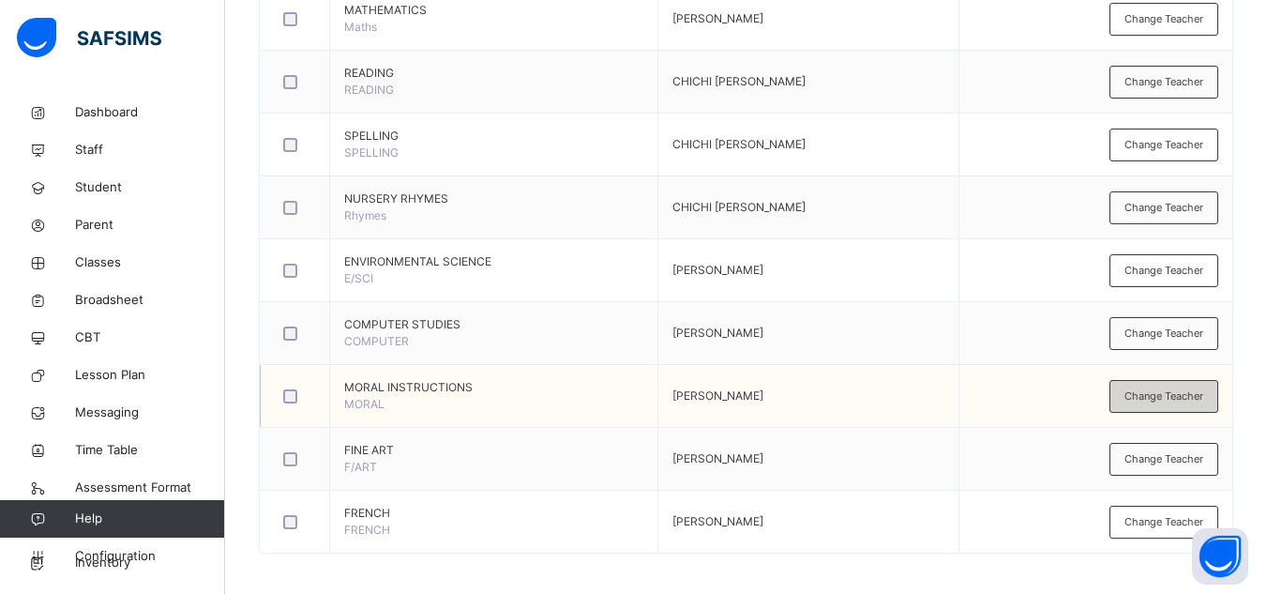
click at [1167, 399] on span "Change Teacher" at bounding box center [1163, 396] width 79 height 16
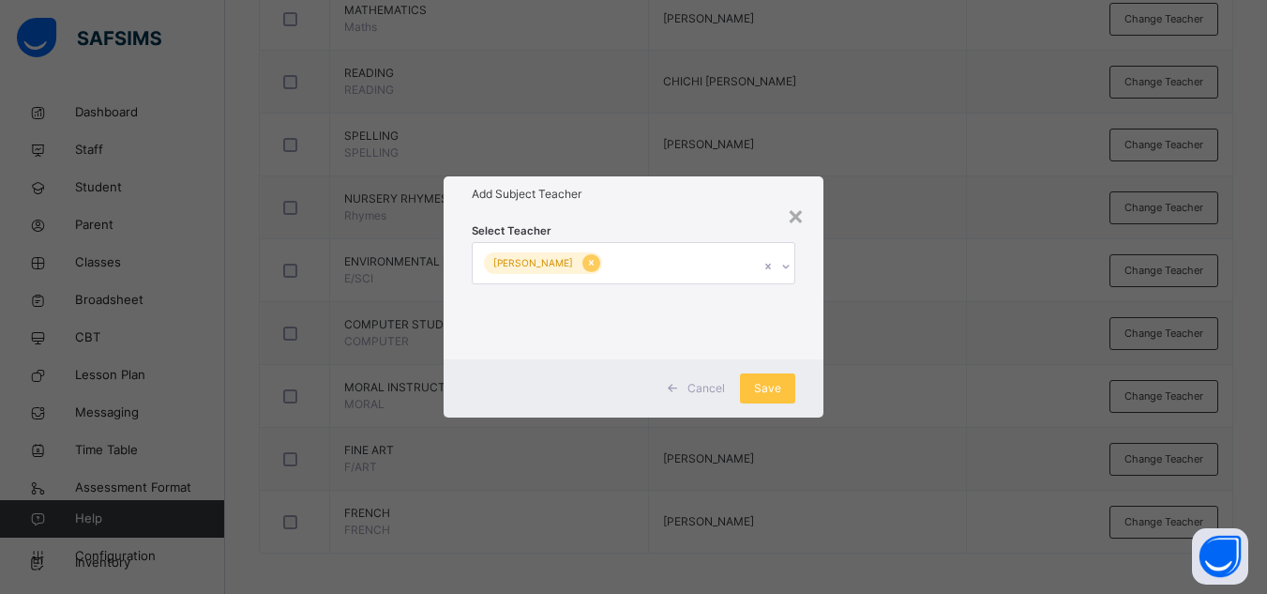
click at [596, 263] on icon at bounding box center [591, 262] width 10 height 13
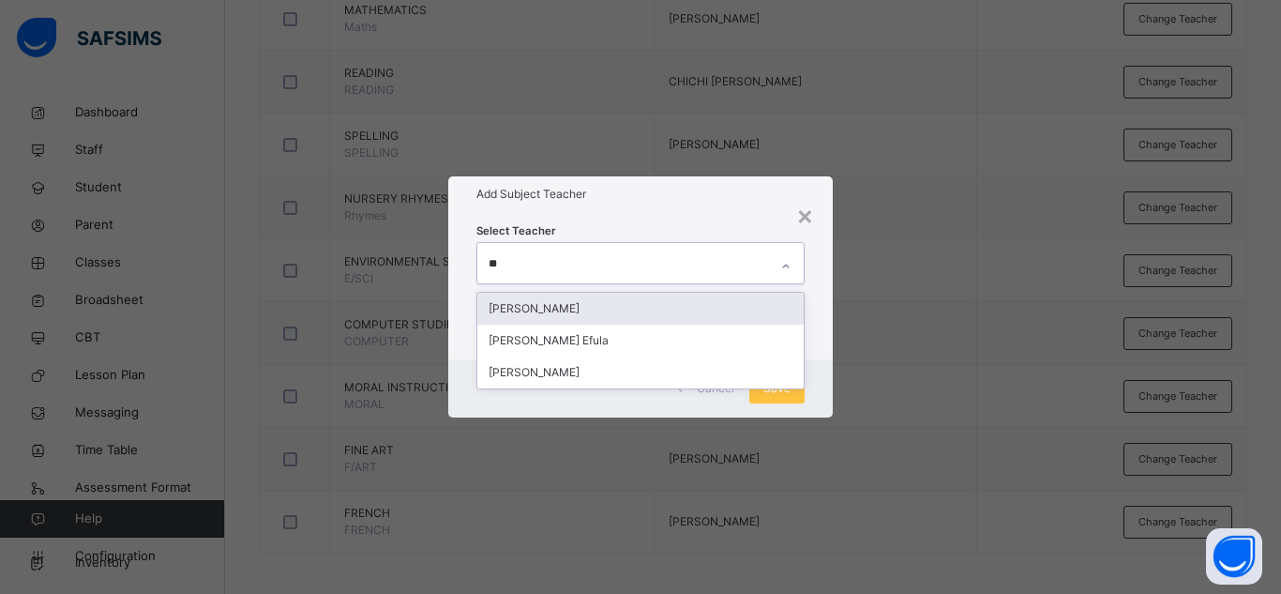
type input "***"
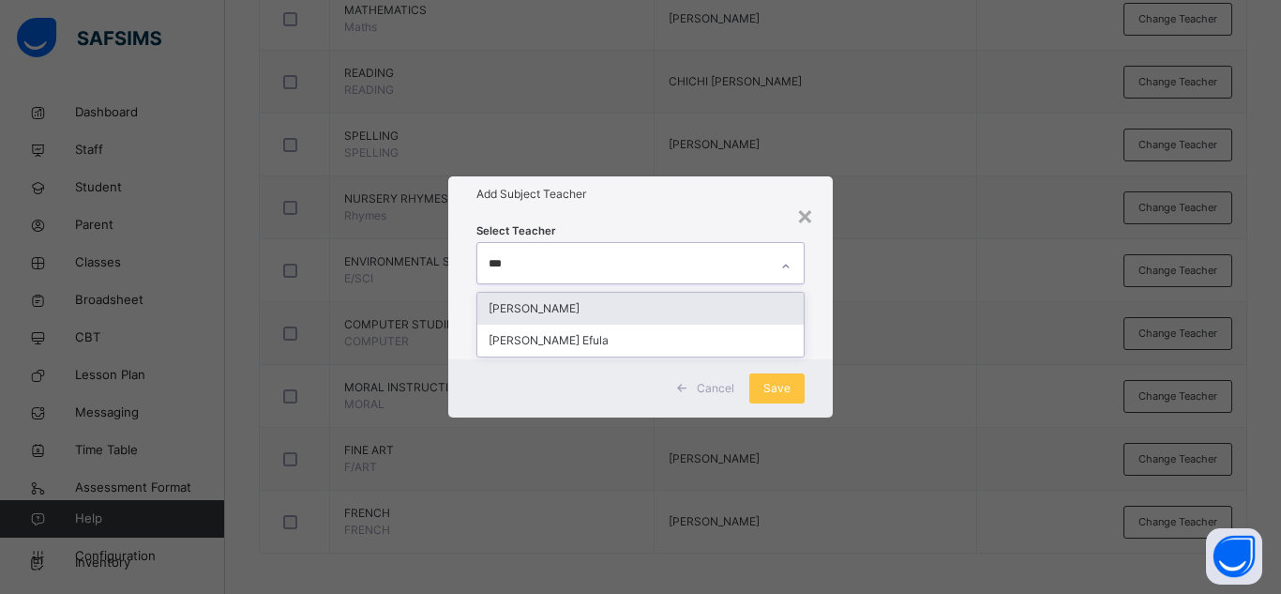
click at [574, 315] on div "[PERSON_NAME]" at bounding box center [640, 309] width 326 height 32
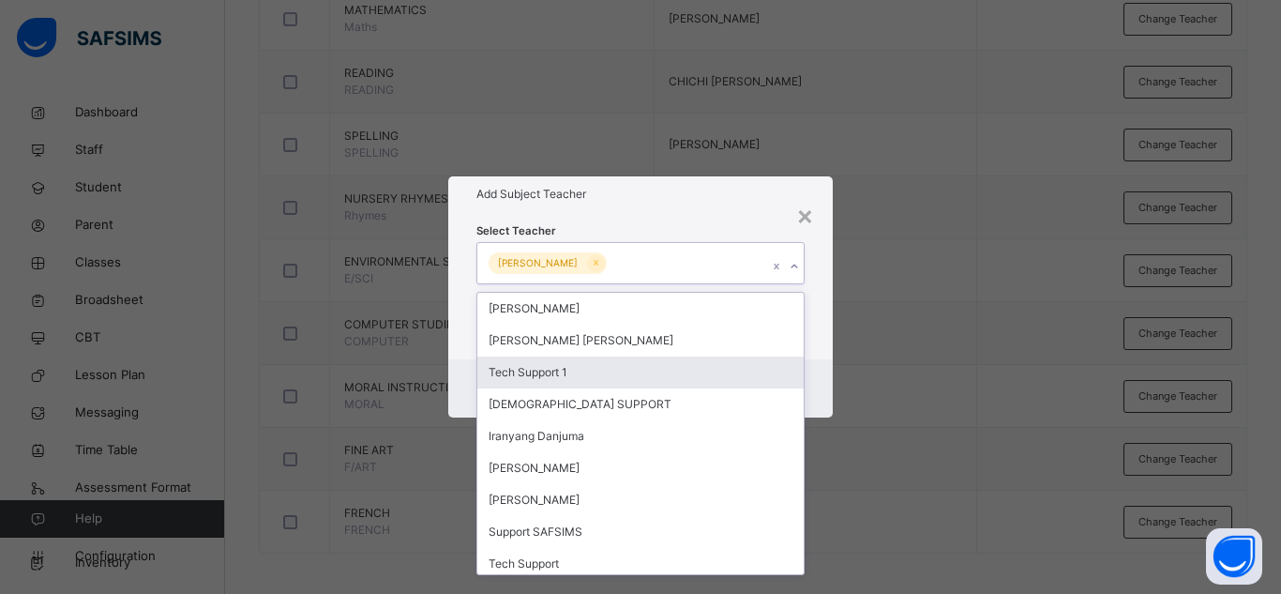
click at [815, 384] on div "Cancel Save" at bounding box center [640, 388] width 384 height 58
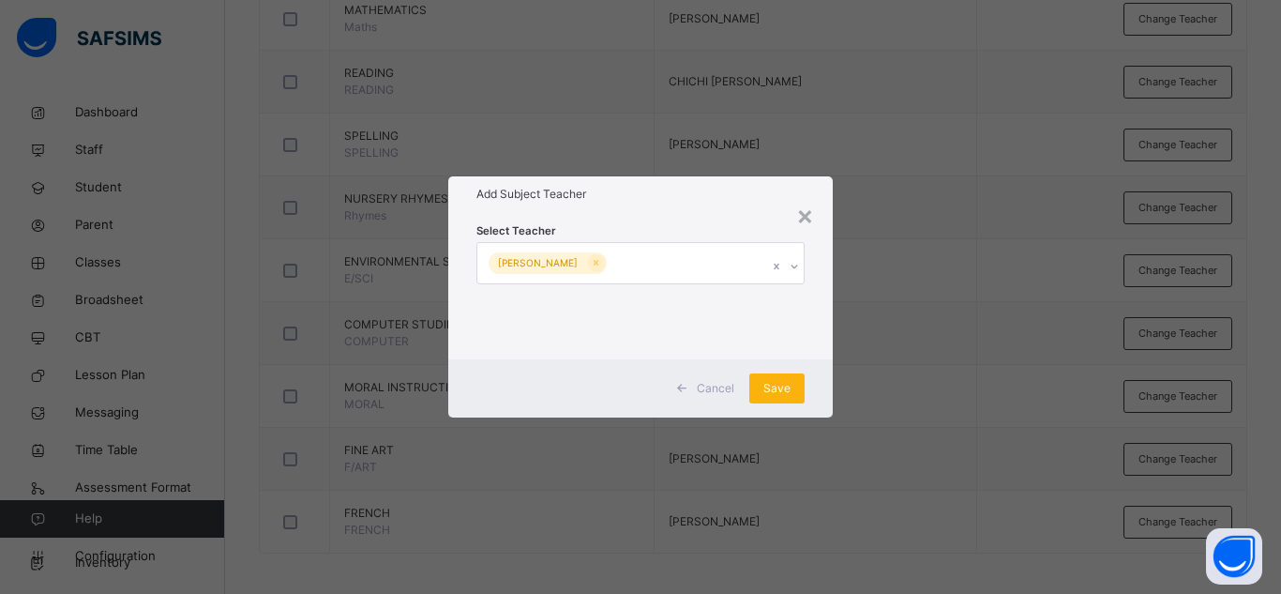
click at [767, 391] on span "Save" at bounding box center [776, 388] width 27 height 17
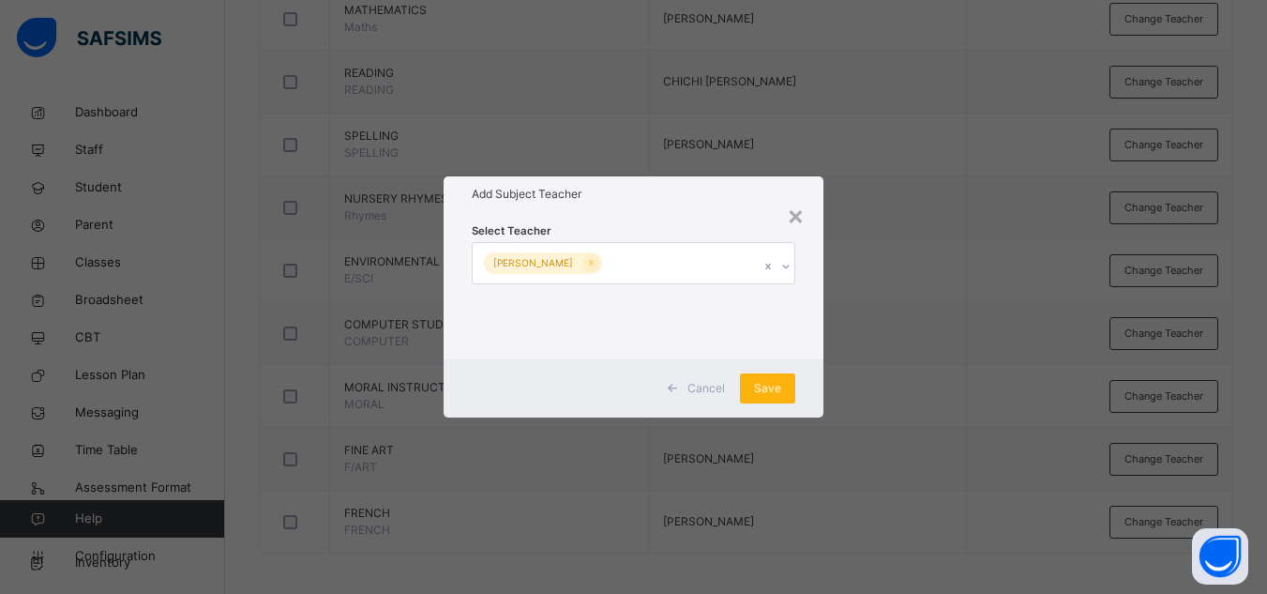
click at [766, 391] on div "Save" at bounding box center [767, 388] width 55 height 30
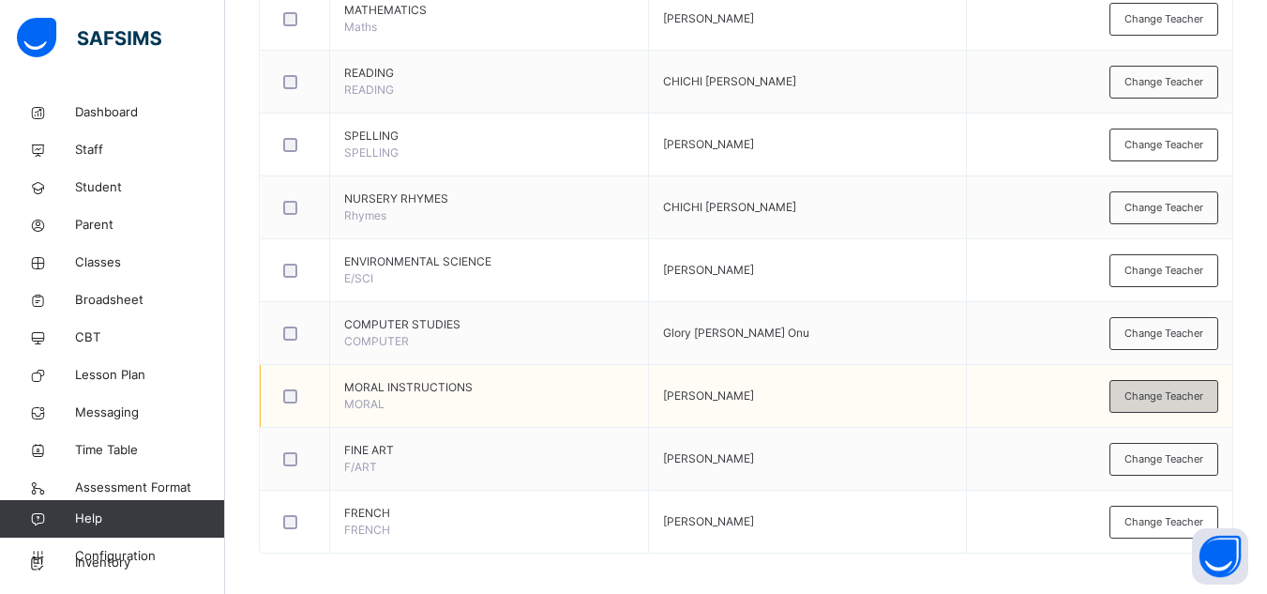
click at [1142, 392] on span "Change Teacher" at bounding box center [1163, 396] width 79 height 16
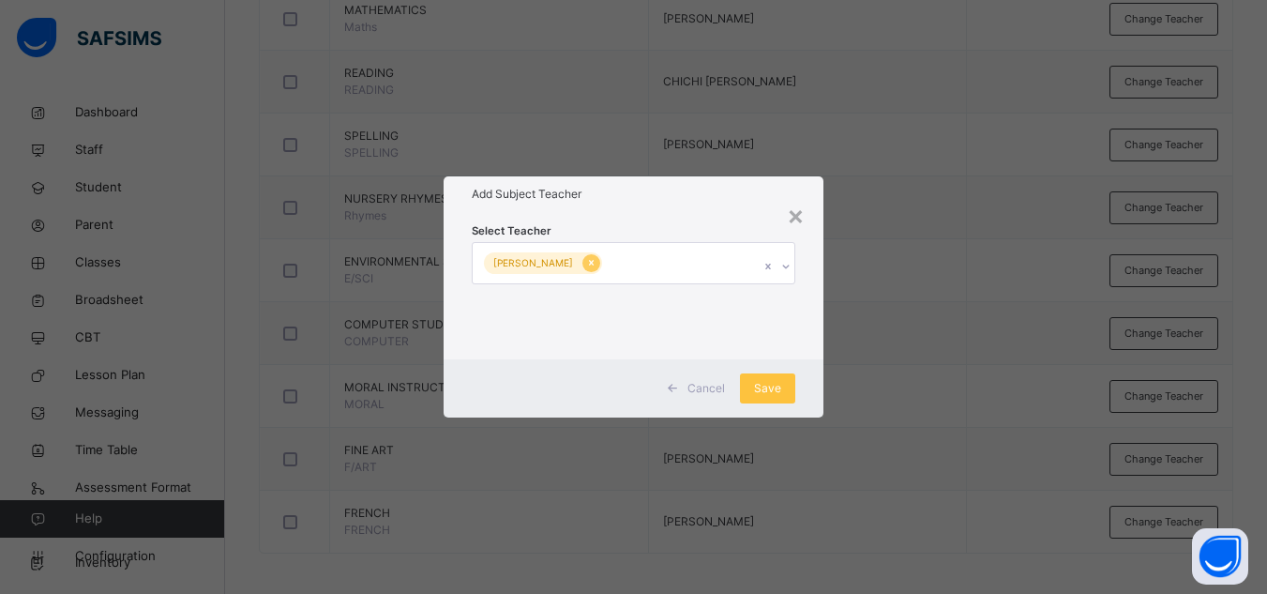
click at [594, 264] on icon at bounding box center [591, 264] width 5 height 6
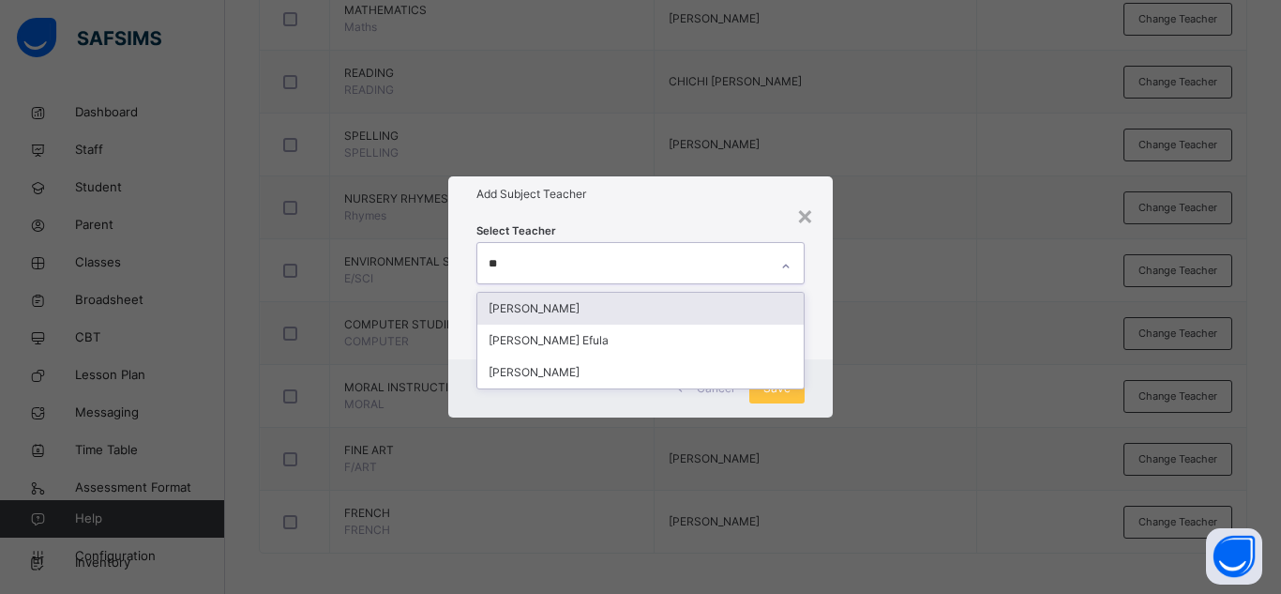
type input "***"
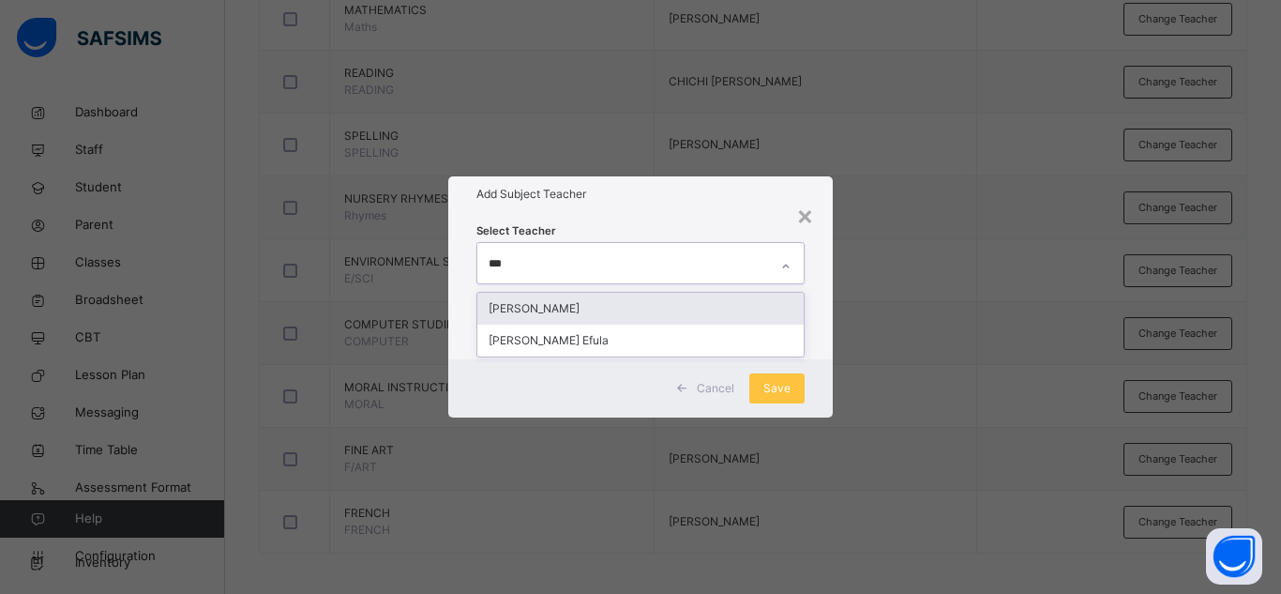
click at [610, 307] on div "[PERSON_NAME]" at bounding box center [640, 309] width 326 height 32
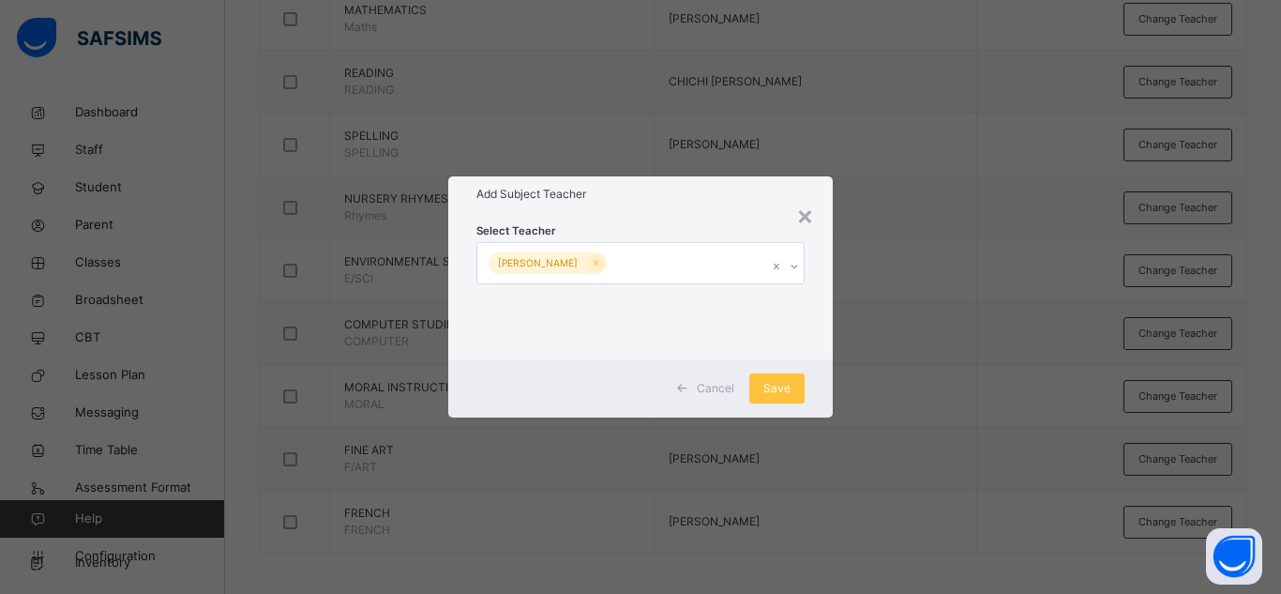
click at [810, 380] on div "Cancel Save" at bounding box center [640, 388] width 384 height 58
click at [782, 390] on span "Save" at bounding box center [776, 388] width 27 height 17
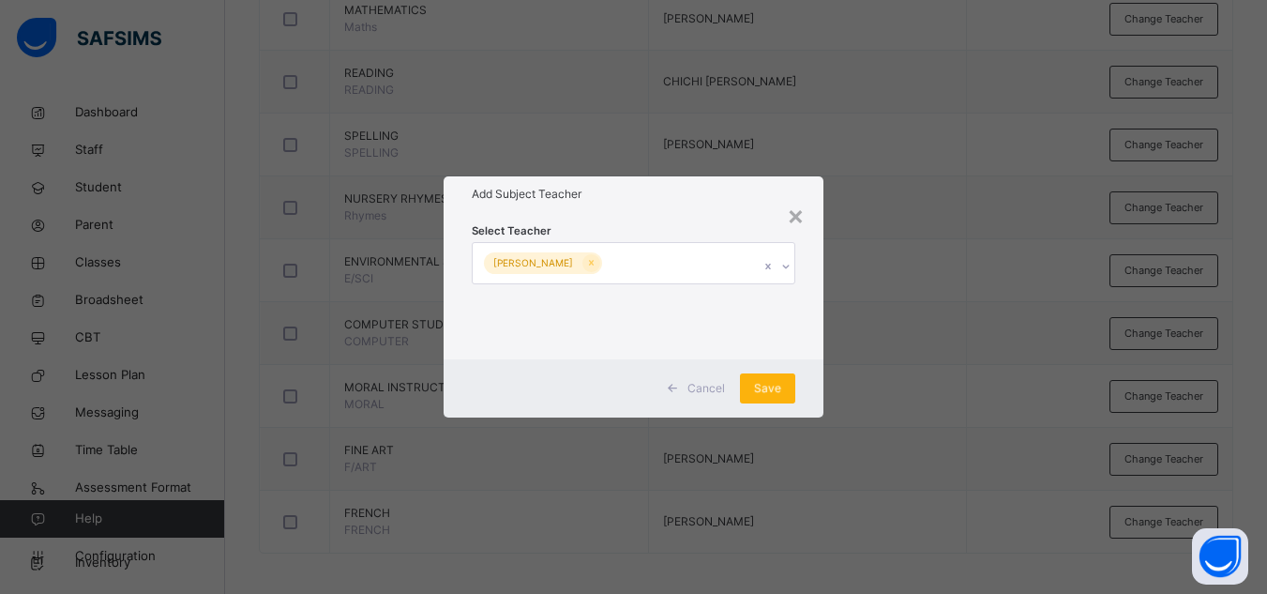
click at [781, 390] on span "Save" at bounding box center [767, 388] width 27 height 17
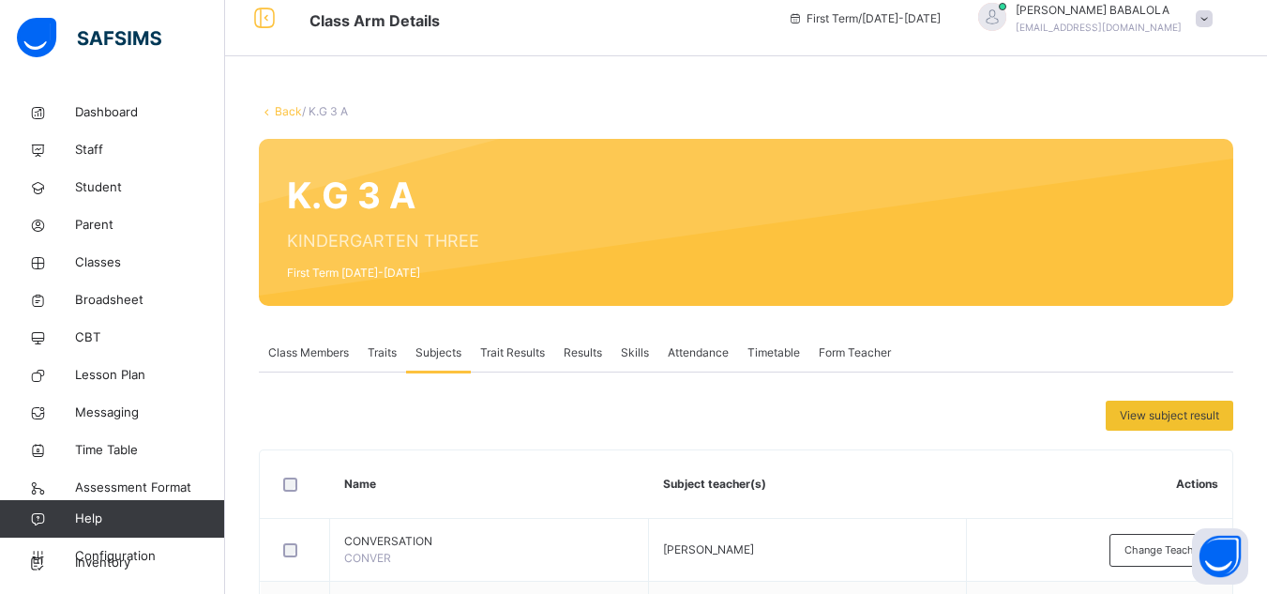
scroll to position [0, 0]
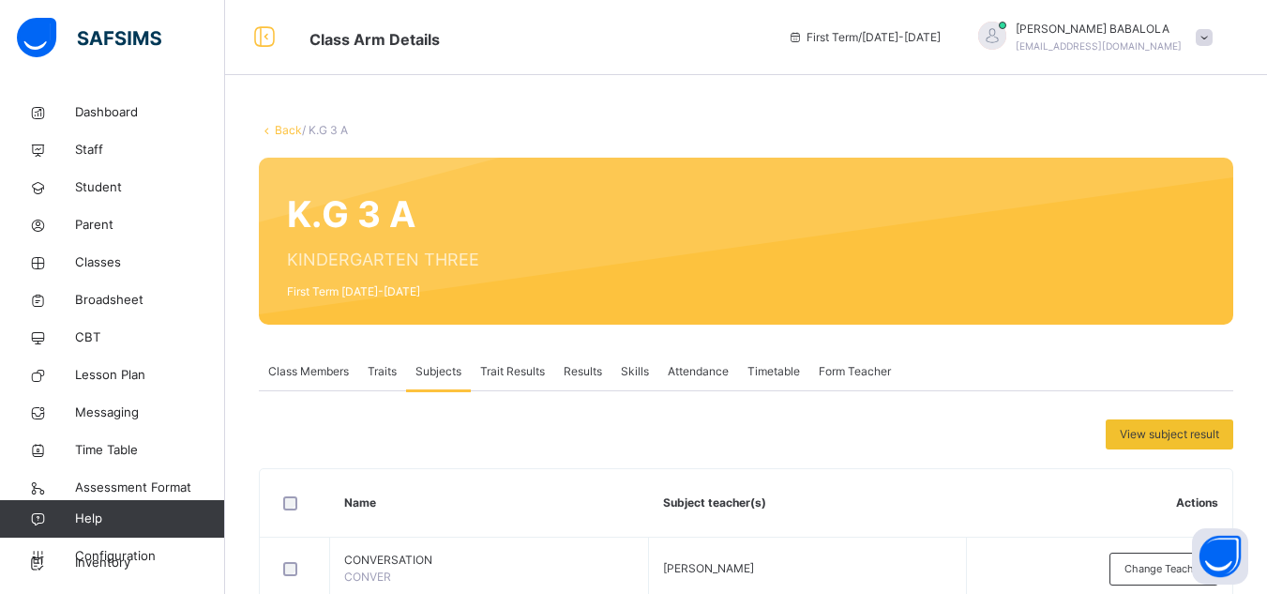
click at [284, 130] on link "Back" at bounding box center [288, 130] width 27 height 14
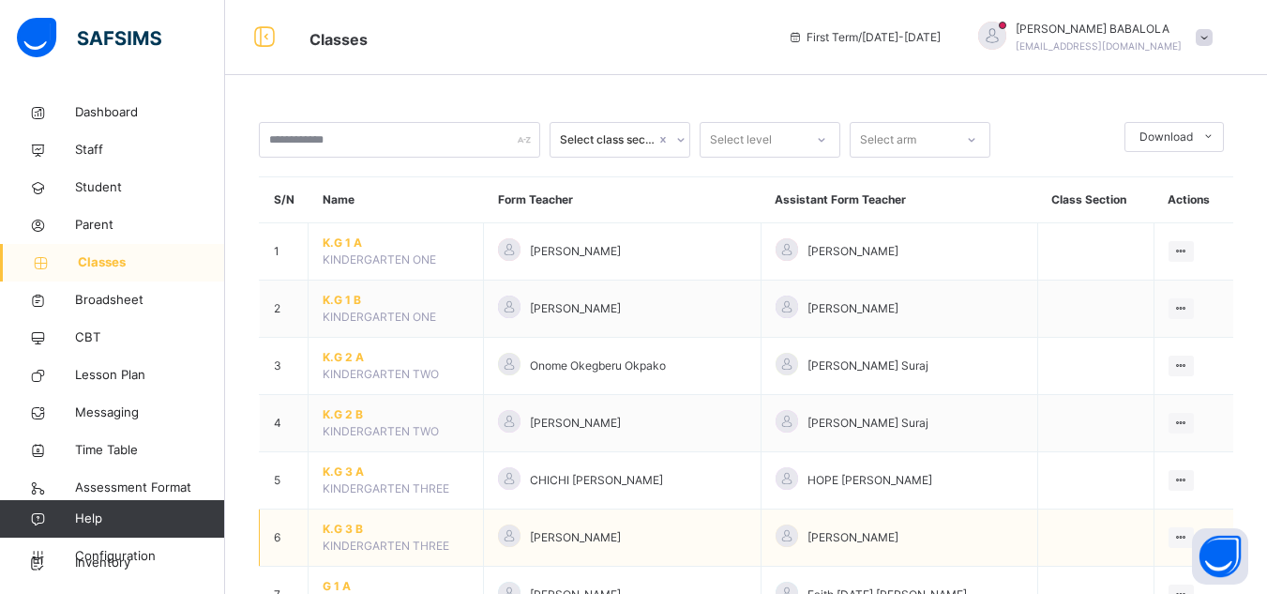
click at [351, 528] on span "K.G 3 B" at bounding box center [396, 528] width 146 height 17
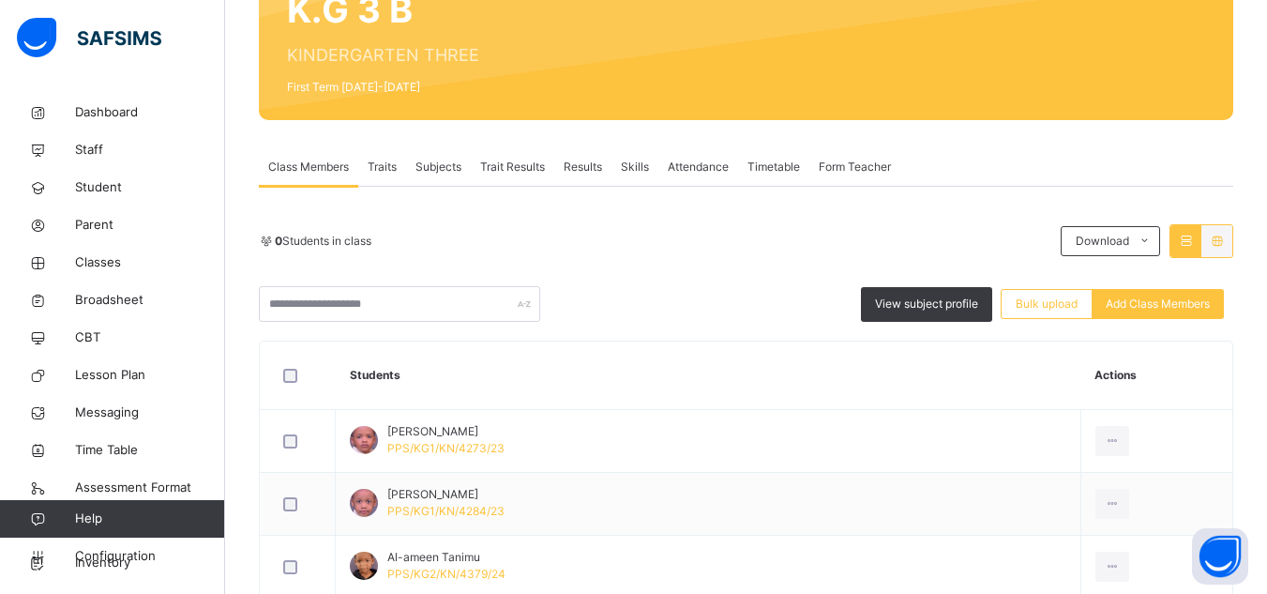
scroll to position [225, 0]
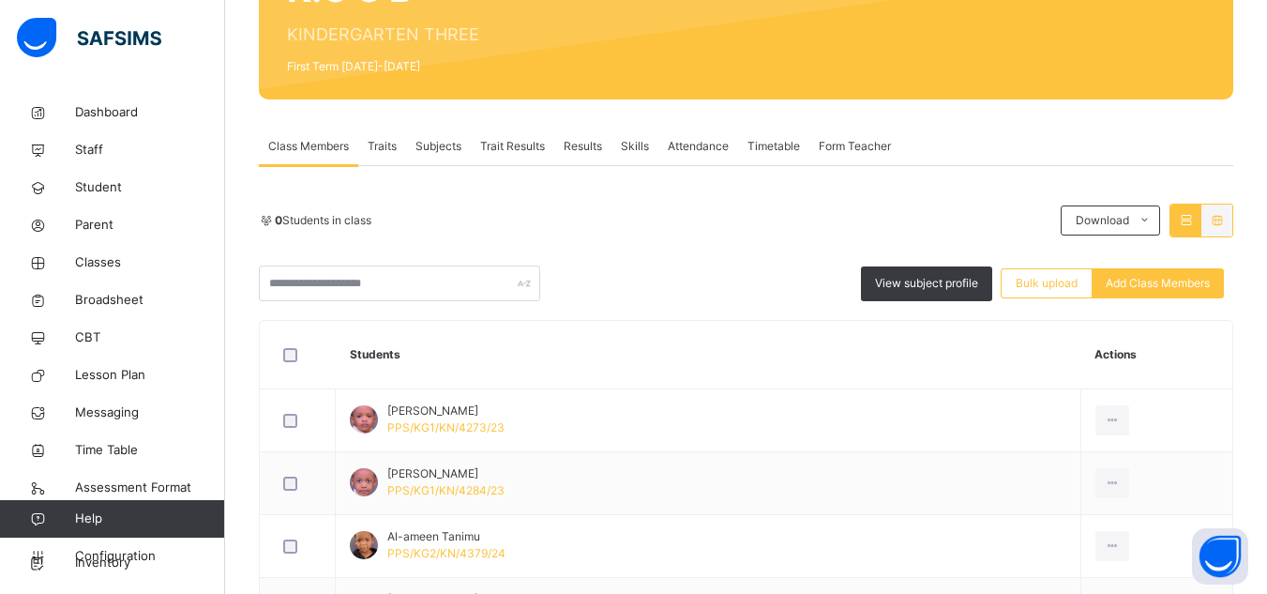
click at [432, 147] on span "Subjects" at bounding box center [438, 146] width 46 height 17
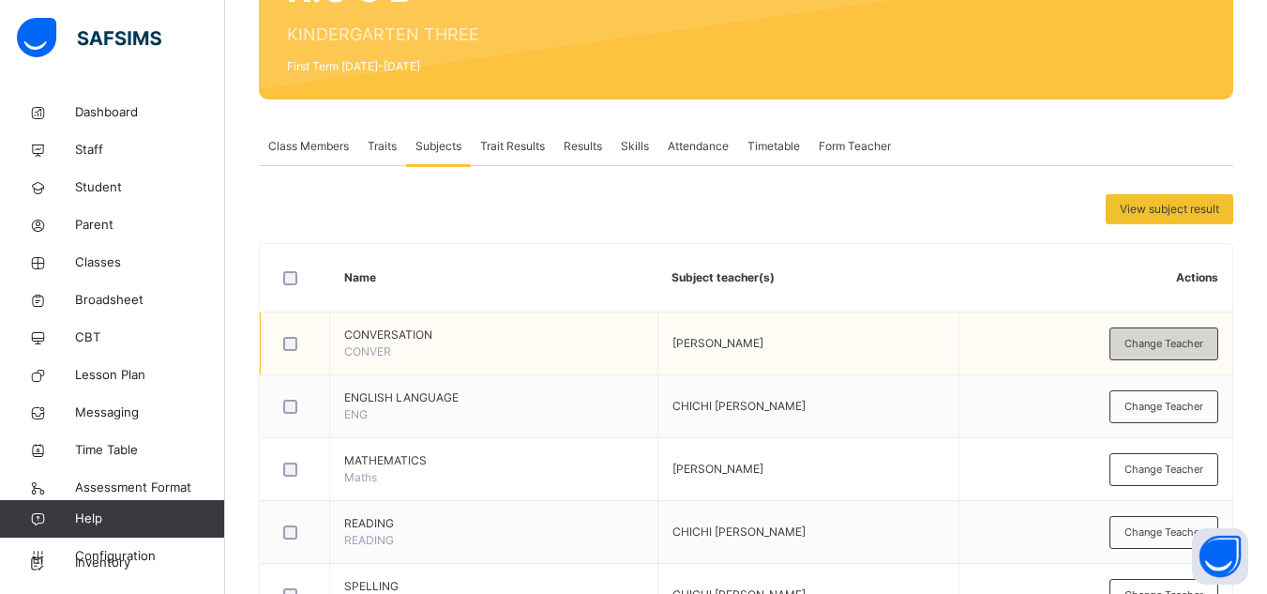
click at [1154, 345] on span "Change Teacher" at bounding box center [1163, 344] width 79 height 16
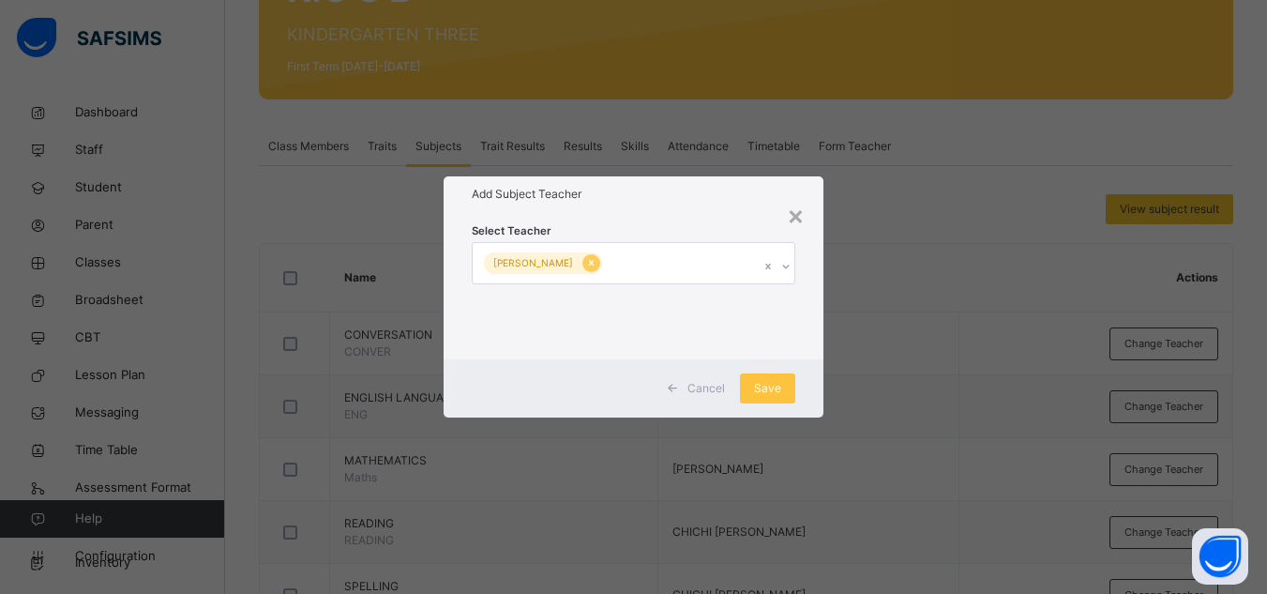
click at [586, 262] on icon at bounding box center [591, 262] width 10 height 13
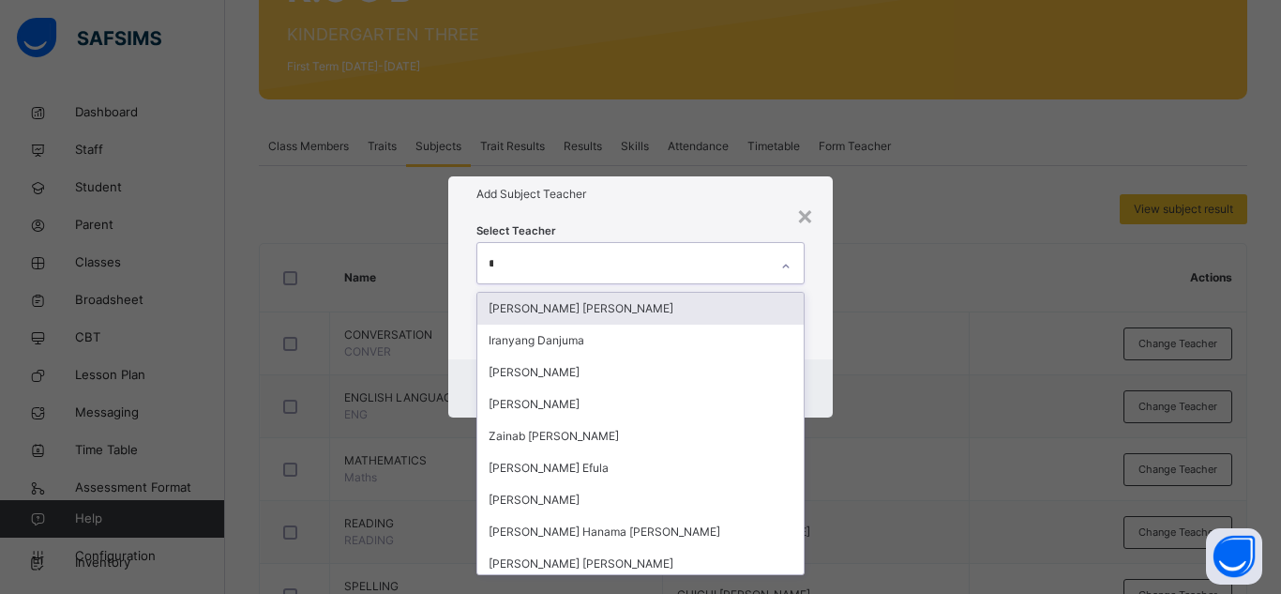
type input "**"
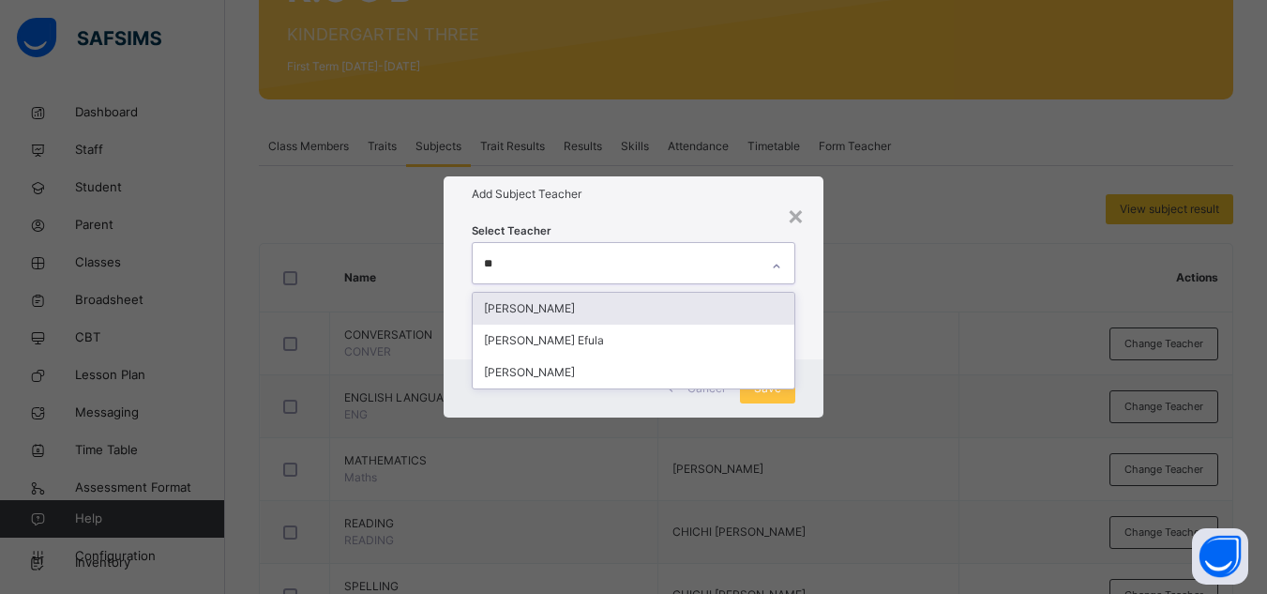
click at [561, 312] on div "[PERSON_NAME]" at bounding box center [634, 309] width 322 height 32
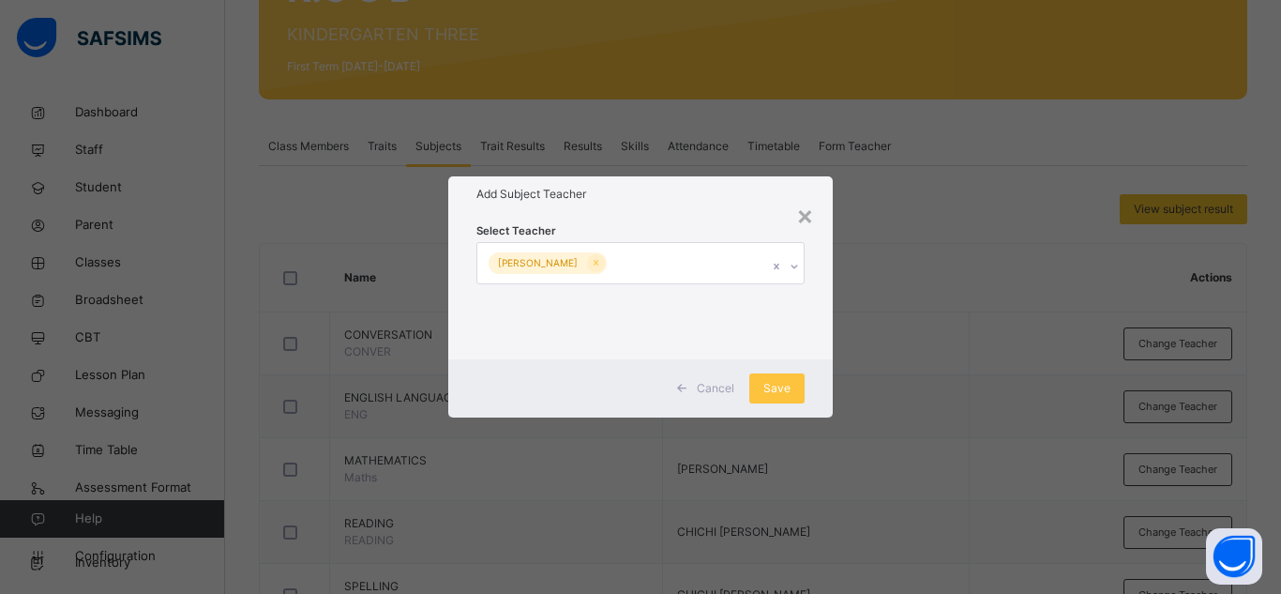
click at [818, 370] on div "Cancel Save" at bounding box center [640, 388] width 384 height 58
click at [783, 387] on span "Save" at bounding box center [776, 388] width 27 height 17
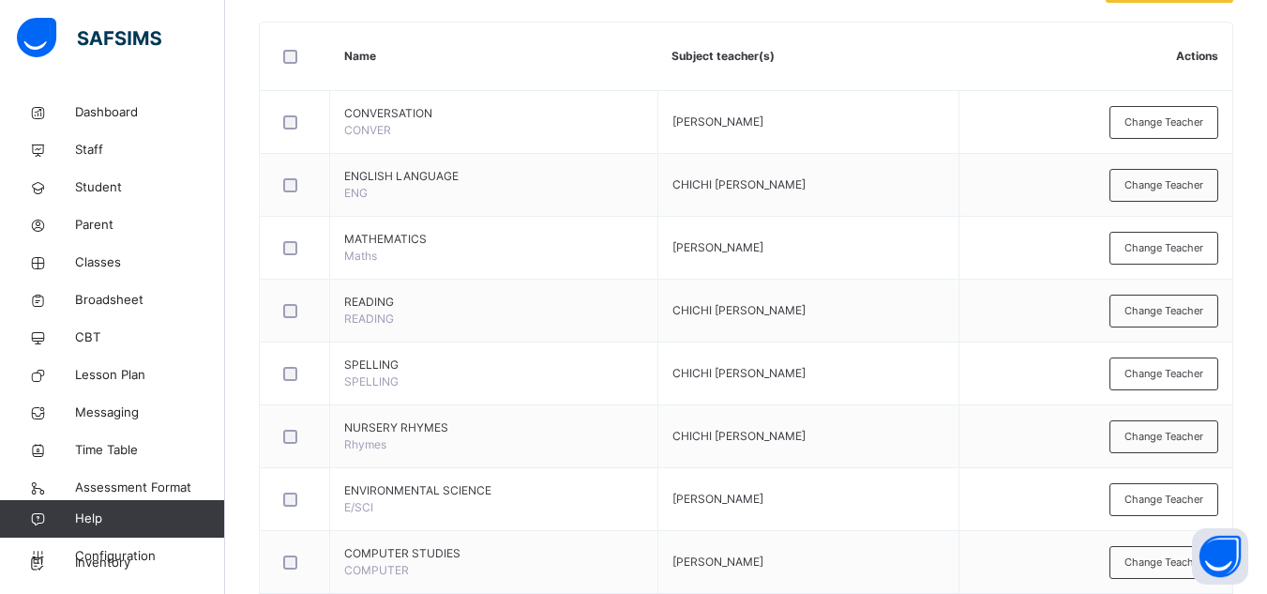
scroll to position [450, 0]
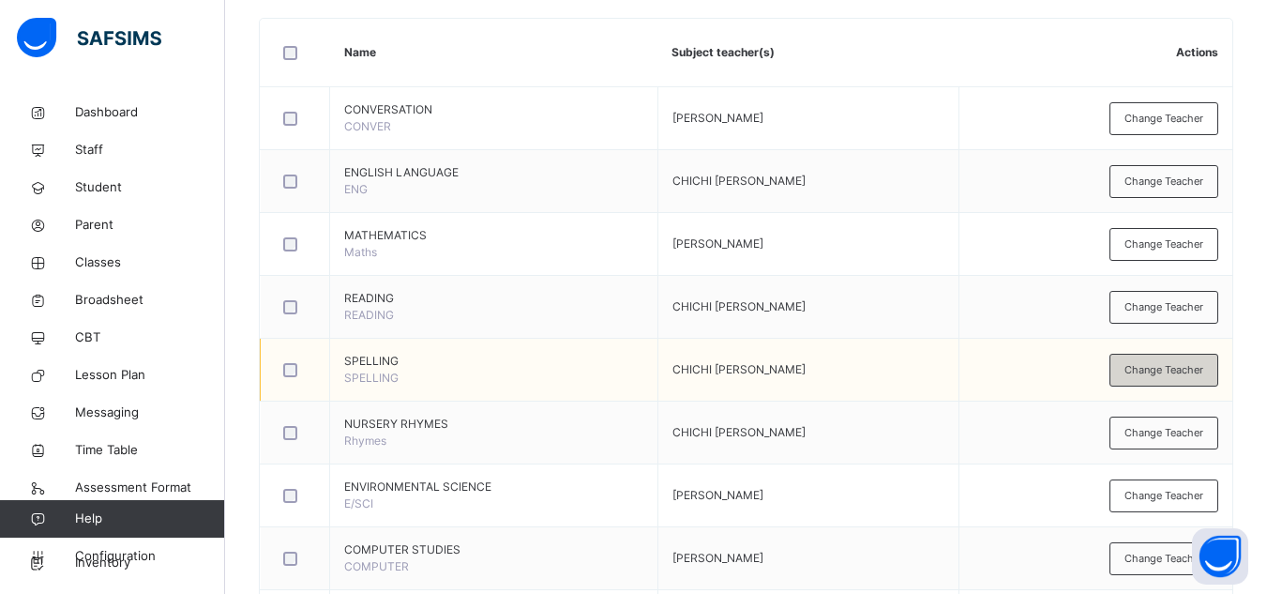
click at [1151, 373] on span "Change Teacher" at bounding box center [1163, 370] width 79 height 16
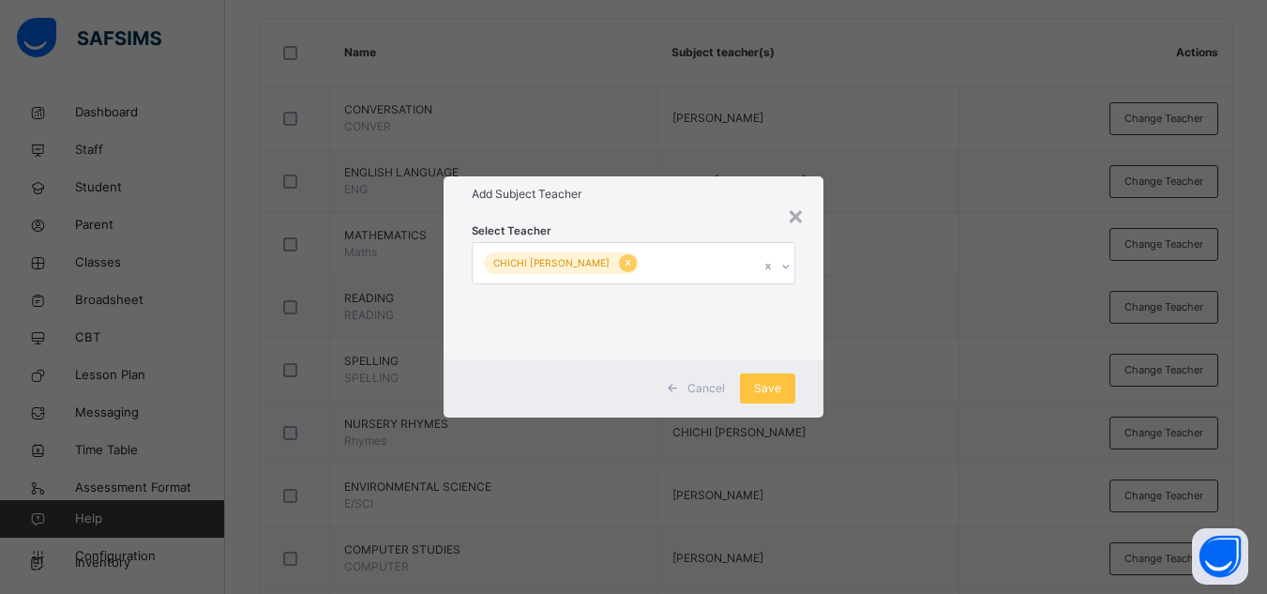
click at [623, 263] on icon at bounding box center [628, 262] width 10 height 13
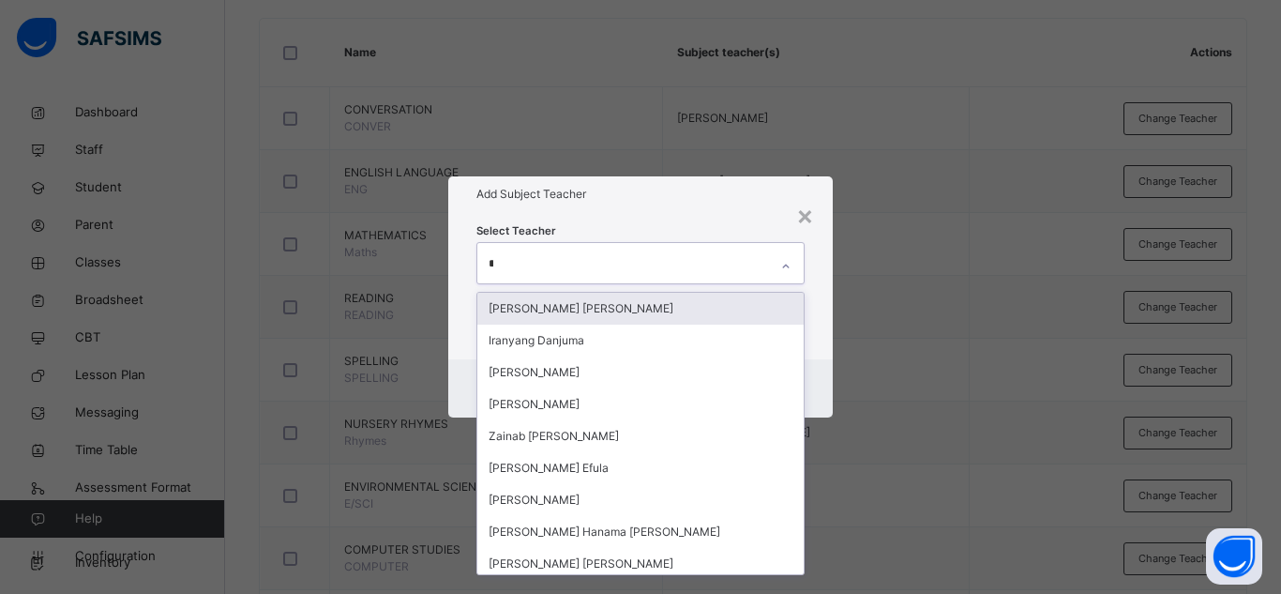
type input "**"
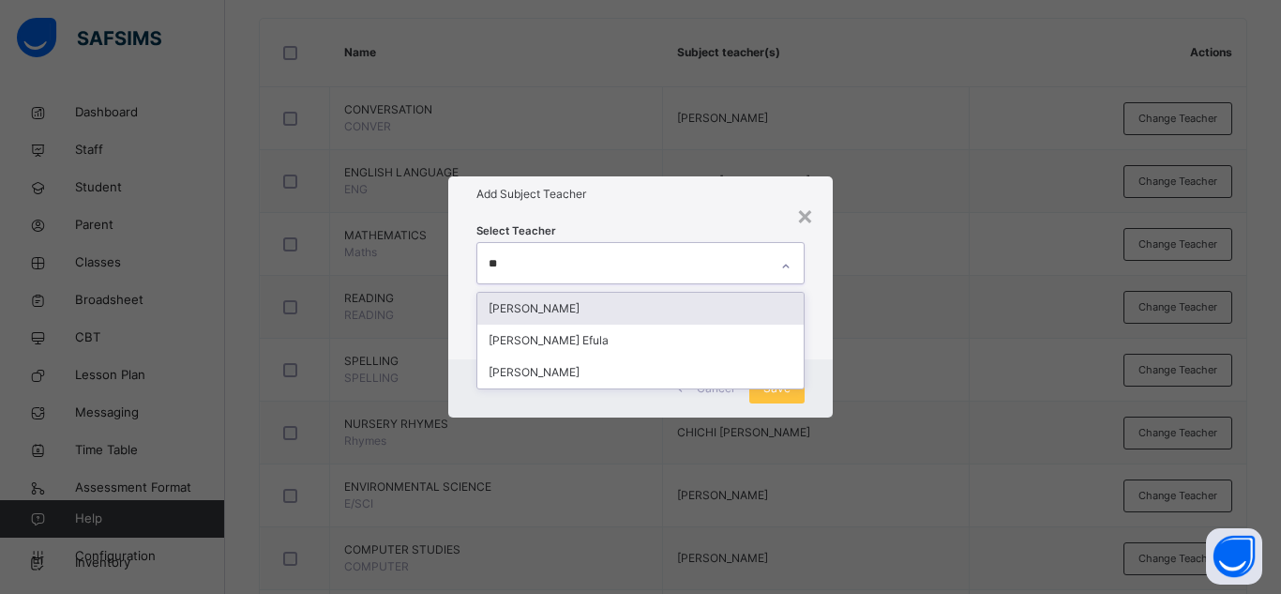
click at [605, 305] on div "[PERSON_NAME]" at bounding box center [640, 309] width 326 height 32
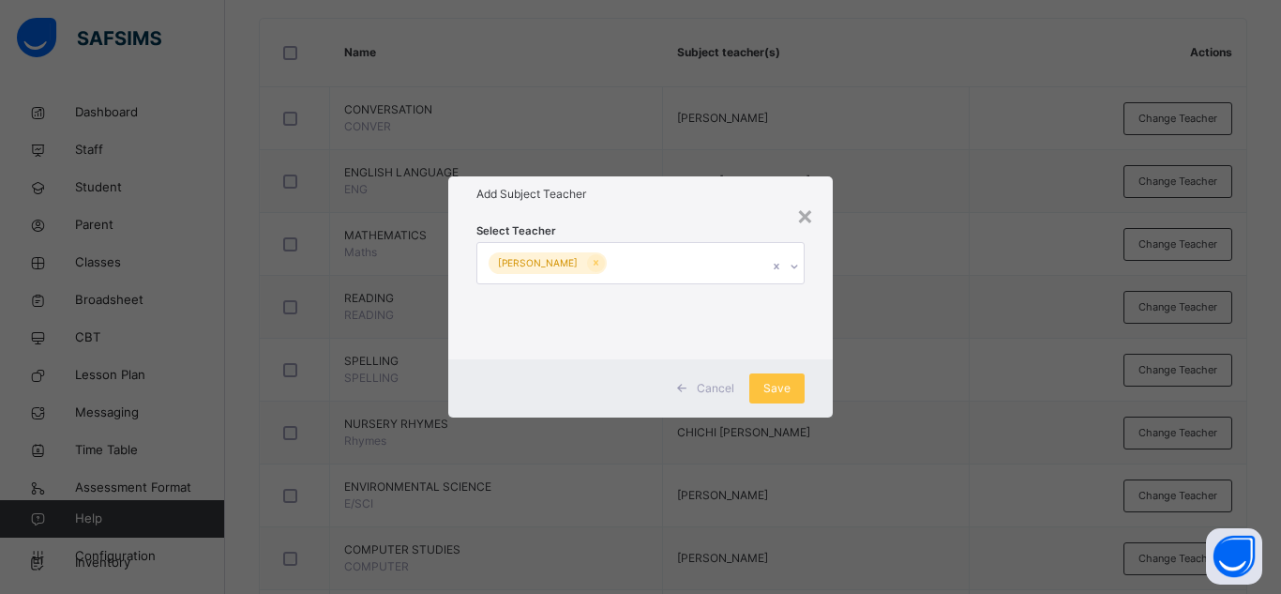
click at [812, 384] on div "Cancel Save" at bounding box center [640, 388] width 384 height 58
click at [776, 390] on span "Save" at bounding box center [776, 388] width 27 height 17
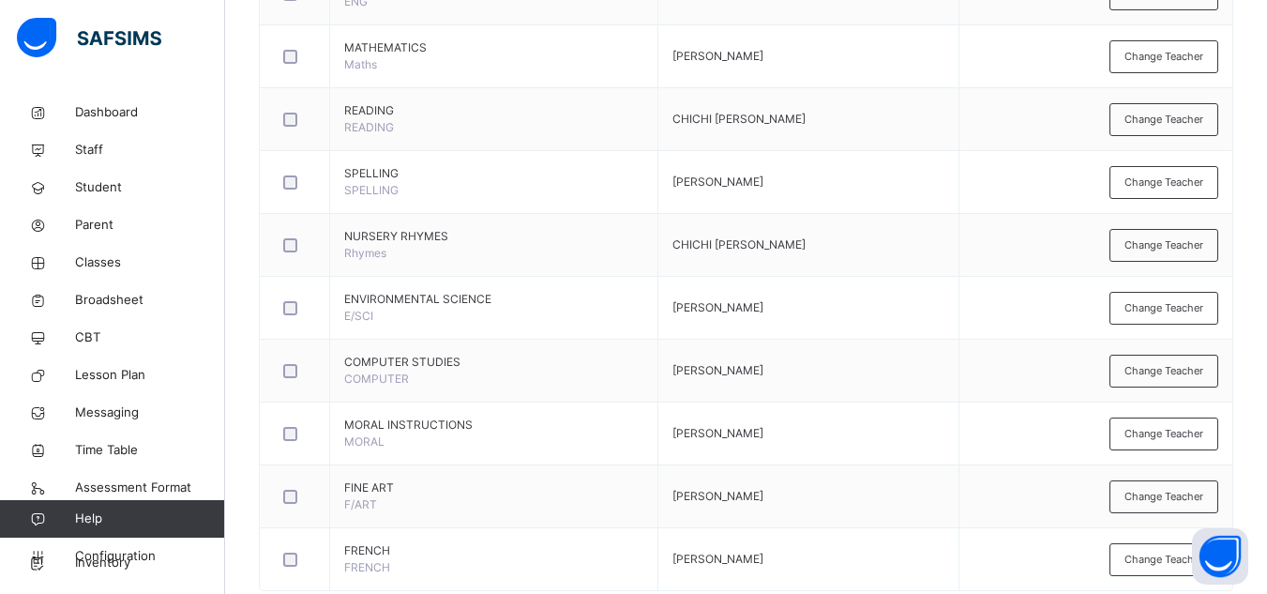
scroll to position [675, 0]
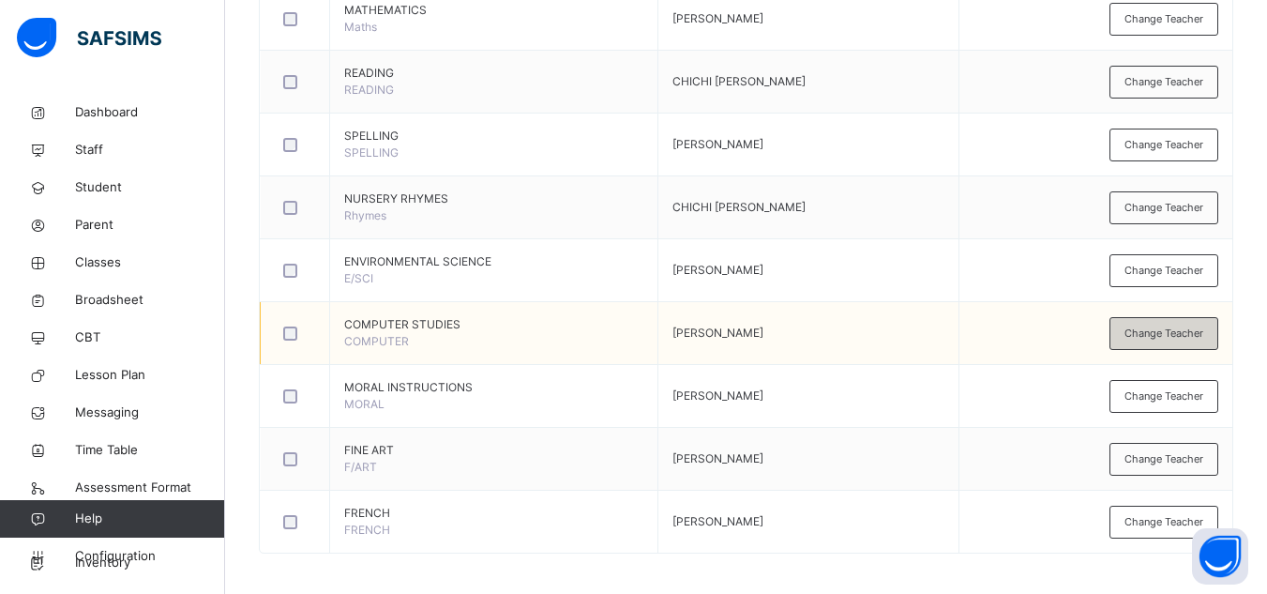
click at [1135, 336] on div "Change Teacher" at bounding box center [1163, 333] width 109 height 33
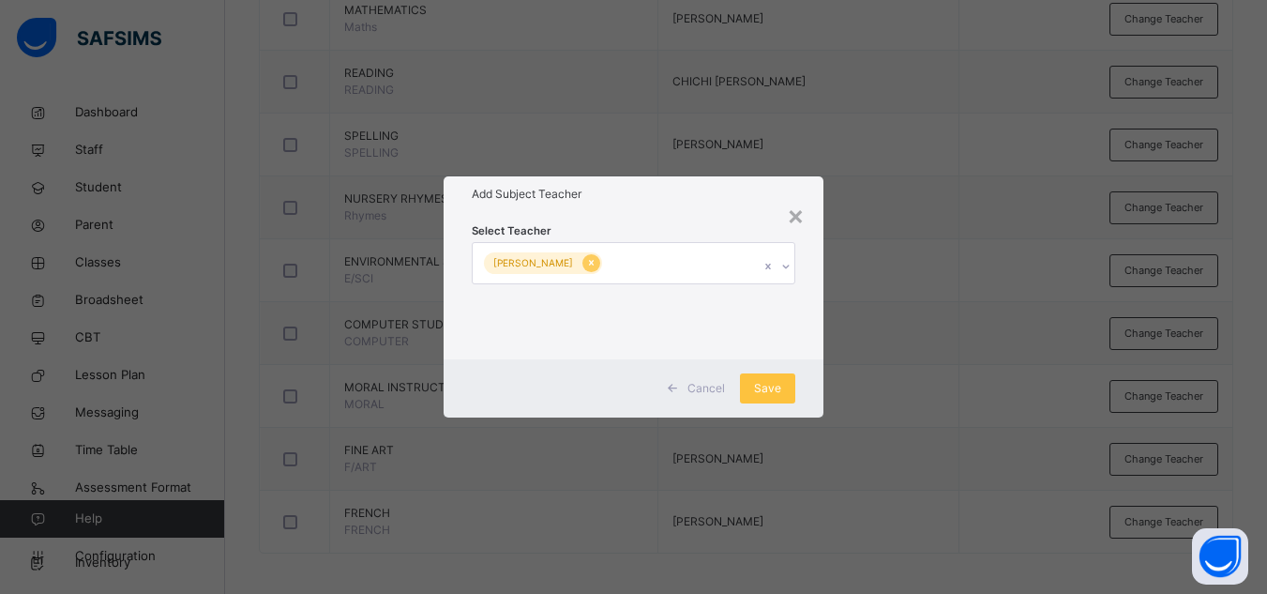
click at [586, 260] on icon at bounding box center [591, 262] width 10 height 13
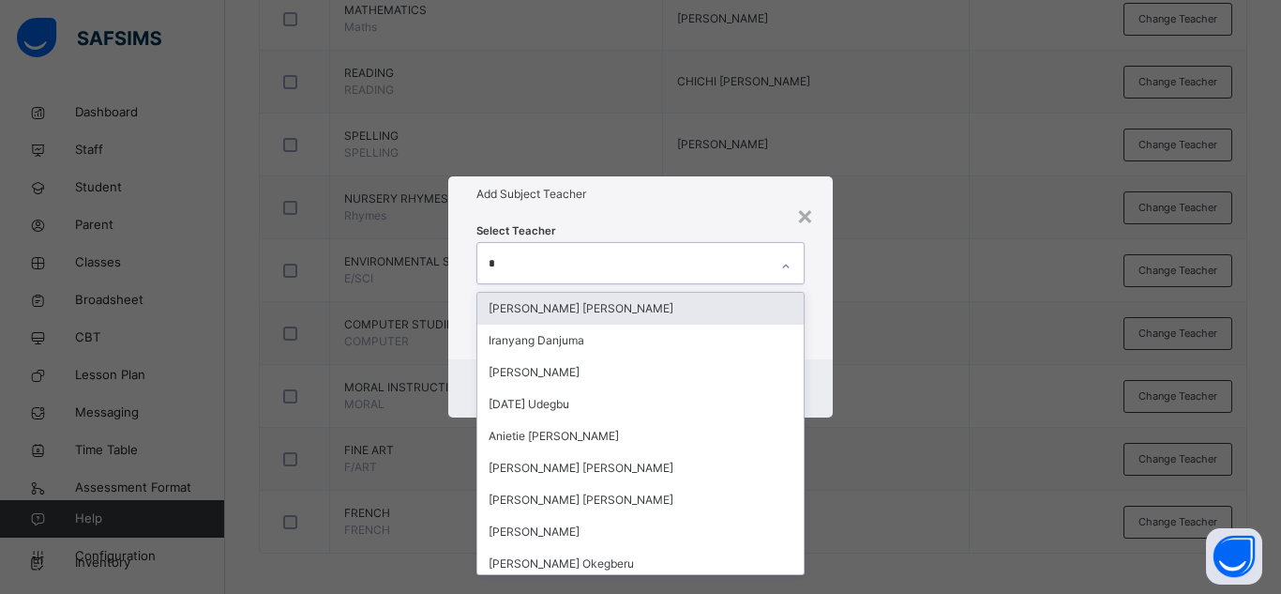
type input "**"
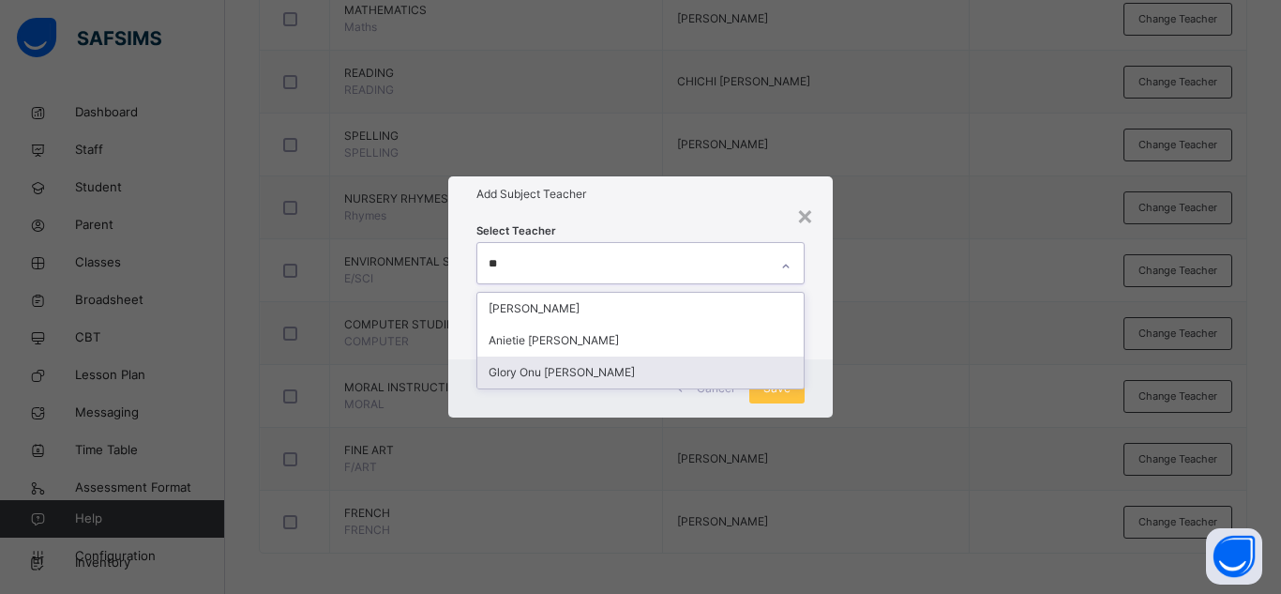
click at [578, 366] on div "Glory Onu [PERSON_NAME]" at bounding box center [640, 372] width 326 height 32
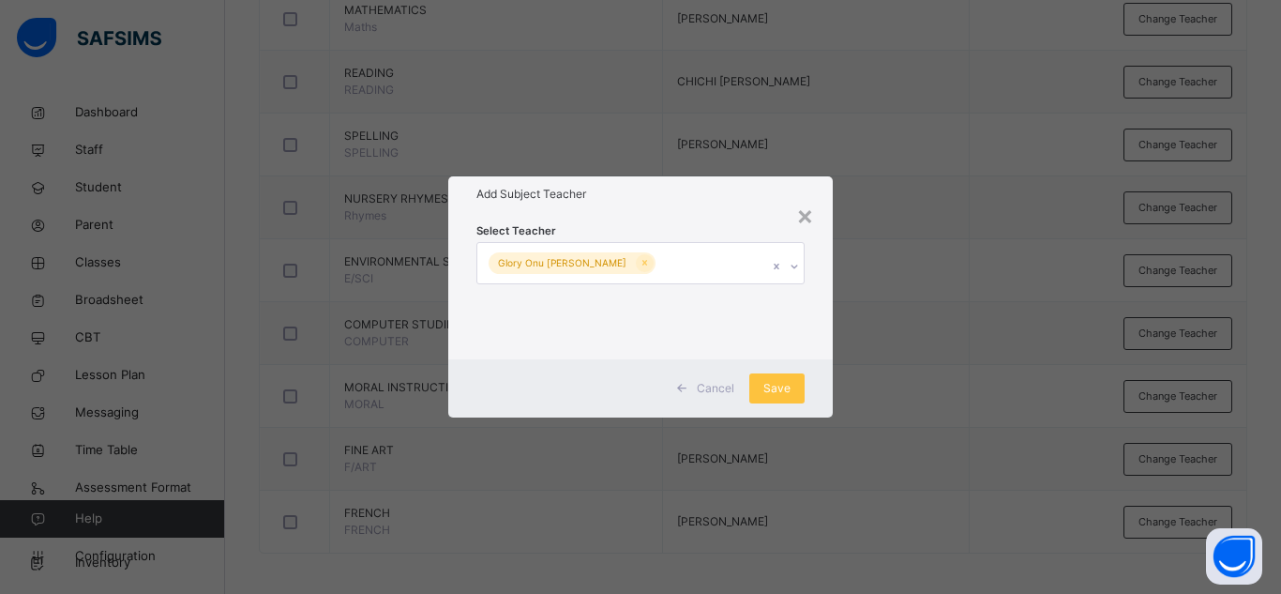
click at [808, 379] on div "Cancel Save" at bounding box center [640, 388] width 384 height 58
click at [774, 395] on span "Save" at bounding box center [776, 388] width 27 height 17
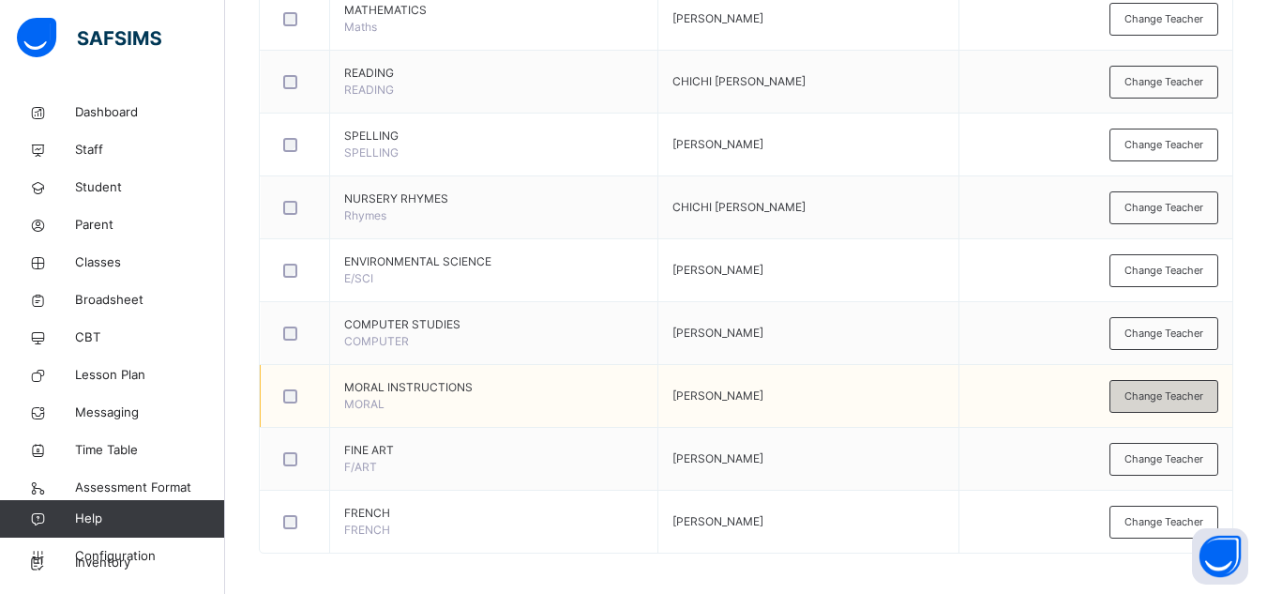
click at [1158, 399] on span "Change Teacher" at bounding box center [1163, 396] width 79 height 16
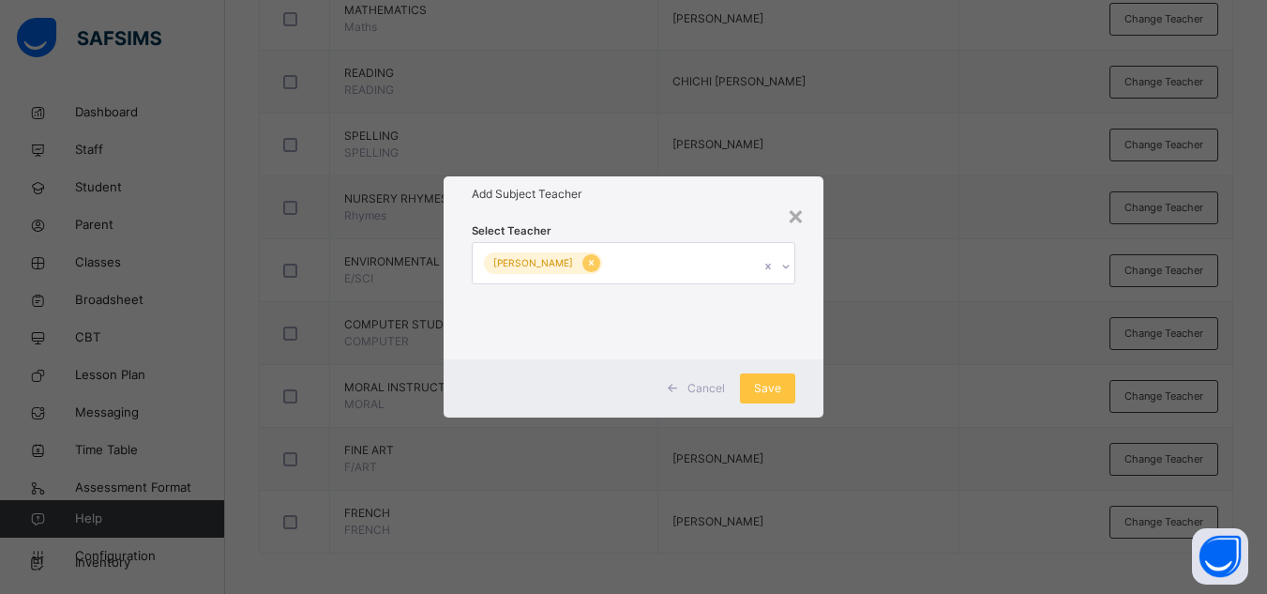
click at [596, 260] on icon at bounding box center [591, 262] width 10 height 13
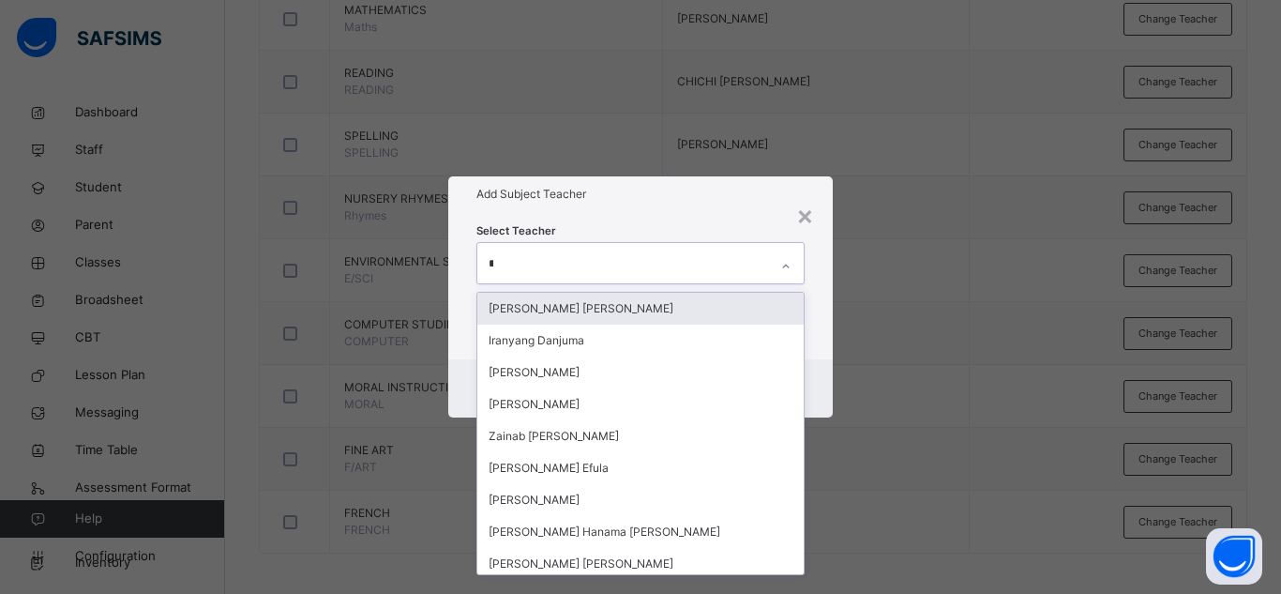
type input "**"
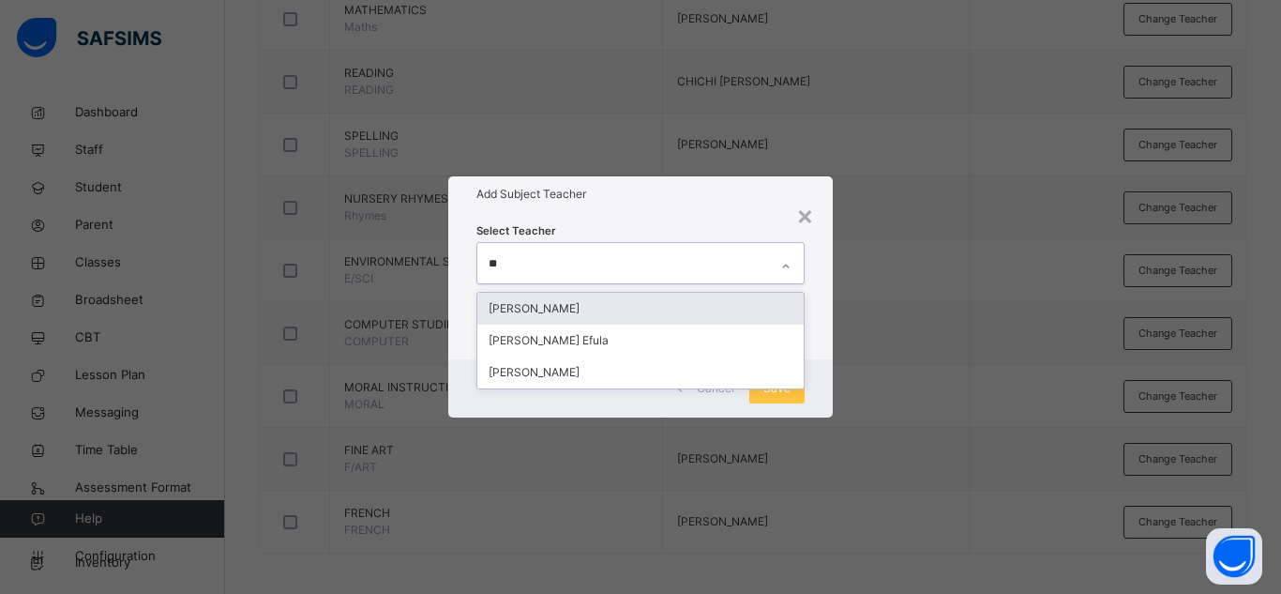
click at [589, 296] on div "[PERSON_NAME]" at bounding box center [640, 309] width 326 height 32
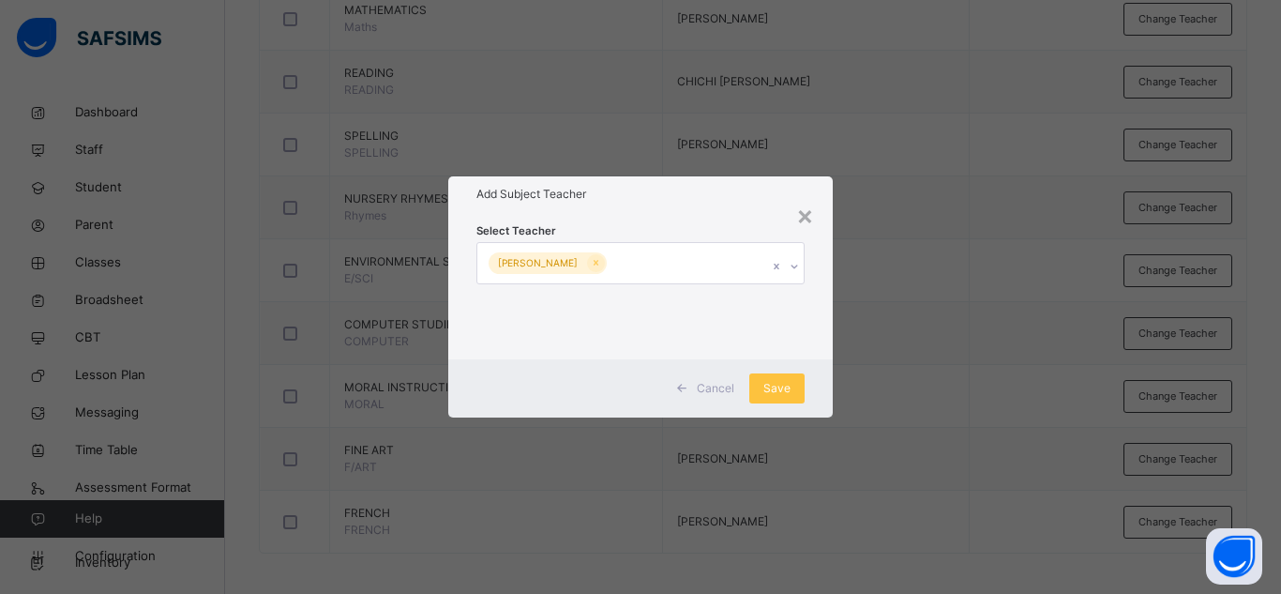
click at [827, 391] on div "Cancel Save" at bounding box center [640, 388] width 384 height 58
click at [777, 391] on span "Save" at bounding box center [776, 388] width 27 height 17
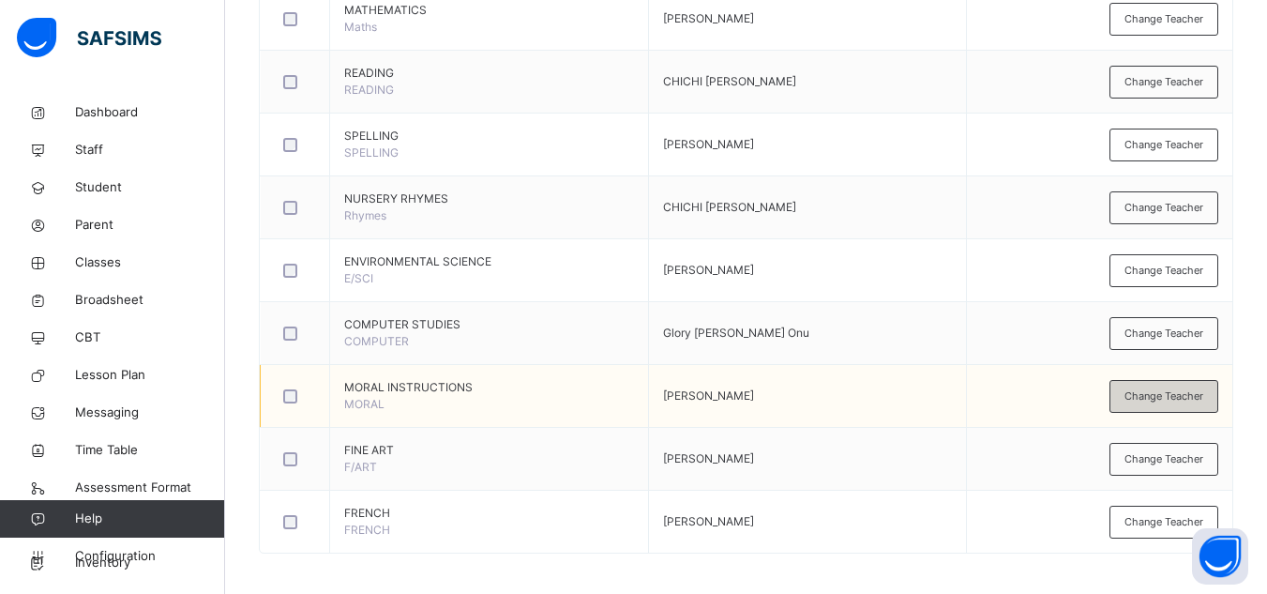
click at [1151, 399] on span "Change Teacher" at bounding box center [1163, 396] width 79 height 16
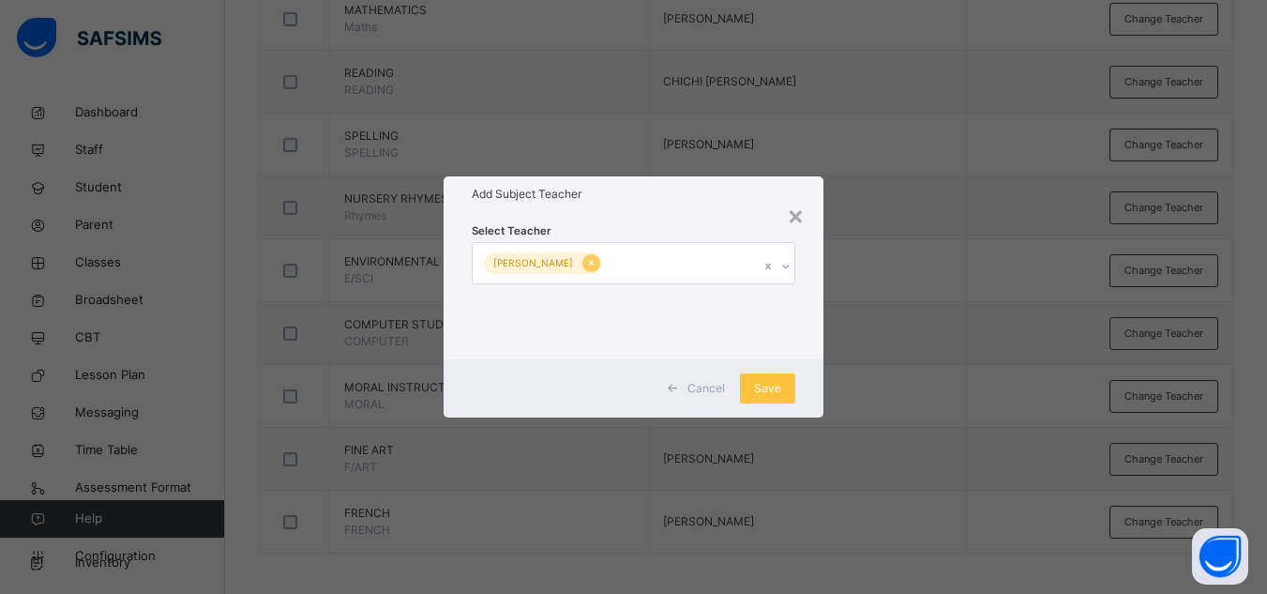
click at [596, 261] on icon at bounding box center [591, 262] width 10 height 13
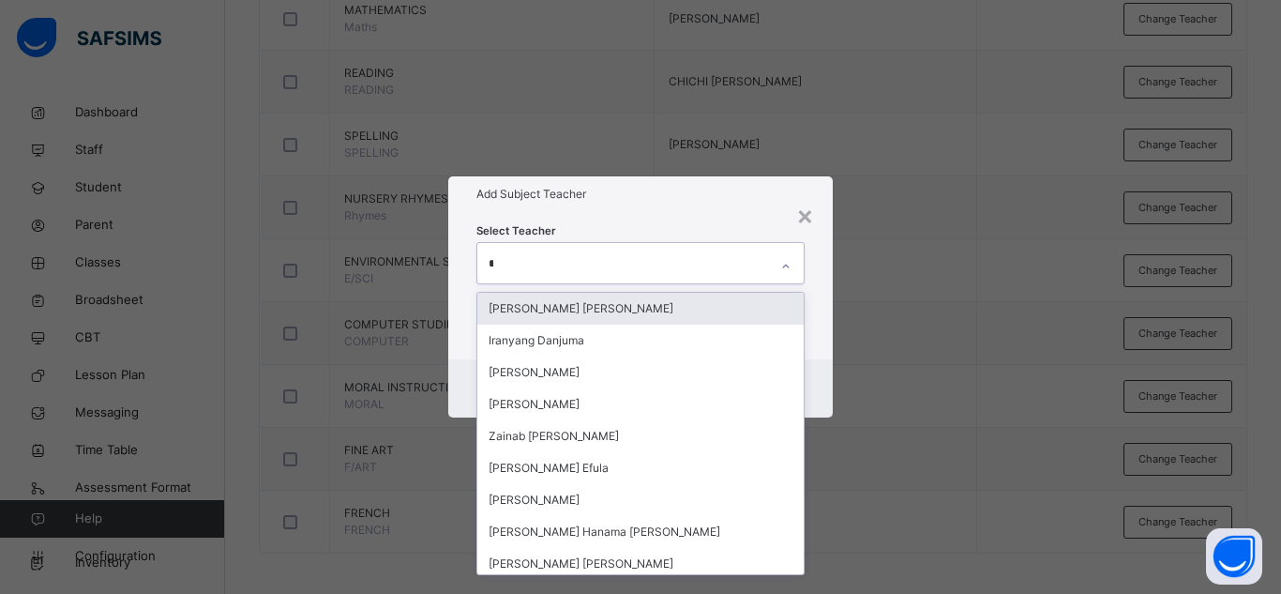
type input "**"
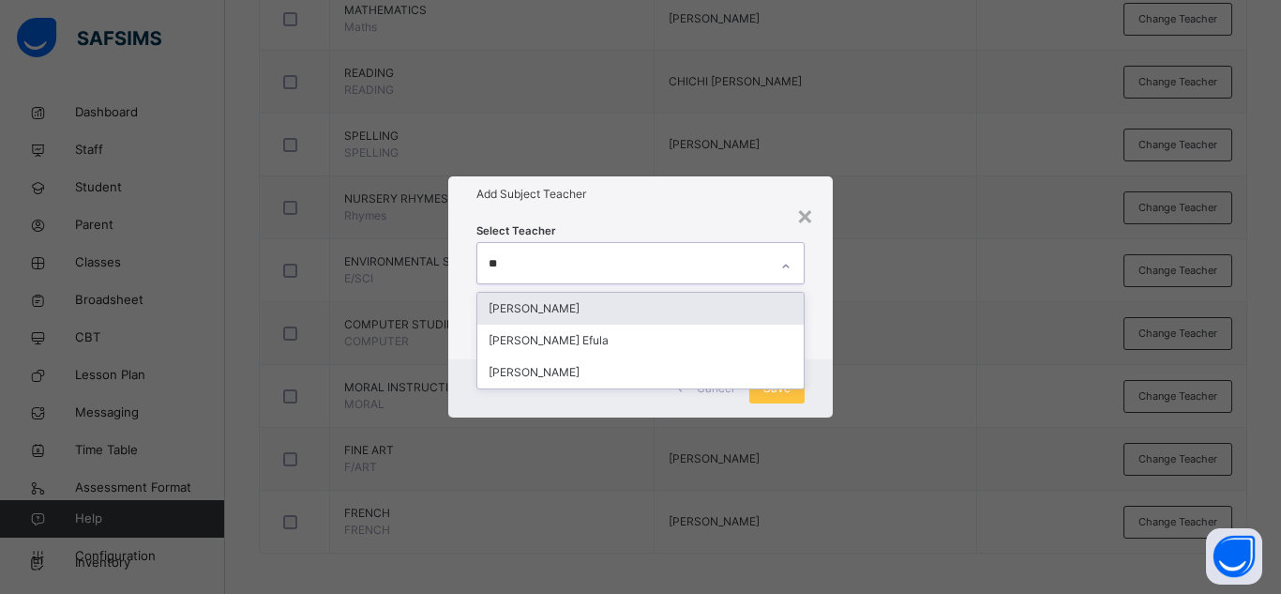
click at [574, 301] on div "[PERSON_NAME]" at bounding box center [640, 309] width 326 height 32
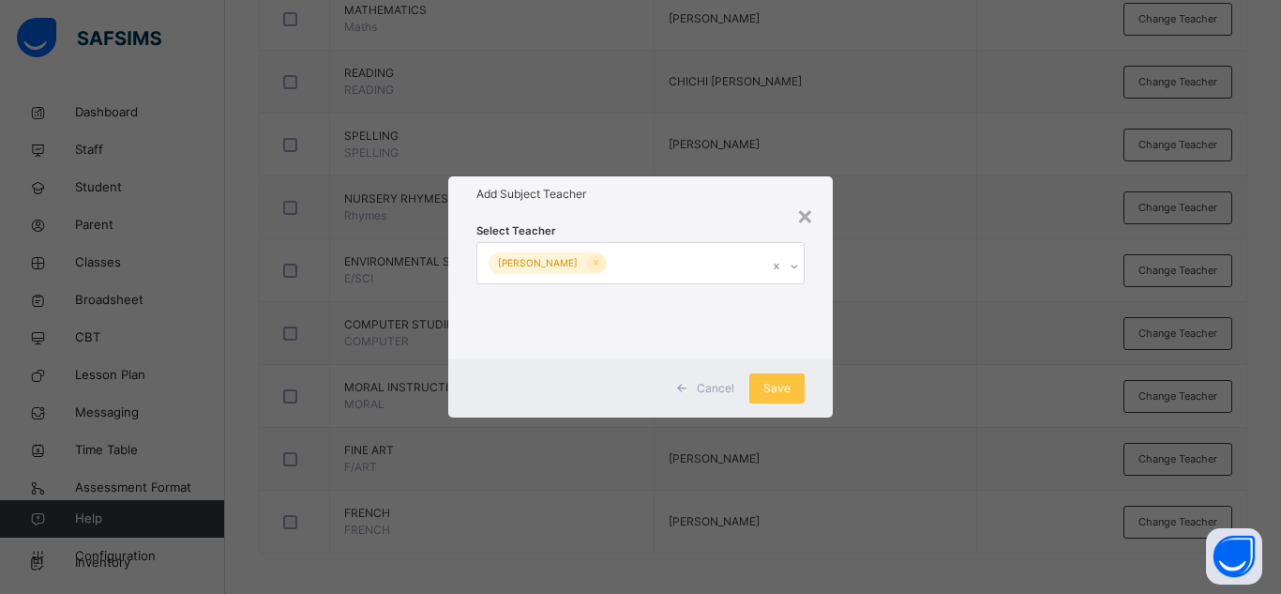
click at [818, 374] on div "Cancel Save" at bounding box center [640, 388] width 384 height 58
click at [773, 383] on span "Save" at bounding box center [776, 388] width 27 height 17
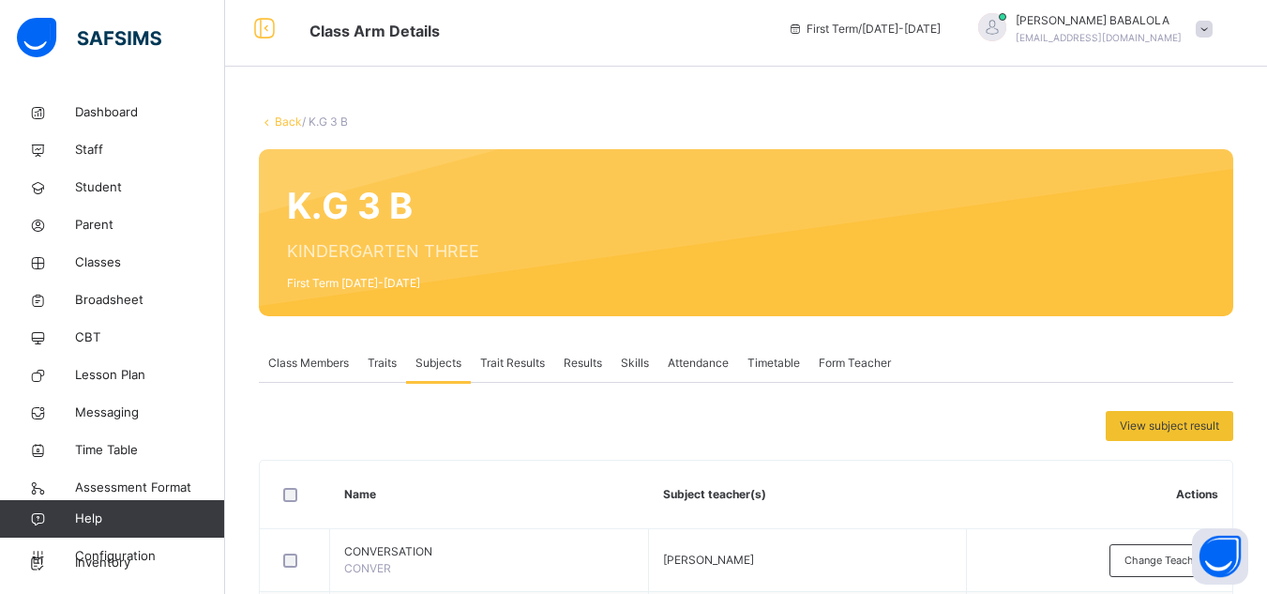
scroll to position [0, 0]
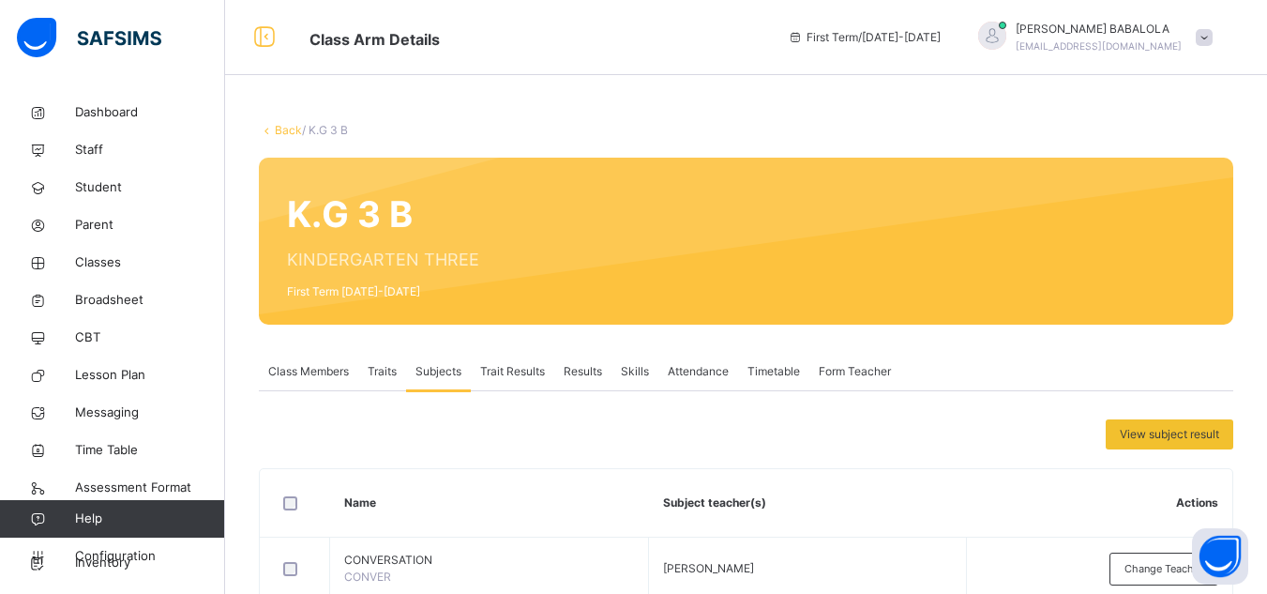
click at [282, 123] on link "Back" at bounding box center [288, 130] width 27 height 14
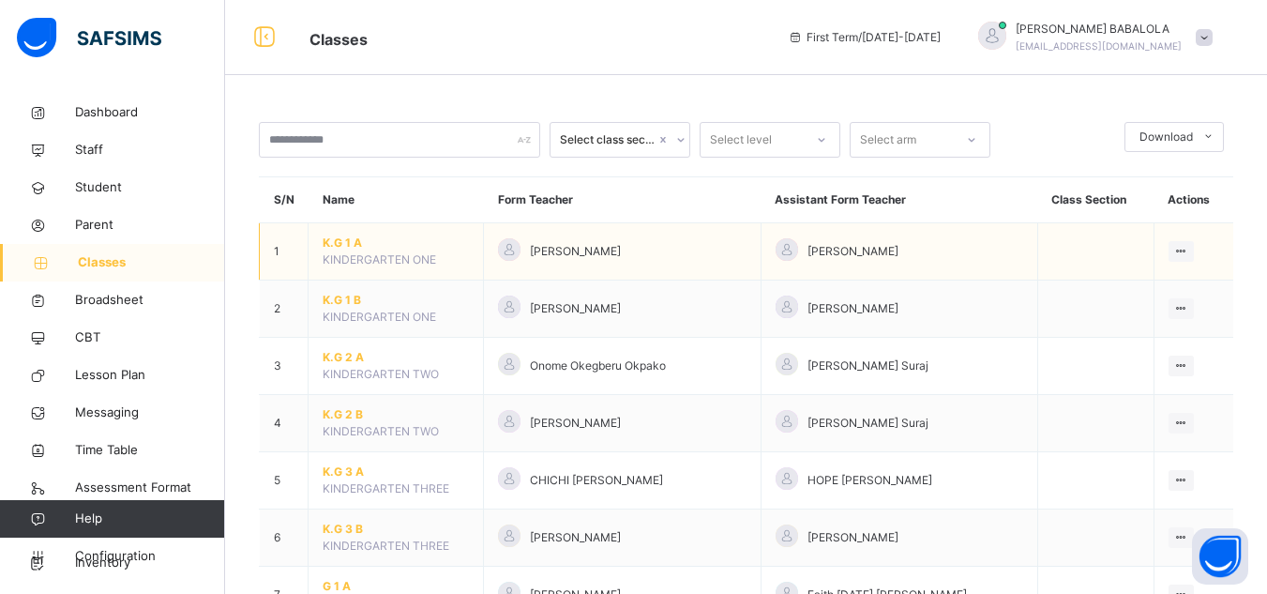
click at [332, 244] on span "K.G 1 A" at bounding box center [396, 242] width 146 height 17
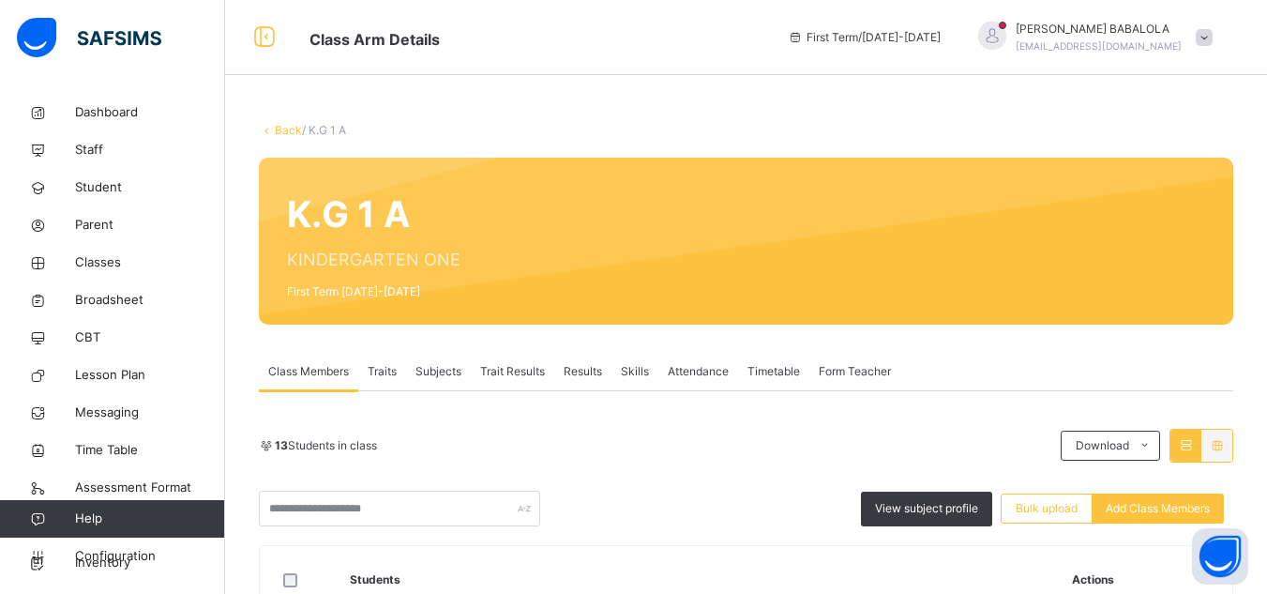
click at [441, 371] on span "Subjects" at bounding box center [438, 371] width 46 height 17
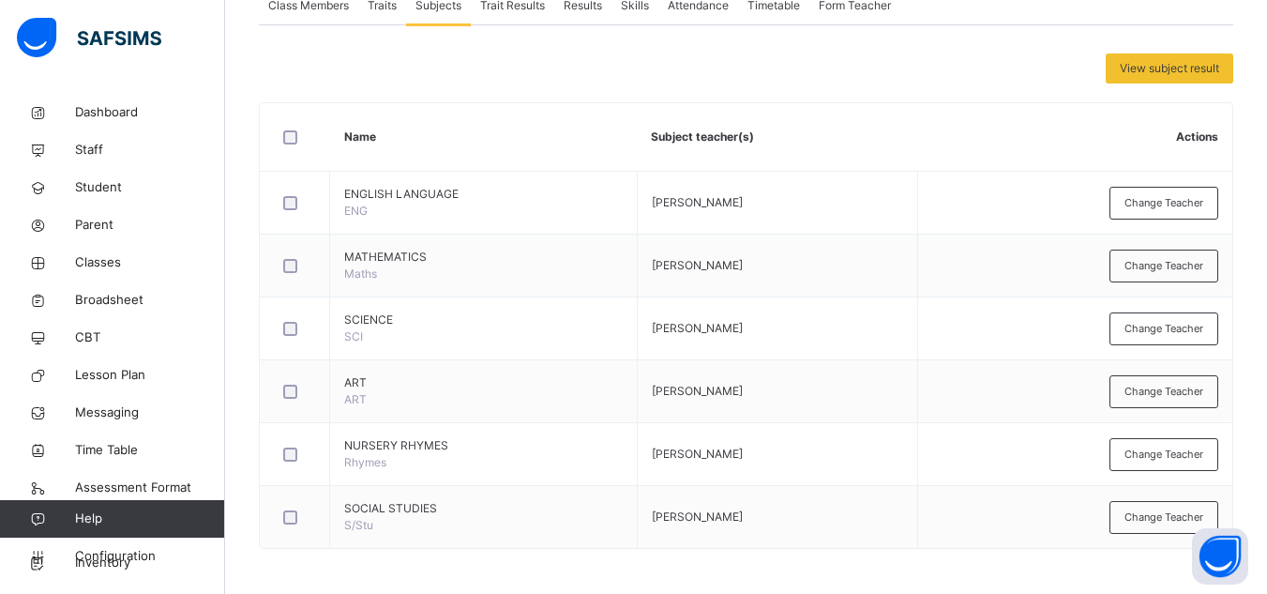
scroll to position [368, 0]
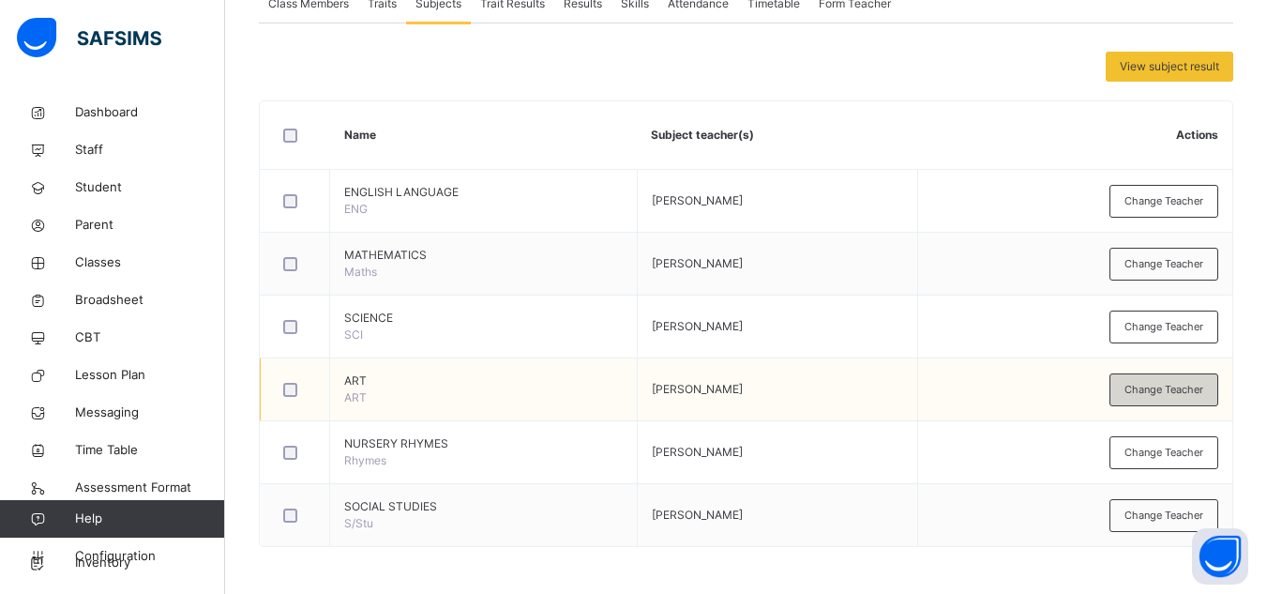
click at [1154, 394] on span "Change Teacher" at bounding box center [1163, 390] width 79 height 16
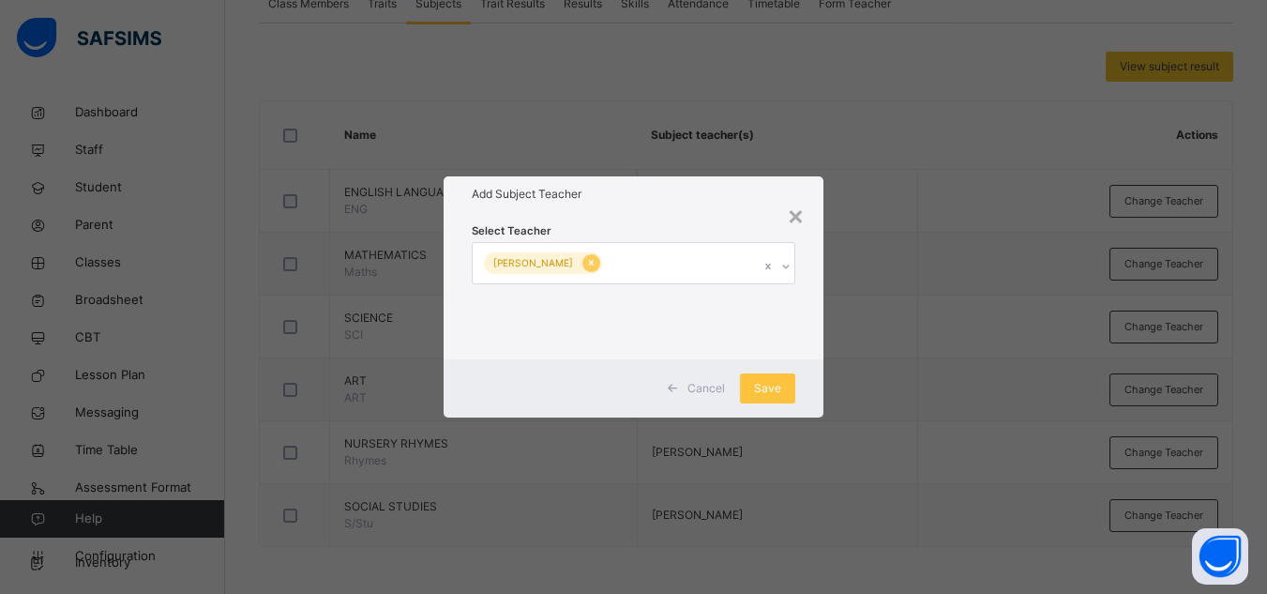
click at [586, 257] on icon at bounding box center [591, 262] width 10 height 13
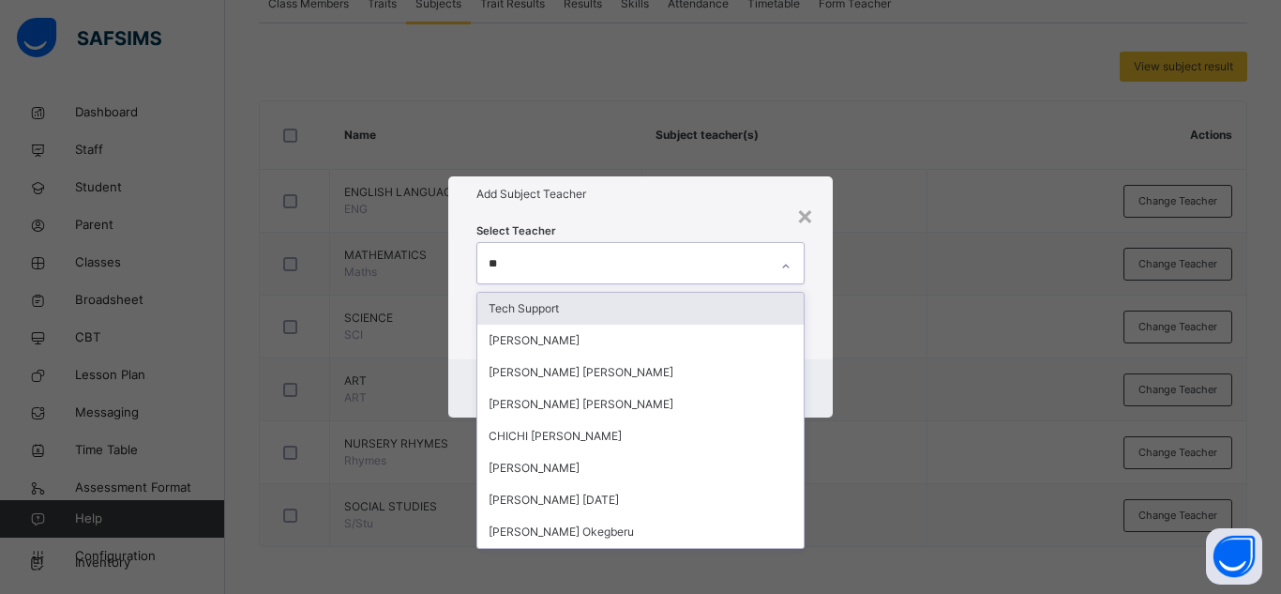
type input "***"
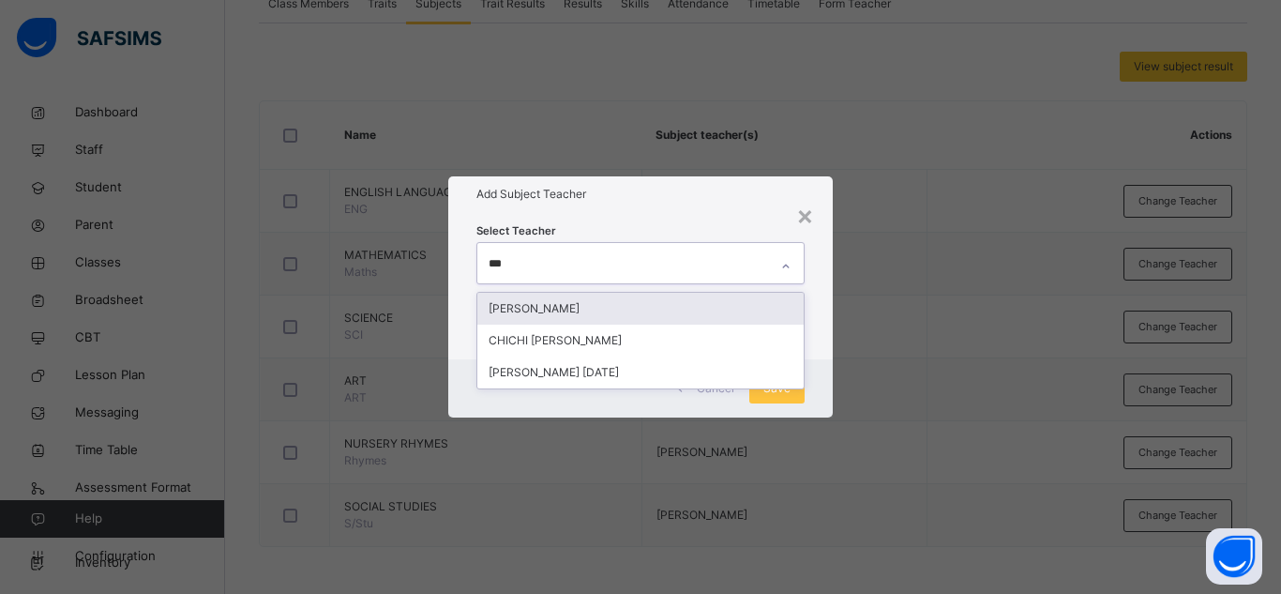
click at [565, 296] on div "[PERSON_NAME]" at bounding box center [640, 309] width 326 height 32
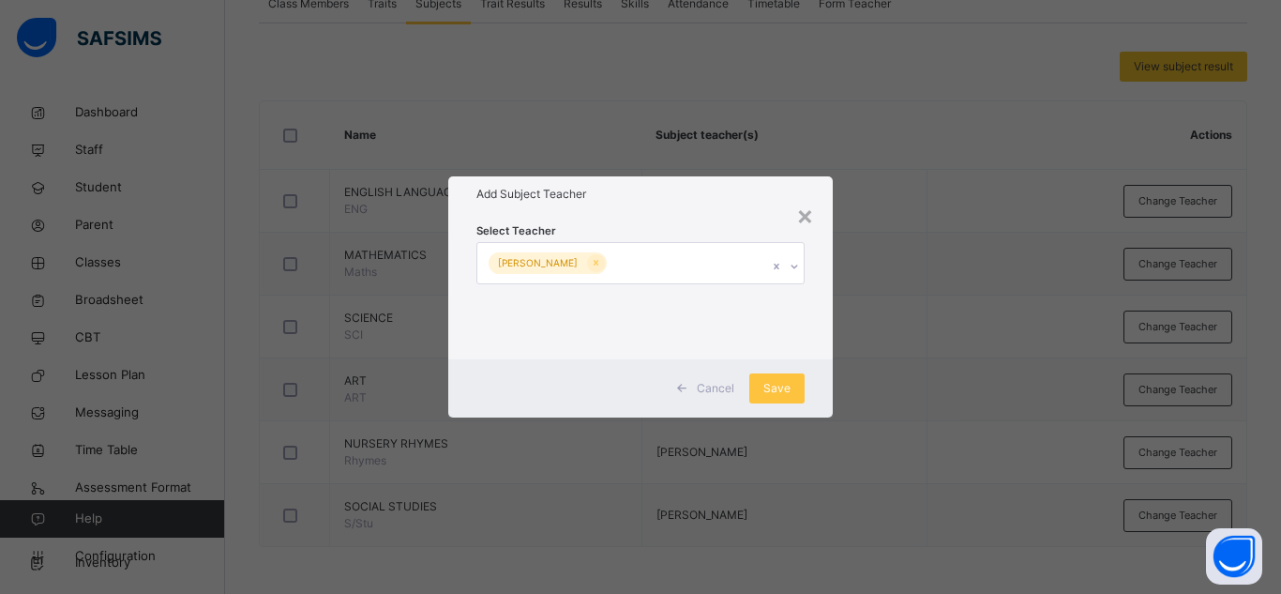
click at [816, 383] on div "Cancel Save" at bounding box center [640, 388] width 384 height 58
click at [784, 386] on span "Save" at bounding box center [776, 388] width 27 height 17
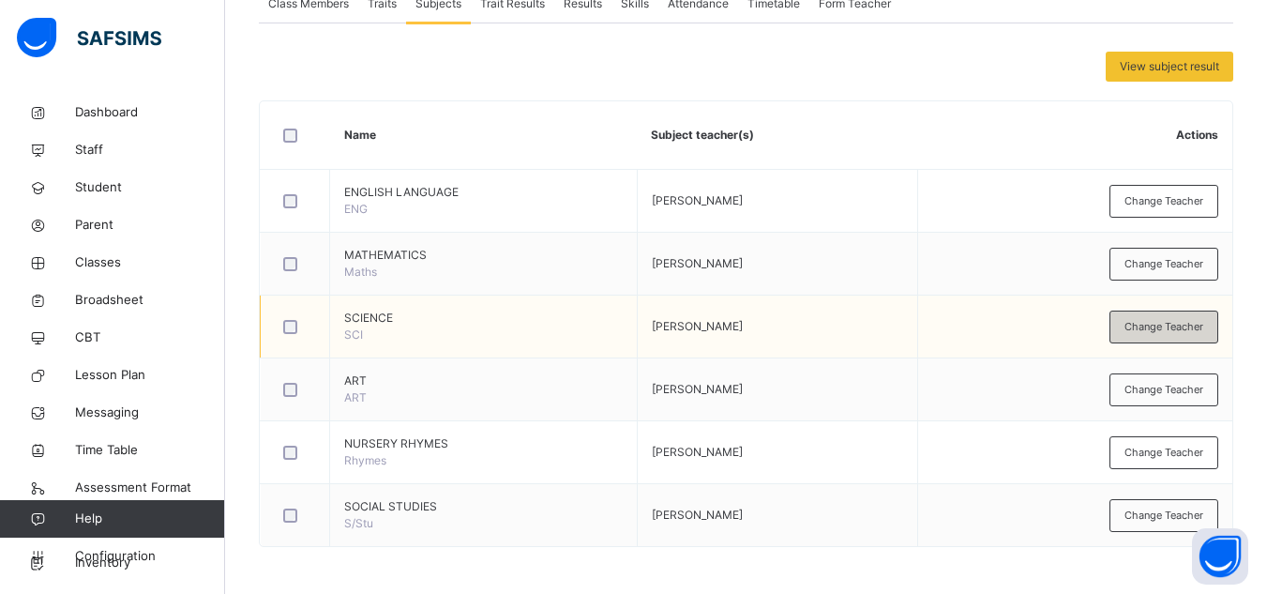
click at [1174, 323] on span "Change Teacher" at bounding box center [1163, 327] width 79 height 16
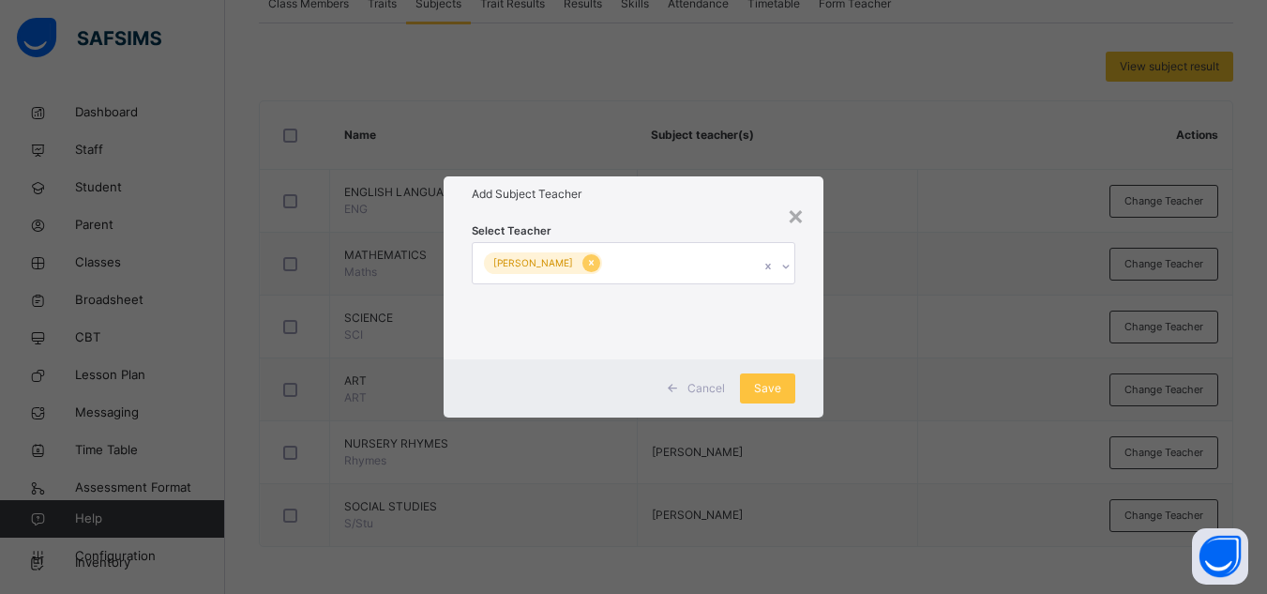
click at [589, 264] on icon at bounding box center [591, 264] width 5 height 6
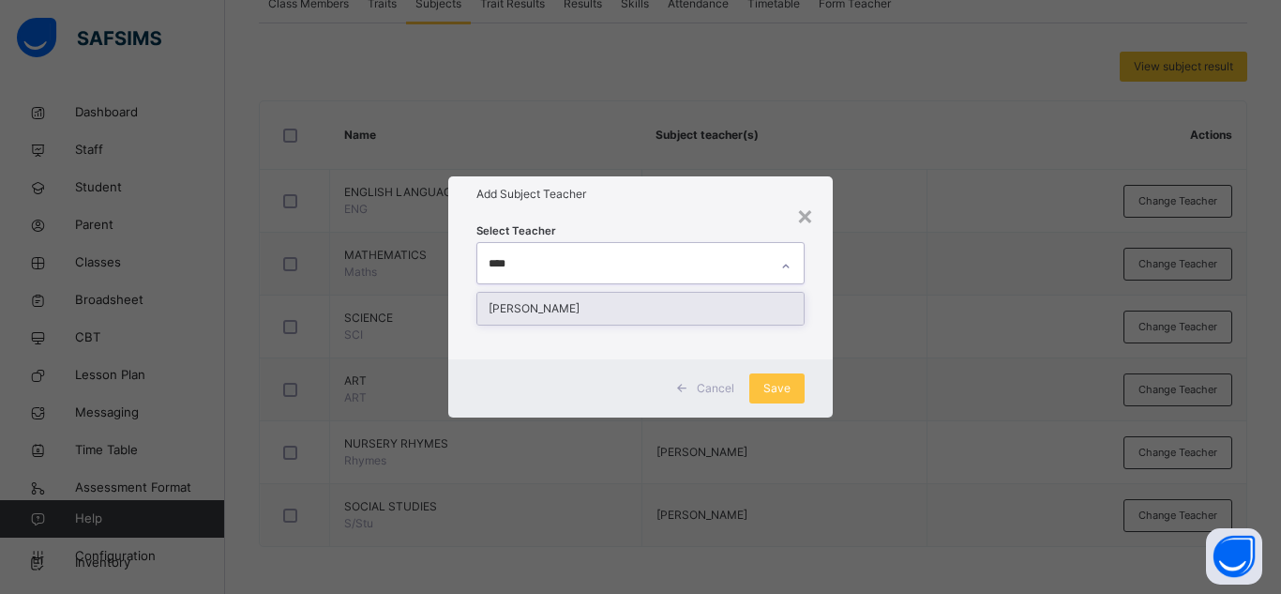
type input "*****"
click at [566, 299] on div "[PERSON_NAME]" at bounding box center [640, 309] width 326 height 32
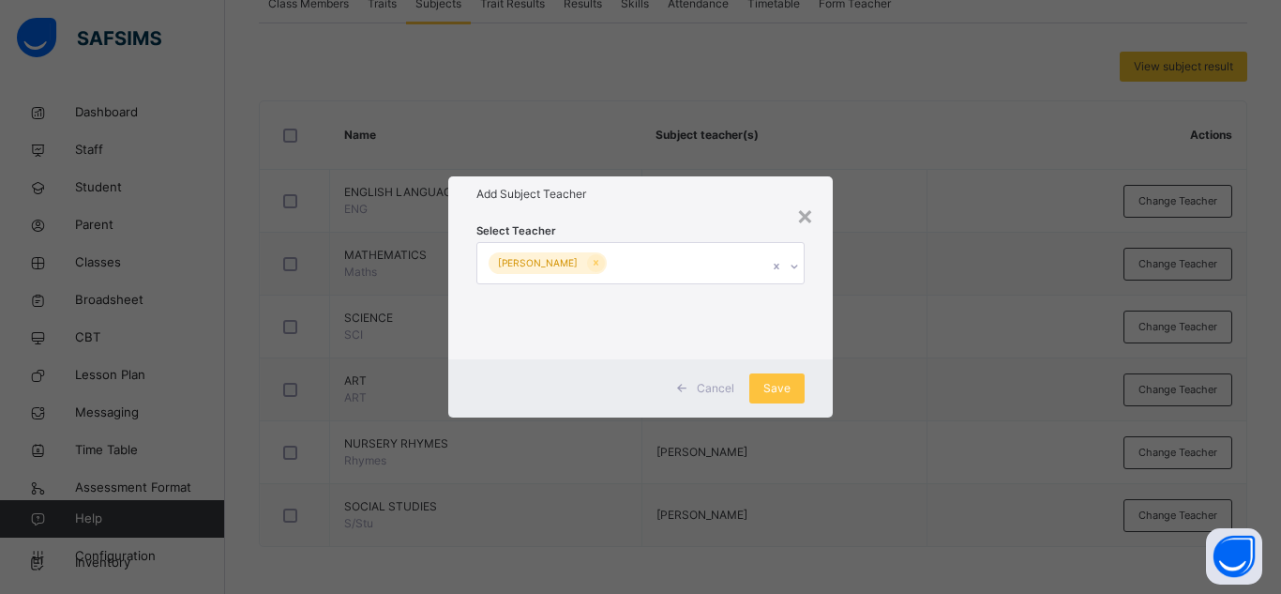
click at [820, 376] on div "Cancel Save" at bounding box center [640, 388] width 384 height 58
click at [779, 384] on span "Save" at bounding box center [776, 388] width 27 height 17
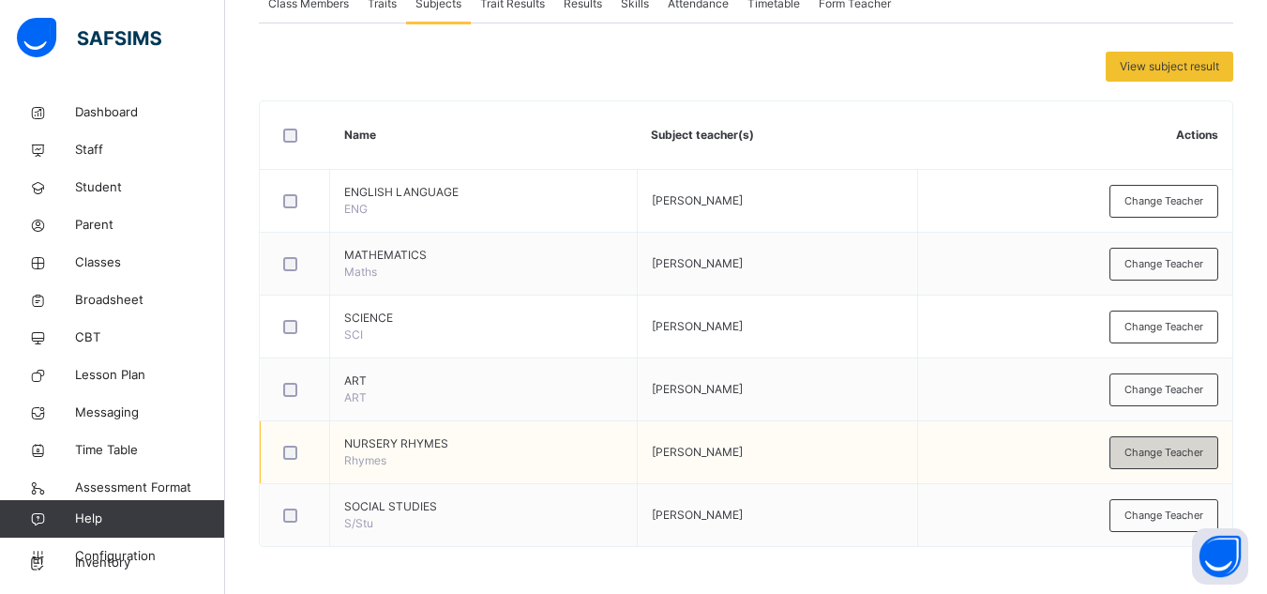
click at [1147, 458] on span "Change Teacher" at bounding box center [1163, 452] width 79 height 16
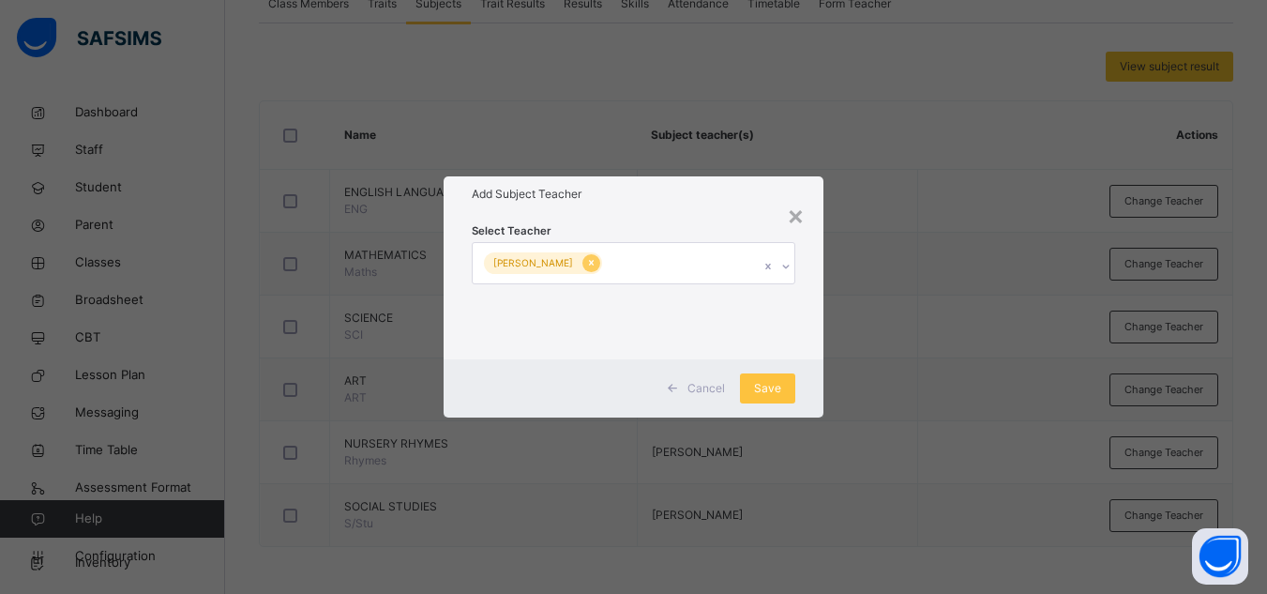
click at [586, 264] on icon at bounding box center [591, 262] width 10 height 13
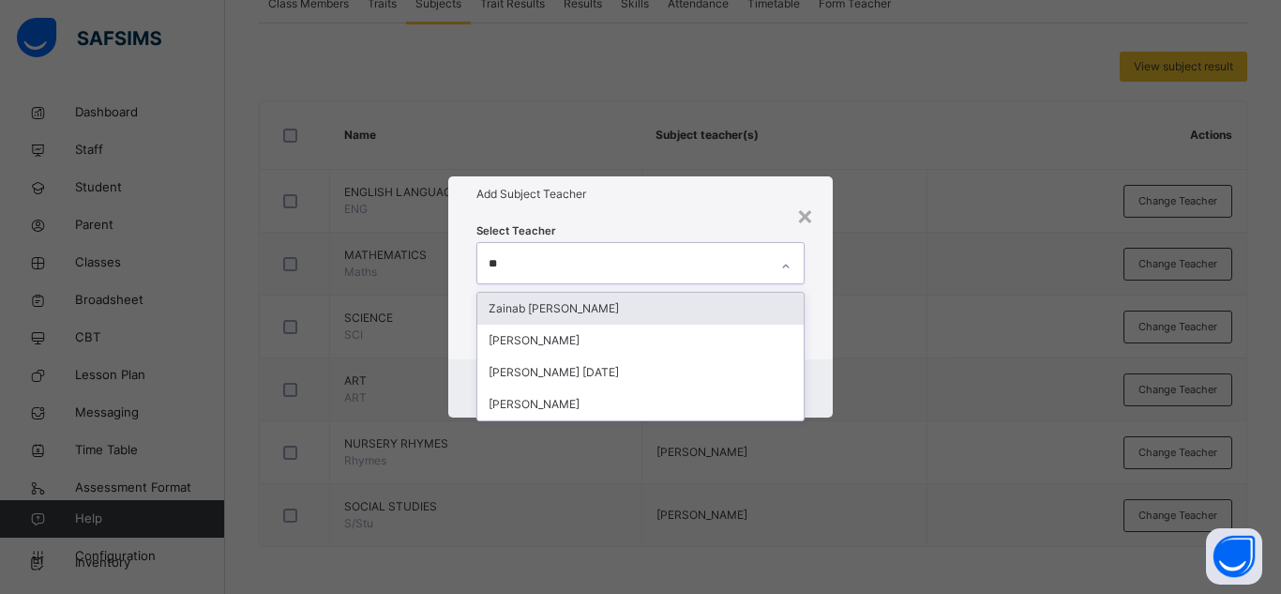
type input "***"
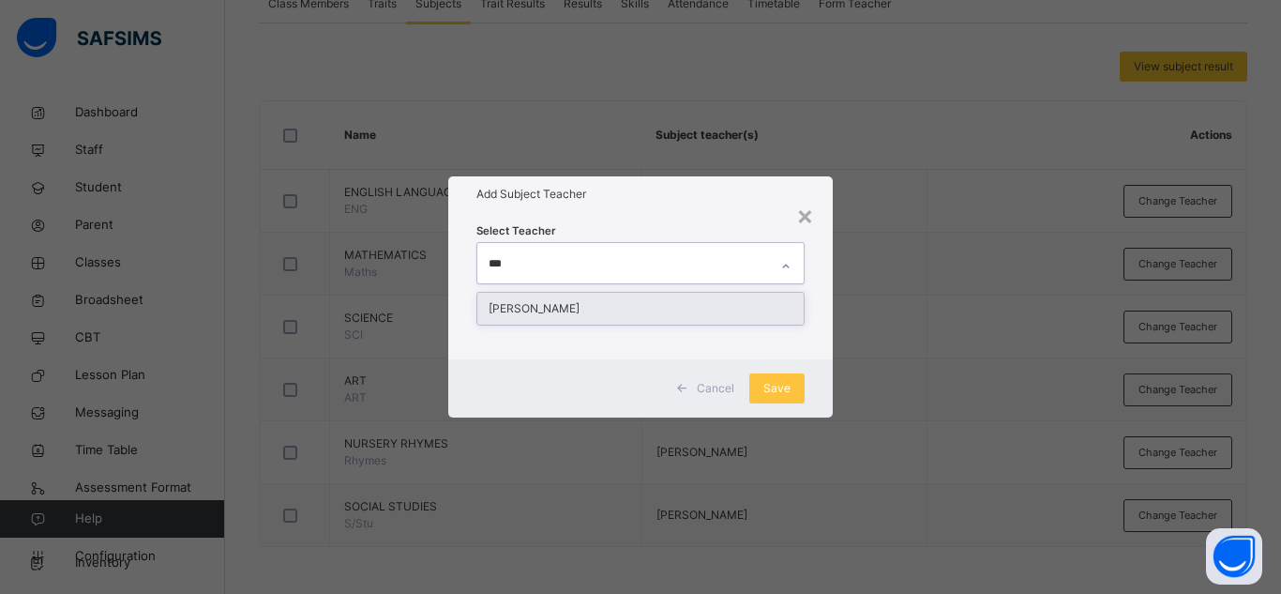
click at [583, 307] on div "[PERSON_NAME]" at bounding box center [640, 309] width 326 height 32
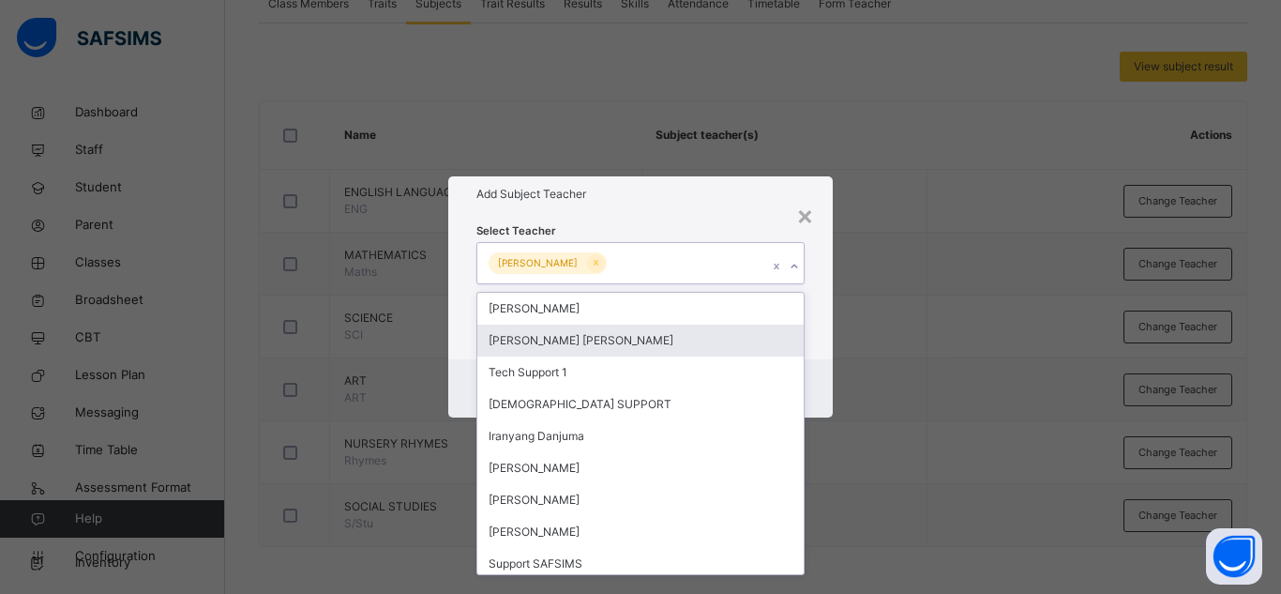
click at [817, 388] on div "Cancel Save" at bounding box center [640, 388] width 384 height 58
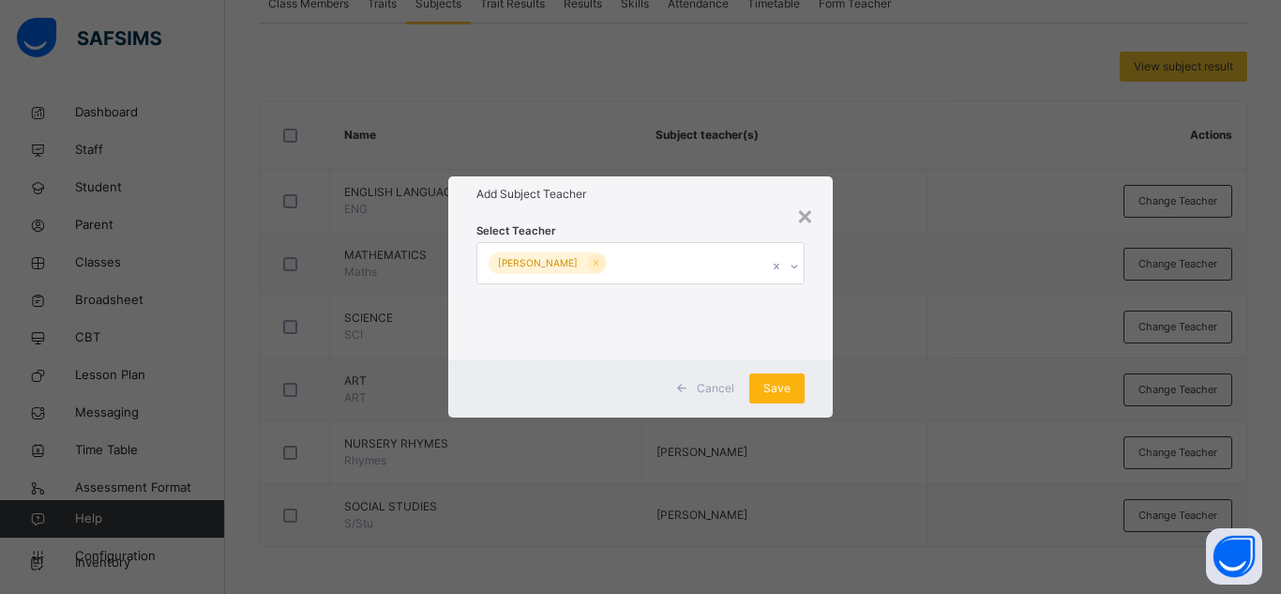
click at [766, 393] on span "Save" at bounding box center [776, 388] width 27 height 17
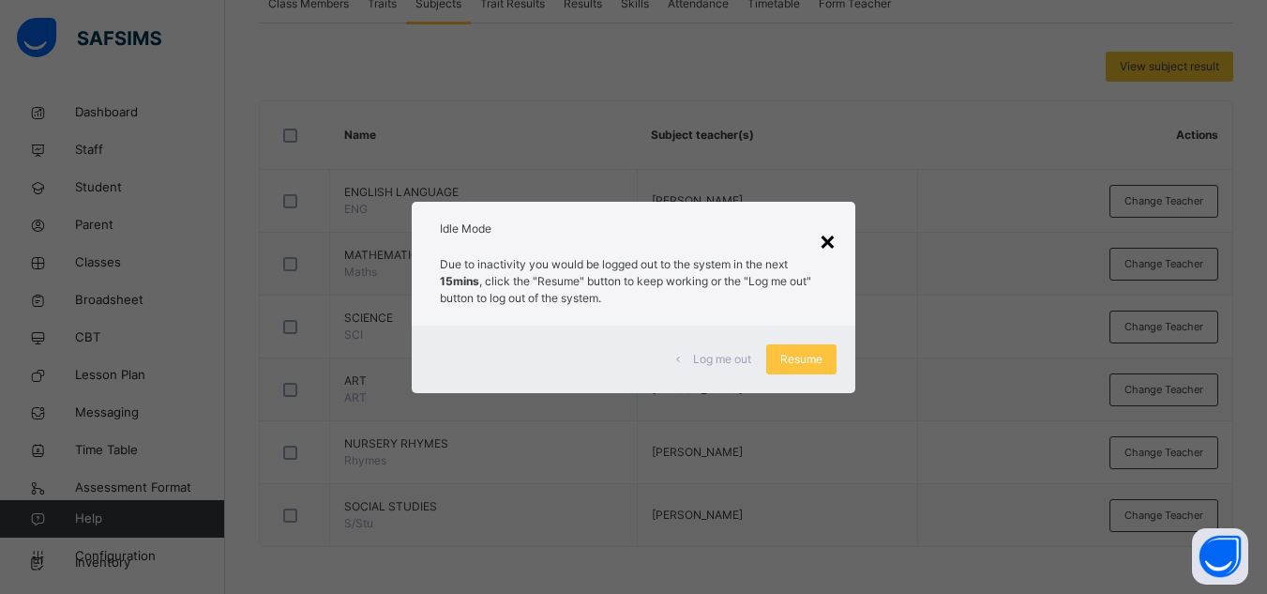
click at [823, 238] on div "×" at bounding box center [828, 239] width 18 height 39
